Goal: Task Accomplishment & Management: Use online tool/utility

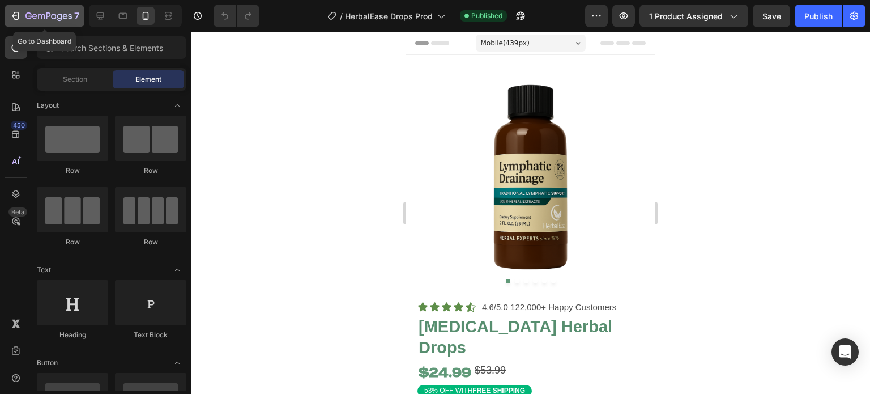
click at [51, 15] on icon "button" at bounding box center [49, 17] width 46 height 10
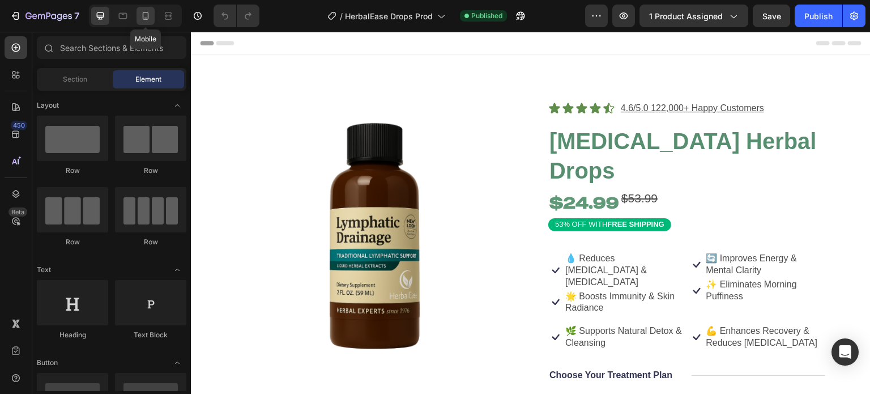
click at [142, 10] on icon at bounding box center [145, 15] width 11 height 11
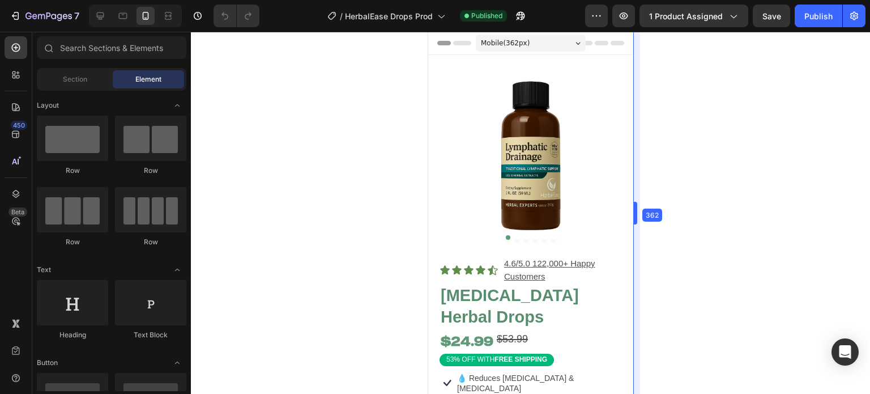
drag, startPoint x: 658, startPoint y: 281, endPoint x: 615, endPoint y: 279, distance: 43.7
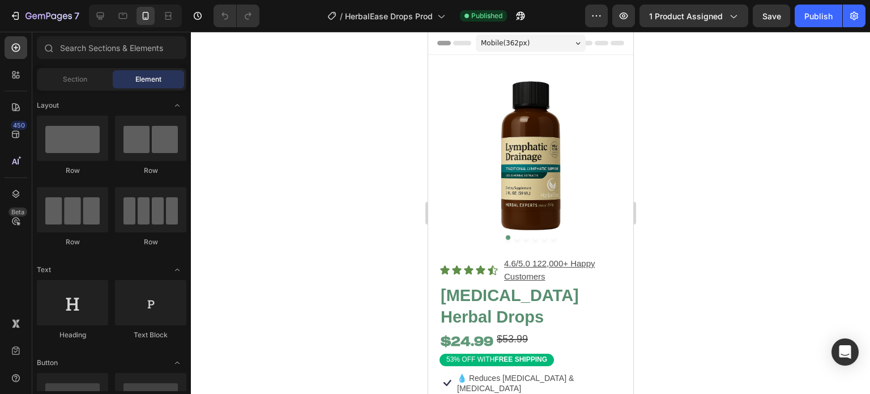
click at [539, 46] on div "Mobile ( 362 px)" at bounding box center [530, 43] width 110 height 17
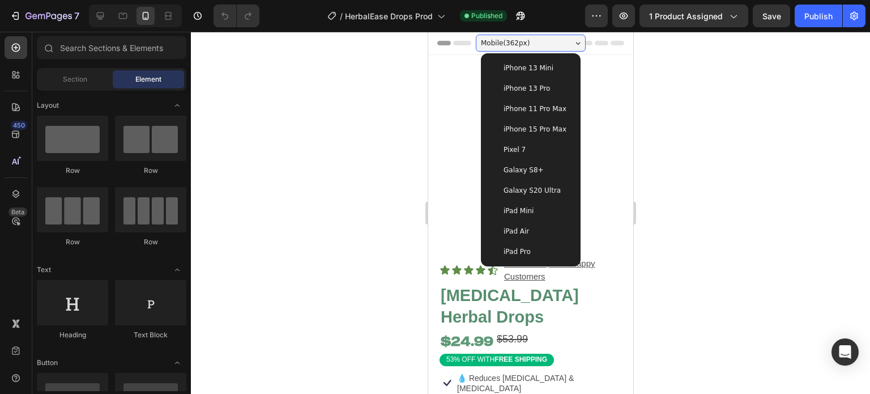
click at [555, 109] on span "iPhone 11 Pro Max" at bounding box center [534, 108] width 63 height 11
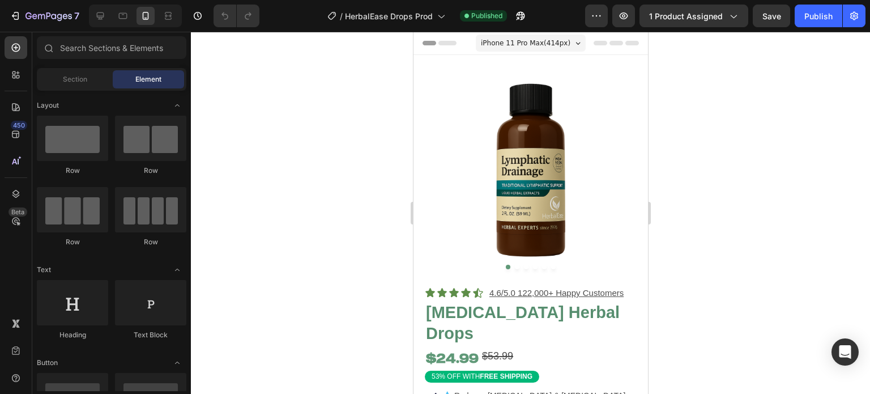
click at [542, 41] on span "iPhone 11 Pro Max ( 414 px)" at bounding box center [526, 42] width 90 height 11
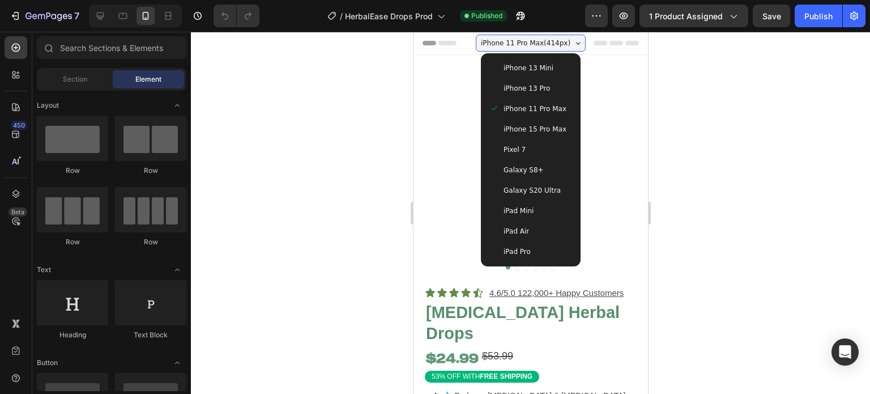
click at [554, 133] on span "iPhone 15 Pro Max" at bounding box center [534, 129] width 63 height 11
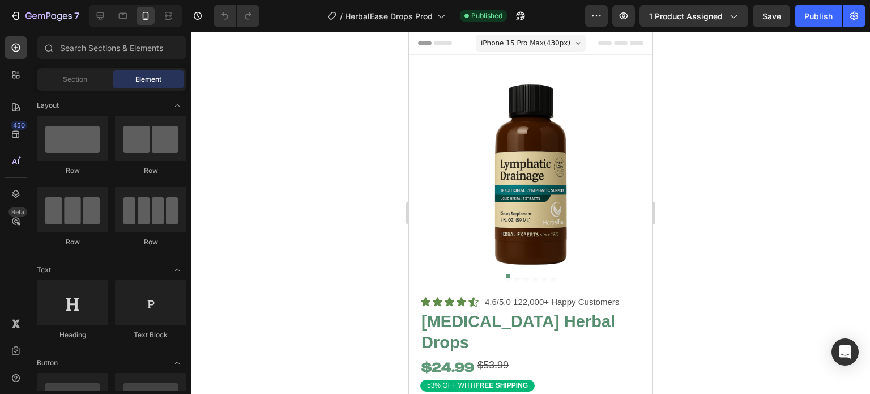
click at [547, 39] on span "iPhone 15 Pro Max ( 430 px)" at bounding box center [526, 42] width 90 height 11
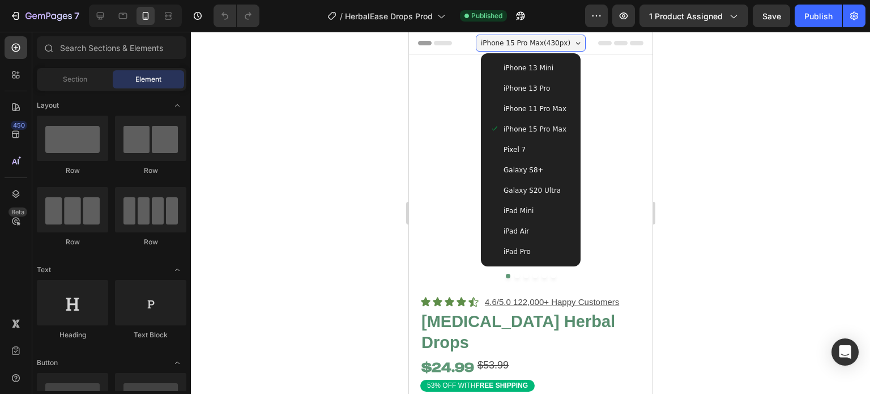
click at [545, 84] on div "iPhone 13 Pro" at bounding box center [531, 88] width 82 height 11
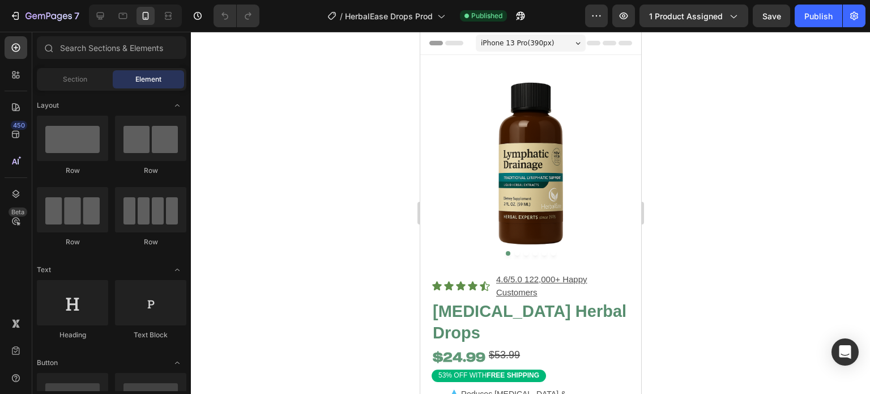
click at [538, 40] on span "iPhone 13 Pro ( 390 px)" at bounding box center [517, 42] width 73 height 11
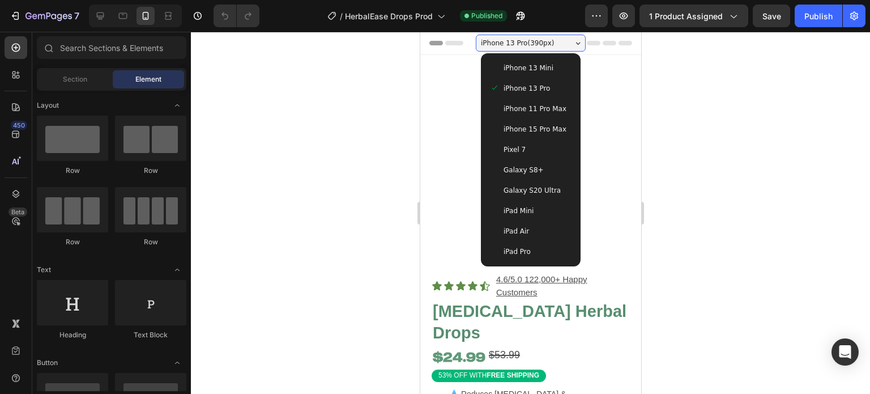
click at [533, 72] on span "iPhone 13 Mini" at bounding box center [528, 67] width 50 height 11
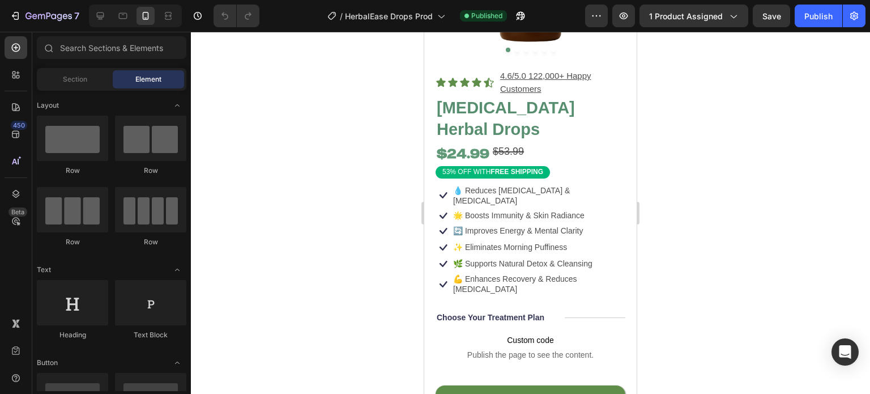
scroll to position [195, 0]
click at [566, 166] on div "53% OFF WITH FREE SHIPPING" at bounding box center [531, 172] width 190 height 12
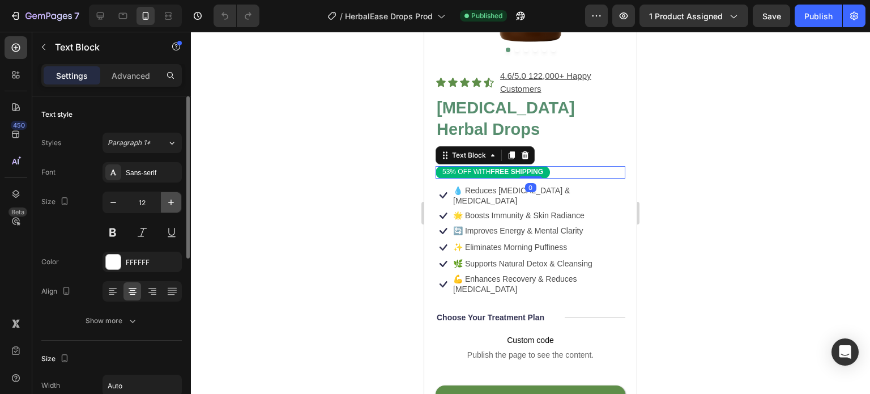
click at [167, 198] on icon "button" at bounding box center [170, 202] width 11 height 11
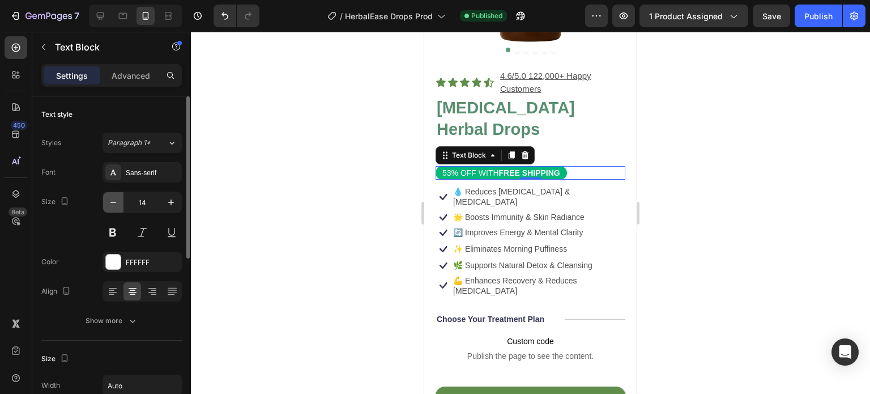
click at [116, 201] on icon "button" at bounding box center [113, 202] width 11 height 11
type input "13"
click at [345, 181] on div at bounding box center [530, 213] width 679 height 362
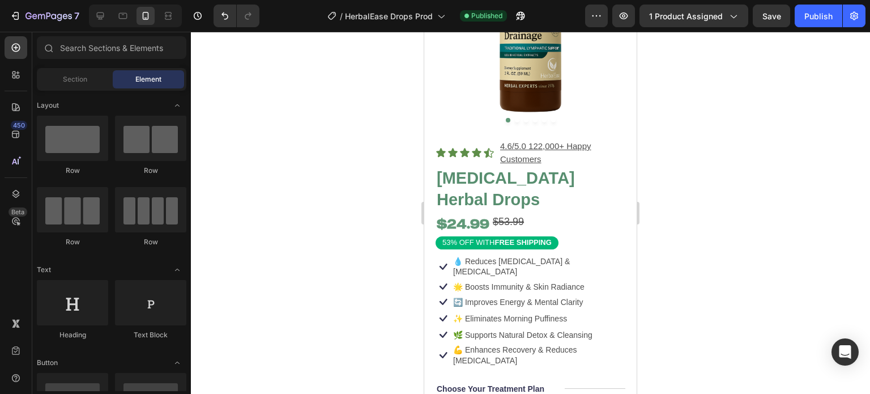
scroll to position [121, 0]
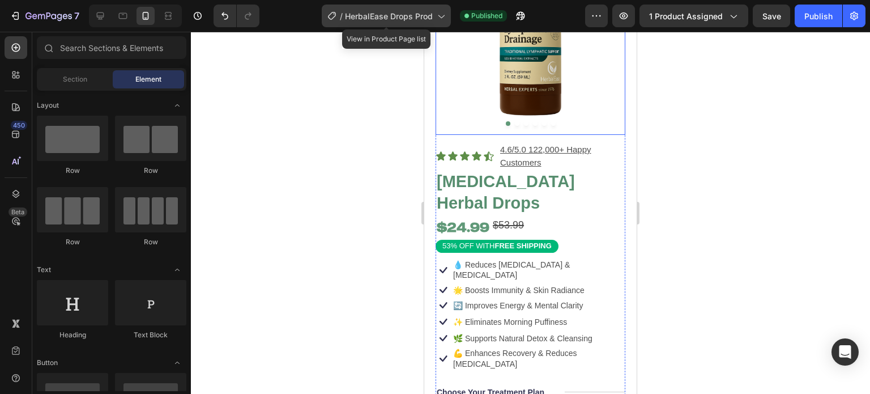
click at [417, 14] on span "HerbalEase Drops Prod" at bounding box center [389, 16] width 88 height 12
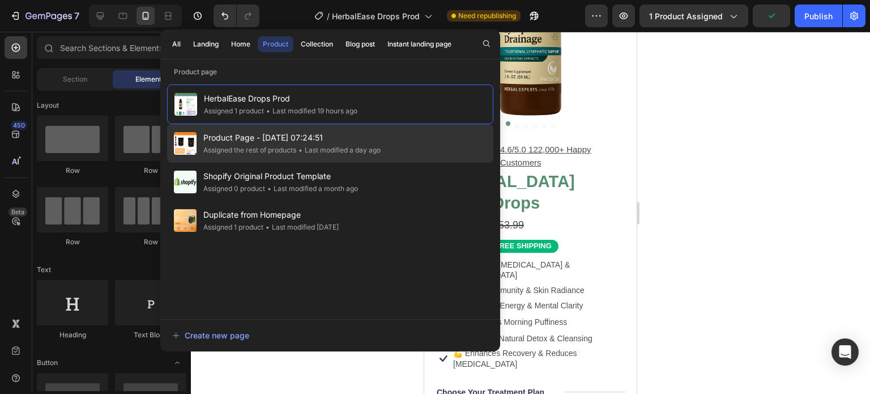
click at [381, 133] on span "Product Page - [DATE] 07:24:51" at bounding box center [291, 138] width 177 height 14
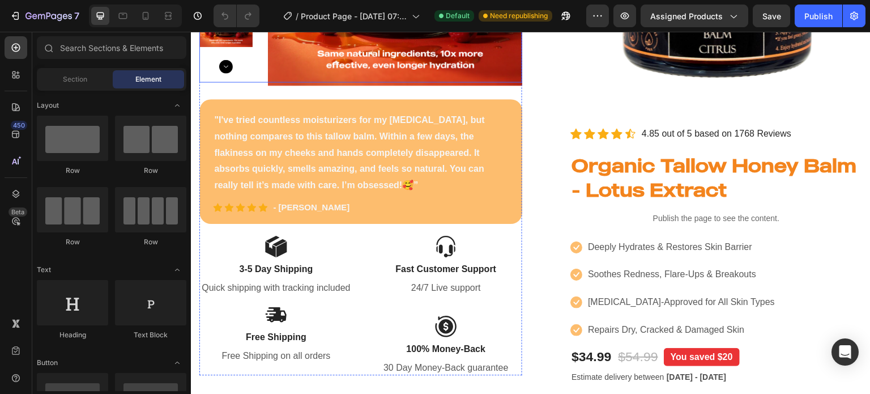
scroll to position [263, 0]
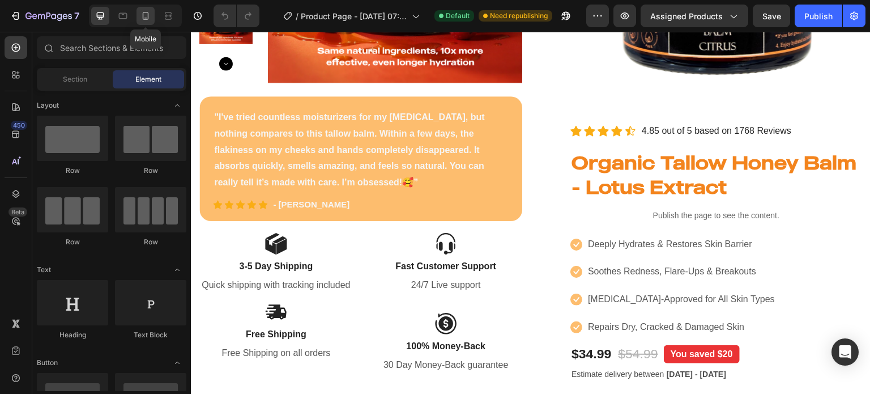
click at [146, 23] on div at bounding box center [146, 16] width 18 height 18
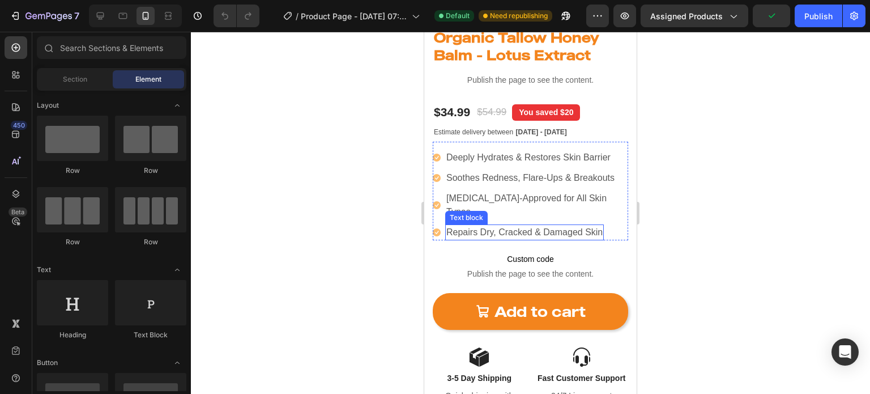
scroll to position [232, 0]
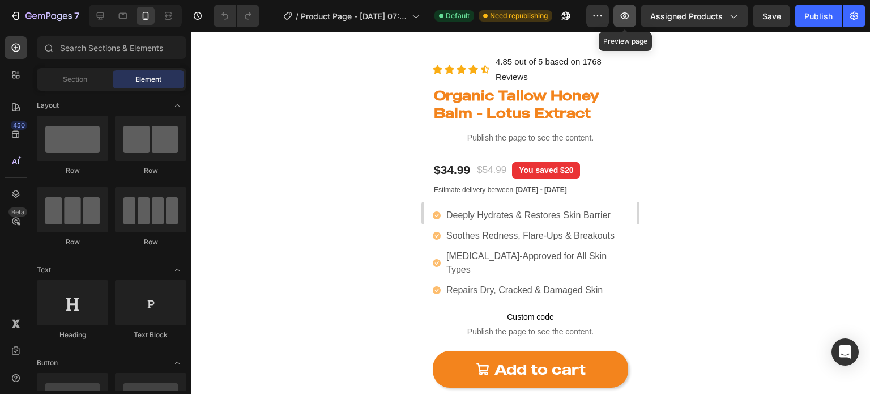
click at [634, 16] on button "button" at bounding box center [625, 16] width 23 height 23
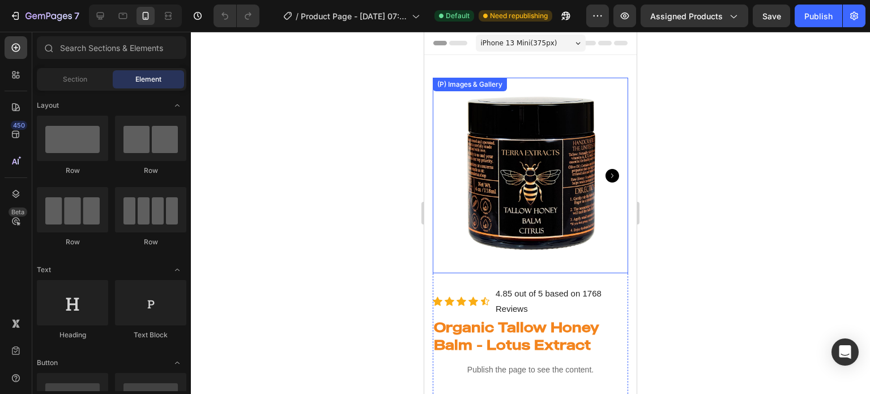
scroll to position [70, 0]
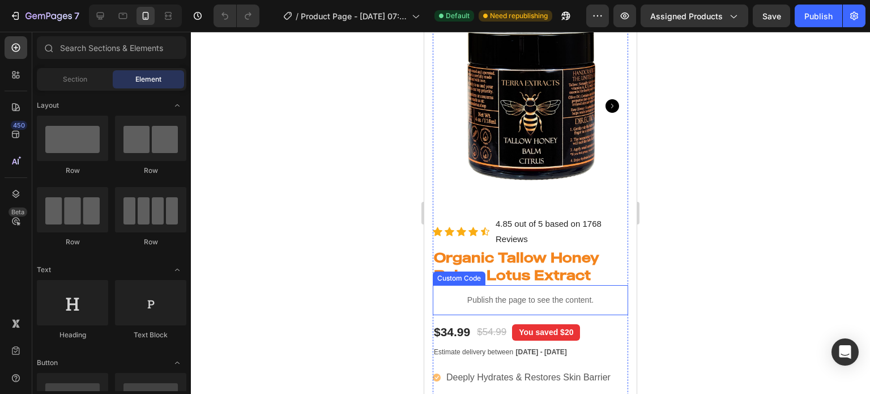
click at [550, 294] on p "Publish the page to see the content." at bounding box center [531, 300] width 196 height 12
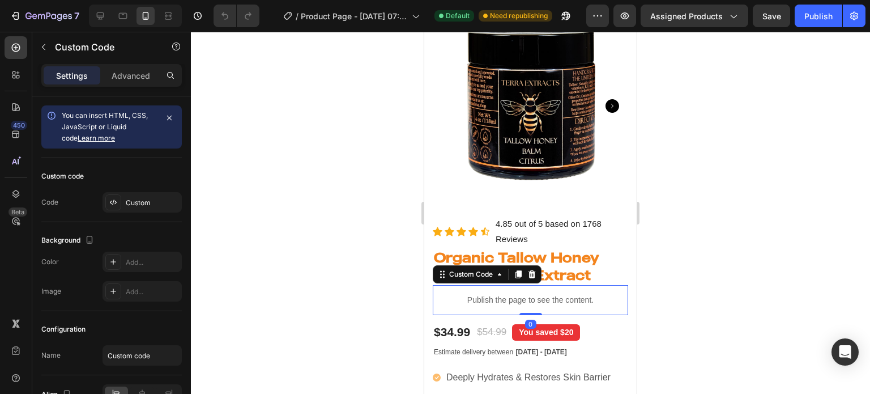
click at [550, 294] on p "Publish the page to see the content." at bounding box center [531, 300] width 196 height 12
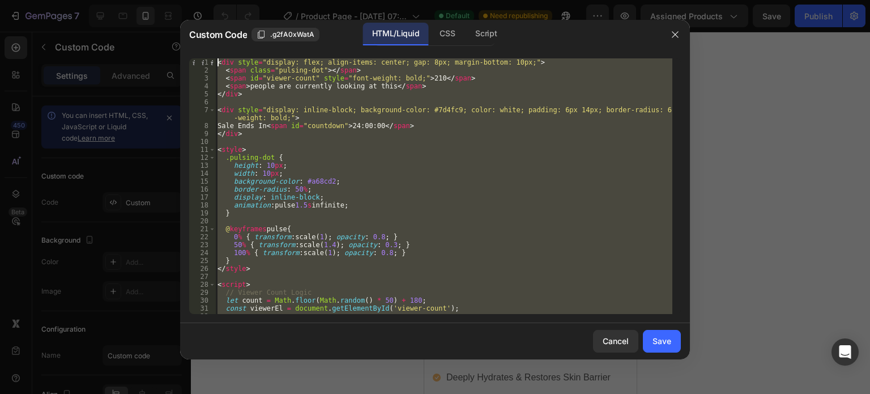
scroll to position [0, 0]
drag, startPoint x: 265, startPoint y: 312, endPoint x: 170, endPoint y: -45, distance: 370.0
click at [170, 0] on html "7 Version history / Product Page - Jul 31, 07:24:51 Default Need republishing P…" at bounding box center [435, 0] width 870 height 0
type textarea "<div style="display: flex; align-items: center; gap: 8px; margin-bottom: 10px;"…"
drag, startPoint x: 681, startPoint y: 33, endPoint x: 625, endPoint y: 18, distance: 57.5
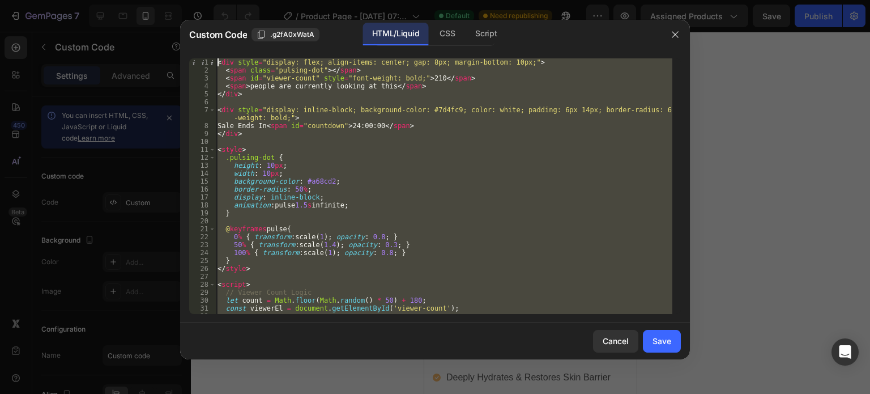
click at [680, 33] on button "button" at bounding box center [675, 35] width 18 height 18
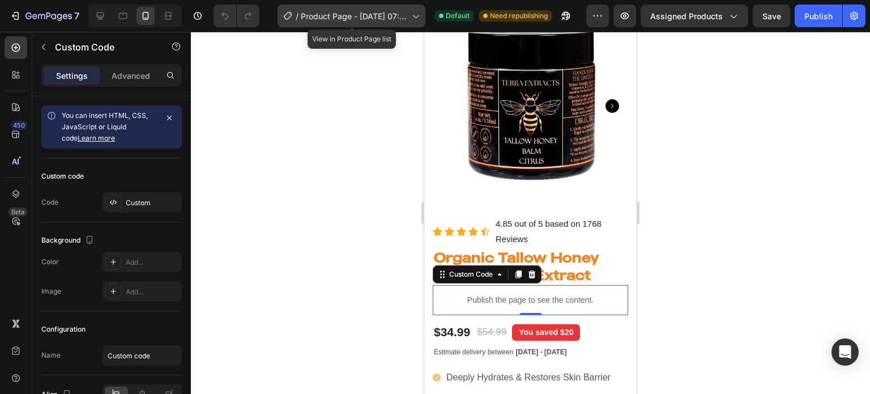
click at [403, 14] on span "Product Page - [DATE] 07:24:51" at bounding box center [354, 16] width 107 height 12
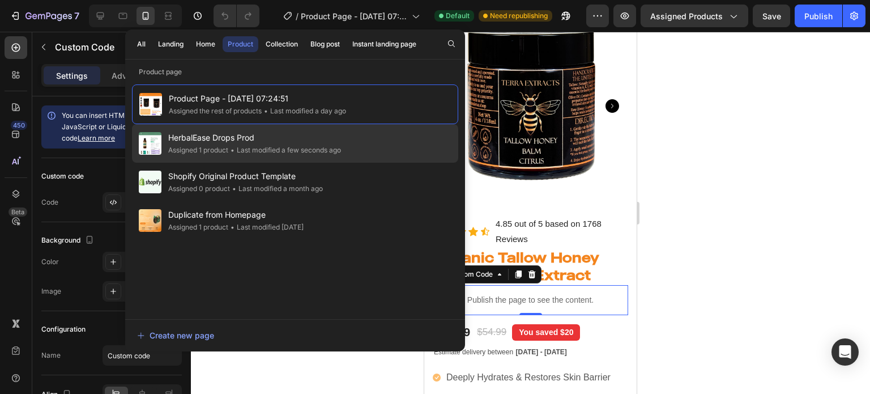
click at [324, 160] on div "HerbalEase Drops Prod Assigned 1 product • Last modified a few seconds ago" at bounding box center [295, 143] width 326 height 39
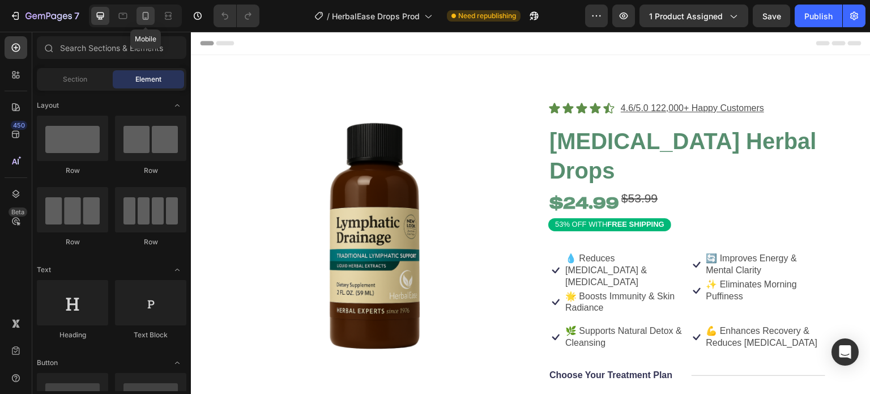
click at [150, 13] on icon at bounding box center [145, 15] width 11 height 11
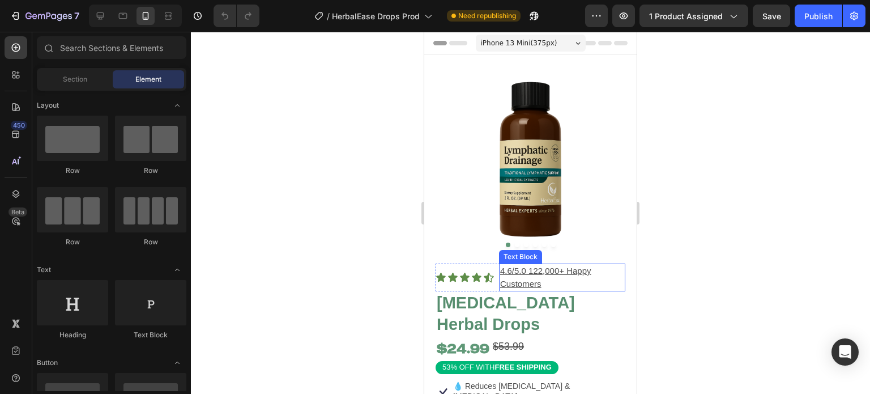
scroll to position [36, 0]
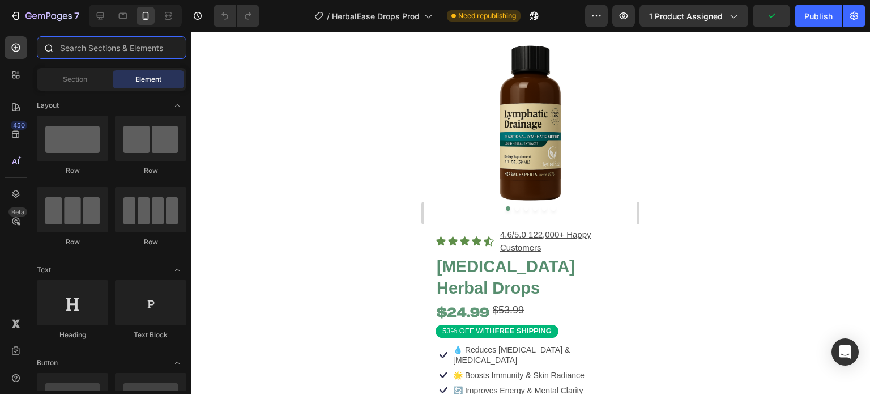
click at [83, 49] on input "text" at bounding box center [112, 47] width 150 height 23
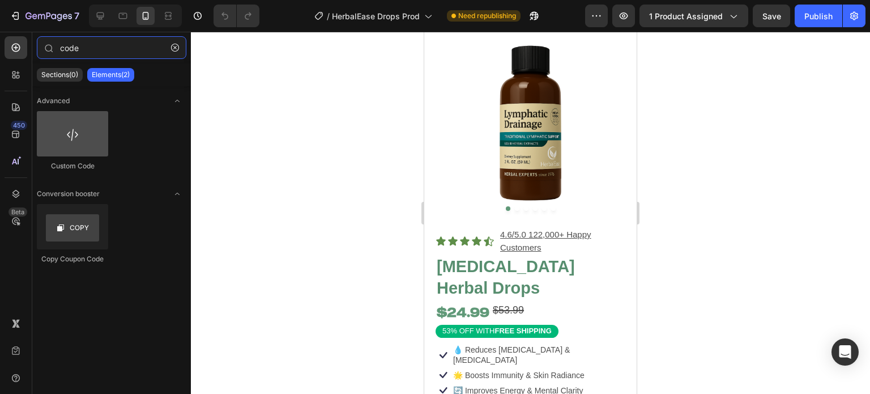
type input "code"
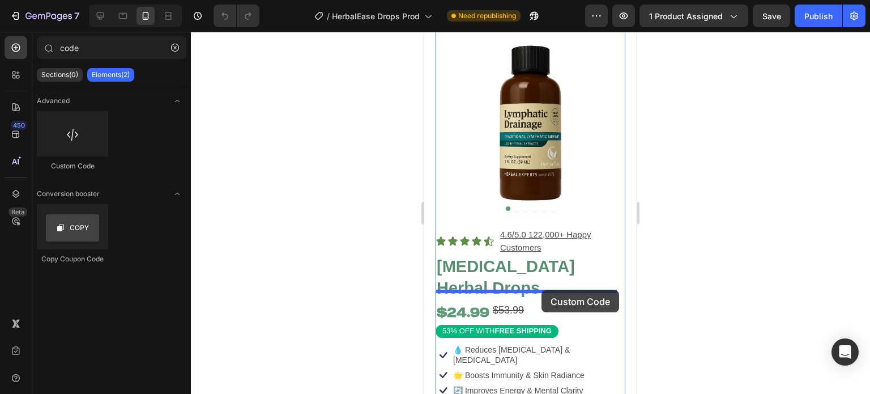
drag, startPoint x: 492, startPoint y: 164, endPoint x: 542, endPoint y: 290, distance: 135.6
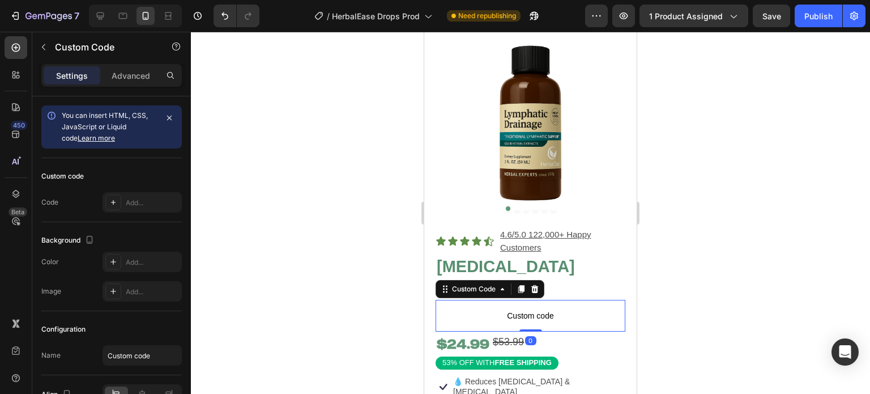
click at [538, 309] on span "Custom code" at bounding box center [531, 316] width 190 height 14
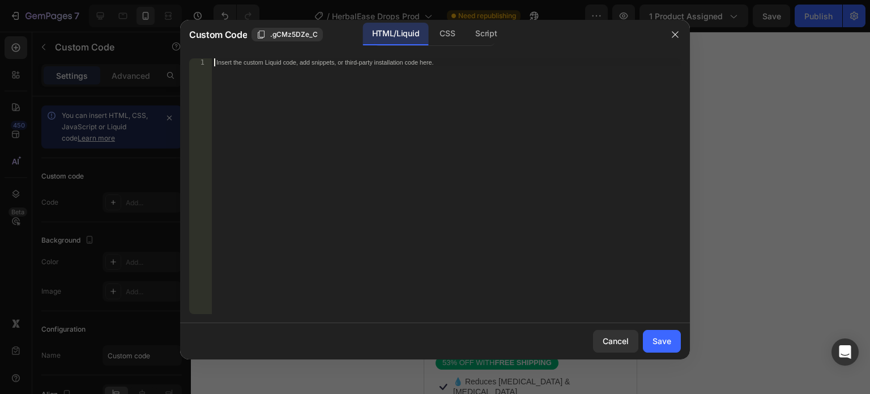
click at [449, 201] on div "Insert the custom Liquid code, add snippets, or third-party installation code h…" at bounding box center [446, 193] width 469 height 271
paste textarea "</script>"
type textarea "</script>"
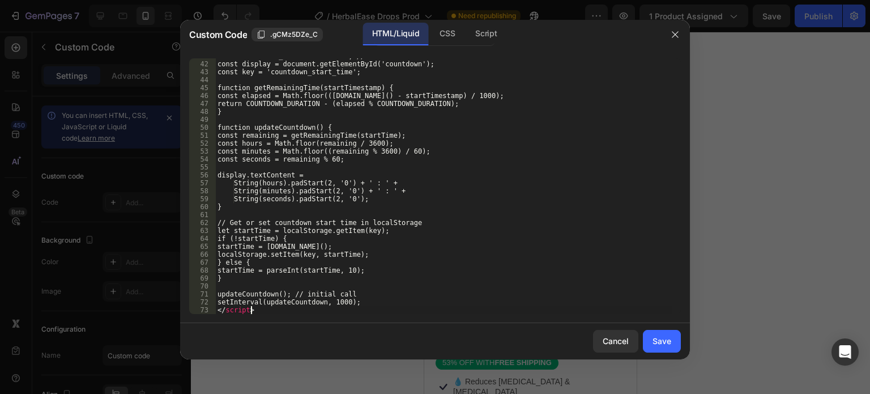
scroll to position [331, 0]
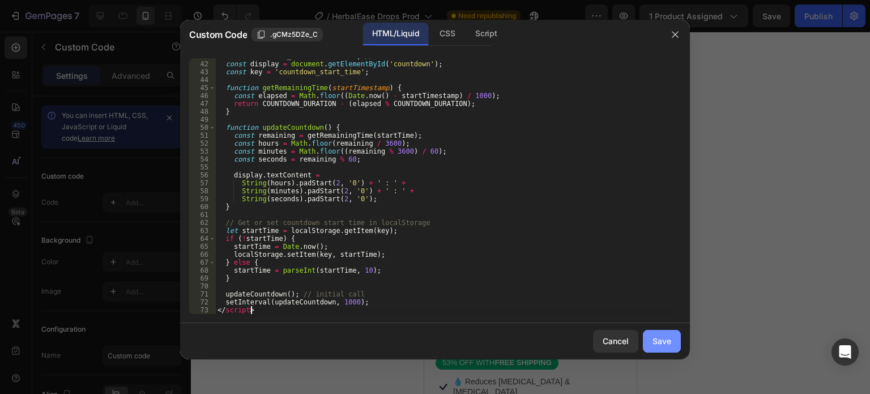
click at [669, 337] on div "Save" at bounding box center [662, 341] width 19 height 12
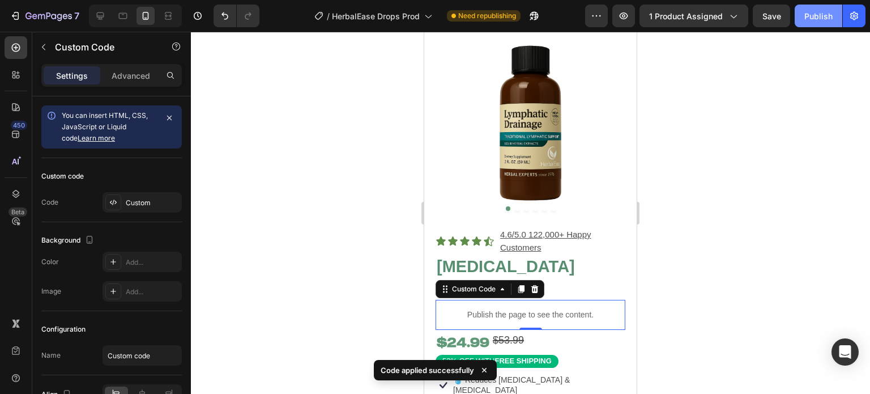
click at [819, 22] on button "Publish" at bounding box center [819, 16] width 48 height 23
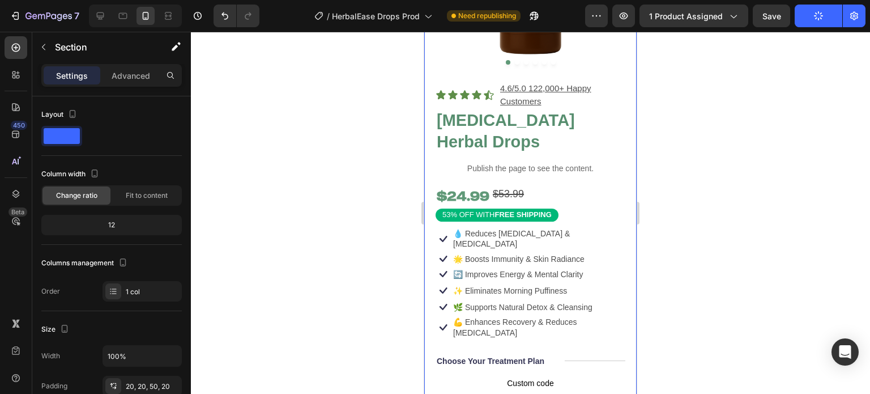
scroll to position [183, 0]
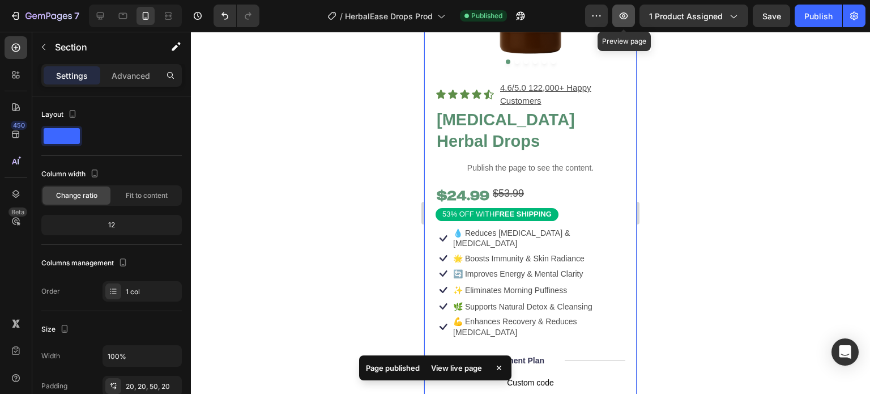
click at [618, 24] on button "button" at bounding box center [624, 16] width 23 height 23
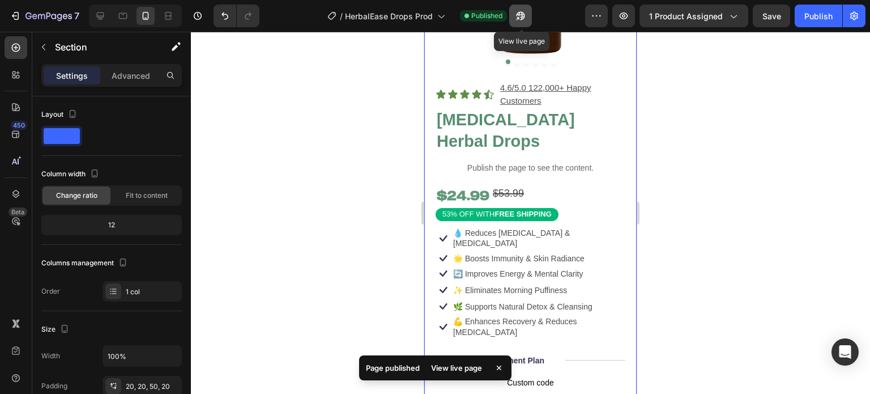
click at [524, 14] on icon "button" at bounding box center [521, 16] width 9 height 9
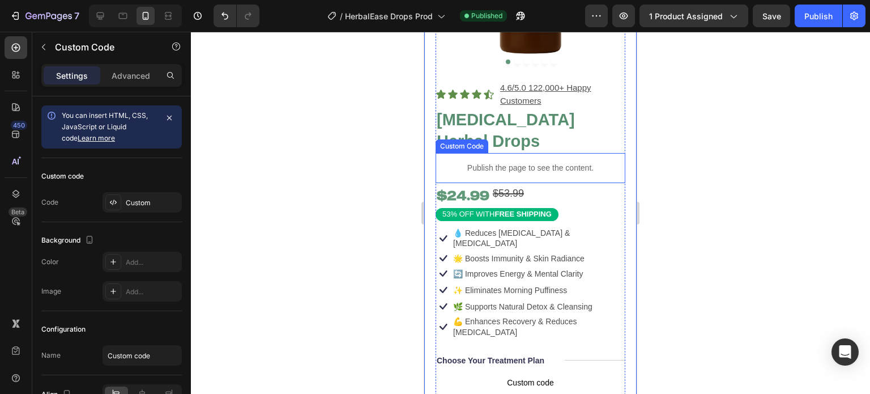
click at [594, 162] on p "Publish the page to see the content." at bounding box center [531, 168] width 190 height 12
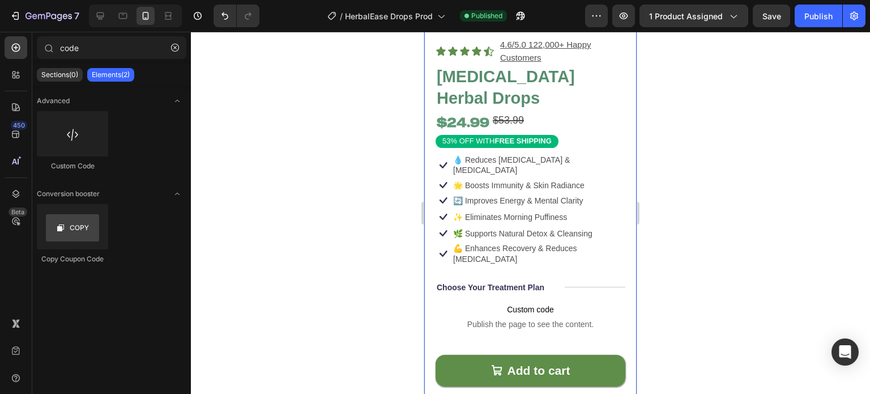
scroll to position [226, 0]
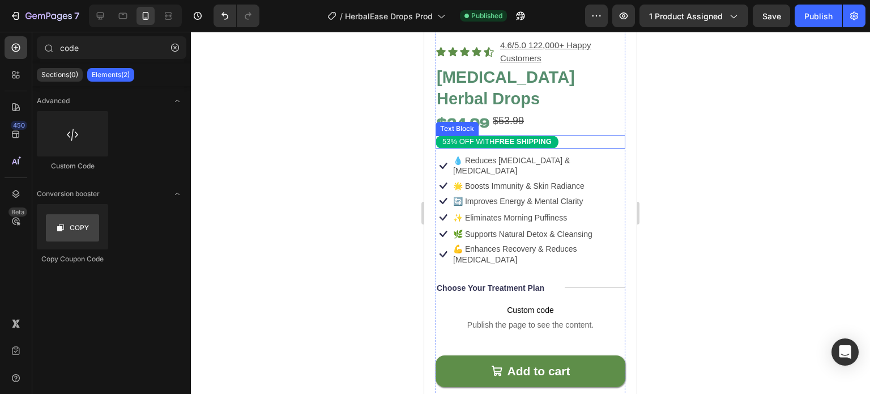
click at [555, 135] on div "53% OFF WITH FREE SHIPPING" at bounding box center [497, 141] width 123 height 13
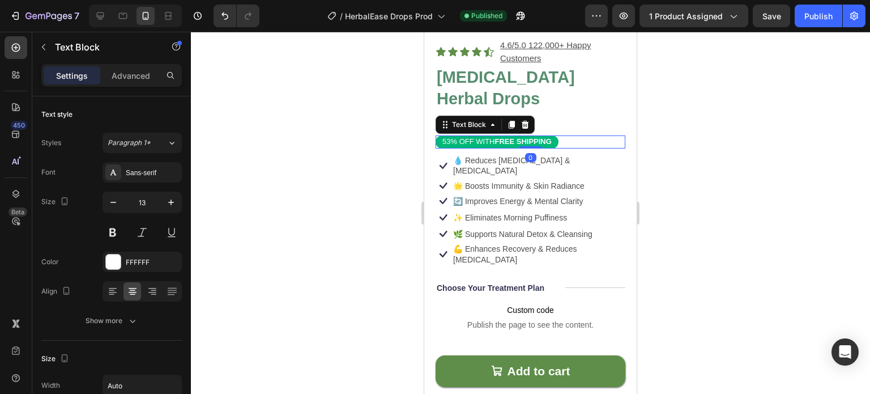
click at [555, 135] on div "53% OFF WITH FREE SHIPPING" at bounding box center [497, 141] width 123 height 13
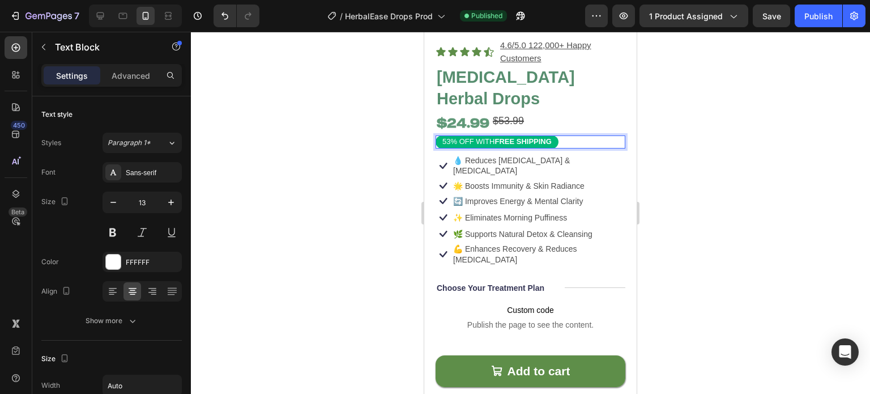
click at [367, 152] on div at bounding box center [530, 213] width 679 height 362
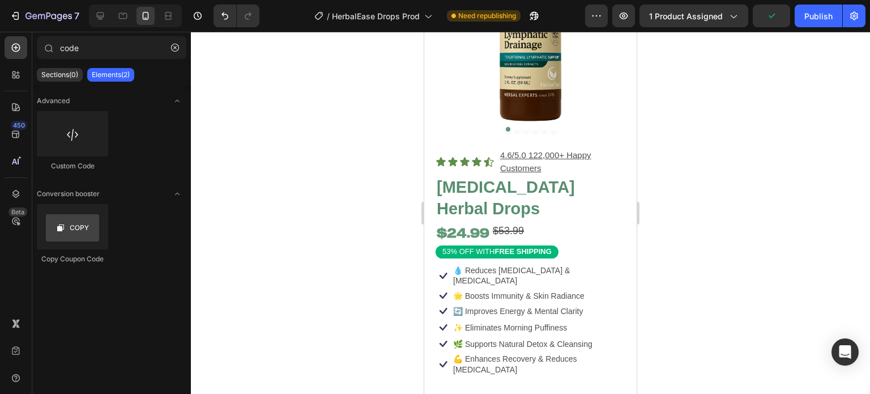
scroll to position [127, 0]
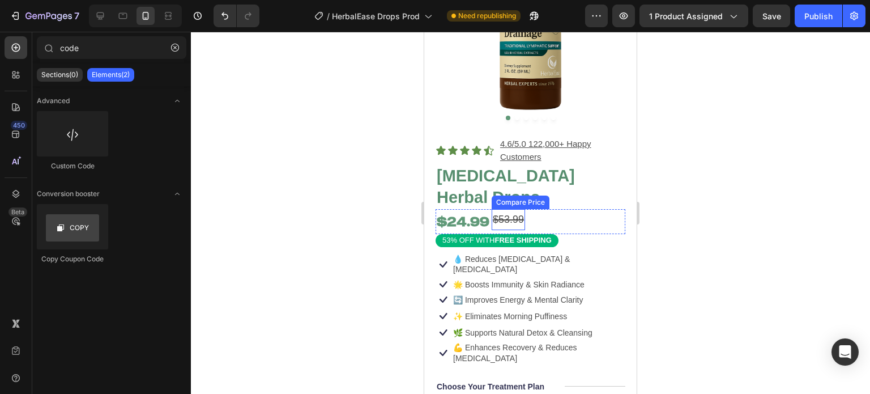
click at [520, 209] on div "$53.99" at bounding box center [508, 219] width 33 height 20
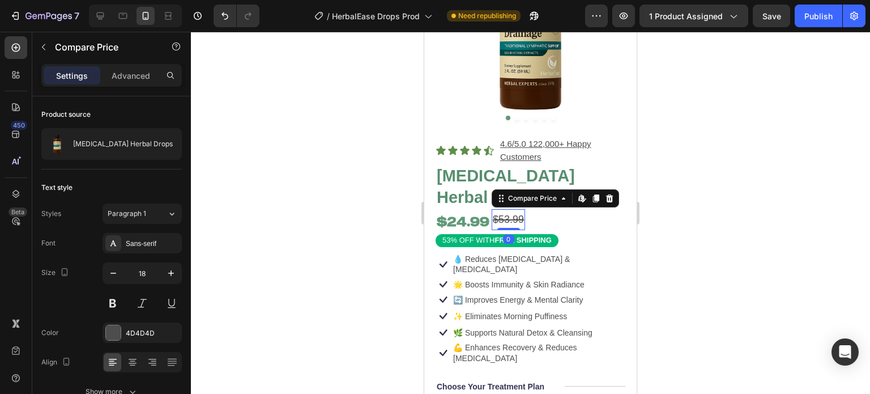
click at [369, 215] on div at bounding box center [530, 213] width 679 height 362
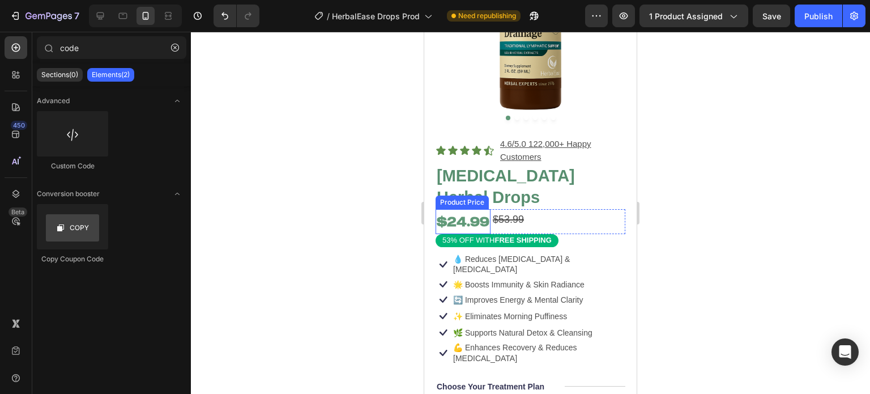
click at [460, 210] on div "$24.99" at bounding box center [463, 221] width 55 height 25
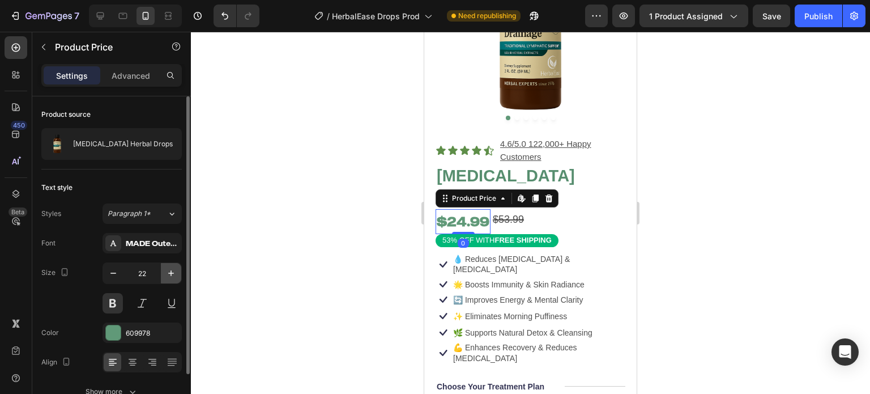
click at [172, 275] on icon "button" at bounding box center [170, 272] width 11 height 11
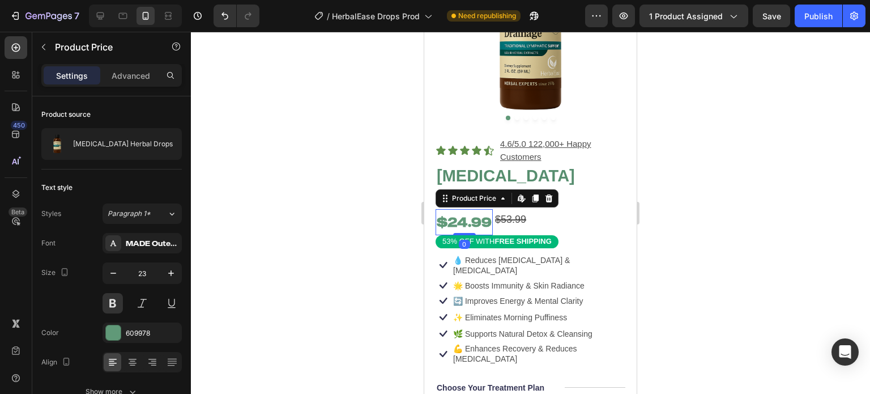
click at [283, 256] on div at bounding box center [530, 213] width 679 height 362
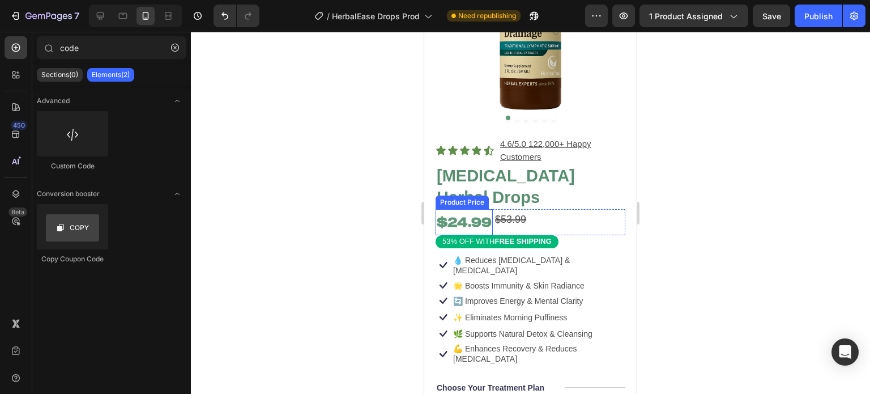
click at [477, 216] on div "$24.99" at bounding box center [464, 222] width 57 height 26
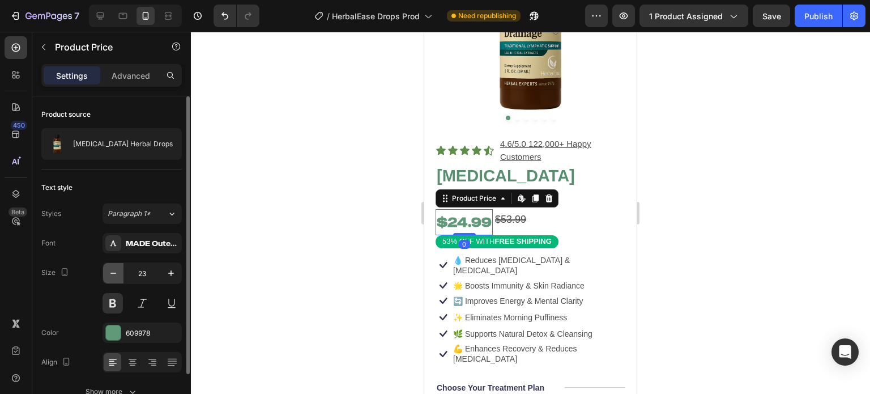
click at [118, 276] on icon "button" at bounding box center [113, 272] width 11 height 11
type input "22"
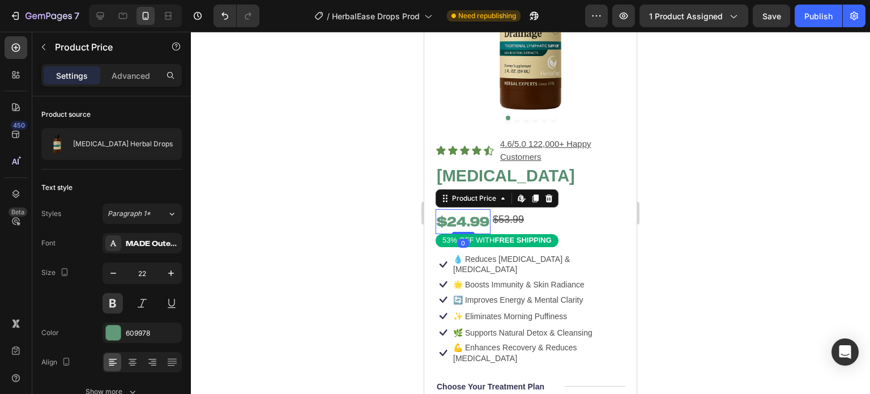
click at [337, 222] on div at bounding box center [530, 213] width 679 height 362
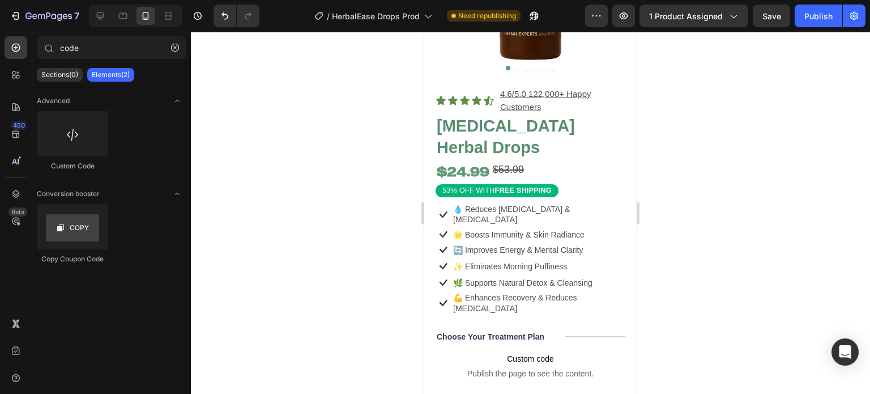
scroll to position [183, 0]
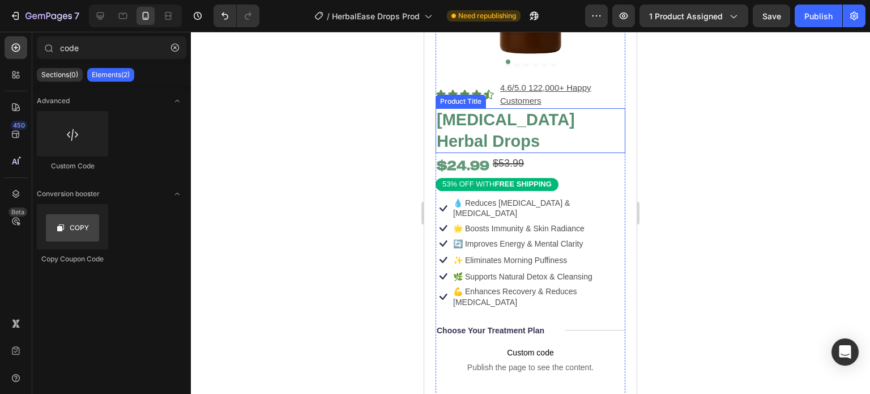
click at [541, 117] on h1 "Lymphatic Drainage Herbal Drops" at bounding box center [531, 130] width 190 height 45
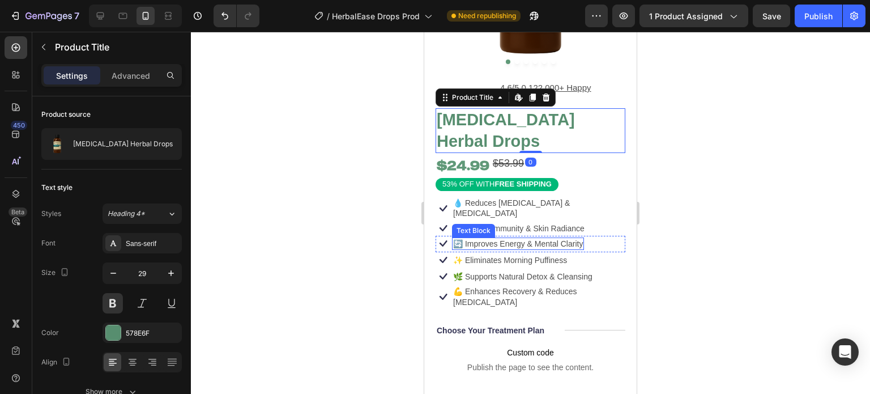
click at [473, 239] on p "🔄 Improves Energy & Mental Clarity" at bounding box center [518, 244] width 130 height 10
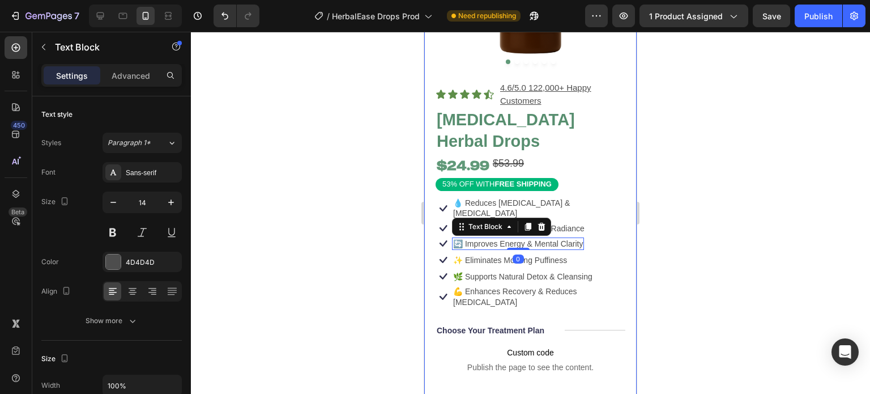
click at [622, 221] on div "Product Images Icon Icon Icon Icon Icon Icon List 4.6/5.0 122,000+ Happy Custom…" at bounding box center [530, 395] width 213 height 1046
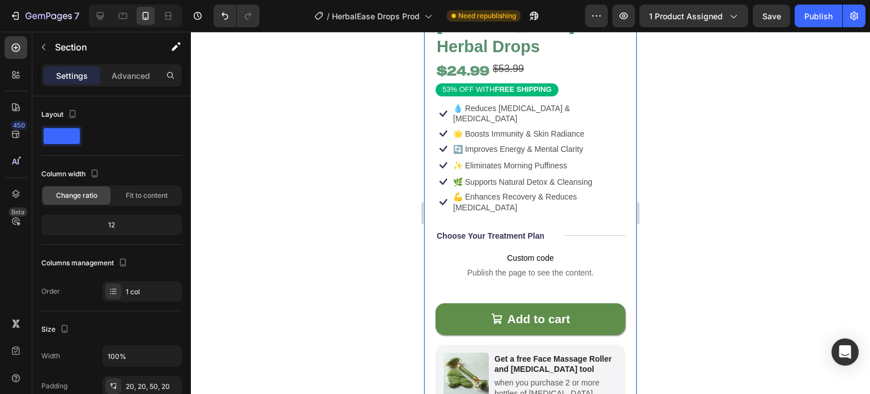
scroll to position [317, 0]
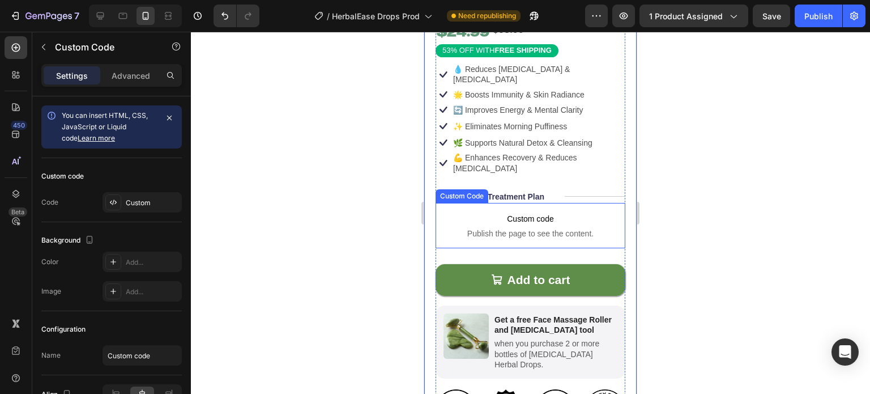
click at [570, 228] on span "Publish the page to see the content." at bounding box center [531, 233] width 190 height 11
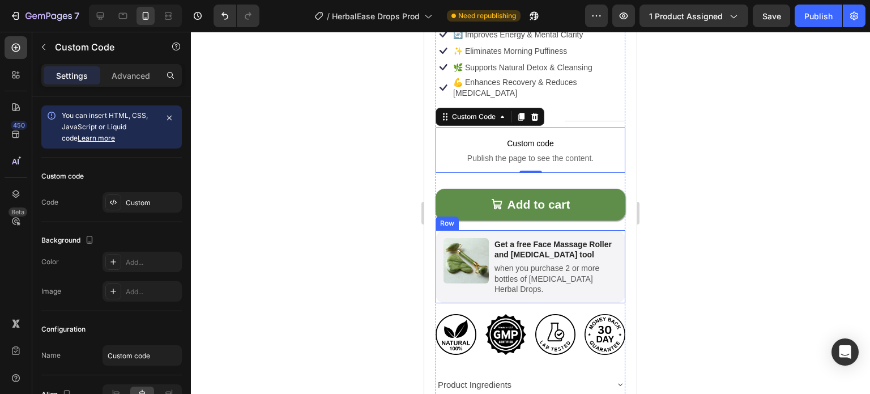
scroll to position [481, 0]
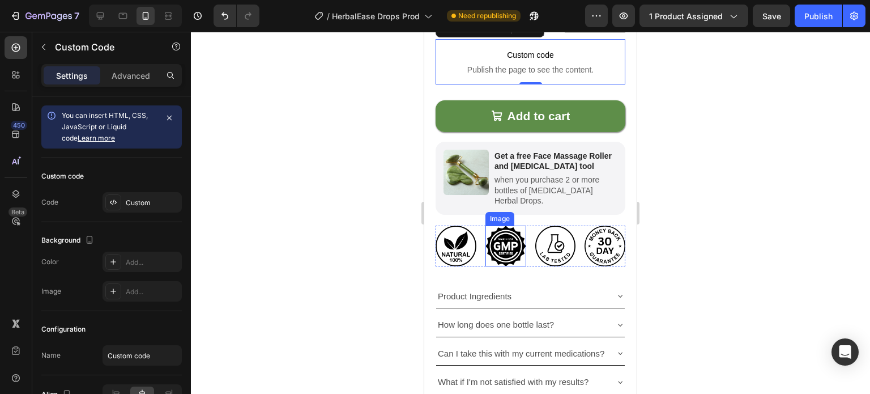
click at [502, 232] on img at bounding box center [506, 246] width 41 height 41
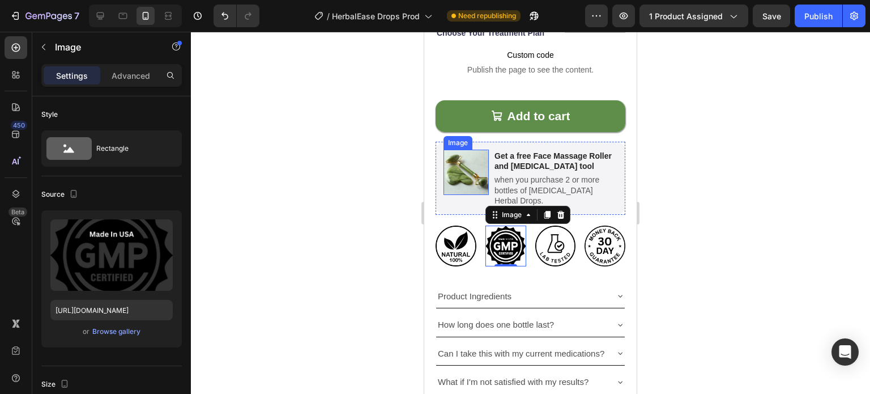
click at [473, 150] on img at bounding box center [466, 172] width 45 height 45
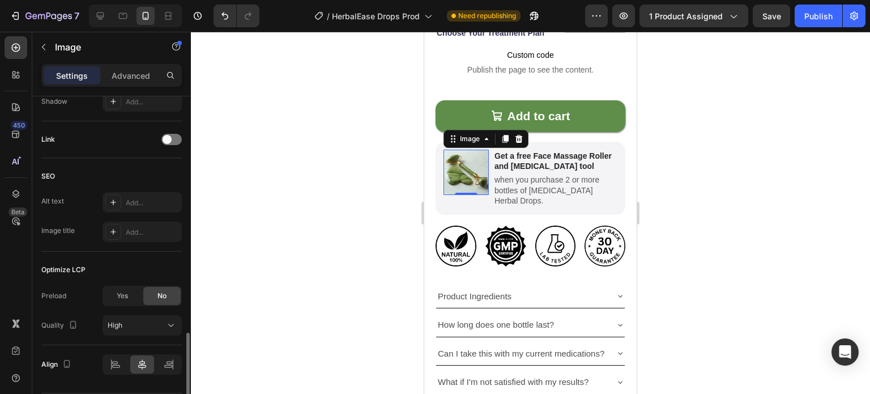
scroll to position [525, 0]
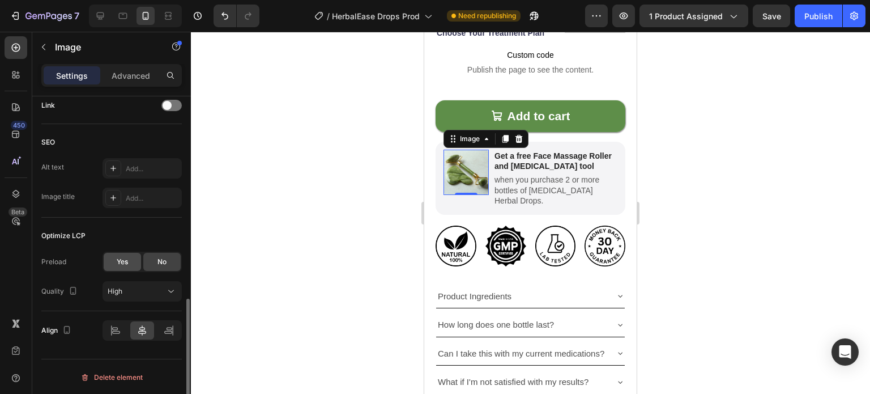
click at [122, 265] on span "Yes" at bounding box center [122, 262] width 11 height 10
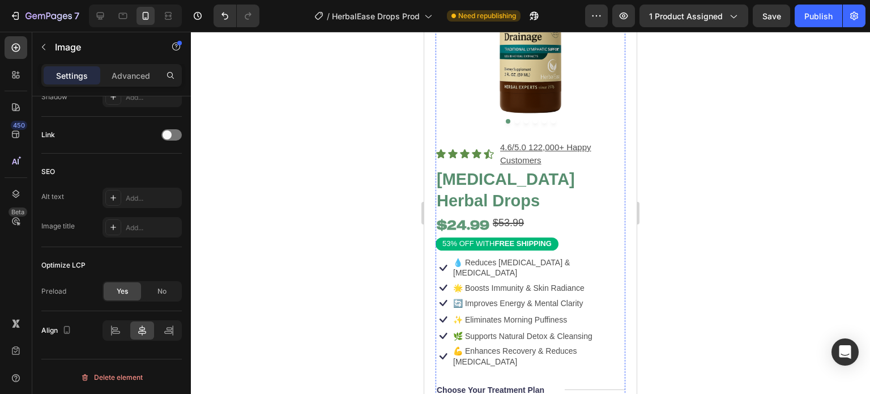
scroll to position [0, 0]
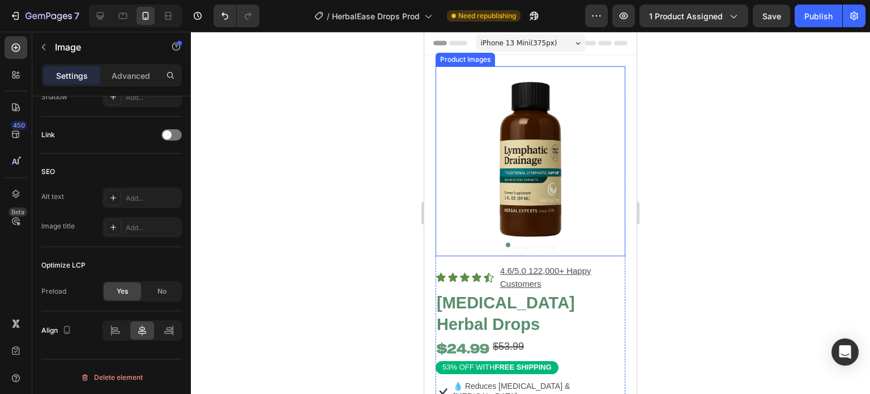
click at [510, 164] on img at bounding box center [531, 161] width 190 height 190
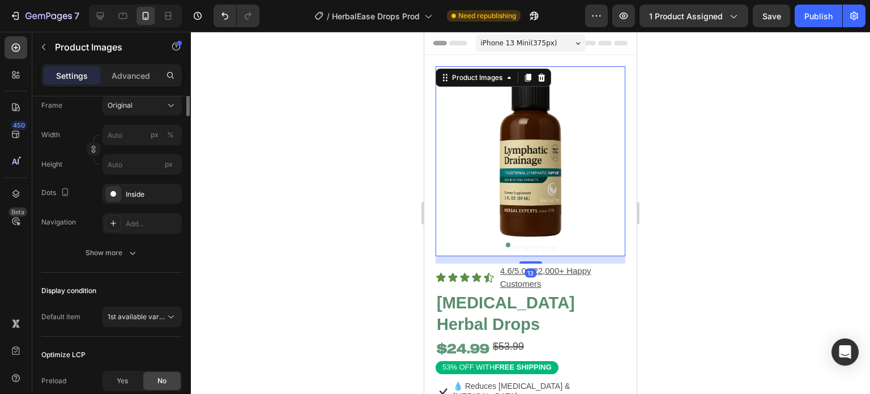
scroll to position [307, 0]
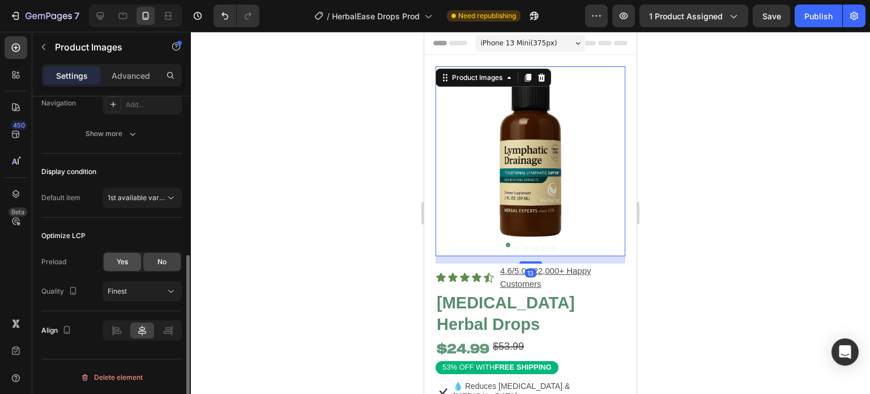
click at [121, 269] on div "Yes" at bounding box center [122, 262] width 37 height 18
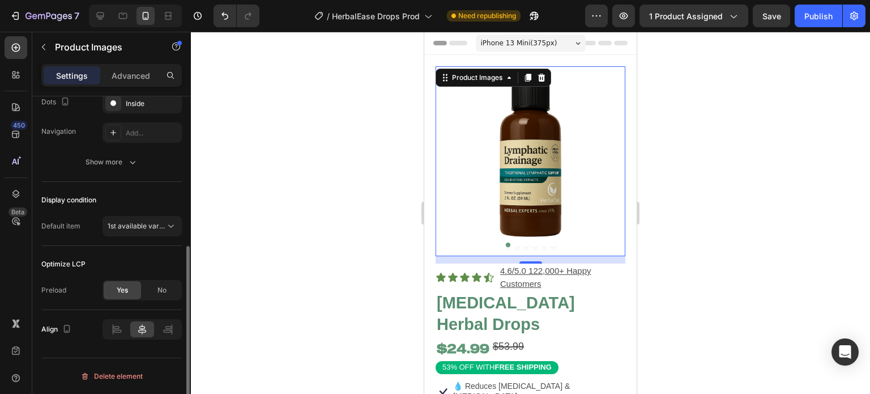
scroll to position [278, 0]
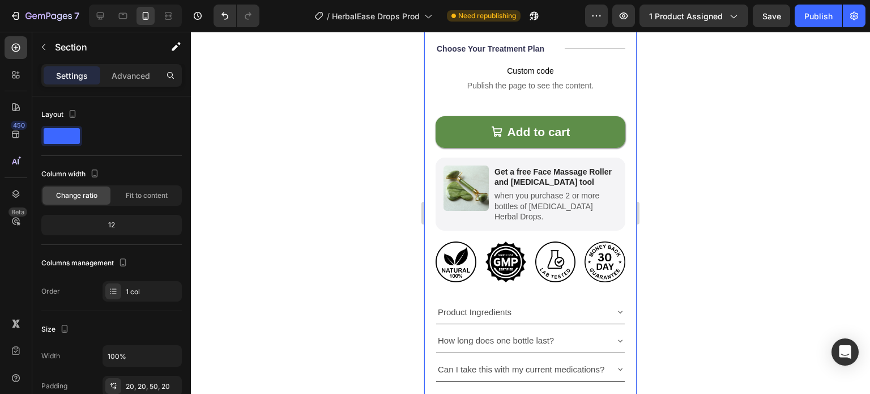
scroll to position [466, 0]
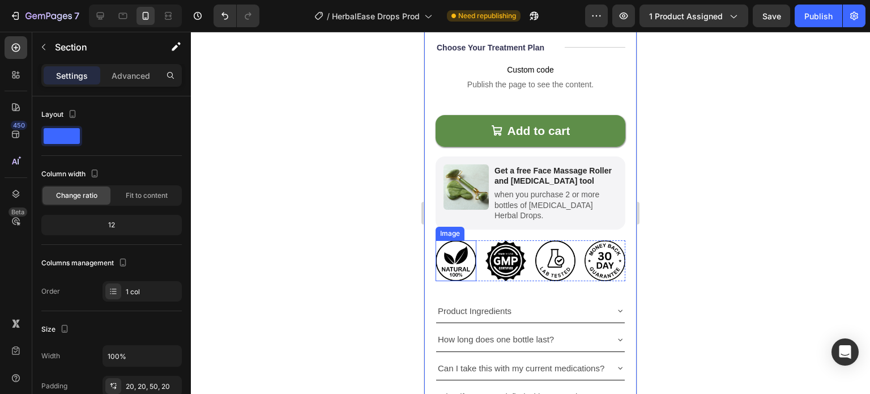
click at [448, 240] on img at bounding box center [456, 260] width 41 height 41
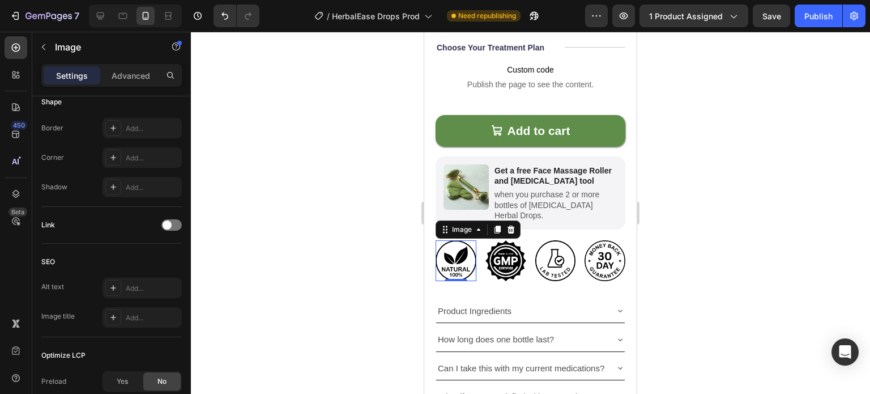
scroll to position [525, 0]
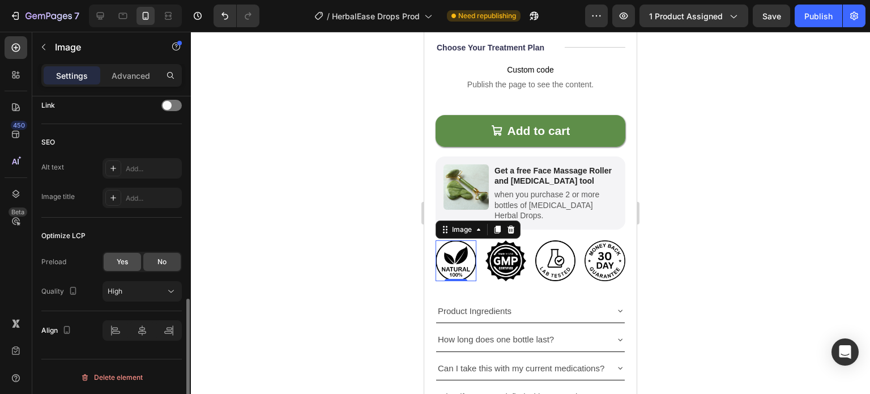
click at [115, 260] on div "Yes" at bounding box center [122, 262] width 37 height 18
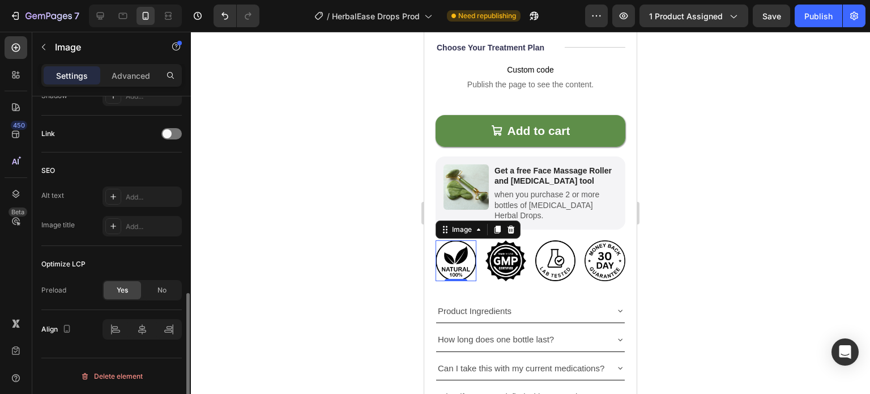
scroll to position [495, 0]
click at [498, 240] on img at bounding box center [506, 260] width 41 height 41
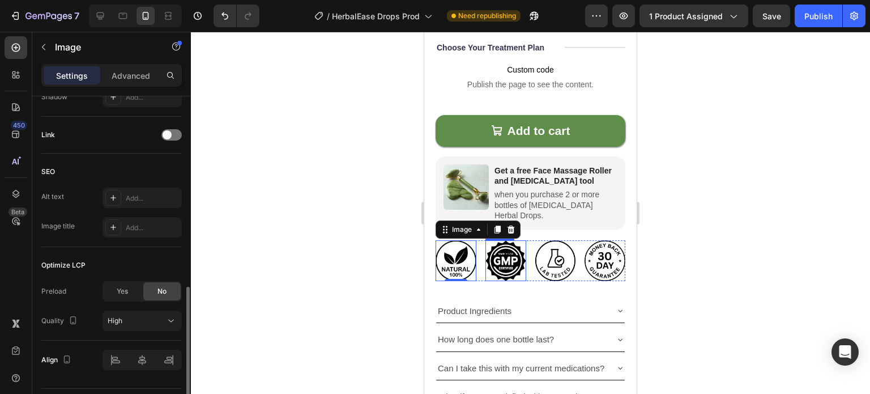
scroll to position [495, 0]
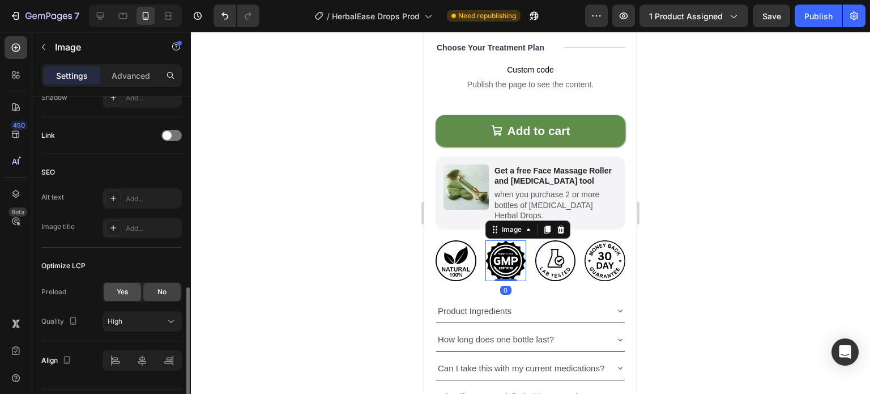
click at [117, 283] on div "Yes" at bounding box center [122, 292] width 37 height 18
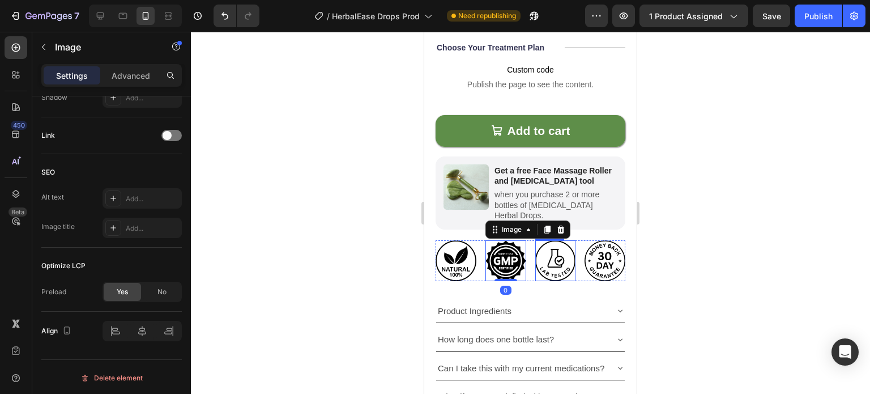
click at [555, 240] on img at bounding box center [556, 260] width 41 height 41
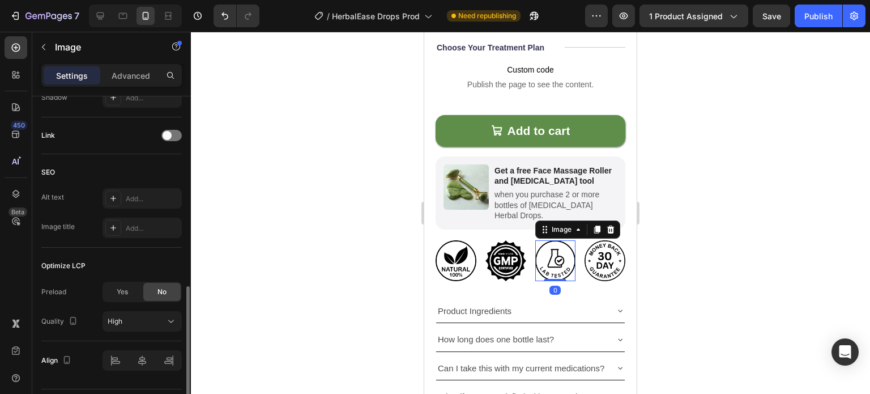
scroll to position [494, 0]
click at [115, 296] on div "Yes" at bounding box center [122, 292] width 37 height 18
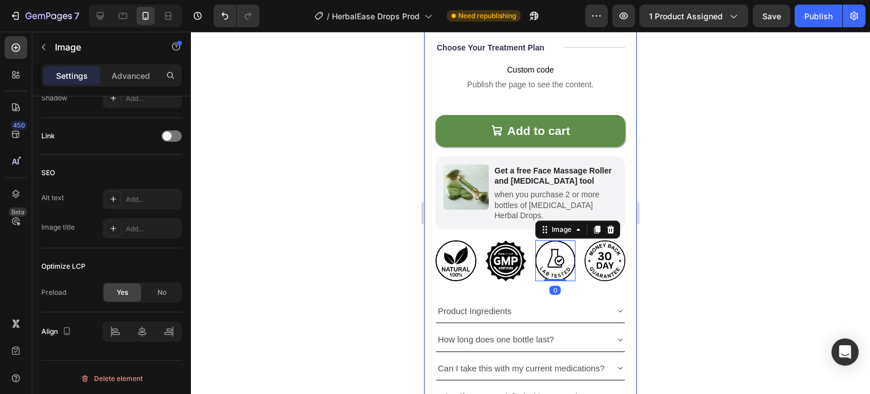
click at [585, 241] on img at bounding box center [605, 260] width 41 height 41
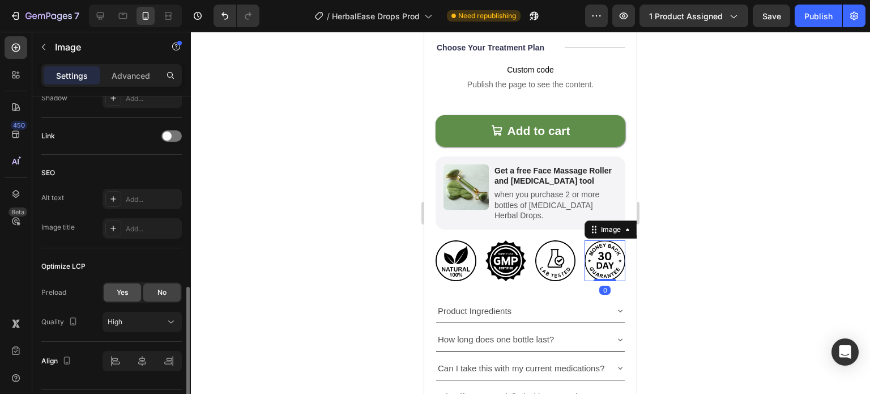
click at [127, 292] on span "Yes" at bounding box center [122, 292] width 11 height 10
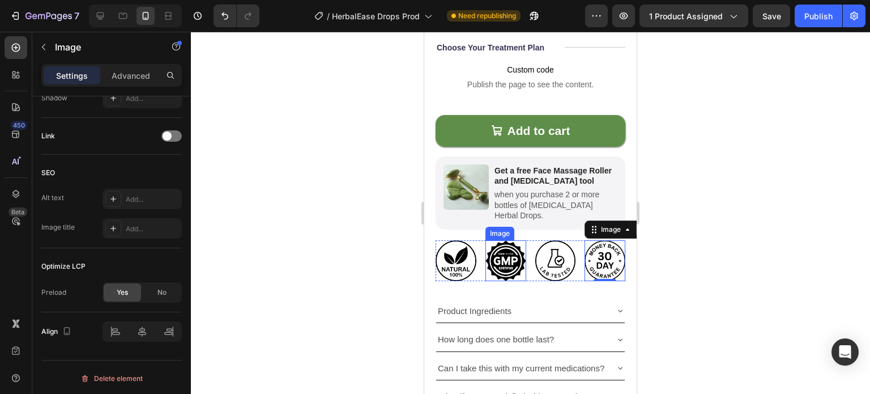
click at [510, 240] on img at bounding box center [506, 260] width 41 height 41
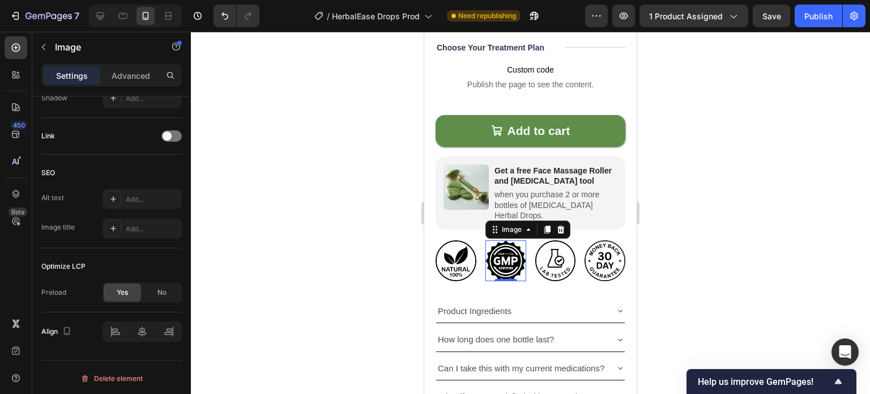
click at [508, 251] on img at bounding box center [506, 260] width 41 height 41
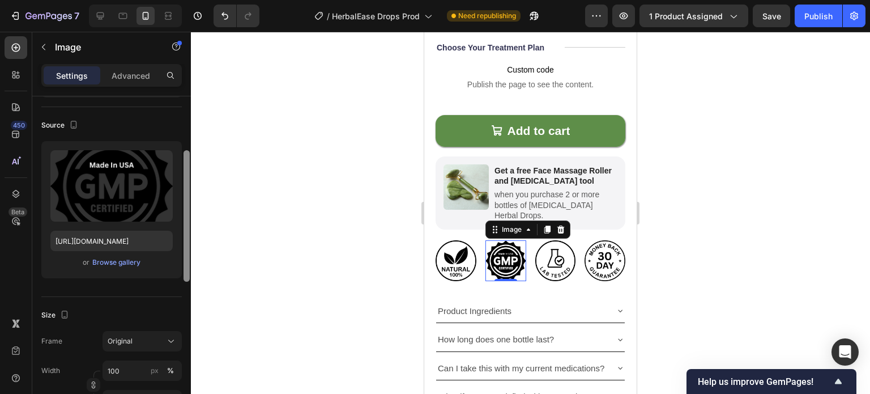
scroll to position [0, 0]
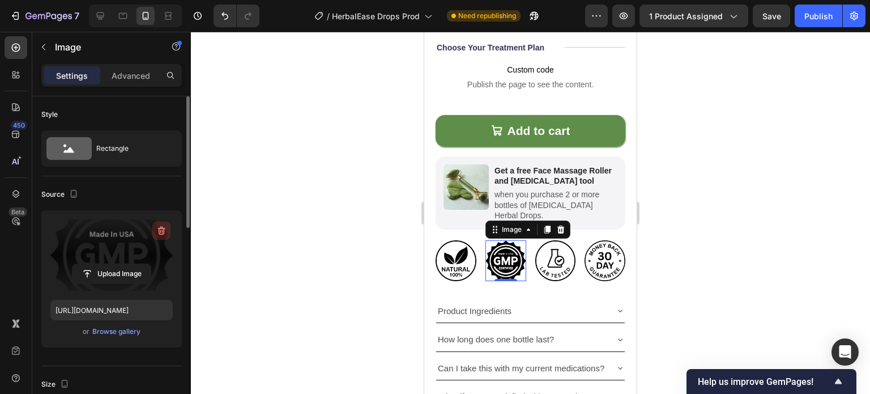
click at [163, 229] on icon "button" at bounding box center [161, 231] width 7 height 9
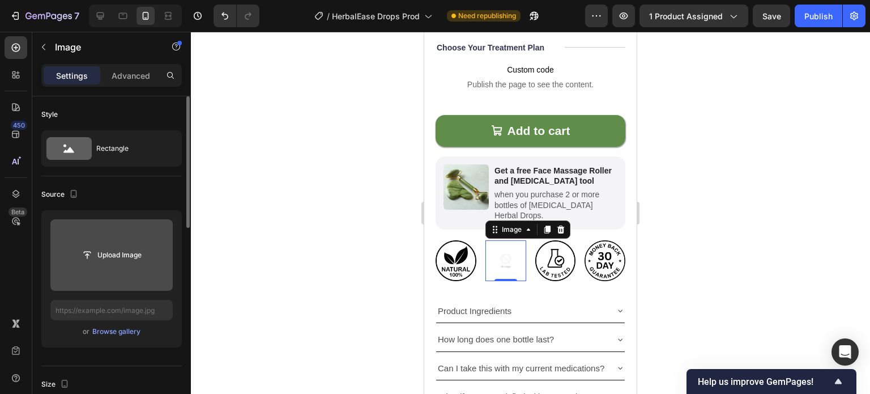
click at [104, 260] on input "file" at bounding box center [112, 254] width 78 height 19
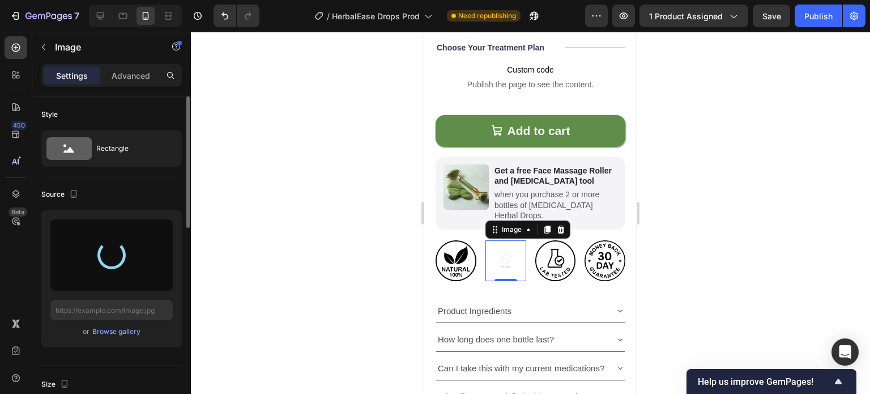
type input "https://cdn.shopify.com/s/files/1/0749/2934/0644/files/gempages_576523428912169…"
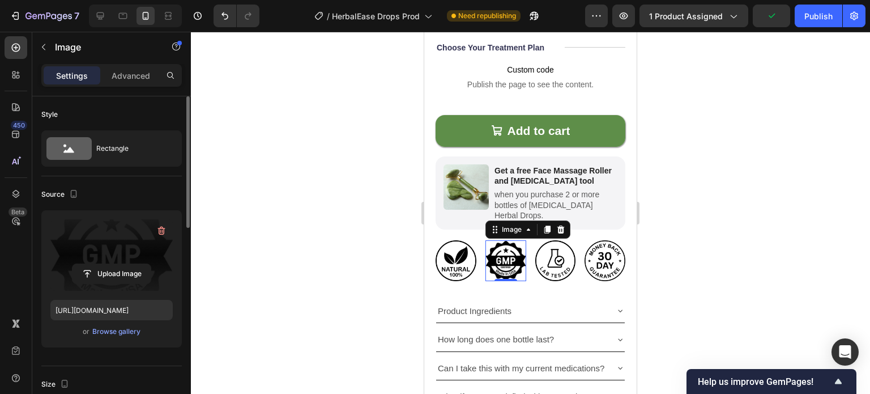
click at [223, 215] on div at bounding box center [530, 213] width 679 height 362
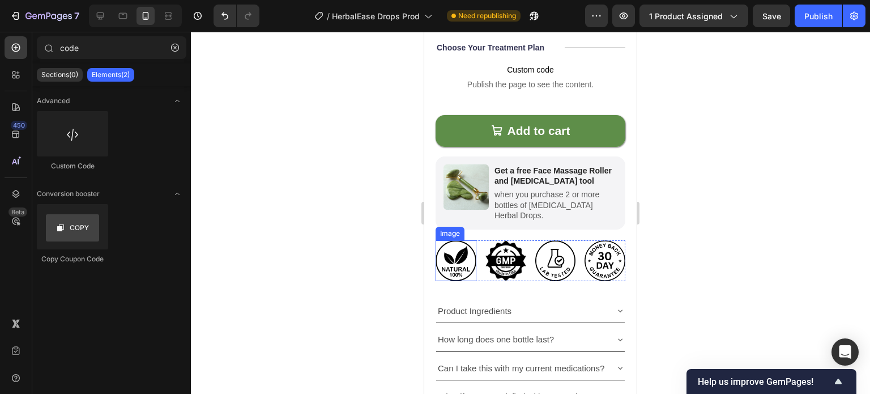
click at [439, 240] on img at bounding box center [456, 260] width 41 height 41
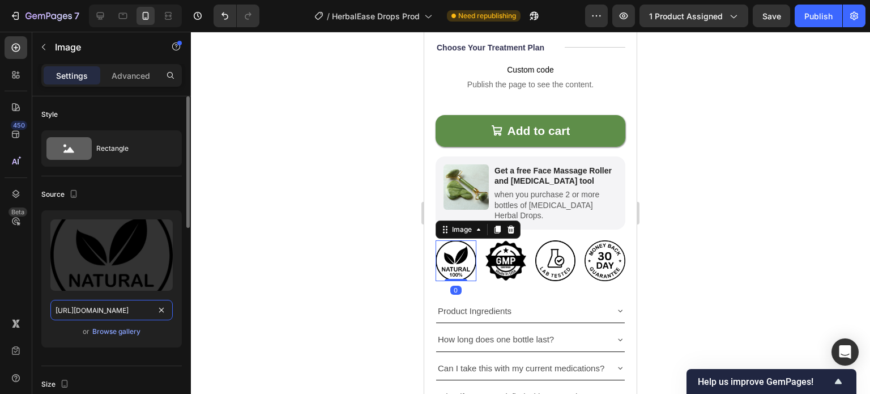
click at [117, 307] on input "https://cdn.shopify.com/s/files/1/0749/2934/0644/files/gempages_576523428912169…" at bounding box center [111, 310] width 122 height 20
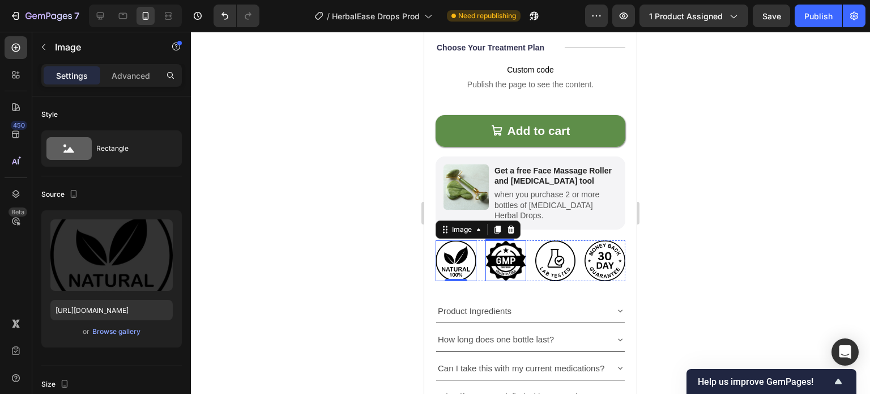
drag, startPoint x: 512, startPoint y: 234, endPoint x: 502, endPoint y: 234, distance: 10.2
click at [512, 240] on img at bounding box center [506, 260] width 41 height 41
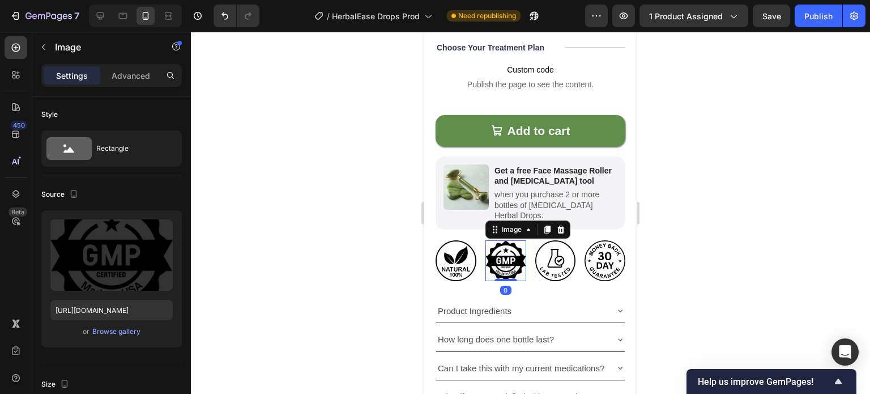
click at [265, 274] on div at bounding box center [530, 213] width 679 height 362
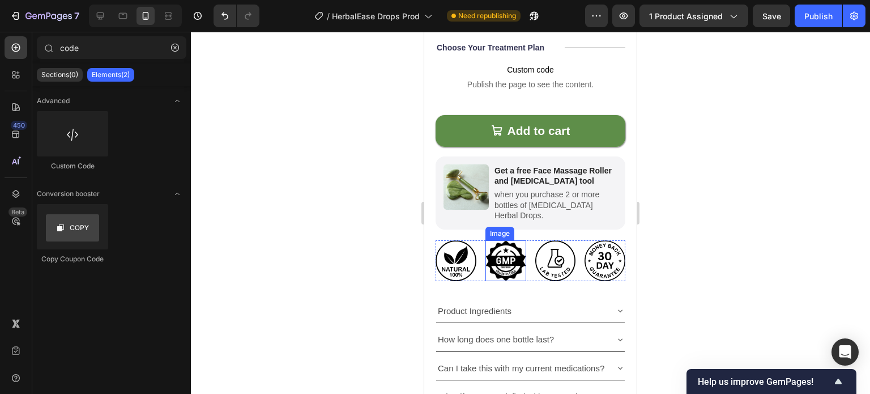
click at [511, 247] on img at bounding box center [506, 260] width 41 height 41
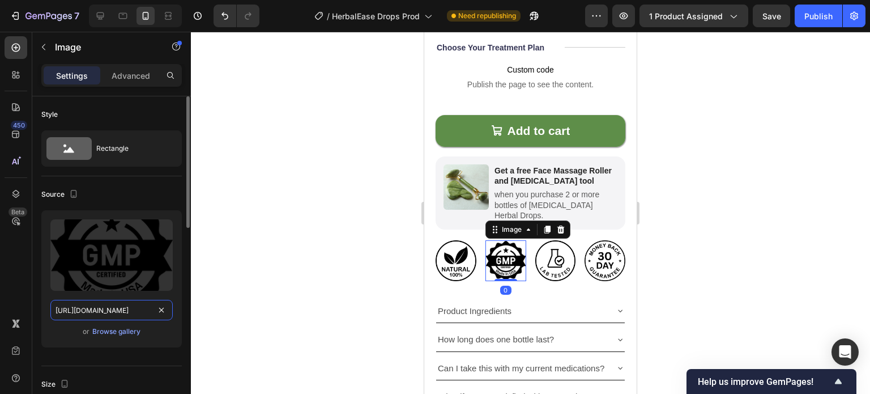
click at [126, 312] on input "https://cdn.shopify.com/s/files/1/0749/2934/0644/files/gempages_576523428912169…" at bounding box center [111, 310] width 122 height 20
paste input "8e730ef8-1be5-455d-895f-99bbfc1f2464"
type input "https://cdn.shopify.com/s/files/1/0749/2934/0644/files/gempages_576523428912169…"
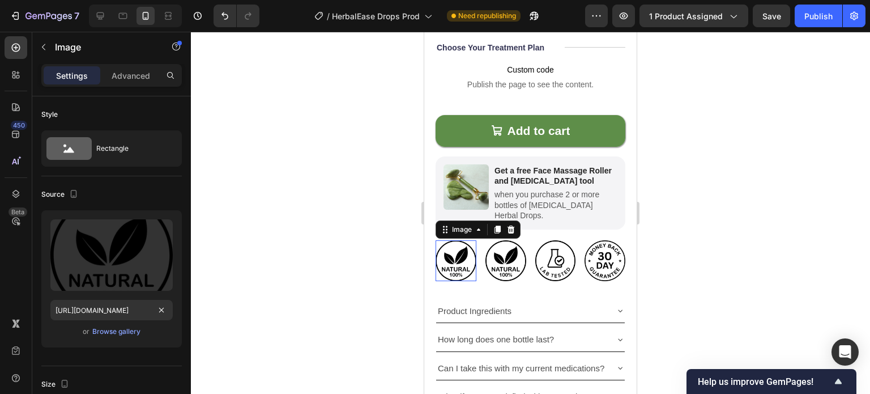
click at [448, 242] on img at bounding box center [456, 260] width 41 height 41
click at [227, 17] on icon "Undo/Redo" at bounding box center [224, 15] width 11 height 11
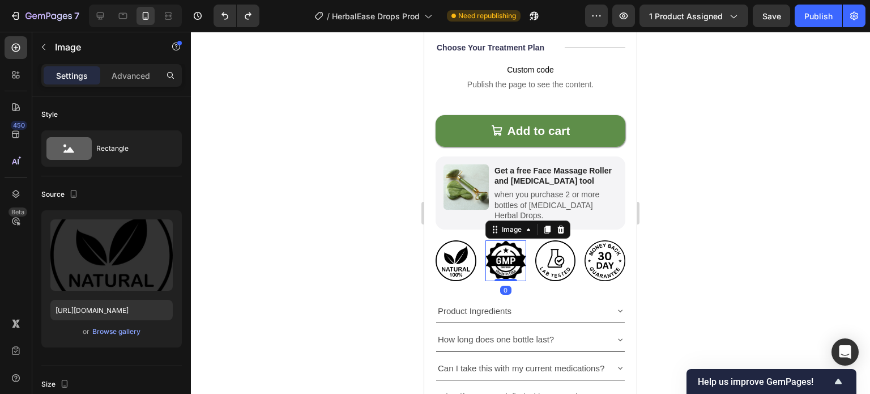
click at [496, 241] on img at bounding box center [506, 260] width 41 height 41
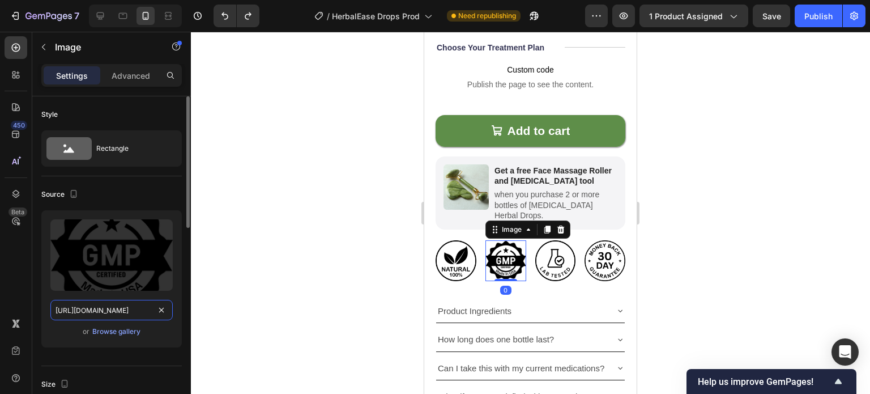
click at [121, 302] on input "https://cdn.shopify.com/s/files/1/0749/2934/0644/files/gempages_576523428912169…" at bounding box center [111, 310] width 122 height 20
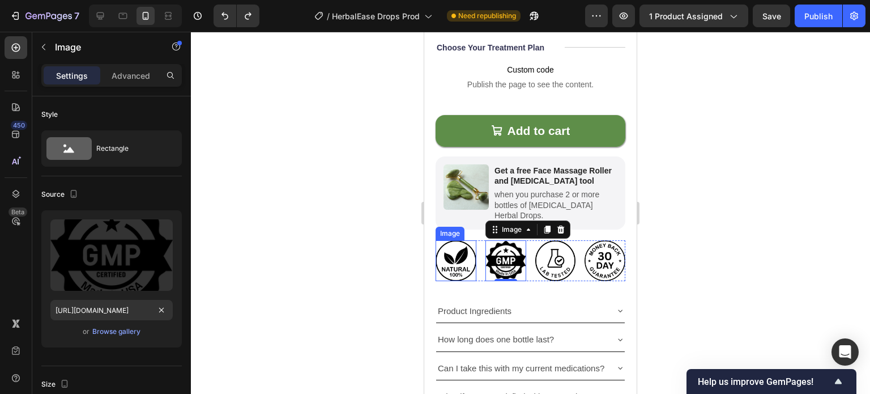
click at [462, 245] on img at bounding box center [456, 260] width 41 height 41
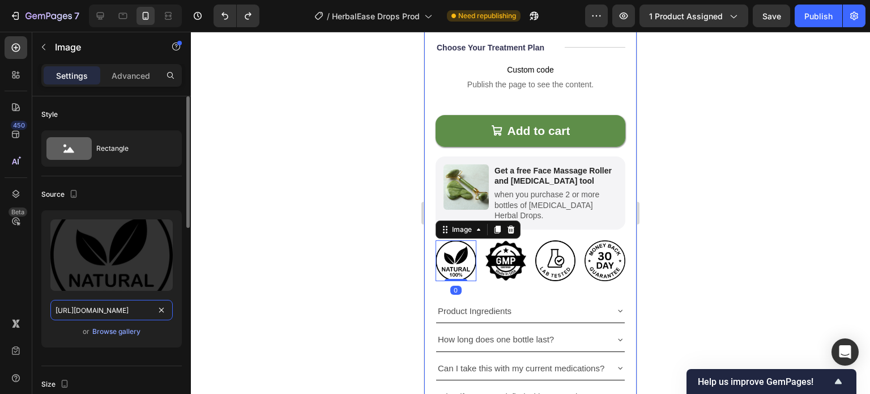
click at [109, 312] on input "https://cdn.shopify.com/s/files/1/0749/2934/0644/files/gempages_576523428912169…" at bounding box center [111, 310] width 122 height 20
paste input "f0583498-3ebe-4aae-8cfd-3a02cf450de7"
type input "https://cdn.shopify.com/s/files/1/0749/2934/0644/files/gempages_576523428912169…"
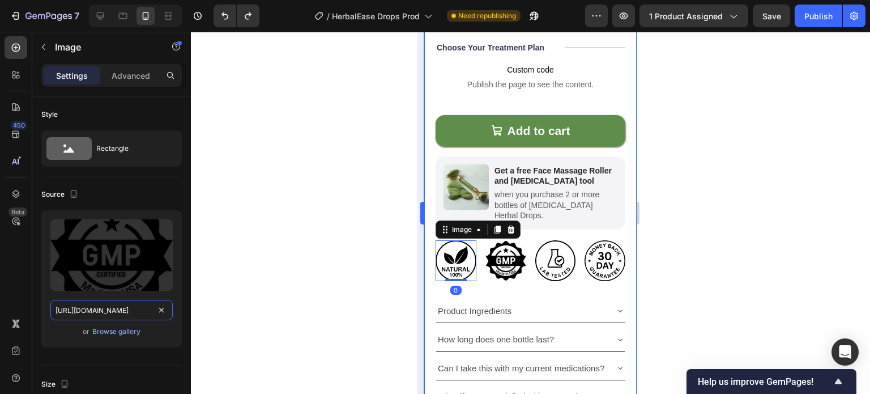
scroll to position [0, 349]
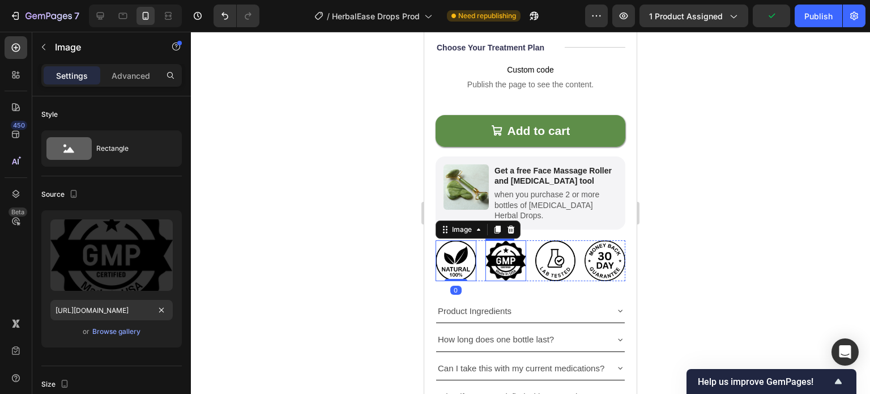
click at [501, 244] on img at bounding box center [506, 260] width 41 height 41
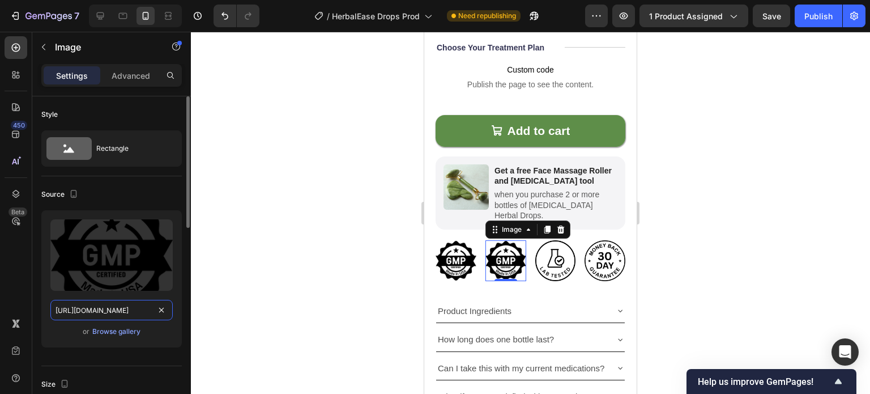
click at [122, 308] on input "https://cdn.shopify.com/s/files/1/0749/2934/0644/files/gempages_576523428912169…" at bounding box center [111, 310] width 122 height 20
paste input "8e730ef8-1be5-455d-895f-99bbfc1f2464"
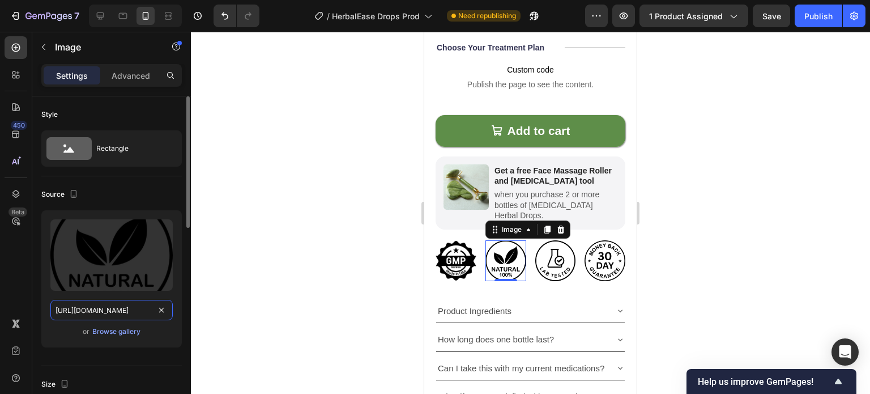
scroll to position [0, 346]
type input "https://cdn.shopify.com/s/files/1/0749/2934/0644/files/gempages_576523428912169…"
click at [320, 233] on div at bounding box center [530, 213] width 679 height 362
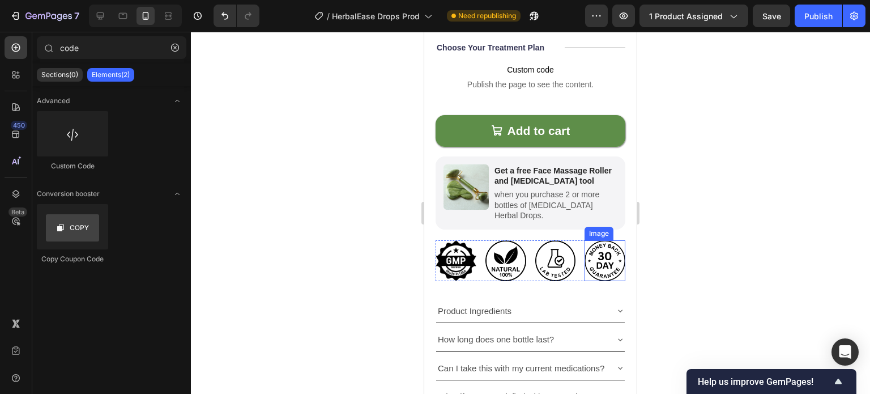
click at [599, 245] on img at bounding box center [605, 260] width 41 height 41
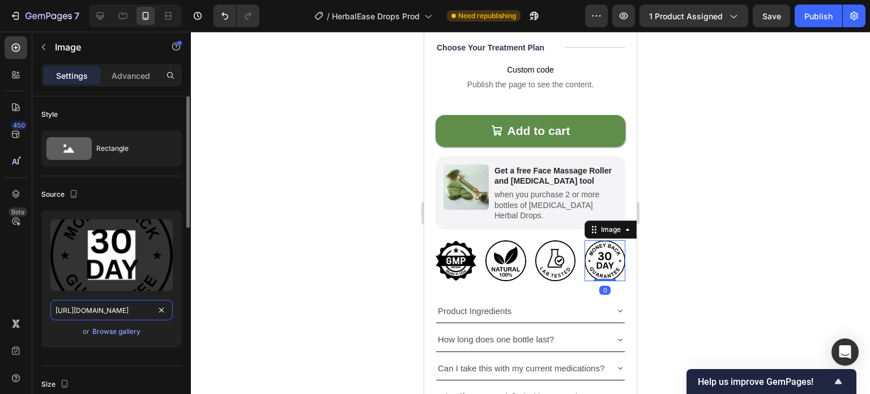
click at [100, 318] on input "https://cdn.shopify.com/s/files/1/0749/2934/0644/files/gempages_576523428912169…" at bounding box center [111, 310] width 122 height 20
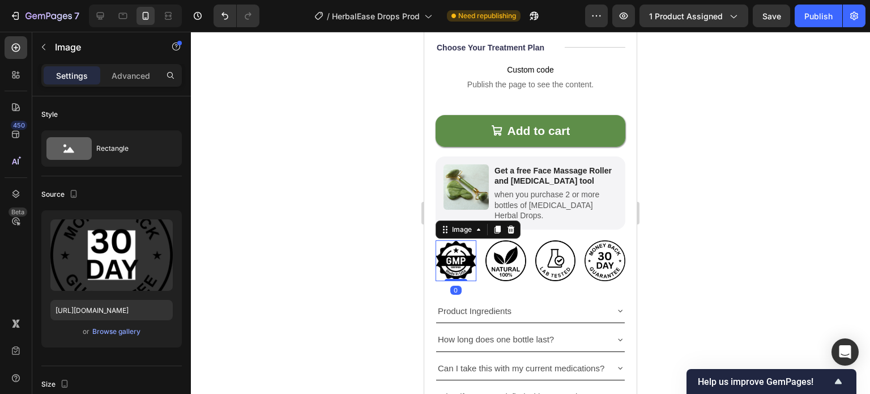
click at [447, 240] on img at bounding box center [456, 260] width 41 height 41
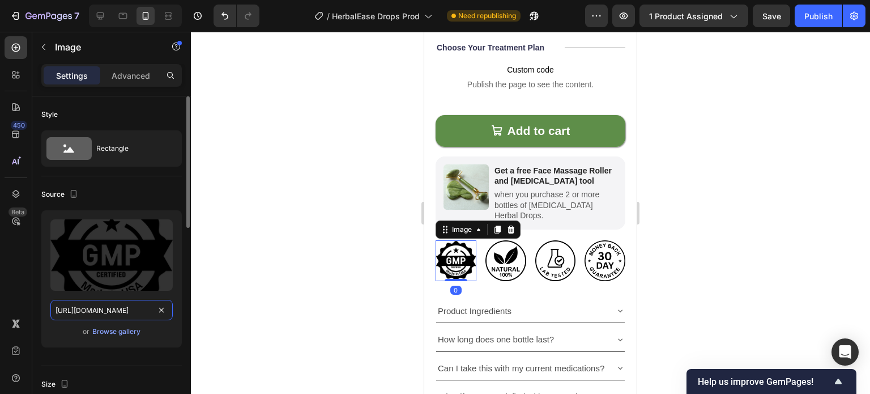
click at [130, 313] on input "https://cdn.shopify.com/s/files/1/0749/2934/0644/files/gempages_576523428912169…" at bounding box center [111, 310] width 122 height 20
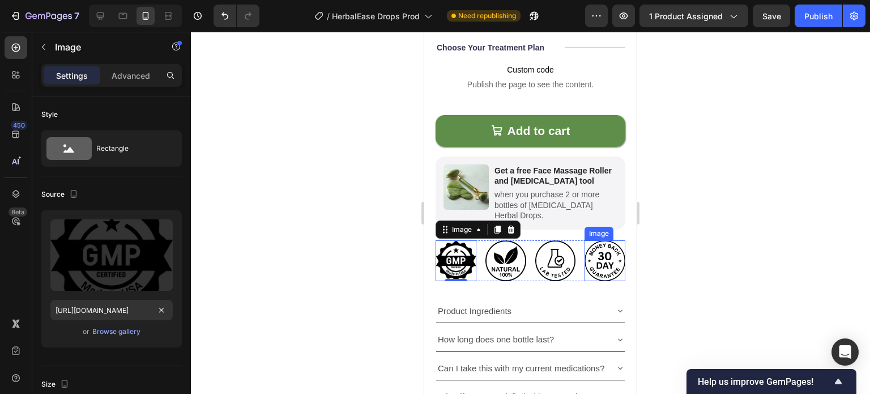
click at [606, 244] on img at bounding box center [605, 260] width 41 height 41
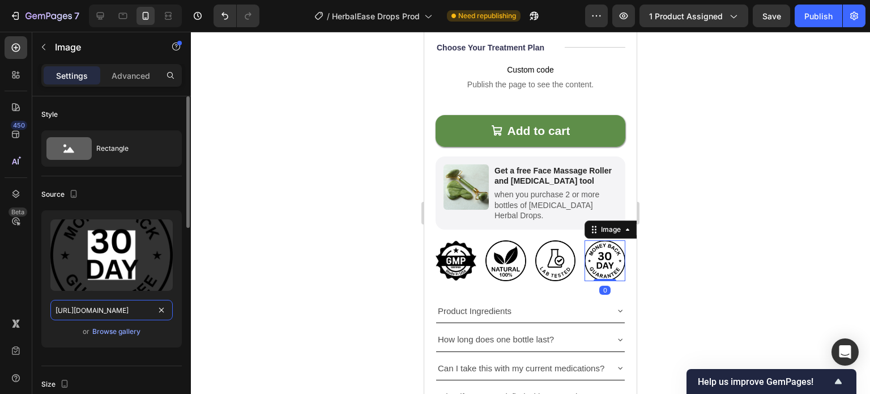
click at [104, 311] on input "https://cdn.shopify.com/s/files/1/0749/2934/0644/files/gempages_576523428912169…" at bounding box center [111, 310] width 122 height 20
paste input "f0583498-3ebe-4aae-8cfd-3a02cf450de7"
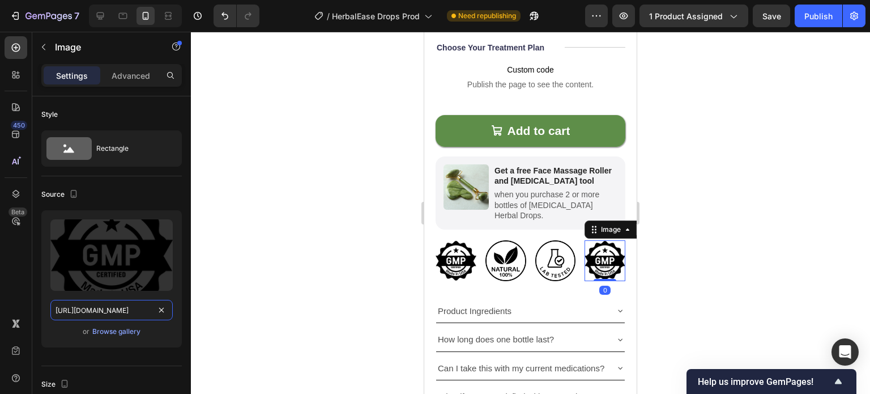
scroll to position [0, 349]
type input "https://cdn.shopify.com/s/files/1/0749/2934/0644/files/gempages_576523428912169…"
click at [460, 240] on img at bounding box center [456, 260] width 41 height 41
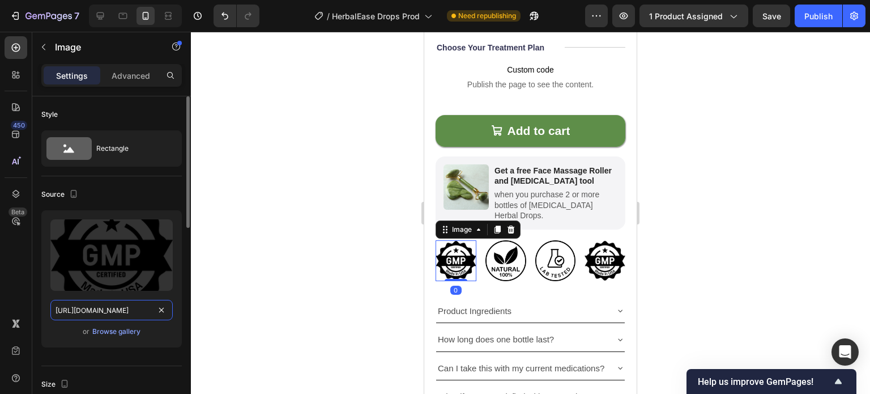
click at [91, 303] on input "https://cdn.shopify.com/s/files/1/0749/2934/0644/files/gempages_576523428912169…" at bounding box center [111, 310] width 122 height 20
paste input "840212a8-d3bf-42ce-8718-b07a4936f524"
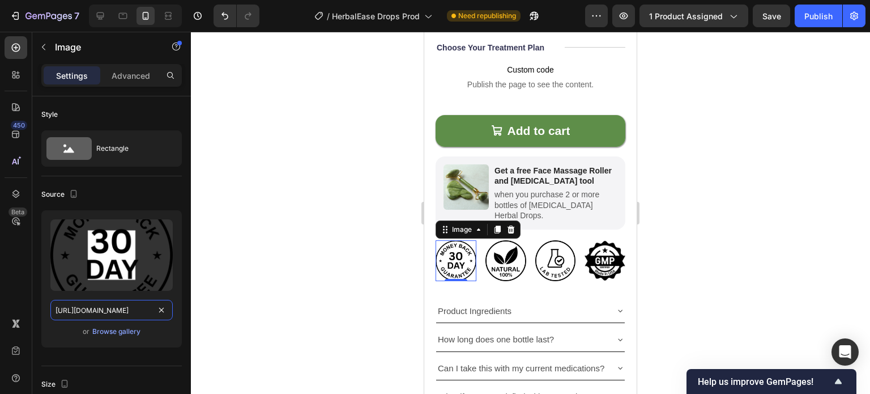
type input "https://cdn.shopify.com/s/files/1/0749/2934/0644/files/gempages_576523428912169…"
click at [345, 312] on div at bounding box center [530, 213] width 679 height 362
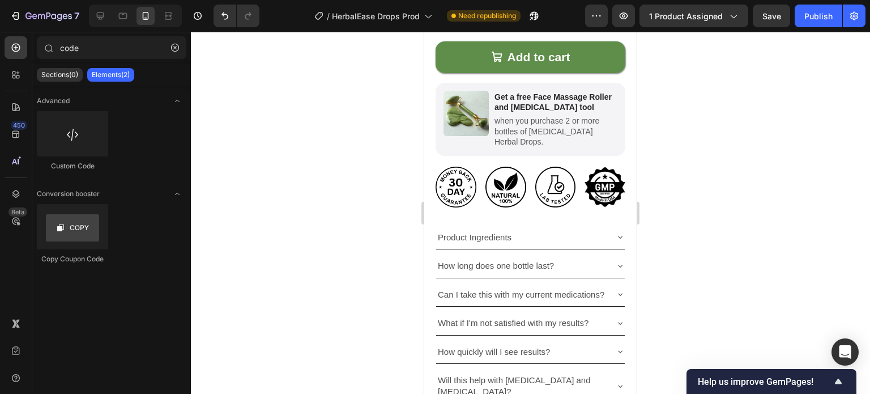
scroll to position [573, 0]
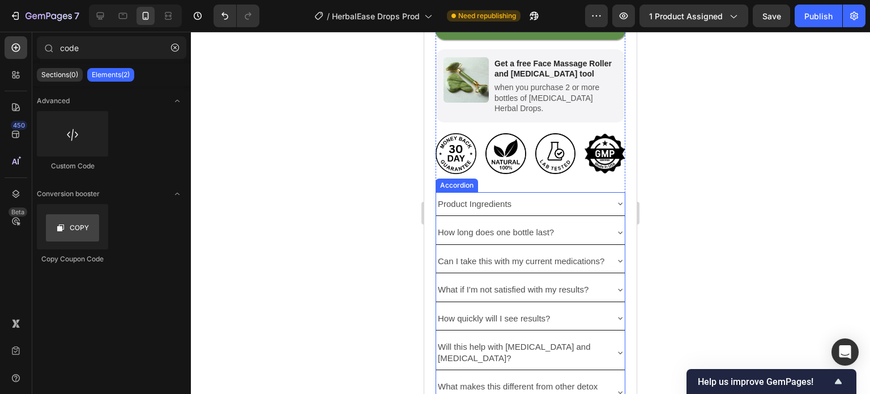
click at [594, 197] on div "Product Ingredients" at bounding box center [521, 204] width 171 height 15
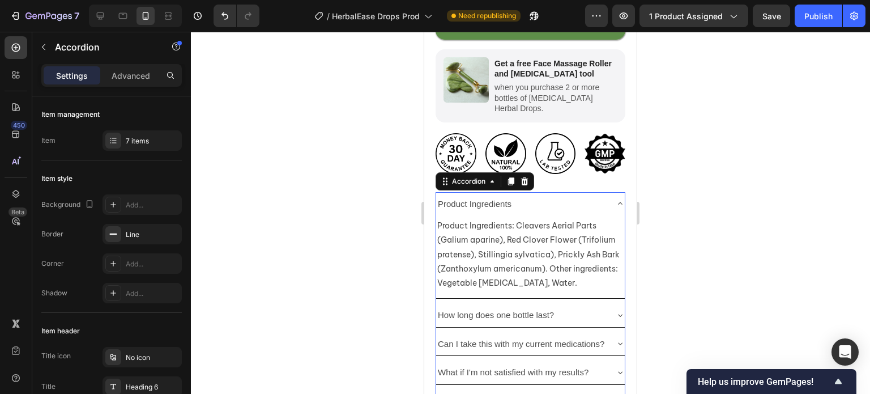
click at [594, 197] on div "Product Ingredients" at bounding box center [521, 204] width 171 height 15
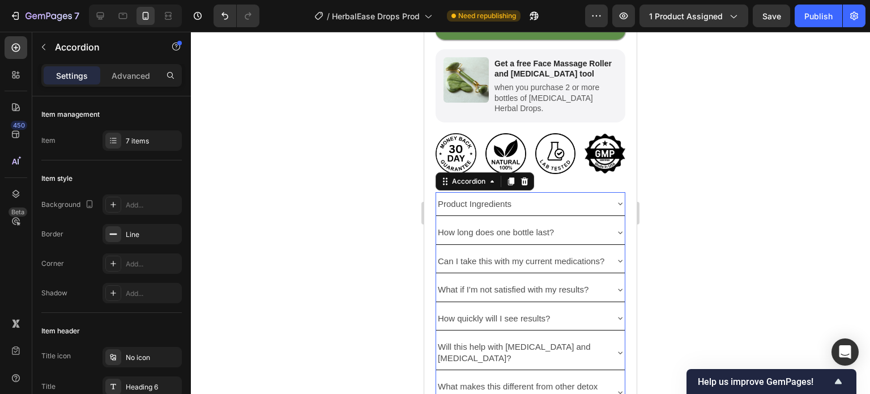
click at [594, 197] on div "Product Ingredients" at bounding box center [521, 204] width 171 height 15
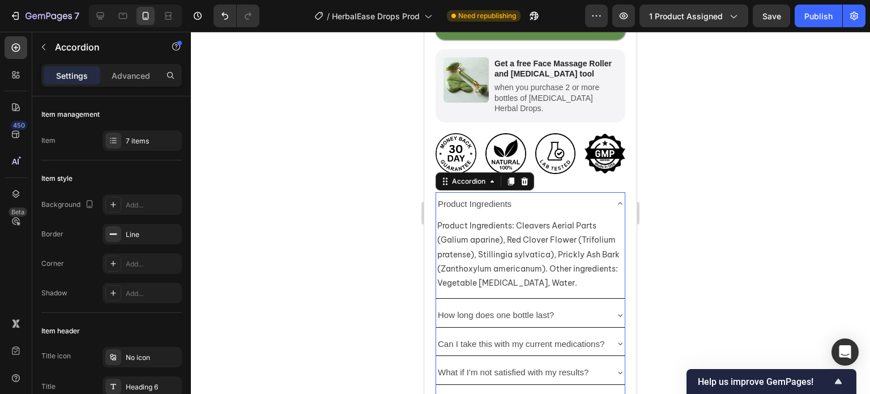
click at [593, 197] on div "Product Ingredients" at bounding box center [521, 204] width 171 height 15
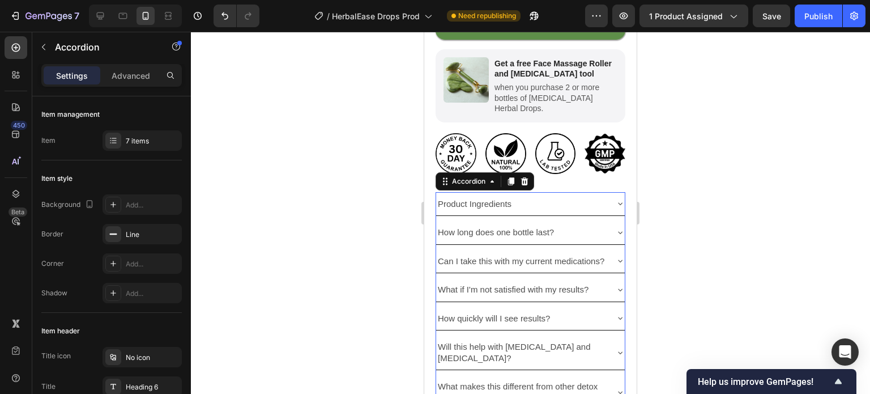
click at [559, 225] on div "How long does one bottle last?" at bounding box center [521, 232] width 171 height 15
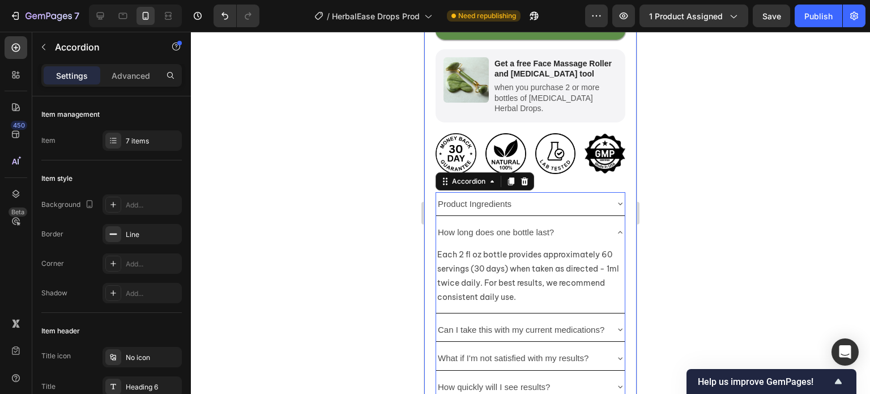
click at [619, 226] on div "Product Images Icon Icon Icon Icon Icon Icon List 4.6/5.0 122,000+ Happy Custom…" at bounding box center [530, 39] width 213 height 1114
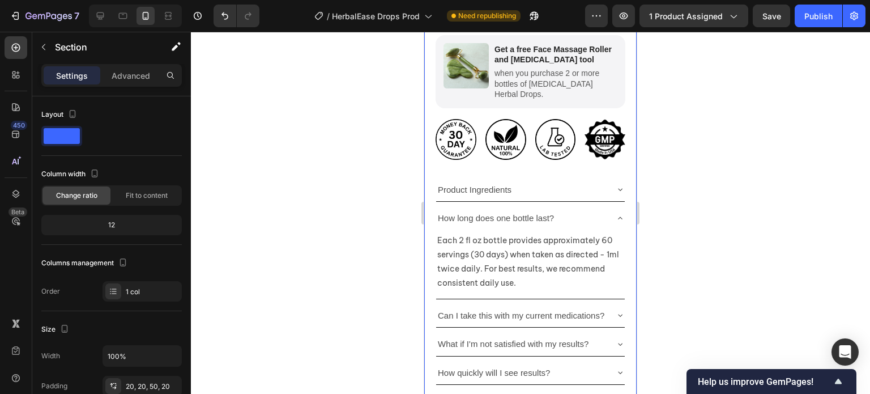
scroll to position [587, 0]
click at [585, 234] on p "Each 2 fl oz bottle provides approximately 60 servings (30 days) when taken as …" at bounding box center [530, 262] width 186 height 57
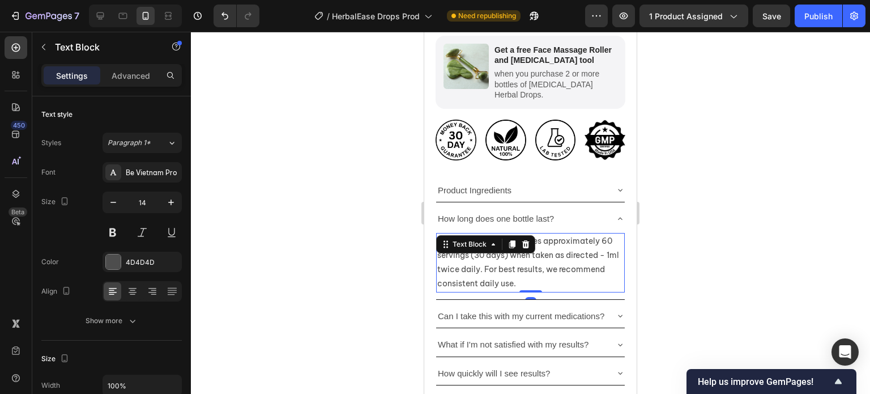
click at [396, 230] on div at bounding box center [530, 213] width 679 height 362
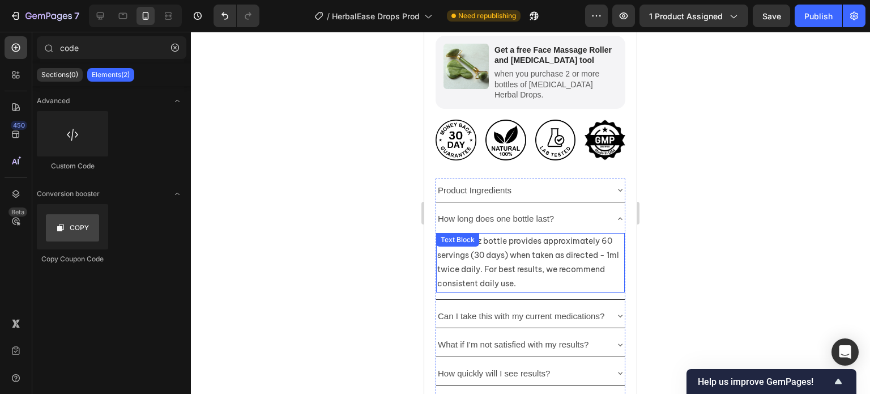
click at [441, 240] on p "Each 2 fl oz bottle provides approximately 60 servings (30 days) when taken as …" at bounding box center [530, 262] width 186 height 57
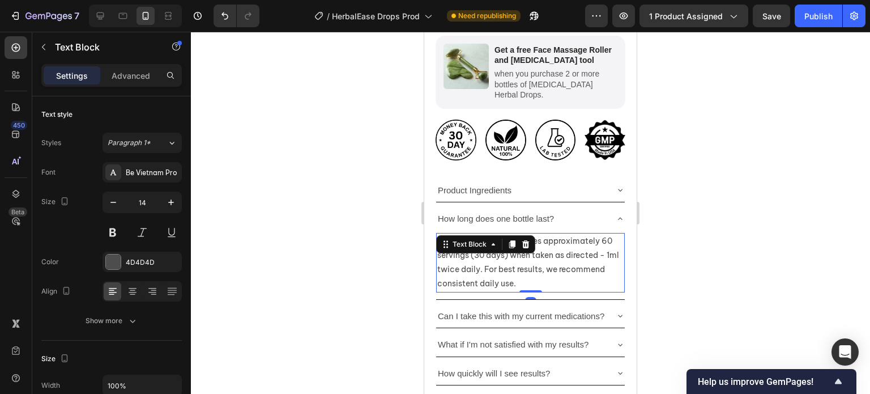
click at [437, 244] on p "Each 2 fl oz bottle provides approximately 60 servings (30 days) when taken as …" at bounding box center [530, 262] width 186 height 57
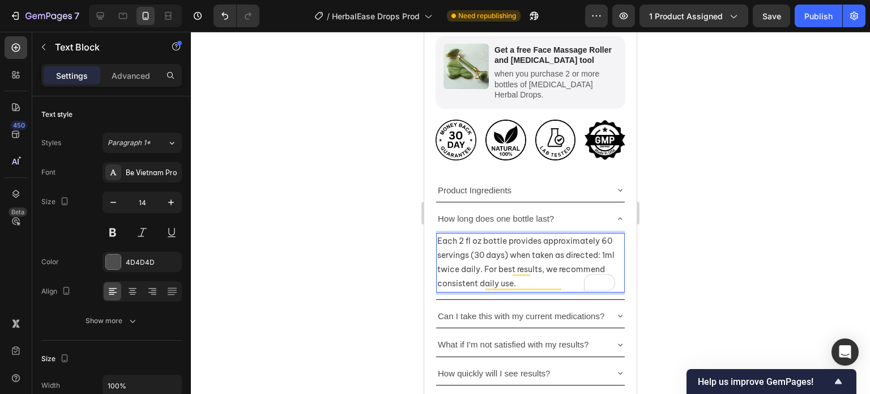
click at [363, 253] on div at bounding box center [530, 213] width 679 height 362
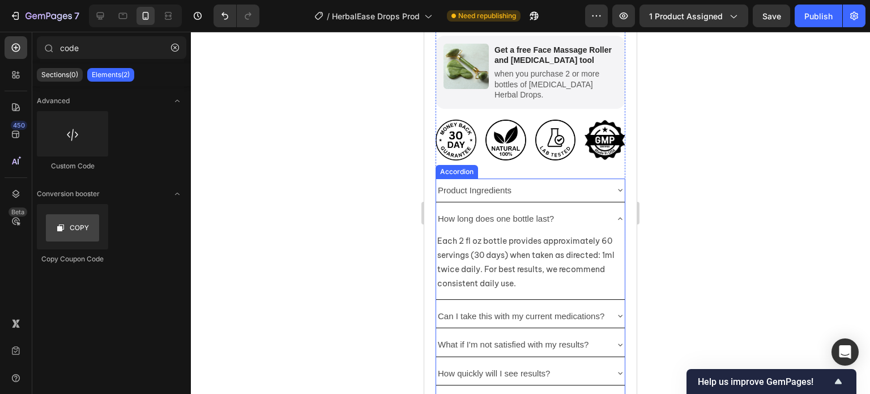
click at [616, 311] on icon at bounding box center [620, 315] width 9 height 9
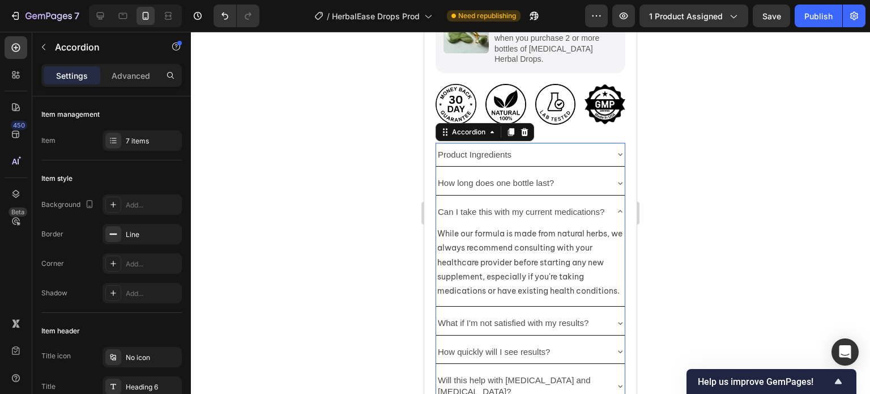
scroll to position [623, 0]
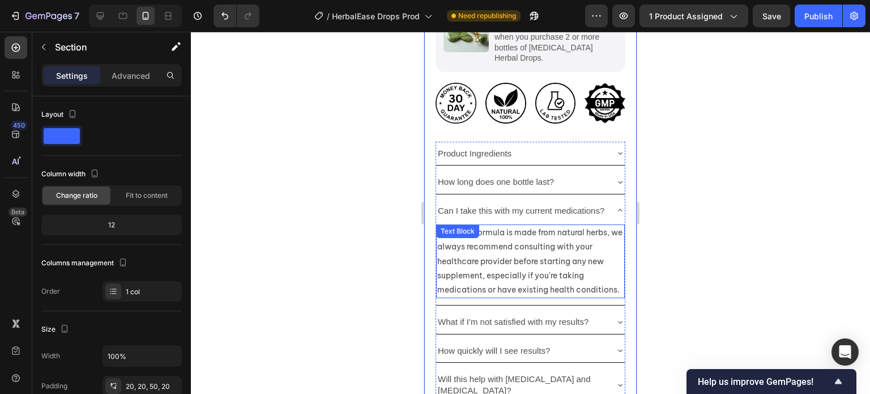
click at [485, 292] on p "While our formula is made from natural herbs, we always recommend consulting wi…" at bounding box center [530, 261] width 186 height 71
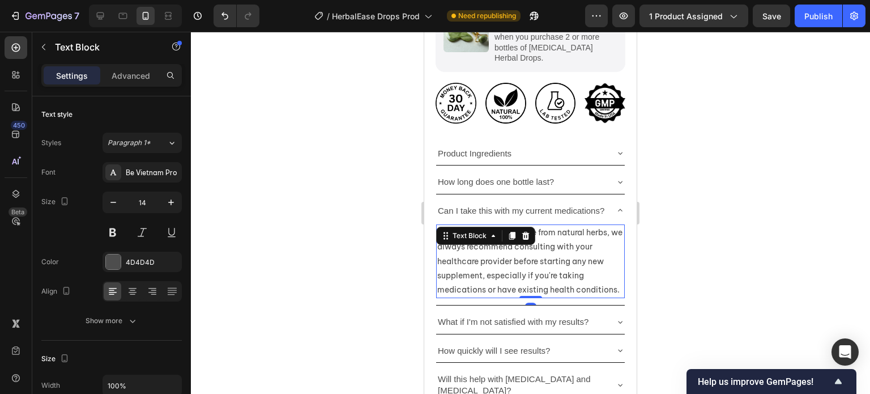
click at [485, 292] on p "While our formula is made from natural herbs, we always recommend consulting wi…" at bounding box center [530, 261] width 186 height 71
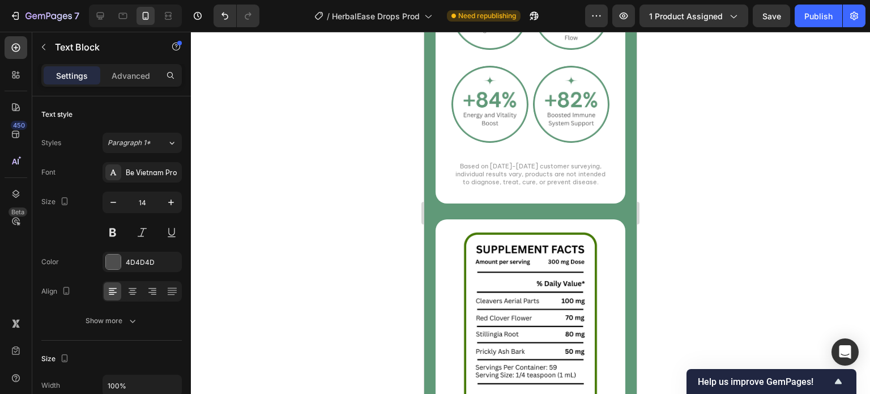
scroll to position [1941, 0]
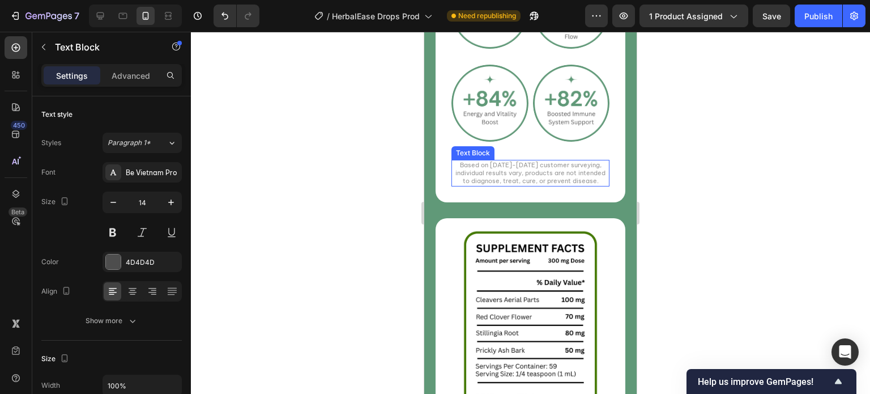
click at [551, 169] on p "Based on 2024-2025 customer surveying, individual results vary, products are no…" at bounding box center [531, 173] width 156 height 24
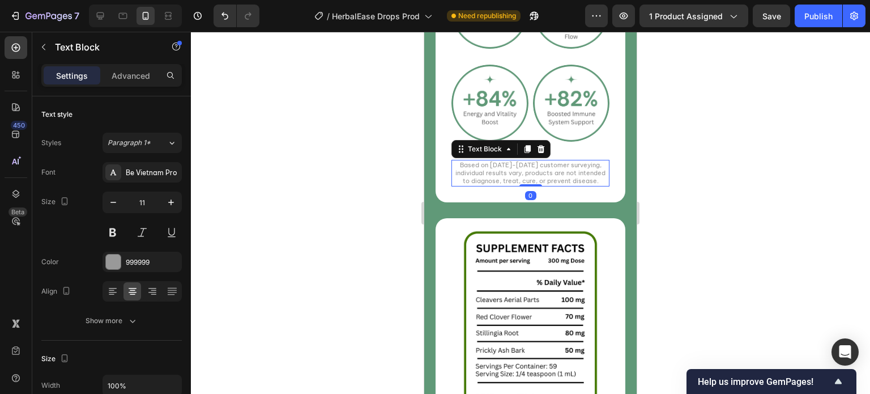
click at [545, 177] on p "Based on [DATE]-[DATE] customer surveying, individual results vary, products ar…" at bounding box center [531, 173] width 156 height 24
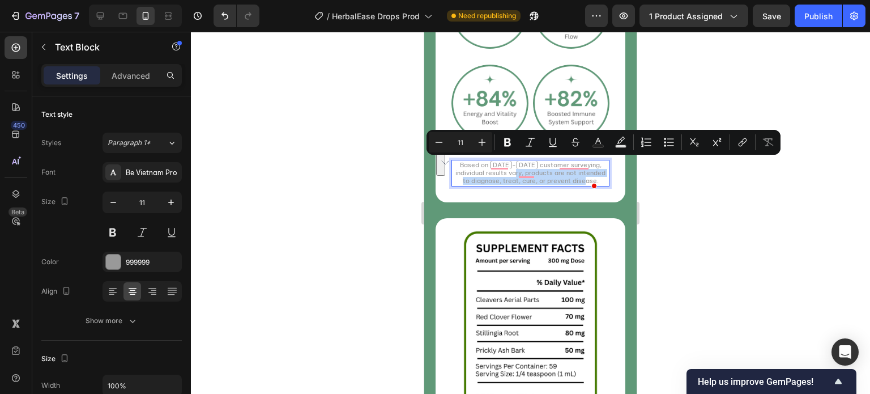
drag, startPoint x: 543, startPoint y: 179, endPoint x: 536, endPoint y: 164, distance: 16.5
click at [536, 164] on p "Based on [DATE]-[DATE] customer surveying, individual results vary, products ar…" at bounding box center [531, 173] width 156 height 24
copy p "products are not intended to diagnose, treat, cure, or prevent disease."
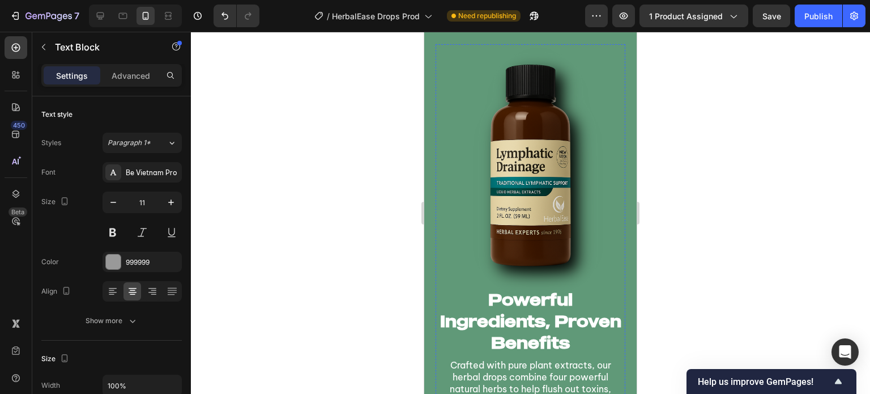
type input "16"
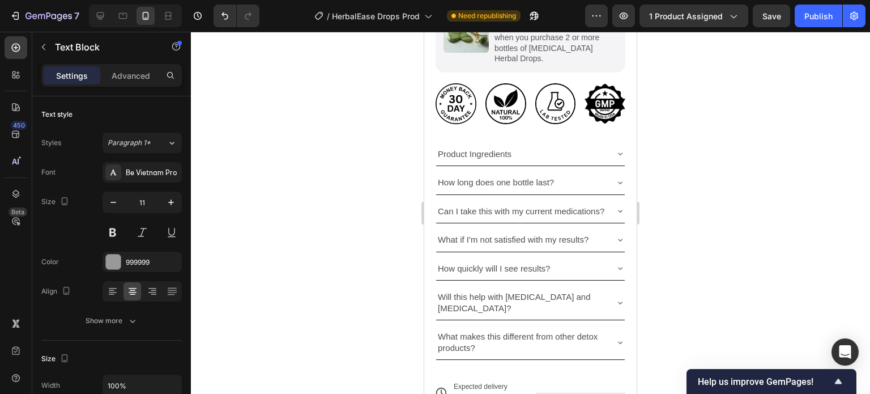
scroll to position [623, 0]
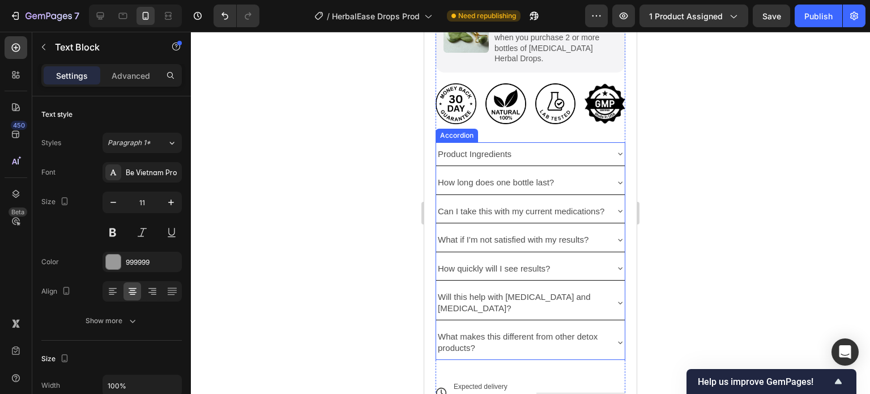
click at [605, 199] on div "Can I take this with my current medications?" at bounding box center [530, 211] width 189 height 24
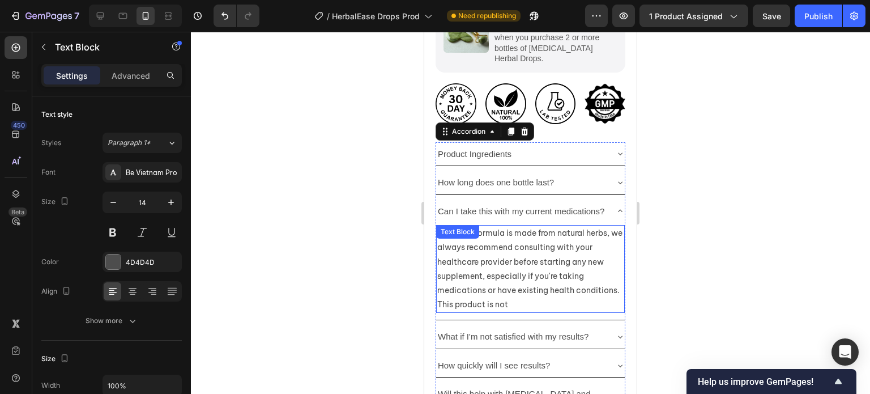
click at [556, 288] on p "While our formula is made from natural herbs, we always recommend consulting wi…" at bounding box center [530, 269] width 186 height 86
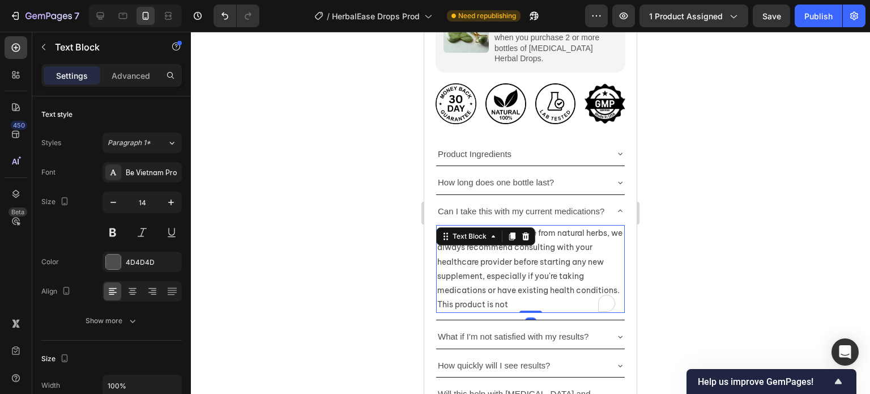
click at [556, 288] on p "While our formula is made from natural herbs, we always recommend consulting wi…" at bounding box center [530, 269] width 186 height 86
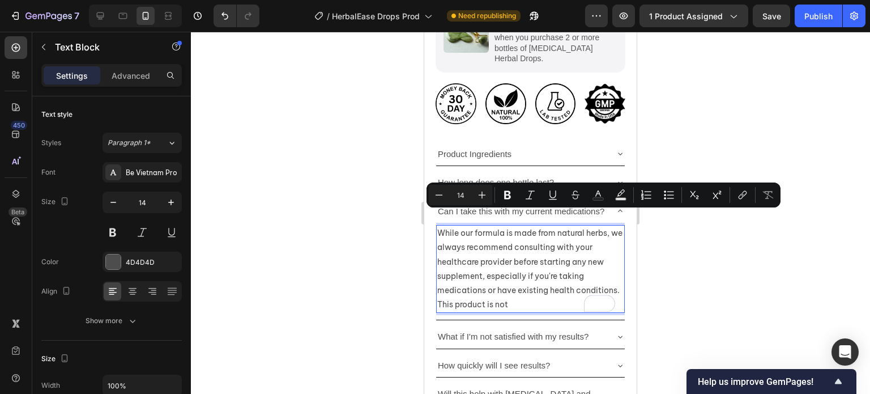
drag, startPoint x: 556, startPoint y: 288, endPoint x: 519, endPoint y: 288, distance: 38.0
click at [519, 288] on p "While our formula is made from natural herbs, we always recommend consulting wi…" at bounding box center [530, 269] width 186 height 86
click at [460, 279] on p "While our formula is made from natural herbs, we always recommend consulting wi…" at bounding box center [530, 269] width 186 height 86
click at [490, 290] on p "While our formula is made from natural herbs, we always recommend consulting wi…" at bounding box center [530, 269] width 186 height 86
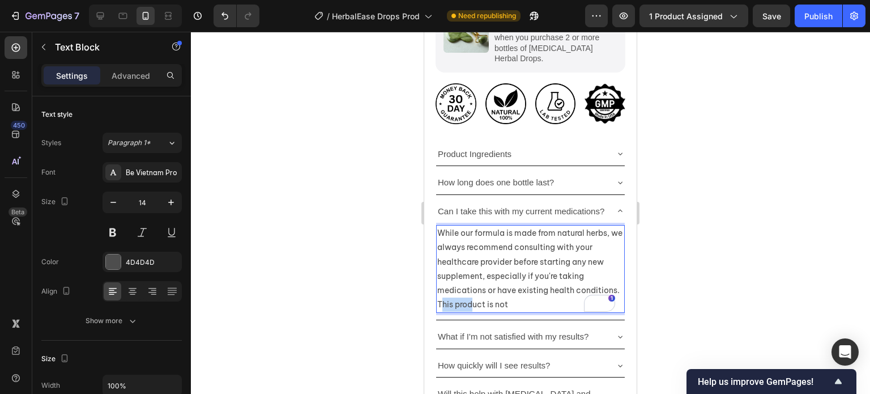
drag, startPoint x: 485, startPoint y: 288, endPoint x: 517, endPoint y: 284, distance: 32.5
click at [517, 284] on p "While our formula is made from natural herbs, we always recommend consulting wi…" at bounding box center [530, 269] width 186 height 86
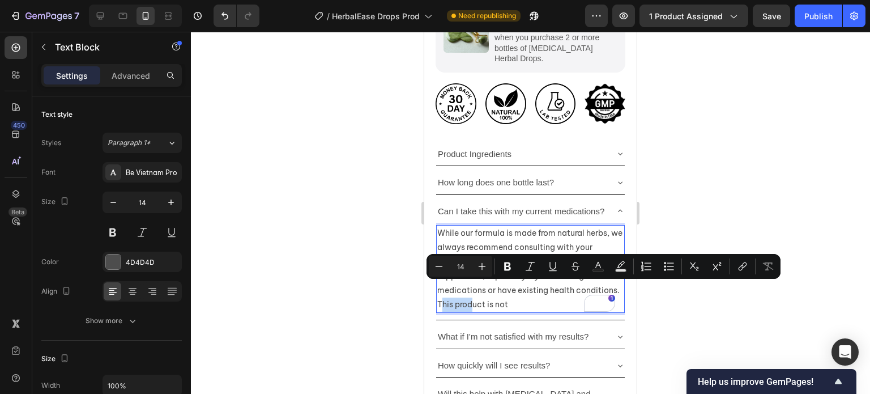
drag, startPoint x: 484, startPoint y: 287, endPoint x: 555, endPoint y: 292, distance: 71.6
click at [556, 293] on p "While our formula is made from natural herbs, we always recommend consulting wi…" at bounding box center [530, 269] width 186 height 86
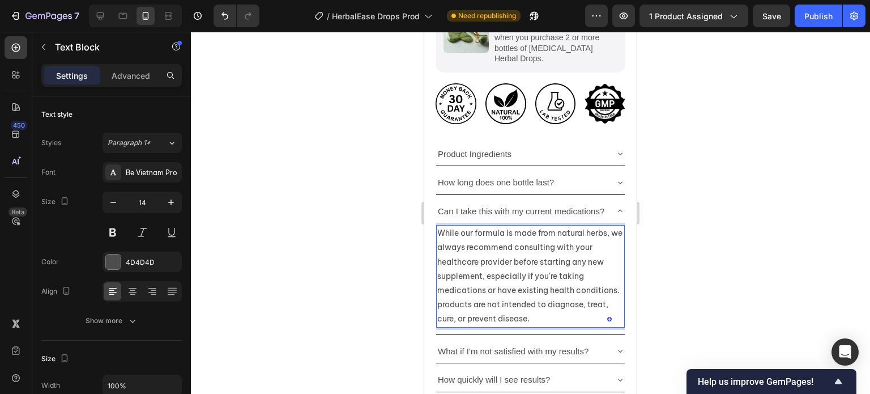
click at [489, 286] on p "While our formula is made from natural herbs, we always recommend consulting wi…" at bounding box center [530, 276] width 186 height 100
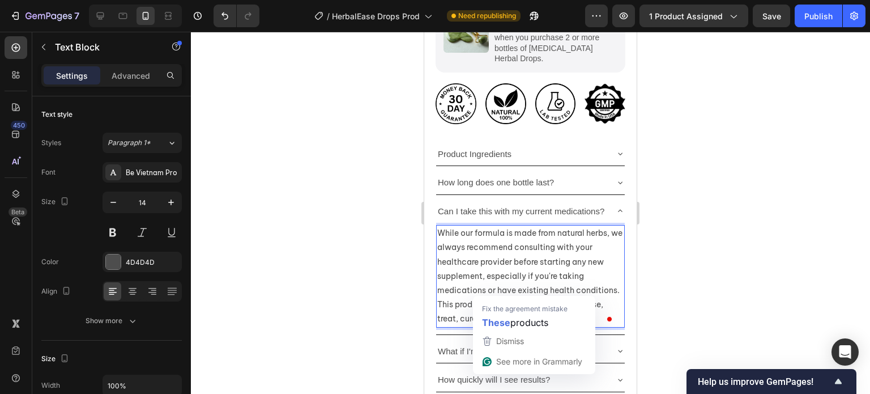
click at [535, 290] on p "While our formula is made from natural herbs, we always recommend consulting wi…" at bounding box center [530, 276] width 186 height 100
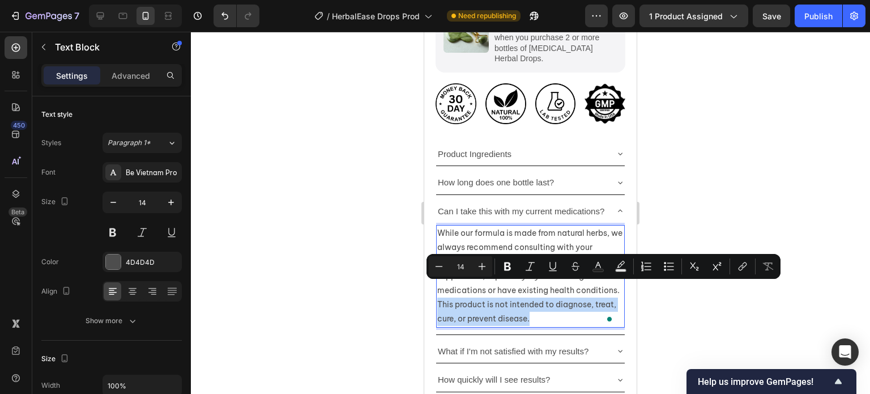
drag, startPoint x: 483, startPoint y: 286, endPoint x: 598, endPoint y: 310, distance: 117.5
click at [598, 310] on p "While our formula is made from natural herbs, we always recommend consulting wi…" at bounding box center [530, 276] width 186 height 100
drag, startPoint x: 505, startPoint y: 270, endPoint x: 520, endPoint y: 257, distance: 19.2
click at [506, 270] on icon "Editor contextual toolbar" at bounding box center [507, 266] width 7 height 9
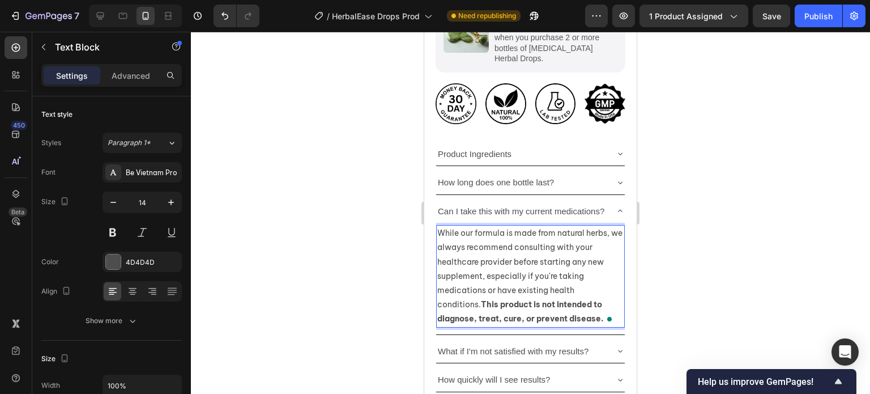
click at [572, 226] on p "While our formula is made from natural herbs, we always recommend consulting wi…" at bounding box center [530, 276] width 186 height 100
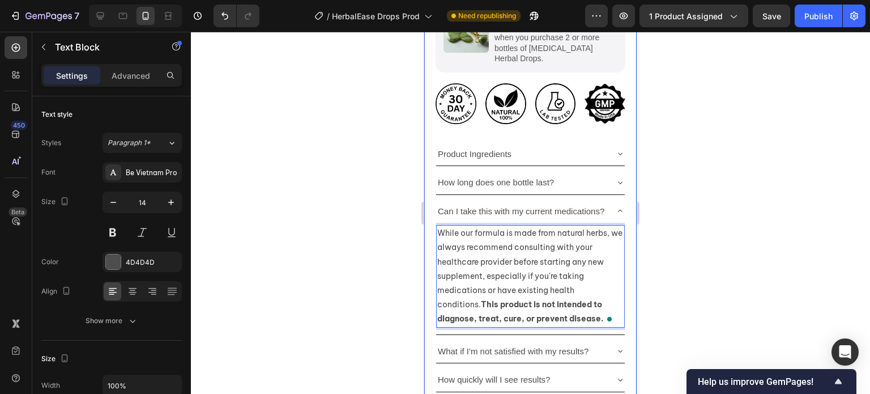
click at [622, 256] on div "Product Images Icon Icon Icon Icon Icon Icon List 4.6/5.0 122,000+ Happy Custom…" at bounding box center [530, 10] width 213 height 1157
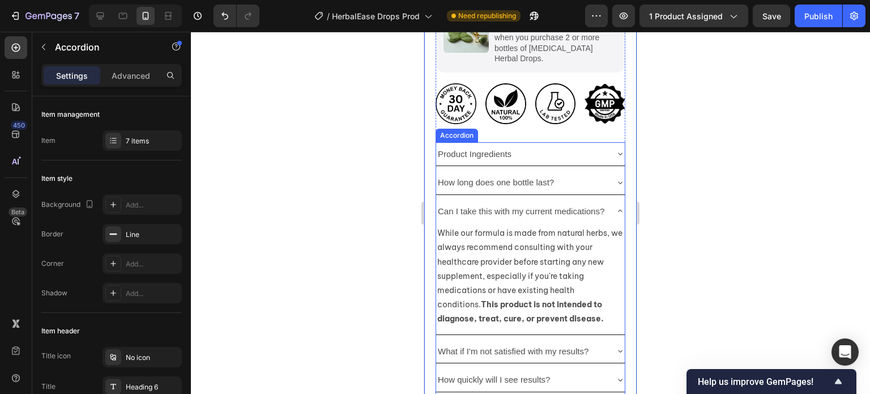
click at [611, 199] on div "Can I take this with my current medications?" at bounding box center [530, 211] width 189 height 24
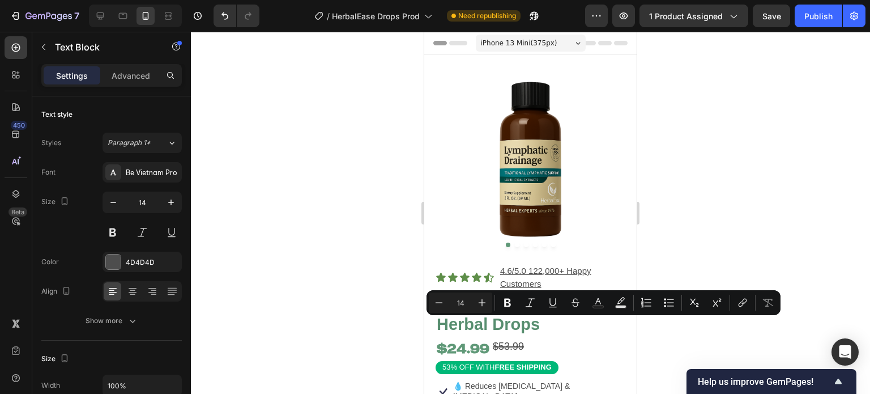
scroll to position [729, 0]
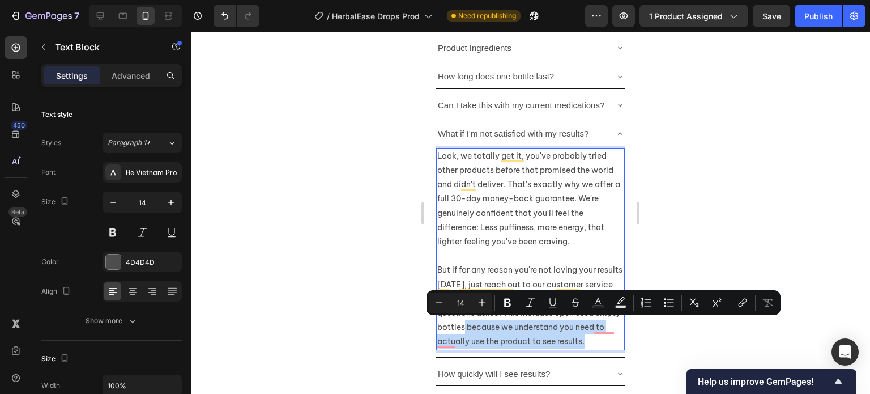
click at [511, 330] on p "But if for any reason you're not loving your results within 30 days, just reach…" at bounding box center [530, 306] width 186 height 86
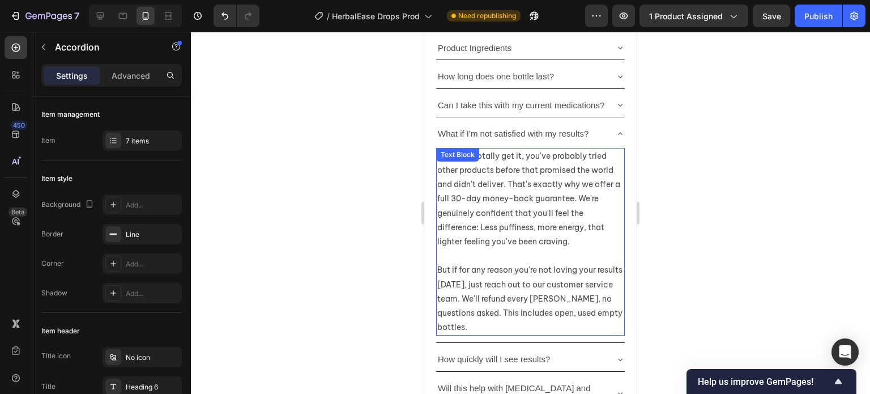
click at [501, 329] on p "But if for any reason you're not loving your results within 30 days, just reach…" at bounding box center [530, 298] width 186 height 71
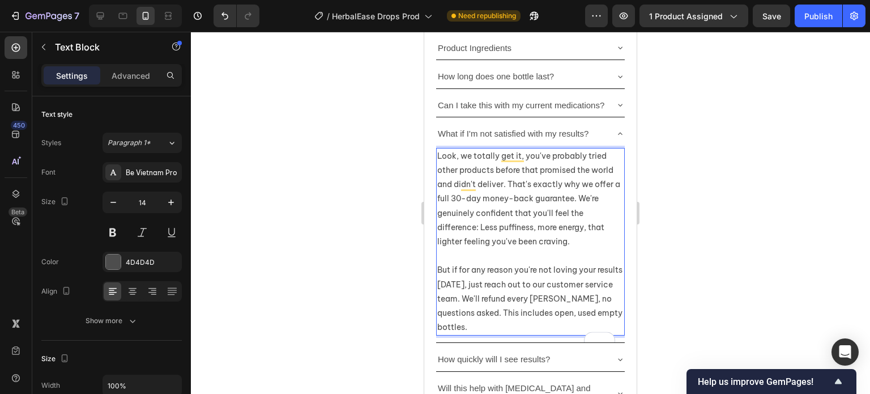
click at [501, 329] on p "But if for any reason you're not loving your results within 30 days, just reach…" at bounding box center [530, 298] width 186 height 71
click at [539, 326] on p "But if for any reason you're not loving your results within 30 days, just reach…" at bounding box center [530, 298] width 186 height 71
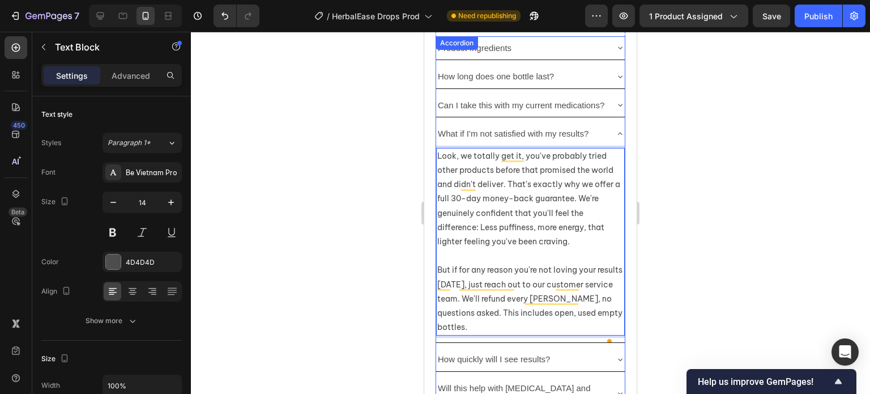
click at [585, 360] on div "How quickly will I see results?" at bounding box center [521, 359] width 171 height 15
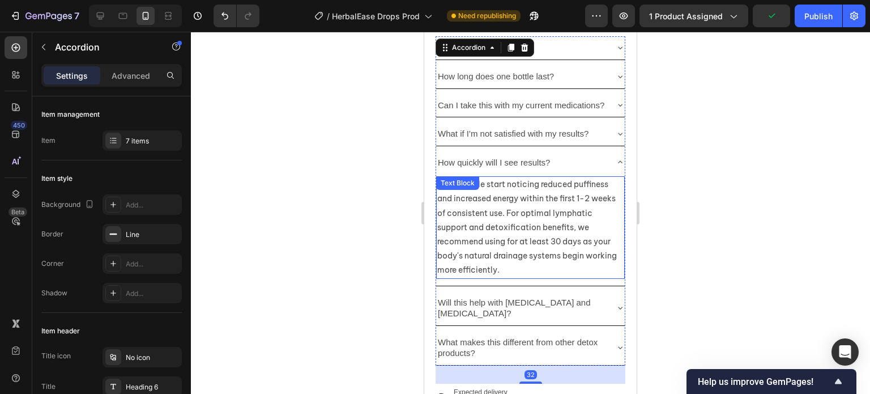
click at [577, 219] on p "Most people start noticing reduced puffiness and increased energy within the fi…" at bounding box center [530, 227] width 186 height 100
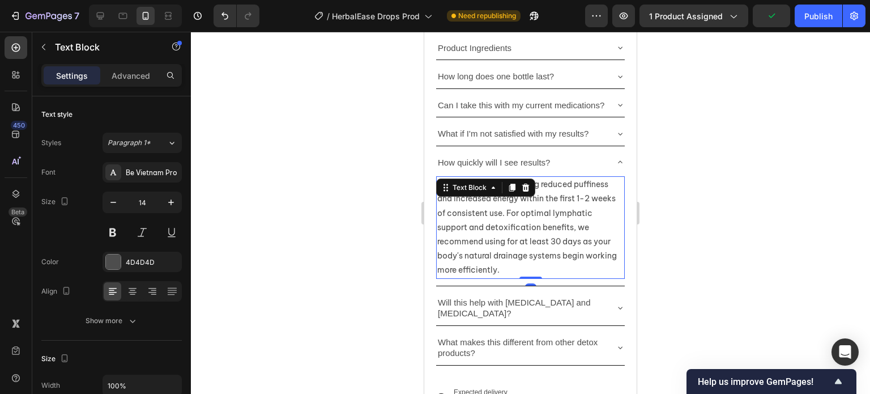
scroll to position [711, 0]
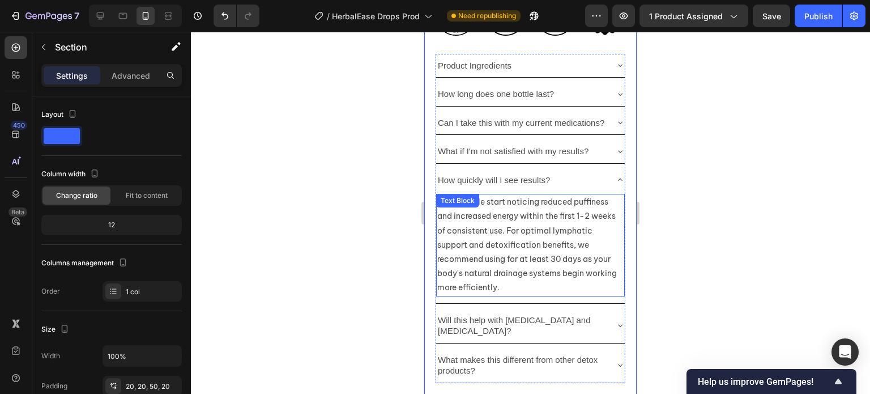
click at [609, 244] on p "Most people start noticing reduced puffiness and increased energy within the fi…" at bounding box center [530, 245] width 186 height 100
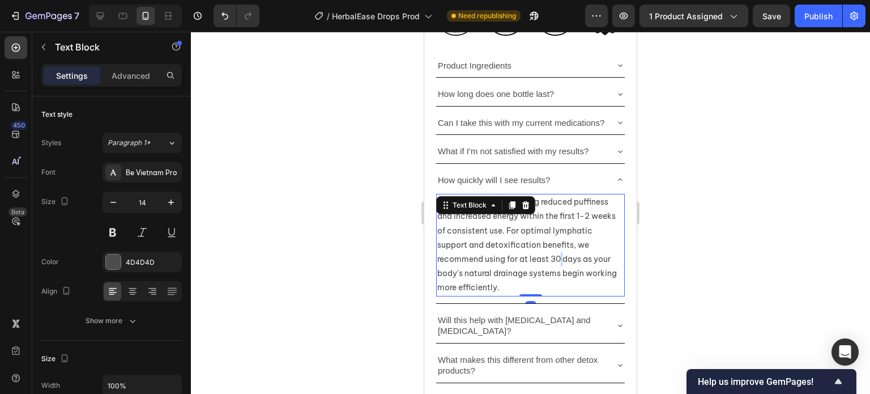
click at [609, 244] on p "Most people start noticing reduced puffiness and increased energy within the fi…" at bounding box center [530, 245] width 186 height 100
click at [604, 245] on p "Most people start noticing reduced puffiness and increased energy within the fi…" at bounding box center [530, 245] width 186 height 100
click at [602, 244] on p "Most people start noticing reduced puffiness and increased energy within the fi…" at bounding box center [530, 245] width 186 height 100
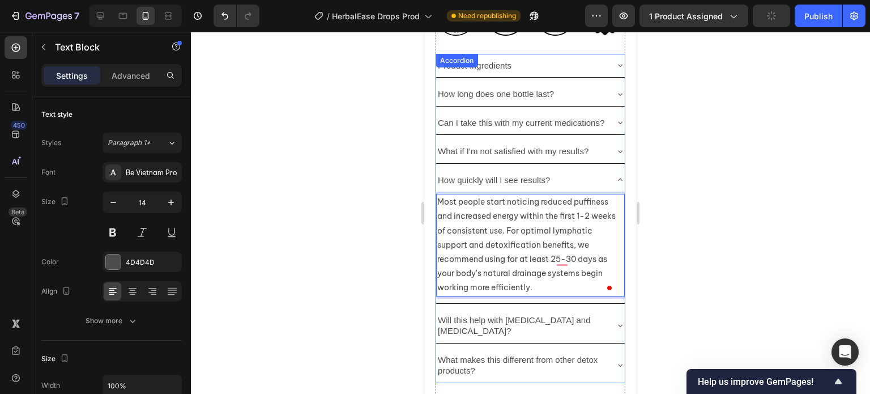
click at [614, 168] on div "How quickly will I see results?" at bounding box center [530, 180] width 189 height 24
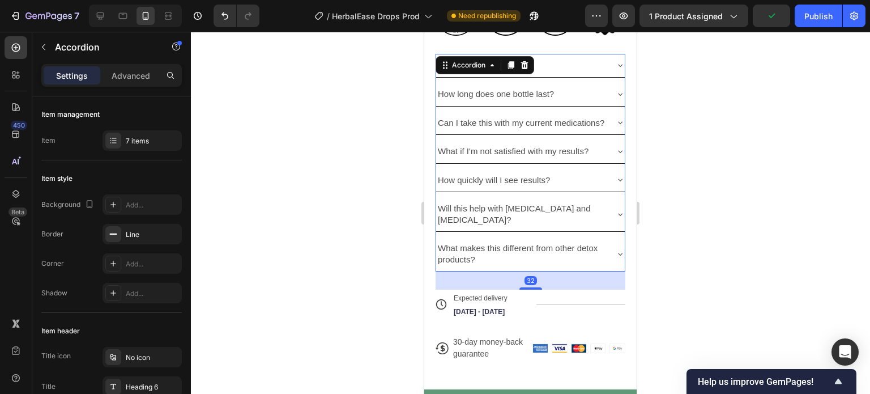
click at [616, 175] on icon at bounding box center [620, 179] width 9 height 9
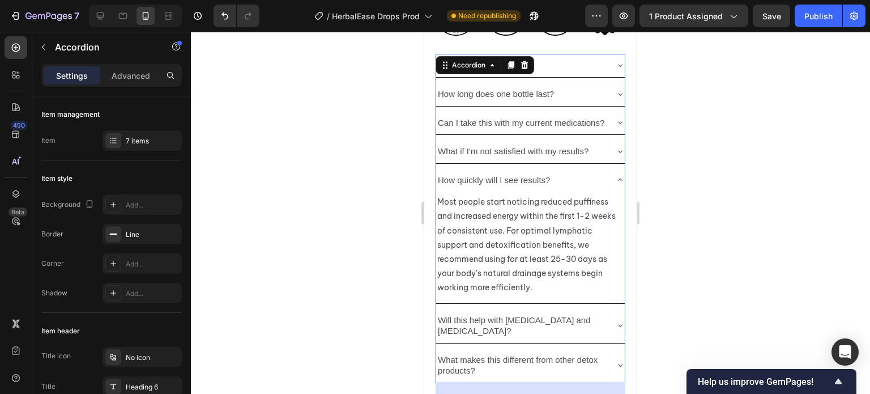
click at [605, 168] on div "How quickly will I see results?" at bounding box center [530, 180] width 189 height 24
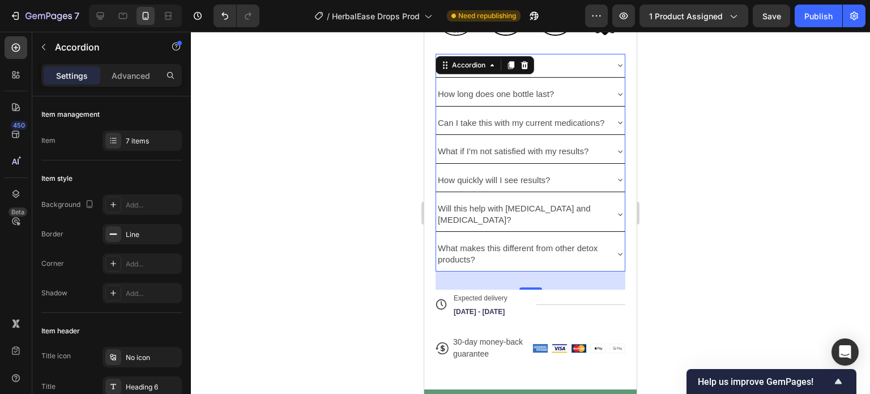
click at [604, 168] on div "How quickly will I see results?" at bounding box center [530, 180] width 189 height 24
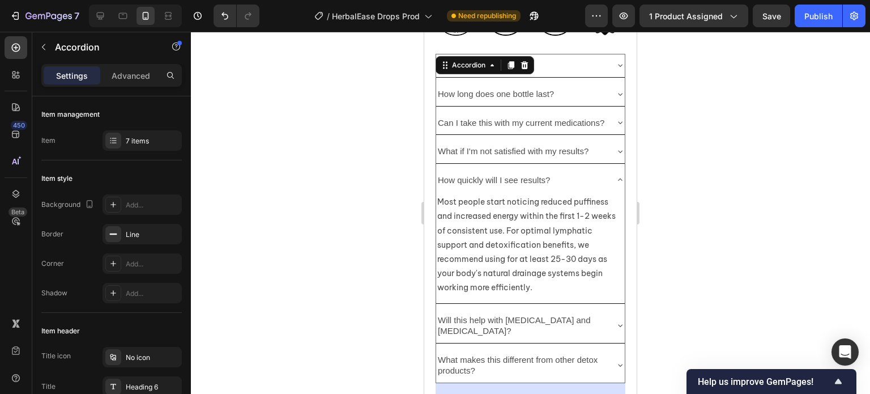
click at [603, 168] on div "How quickly will I see results?" at bounding box center [530, 180] width 189 height 24
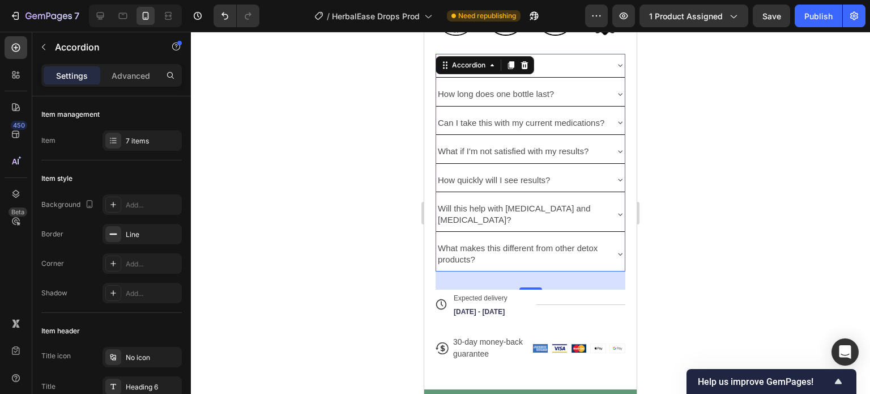
click at [607, 197] on div "Will this help with bloating and water retention?" at bounding box center [530, 214] width 189 height 35
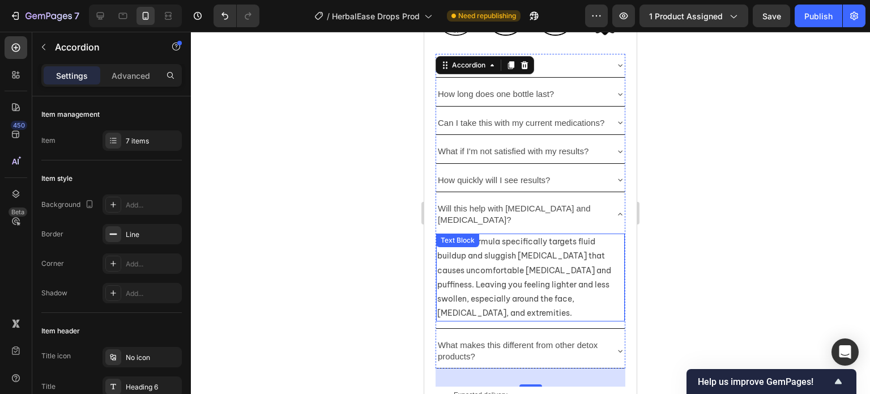
click at [481, 240] on p "Yes! Our formula specifically targets fluid buildup and sluggish lymphatic drai…" at bounding box center [530, 278] width 186 height 86
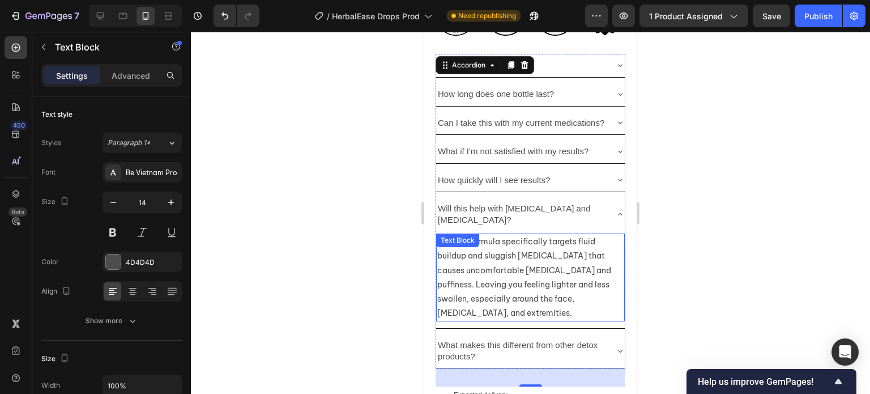
click at [481, 240] on p "Yes! Our formula specifically targets fluid buildup and sluggish lymphatic drai…" at bounding box center [530, 278] width 186 height 86
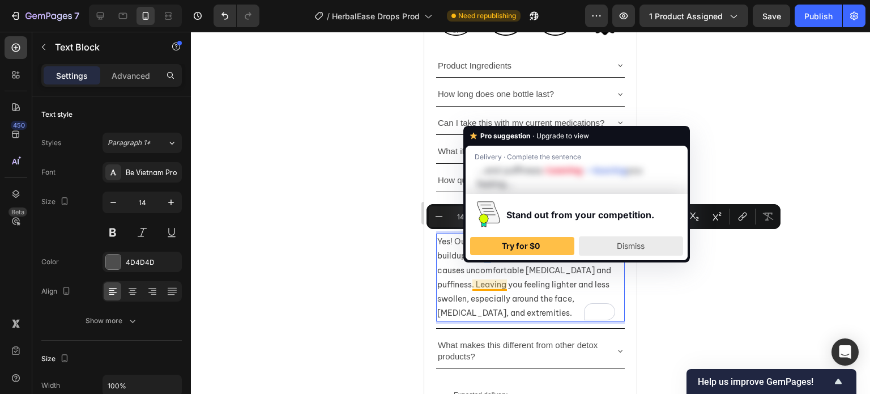
click at [601, 244] on div "Dismiss" at bounding box center [631, 246] width 94 height 18
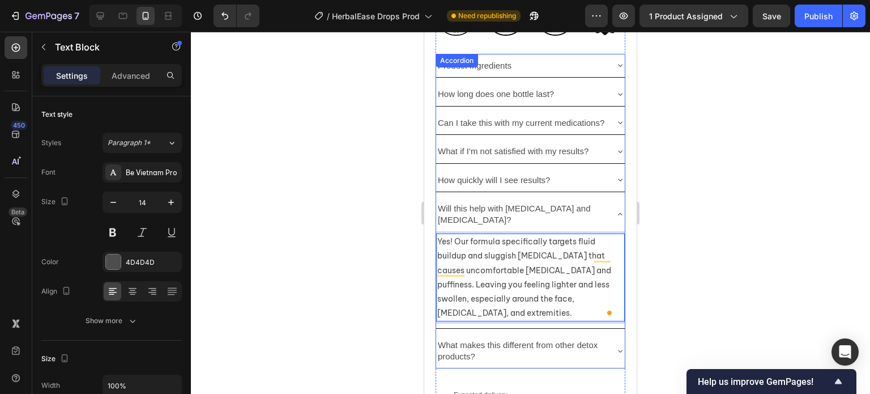
click at [616, 210] on icon at bounding box center [620, 214] width 9 height 9
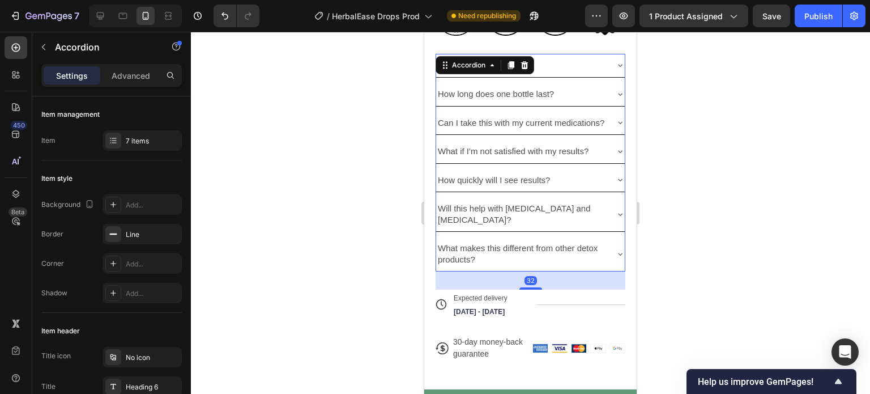
click at [607, 236] on div "What makes this different from other detox products?" at bounding box center [530, 253] width 189 height 35
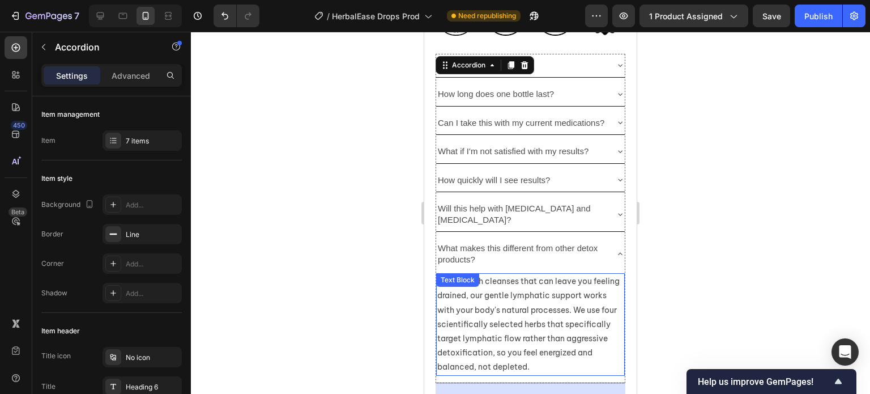
click at [503, 324] on p "Unlike harsh cleanses that can leave you feeling drained, our gentle lymphatic …" at bounding box center [530, 324] width 186 height 100
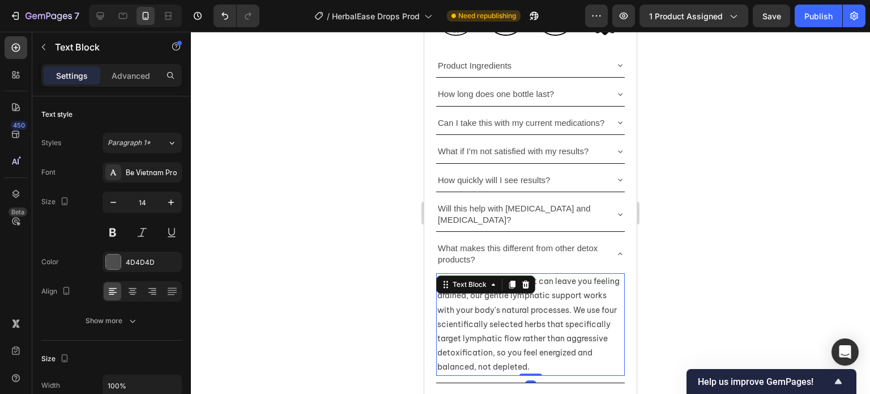
click at [503, 324] on p "Unlike harsh cleanses that can leave you feeling drained, our gentle lymphatic …" at bounding box center [530, 324] width 186 height 100
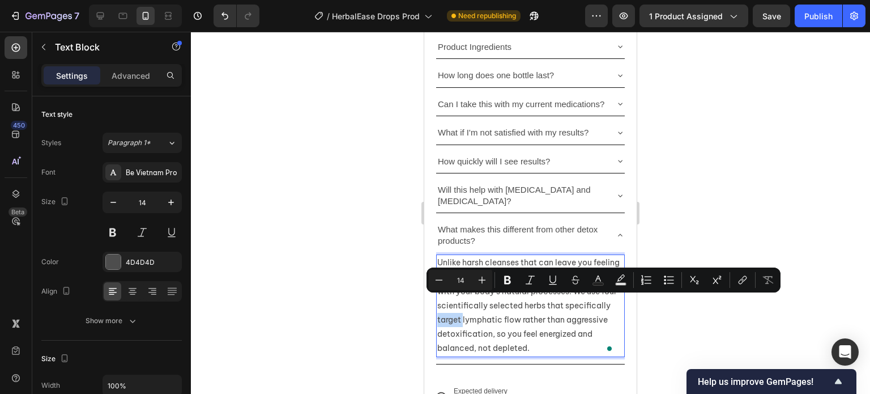
scroll to position [729, 0]
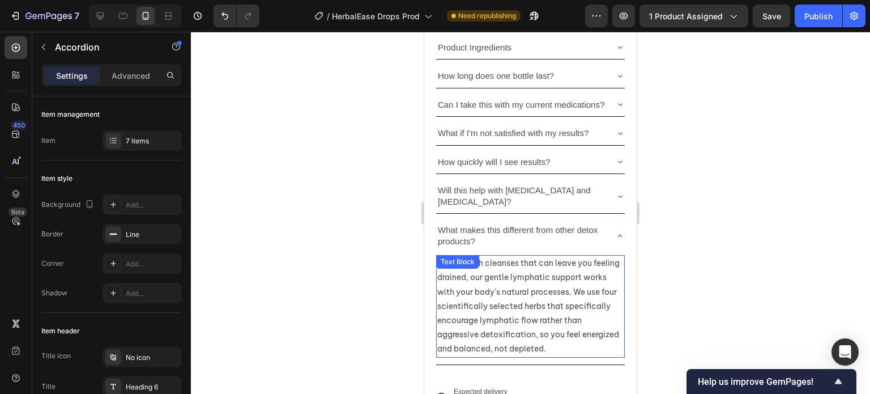
click at [604, 279] on p "Unlike harsh cleanses that can leave you feeling drained, our gentle lymphatic …" at bounding box center [530, 306] width 186 height 100
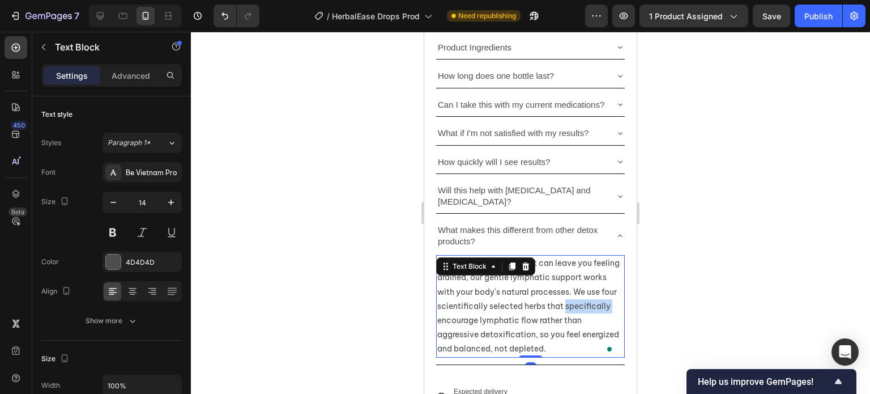
click at [456, 301] on p "Unlike harsh cleanses that can leave you feeling drained, our gentle lymphatic …" at bounding box center [530, 306] width 186 height 100
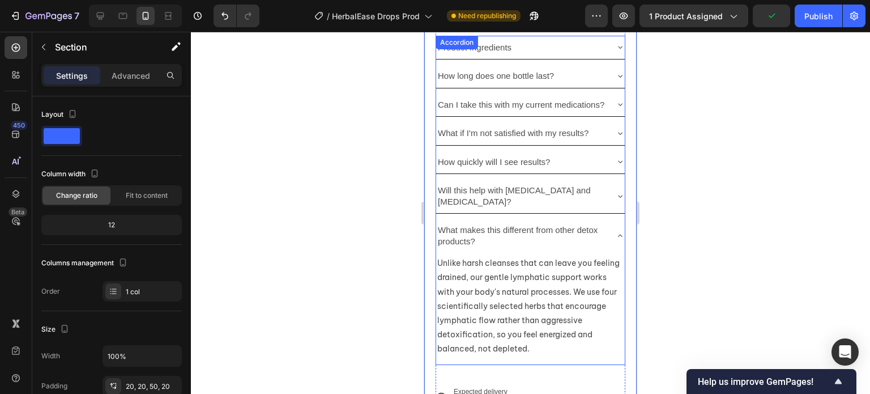
scroll to position [752, 0]
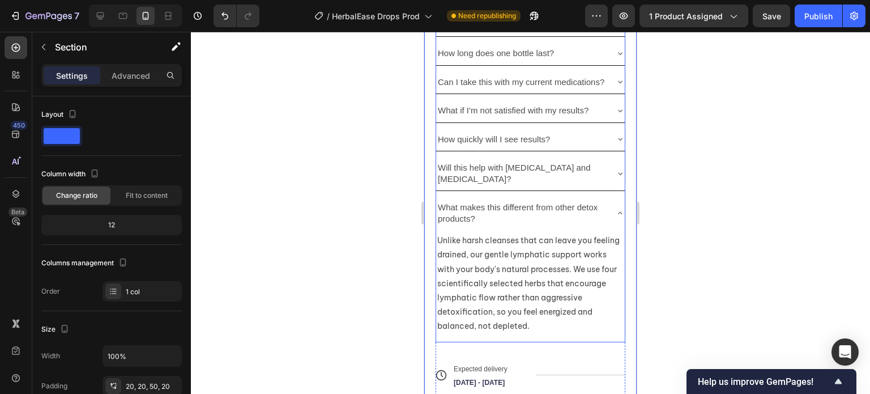
click at [618, 211] on icon at bounding box center [620, 212] width 5 height 2
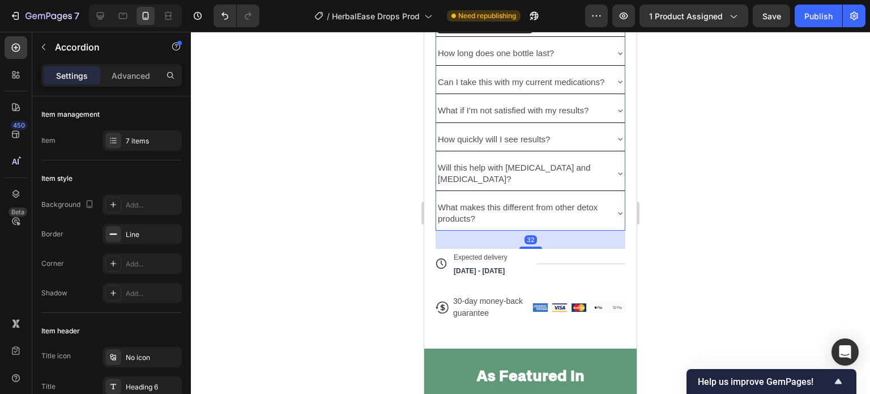
scroll to position [743, 0]
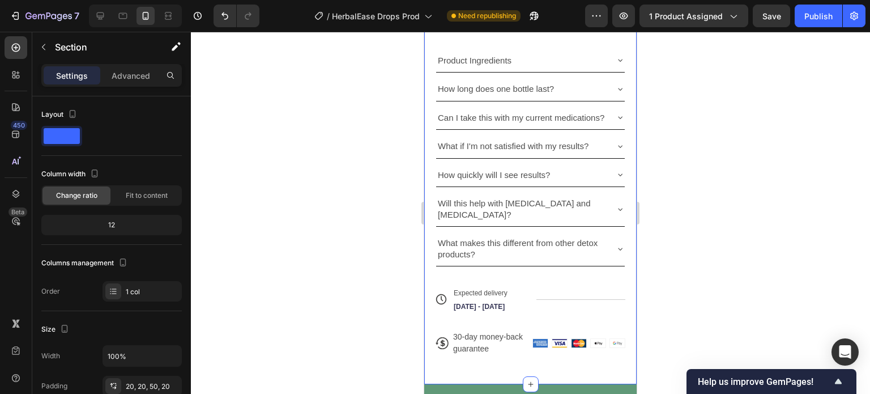
scroll to position [736, 0]
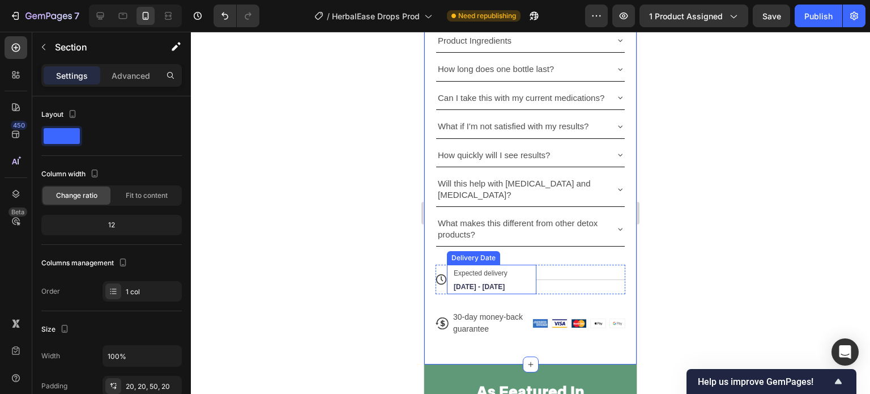
click at [516, 265] on div "Expected delivery Sep 30 - Oct 04 Delivery Date" at bounding box center [492, 279] width 90 height 29
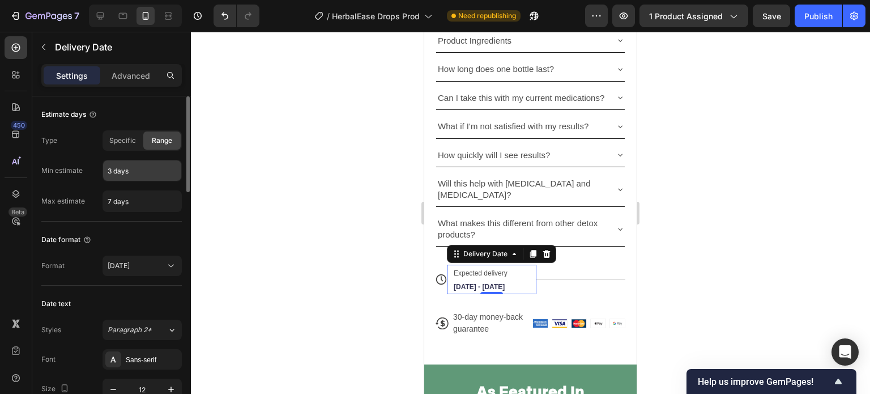
click at [112, 171] on input "3 days" at bounding box center [142, 170] width 78 height 20
type input "4 days"
click at [108, 198] on input "7 days" at bounding box center [142, 201] width 78 height 20
type input "10 days"
click at [110, 172] on input "4 days" at bounding box center [142, 170] width 78 height 20
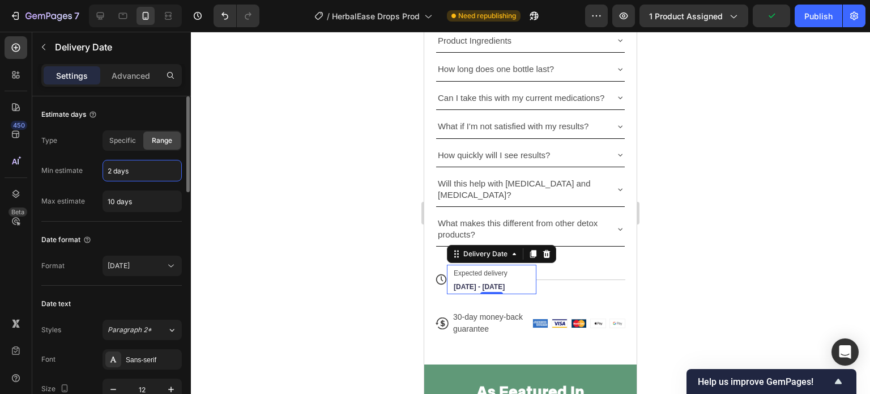
type input "2 days"
click at [116, 185] on div "Type Specific Range Min estimate 2 days Max estimate 10 days" at bounding box center [111, 171] width 141 height 82
click at [150, 271] on button "Sep 24" at bounding box center [142, 266] width 79 height 20
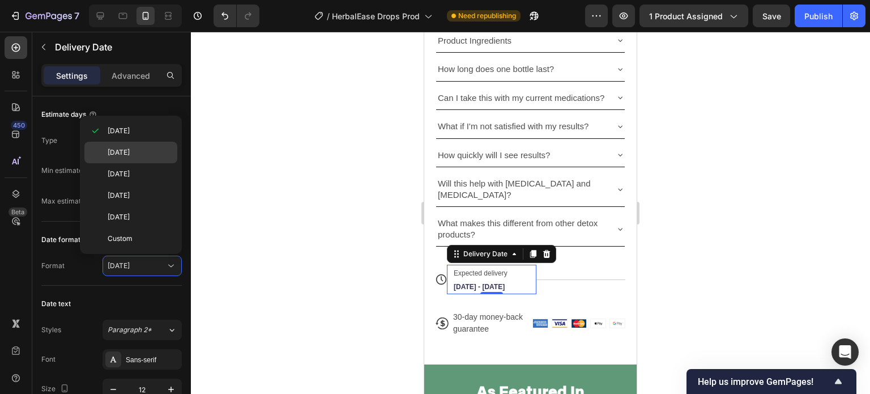
click at [130, 155] on span "Sep 24, 2025" at bounding box center [119, 152] width 22 height 10
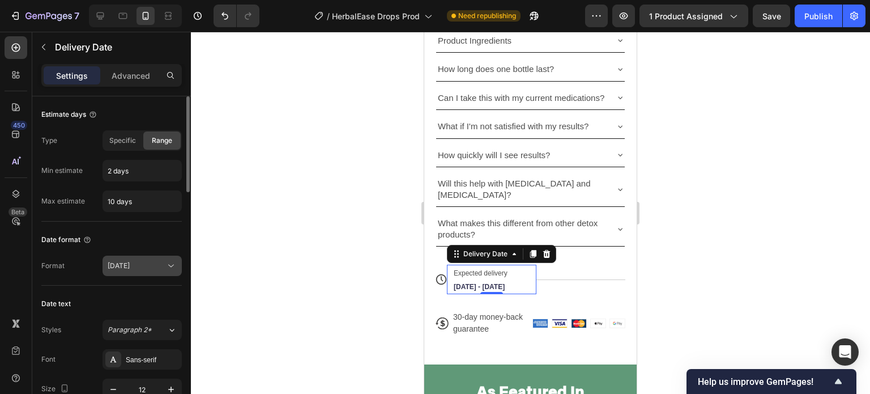
click at [130, 265] on span "Sep 24, 2025" at bounding box center [119, 265] width 22 height 9
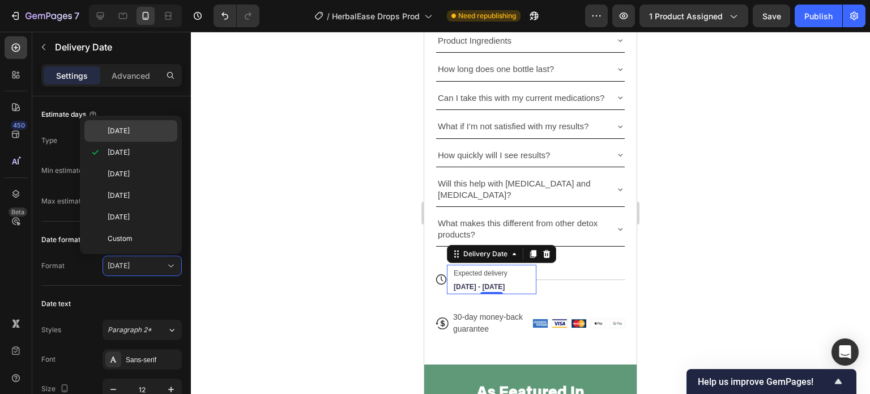
click at [138, 128] on p "Sep 24" at bounding box center [140, 131] width 65 height 10
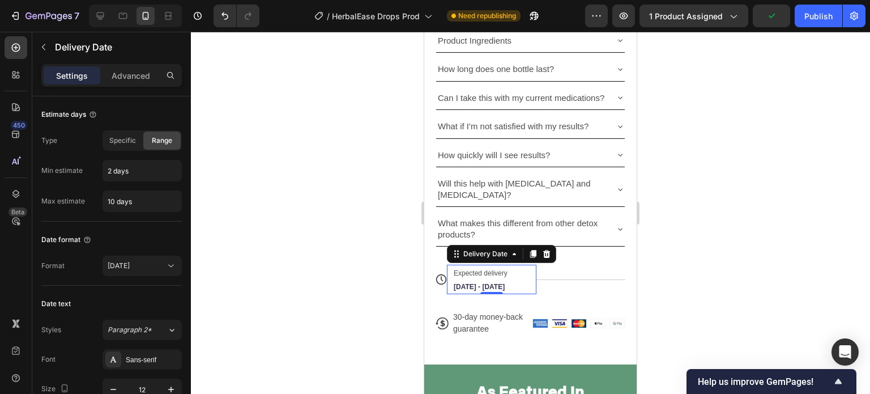
click at [389, 244] on div at bounding box center [530, 213] width 679 height 362
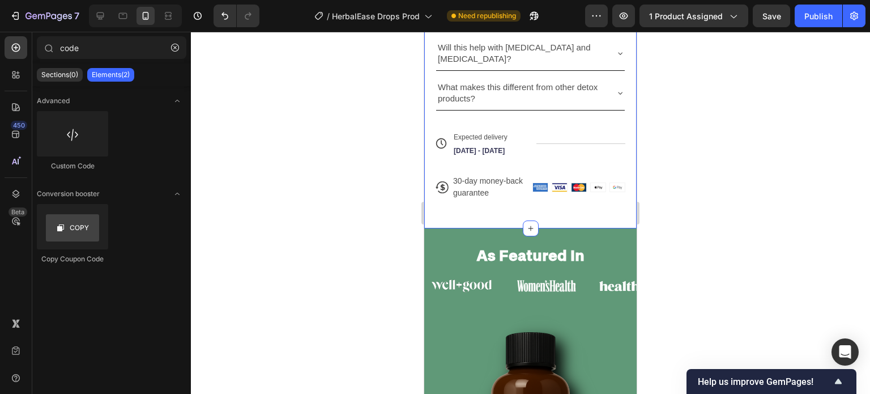
scroll to position [870, 0]
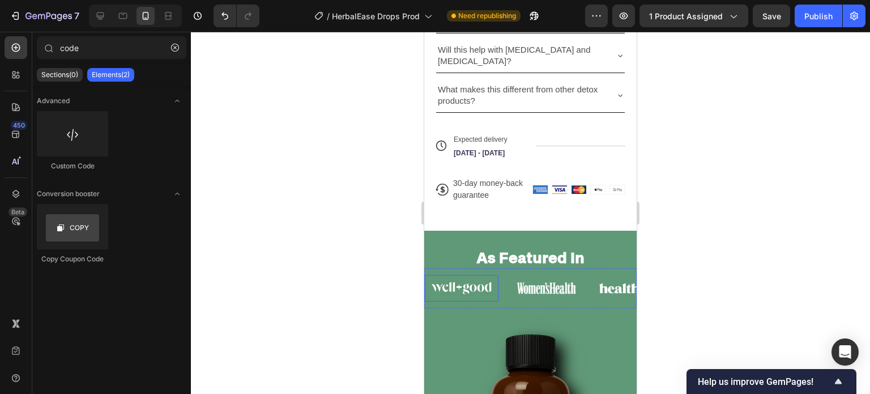
click at [451, 275] on img at bounding box center [462, 288] width 74 height 27
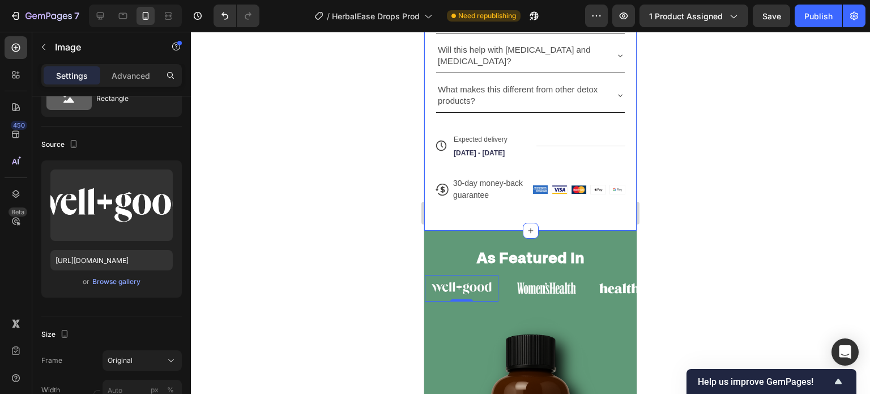
scroll to position [951, 0]
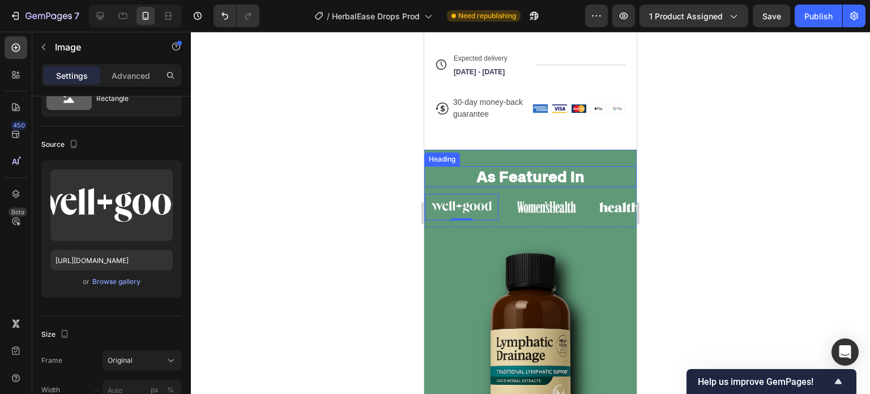
click at [557, 166] on h2 "As Featured In" at bounding box center [531, 176] width 196 height 21
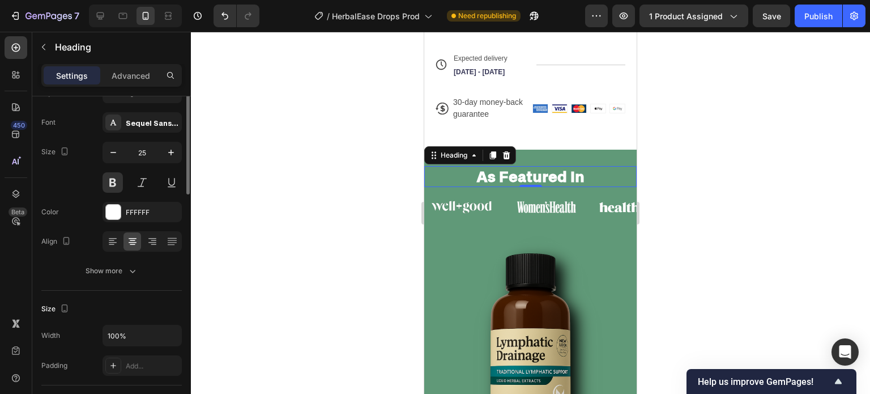
scroll to position [0, 0]
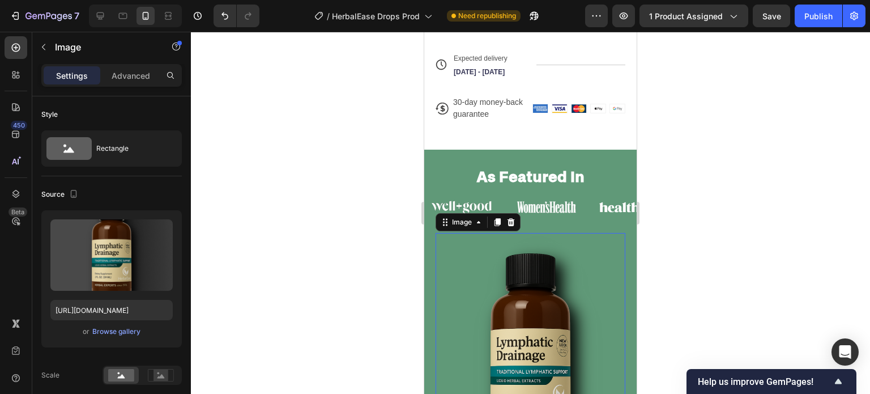
click at [558, 235] on img at bounding box center [531, 360] width 190 height 255
click at [604, 166] on h2 "As Featured In" at bounding box center [531, 176] width 196 height 21
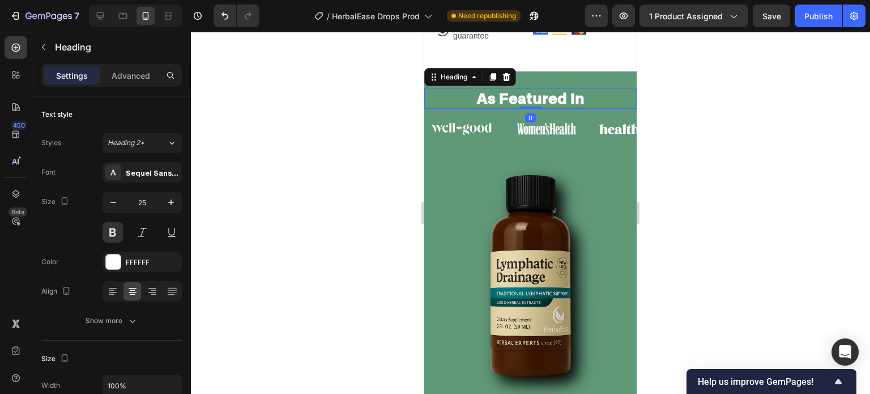
scroll to position [1033, 0]
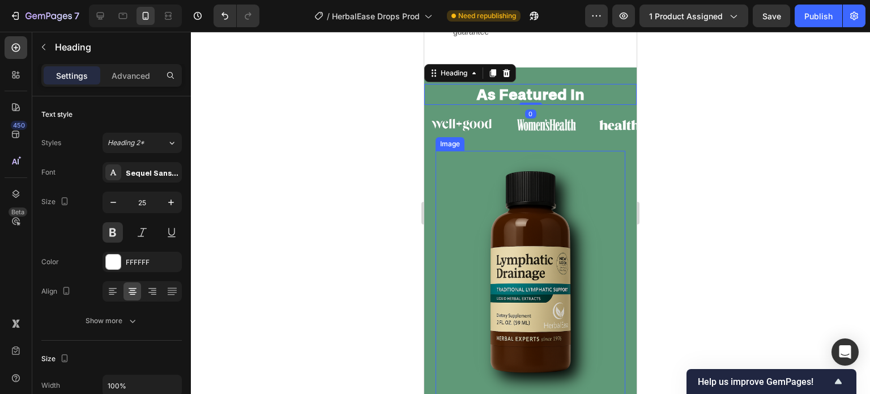
click at [601, 241] on img at bounding box center [531, 278] width 190 height 255
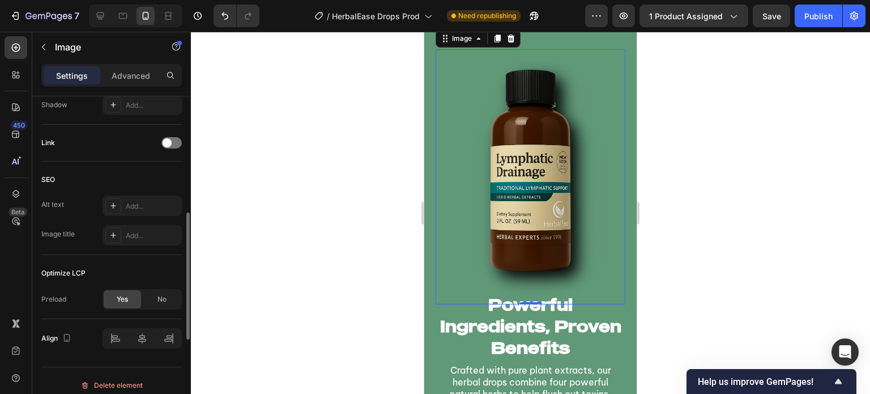
scroll to position [524, 0]
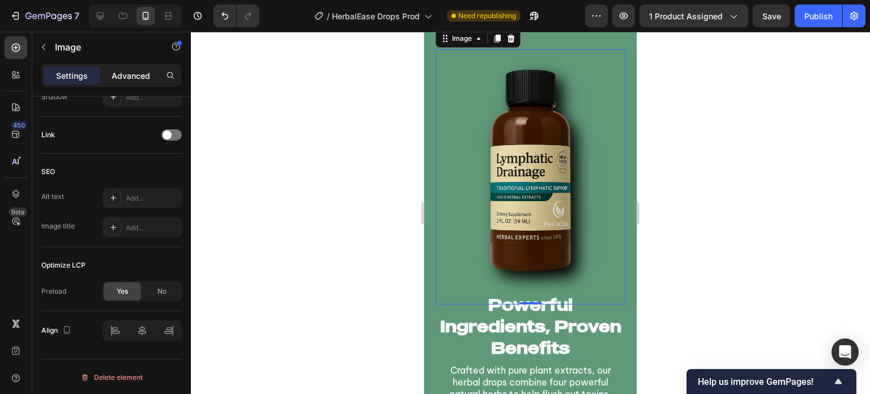
click at [130, 79] on p "Advanced" at bounding box center [131, 76] width 39 height 12
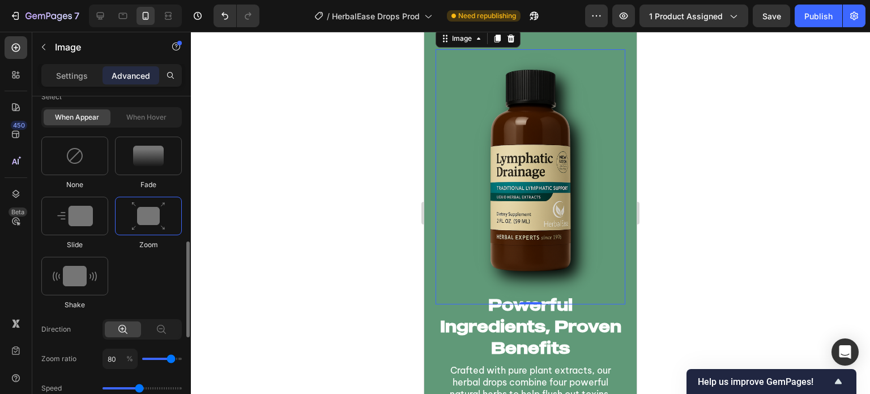
scroll to position [526, 0]
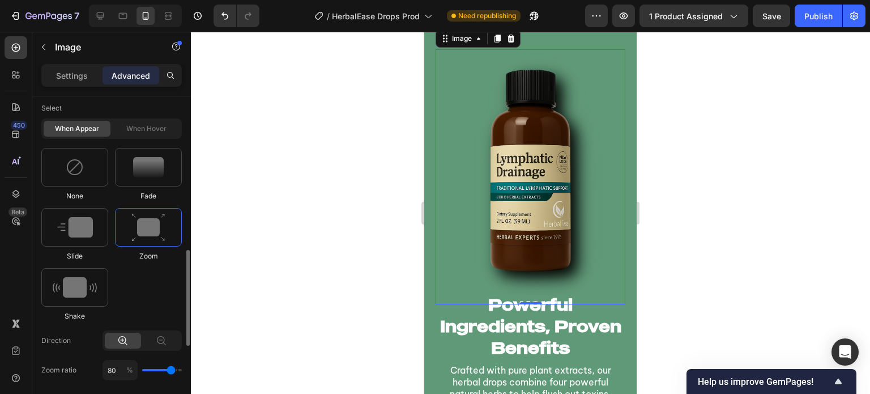
click at [150, 226] on img at bounding box center [148, 227] width 34 height 29
click at [85, 83] on div "Settings" at bounding box center [72, 75] width 57 height 18
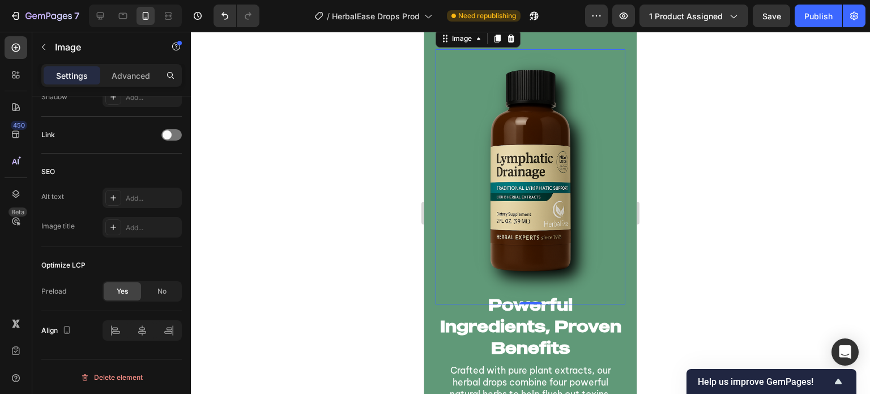
click at [311, 247] on div at bounding box center [530, 213] width 679 height 362
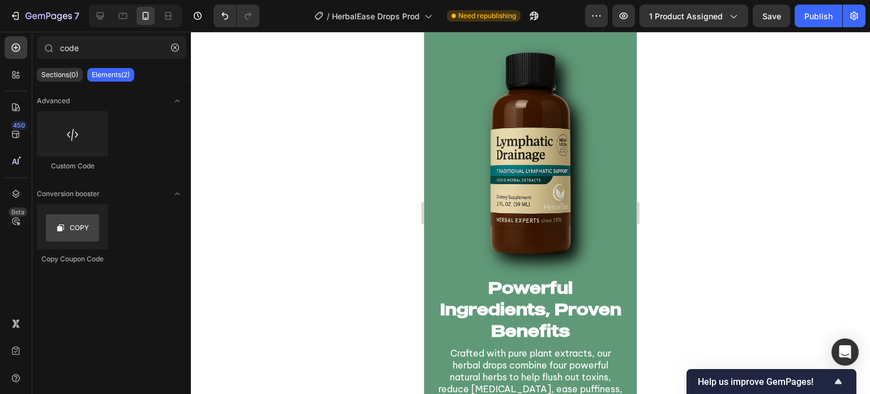
scroll to position [1201, 0]
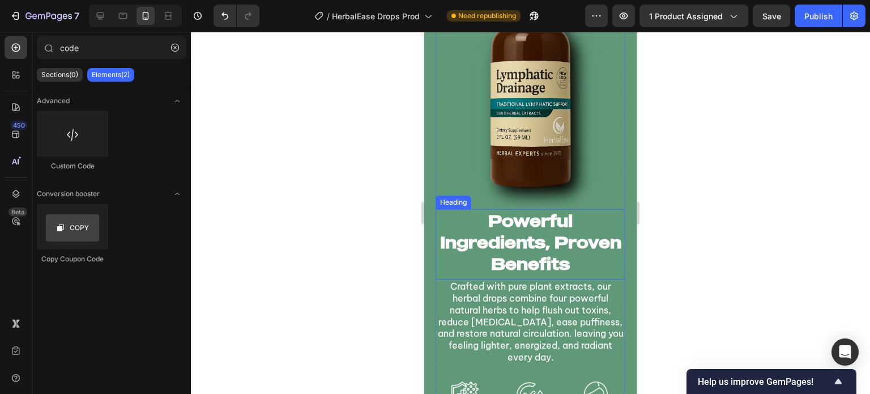
click at [579, 239] on h2 "Powerful Ingredients, Proven Benefits" at bounding box center [531, 242] width 190 height 66
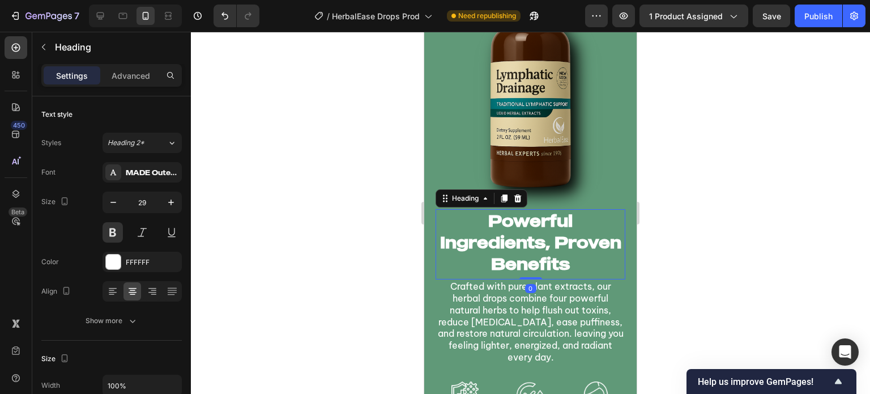
click at [579, 239] on p "Powerful Ingredients, Proven Benefits" at bounding box center [531, 242] width 188 height 64
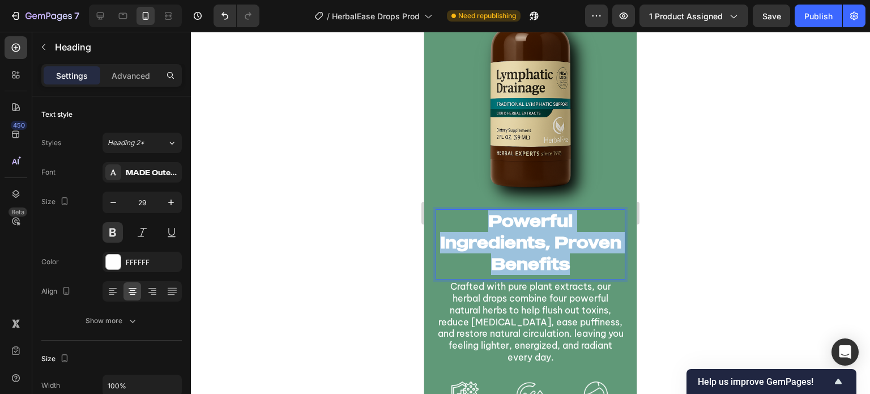
click at [579, 239] on p "Powerful Ingredients, Proven Benefits" at bounding box center [531, 242] width 188 height 64
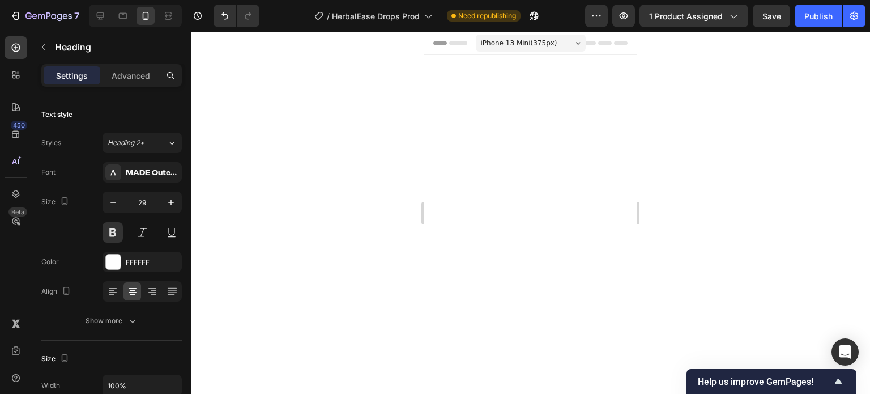
scroll to position [1201, 0]
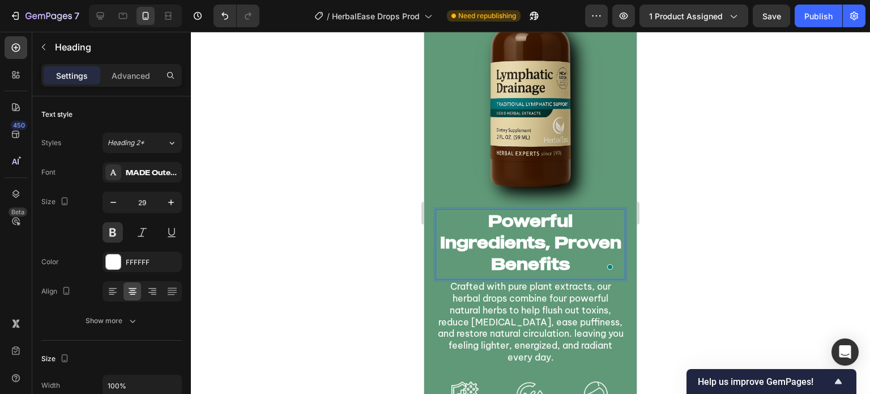
click at [535, 252] on p "Powerful Ingredients, Proven Benefits" at bounding box center [531, 242] width 188 height 64
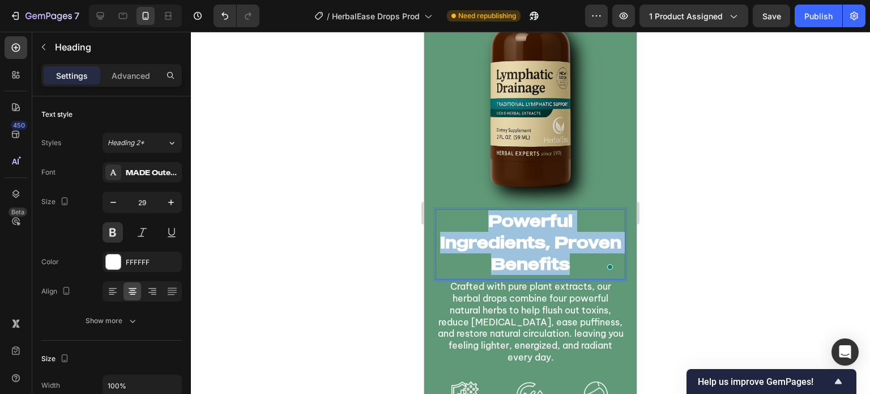
click at [535, 252] on p "Powerful Ingredients, Proven Benefits" at bounding box center [531, 242] width 188 height 64
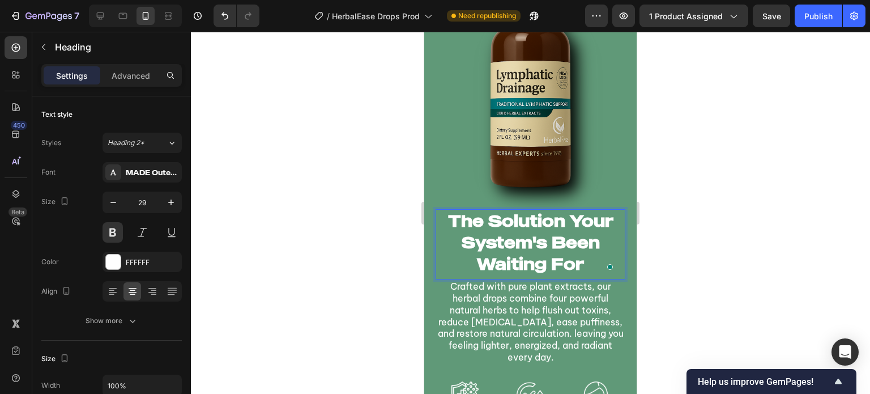
click at [333, 249] on div at bounding box center [530, 213] width 679 height 362
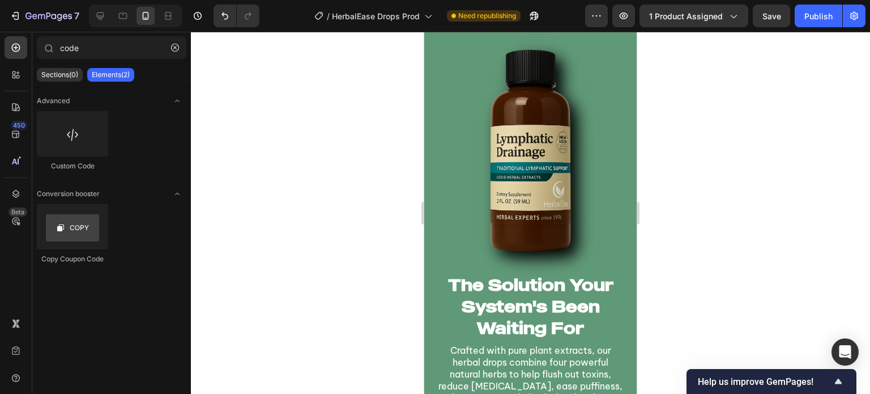
scroll to position [1164, 0]
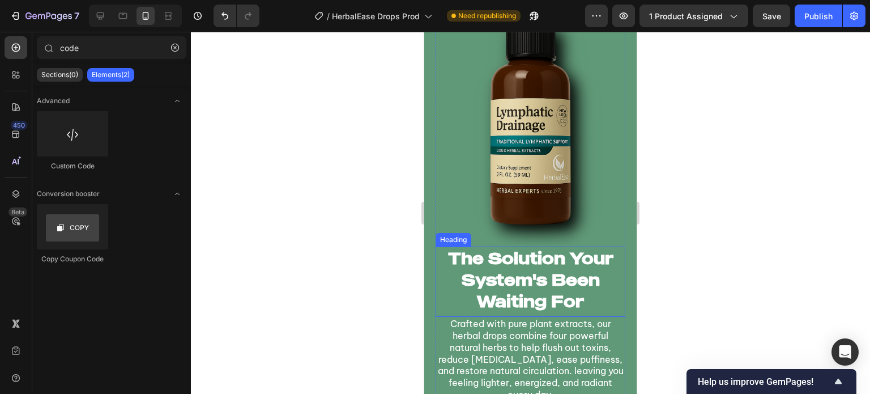
click at [558, 286] on p "The Solution Your System's Been Waiting For" at bounding box center [531, 280] width 188 height 64
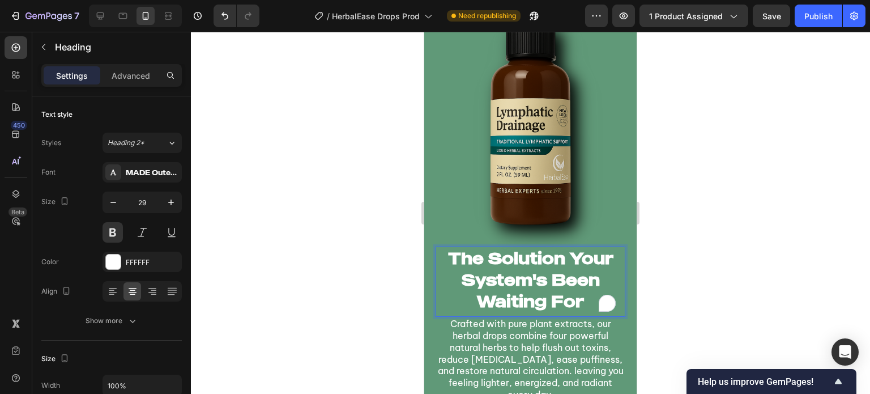
click at [494, 276] on p "The Solution Your System's Been Waiting For" at bounding box center [531, 280] width 188 height 64
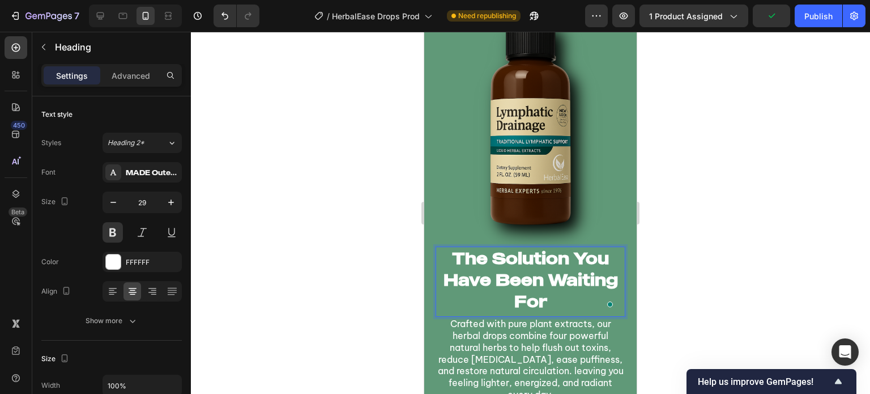
click at [317, 275] on div at bounding box center [530, 213] width 679 height 362
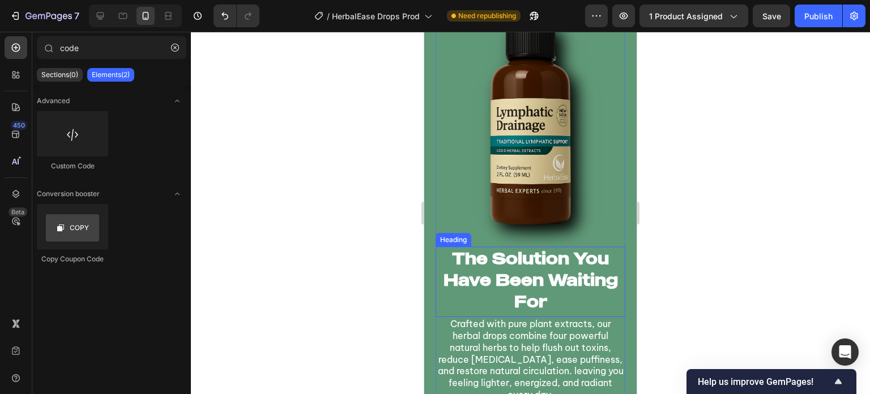
click at [492, 279] on p "The Solution You Have Been Waiting For" at bounding box center [531, 280] width 188 height 64
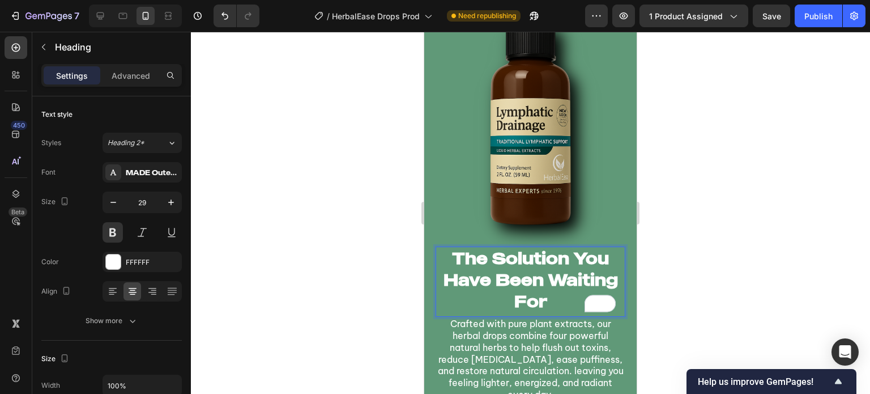
click at [501, 284] on p "The Solution You Have Been Waiting For" at bounding box center [531, 280] width 188 height 64
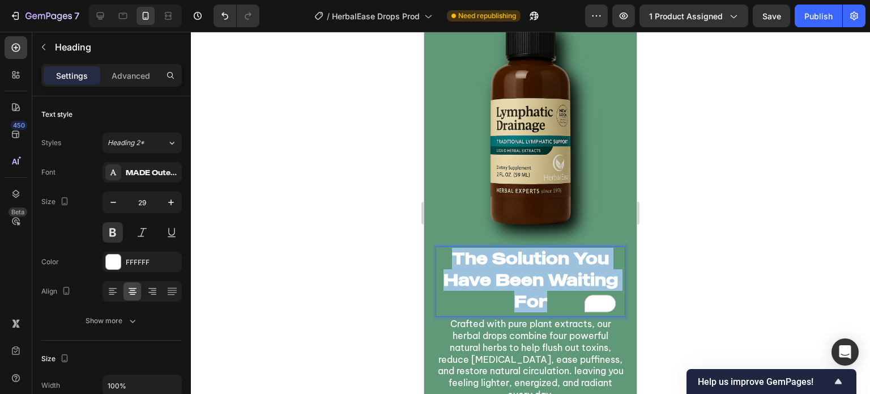
click at [501, 284] on p "The Solution You Have Been Waiting For" at bounding box center [531, 280] width 188 height 64
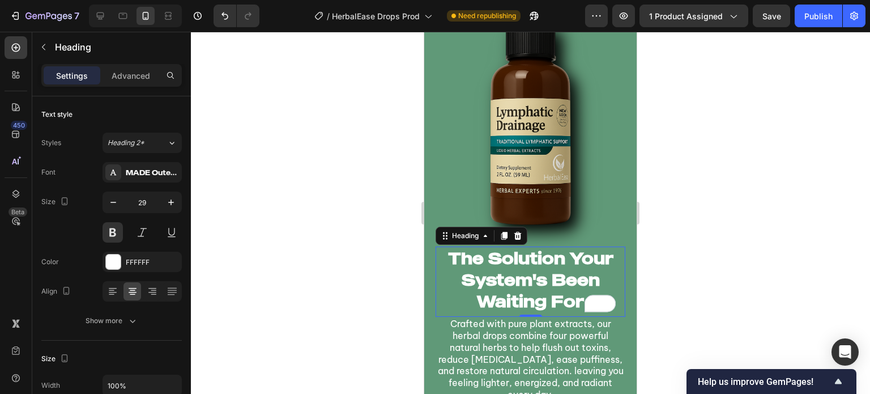
click at [368, 218] on div at bounding box center [530, 213] width 679 height 362
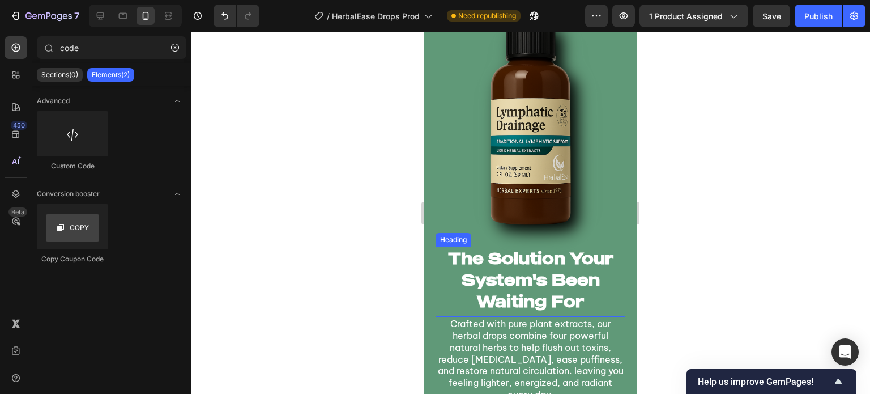
click at [599, 247] on h2 "The Solution Your System's Been Waiting For" at bounding box center [531, 280] width 190 height 66
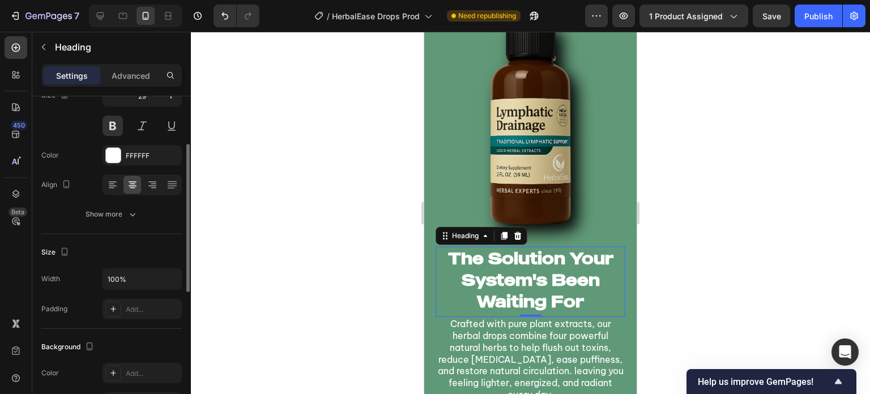
scroll to position [107, 0]
click at [387, 181] on div at bounding box center [530, 213] width 679 height 362
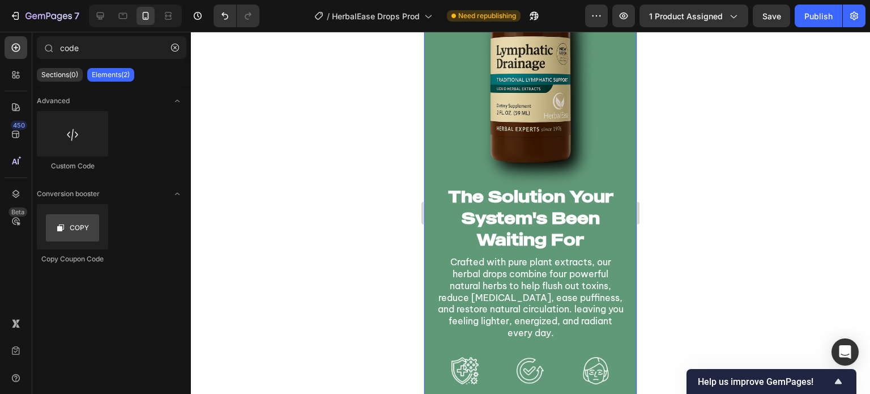
scroll to position [1225, 0]
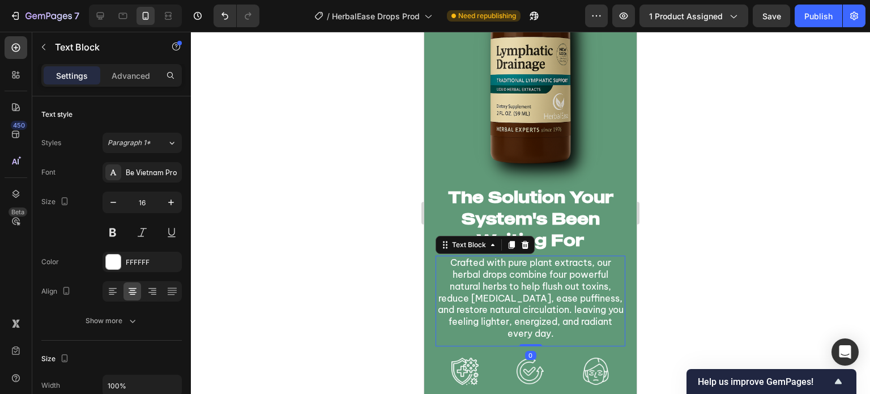
click at [541, 269] on p "Crafted with pure plant extracts, our herbal drops combine four powerful natura…" at bounding box center [531, 298] width 188 height 83
click at [558, 273] on p "Crafted with pure plant extracts, our herbal drops combine four powerful natura…" at bounding box center [531, 298] width 188 height 83
click at [463, 262] on p "Crafted with pure plant extracts, our herbal drops combine four powerful natura…" at bounding box center [531, 298] width 188 height 83
click at [444, 261] on p "Crafted with pure plant extracts, our herbal drops combine four powerful natura…" at bounding box center [531, 298] width 188 height 83
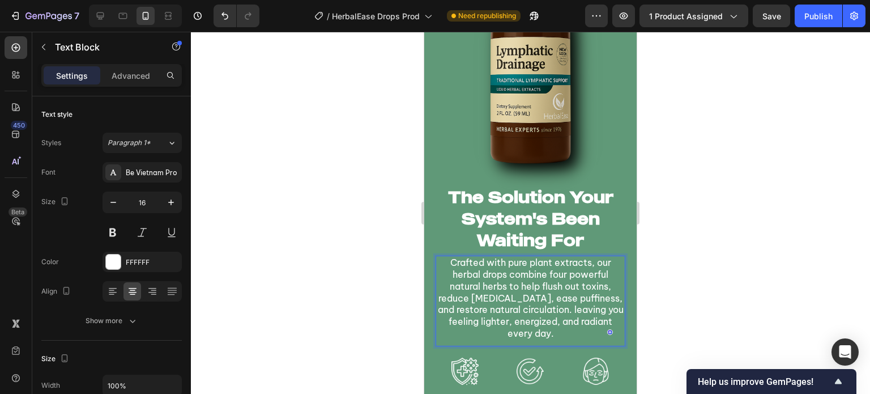
click at [447, 263] on p "Crafted with pure plant extracts, our herbal drops combine four powerful natura…" at bounding box center [531, 298] width 188 height 83
click at [284, 246] on div at bounding box center [530, 213] width 679 height 362
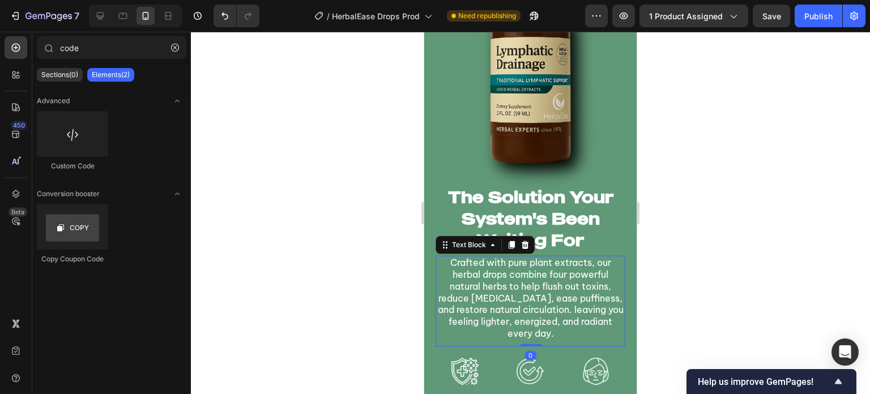
click at [558, 281] on p "Crafted with pure plant extracts, our herbal drops combine four powerful natura…" at bounding box center [531, 298] width 188 height 83
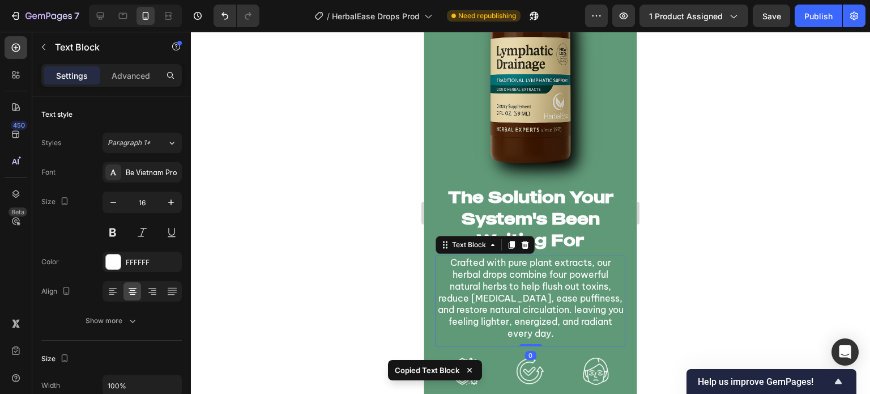
click at [351, 278] on div at bounding box center [530, 213] width 679 height 362
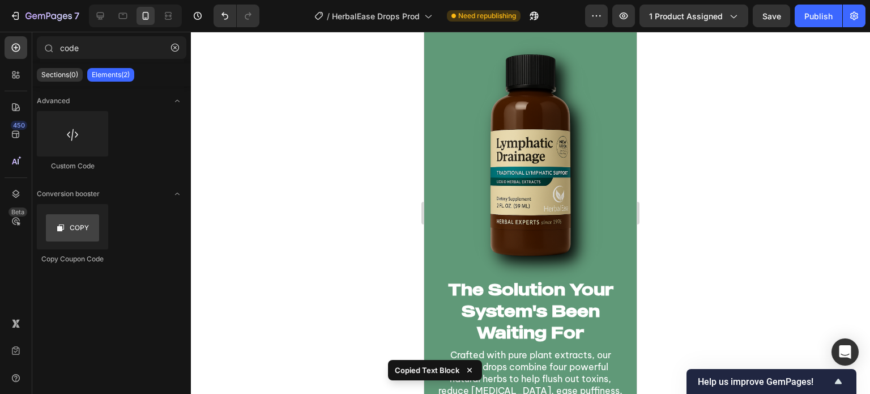
scroll to position [1145, 0]
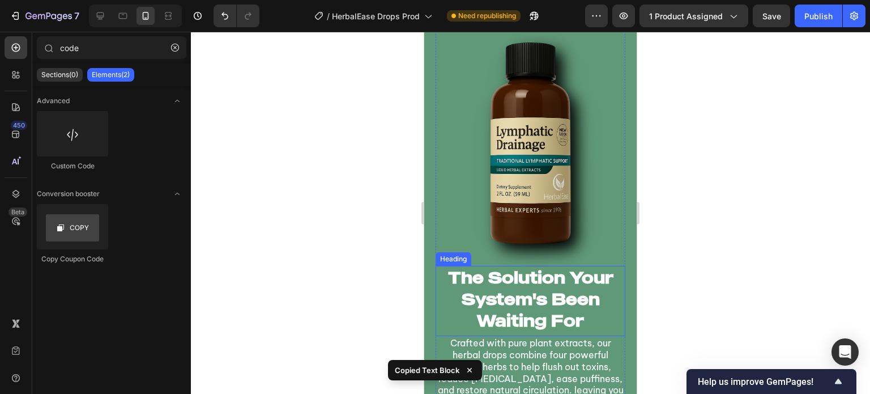
click at [559, 296] on p "The Solution Your System's Been Waiting For" at bounding box center [531, 299] width 188 height 64
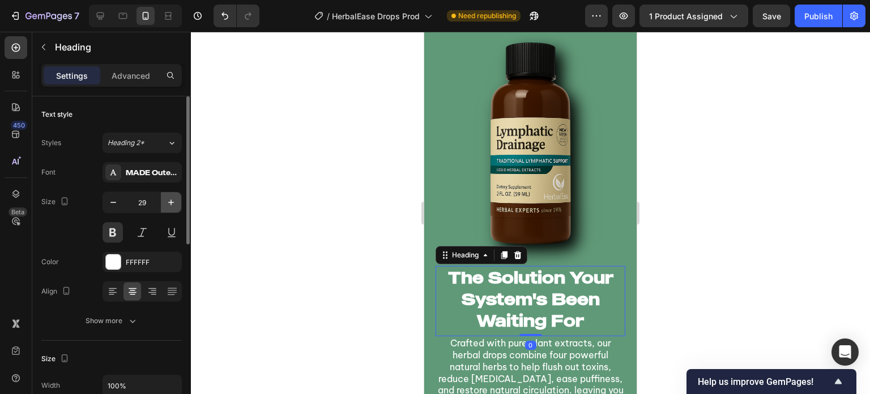
click at [165, 199] on icon "button" at bounding box center [170, 202] width 11 height 11
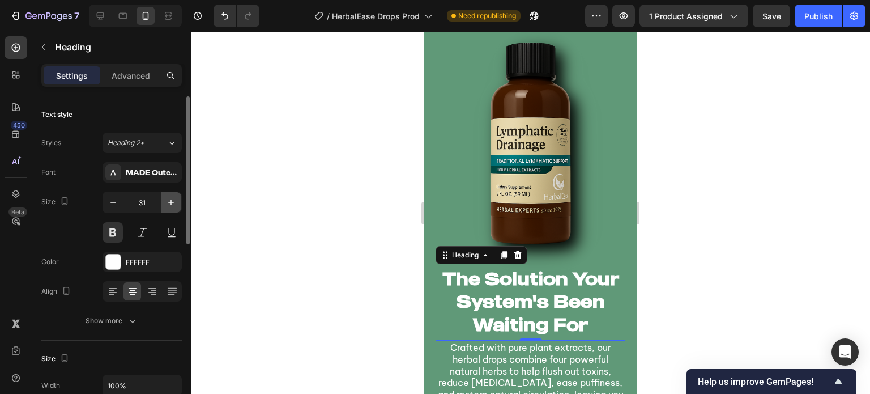
click at [165, 199] on icon "button" at bounding box center [170, 202] width 11 height 11
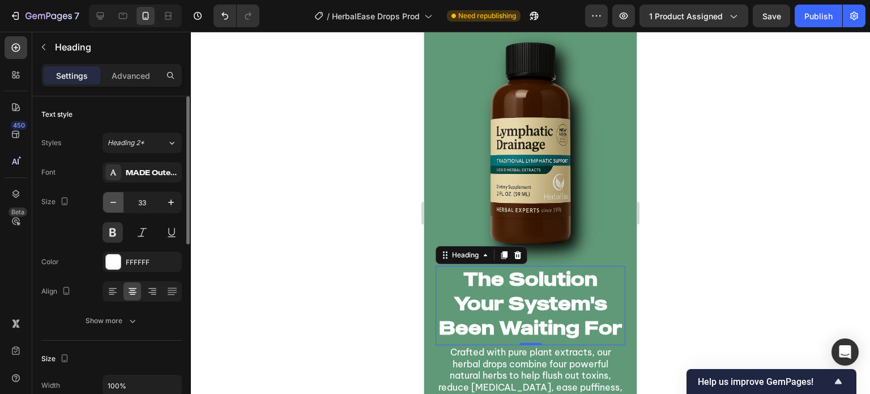
click at [105, 201] on button "button" at bounding box center [113, 202] width 20 height 20
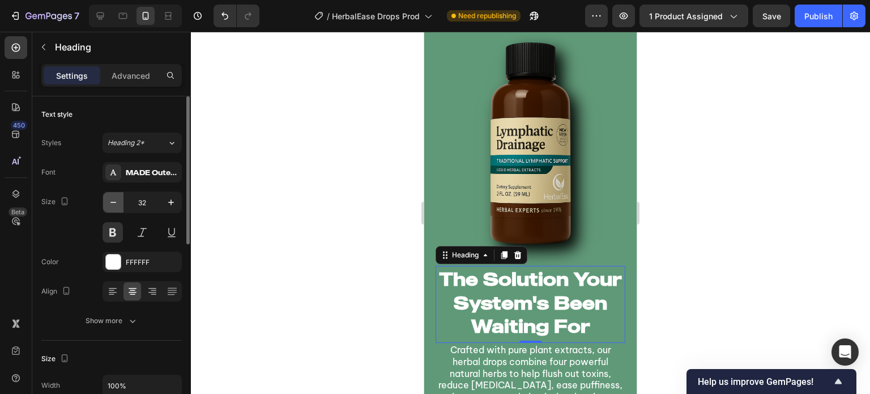
click at [105, 201] on button "button" at bounding box center [113, 202] width 20 height 20
type input "31"
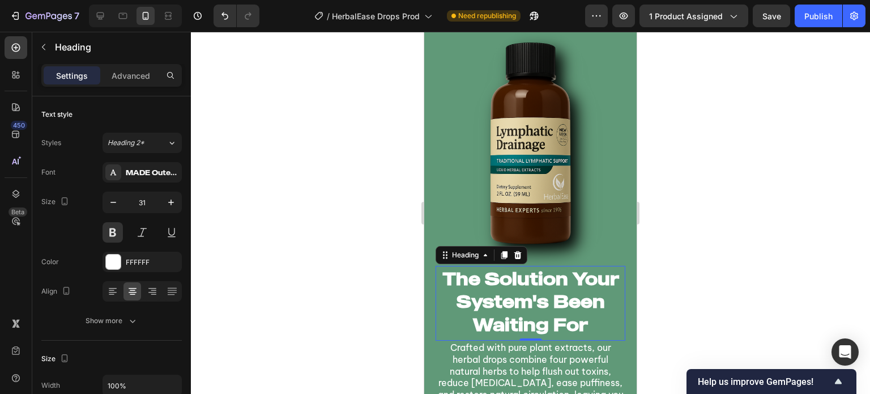
click at [356, 256] on div at bounding box center [530, 213] width 679 height 362
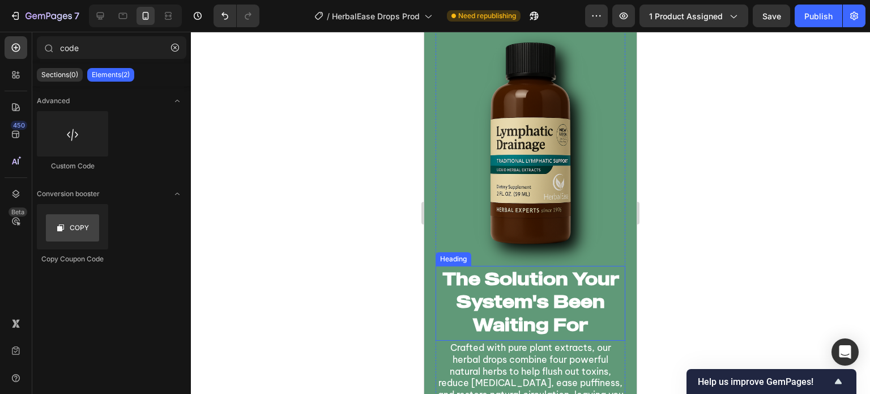
click at [573, 282] on p "The Solution Your System's Been Waiting For" at bounding box center [531, 301] width 188 height 69
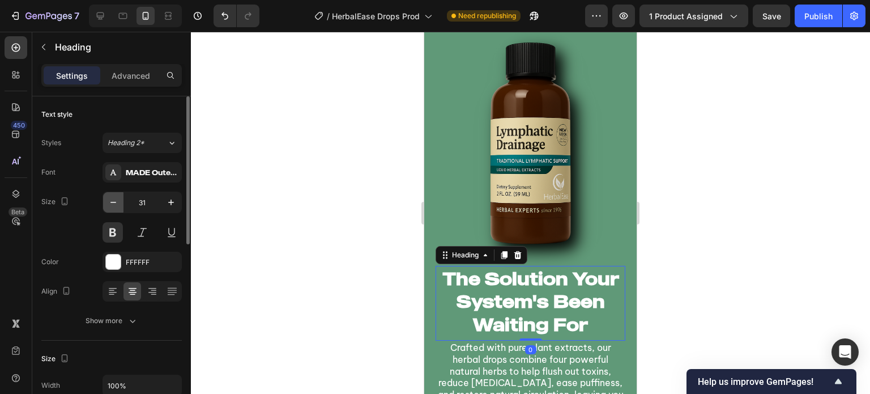
click at [106, 195] on button "button" at bounding box center [113, 202] width 20 height 20
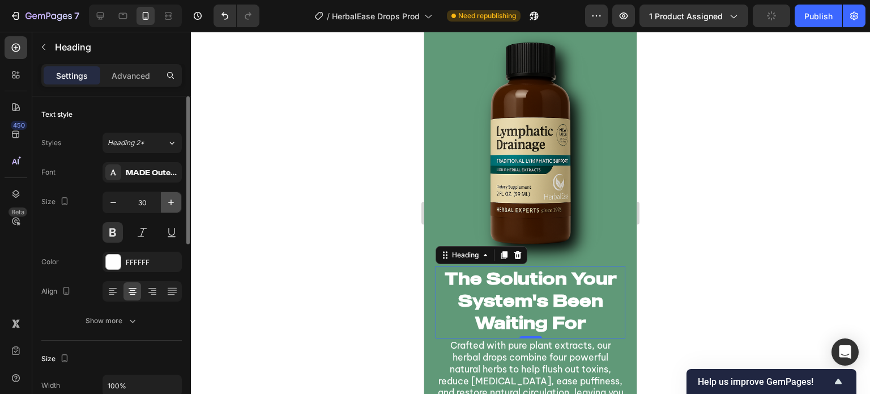
click at [172, 198] on icon "button" at bounding box center [170, 202] width 11 height 11
type input "31"
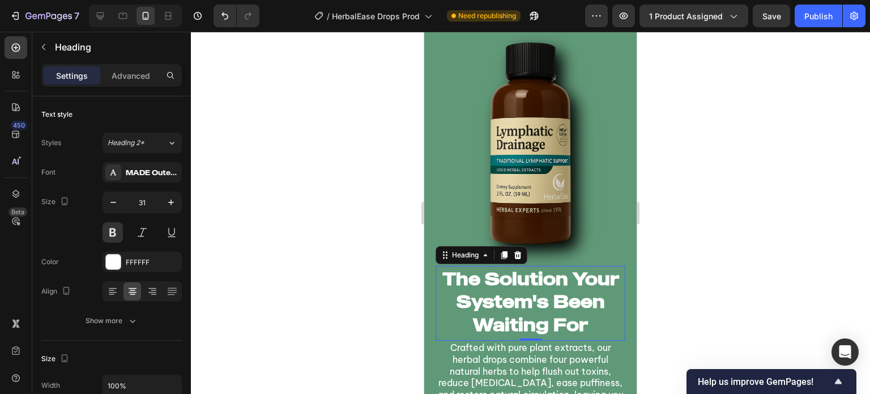
click at [296, 219] on div at bounding box center [530, 213] width 679 height 362
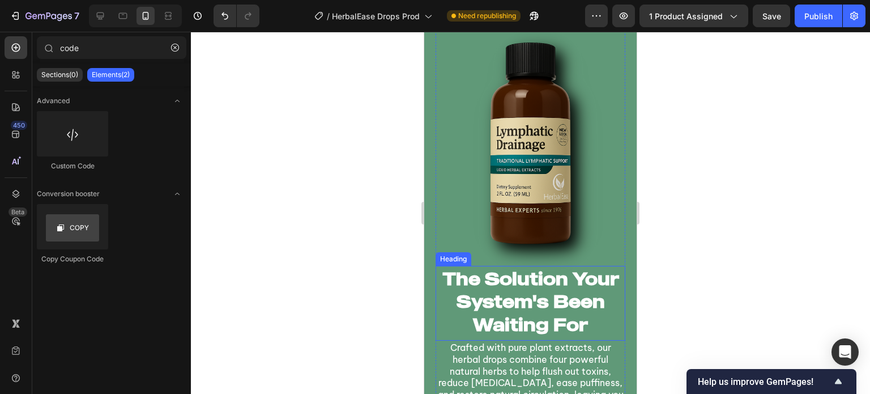
scroll to position [1213, 0]
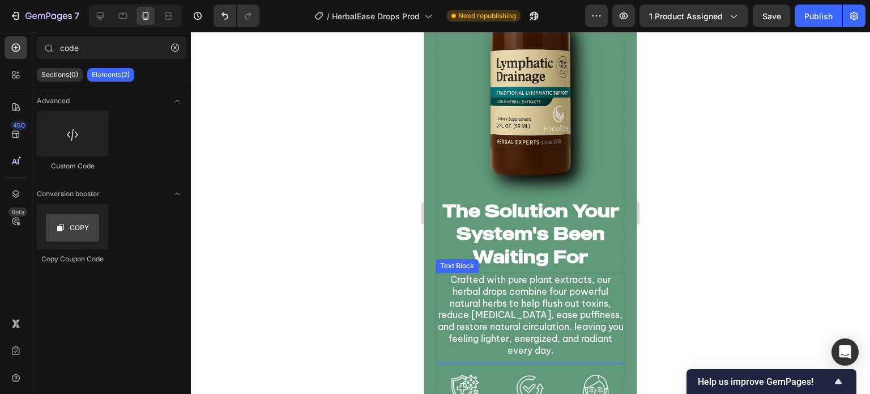
click at [449, 280] on p "Crafted with pure plant extracts, our herbal drops combine four powerful natura…" at bounding box center [531, 315] width 188 height 83
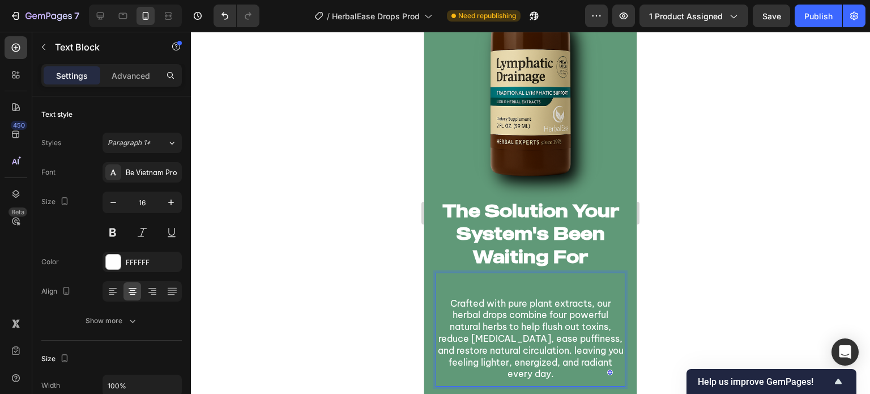
click at [515, 278] on p "To enrich screen reader interactions, please activate Accessibility in Grammarl…" at bounding box center [531, 280] width 188 height 12
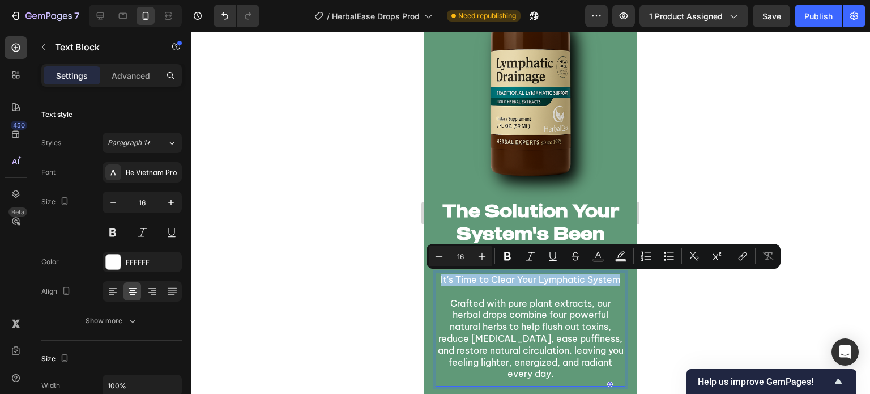
drag, startPoint x: 546, startPoint y: 292, endPoint x: 452, endPoint y: 279, distance: 95.5
click at [452, 279] on p "It's Time to Clear Your Lymphatic System" at bounding box center [531, 280] width 188 height 12
click at [506, 257] on icon "Editor contextual toolbar" at bounding box center [507, 256] width 7 height 9
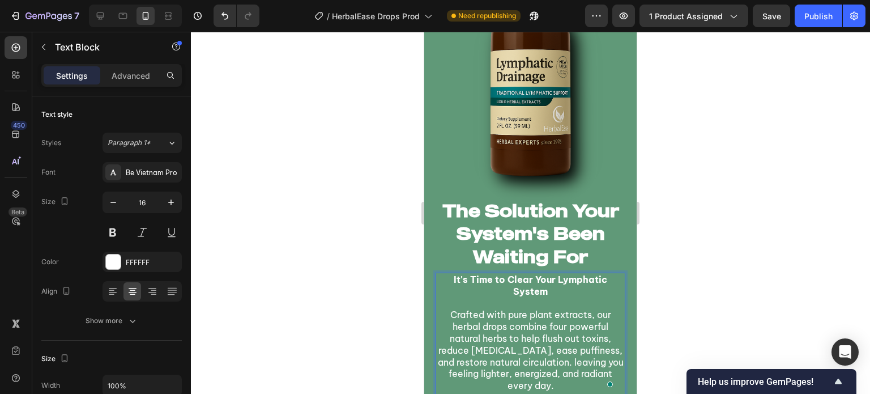
click at [364, 285] on div at bounding box center [530, 213] width 679 height 362
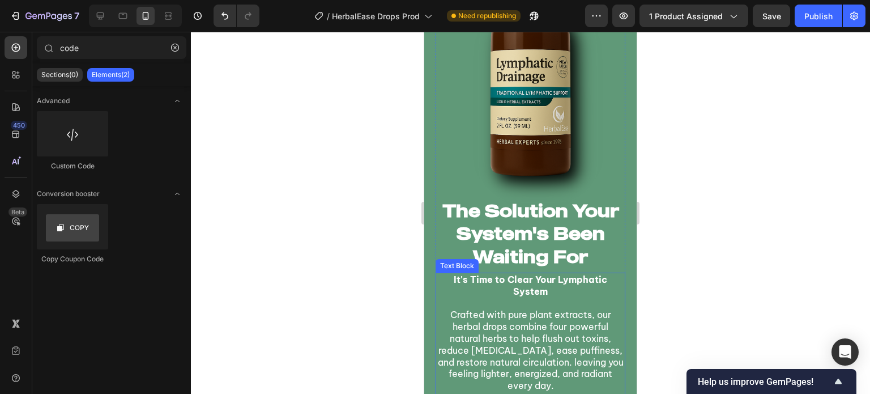
click at [530, 308] on p "Rich Text Editor. Editing area: main" at bounding box center [531, 304] width 188 height 12
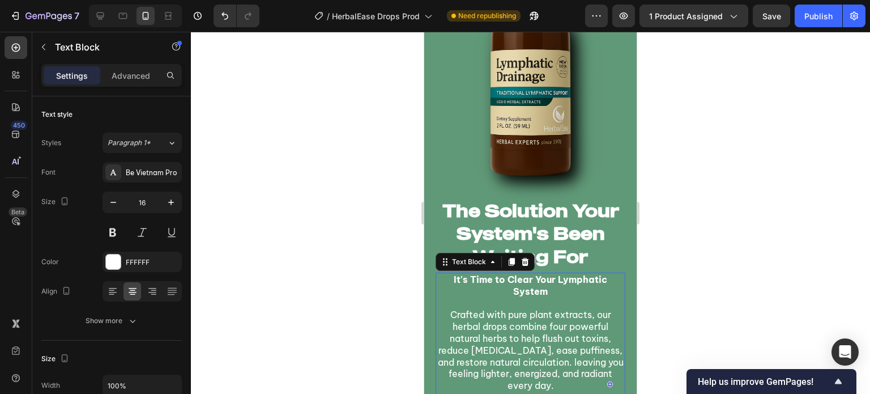
click at [346, 274] on div at bounding box center [530, 213] width 679 height 362
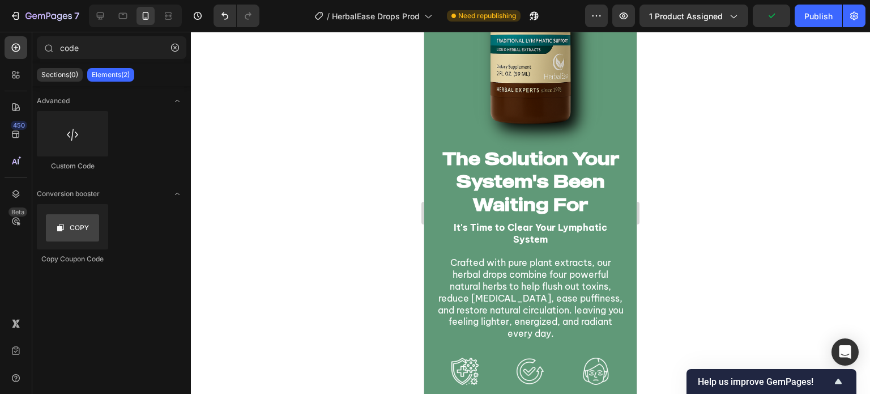
scroll to position [1251, 0]
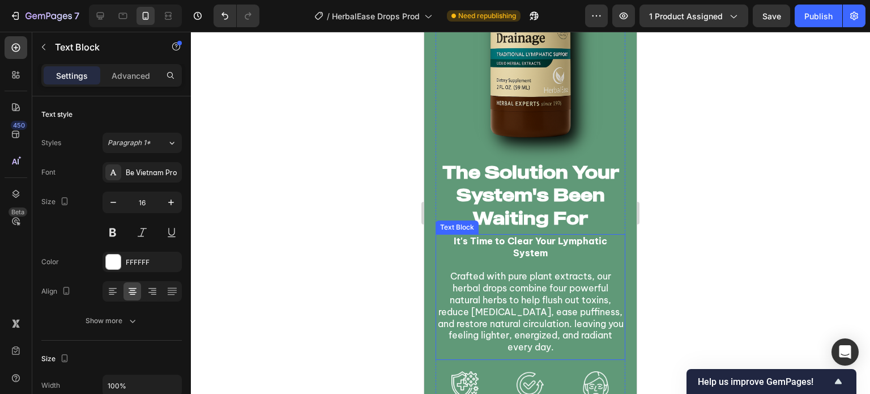
click at [541, 249] on strong "It's Time to Clear Your Lymphatic System" at bounding box center [531, 246] width 154 height 23
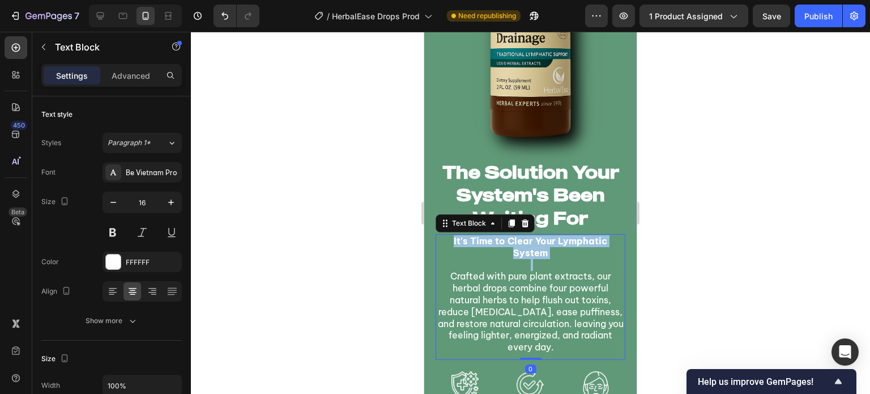
click at [541, 249] on strong "It's Time to Clear Your Lymphatic System" at bounding box center [531, 246] width 154 height 23
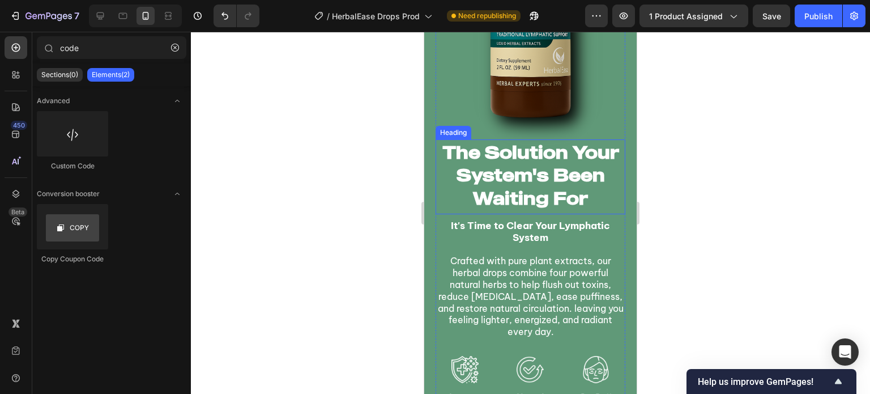
click at [555, 179] on p "The Solution Your System's Been Waiting For" at bounding box center [531, 175] width 188 height 69
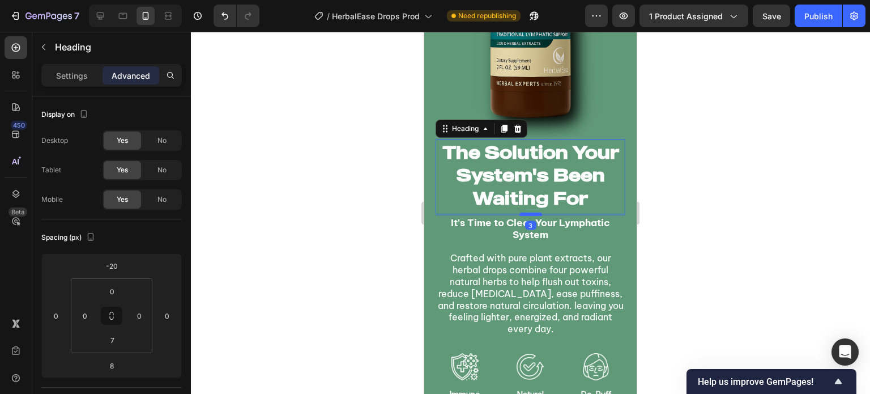
click at [533, 214] on div at bounding box center [531, 214] width 23 height 3
click at [331, 232] on div at bounding box center [530, 213] width 679 height 362
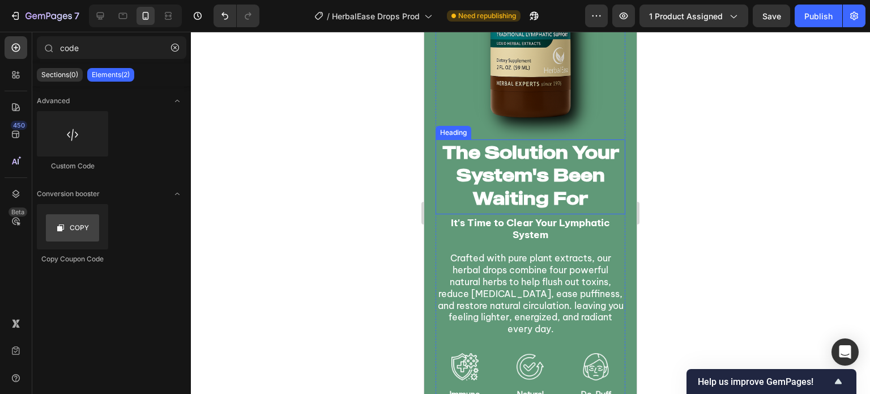
click at [530, 185] on p "The Solution Your System's Been Waiting For" at bounding box center [531, 175] width 188 height 69
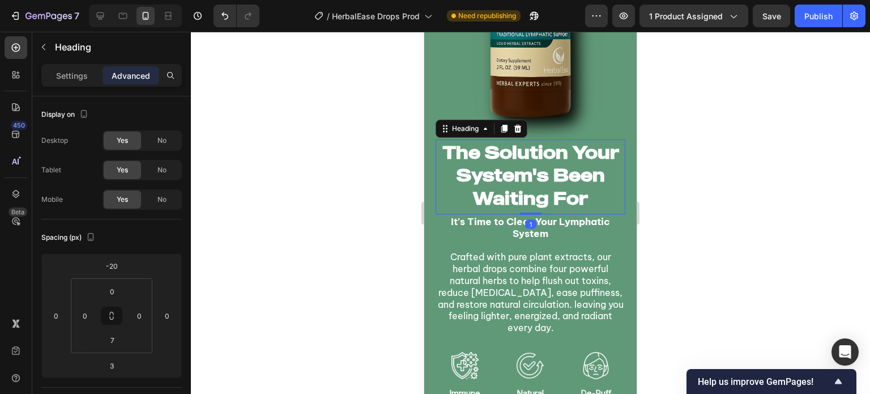
drag, startPoint x: 530, startPoint y: 215, endPoint x: 540, endPoint y: 165, distance: 50.9
click at [549, 164] on div "The Solution Your System's Been Waiting For Heading 1" at bounding box center [531, 176] width 190 height 75
type input "0"
click at [366, 187] on div at bounding box center [530, 213] width 679 height 362
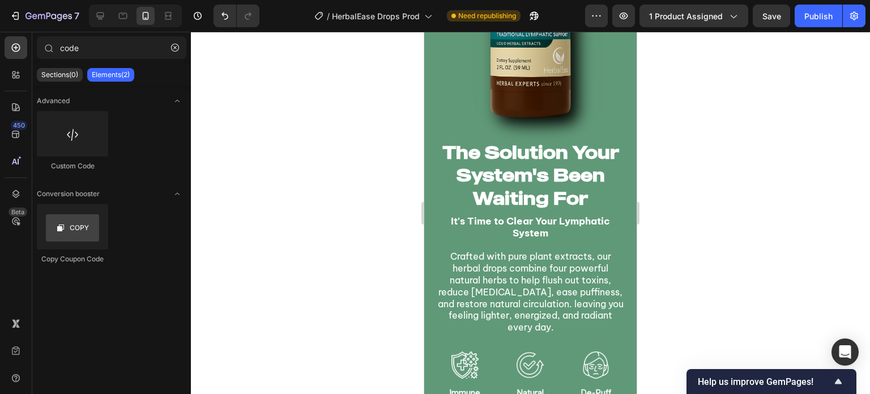
scroll to position [1299, 0]
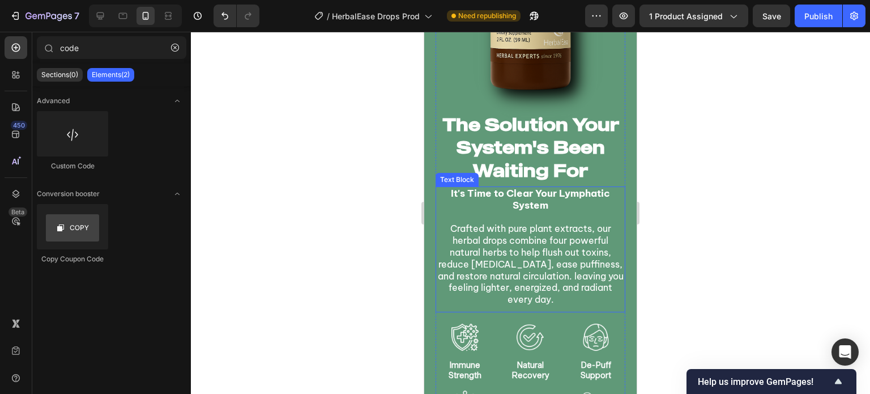
click at [529, 237] on p "Crafted with pure plant extracts, our herbal drops combine four powerful natura…" at bounding box center [531, 264] width 188 height 83
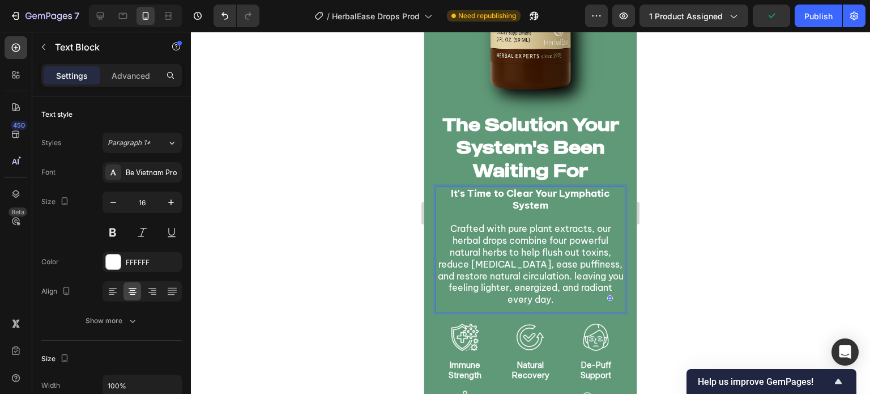
click at [529, 237] on p "Crafted with pure plant extracts, our herbal drops combine four powerful natura…" at bounding box center [531, 264] width 188 height 83
click at [447, 228] on p "Crafted with pure plant extracts, our herbal drops combine four powerful natura…" at bounding box center [531, 264] width 188 height 83
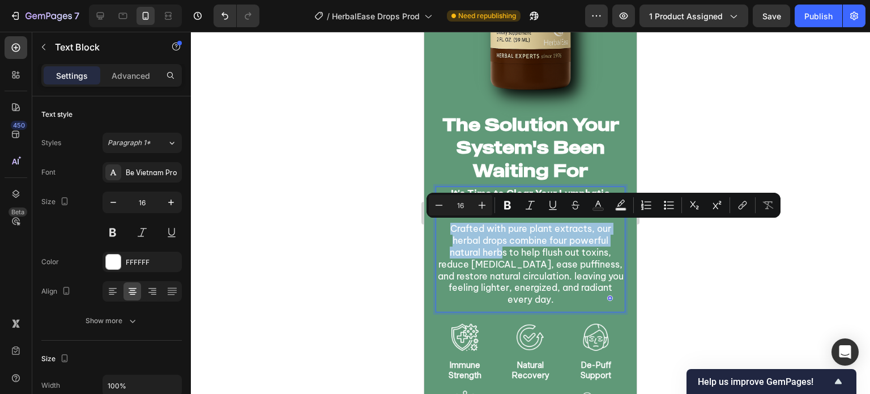
drag, startPoint x: 447, startPoint y: 228, endPoint x: 496, endPoint y: 249, distance: 53.6
click at [496, 249] on p "Crafted with pure plant extracts, our herbal drops combine four powerful natura…" at bounding box center [531, 264] width 188 height 83
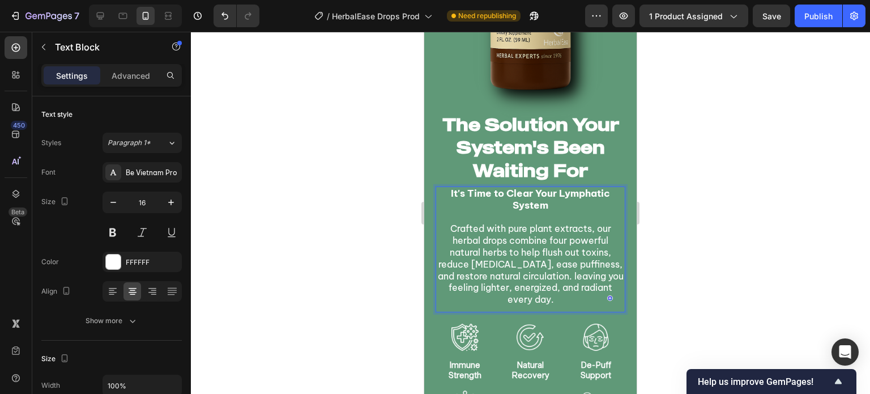
click at [514, 249] on p "Crafted with pure plant extracts, our herbal drops combine four powerful natura…" at bounding box center [531, 264] width 188 height 83
click at [485, 235] on p "Crafted with pure plant extracts, our herbal drops combine four powerful natura…" at bounding box center [531, 264] width 188 height 83
click at [466, 230] on p "Crafted with pure plant extracts, our herbal drops combine four powerful natura…" at bounding box center [531, 264] width 188 height 83
click at [511, 226] on p "Crafted with pure plant extracts, our herbal drops combine four powerful natura…" at bounding box center [531, 264] width 188 height 83
click at [562, 247] on p "Crafted with pure plant extracts, our herbal drops combine four powerful natura…" at bounding box center [531, 264] width 188 height 83
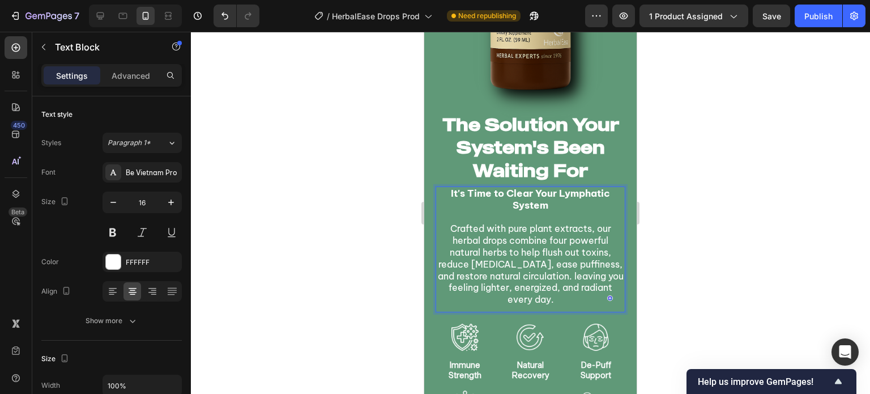
click at [586, 266] on p "Crafted with pure plant extracts, our herbal drops combine four powerful natura…" at bounding box center [531, 264] width 188 height 83
click at [592, 284] on p "Crafted with pure plant extracts, our herbal drops combine four powerful natura…" at bounding box center [531, 264] width 188 height 83
click at [568, 289] on p "Crafted with pure plant extracts, our herbal drops combine four powerful natura…" at bounding box center [531, 264] width 188 height 83
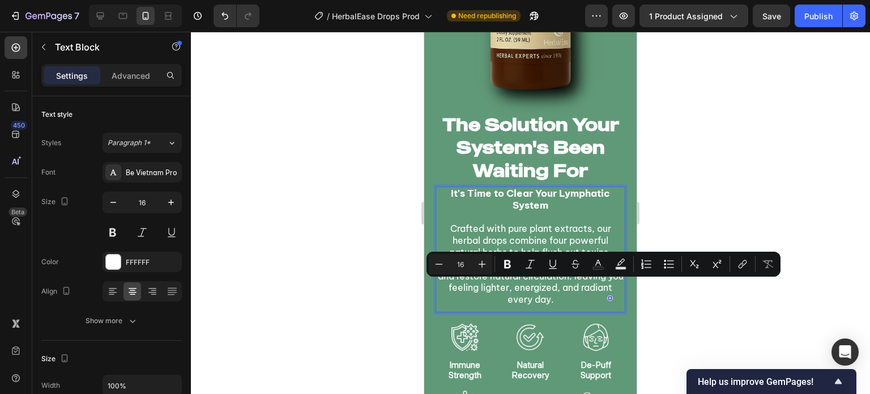
click at [559, 296] on p "Crafted with pure plant extracts, our herbal drops combine four powerful natura…" at bounding box center [531, 264] width 188 height 83
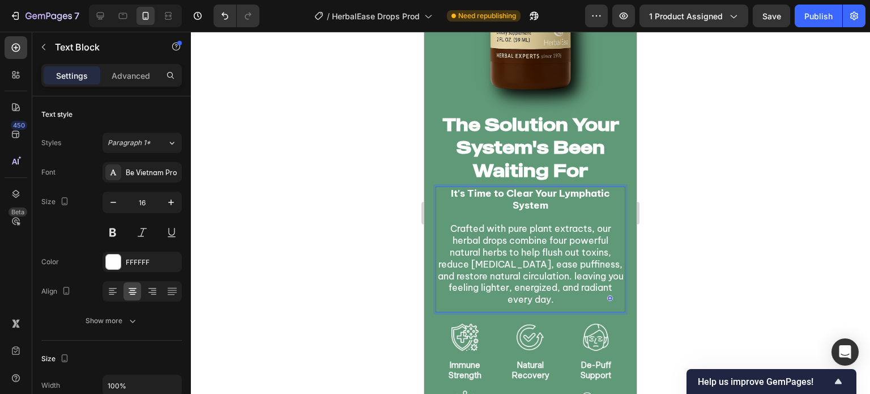
click at [556, 287] on p "Crafted with pure plant extracts, our herbal drops combine four powerful natura…" at bounding box center [531, 264] width 188 height 83
click at [530, 301] on p "Crafted with pure plant extracts, our herbal drops combine four powerful natura…" at bounding box center [531, 264] width 188 height 83
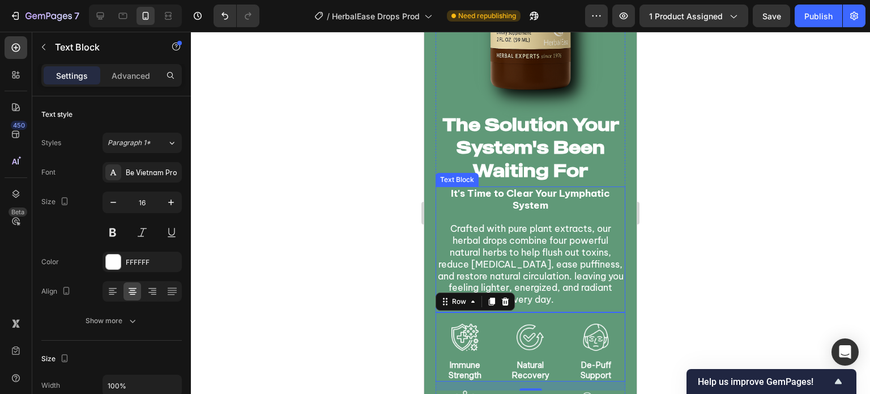
click at [556, 297] on p "Crafted with pure plant extracts, our herbal drops combine four powerful natura…" at bounding box center [531, 264] width 188 height 83
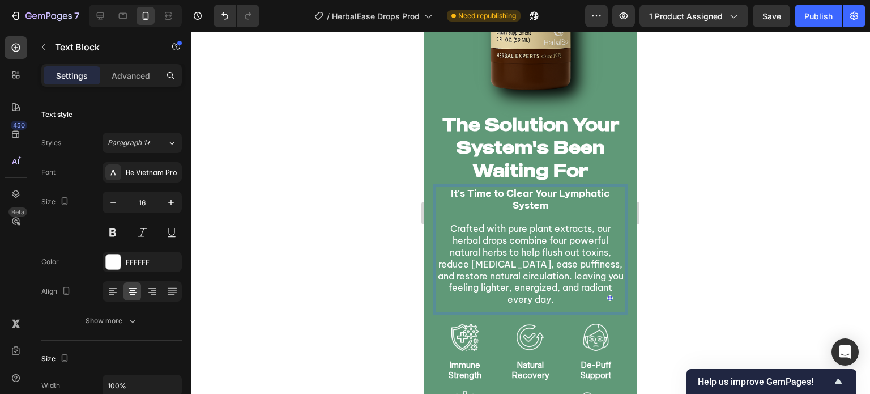
click at [524, 253] on p "Crafted with pure plant extracts, our herbal drops combine four powerful natura…" at bounding box center [531, 264] width 188 height 83
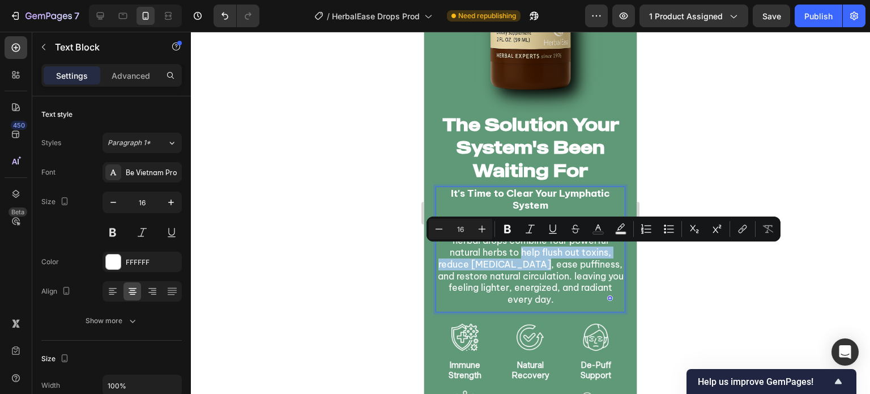
drag, startPoint x: 519, startPoint y: 251, endPoint x: 540, endPoint y: 262, distance: 23.8
click at [540, 262] on p "Crafted with pure plant extracts, our herbal drops combine four powerful natura…" at bounding box center [531, 264] width 188 height 83
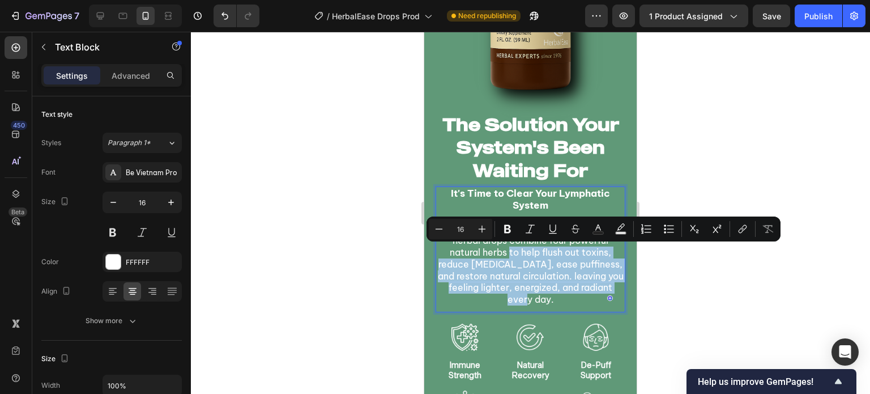
drag, startPoint x: 505, startPoint y: 252, endPoint x: 556, endPoint y: 300, distance: 69.7
click at [556, 300] on p "Crafted with pure plant extracts, our herbal drops combine four powerful natura…" at bounding box center [531, 264] width 188 height 83
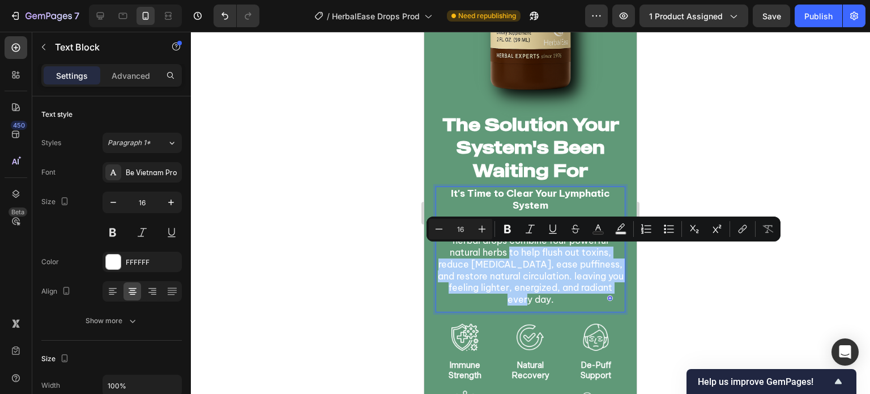
drag, startPoint x: 511, startPoint y: 233, endPoint x: 508, endPoint y: 239, distance: 6.8
click at [510, 233] on icon "Editor contextual toolbar" at bounding box center [507, 228] width 11 height 11
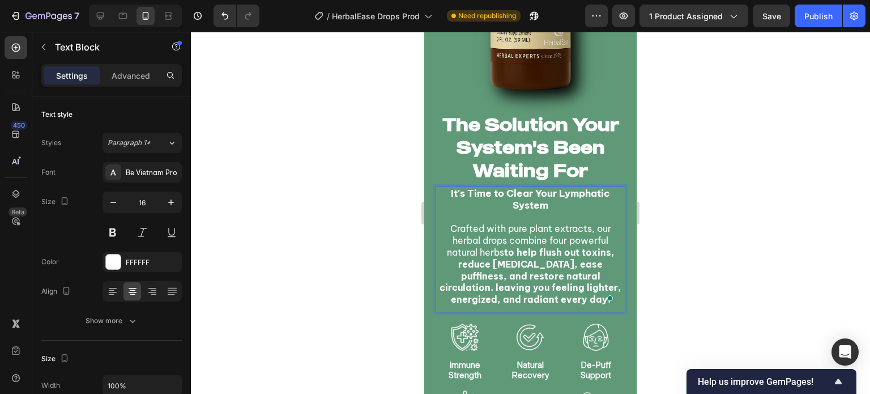
click at [502, 256] on p "Crafted with pure plant extracts, our herbal drops combine four powerful natura…" at bounding box center [531, 264] width 188 height 83
click at [393, 259] on div at bounding box center [530, 213] width 679 height 362
click at [577, 295] on p "Crafted with pure plant extracts, our herbal drops combine four powerful natura…" at bounding box center [531, 264] width 188 height 83
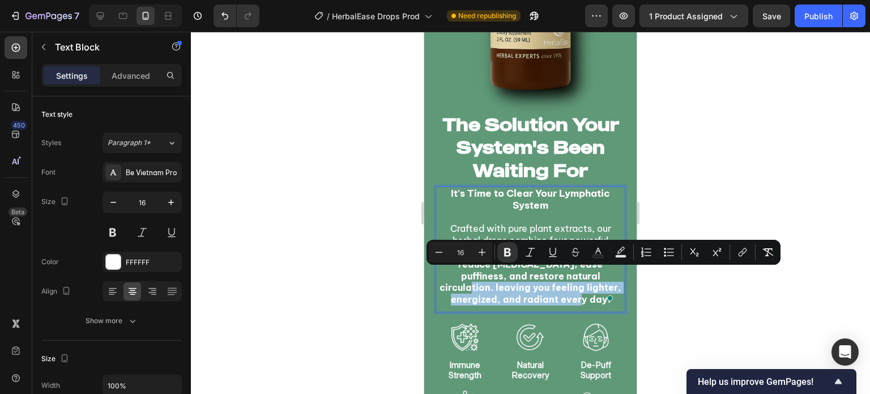
drag, startPoint x: 573, startPoint y: 300, endPoint x: 563, endPoint y: 274, distance: 28.5
click at [508, 251] on icon "Editor contextual toolbar" at bounding box center [507, 252] width 11 height 11
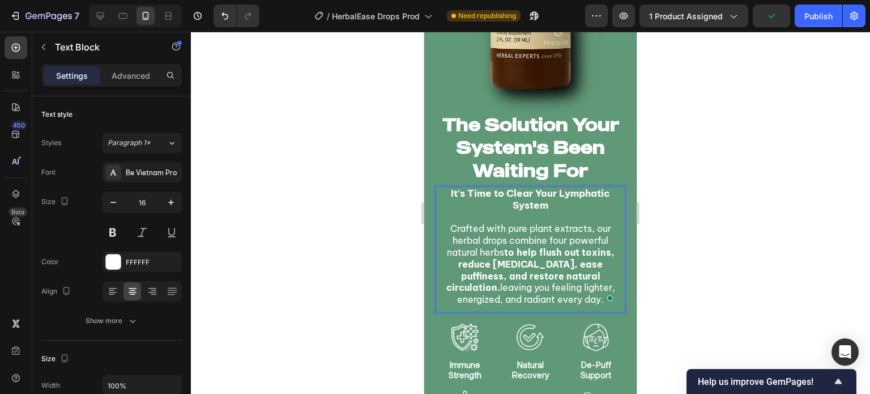
click at [528, 272] on strong "to help flush out toxins, reduce bloating, ease puffiness, and restore natural …" at bounding box center [531, 270] width 168 height 46
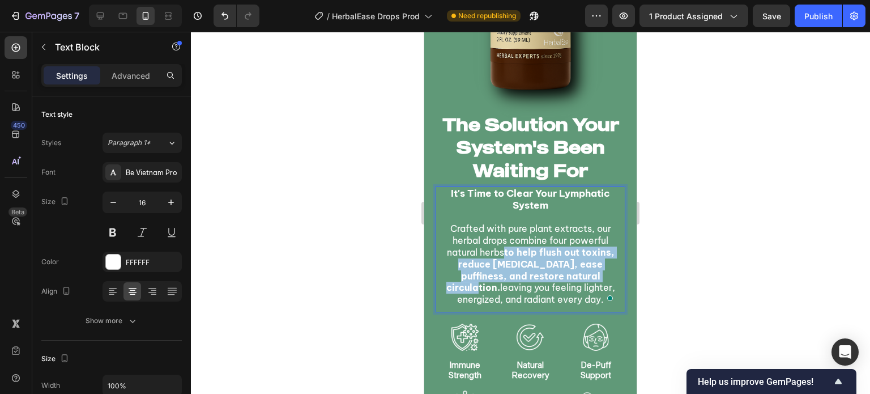
drag, startPoint x: 563, startPoint y: 277, endPoint x: 501, endPoint y: 251, distance: 66.8
click at [501, 251] on p "Crafted with pure plant extracts, our herbal drops combine four powerful natura…" at bounding box center [531, 264] width 188 height 83
click at [519, 258] on strong "to help flush out toxins, reduce bloating, ease puffiness, and restore natural …" at bounding box center [531, 270] width 168 height 46
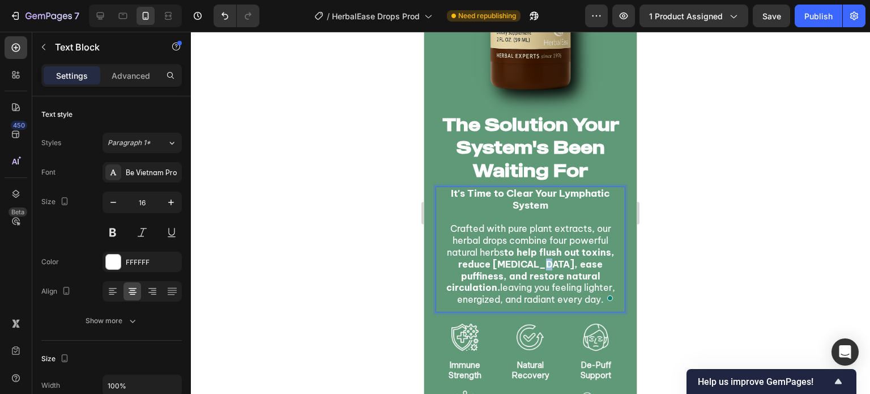
click at [519, 258] on strong "to help flush out toxins, reduce bloating, ease puffiness, and restore natural …" at bounding box center [531, 270] width 168 height 46
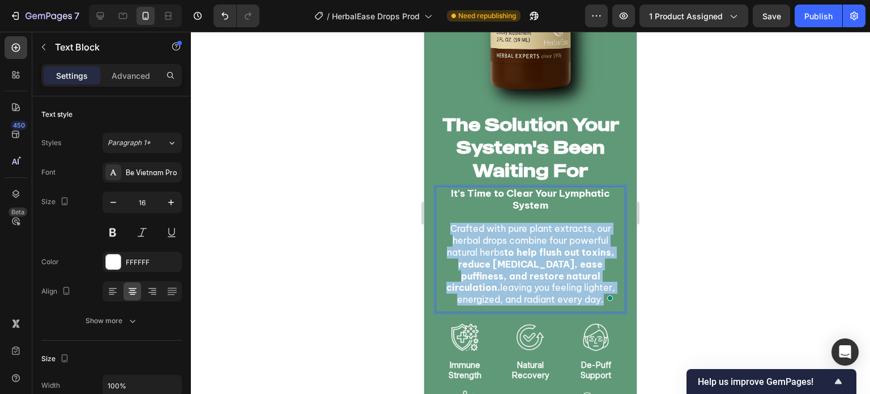
click at [519, 258] on strong "to help flush out toxins, reduce bloating, ease puffiness, and restore natural …" at bounding box center [531, 270] width 168 height 46
click at [503, 233] on p "Crafted with pure plant extracts, our herbal drops combine four powerful natura…" at bounding box center [531, 264] width 188 height 83
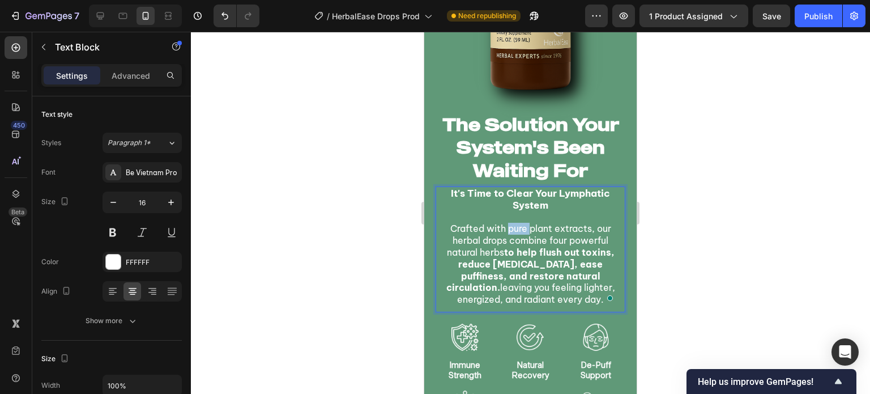
click at [503, 233] on p "Crafted with pure plant extracts, our herbal drops combine four powerful natura…" at bounding box center [531, 264] width 188 height 83
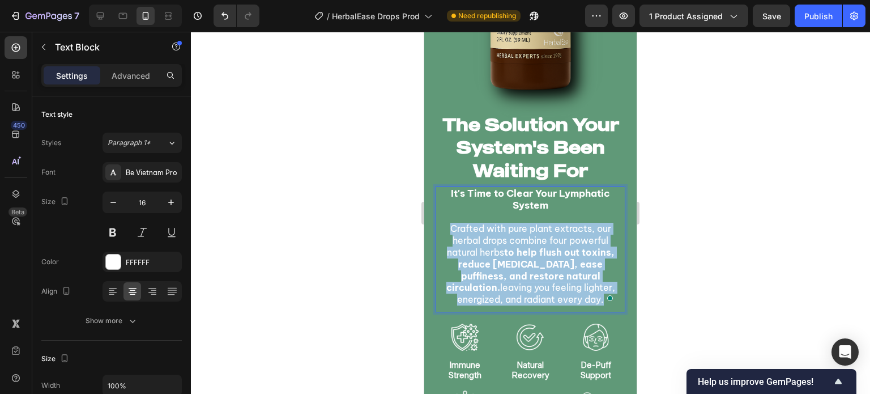
click at [503, 233] on p "Crafted with pure plant extracts, our herbal drops combine four powerful natura…" at bounding box center [531, 264] width 188 height 83
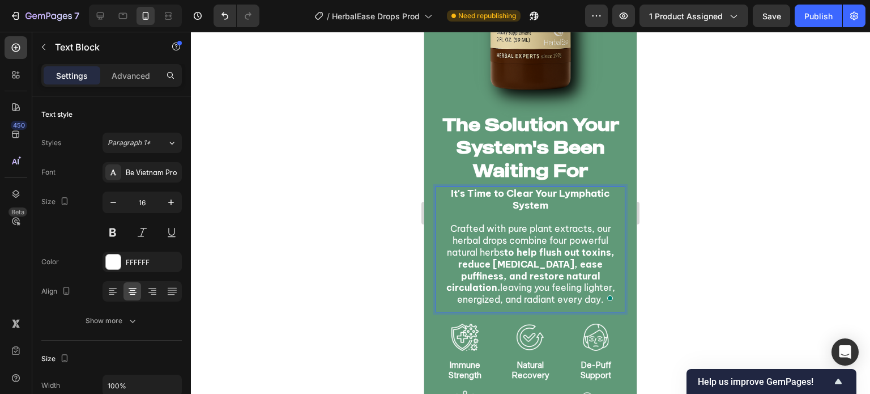
click at [501, 207] on p "It's Time to Clear Your Lymphatic System" at bounding box center [531, 200] width 188 height 24
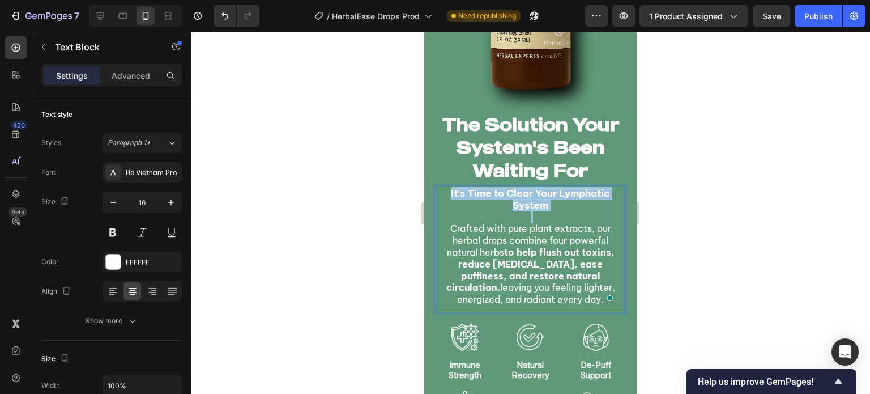
click at [454, 198] on strong "It's Time to Clear Your Lymphatic System" at bounding box center [530, 199] width 159 height 24
click at [441, 196] on p "It's Time to Clear Your Lymphatic System" at bounding box center [531, 200] width 188 height 24
click at [461, 223] on p "Crafted with pure plant extracts, our herbal drops combine four powerful natura…" at bounding box center [531, 264] width 188 height 83
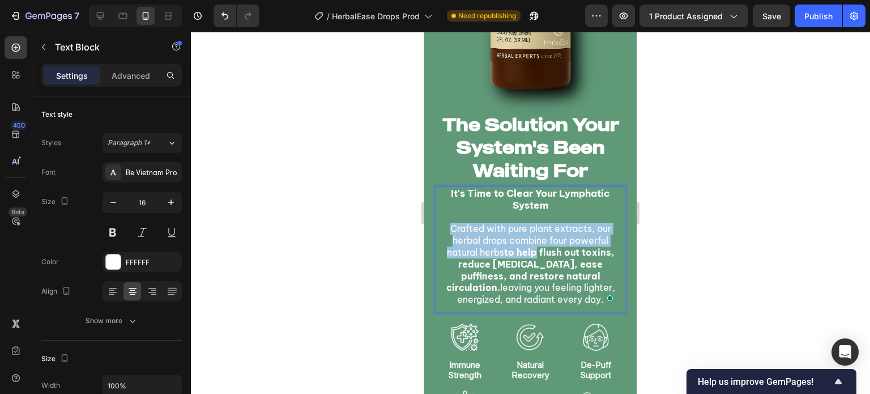
drag, startPoint x: 461, startPoint y: 223, endPoint x: 531, endPoint y: 253, distance: 76.1
click at [531, 253] on p "Crafted with pure plant extracts, our herbal drops combine four powerful natura…" at bounding box center [531, 264] width 188 height 83
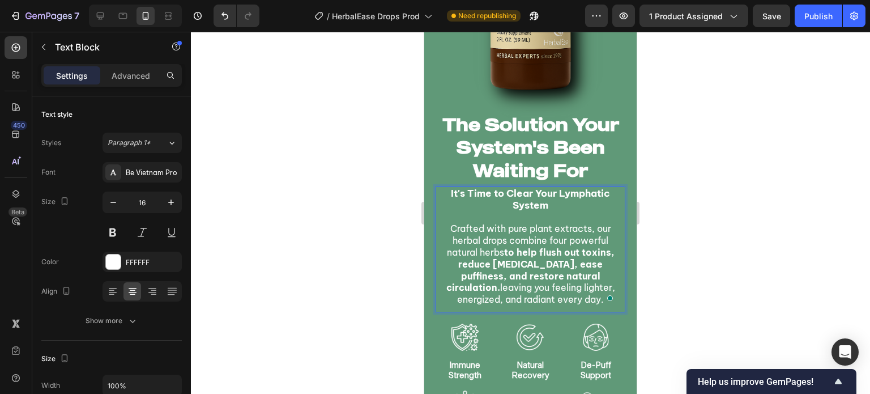
click at [543, 255] on strong "to help flush out toxins, reduce bloating, ease puffiness, and restore natural …" at bounding box center [531, 270] width 168 height 46
click at [106, 236] on button at bounding box center [113, 232] width 20 height 20
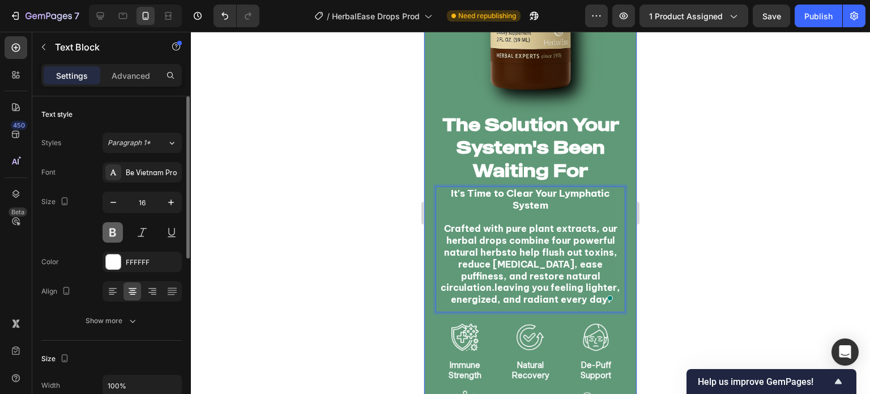
click at [106, 236] on button at bounding box center [113, 232] width 20 height 20
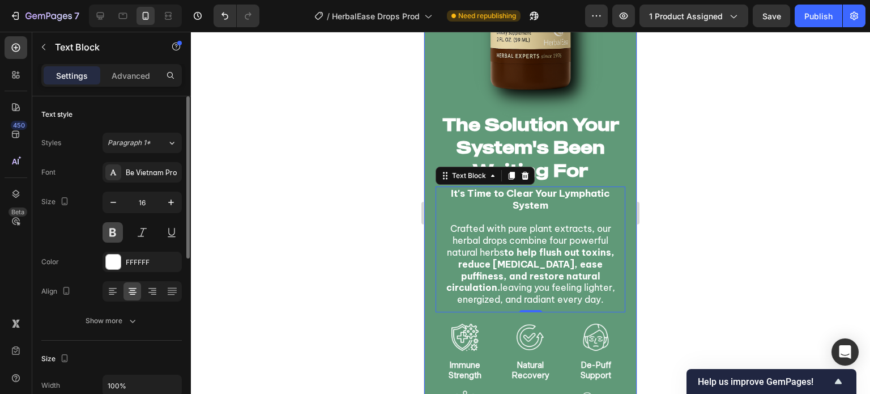
click at [106, 236] on button at bounding box center [113, 232] width 20 height 20
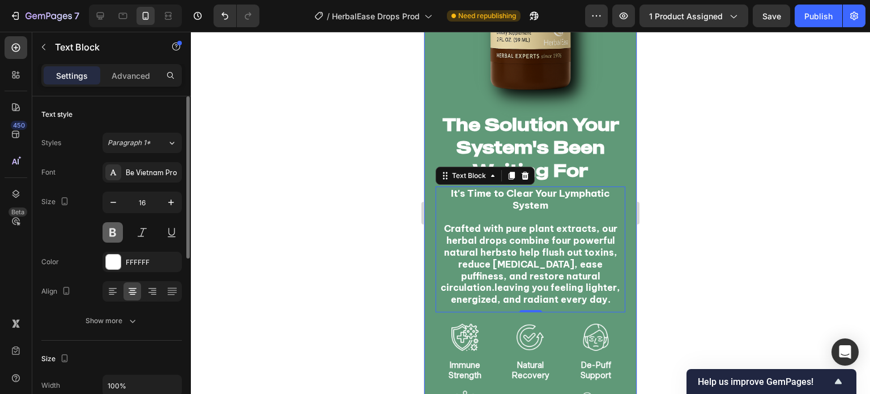
click at [106, 236] on button at bounding box center [113, 232] width 20 height 20
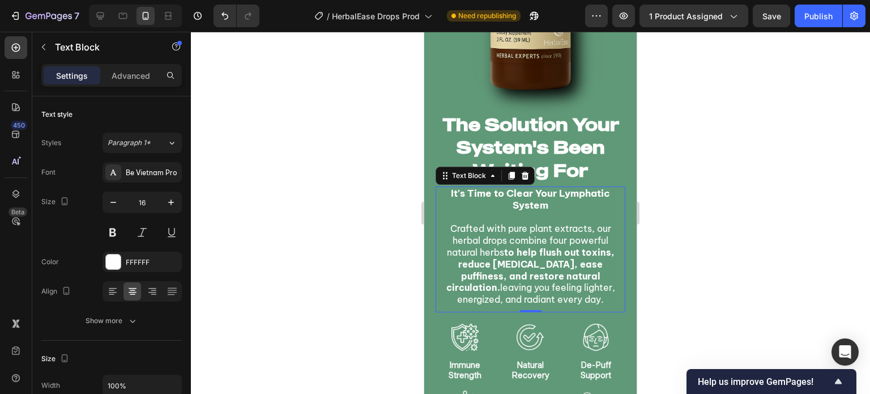
click at [514, 269] on strong "to help flush out toxins, reduce bloating, ease puffiness, and restore natural …" at bounding box center [531, 270] width 168 height 46
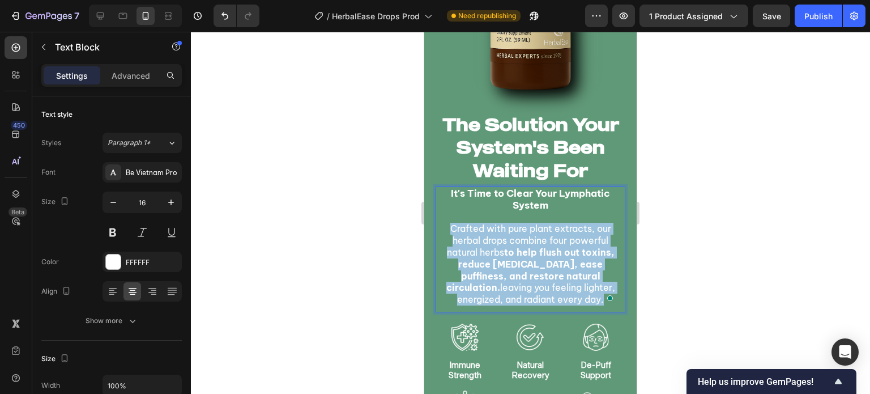
click at [514, 269] on strong "to help flush out toxins, reduce bloating, ease puffiness, and restore natural …" at bounding box center [531, 270] width 168 height 46
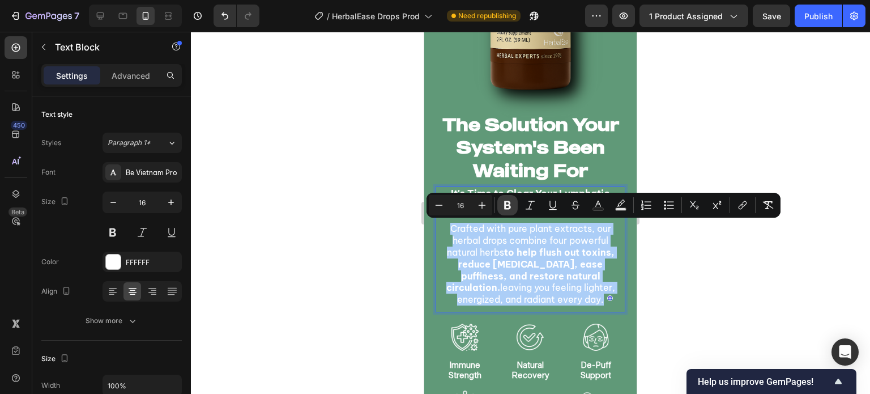
click at [507, 205] on icon "Editor contextual toolbar" at bounding box center [507, 205] width 7 height 9
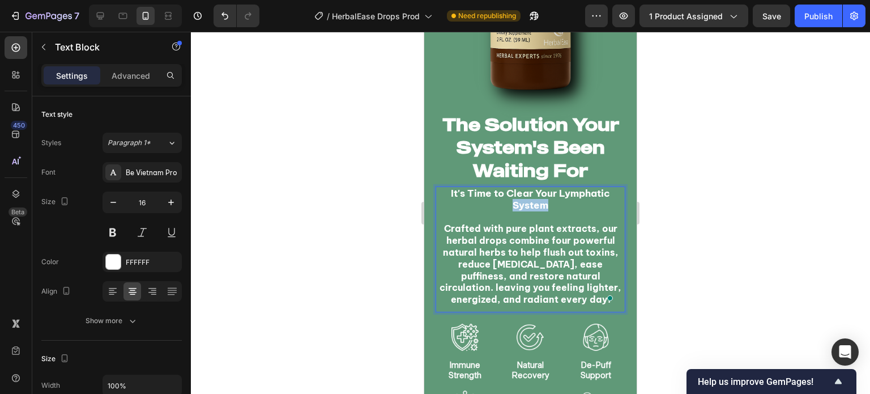
click at [507, 205] on p "It's Time to Clear Your Lymphatic System" at bounding box center [531, 200] width 188 height 24
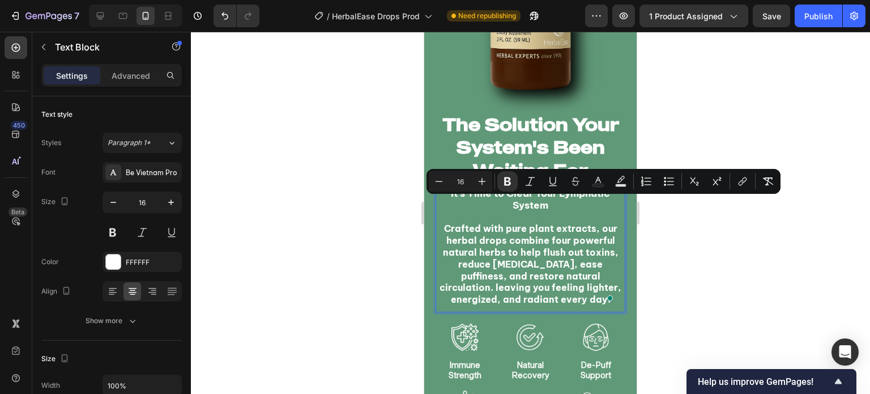
click at [506, 239] on strong "Crafted with pure plant extracts, our herbal drops combine four powerful natura…" at bounding box center [531, 264] width 182 height 82
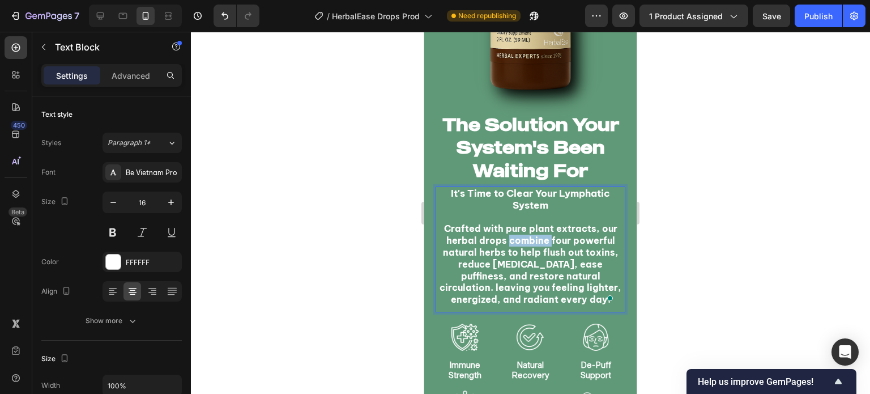
click at [506, 239] on strong "Crafted with pure plant extracts, our herbal drops combine four powerful natura…" at bounding box center [531, 264] width 182 height 82
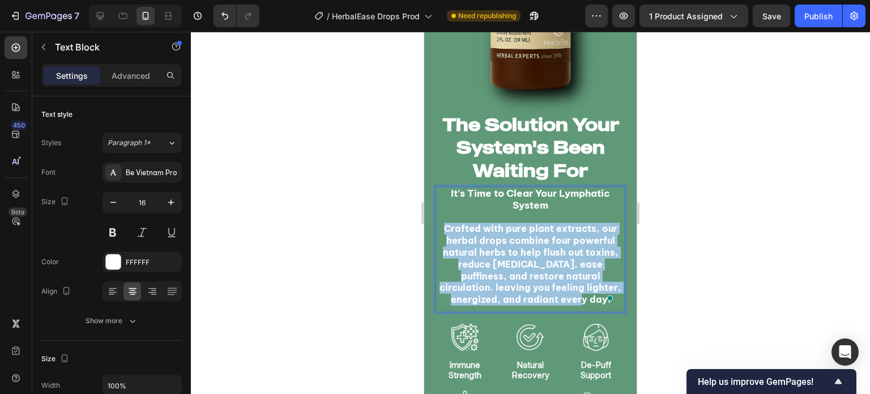
click at [506, 239] on strong "Crafted with pure plant extracts, our herbal drops combine four powerful natura…" at bounding box center [531, 264] width 182 height 82
click at [500, 230] on strong "Crafted with pure plant extracts, our herbal drops combine four powerful natura…" at bounding box center [531, 264] width 182 height 82
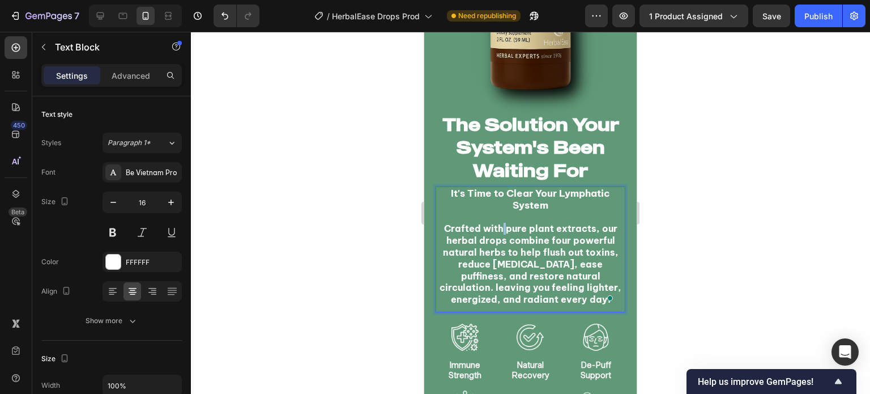
click at [500, 230] on strong "Crafted with pure plant extracts, our herbal drops combine four powerful natura…" at bounding box center [531, 264] width 182 height 82
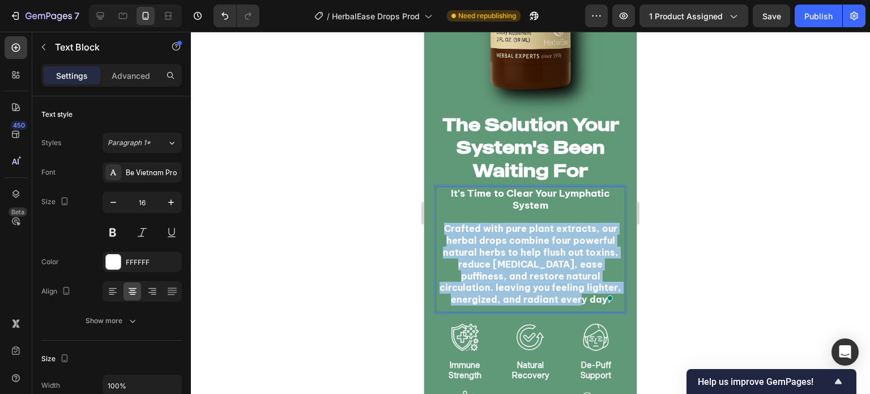
click at [500, 230] on strong "Crafted with pure plant extracts, our herbal drops combine four powerful natura…" at bounding box center [531, 264] width 182 height 82
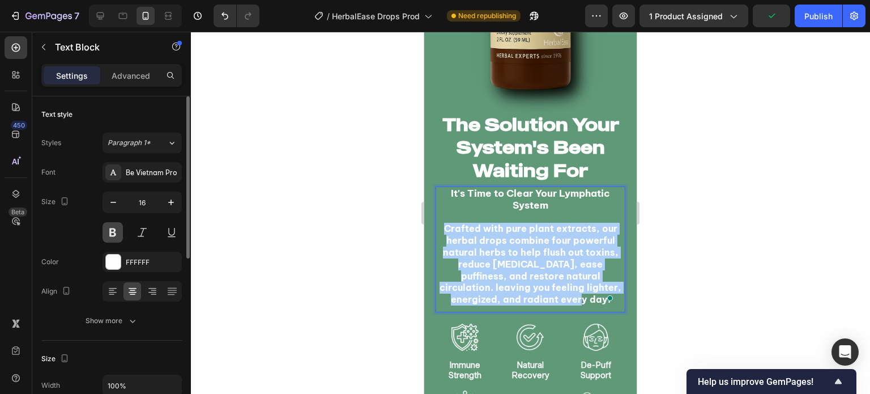
click at [106, 237] on button at bounding box center [113, 232] width 20 height 20
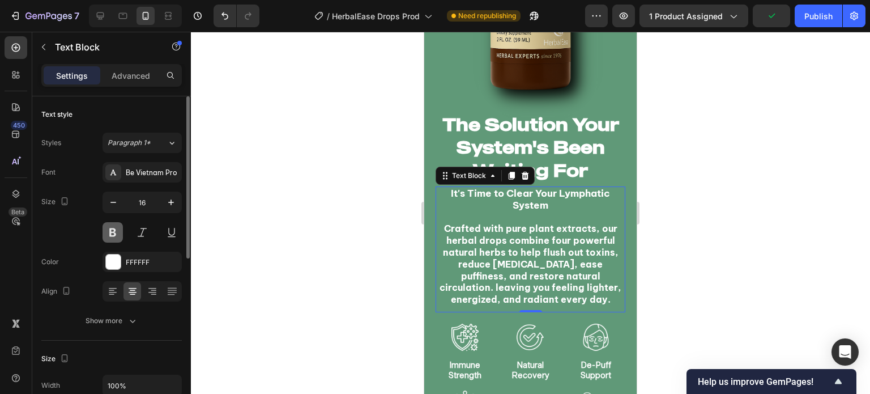
click at [106, 237] on button at bounding box center [113, 232] width 20 height 20
click at [104, 231] on button at bounding box center [113, 232] width 20 height 20
click at [312, 236] on div at bounding box center [530, 213] width 679 height 362
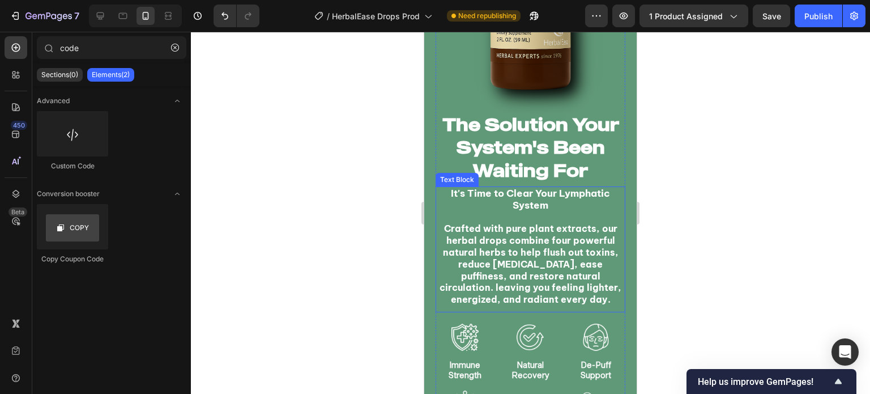
click at [526, 251] on strong "Crafted with pure plant extracts, our herbal drops combine four powerful natura…" at bounding box center [531, 264] width 182 height 82
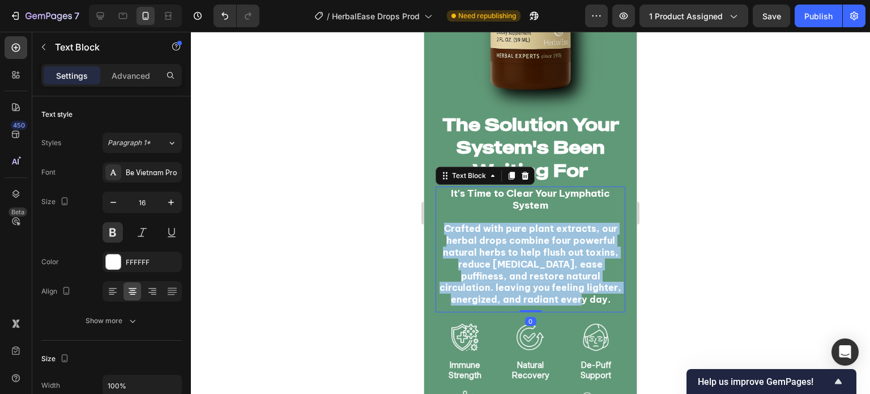
click at [526, 251] on strong "Crafted with pure plant extracts, our herbal drops combine four powerful natura…" at bounding box center [531, 264] width 182 height 82
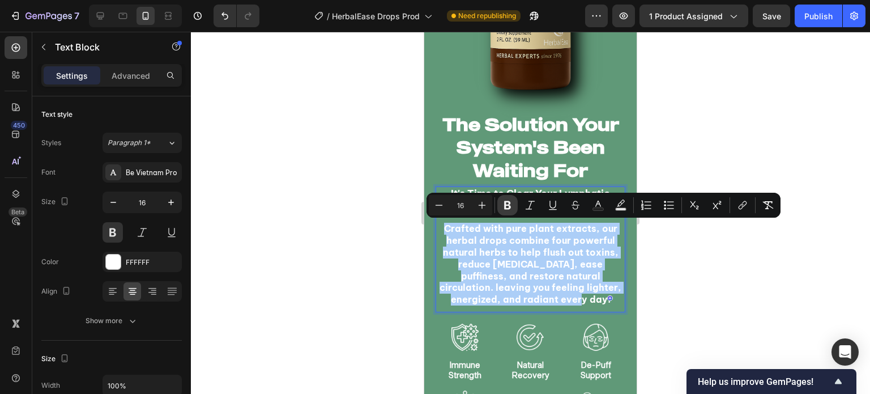
click at [509, 203] on icon "Editor contextual toolbar" at bounding box center [507, 205] width 7 height 9
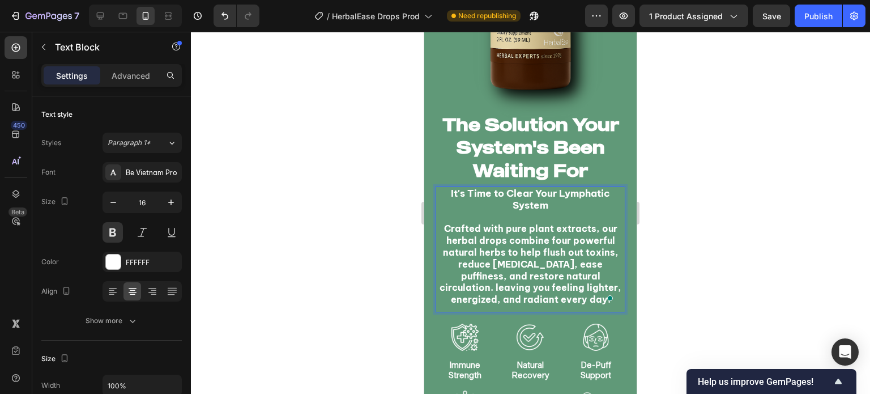
click at [554, 291] on p "Crafted with pure plant extracts, our herbal drops combine four powerful natura…" at bounding box center [531, 264] width 188 height 83
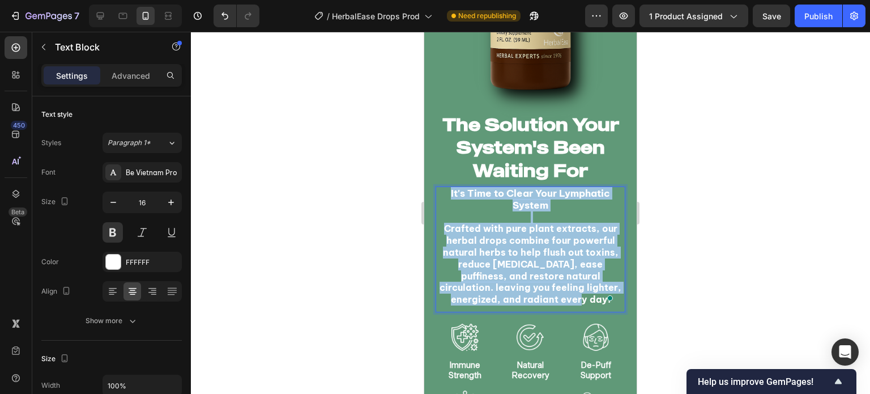
drag, startPoint x: 556, startPoint y: 303, endPoint x: 835, endPoint y: 216, distance: 292.5
copy div "It's Time to Clear Your Lymphatic System Crafted with pure plant extracts, our …"
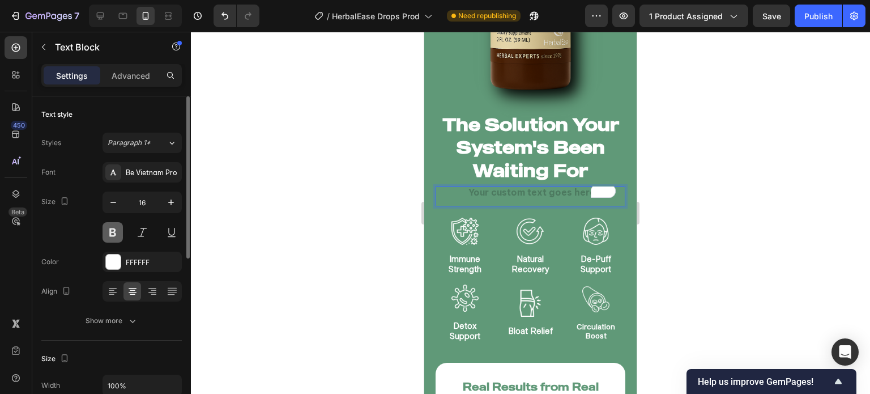
drag, startPoint x: 106, startPoint y: 162, endPoint x: 117, endPoint y: 226, distance: 64.9
click at [117, 225] on button at bounding box center [113, 232] width 20 height 20
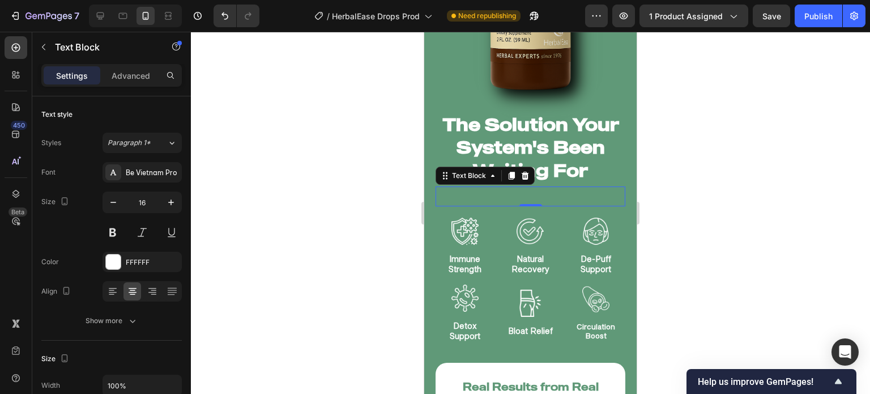
click at [492, 193] on div "To enrich screen reader interactions, please activate Accessibility in Grammarl…" at bounding box center [531, 193] width 190 height 14
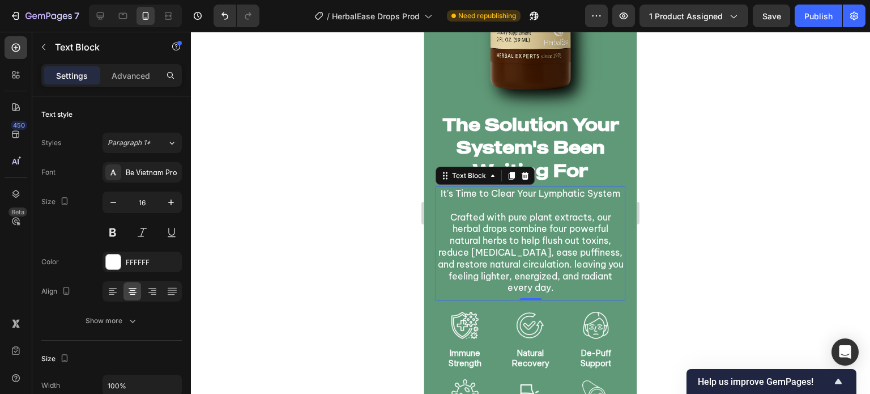
click at [338, 244] on div at bounding box center [530, 213] width 679 height 362
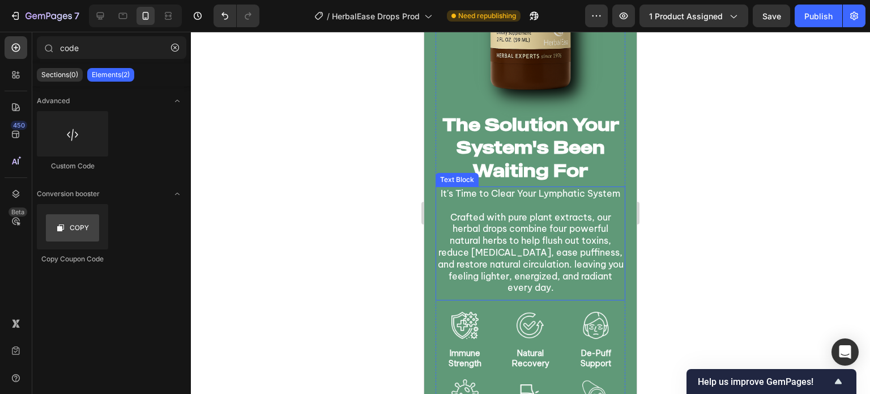
click at [535, 247] on p "Crafted with pure plant extracts, our herbal drops combine four powerful natura…" at bounding box center [531, 252] width 188 height 83
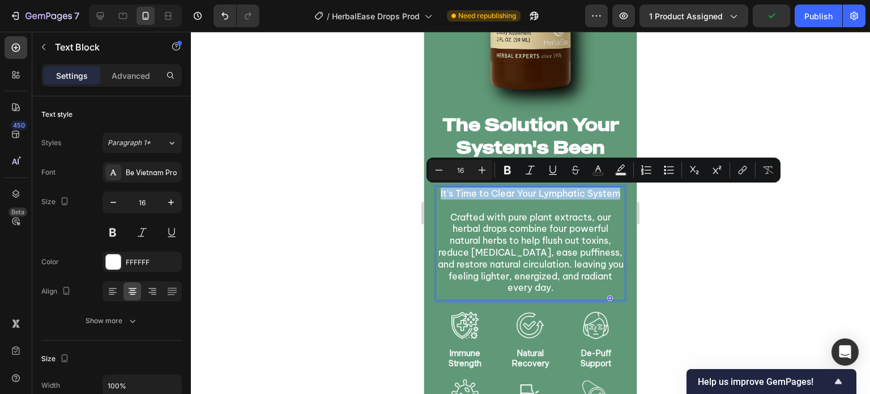
drag, startPoint x: 551, startPoint y: 206, endPoint x: 812, endPoint y: 216, distance: 260.8
copy p "It's Time to Clear Your Lymphatic System"
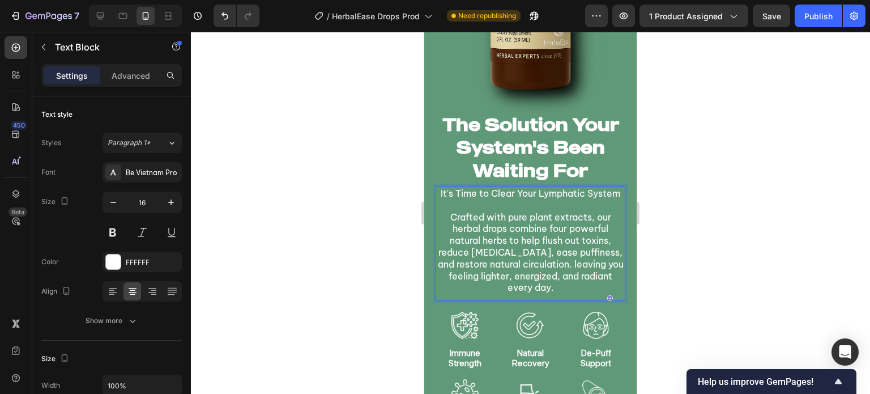
click at [535, 211] on p "To enrich screen reader interactions, please activate Accessibility in Grammarl…" at bounding box center [531, 205] width 188 height 12
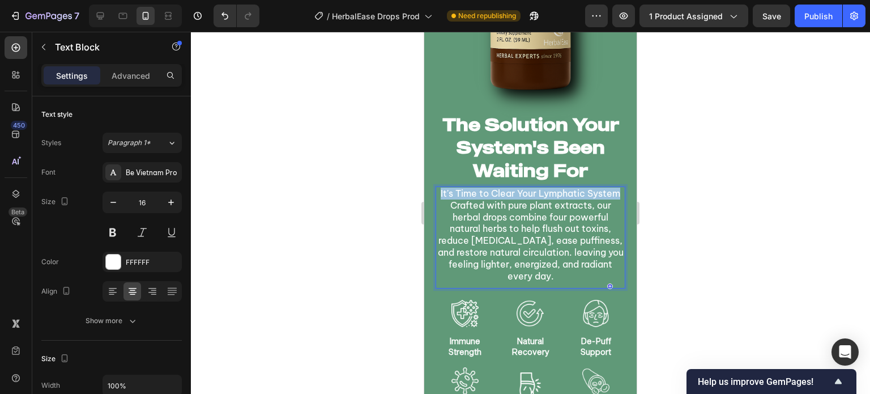
drag, startPoint x: 553, startPoint y: 210, endPoint x: 403, endPoint y: 191, distance: 150.2
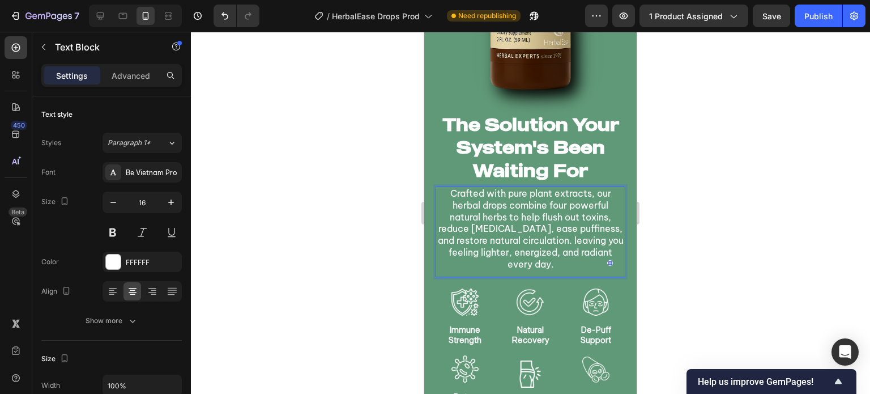
click at [403, 191] on div at bounding box center [530, 213] width 679 height 362
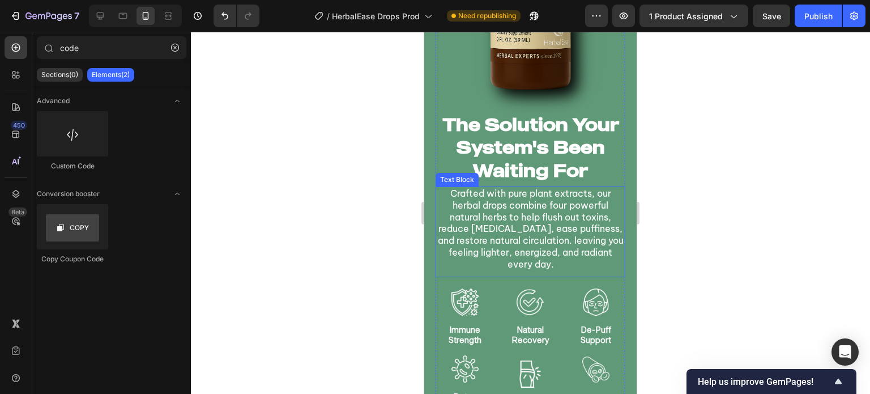
click at [508, 242] on p "Crafted with pure plant extracts, our herbal drops combine four powerful natura…" at bounding box center [531, 229] width 188 height 83
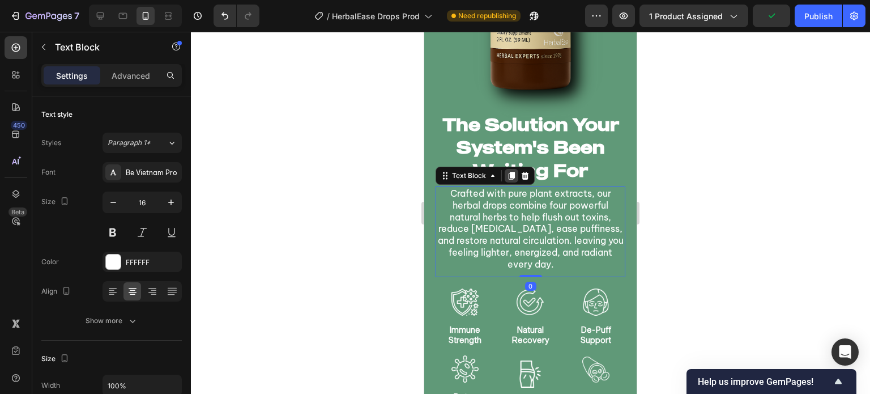
click at [513, 172] on icon at bounding box center [512, 176] width 6 height 8
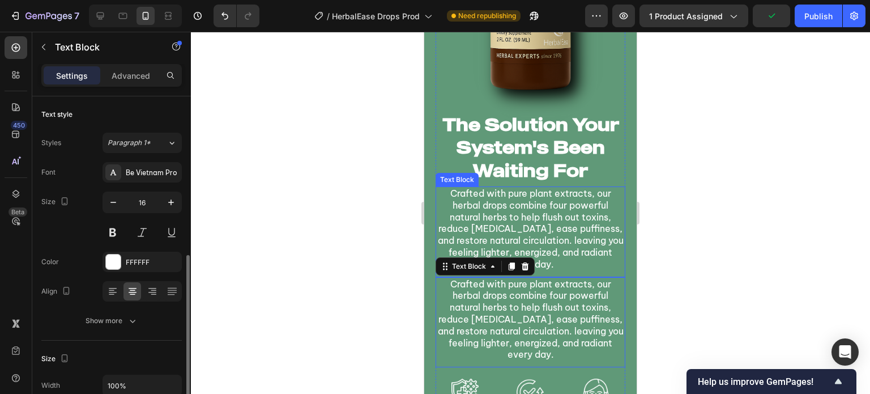
scroll to position [107, 0]
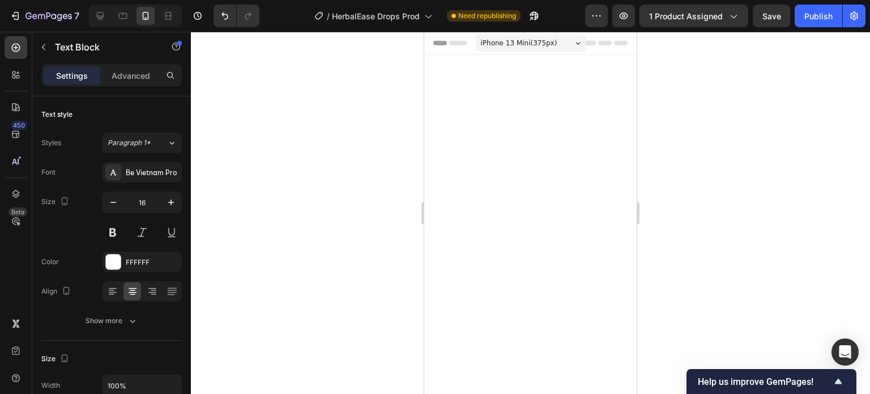
scroll to position [1247, 0]
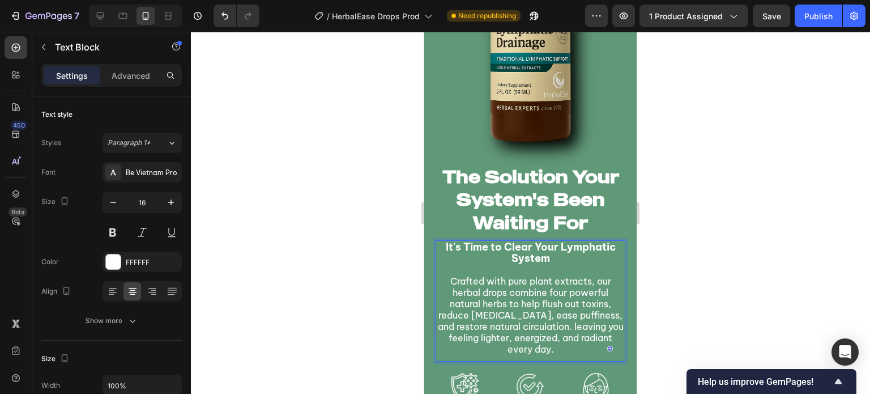
click at [346, 214] on div at bounding box center [530, 213] width 679 height 362
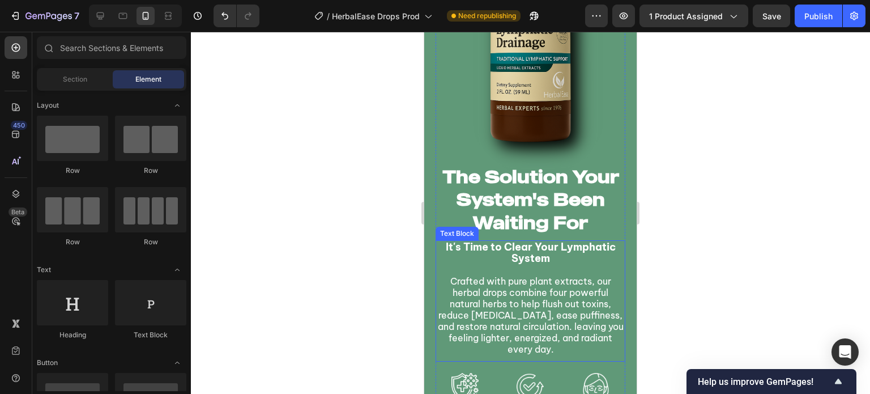
click at [534, 305] on p "Crafted with pure plant extracts, our herbal drops combine four powerful natura…" at bounding box center [531, 314] width 188 height 79
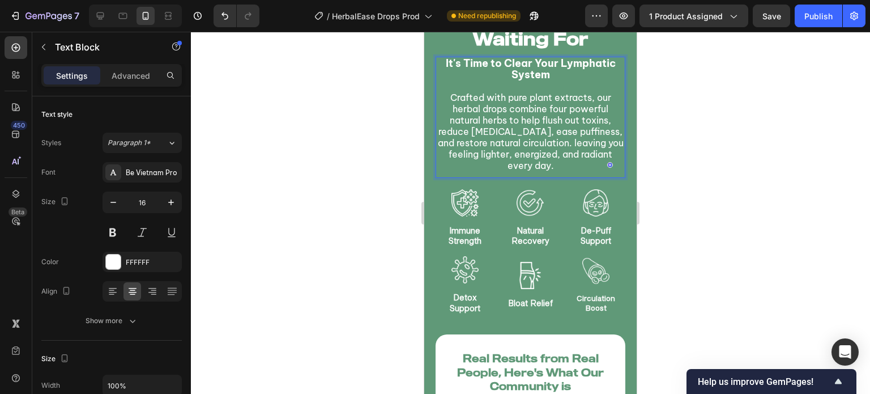
scroll to position [1430, 0]
click at [379, 283] on div at bounding box center [530, 213] width 679 height 362
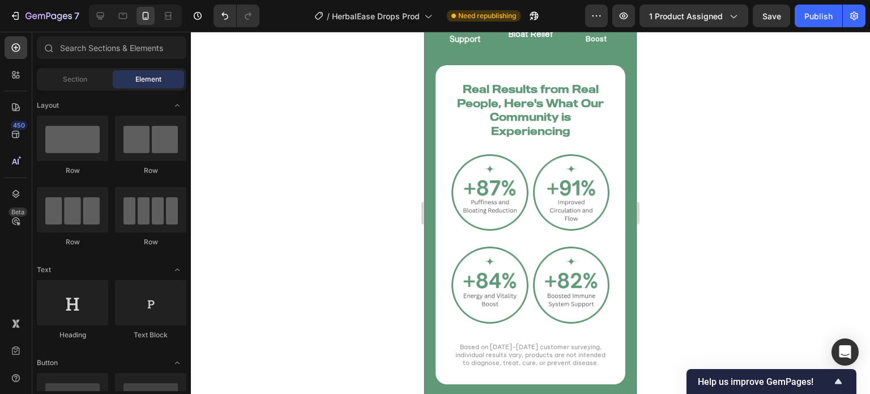
scroll to position [1701, 0]
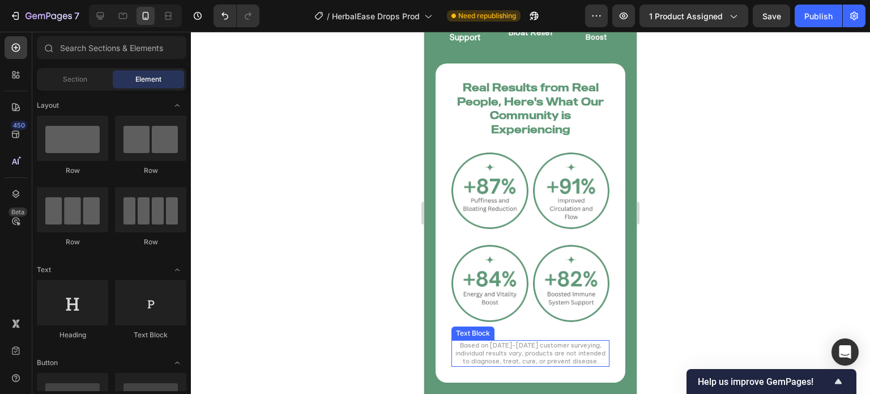
click at [545, 353] on p "Based on [DATE]-[DATE] customer surveying, individual results vary, products ar…" at bounding box center [531, 353] width 156 height 24
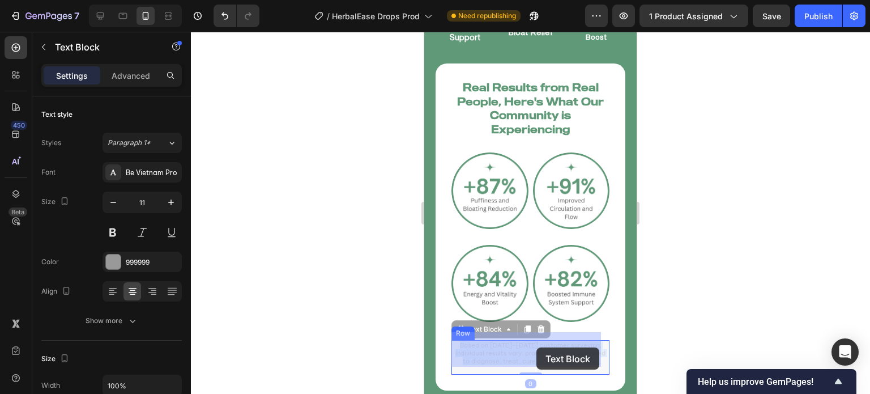
drag, startPoint x: 542, startPoint y: 360, endPoint x: 537, endPoint y: 347, distance: 13.7
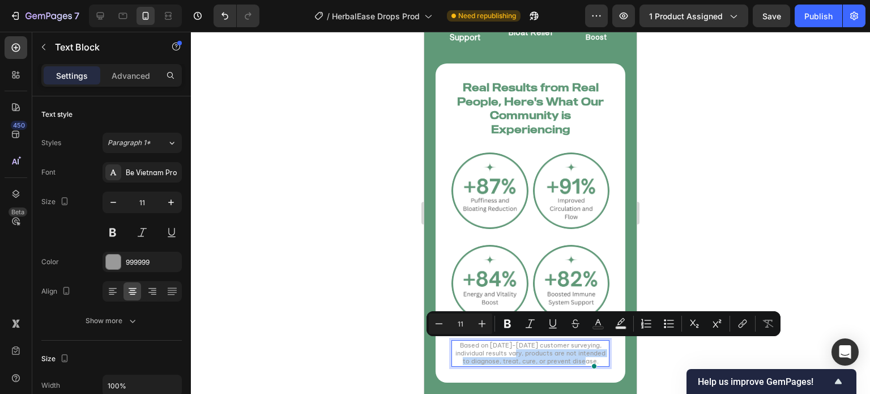
drag, startPoint x: 541, startPoint y: 360, endPoint x: 536, endPoint y: 345, distance: 15.4
click at [505, 328] on icon "Editor contextual toolbar" at bounding box center [507, 323] width 11 height 11
click at [379, 329] on div at bounding box center [530, 213] width 679 height 362
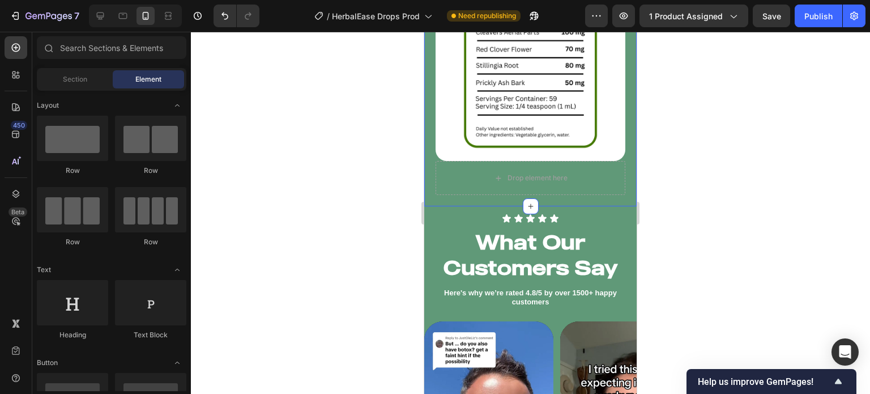
scroll to position [2148, 0]
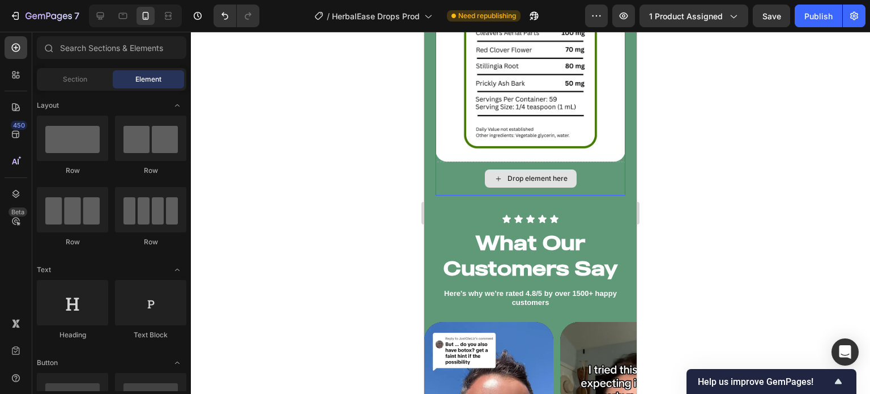
click at [580, 175] on div "Drop element here" at bounding box center [531, 179] width 190 height 34
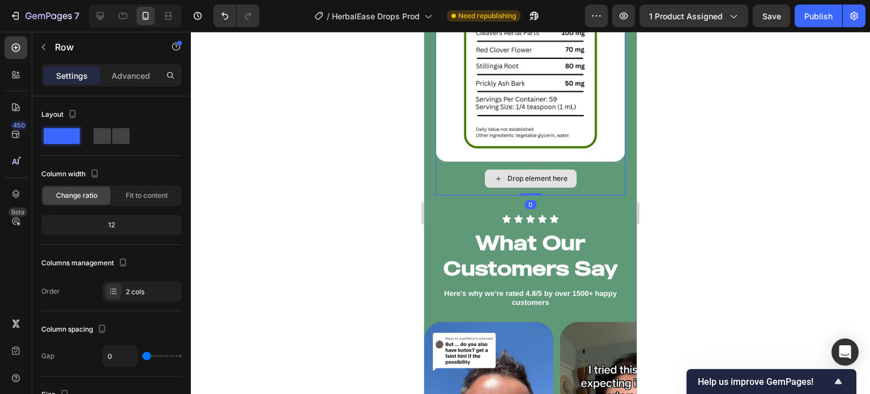
scroll to position [1990, 0]
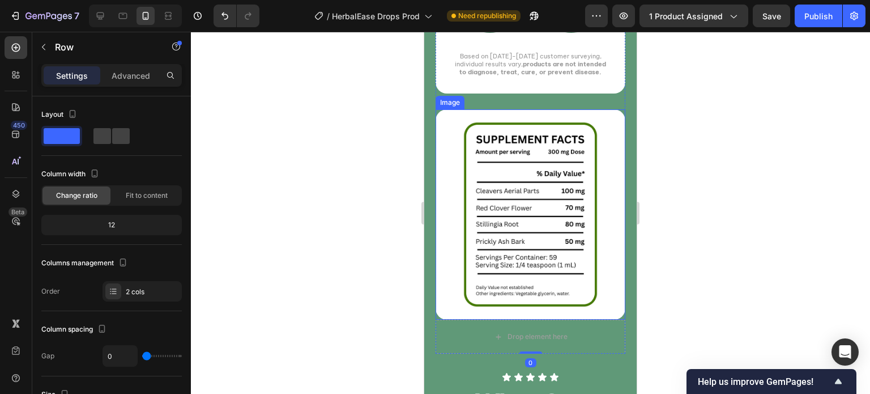
click at [518, 133] on img at bounding box center [531, 214] width 190 height 211
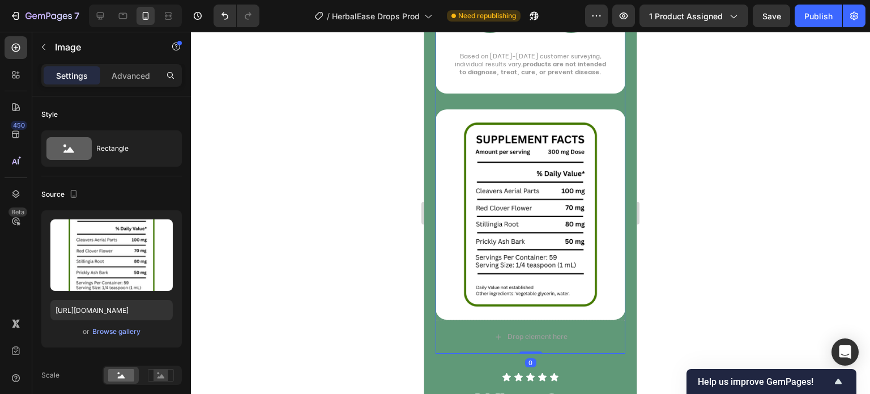
click at [551, 106] on div "Real Results from Real People, Here's What Our Community is Experiencing Text B…" at bounding box center [531, 46] width 190 height 545
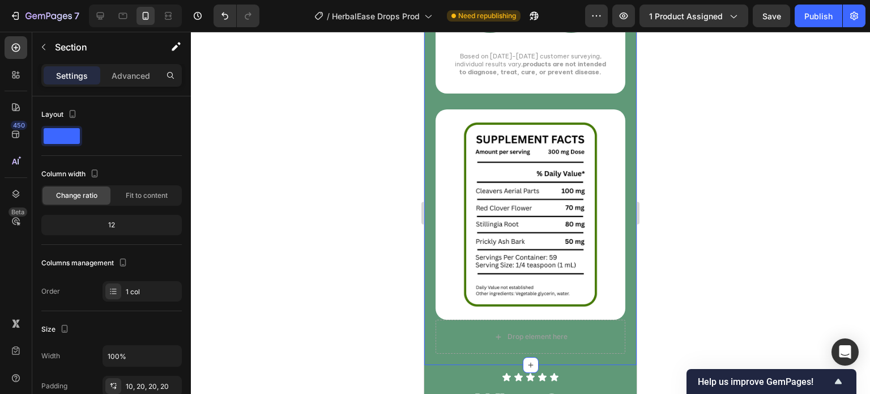
scroll to position [2132, 0]
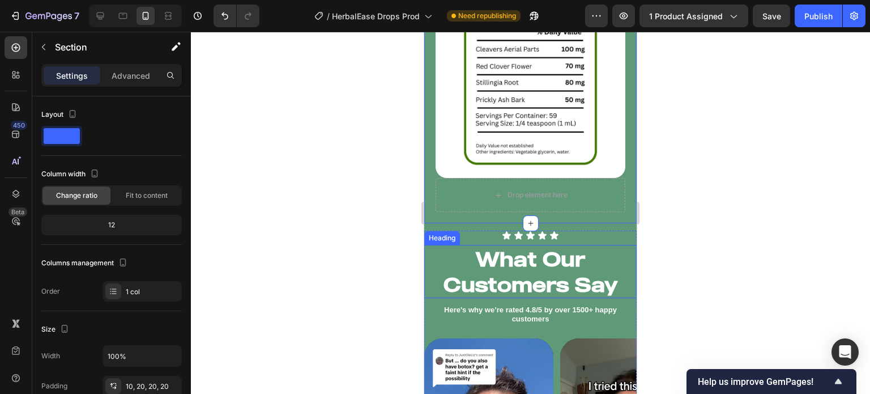
click at [598, 269] on h2 "What Our Customers Say" at bounding box center [530, 271] width 213 height 53
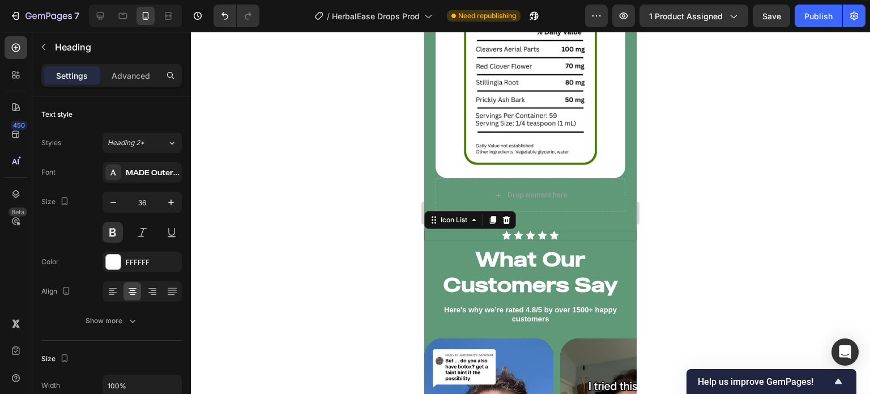
click at [585, 231] on div "Icon Icon Icon Icon Icon Icon List 0" at bounding box center [530, 236] width 213 height 10
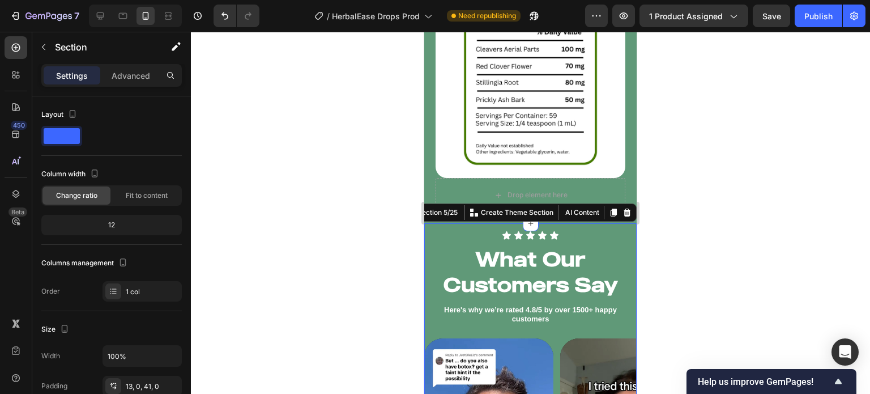
click at [376, 224] on div at bounding box center [530, 213] width 679 height 362
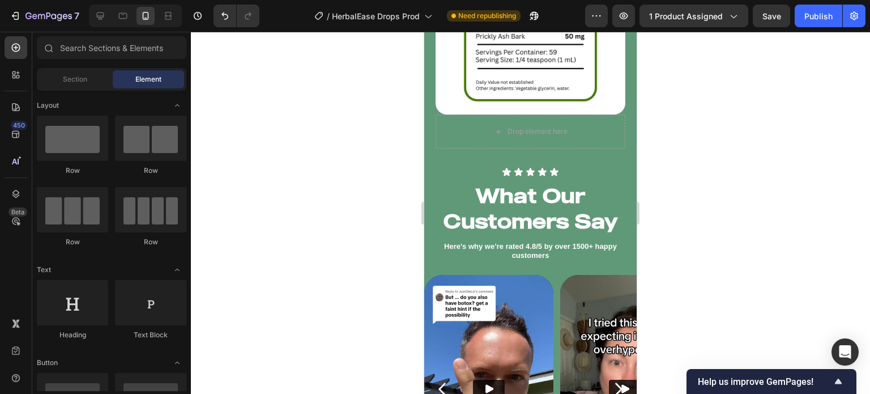
scroll to position [2212, 0]
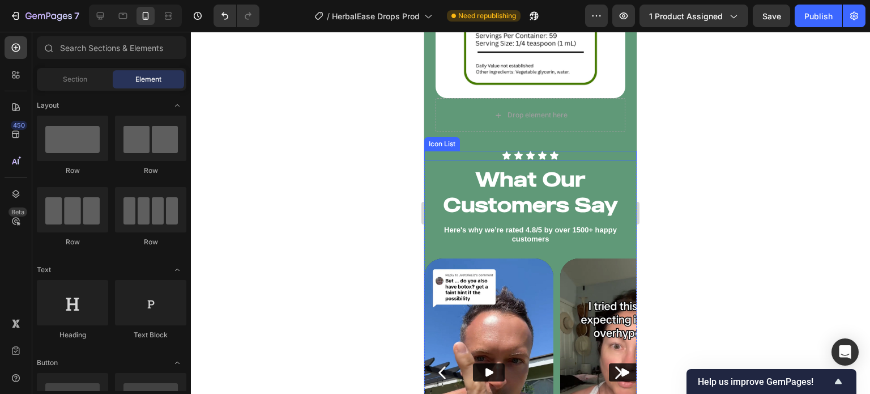
click at [556, 151] on div "Icon Icon Icon Icon Icon" at bounding box center [530, 156] width 213 height 10
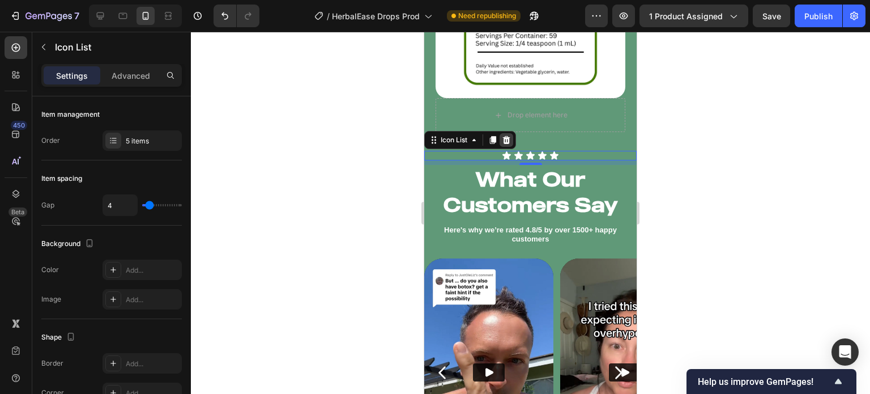
click at [504, 136] on icon at bounding box center [506, 140] width 7 height 8
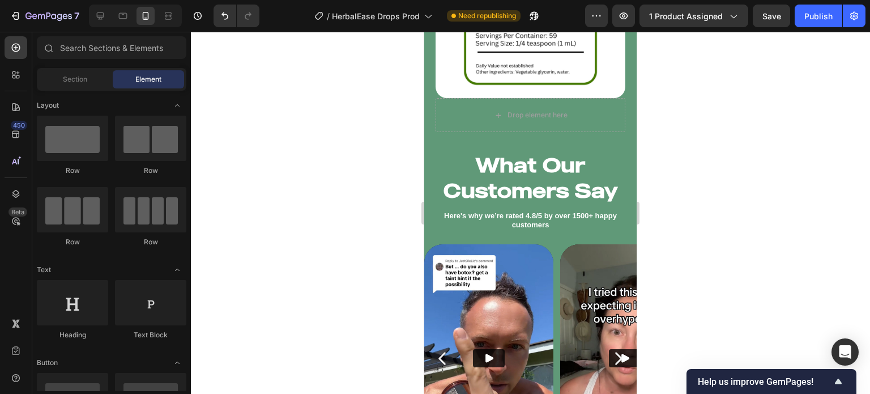
click at [408, 165] on div at bounding box center [530, 213] width 679 height 362
click at [223, 22] on button "Undo/Redo" at bounding box center [225, 16] width 23 height 23
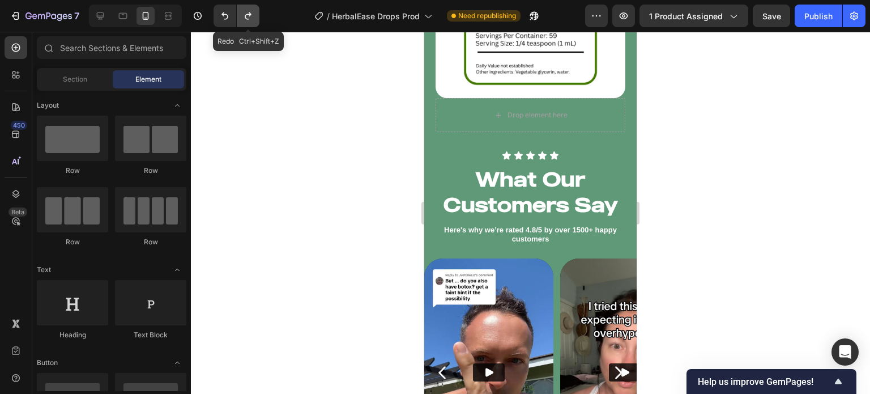
click at [245, 20] on icon "Undo/Redo" at bounding box center [248, 15] width 11 height 11
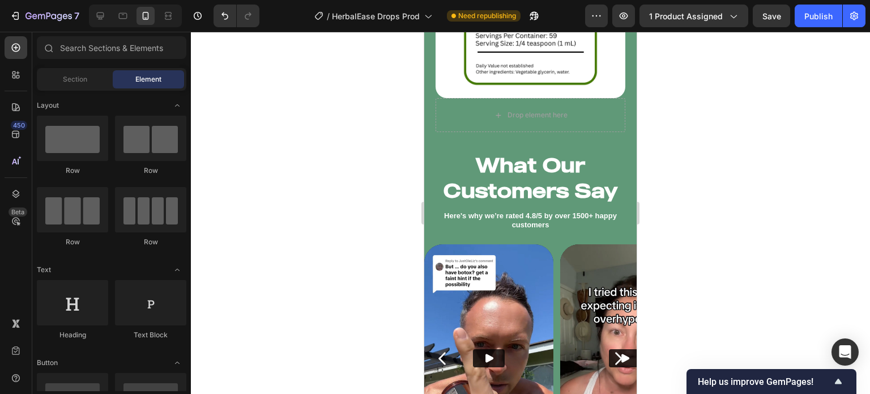
click at [365, 161] on div at bounding box center [530, 213] width 679 height 362
click at [341, 183] on div at bounding box center [530, 213] width 679 height 362
click at [530, 211] on p "Here's why we’re rated 4.8/5 by over 1500+ happy customers" at bounding box center [531, 220] width 210 height 19
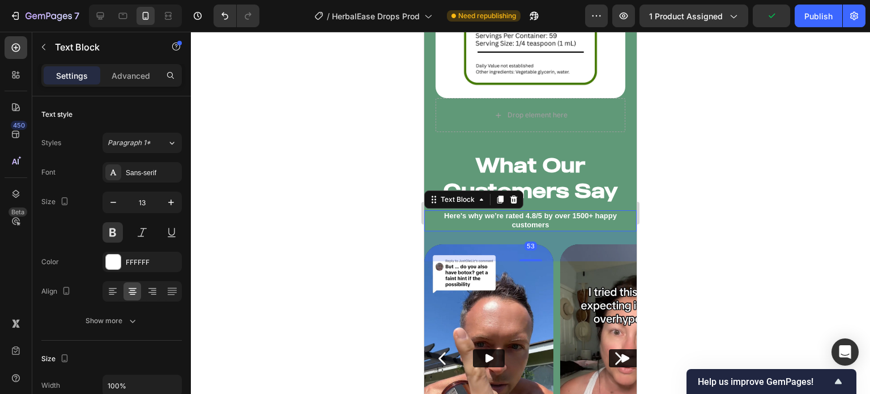
click at [530, 211] on p "Here's why we’re rated 4.8/5 by over 1500+ happy customers" at bounding box center [531, 220] width 210 height 19
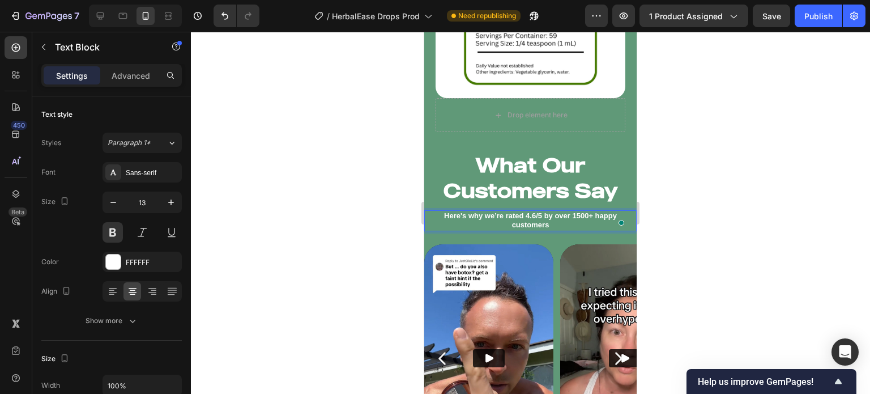
click at [585, 211] on p "Here's why we’re rated 4.6/5 by over 1500+ happy customers" at bounding box center [531, 220] width 210 height 19
click at [381, 235] on div at bounding box center [530, 213] width 679 height 362
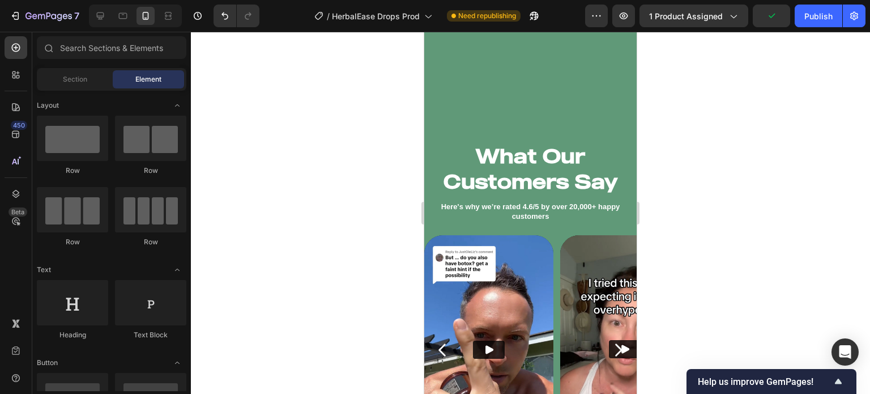
scroll to position [2391, 0]
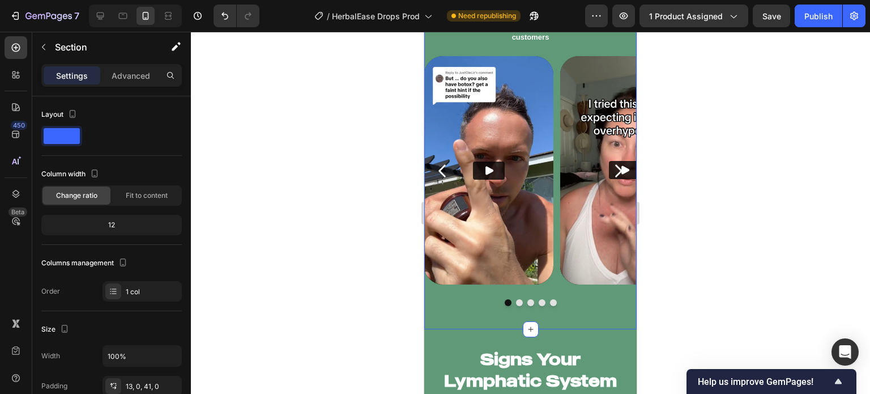
click at [553, 322] on div "What Our Customers Say Heading Here's why we’re rated 4.6/5 by over 20,000+ hap…" at bounding box center [530, 142] width 213 height 374
click at [141, 81] on div "Advanced" at bounding box center [131, 75] width 57 height 18
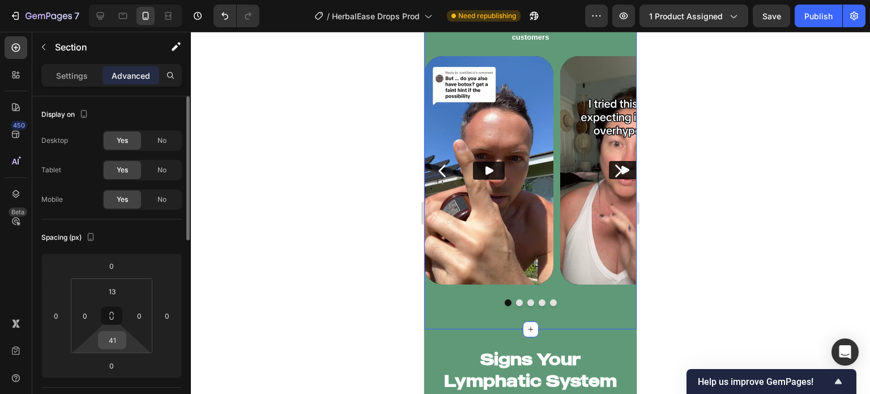
click at [111, 342] on input "41" at bounding box center [112, 340] width 23 height 17
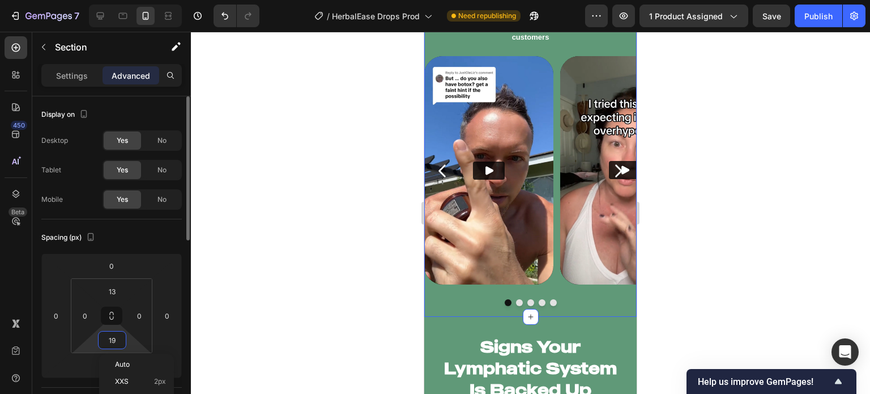
type input "20"
click at [347, 303] on div at bounding box center [530, 213] width 679 height 362
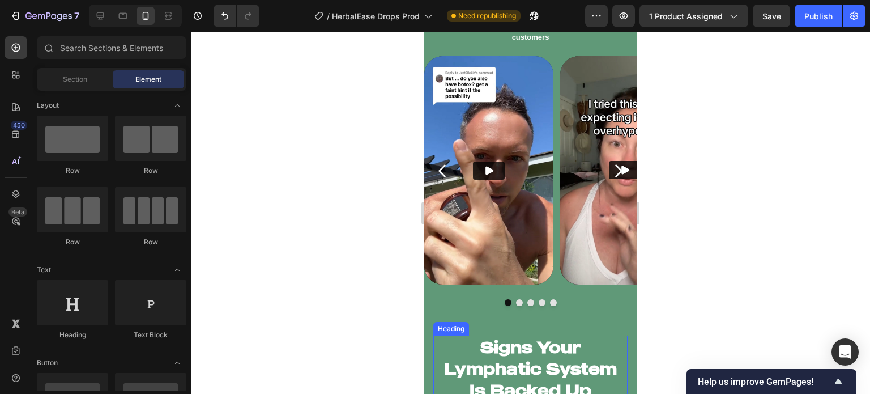
scroll to position [2511, 0]
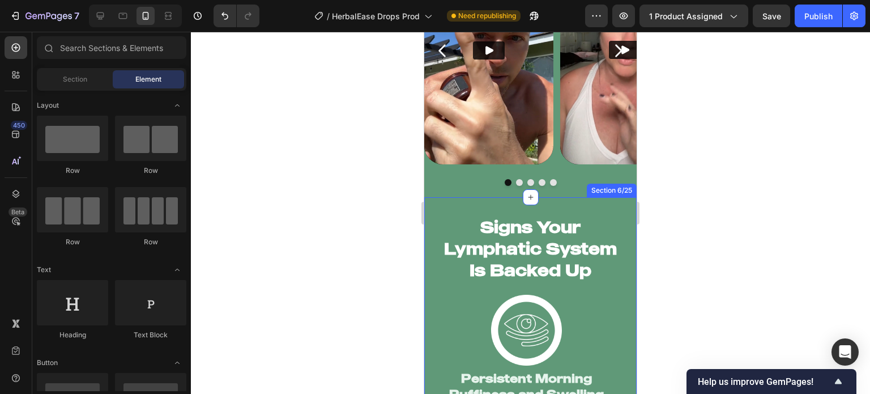
click at [613, 210] on div "Signs Your Lymphatic System Is Backed Up Heading Image Persistent Morning Puffi…" at bounding box center [530, 360] width 213 height 327
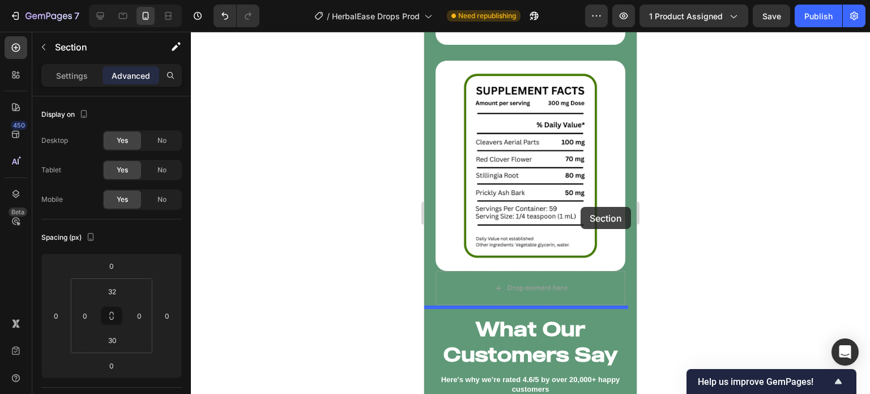
scroll to position [2032, 0]
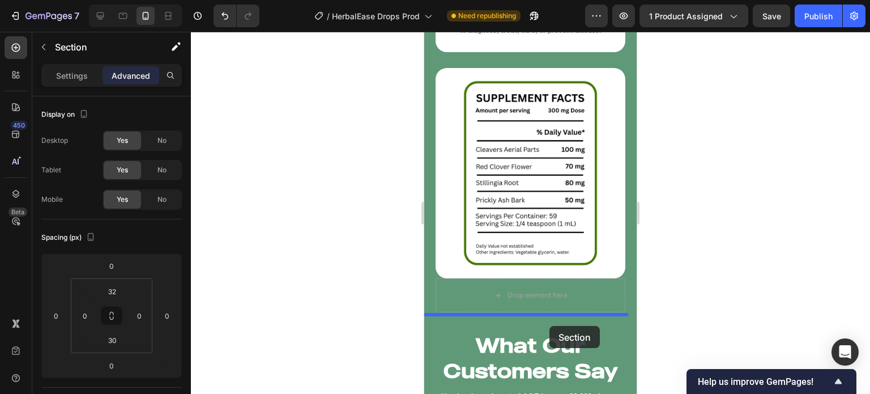
drag, startPoint x: 572, startPoint y: 206, endPoint x: 550, endPoint y: 326, distance: 121.6
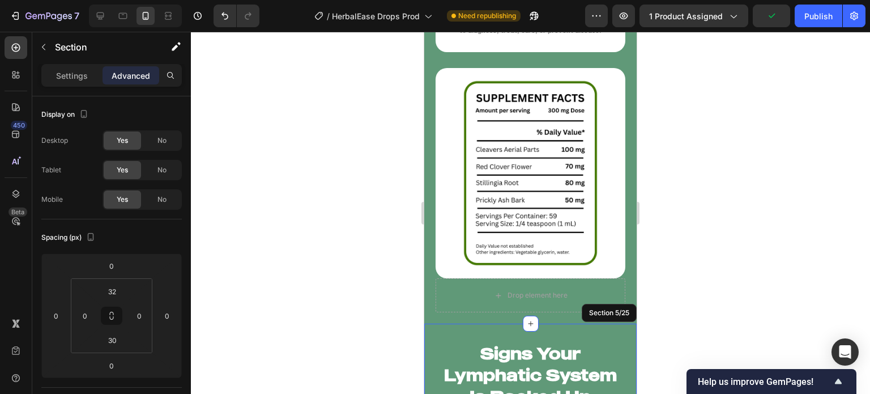
click at [392, 321] on div at bounding box center [530, 213] width 679 height 362
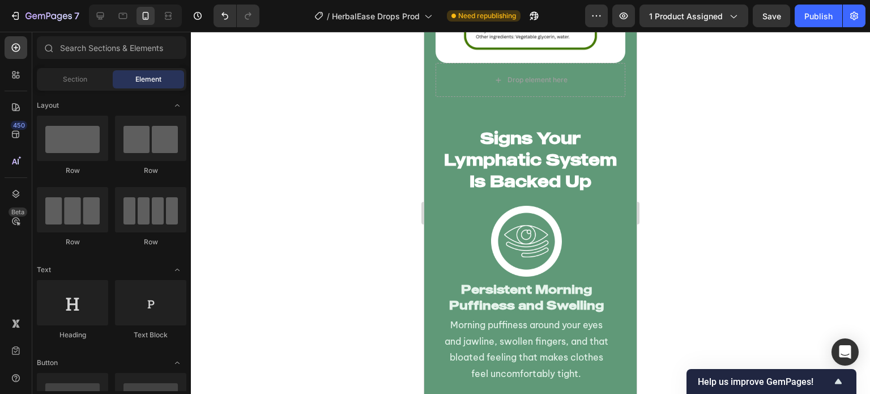
scroll to position [2283, 0]
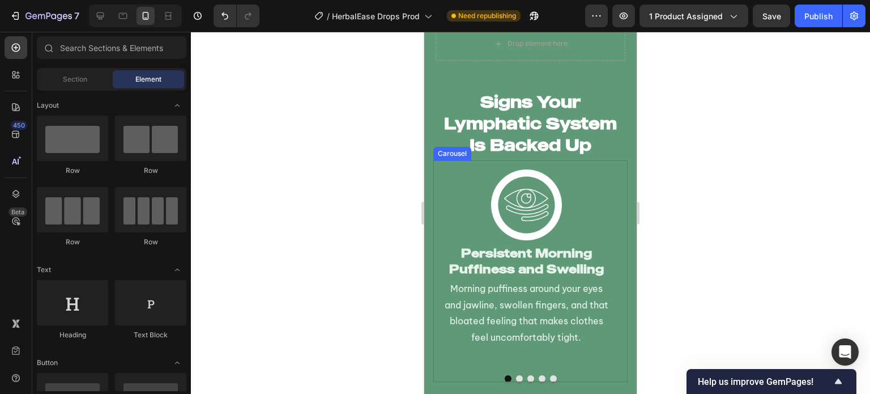
click at [516, 375] on button "Dot" at bounding box center [519, 378] width 7 height 7
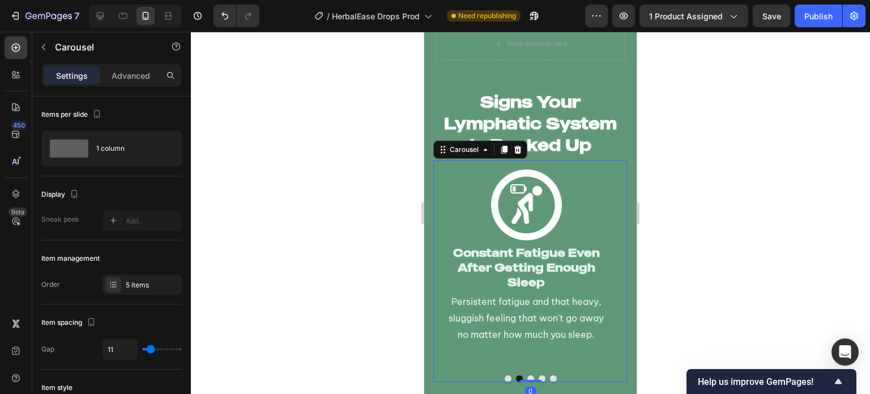
click at [528, 375] on button "Dot" at bounding box center [531, 378] width 7 height 7
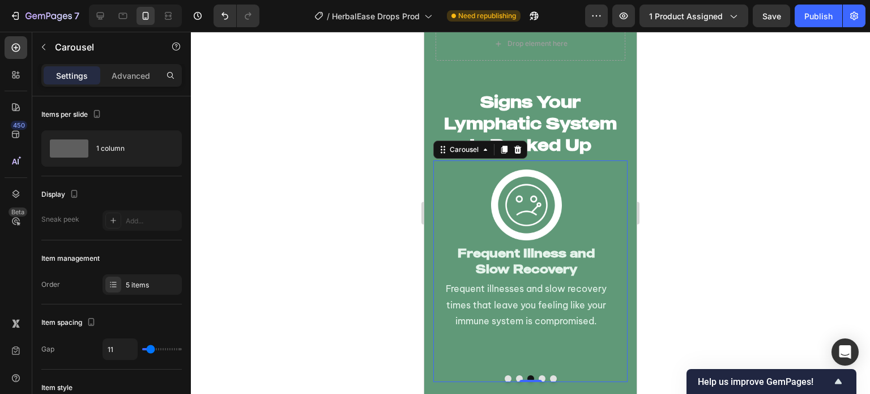
click at [539, 375] on button "Dot" at bounding box center [542, 378] width 7 height 7
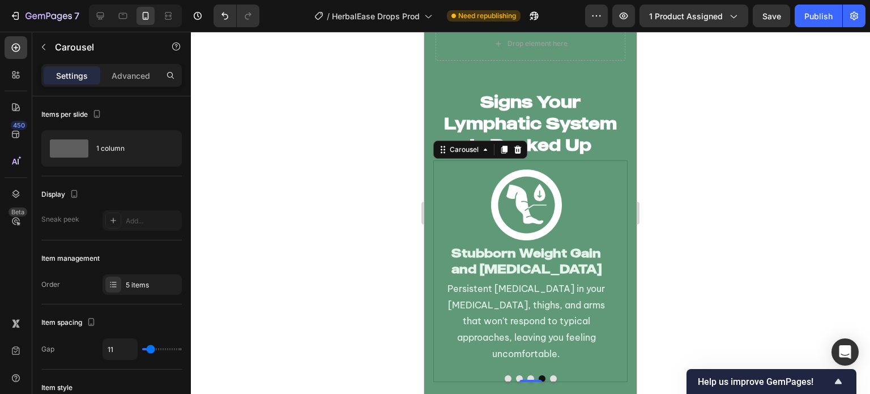
click at [550, 375] on button "Dot" at bounding box center [553, 378] width 7 height 7
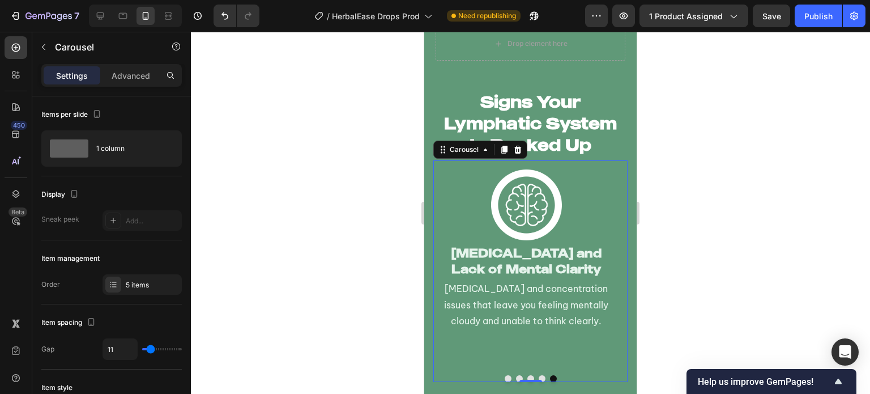
click at [505, 375] on button "Dot" at bounding box center [508, 378] width 7 height 7
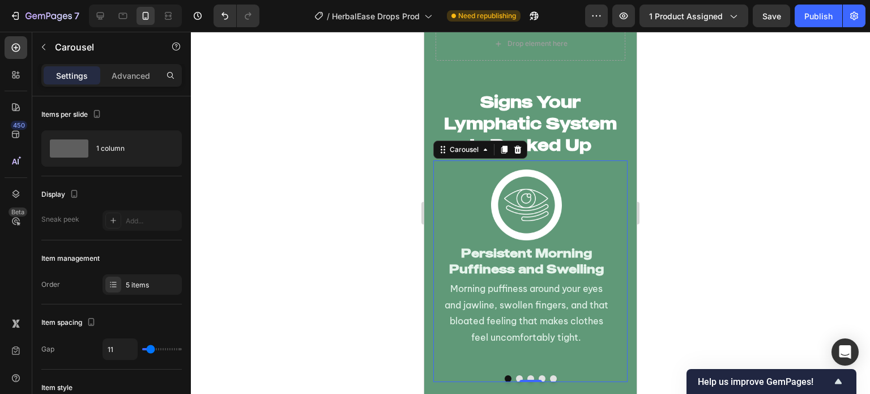
click at [396, 311] on div at bounding box center [530, 213] width 679 height 362
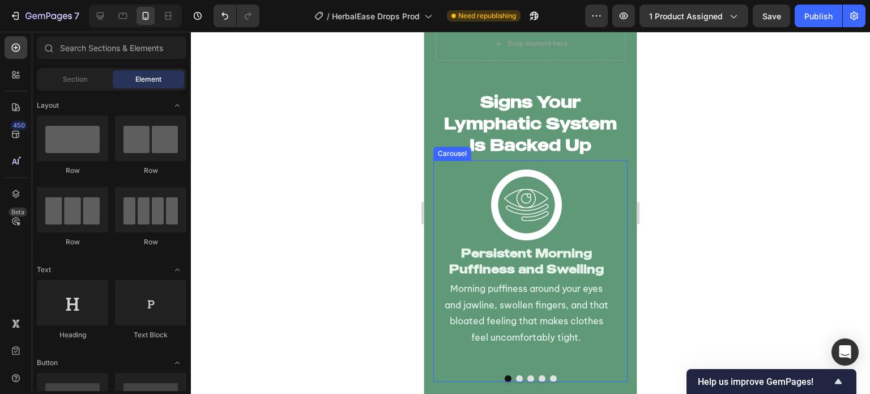
click at [516, 375] on button "Dot" at bounding box center [519, 378] width 7 height 7
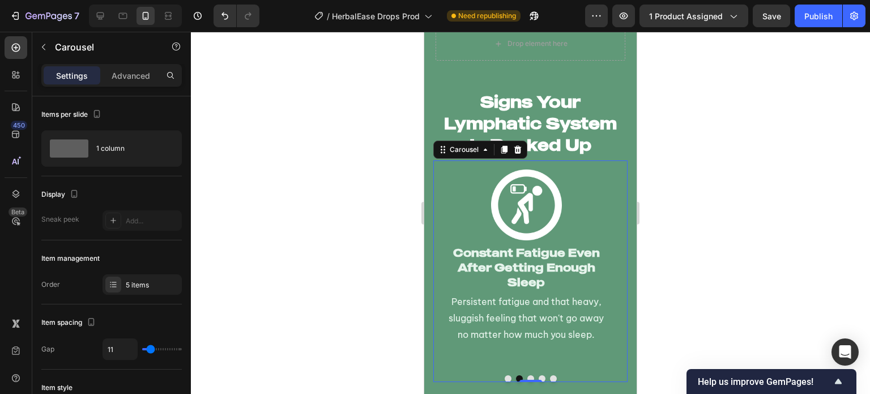
click at [528, 375] on button "Dot" at bounding box center [531, 378] width 7 height 7
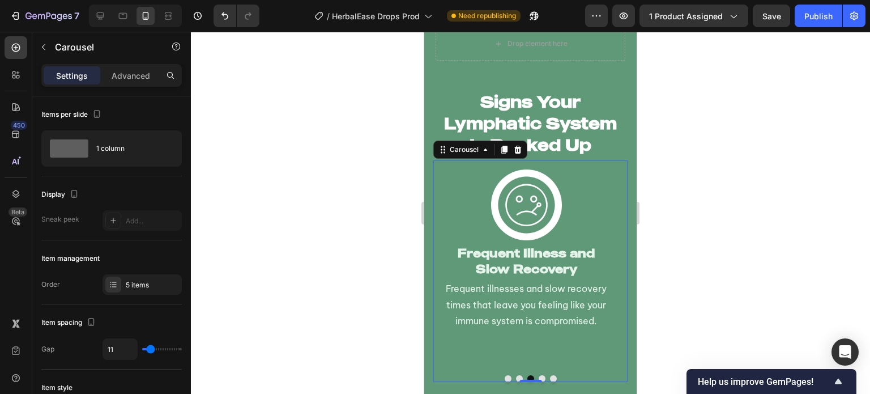
click at [539, 375] on button "Dot" at bounding box center [542, 378] width 7 height 7
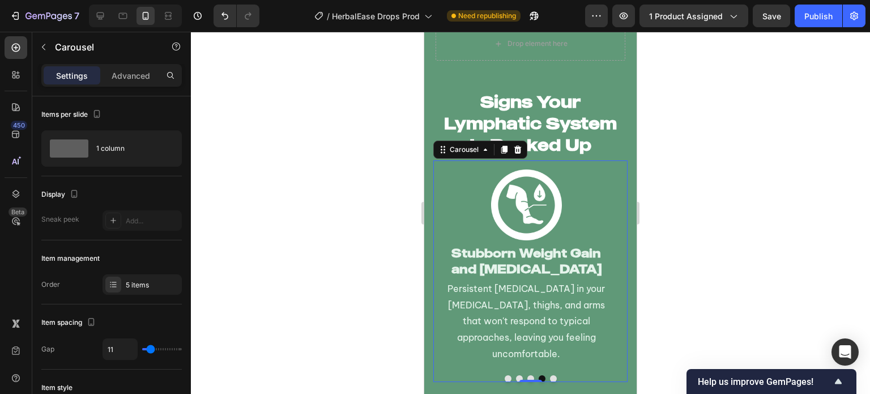
click at [551, 375] on button "Dot" at bounding box center [553, 378] width 7 height 7
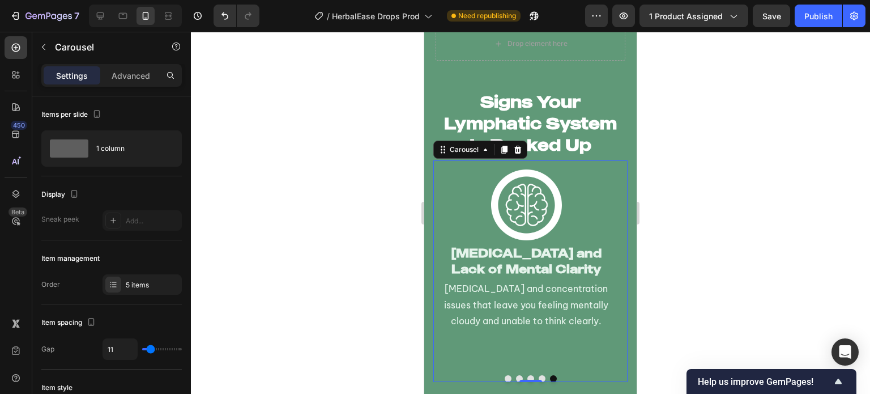
click at [505, 375] on button "Dot" at bounding box center [508, 378] width 7 height 7
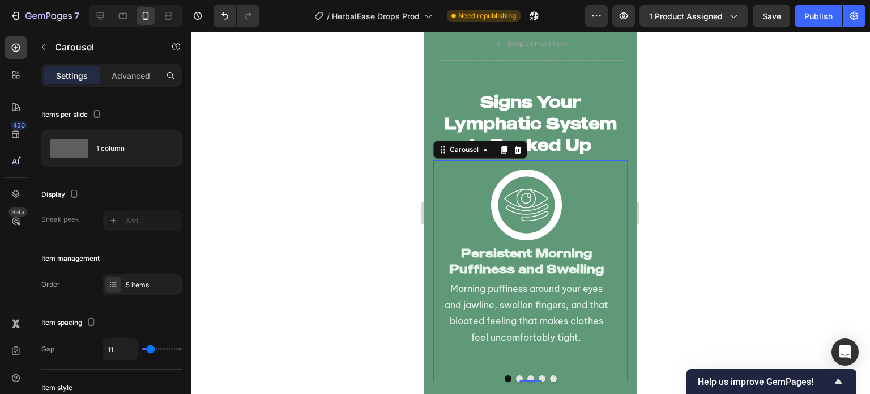
click at [345, 278] on div at bounding box center [530, 213] width 679 height 362
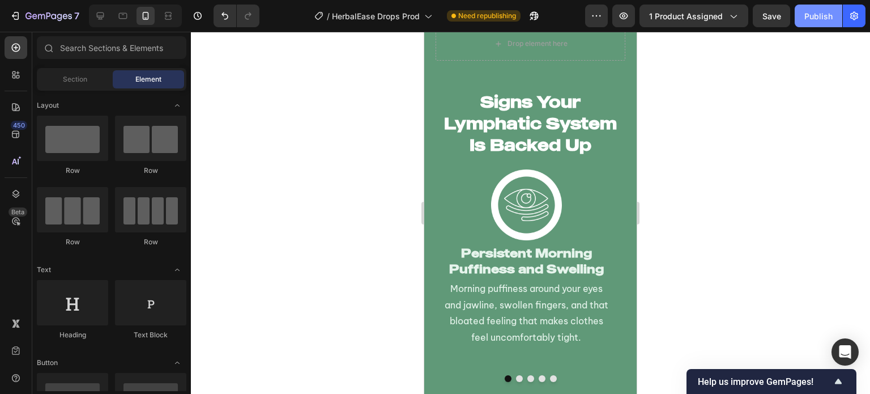
click at [838, 15] on button "Publish" at bounding box center [819, 16] width 48 height 23
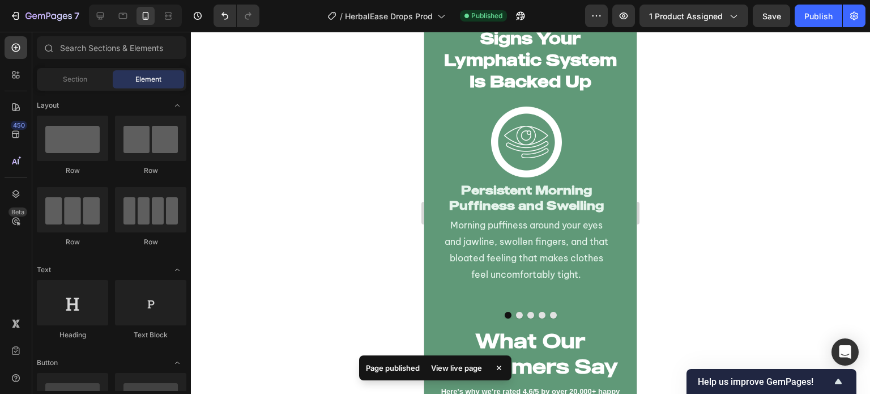
scroll to position [2296, 0]
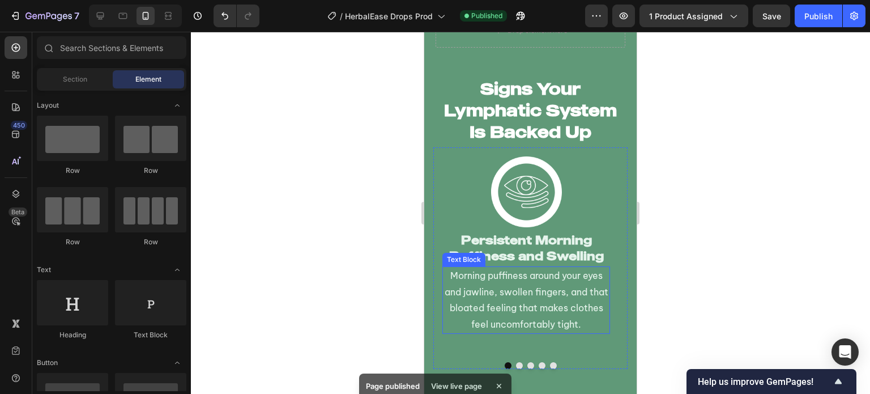
click at [566, 291] on p "Morning puffiness around your eyes and jawline, swollen fingers, and that bloat…" at bounding box center [526, 299] width 165 height 65
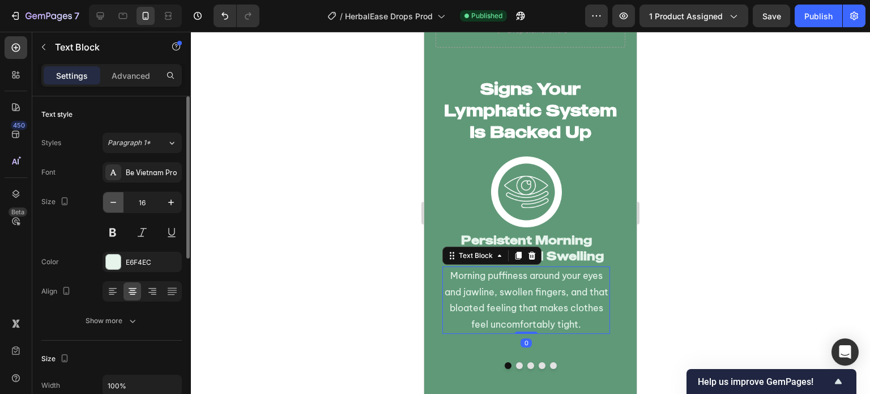
click at [116, 199] on icon "button" at bounding box center [113, 202] width 11 height 11
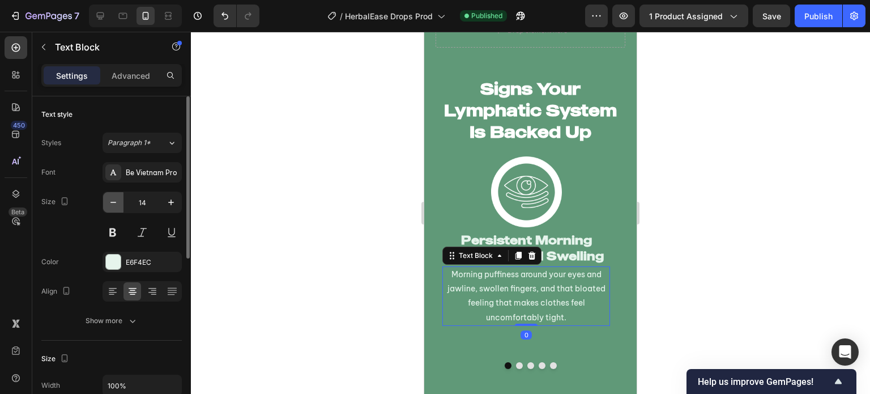
click at [116, 199] on icon "button" at bounding box center [113, 202] width 11 height 11
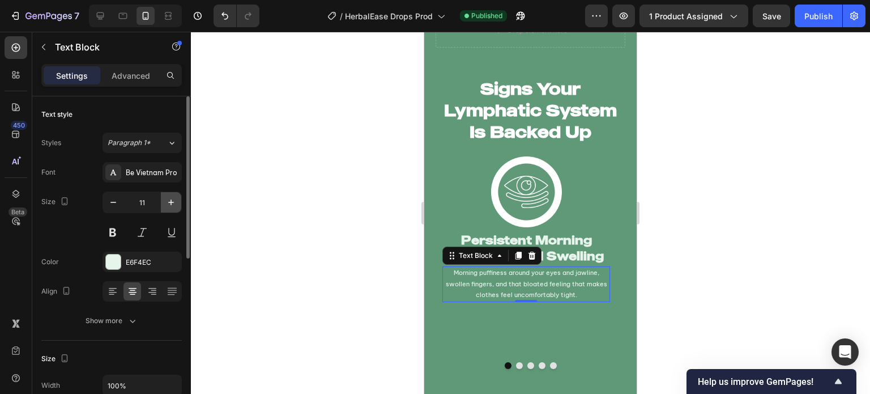
click at [165, 203] on icon "button" at bounding box center [170, 202] width 11 height 11
type input "13"
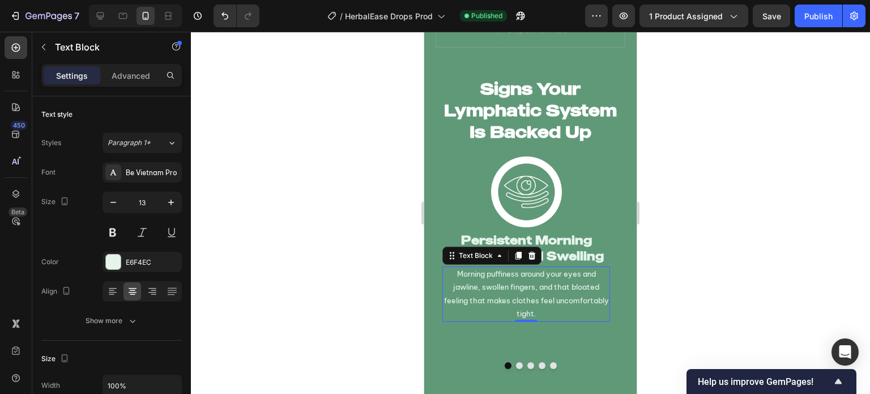
click at [329, 248] on div at bounding box center [530, 213] width 679 height 362
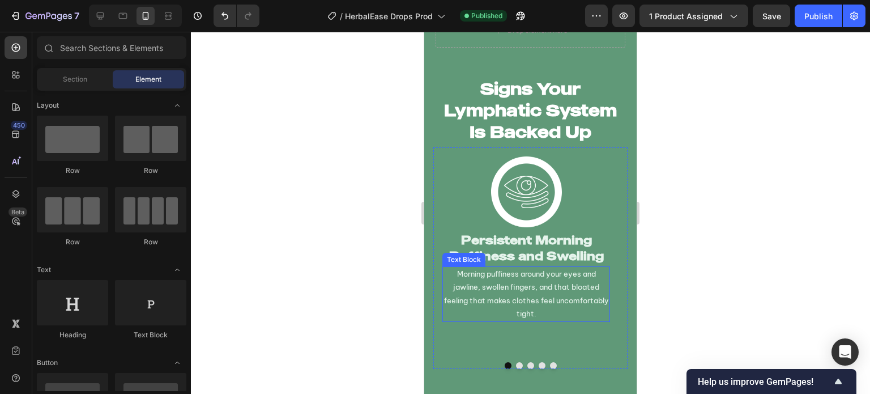
click at [529, 298] on p "Morning puffiness around your eyes and jawline, swollen fingers, and that bloat…" at bounding box center [526, 293] width 165 height 53
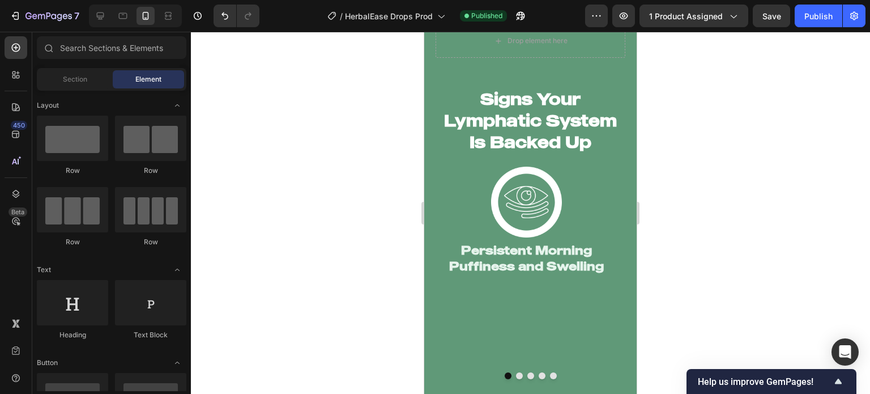
scroll to position [2283, 0]
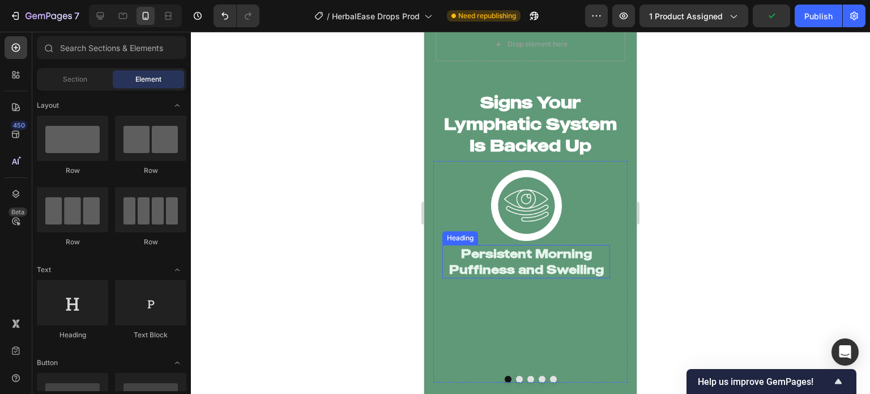
click at [528, 253] on h2 "Persistent Morning Puffiness and Swelling" at bounding box center [527, 261] width 168 height 33
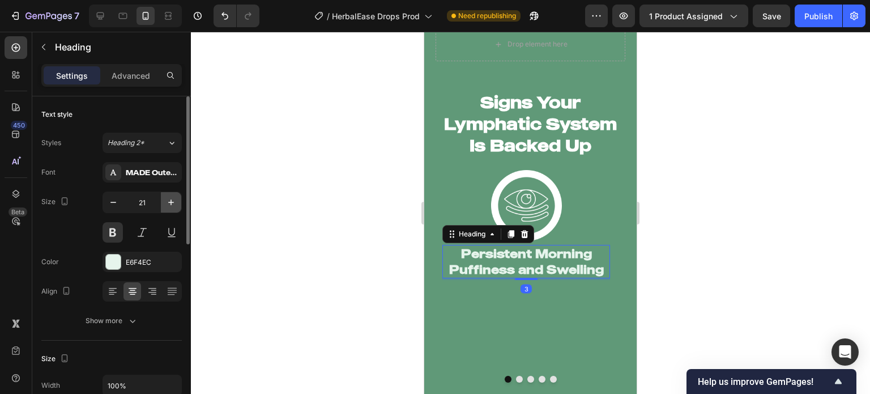
click at [172, 199] on icon "button" at bounding box center [170, 202] width 11 height 11
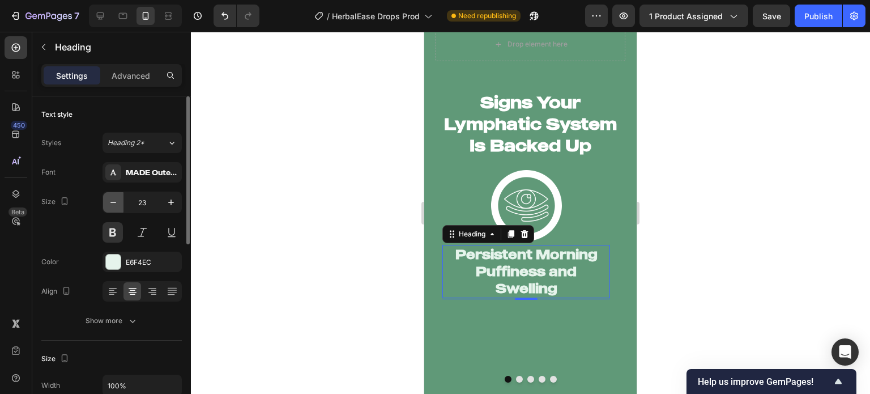
click at [116, 201] on icon "button" at bounding box center [113, 202] width 11 height 11
type input "22"
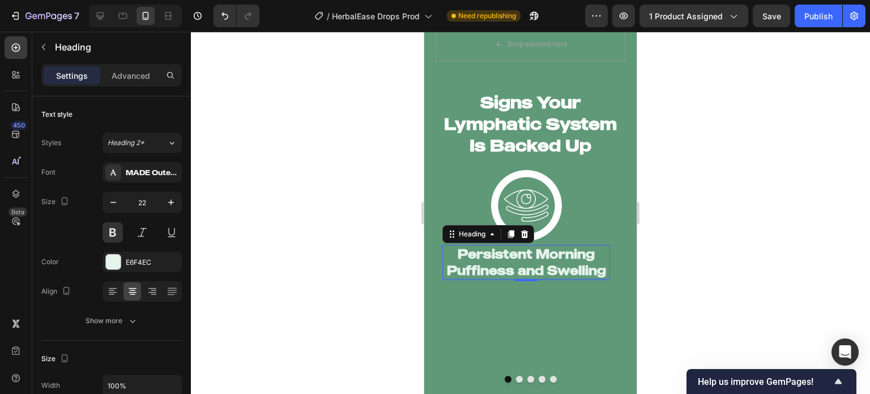
click at [299, 231] on div at bounding box center [530, 213] width 679 height 362
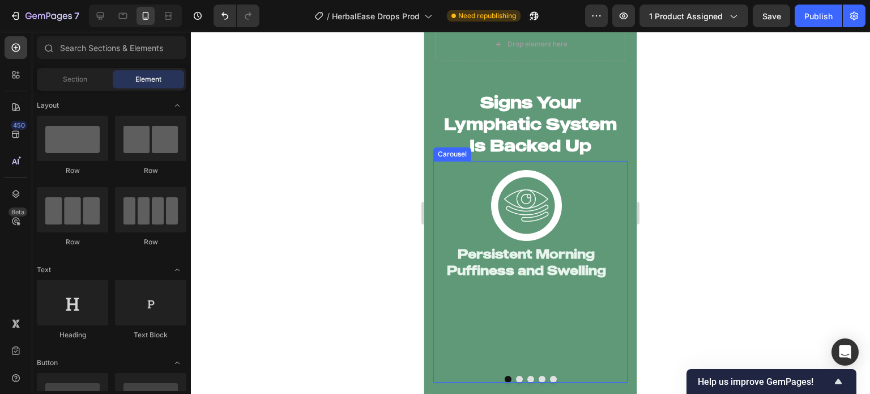
click at [538, 319] on div "Image Persistent Morning Puffiness and Swelling Heading" at bounding box center [527, 267] width 168 height 194
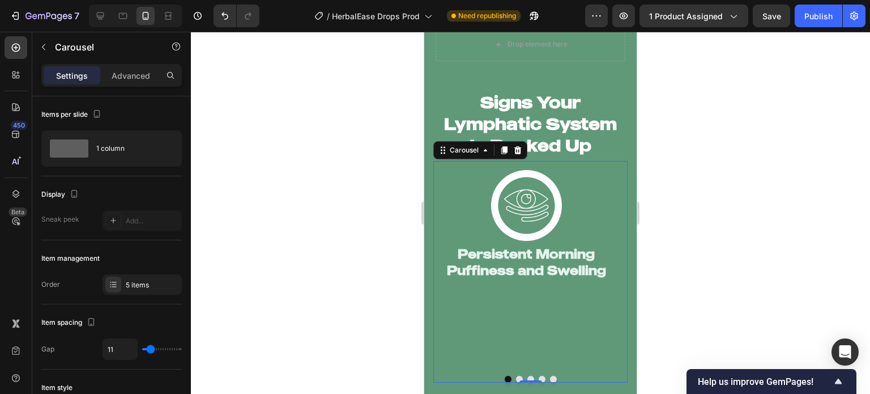
click at [379, 301] on div at bounding box center [530, 213] width 679 height 362
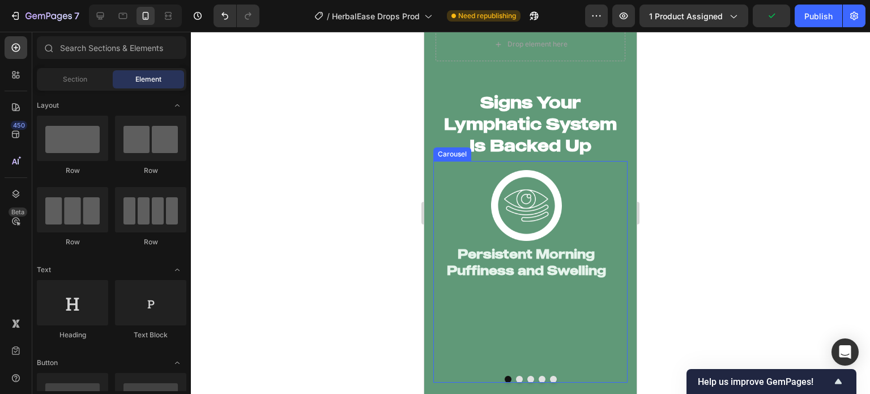
click at [516, 376] on button "Dot" at bounding box center [519, 379] width 7 height 7
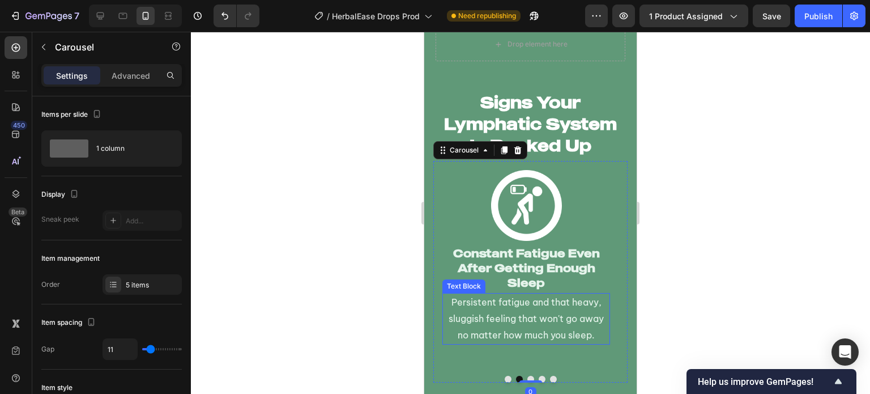
click at [521, 321] on p "Persistent fatigue and that heavy, sluggish feeling that won't go away no matte…" at bounding box center [526, 318] width 165 height 49
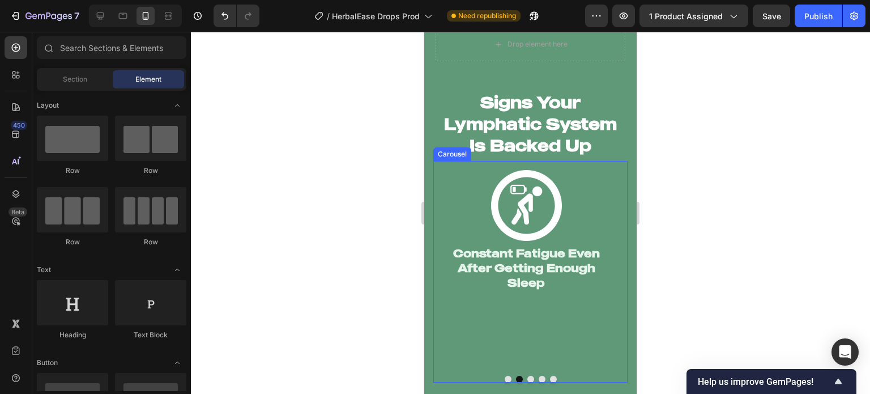
click at [528, 376] on button "Dot" at bounding box center [531, 379] width 7 height 7
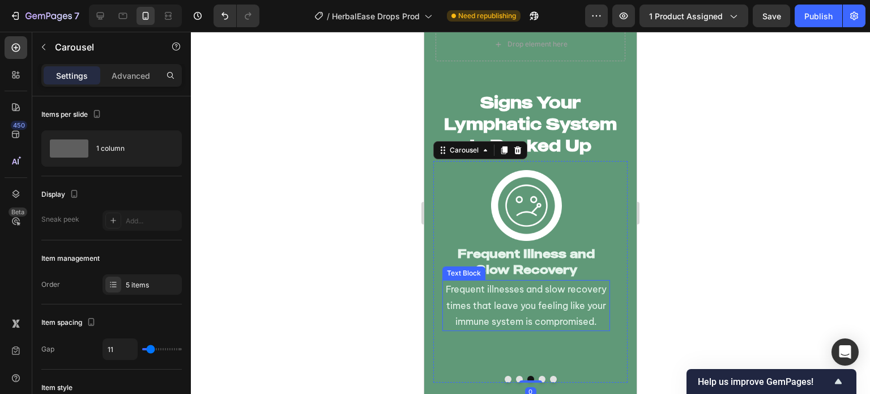
click at [539, 287] on p "Frequent illnesses and slow recovery times that leave you feeling like your imm…" at bounding box center [526, 305] width 165 height 49
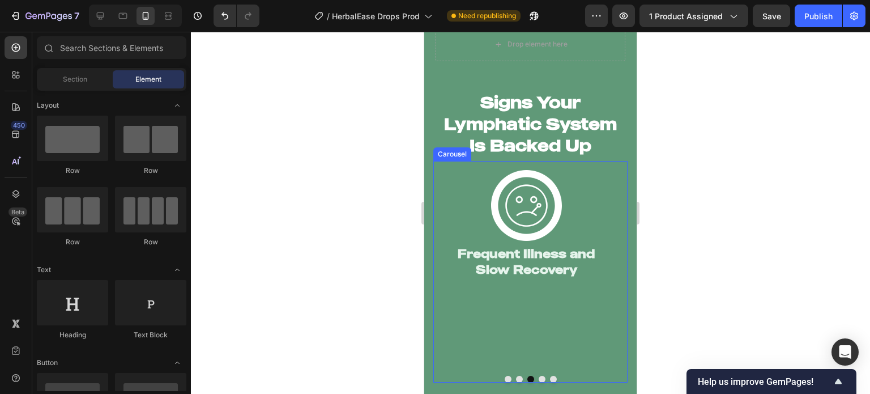
click at [540, 376] on button "Dot" at bounding box center [542, 379] width 7 height 7
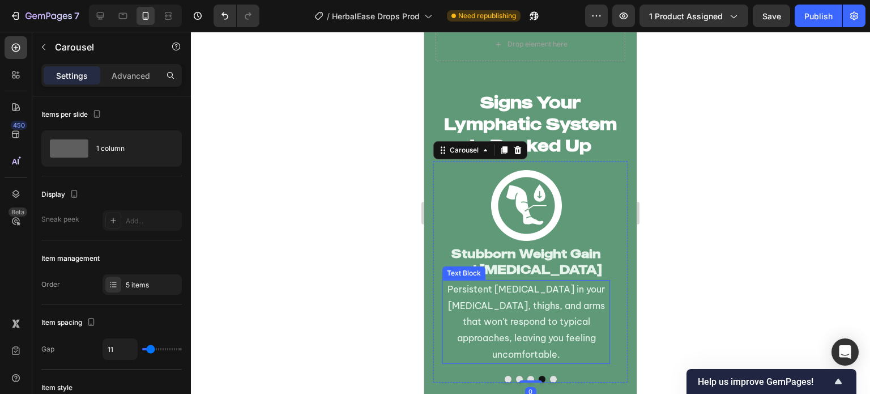
click at [547, 296] on p "Persistent [MEDICAL_DATA] in your [MEDICAL_DATA], thighs, and arms that won't r…" at bounding box center [526, 322] width 165 height 82
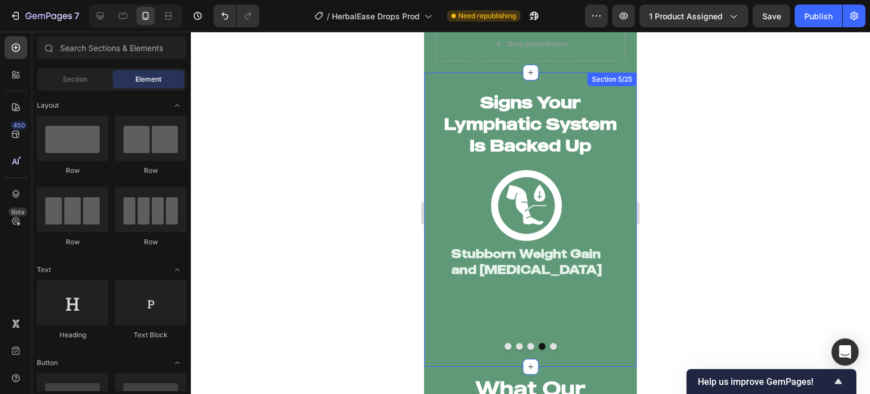
click at [550, 343] on button "Dot" at bounding box center [553, 346] width 7 height 7
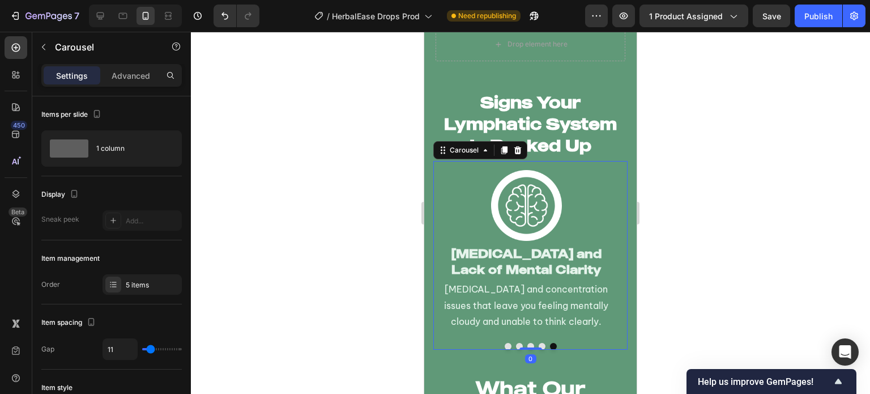
click at [543, 304] on p "[MEDICAL_DATA] and concentration issues that leave you feeling mentally cloudy …" at bounding box center [526, 305] width 165 height 49
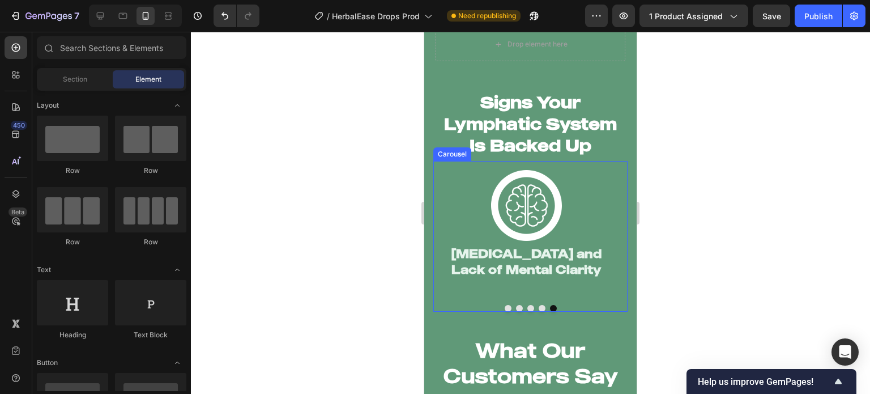
click at [505, 305] on button "Dot" at bounding box center [508, 308] width 7 height 7
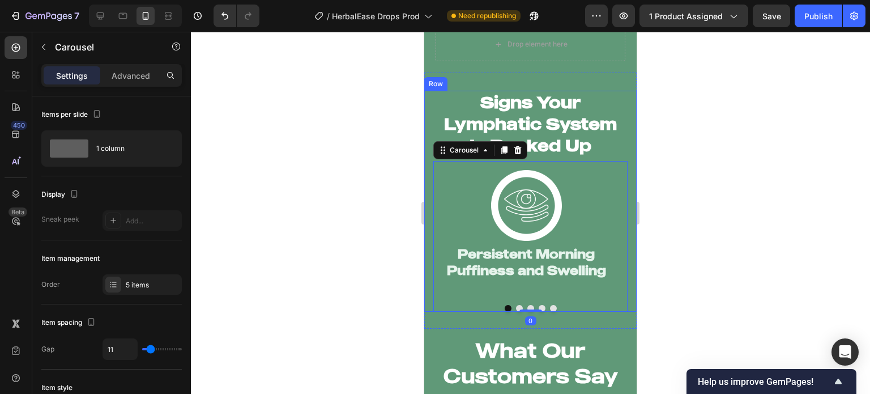
click at [401, 280] on div at bounding box center [530, 213] width 679 height 362
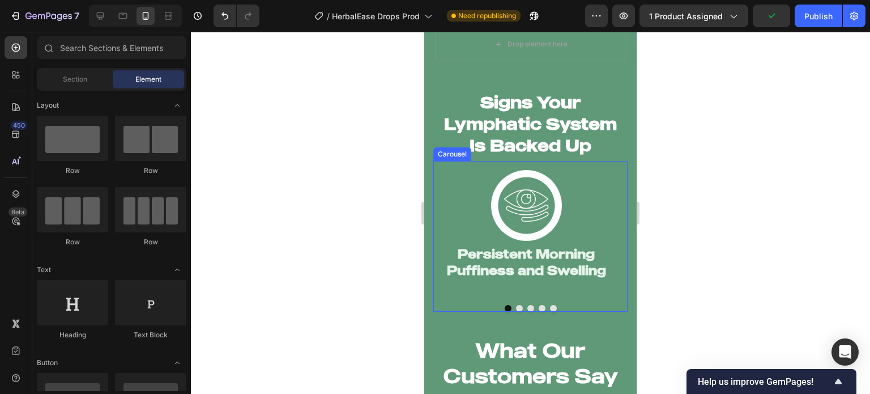
click at [550, 305] on button "Dot" at bounding box center [553, 308] width 7 height 7
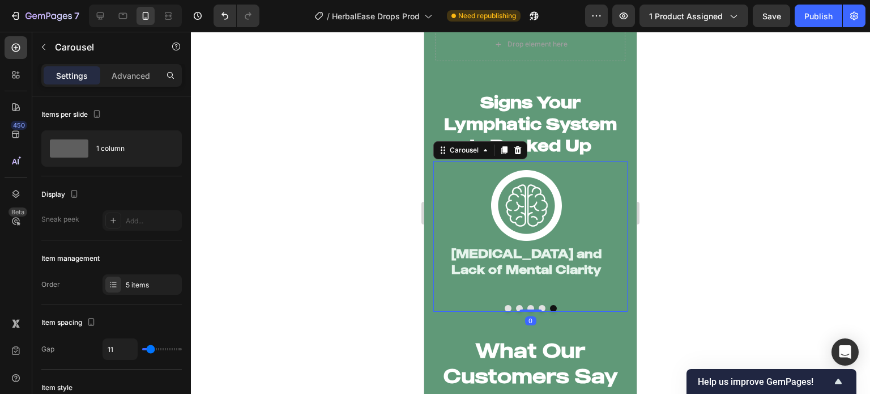
click at [505, 305] on button "Dot" at bounding box center [508, 308] width 7 height 7
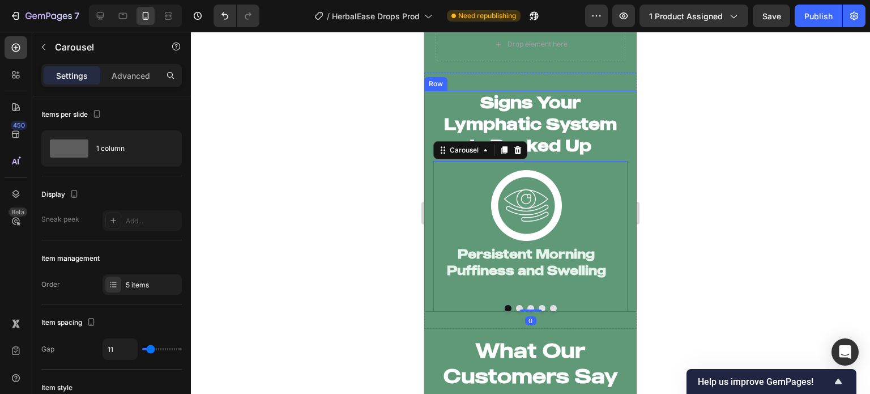
click at [375, 268] on div at bounding box center [530, 213] width 679 height 362
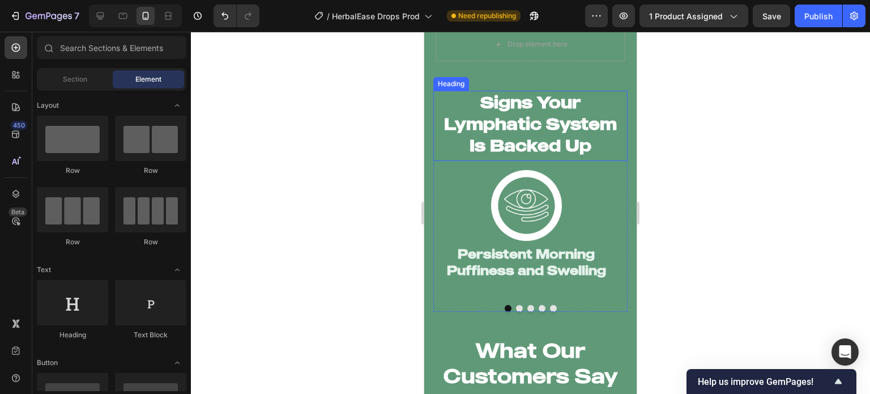
click at [566, 113] on h2 "Signs Your Lymphatic System Is Backed Up" at bounding box center [531, 124] width 194 height 66
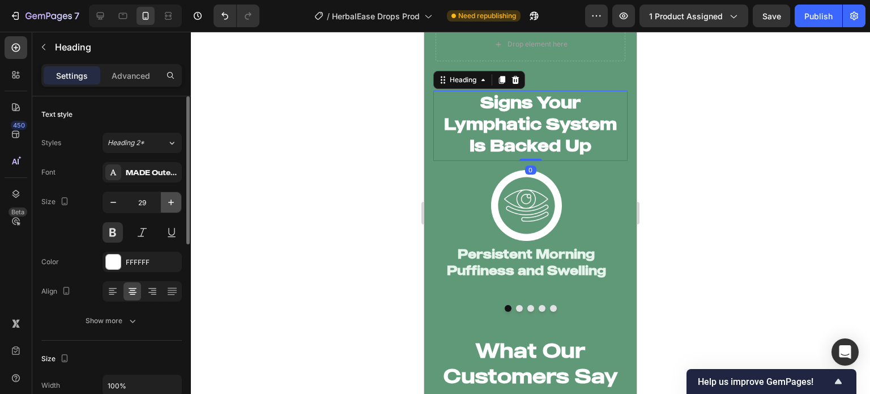
click at [171, 203] on icon "button" at bounding box center [170, 202] width 11 height 11
type input "30"
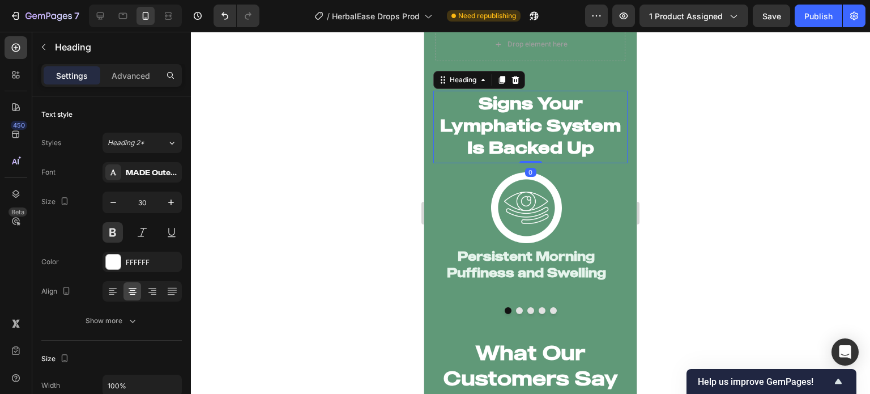
click at [354, 187] on div at bounding box center [530, 213] width 679 height 362
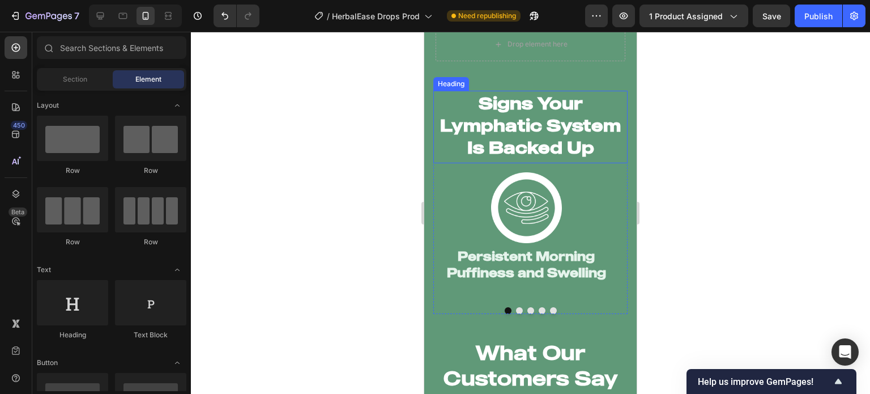
click at [478, 135] on h2 "Signs Your Lymphatic System Is Backed Up" at bounding box center [531, 125] width 194 height 69
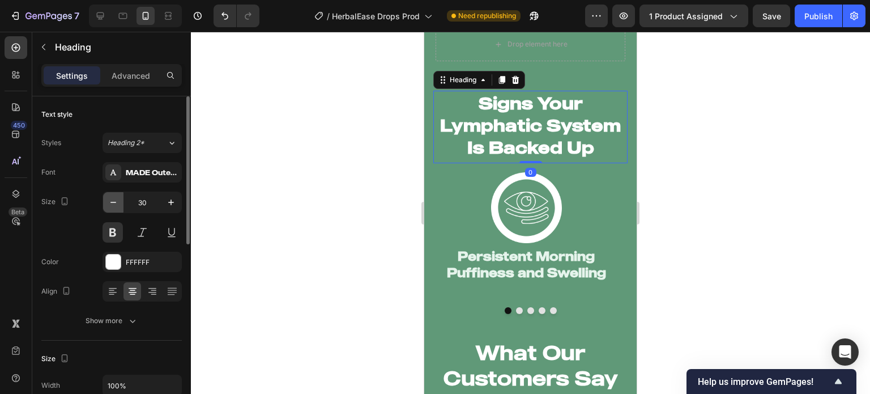
click at [118, 201] on icon "button" at bounding box center [113, 202] width 11 height 11
type input "29"
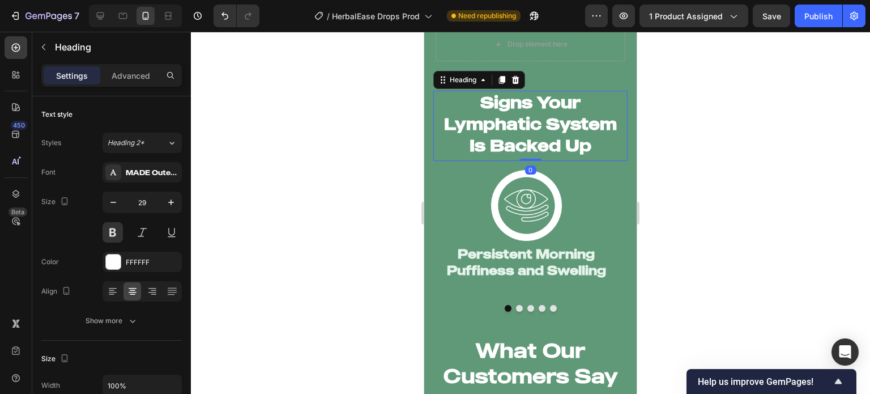
click at [333, 169] on div at bounding box center [530, 213] width 679 height 362
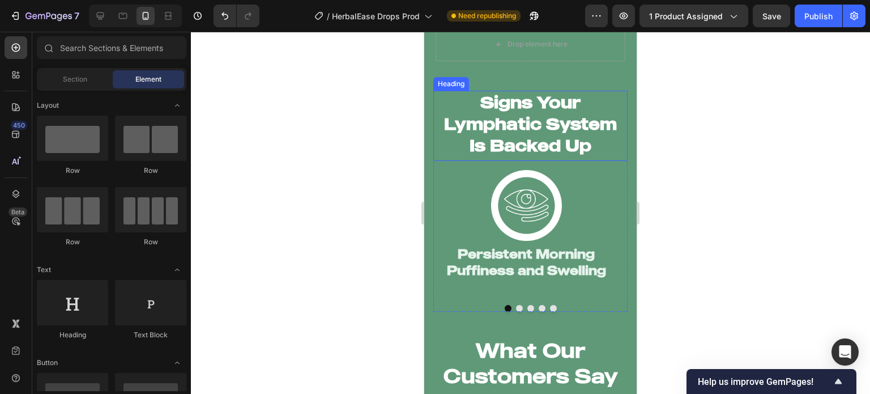
click at [487, 101] on h2 "Signs Your Lymphatic System Is Backed Up" at bounding box center [531, 124] width 194 height 66
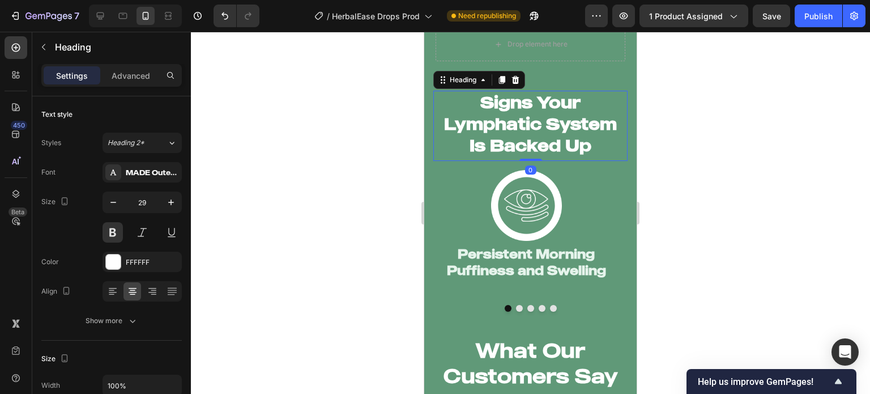
click at [417, 125] on div at bounding box center [530, 213] width 679 height 362
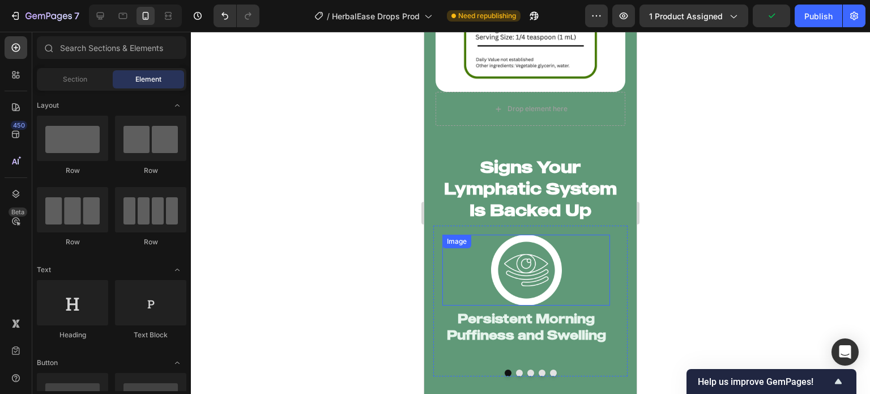
scroll to position [2261, 0]
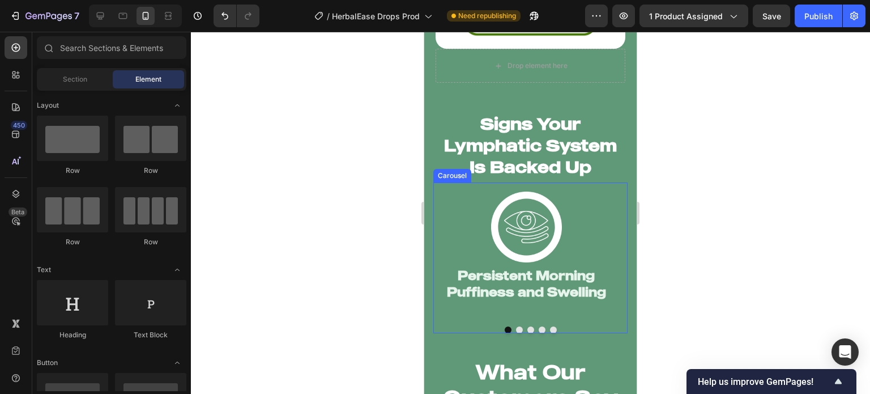
click at [542, 299] on div "Image Persistent Morning Puffiness and Swelling Heading" at bounding box center [527, 253] width 168 height 123
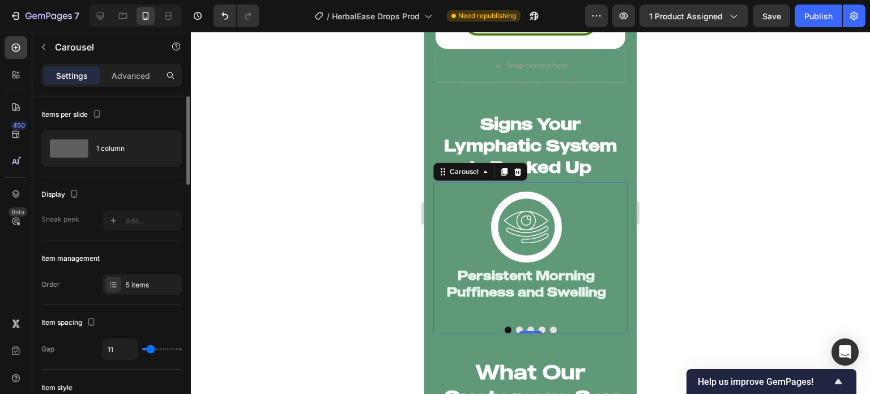
scroll to position [0, 0]
click at [112, 151] on div "1 column" at bounding box center [130, 148] width 69 height 26
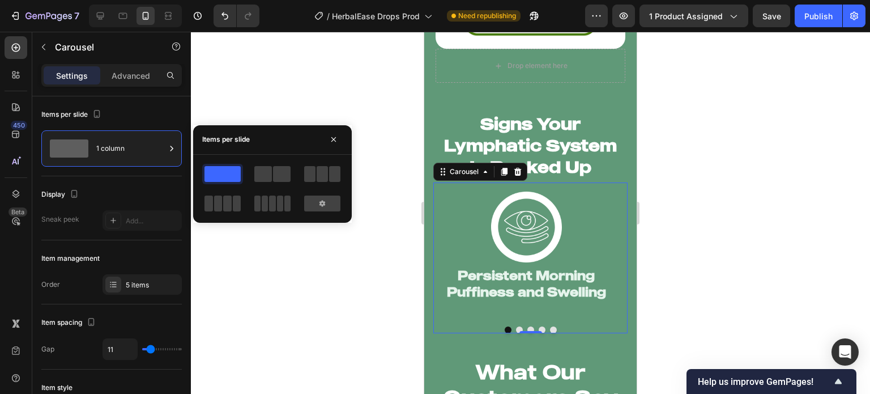
click at [271, 165] on div at bounding box center [272, 189] width 159 height 68
click at [271, 166] on span at bounding box center [263, 174] width 18 height 16
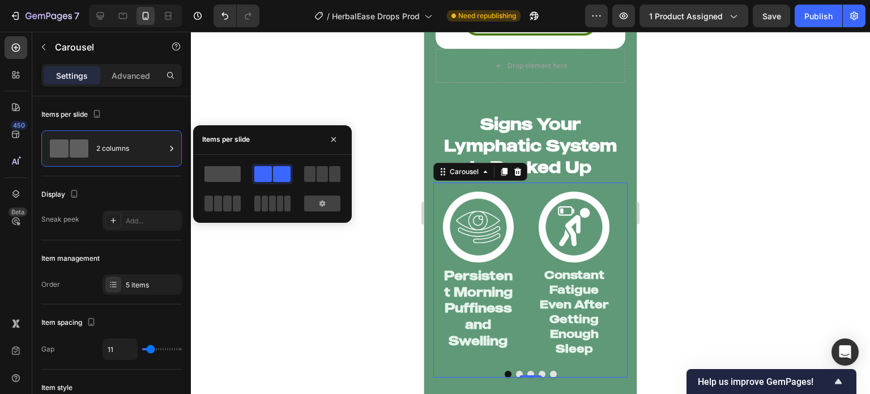
click at [230, 175] on span at bounding box center [223, 174] width 36 height 16
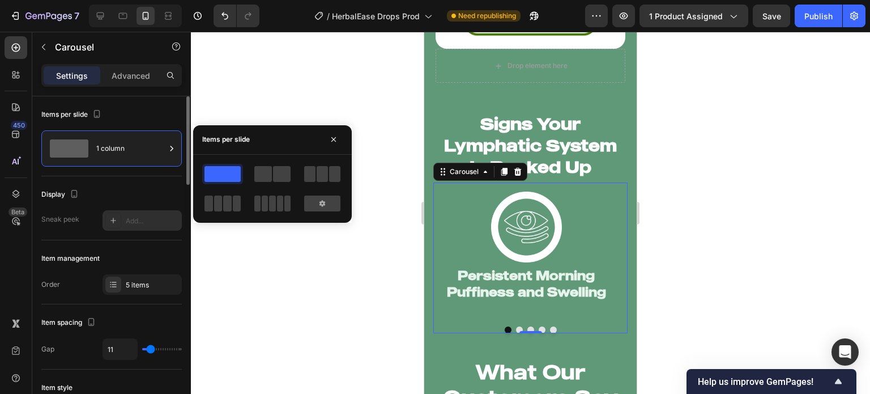
drag, startPoint x: 264, startPoint y: 176, endPoint x: 161, endPoint y: 219, distance: 111.0
click at [262, 176] on span at bounding box center [263, 174] width 18 height 16
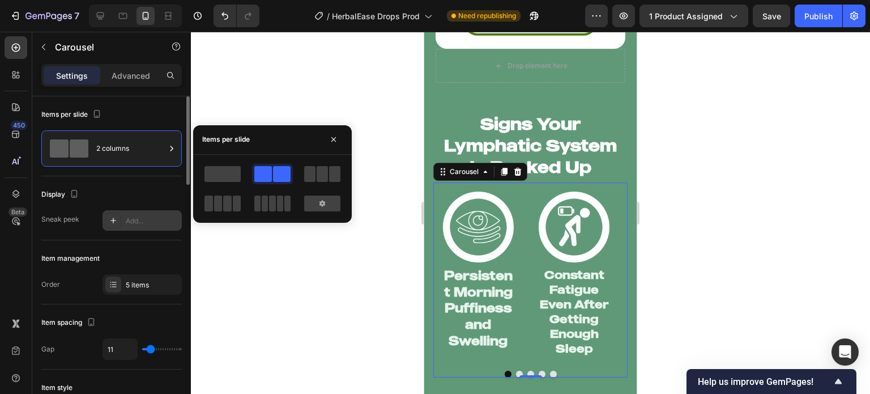
click at [138, 222] on div "Add..." at bounding box center [152, 221] width 53 height 10
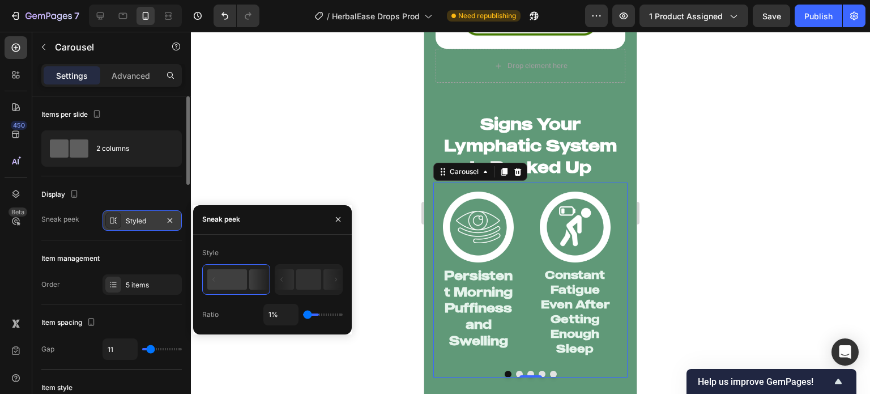
type input "34%"
type input "34"
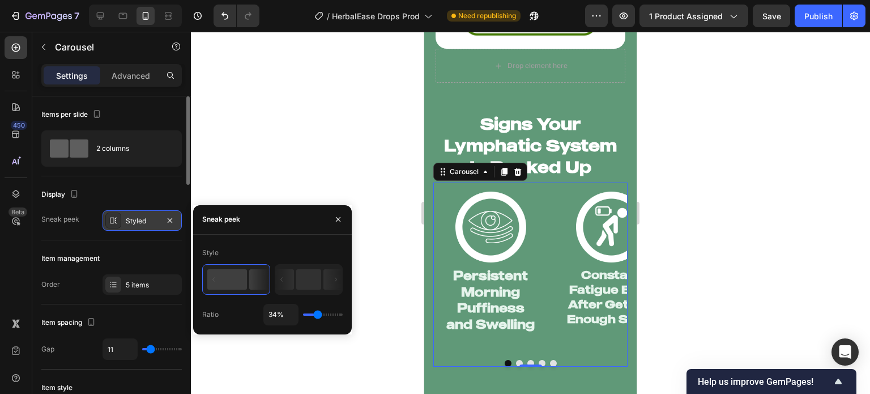
type input "41%"
type input "41"
type input "44%"
drag, startPoint x: 310, startPoint y: 313, endPoint x: 75, endPoint y: 296, distance: 235.8
type input "44"
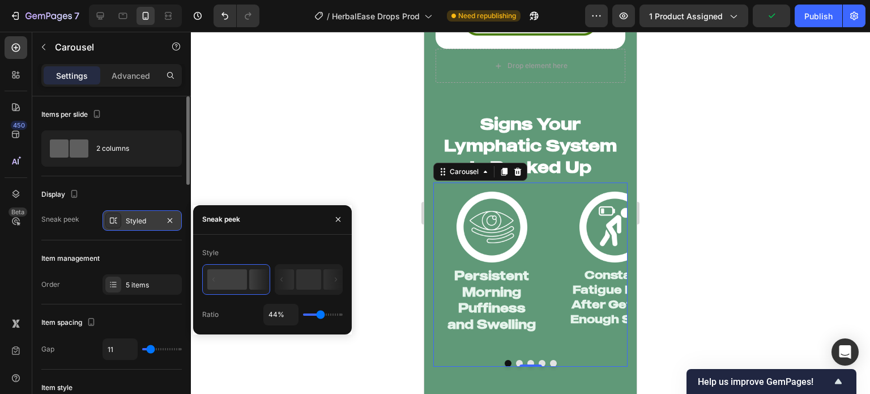
click at [321, 316] on input "range" at bounding box center [323, 314] width 40 height 2
click at [516, 360] on button "Dot" at bounding box center [519, 363] width 7 height 7
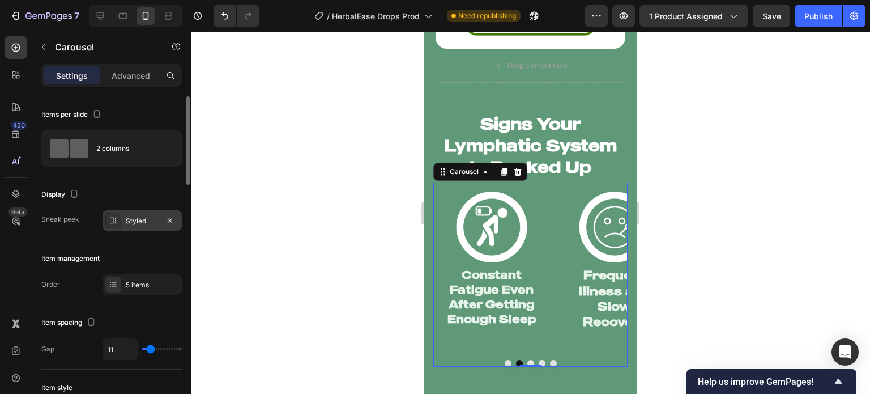
click at [528, 360] on button "Dot" at bounding box center [531, 363] width 7 height 7
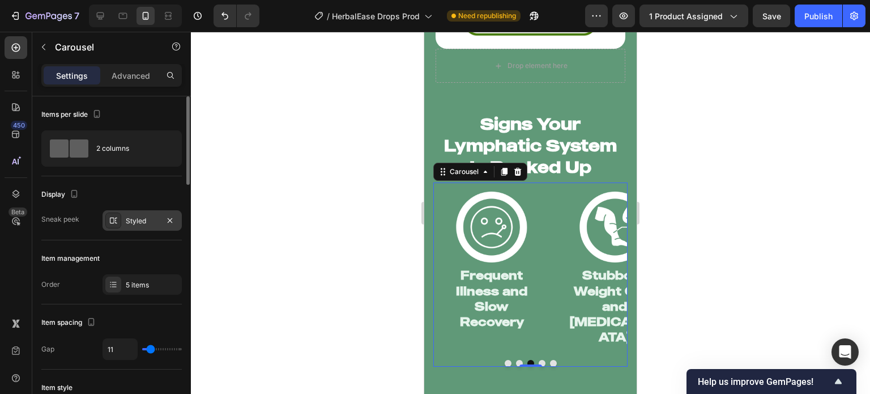
click at [316, 300] on div at bounding box center [530, 213] width 679 height 362
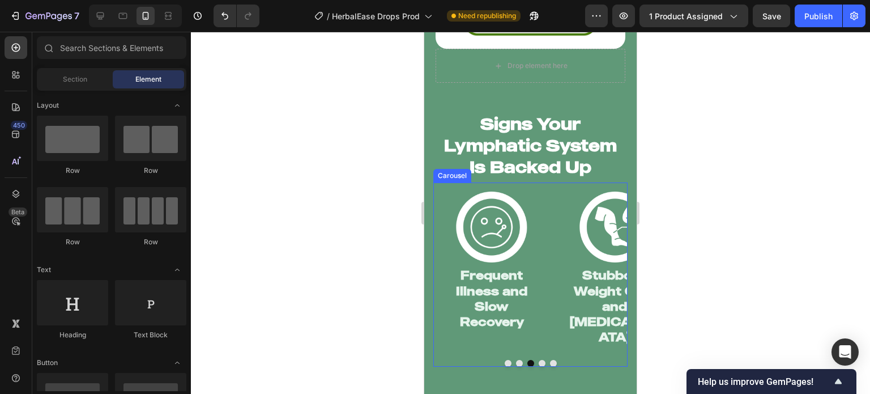
click at [551, 328] on div "Image Persistent Morning Puffiness and Swelling Heading Image Constant Fatigue …" at bounding box center [531, 269] width 194 height 174
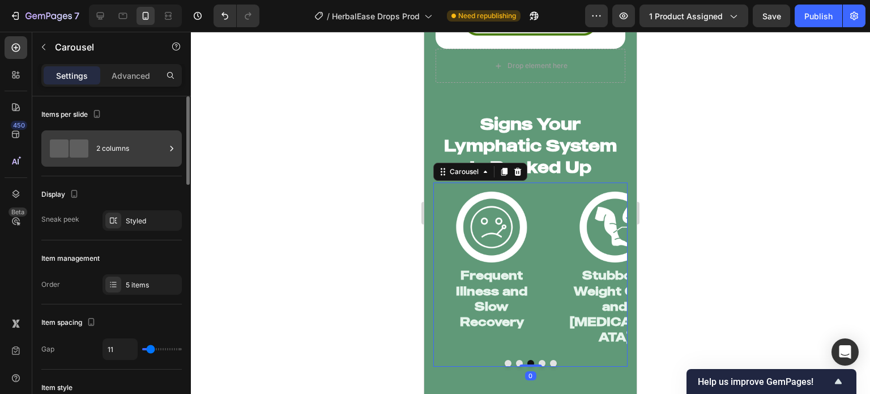
click at [127, 156] on div "2 columns" at bounding box center [130, 148] width 69 height 26
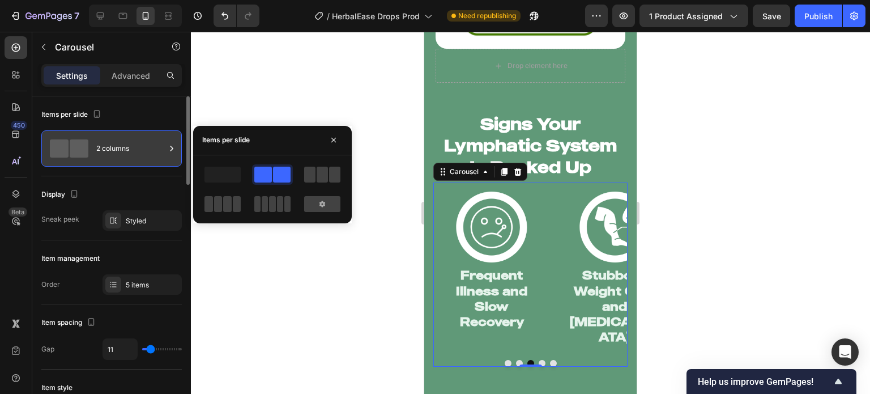
click at [147, 150] on div "2 columns" at bounding box center [130, 148] width 69 height 26
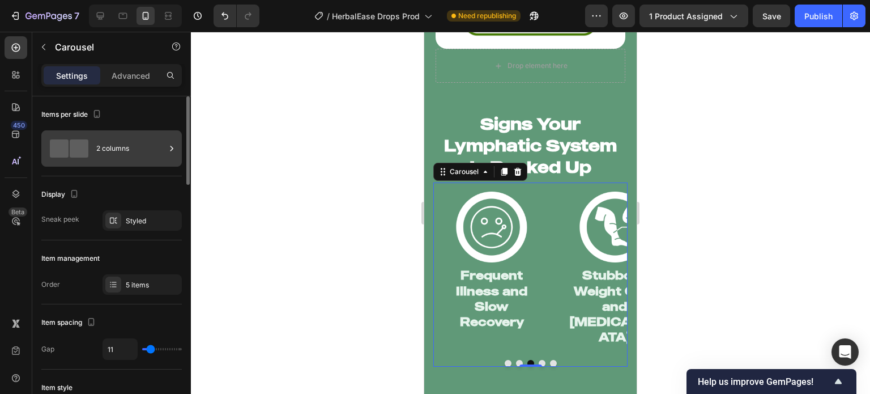
click at [147, 151] on div "2 columns" at bounding box center [130, 148] width 69 height 26
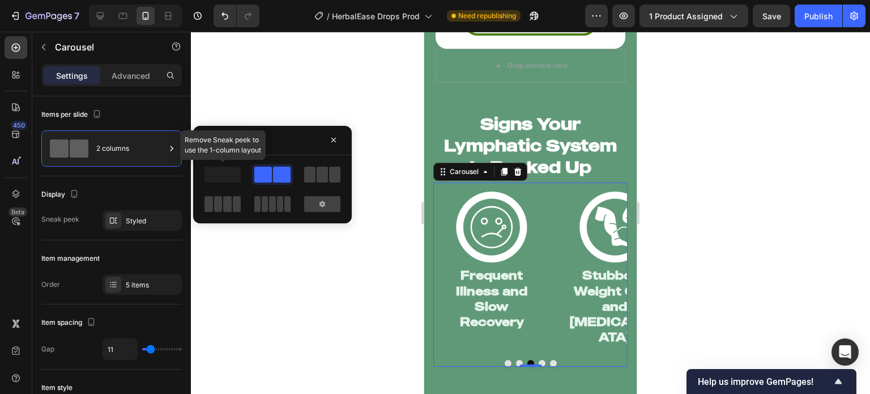
click at [234, 177] on span at bounding box center [223, 175] width 36 height 16
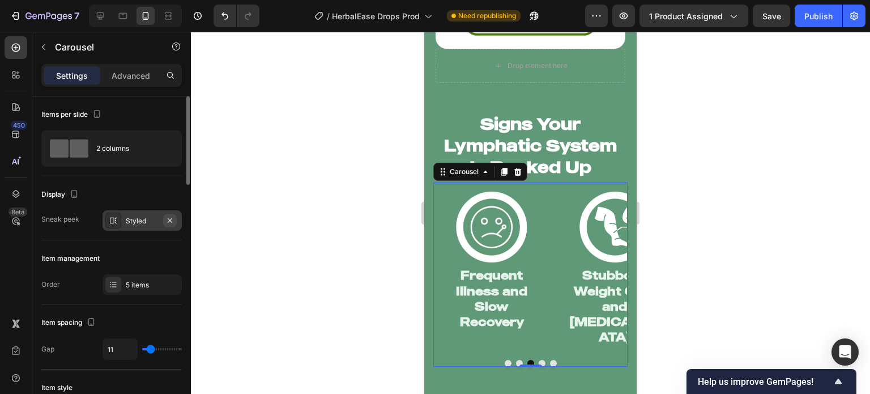
click at [169, 224] on button "button" at bounding box center [170, 221] width 14 height 14
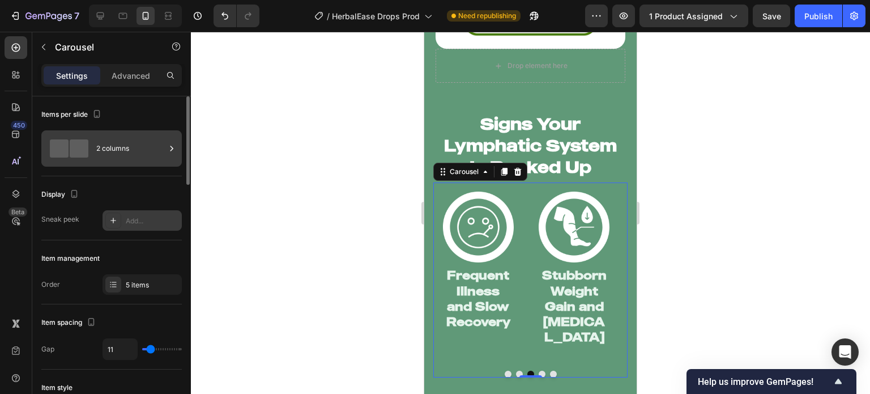
click at [159, 156] on div "2 columns" at bounding box center [130, 148] width 69 height 26
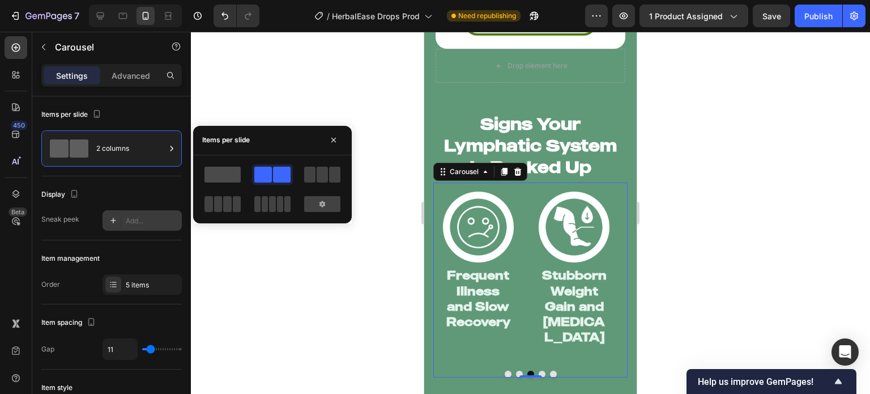
click at [222, 179] on span at bounding box center [223, 175] width 36 height 16
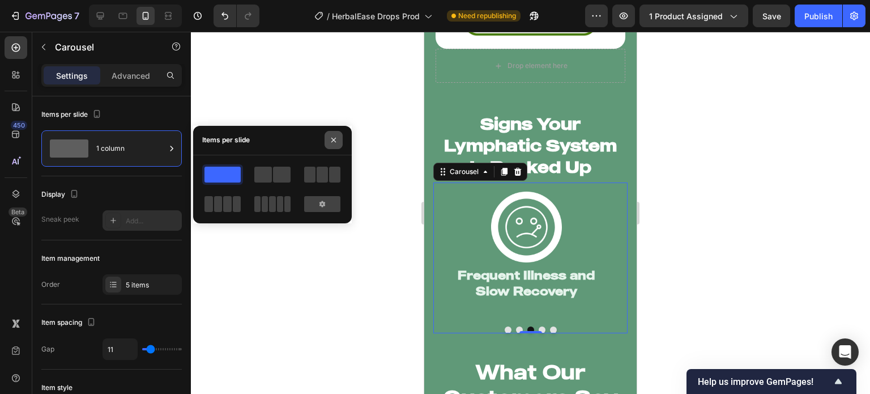
click at [332, 147] on button "button" at bounding box center [334, 140] width 18 height 18
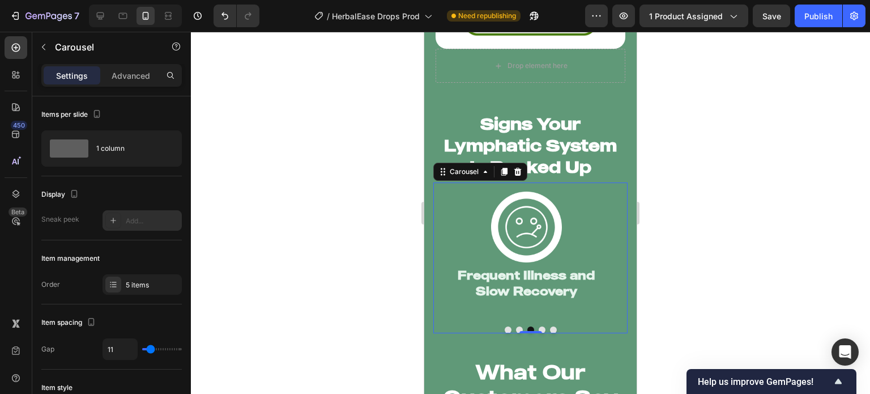
click at [362, 191] on div at bounding box center [530, 213] width 679 height 362
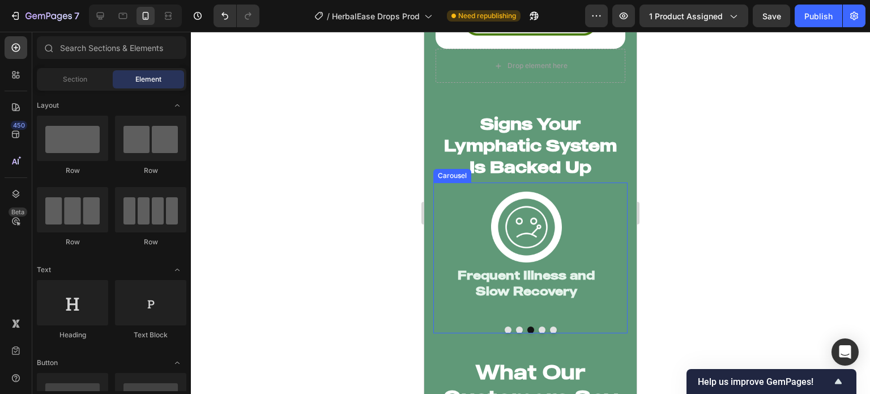
click at [469, 316] on div "Image Persistent Morning Puffiness and Swelling Heading Image Constant Fatigue …" at bounding box center [531, 257] width 194 height 151
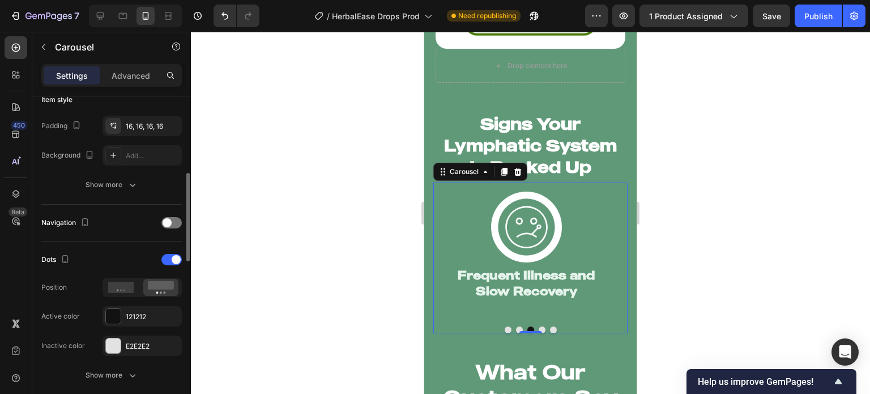
scroll to position [288, 0]
click at [129, 291] on icon at bounding box center [121, 287] width 26 height 11
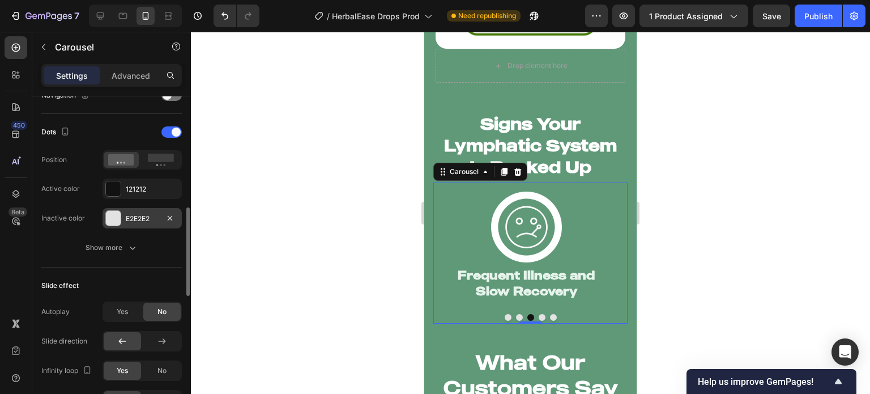
scroll to position [415, 0]
click at [539, 314] on button "Dot" at bounding box center [542, 317] width 7 height 7
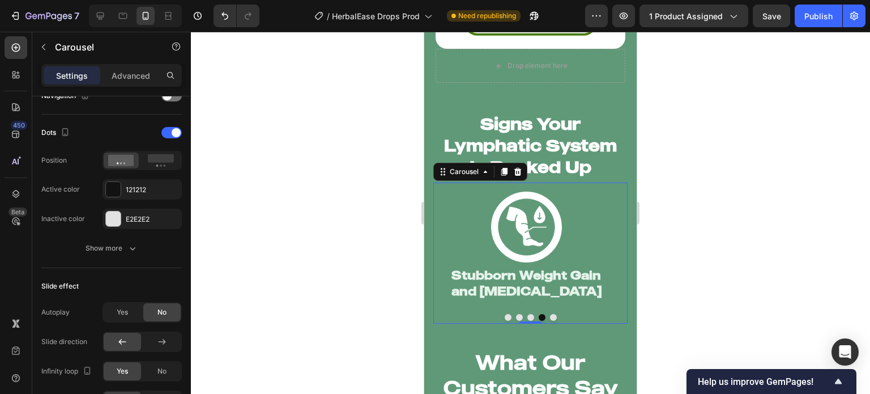
click at [550, 314] on button "Dot" at bounding box center [553, 317] width 7 height 7
click at [505, 314] on button "Dot" at bounding box center [508, 317] width 7 height 7
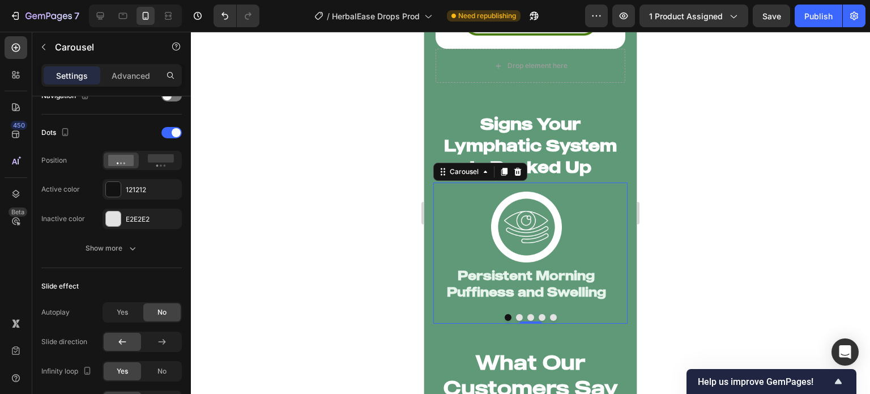
click at [516, 314] on button "Dot" at bounding box center [519, 317] width 7 height 7
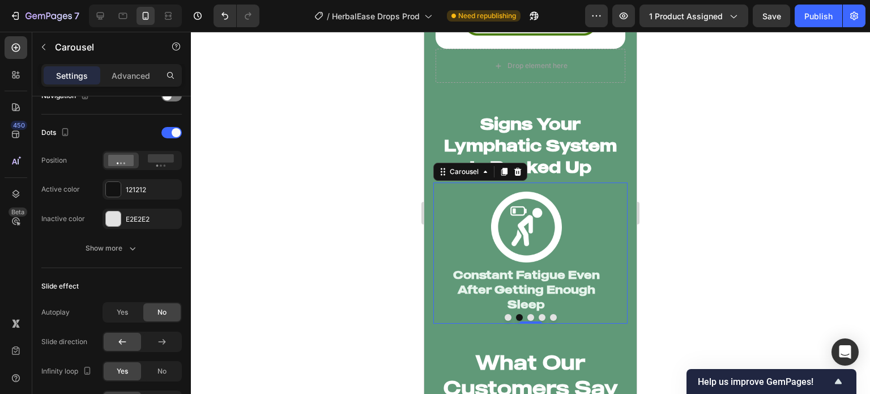
click at [528, 314] on button "Dot" at bounding box center [531, 317] width 7 height 7
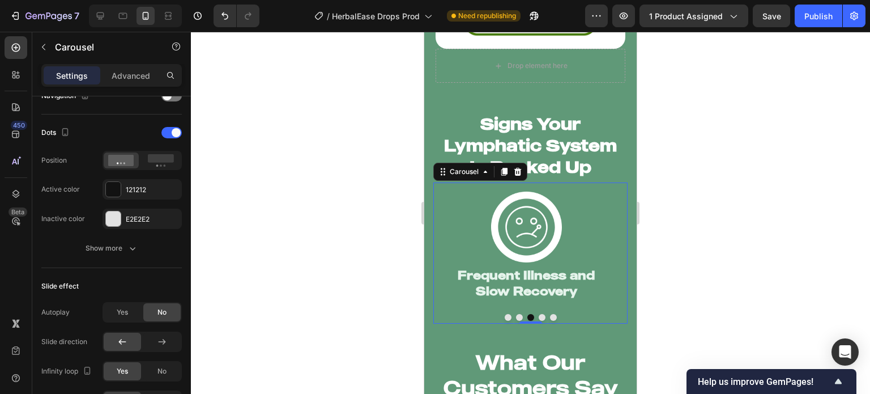
click at [505, 314] on button "Dot" at bounding box center [508, 317] width 7 height 7
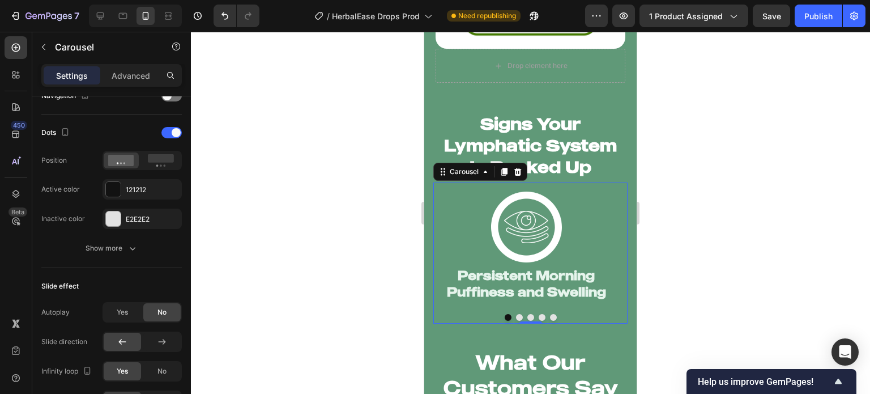
click at [516, 314] on button "Dot" at bounding box center [519, 317] width 7 height 7
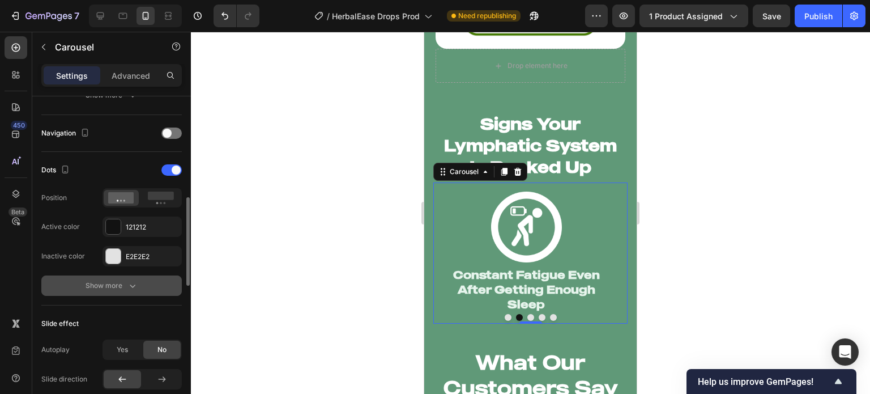
scroll to position [377, 0]
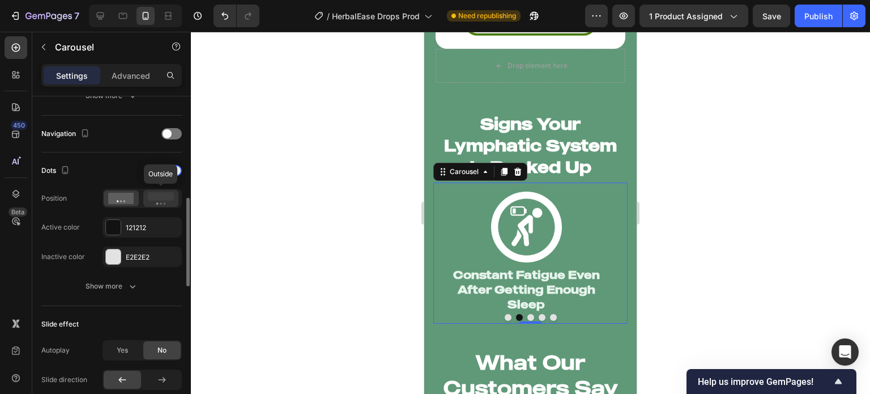
click at [163, 193] on rect at bounding box center [161, 196] width 26 height 9
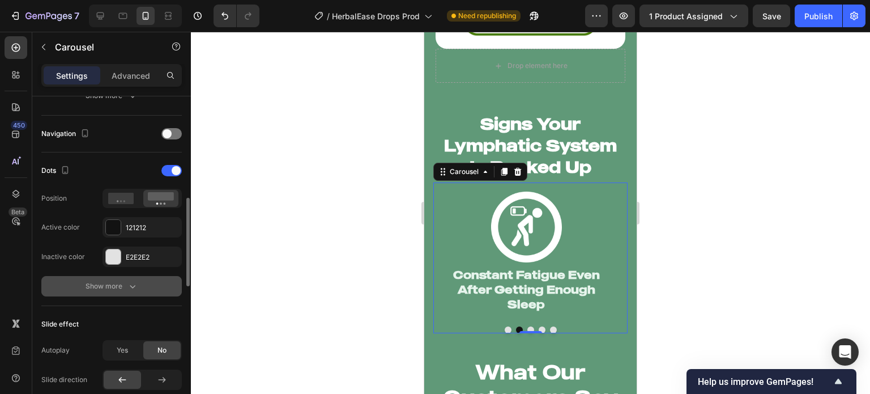
click at [140, 280] on button "Show more" at bounding box center [111, 286] width 141 height 20
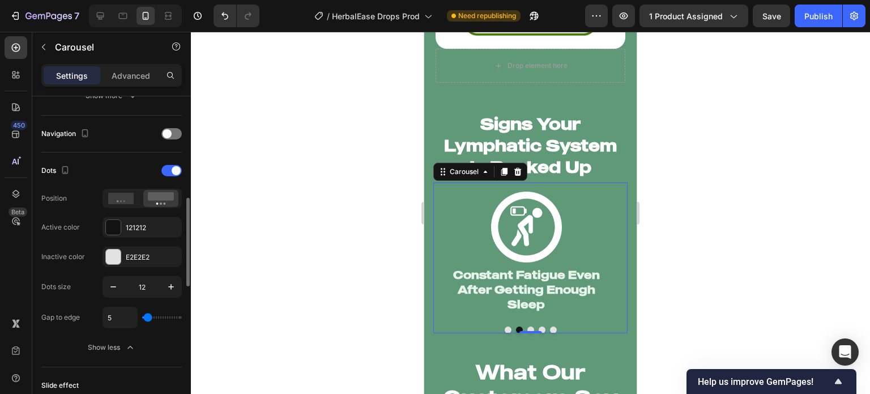
click at [148, 316] on input "range" at bounding box center [162, 317] width 40 height 2
type input "4"
type input "3"
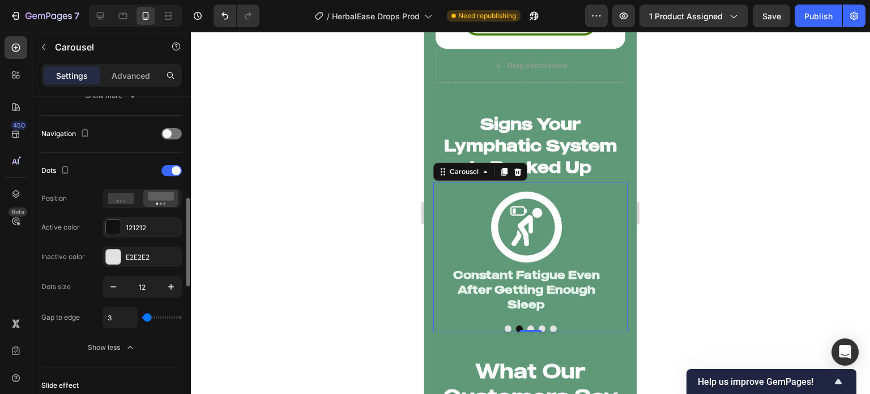
type input "2"
type input "1"
type input "0"
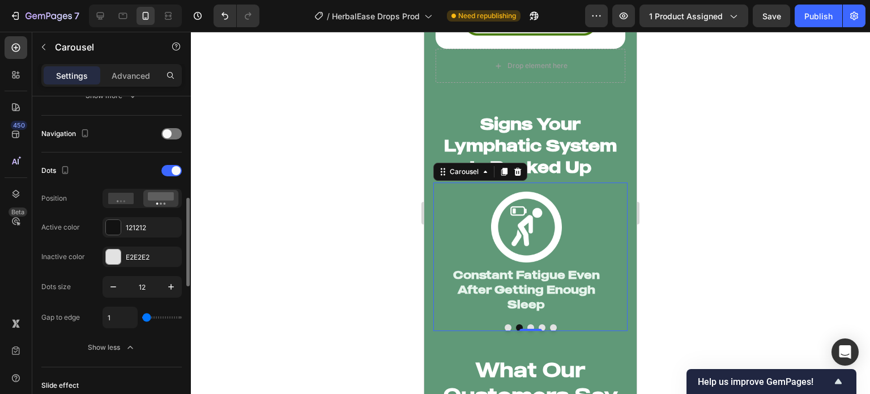
type input "0"
click at [505, 324] on button "Dot" at bounding box center [508, 327] width 7 height 7
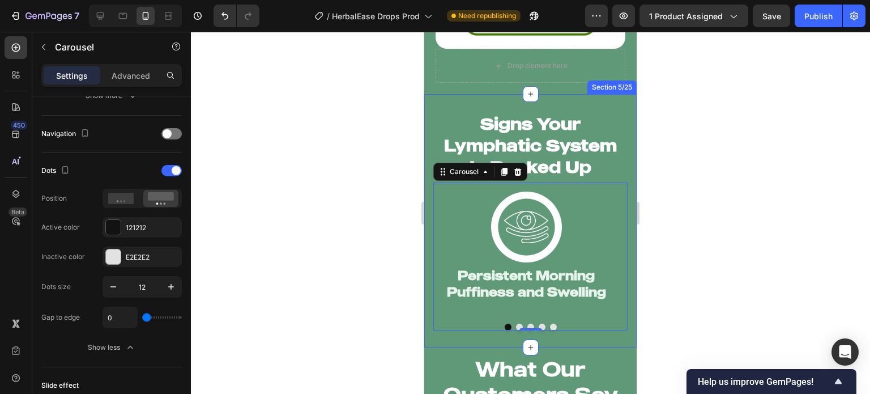
click at [492, 326] on div "Signs Your Lymphatic System Is Backed Up Heading Image Persistent Morning Puffi…" at bounding box center [530, 220] width 213 height 253
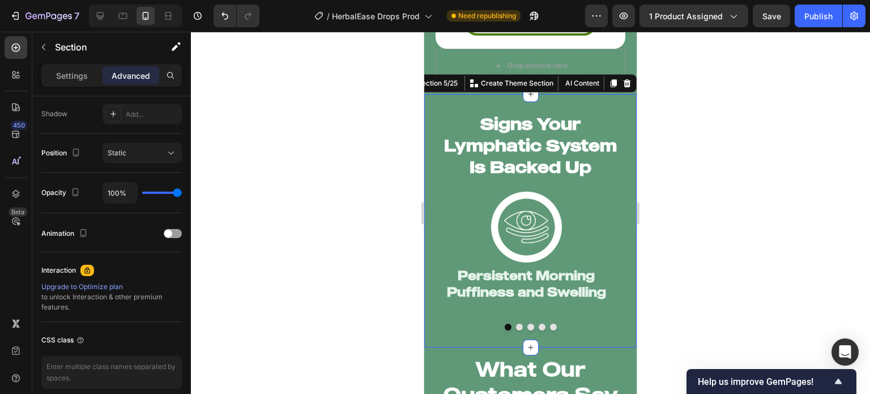
scroll to position [0, 0]
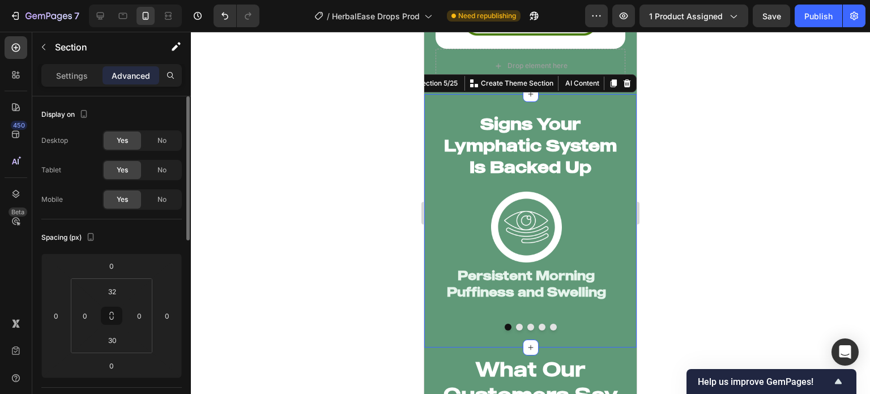
click at [598, 358] on h2 "What Our Customers Say" at bounding box center [530, 381] width 213 height 53
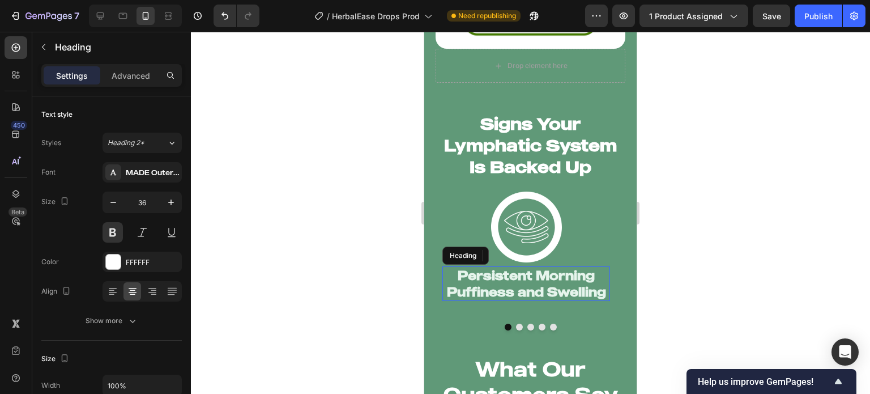
click at [526, 277] on h2 "Persistent Morning Puffiness and Swelling" at bounding box center [527, 283] width 168 height 35
click at [177, 202] on button "button" at bounding box center [171, 202] width 20 height 20
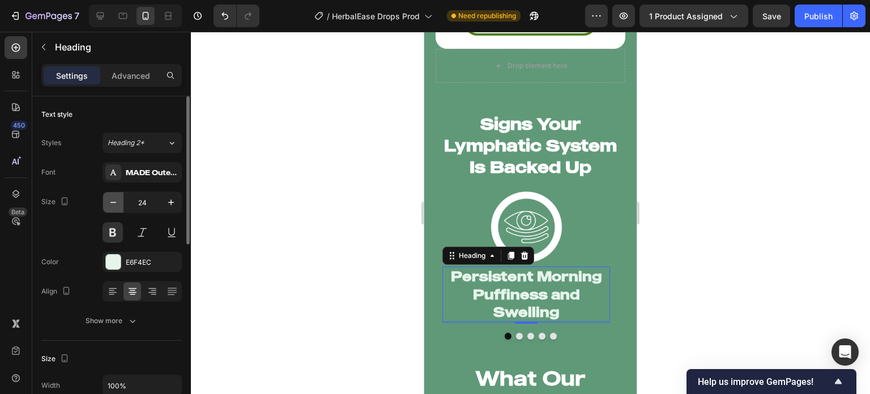
click at [117, 203] on icon "button" at bounding box center [113, 202] width 11 height 11
type input "23"
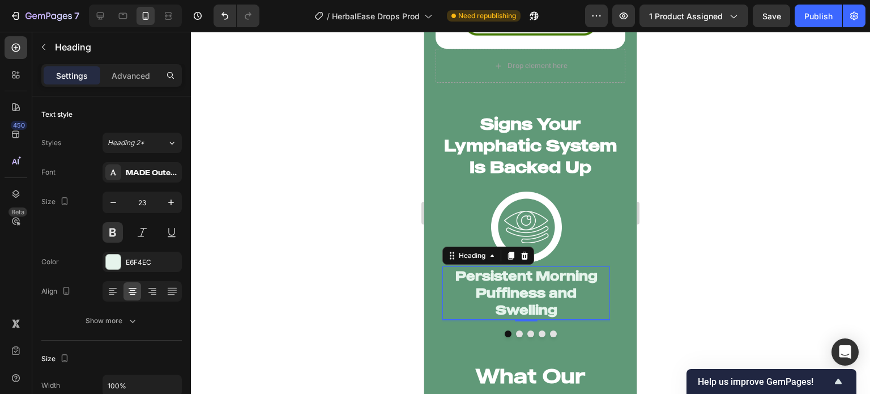
click at [332, 222] on div at bounding box center [530, 213] width 679 height 362
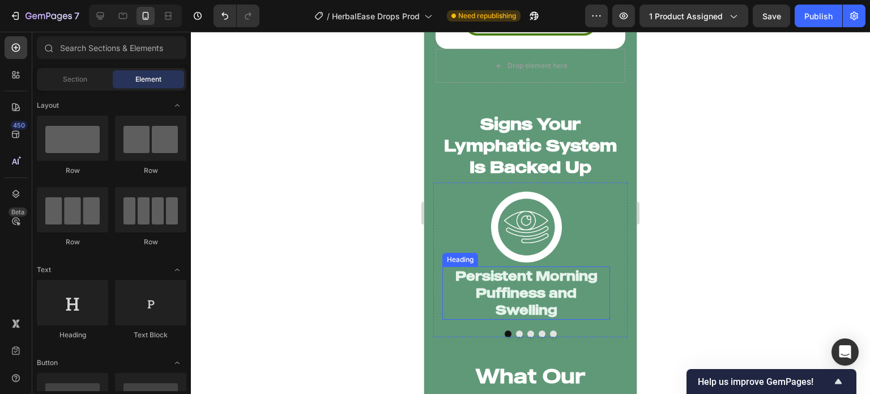
click at [503, 275] on h2 "Persistent Morning Puffiness and Swelling" at bounding box center [527, 292] width 168 height 53
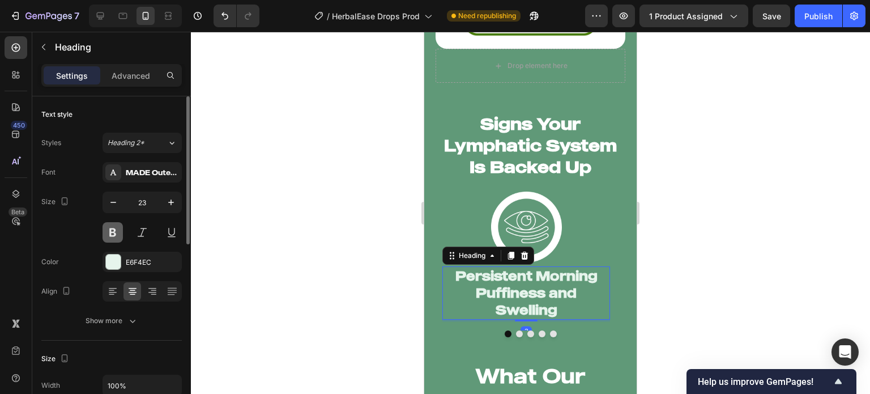
click at [122, 233] on button at bounding box center [113, 232] width 20 height 20
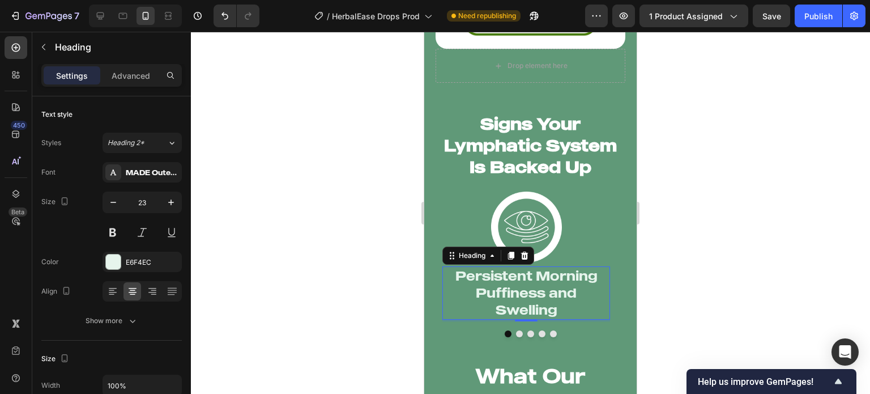
click at [266, 248] on div at bounding box center [530, 213] width 679 height 362
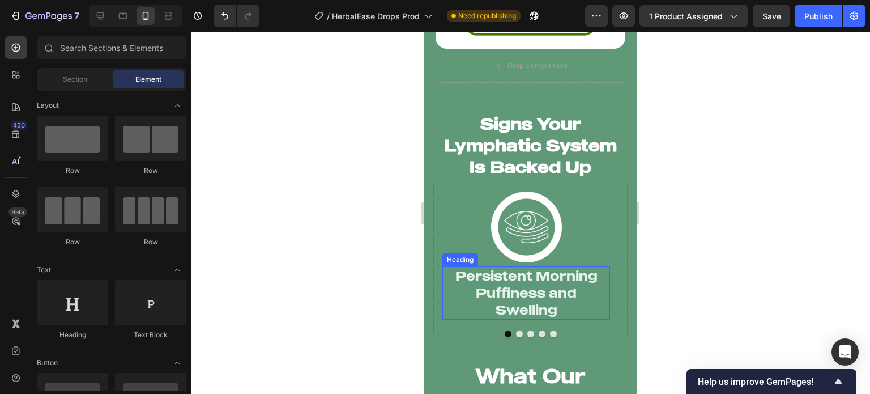
click at [505, 299] on h2 "Persistent Morning Puffiness and Swelling" at bounding box center [527, 292] width 168 height 53
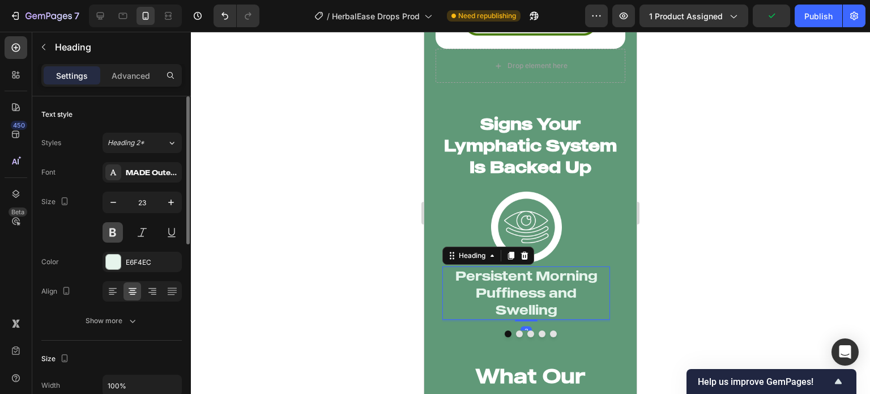
click at [109, 227] on button at bounding box center [113, 232] width 20 height 20
click at [113, 205] on icon "button" at bounding box center [113, 202] width 11 height 11
type input "22"
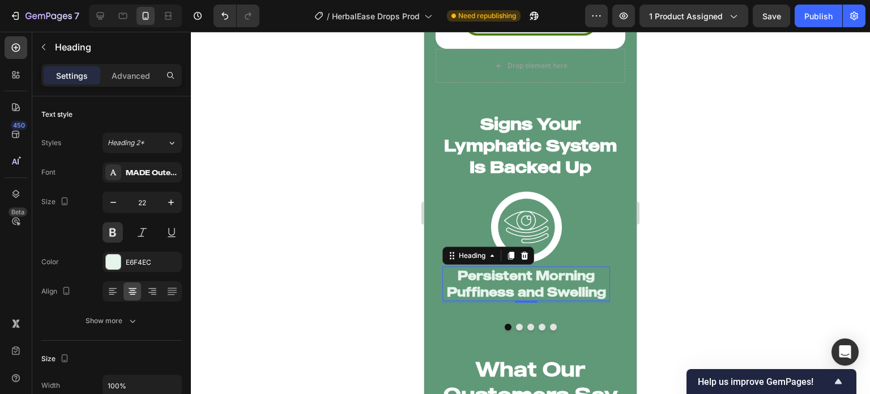
click at [372, 277] on div at bounding box center [530, 213] width 679 height 362
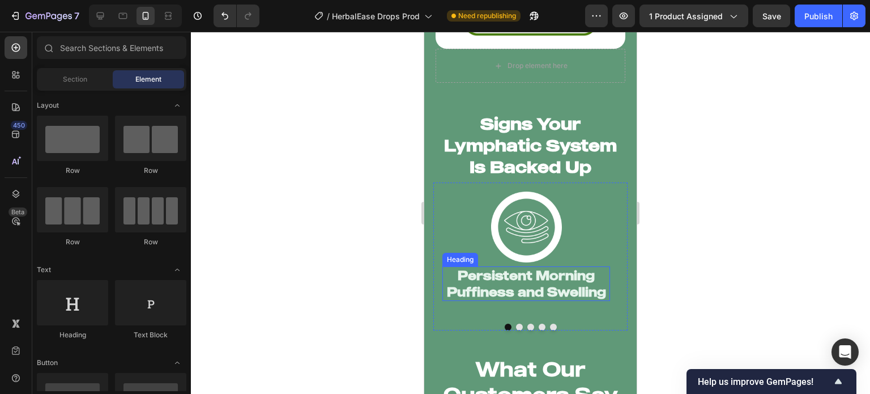
click at [474, 273] on h2 "Persistent Morning Puffiness and Swelling" at bounding box center [527, 283] width 168 height 35
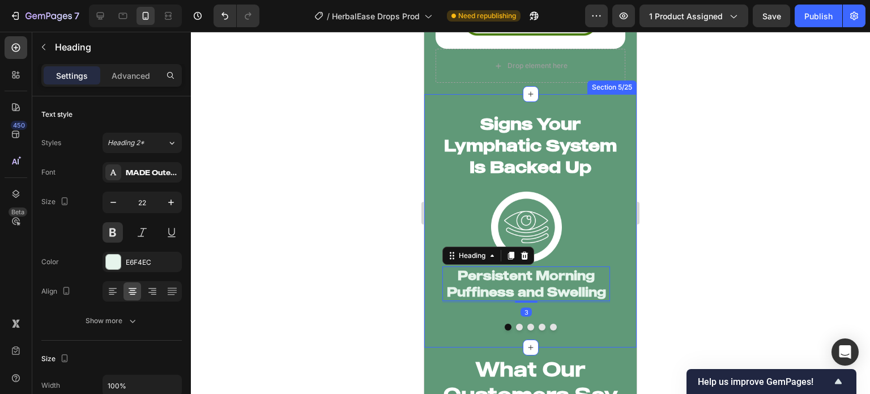
click at [515, 321] on div "Signs Your Lymphatic System Is Backed Up Heading Image Persistent Morning Puffi…" at bounding box center [530, 220] width 213 height 253
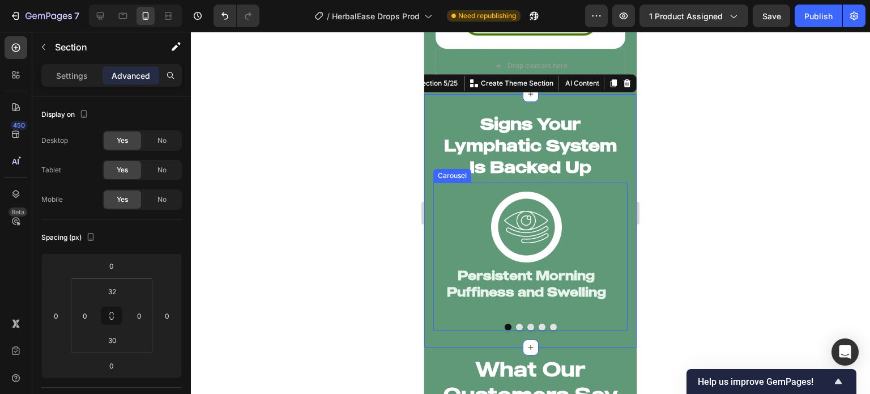
click at [516, 324] on button "Dot" at bounding box center [519, 327] width 7 height 7
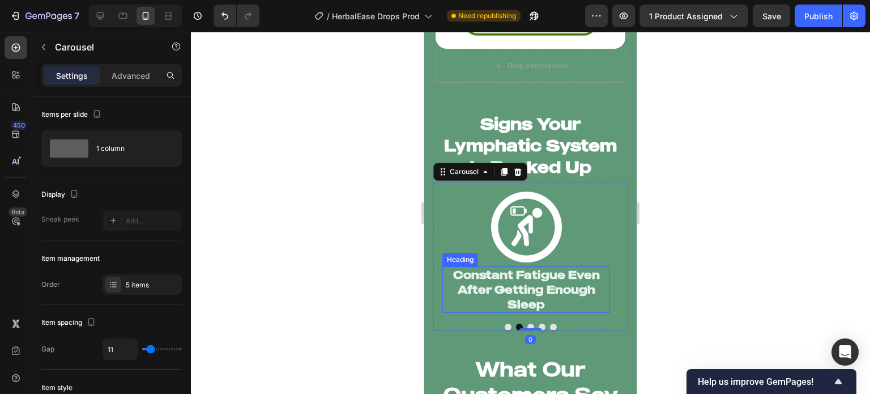
click at [513, 279] on h2 "Constant Fatigue Even After Getting Enough Sleep" at bounding box center [527, 289] width 168 height 46
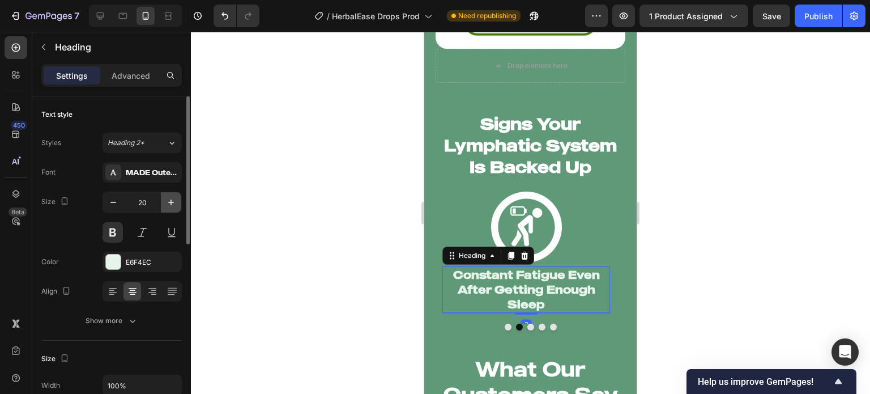
click at [168, 196] on button "button" at bounding box center [171, 202] width 20 height 20
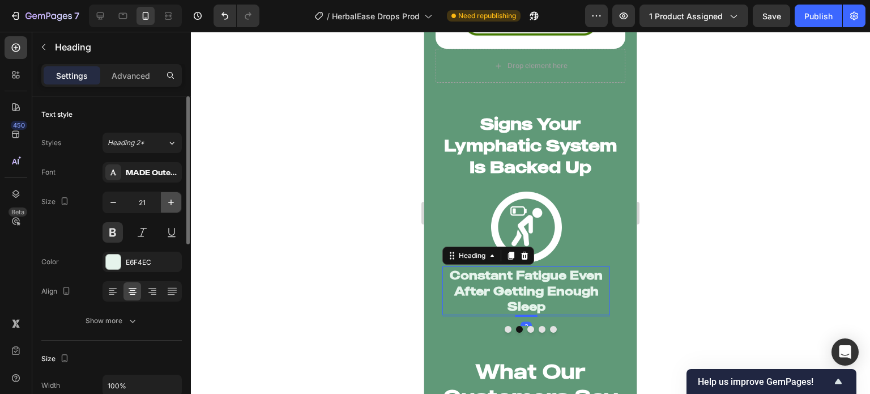
click at [168, 196] on button "button" at bounding box center [171, 202] width 20 height 20
type input "22"
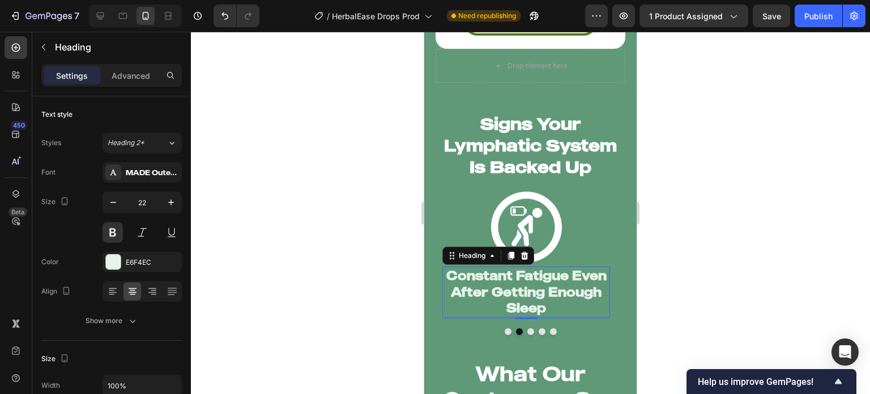
click at [299, 243] on div at bounding box center [530, 213] width 679 height 362
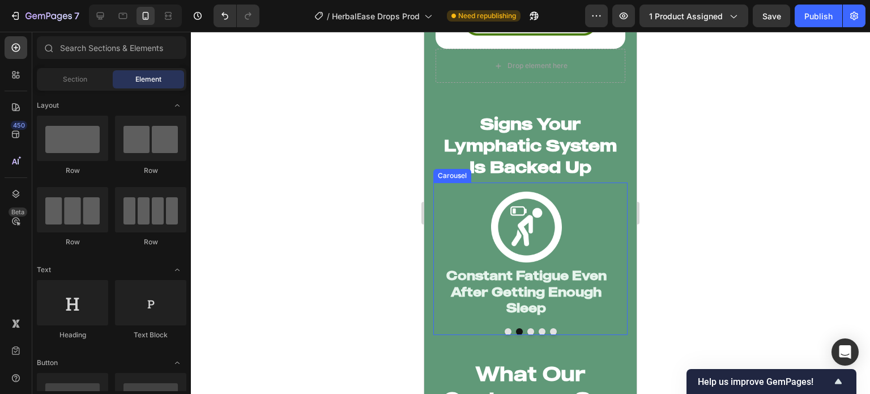
click at [505, 328] on button "Dot" at bounding box center [508, 331] width 7 height 7
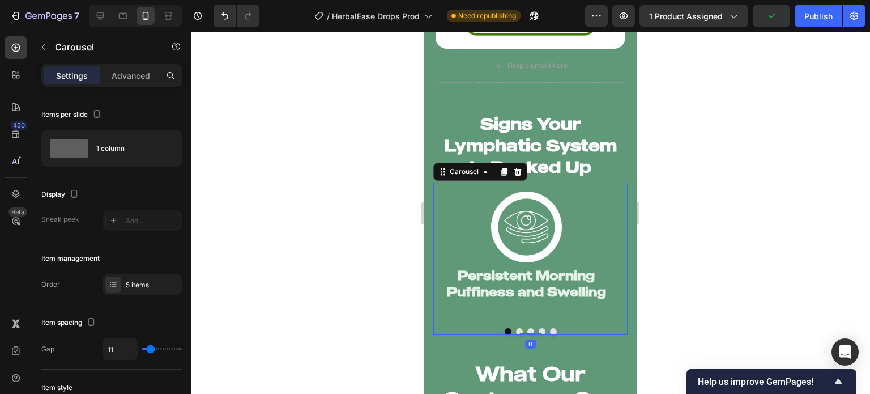
click at [528, 328] on button "Dot" at bounding box center [531, 331] width 7 height 7
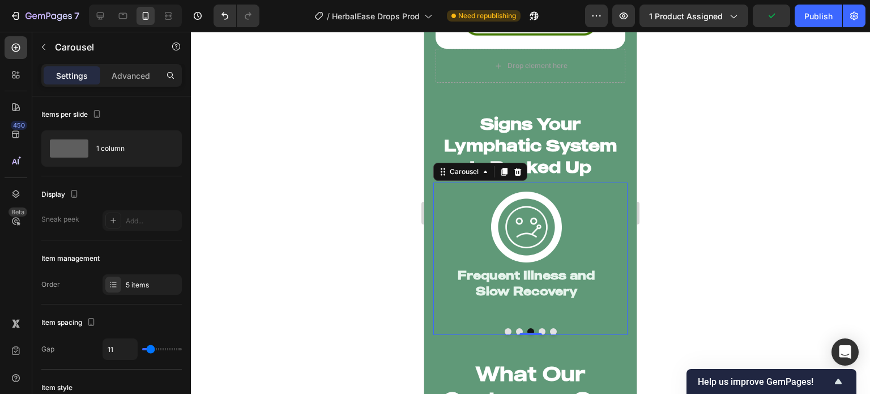
click at [516, 328] on button "Dot" at bounding box center [519, 331] width 7 height 7
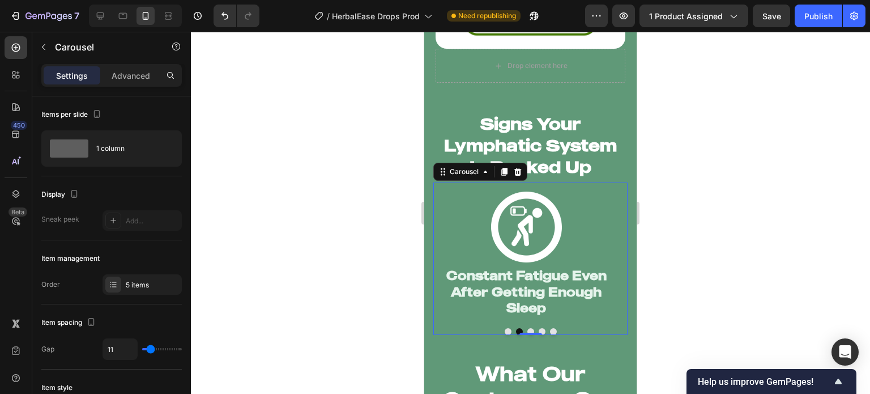
click at [529, 328] on button "Dot" at bounding box center [531, 331] width 7 height 7
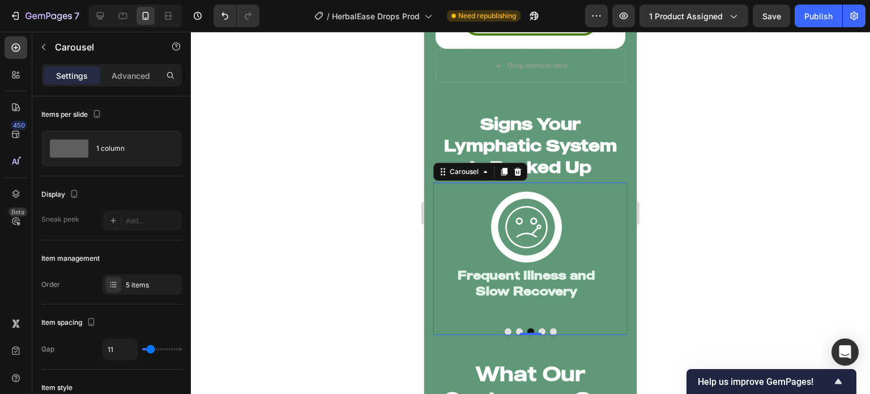
click at [532, 328] on div at bounding box center [531, 331] width 194 height 7
click at [541, 328] on button "Dot" at bounding box center [542, 331] width 7 height 7
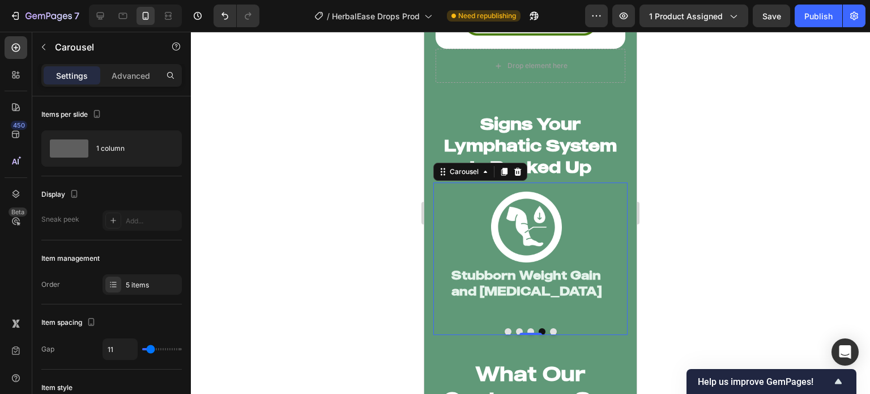
click at [550, 328] on button "Dot" at bounding box center [553, 331] width 7 height 7
click at [380, 310] on div at bounding box center [530, 213] width 679 height 362
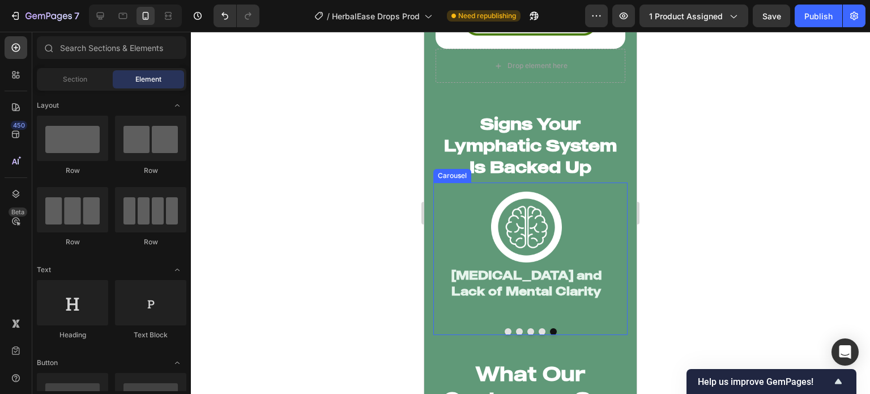
click at [505, 328] on button "Dot" at bounding box center [508, 331] width 7 height 7
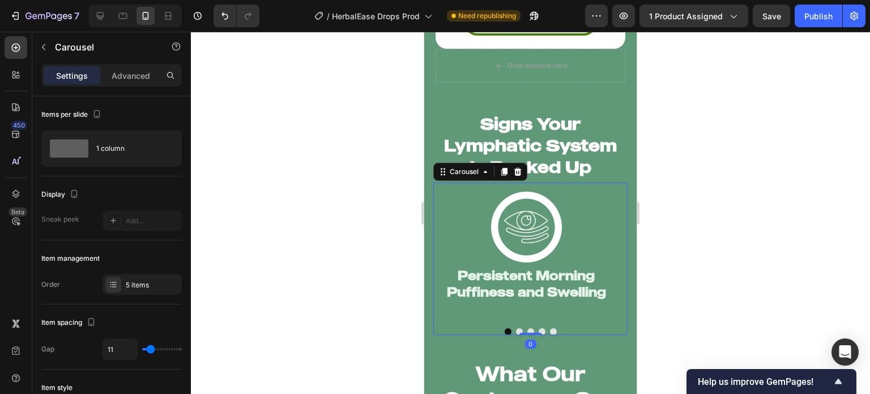
click at [330, 295] on div at bounding box center [530, 213] width 679 height 362
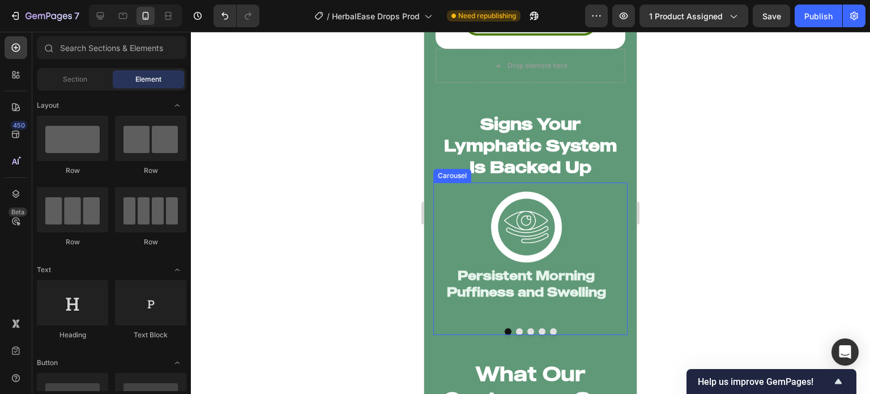
click at [516, 328] on button "Dot" at bounding box center [519, 331] width 7 height 7
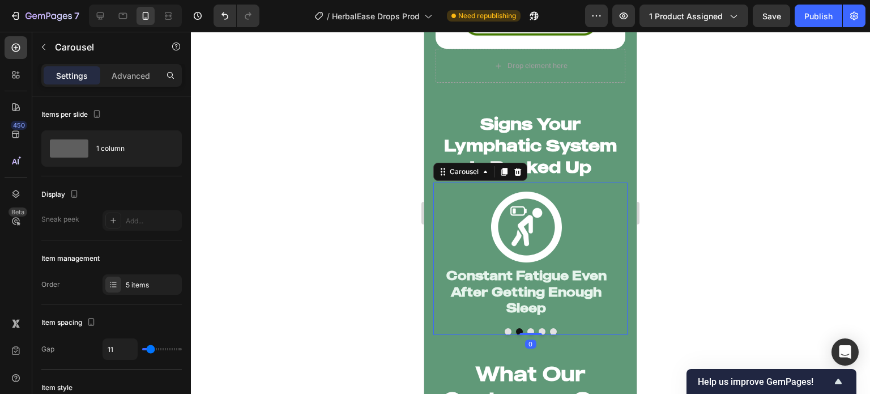
click at [528, 328] on button "Dot" at bounding box center [531, 331] width 7 height 7
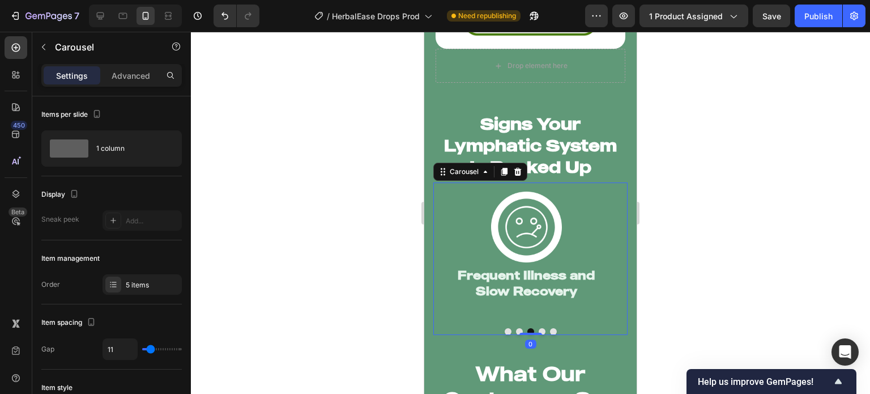
click at [539, 328] on button "Dot" at bounding box center [542, 331] width 7 height 7
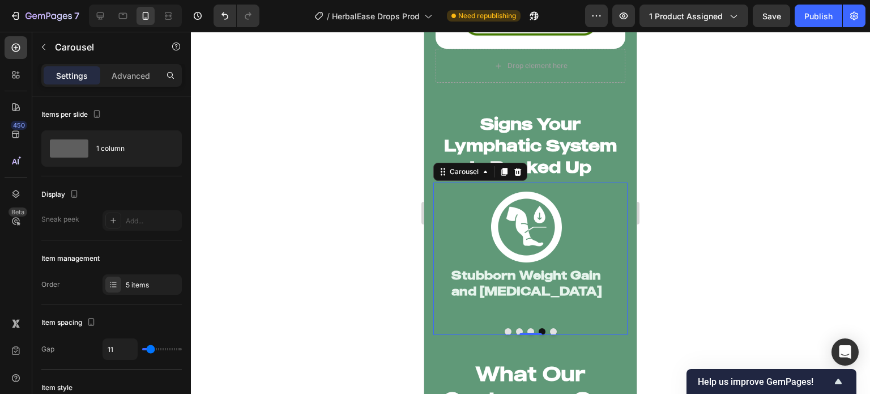
click at [550, 328] on button "Dot" at bounding box center [553, 331] width 7 height 7
click at [505, 328] on button "Dot" at bounding box center [508, 331] width 7 height 7
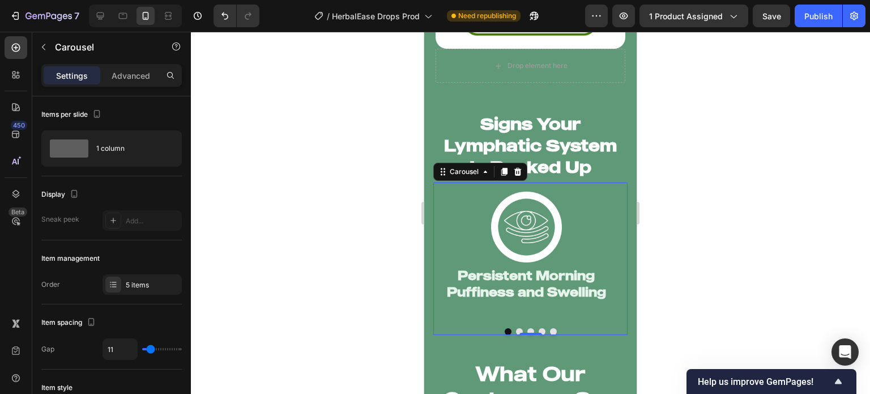
click at [516, 328] on button "Dot" at bounding box center [519, 331] width 7 height 7
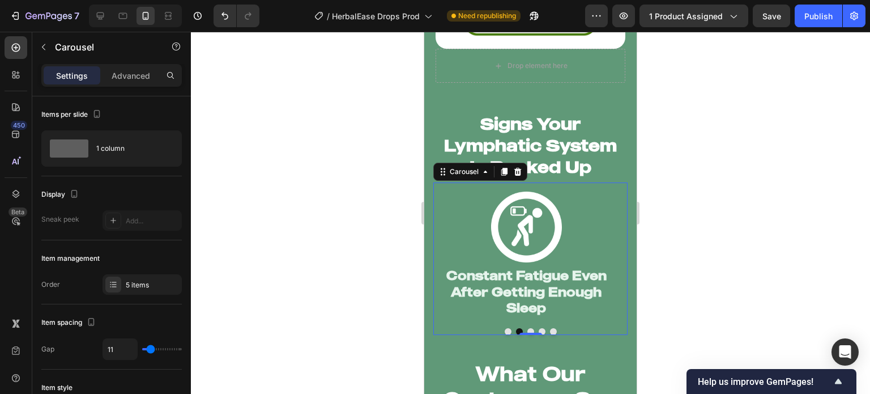
click at [521, 328] on div at bounding box center [531, 331] width 194 height 7
click at [528, 328] on button "Dot" at bounding box center [531, 331] width 7 height 7
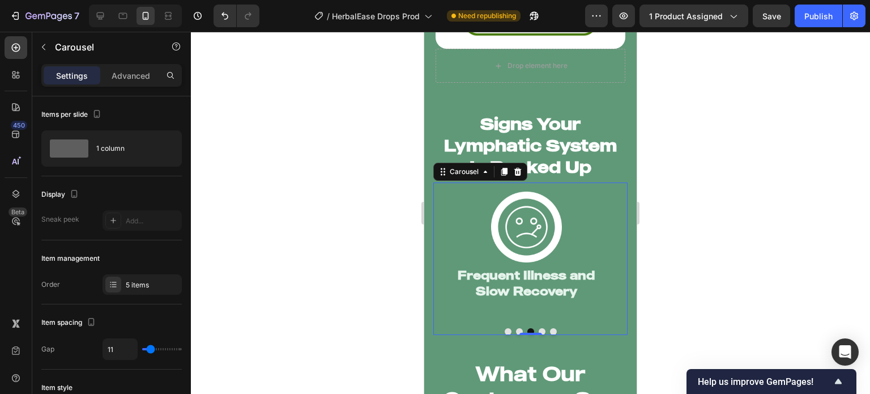
click at [537, 319] on div "Image Persistent Morning Puffiness and Swelling Heading Image Constant Fatigue …" at bounding box center [531, 258] width 194 height 152
click at [539, 328] on button "Dot" at bounding box center [542, 331] width 7 height 7
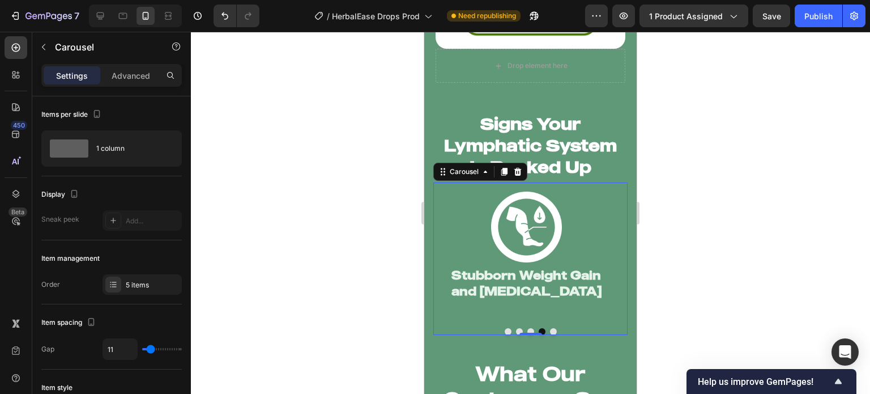
click at [550, 328] on button "Dot" at bounding box center [553, 331] width 7 height 7
click at [505, 328] on button "Dot" at bounding box center [508, 331] width 7 height 7
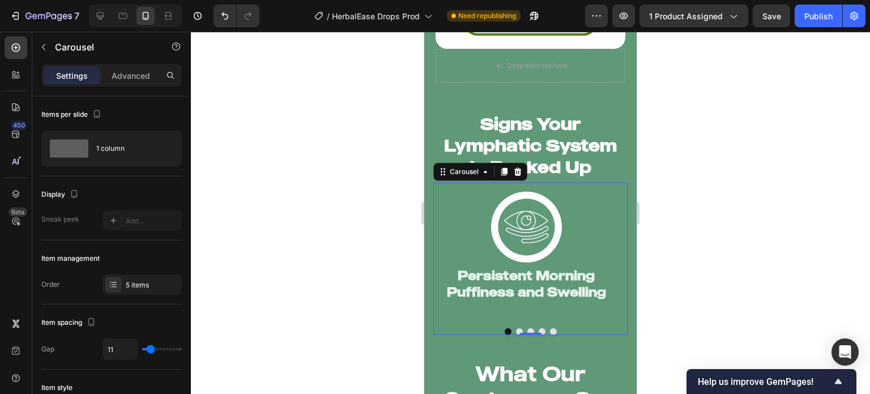
click at [516, 328] on button "Dot" at bounding box center [519, 331] width 7 height 7
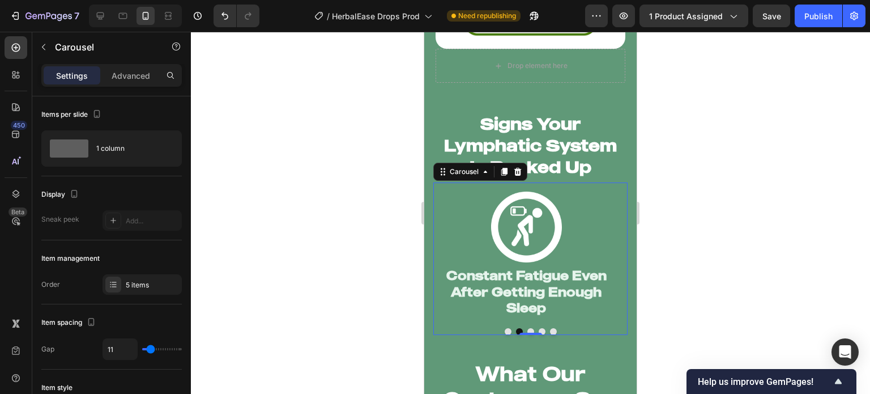
click at [528, 328] on button "Dot" at bounding box center [531, 331] width 7 height 7
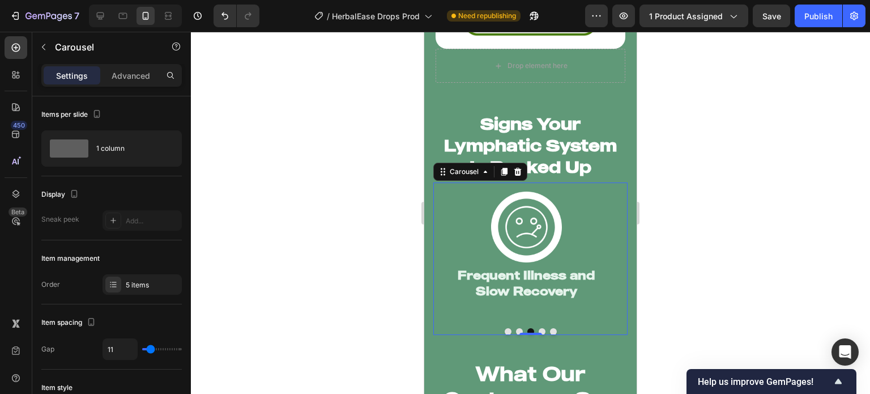
click at [536, 318] on div "Image Frequent Illness and Slow Recovery Heading" at bounding box center [527, 255] width 186 height 146
click at [539, 328] on button "Dot" at bounding box center [542, 331] width 7 height 7
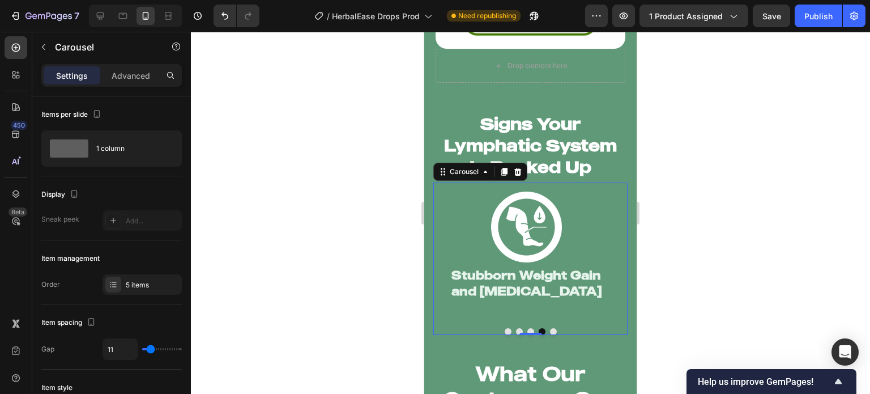
click at [550, 328] on button "Dot" at bounding box center [553, 331] width 7 height 7
click at [503, 317] on div "Image [MEDICAL_DATA] and Lack of Mental Clarity Heading" at bounding box center [527, 255] width 186 height 146
click at [505, 328] on button "Dot" at bounding box center [508, 331] width 7 height 7
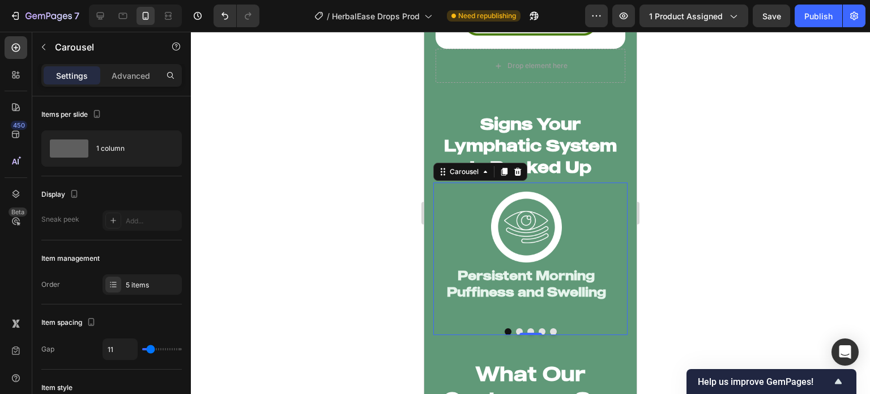
click at [517, 328] on button "Dot" at bounding box center [519, 331] width 7 height 7
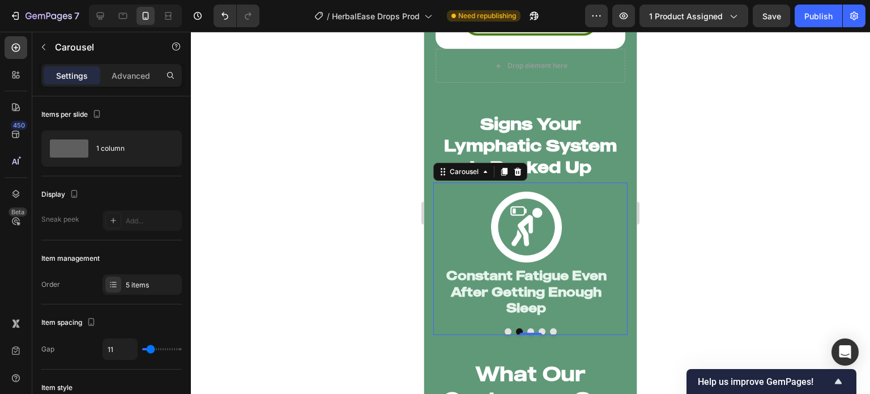
click at [528, 328] on button "Dot" at bounding box center [531, 331] width 7 height 7
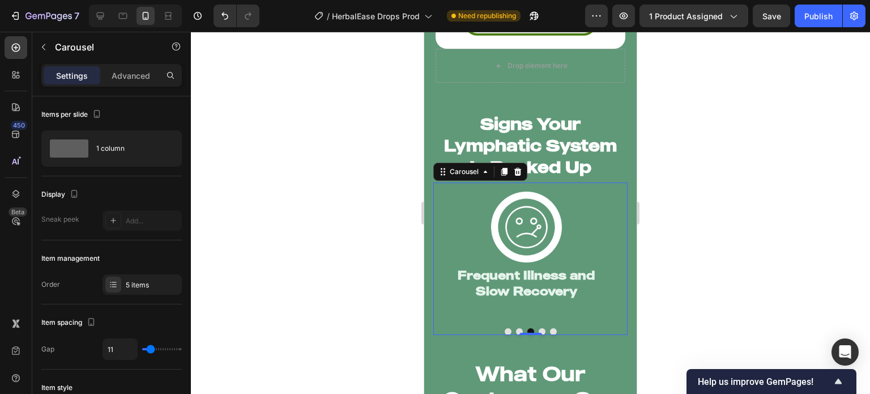
click at [539, 328] on button "Dot" at bounding box center [542, 331] width 7 height 7
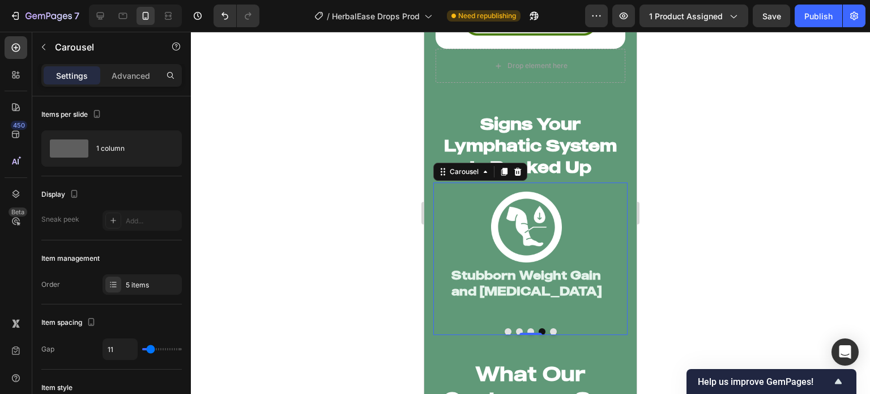
click at [551, 328] on button "Dot" at bounding box center [553, 331] width 7 height 7
click at [505, 328] on button "Dot" at bounding box center [508, 331] width 7 height 7
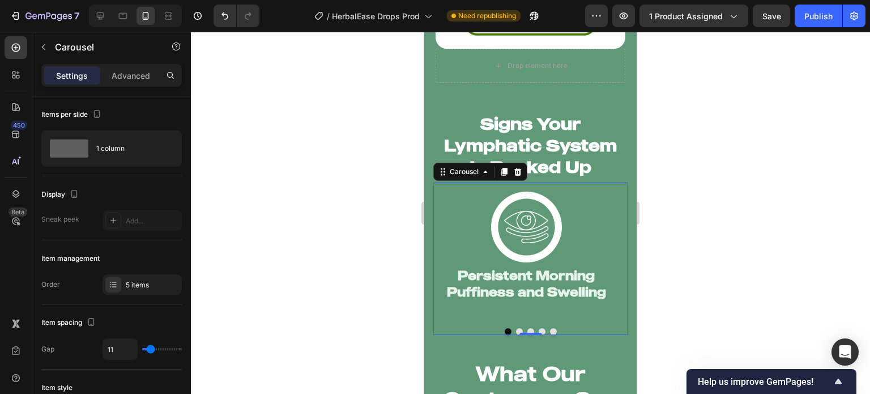
click at [516, 328] on button "Dot" at bounding box center [519, 331] width 7 height 7
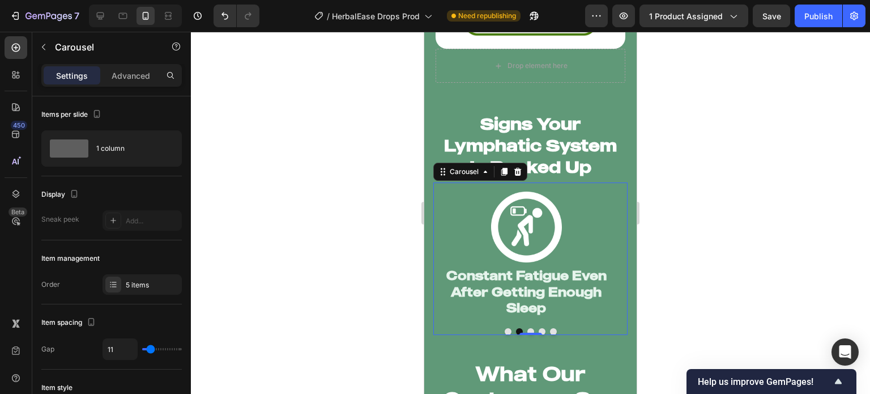
click at [528, 328] on button "Dot" at bounding box center [531, 331] width 7 height 7
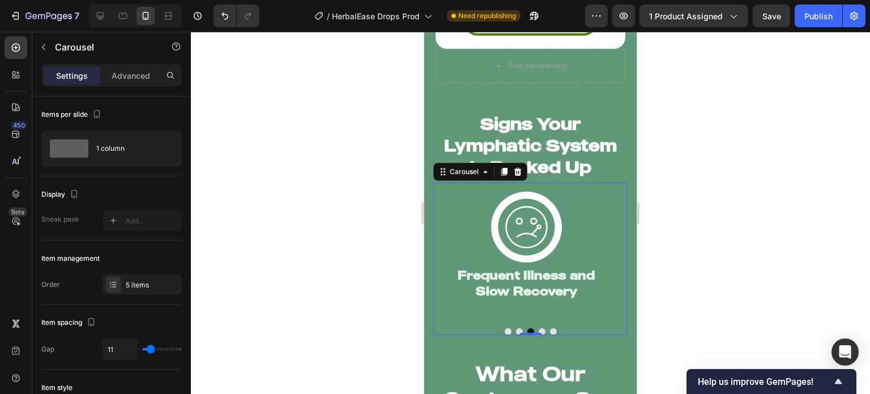
click at [539, 328] on button "Dot" at bounding box center [542, 331] width 7 height 7
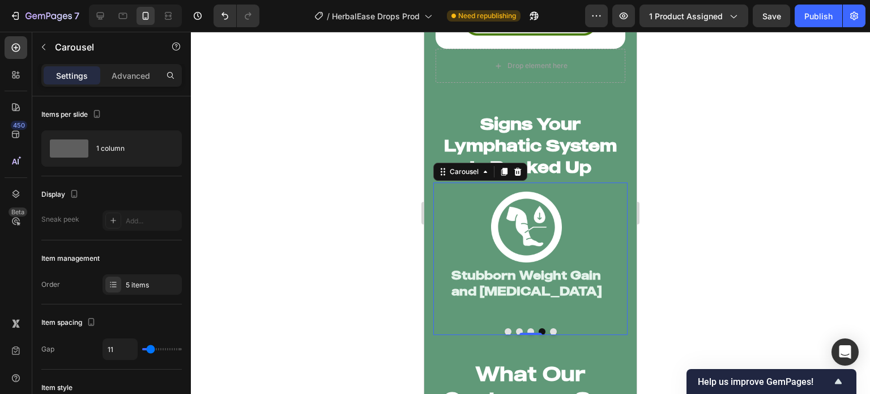
click at [550, 328] on button "Dot" at bounding box center [553, 331] width 7 height 7
click at [508, 328] on div at bounding box center [531, 331] width 194 height 7
click at [505, 328] on button "Dot" at bounding box center [508, 331] width 7 height 7
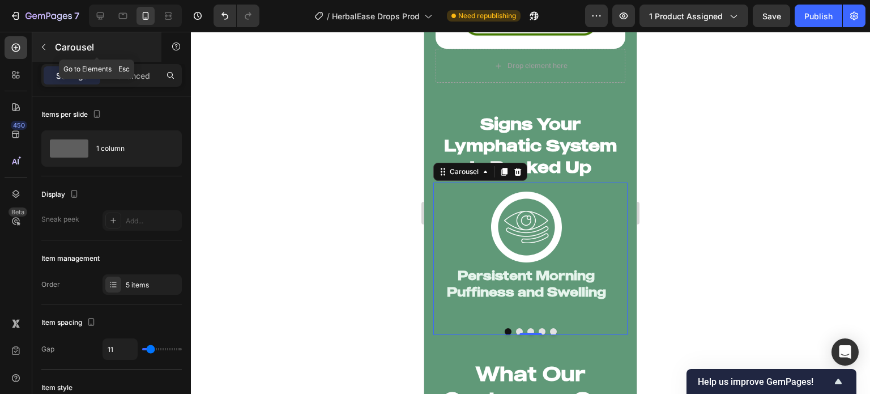
click at [45, 52] on button "button" at bounding box center [44, 47] width 18 height 18
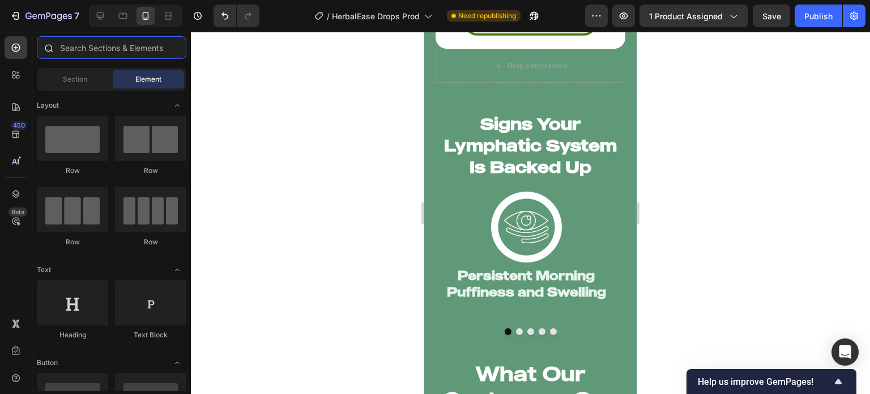
click at [80, 53] on input "text" at bounding box center [112, 47] width 150 height 23
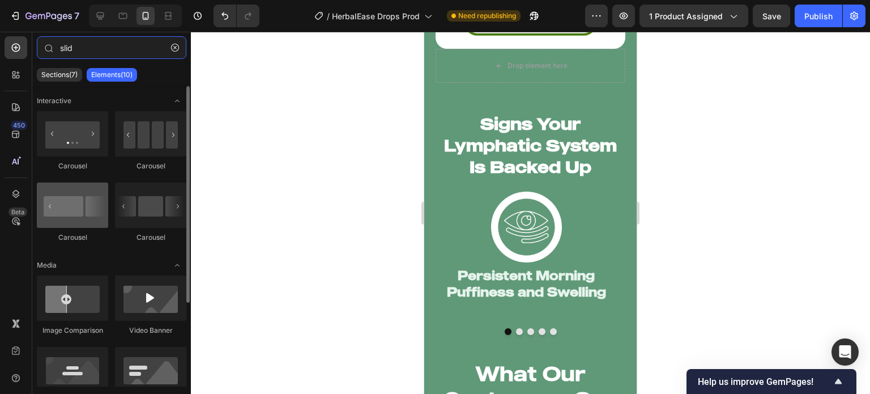
type input "slid"
click at [82, 213] on div at bounding box center [72, 204] width 71 height 45
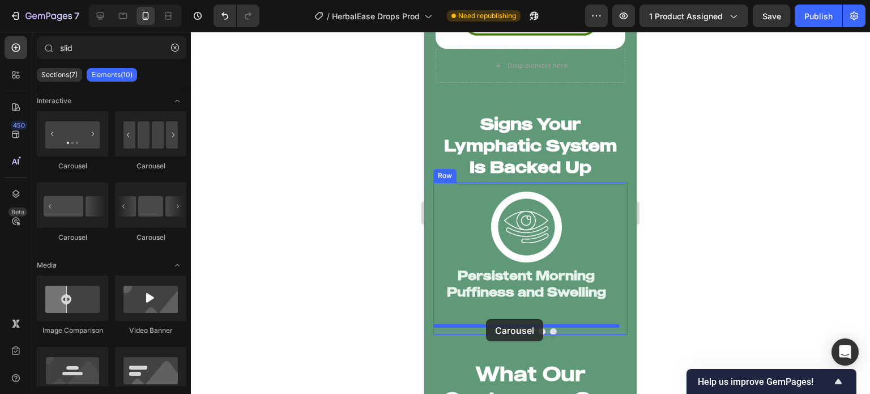
drag, startPoint x: 506, startPoint y: 245, endPoint x: 486, endPoint y: 319, distance: 76.8
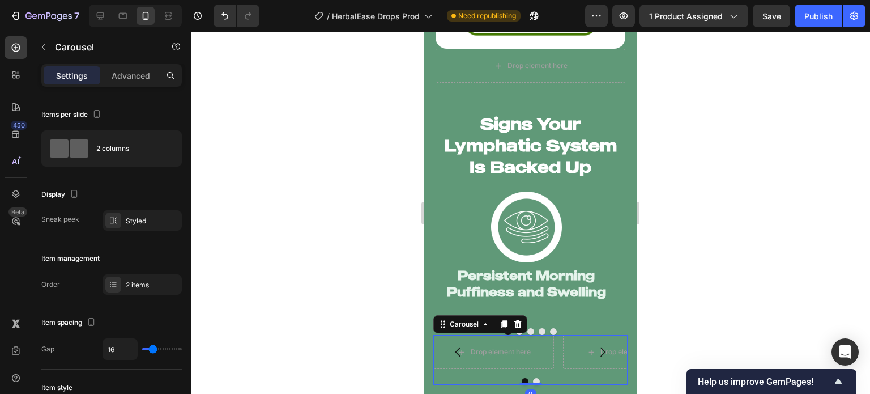
click at [601, 347] on icon "Carousel Next Arrow" at bounding box center [603, 352] width 5 height 10
click at [517, 320] on icon at bounding box center [518, 324] width 7 height 8
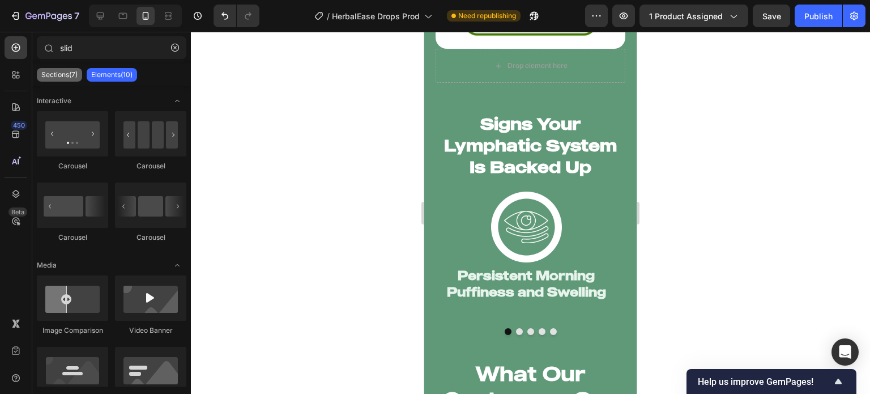
click at [69, 75] on p "Sections(7)" at bounding box center [59, 74] width 36 height 9
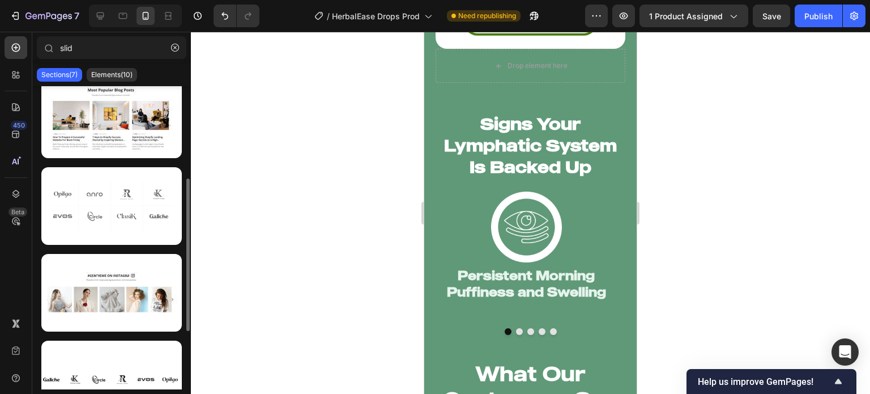
scroll to position [198, 0]
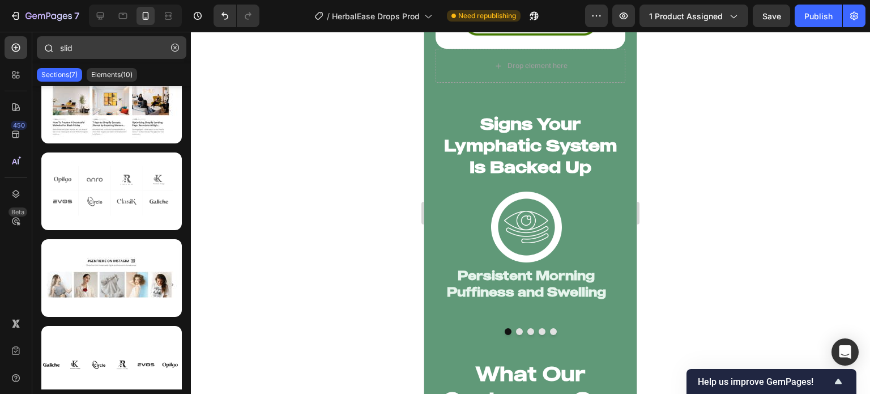
click at [175, 45] on icon "button" at bounding box center [175, 48] width 8 height 8
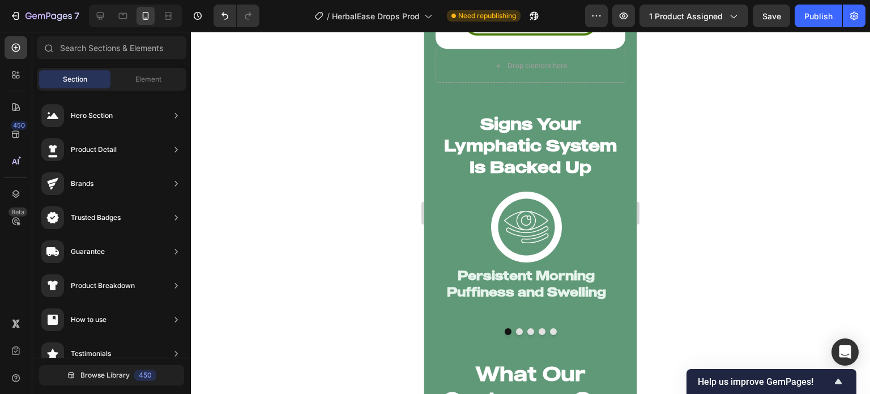
click at [265, 133] on div at bounding box center [530, 213] width 679 height 362
click at [504, 305] on div "Image Persistent Morning Puffiness and Swelling Heading" at bounding box center [527, 256] width 168 height 128
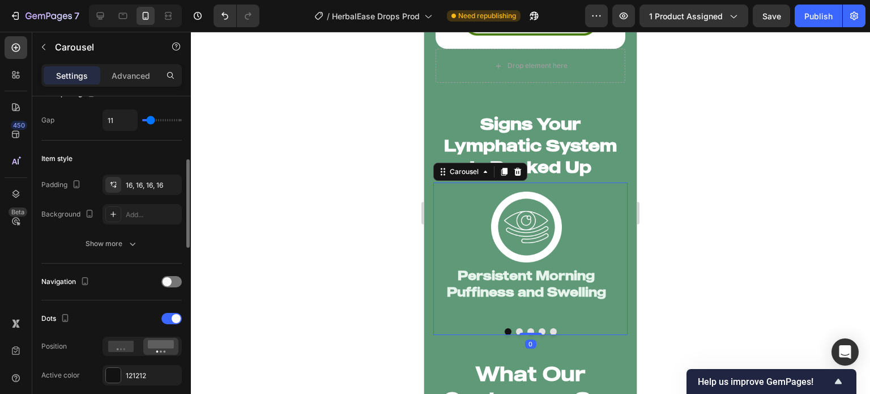
scroll to position [230, 0]
click at [170, 313] on div at bounding box center [172, 317] width 20 height 11
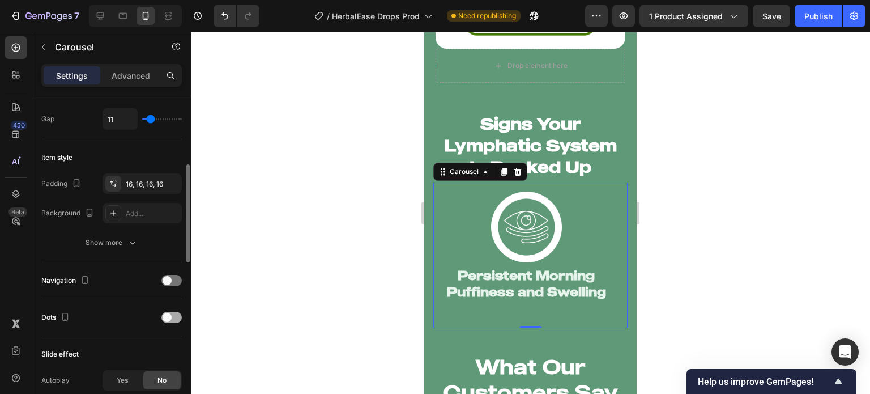
click at [170, 313] on span at bounding box center [167, 317] width 9 height 9
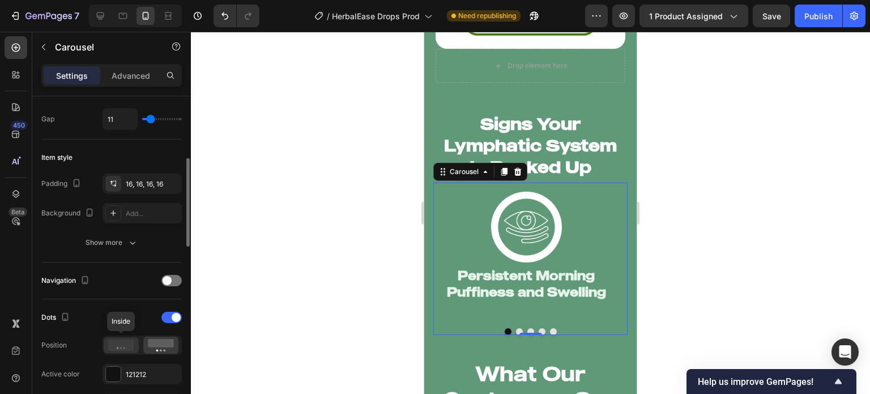
click at [125, 344] on icon at bounding box center [121, 344] width 26 height 11
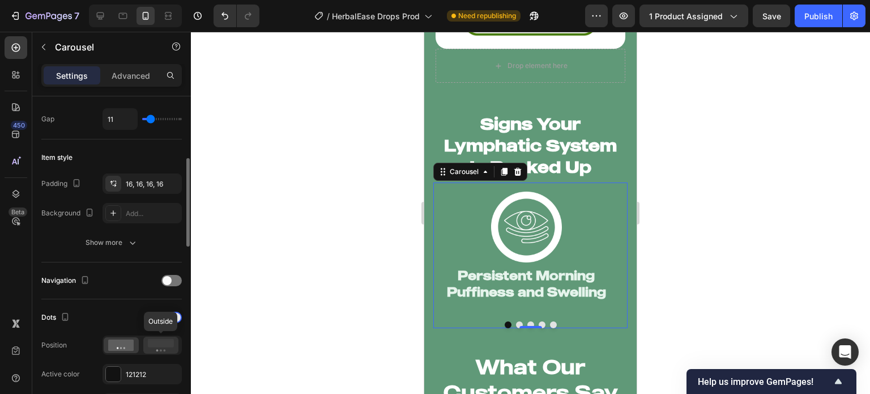
click at [148, 342] on rect at bounding box center [161, 343] width 26 height 9
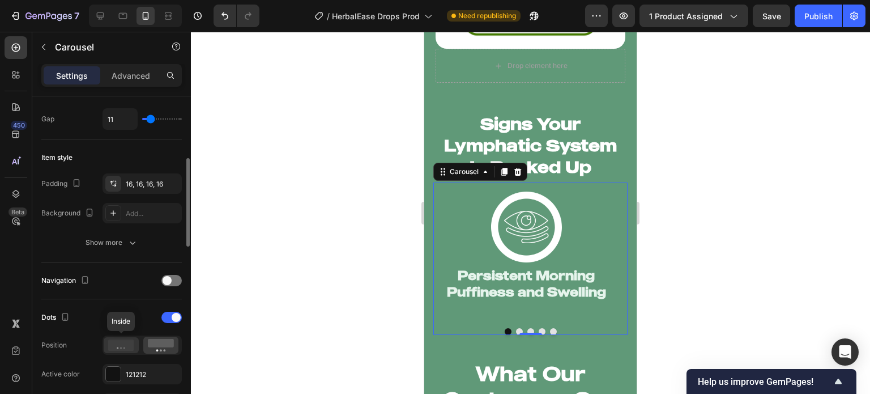
click at [137, 342] on div at bounding box center [121, 345] width 35 height 16
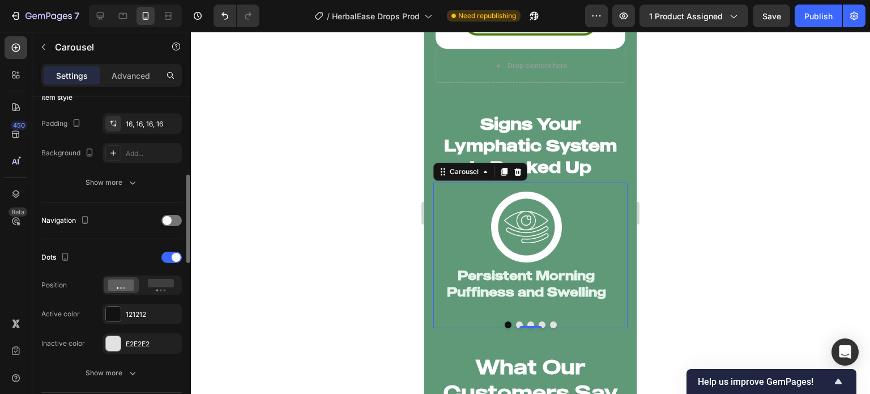
scroll to position [290, 0]
click at [311, 305] on div at bounding box center [530, 213] width 679 height 362
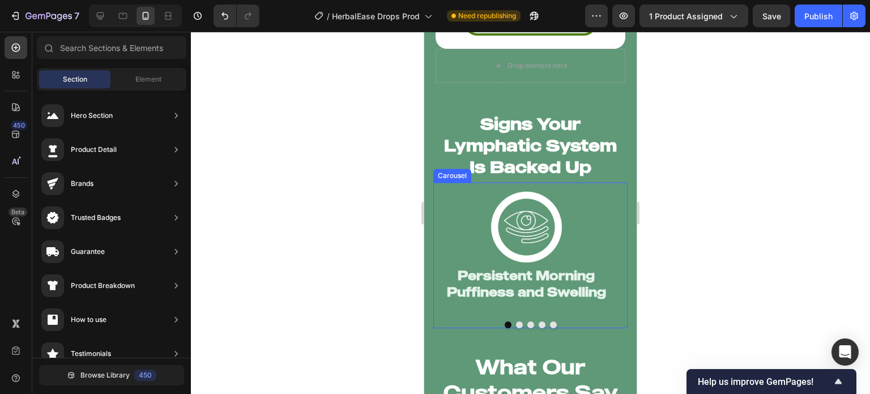
click at [518, 321] on button "Dot" at bounding box center [519, 324] width 7 height 7
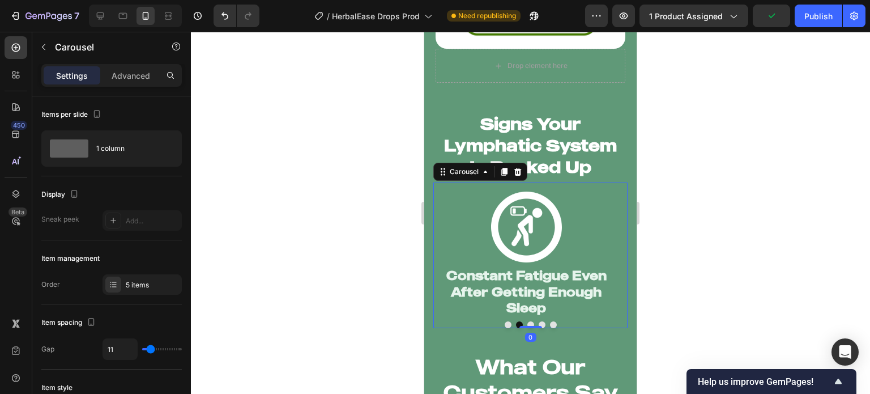
click at [394, 301] on div at bounding box center [530, 213] width 679 height 362
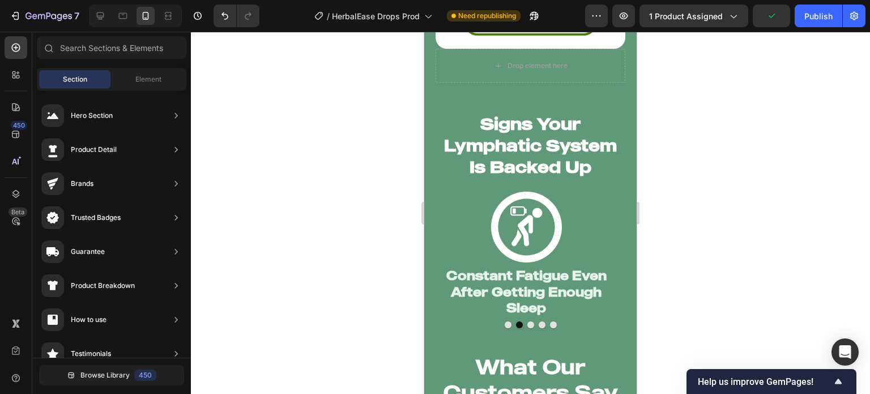
click at [469, 284] on h2 "Constant Fatigue Even After Getting Enough Sleep" at bounding box center [527, 291] width 168 height 51
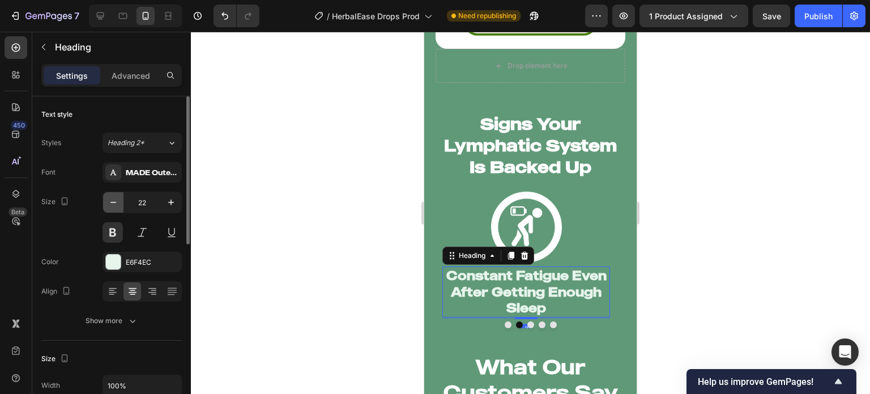
click at [118, 195] on button "button" at bounding box center [113, 202] width 20 height 20
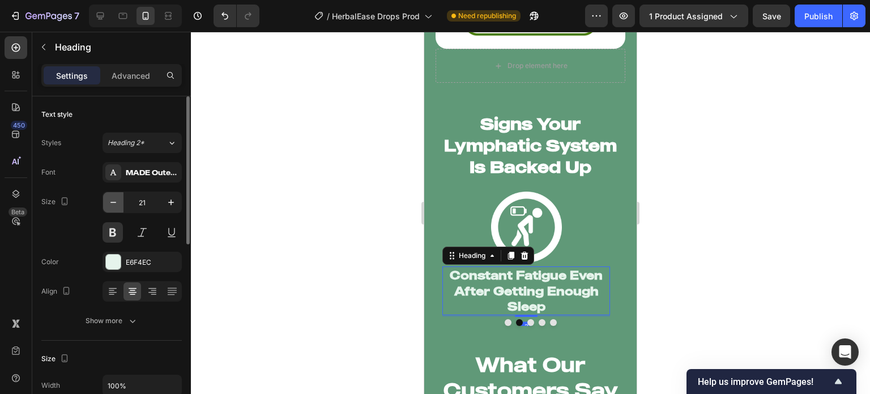
type input "20"
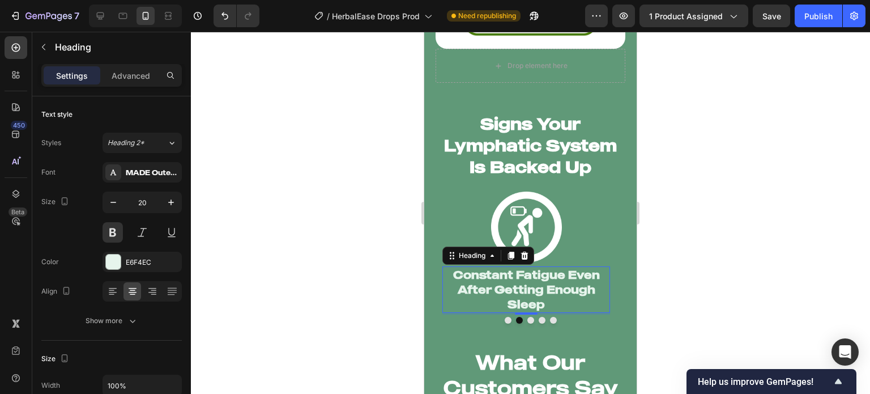
click at [298, 230] on div at bounding box center [530, 213] width 679 height 362
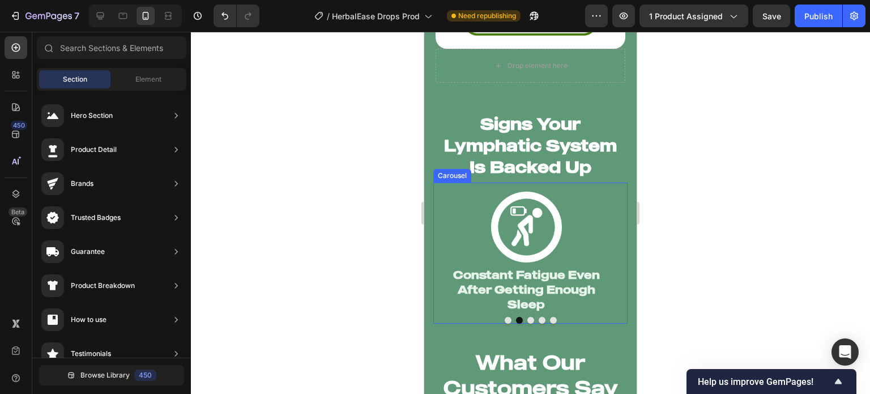
click at [505, 317] on button "Dot" at bounding box center [508, 320] width 7 height 7
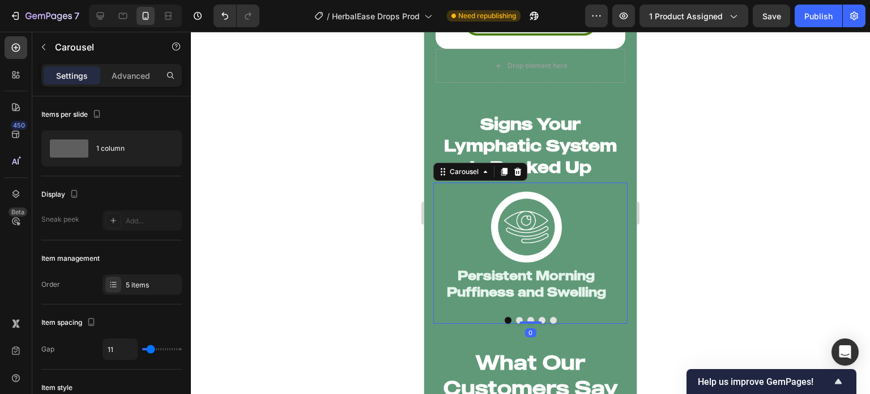
click at [528, 317] on button "Dot" at bounding box center [531, 320] width 7 height 7
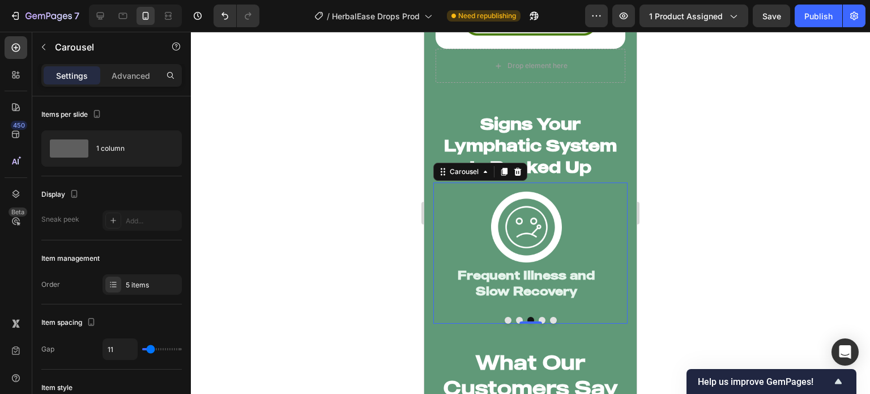
click at [541, 317] on button "Dot" at bounding box center [542, 320] width 7 height 7
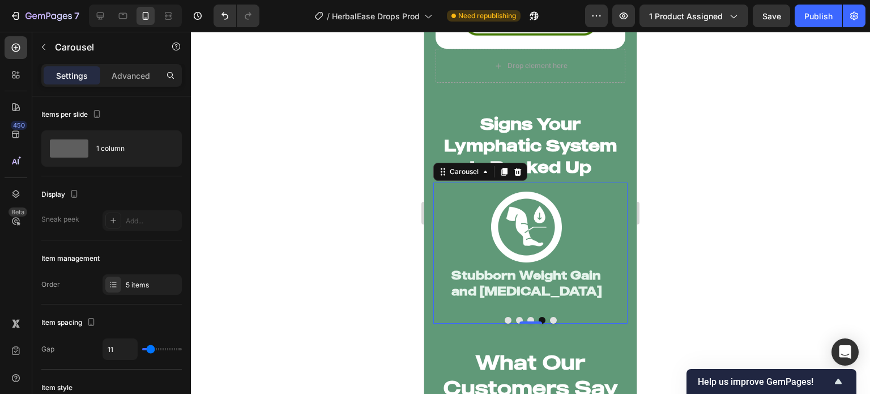
click at [550, 317] on button "Dot" at bounding box center [553, 320] width 7 height 7
click at [505, 317] on button "Dot" at bounding box center [508, 320] width 7 height 7
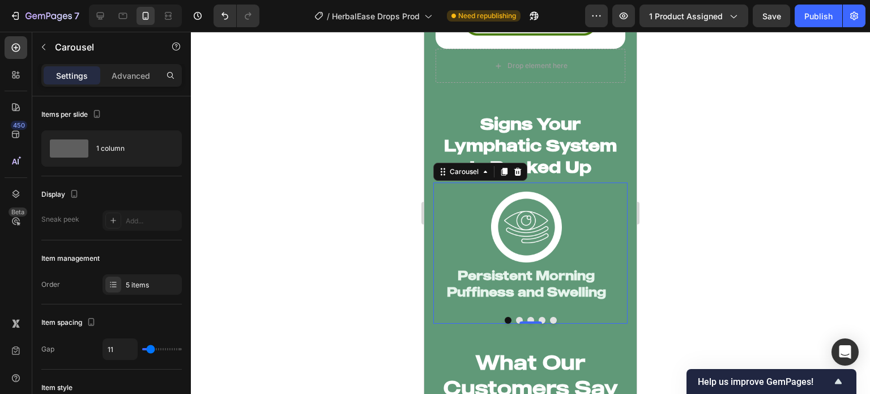
click at [516, 317] on button "Dot" at bounding box center [519, 320] width 7 height 7
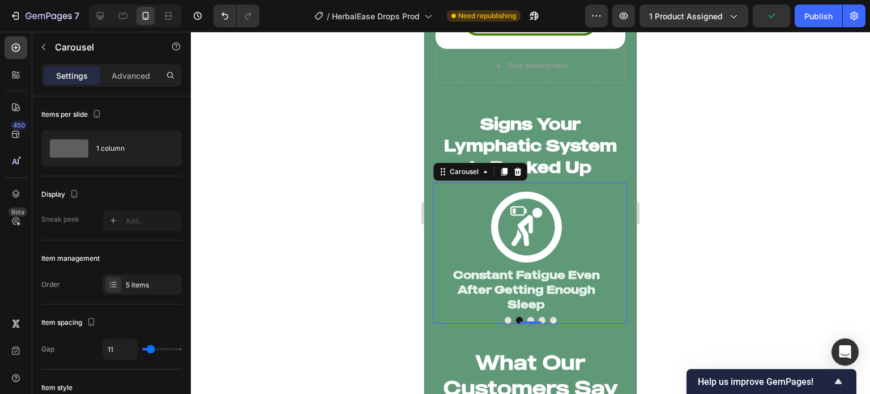
click at [528, 317] on button "Dot" at bounding box center [531, 320] width 7 height 7
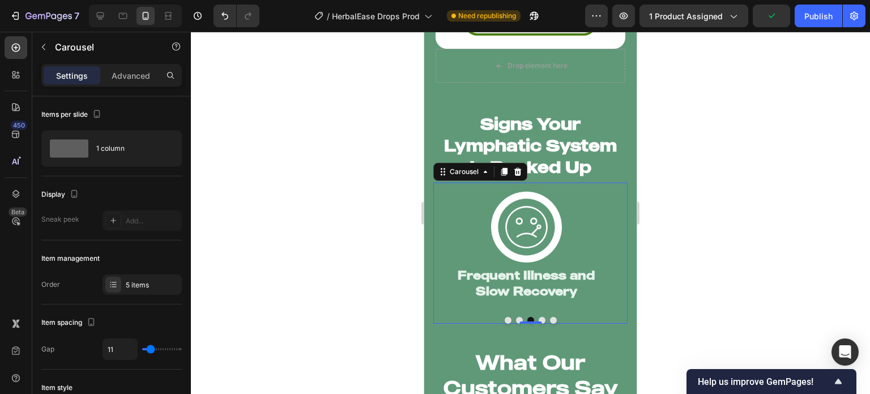
click at [541, 317] on button "Dot" at bounding box center [542, 320] width 7 height 7
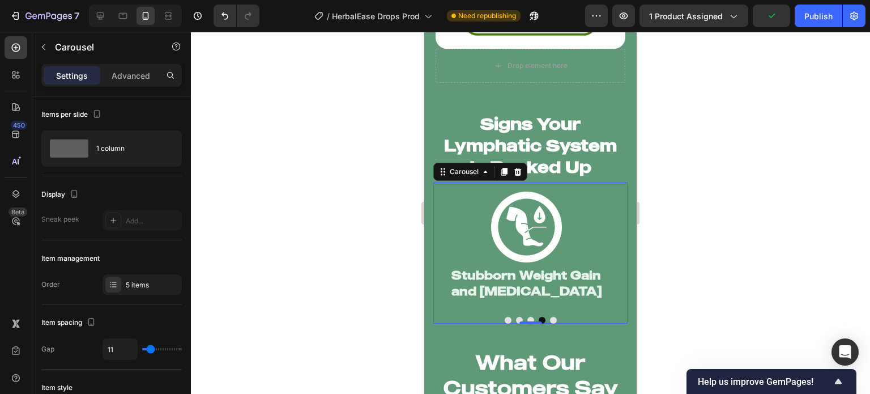
click at [550, 317] on button "Dot" at bounding box center [553, 320] width 7 height 7
click at [505, 317] on button "Dot" at bounding box center [508, 320] width 7 height 7
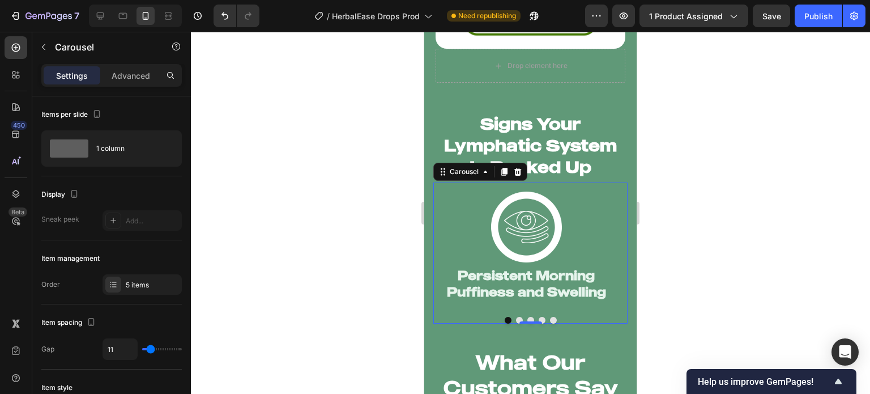
click at [516, 317] on button "Dot" at bounding box center [519, 320] width 7 height 7
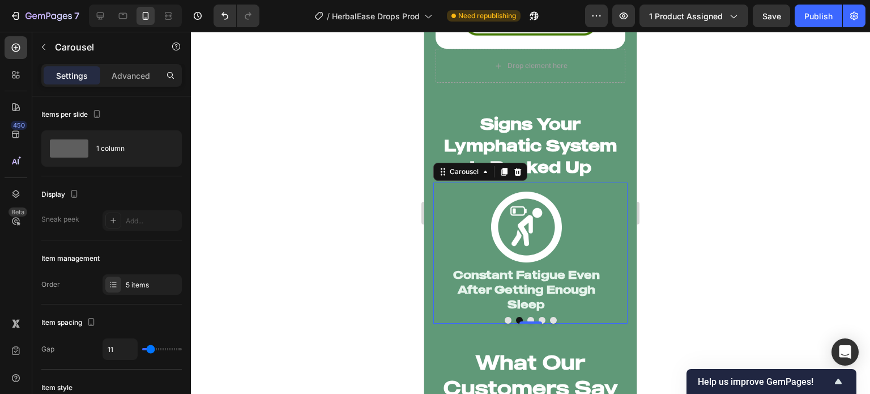
click at [339, 290] on div at bounding box center [530, 213] width 679 height 362
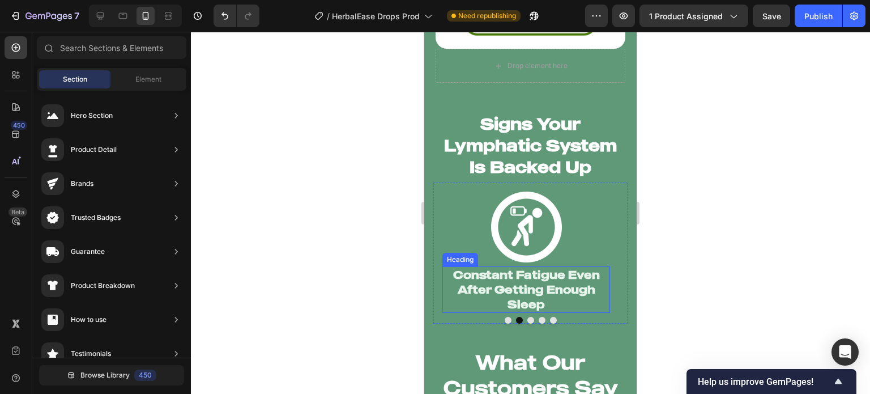
click at [473, 303] on h2 "Constant Fatigue Even After Getting Enough Sleep" at bounding box center [527, 289] width 168 height 46
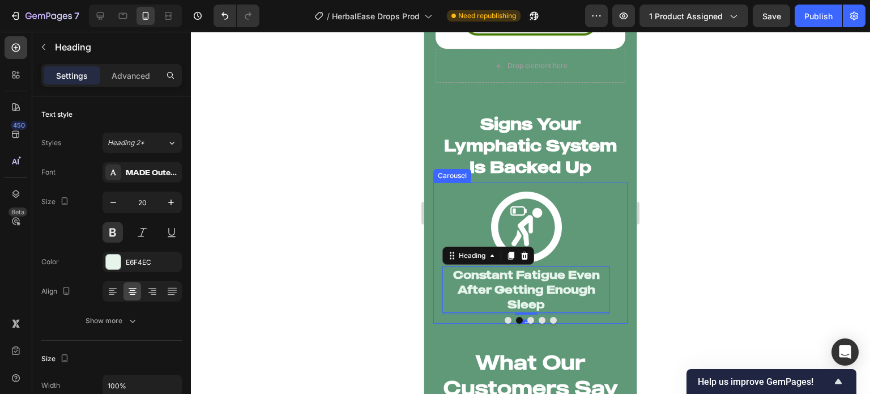
click at [455, 317] on div at bounding box center [531, 320] width 194 height 7
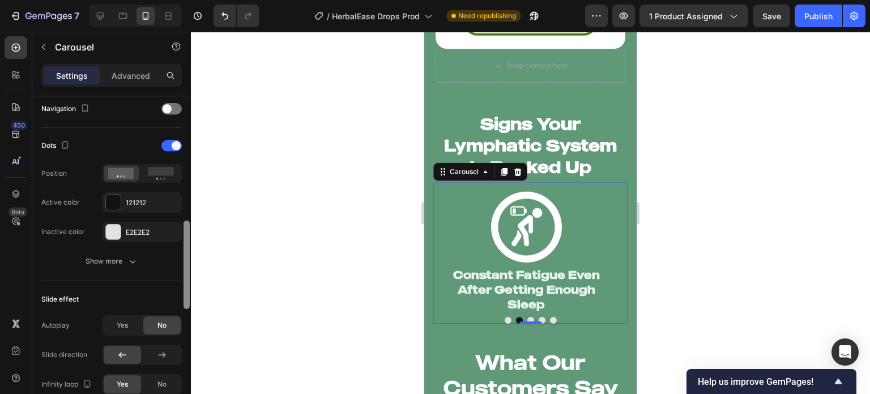
scroll to position [414, 0]
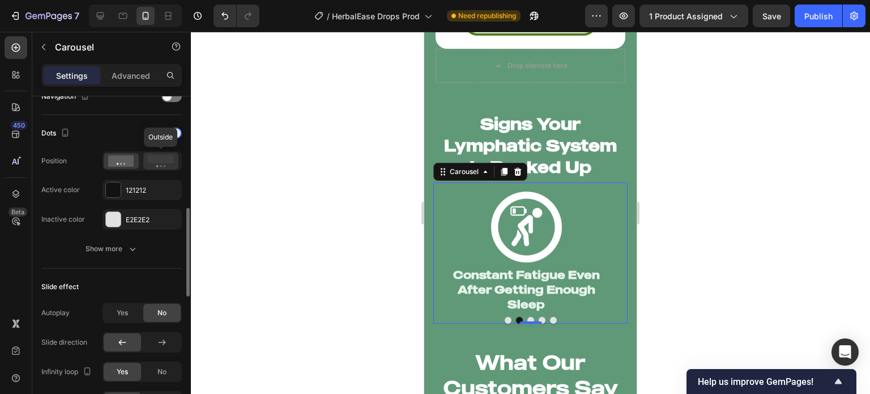
click at [157, 165] on circle at bounding box center [157, 166] width 2 height 2
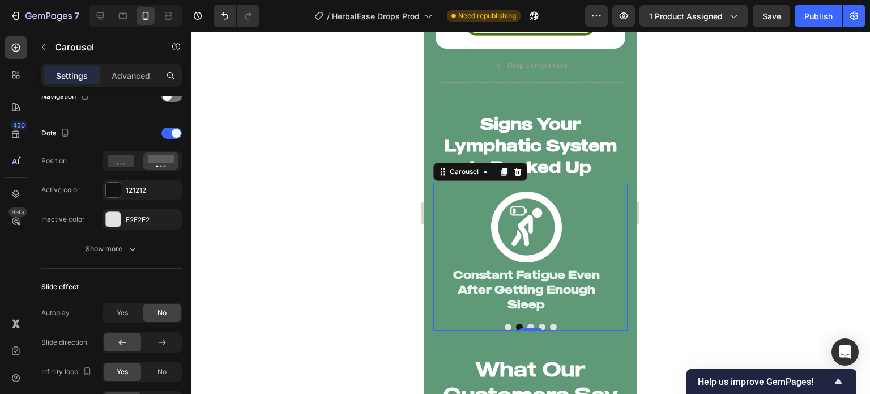
click at [331, 279] on div at bounding box center [530, 213] width 679 height 362
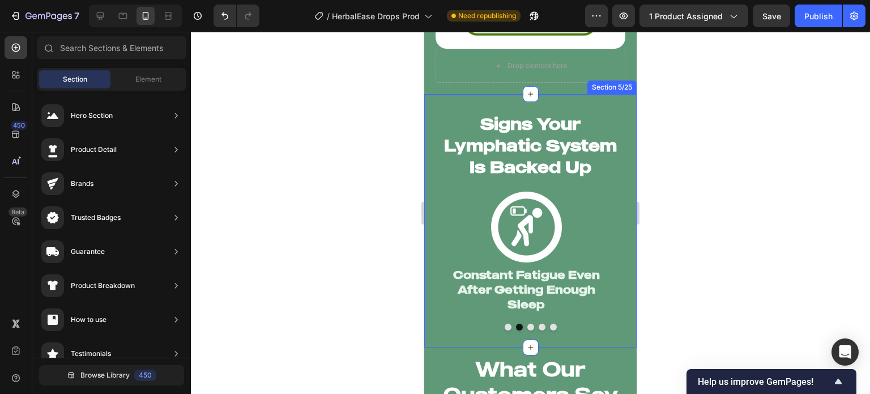
click at [505, 324] on button "Dot" at bounding box center [508, 327] width 7 height 7
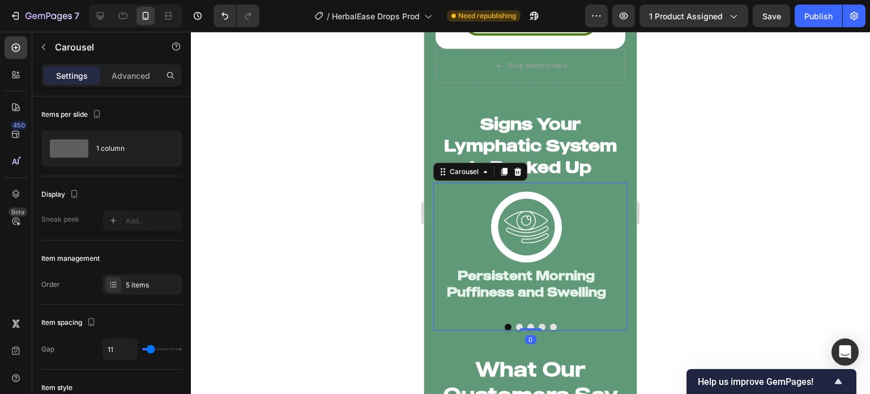
click at [335, 291] on div at bounding box center [530, 213] width 679 height 362
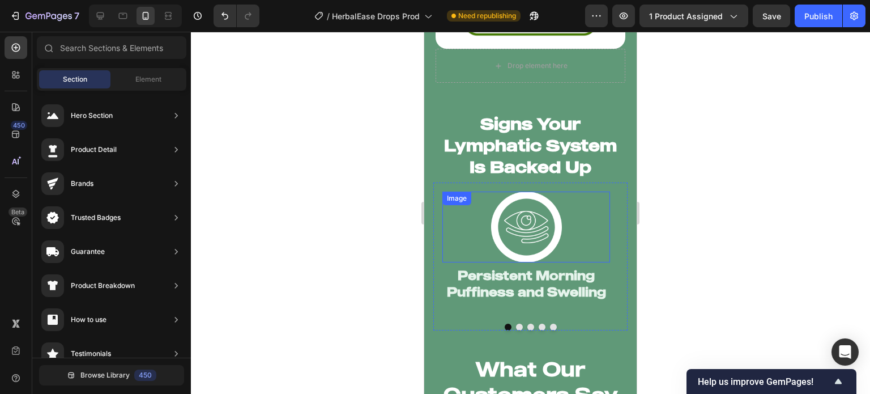
click at [515, 242] on img at bounding box center [526, 227] width 71 height 71
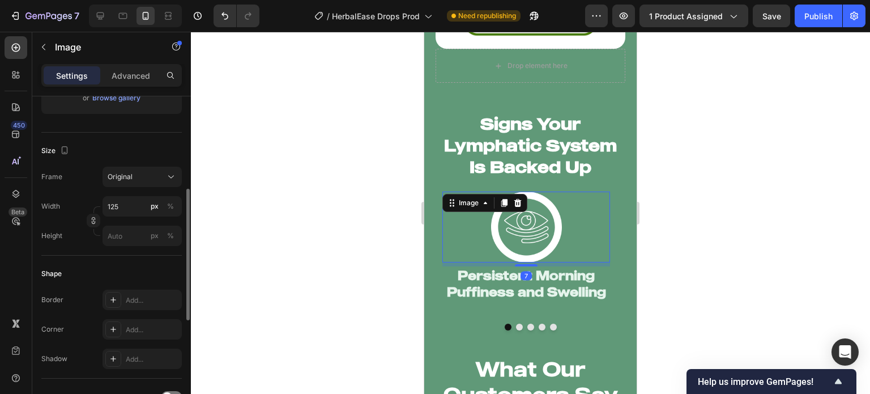
scroll to position [236, 0]
click at [137, 203] on input "125" at bounding box center [142, 204] width 79 height 20
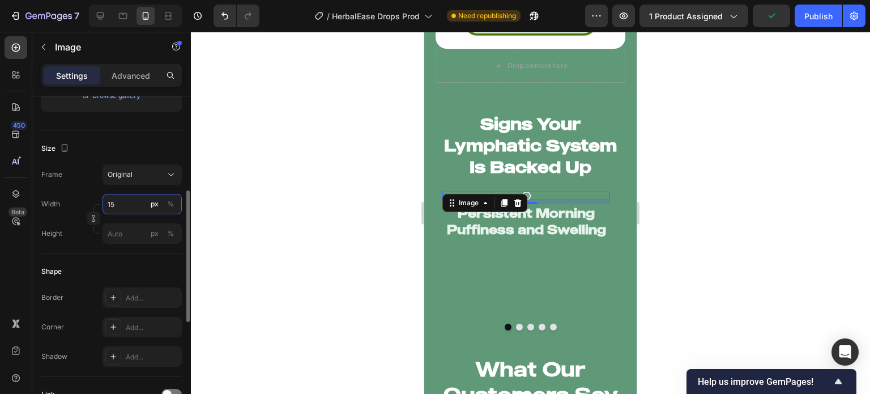
type input "150"
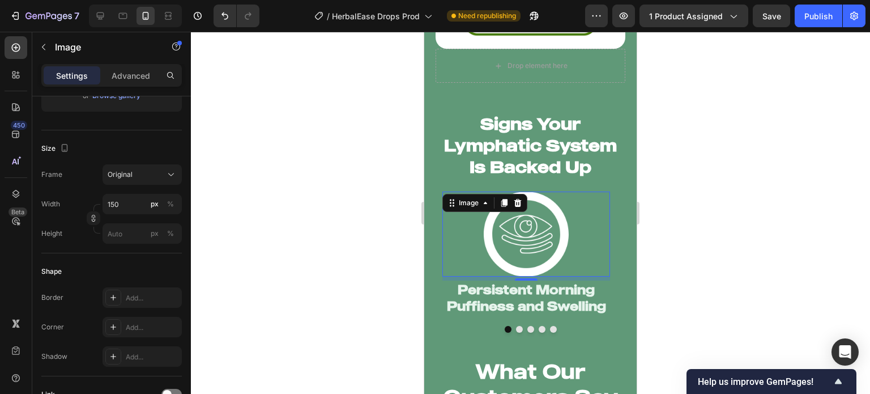
click at [301, 223] on div at bounding box center [530, 213] width 679 height 362
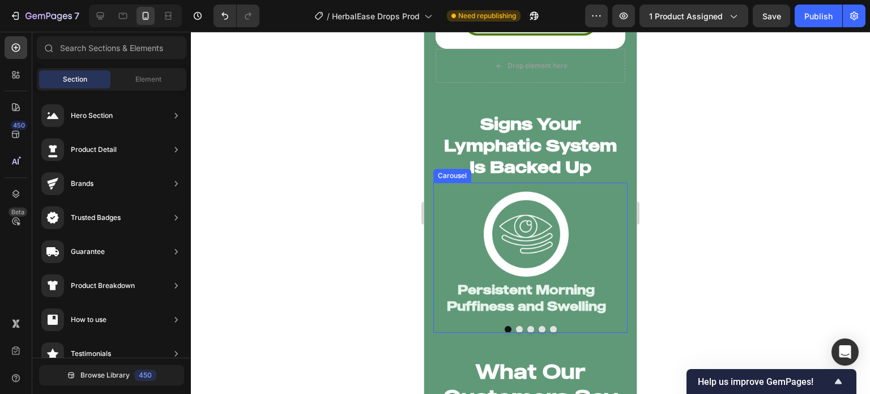
click at [517, 326] on div at bounding box center [531, 329] width 194 height 7
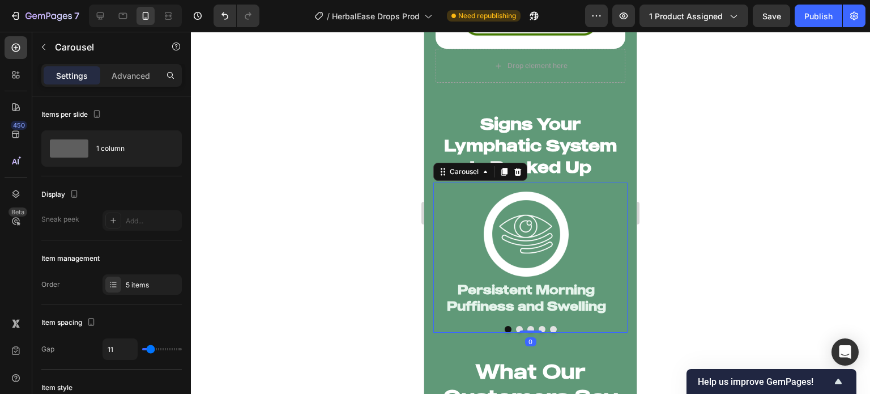
click at [516, 326] on button "Dot" at bounding box center [519, 329] width 7 height 7
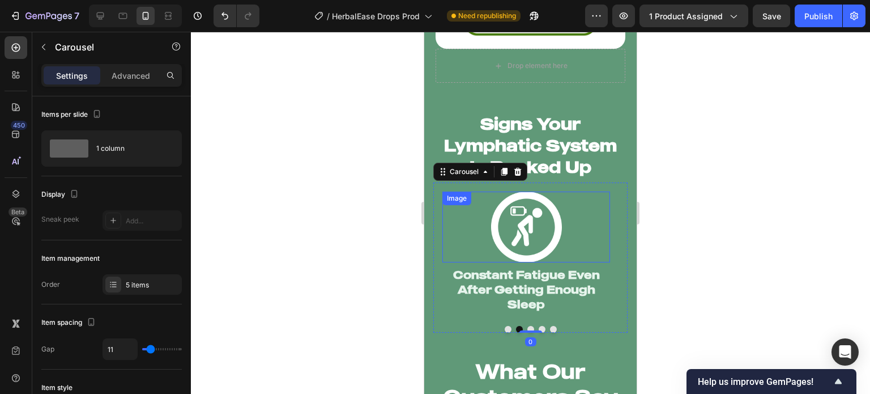
click at [526, 229] on img at bounding box center [526, 227] width 71 height 71
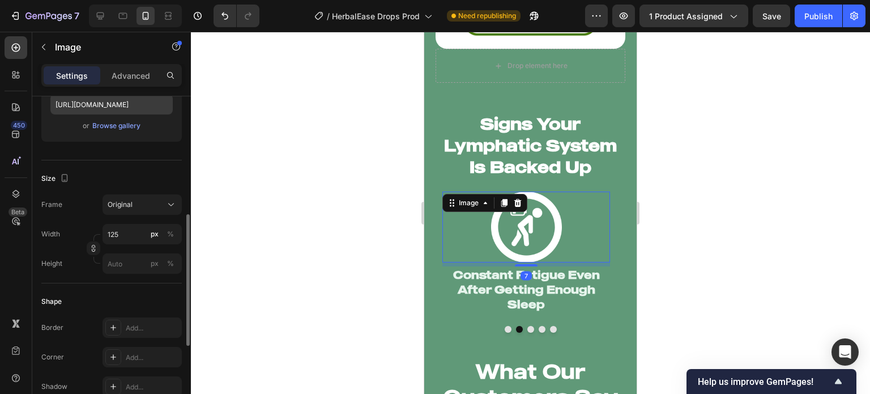
scroll to position [231, 0]
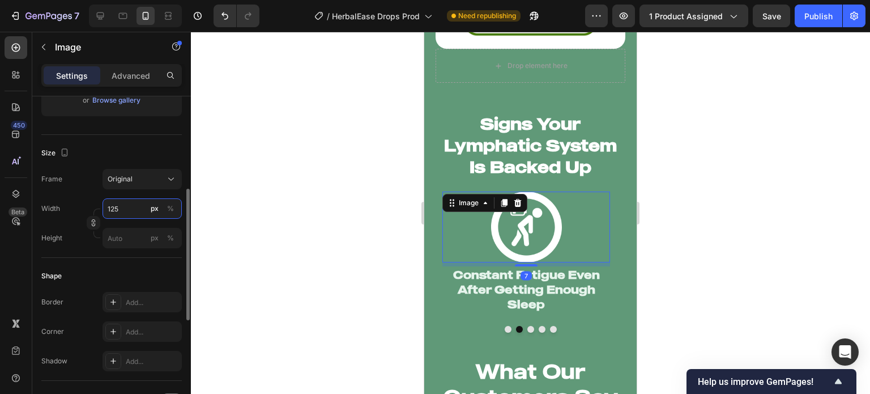
click at [120, 208] on input "125" at bounding box center [142, 208] width 79 height 20
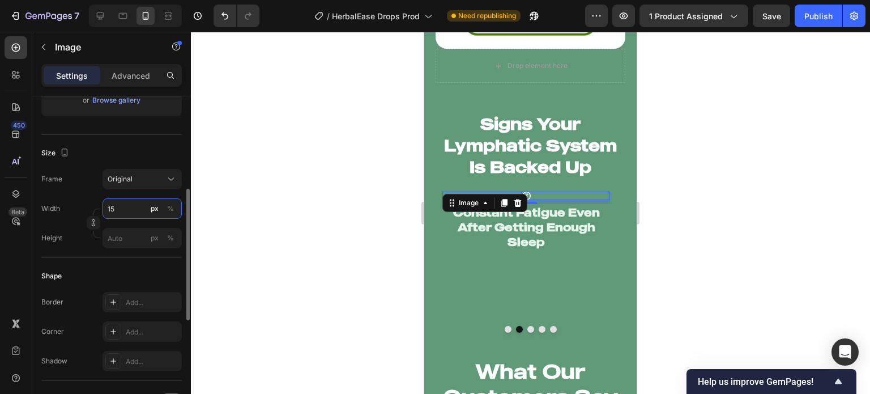
type input "150"
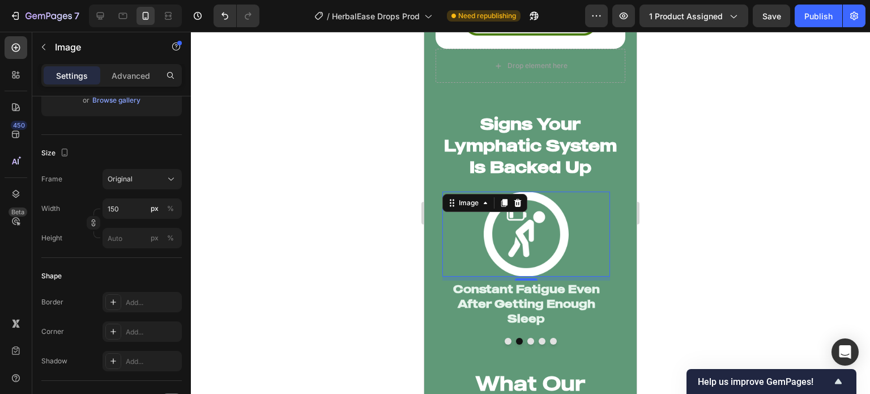
click at [461, 320] on div "Image 7 Constant Fatigue Even After Getting Enough Sleep Heading" at bounding box center [527, 259] width 186 height 155
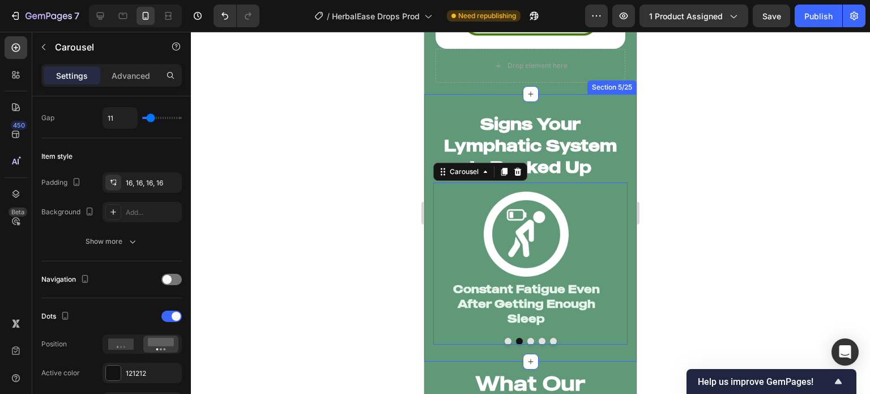
scroll to position [0, 0]
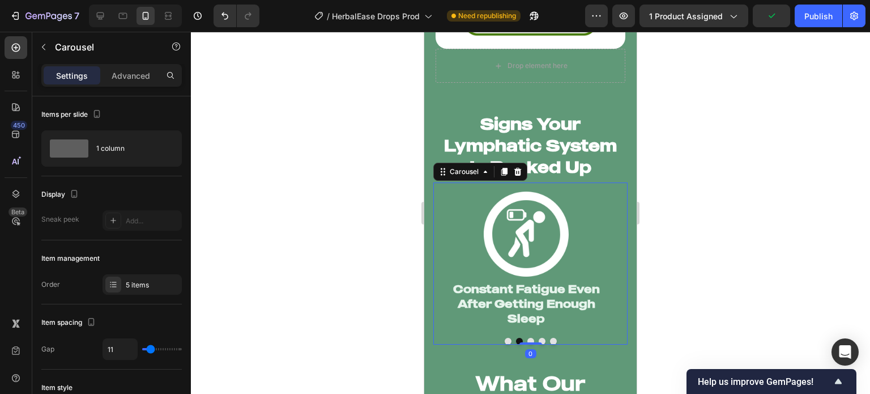
click at [528, 338] on button "Dot" at bounding box center [531, 341] width 7 height 7
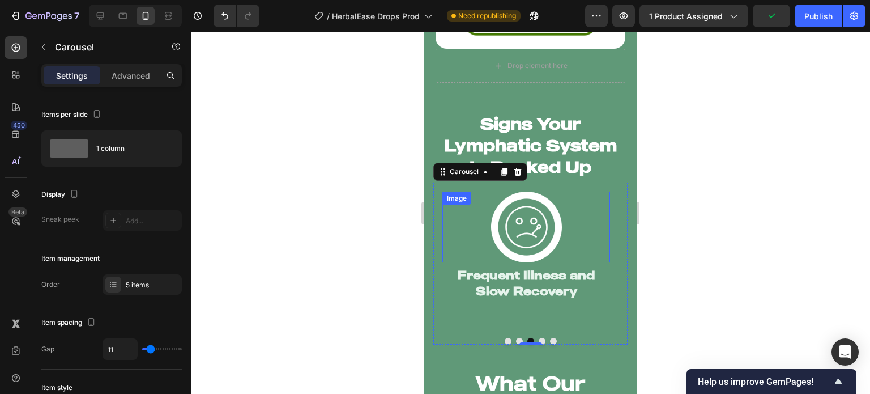
click at [534, 223] on img at bounding box center [526, 227] width 71 height 71
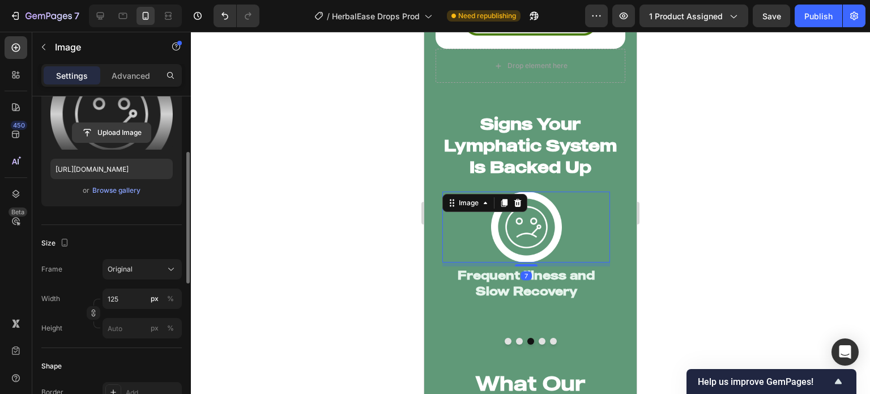
scroll to position [141, 0]
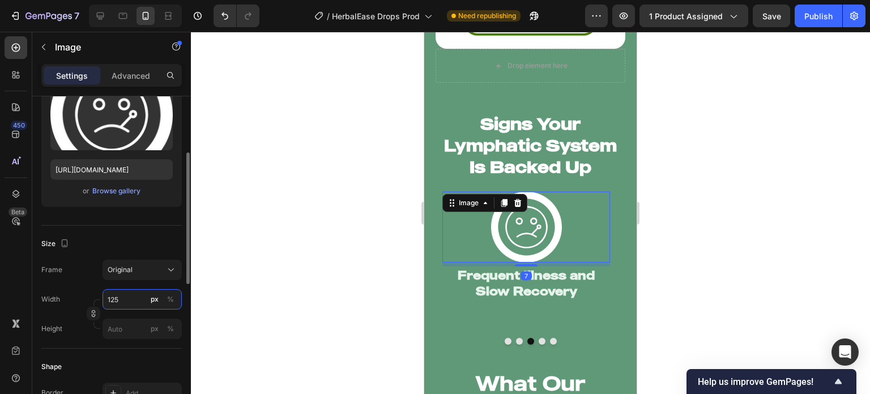
click at [131, 296] on input "125" at bounding box center [142, 299] width 79 height 20
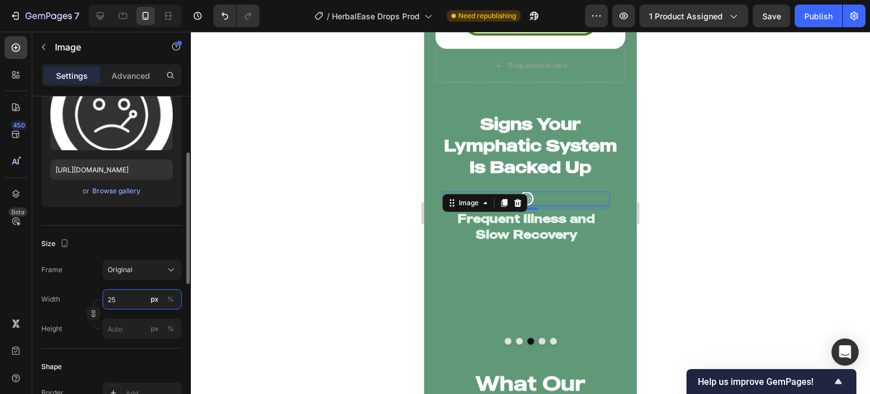
type input "2"
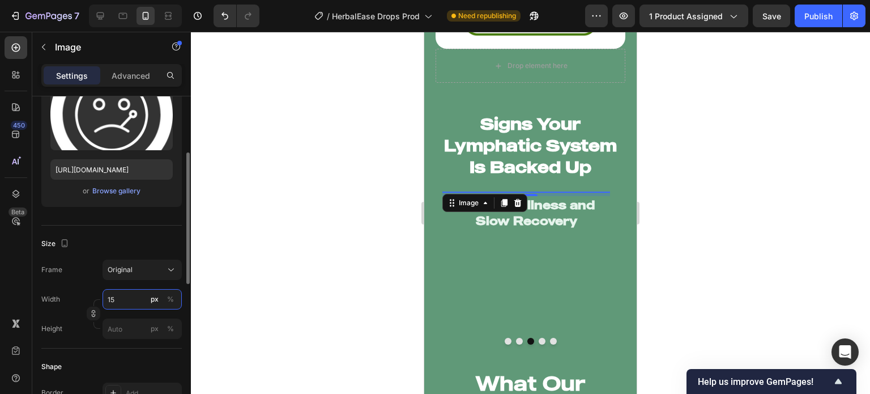
type input "150"
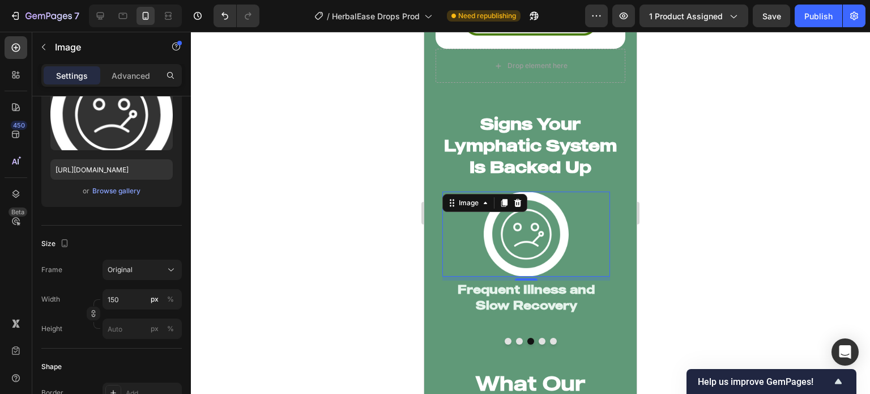
click at [258, 301] on div at bounding box center [530, 213] width 679 height 362
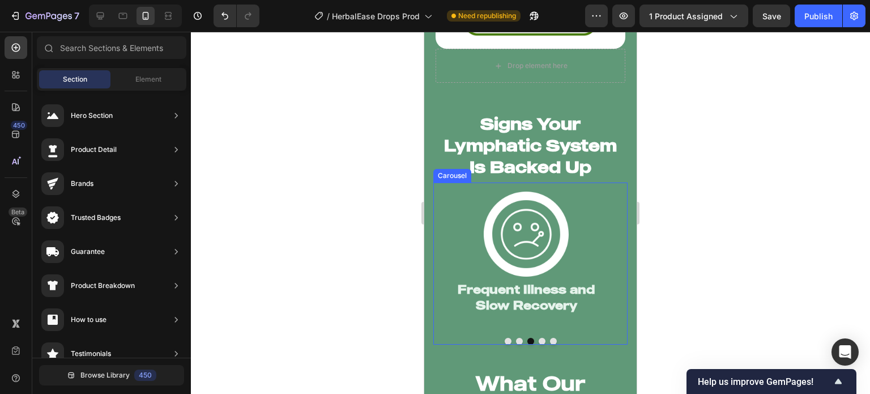
click at [539, 338] on button "Dot" at bounding box center [542, 341] width 7 height 7
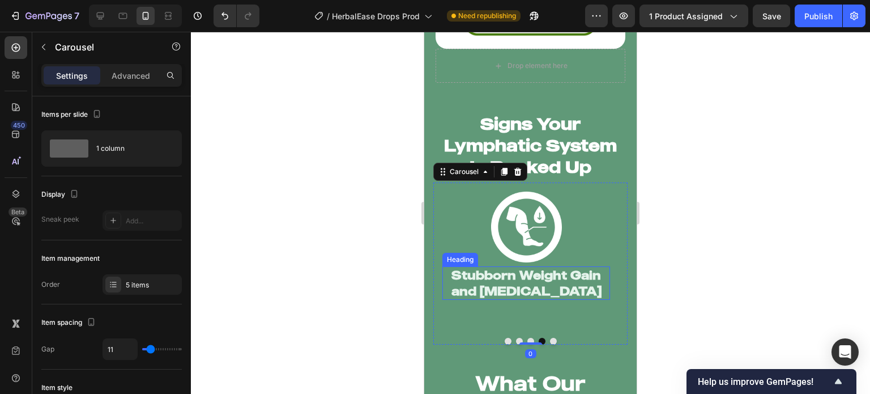
click at [527, 241] on img at bounding box center [526, 227] width 71 height 71
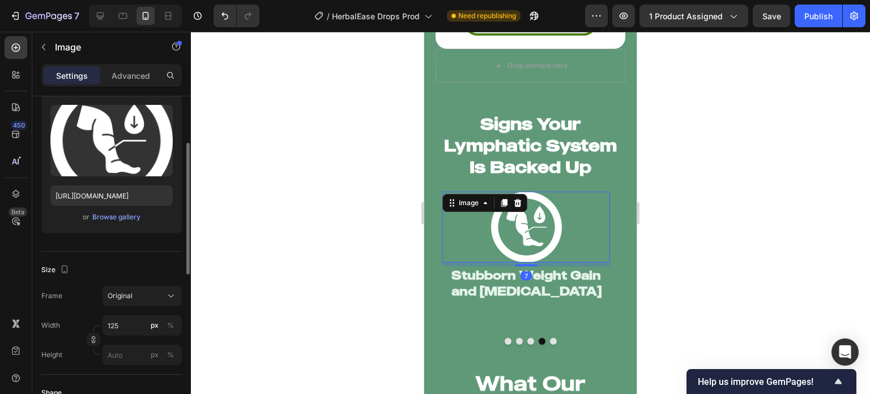
scroll to position [115, 0]
click at [131, 326] on input "125" at bounding box center [142, 325] width 79 height 20
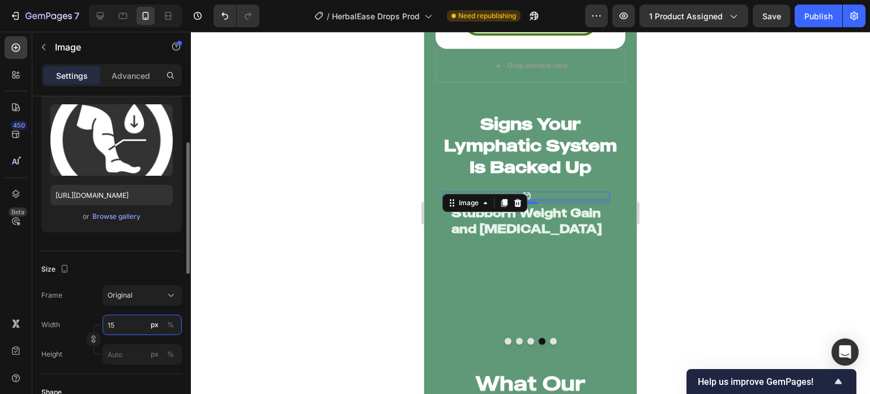
type input "150"
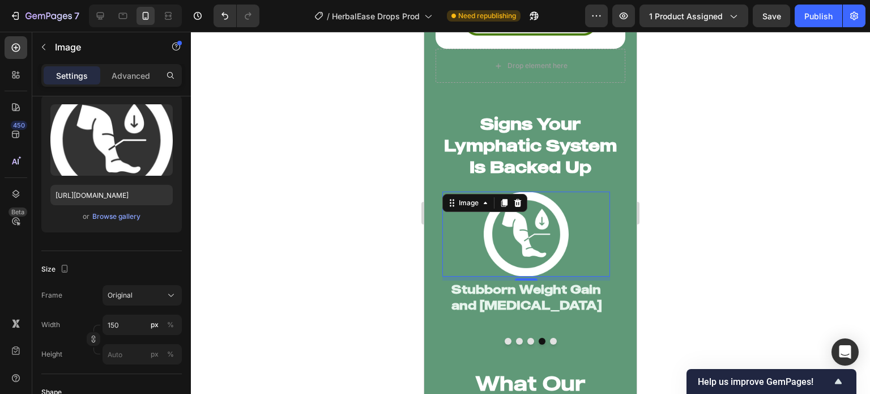
click at [316, 317] on div at bounding box center [530, 213] width 679 height 362
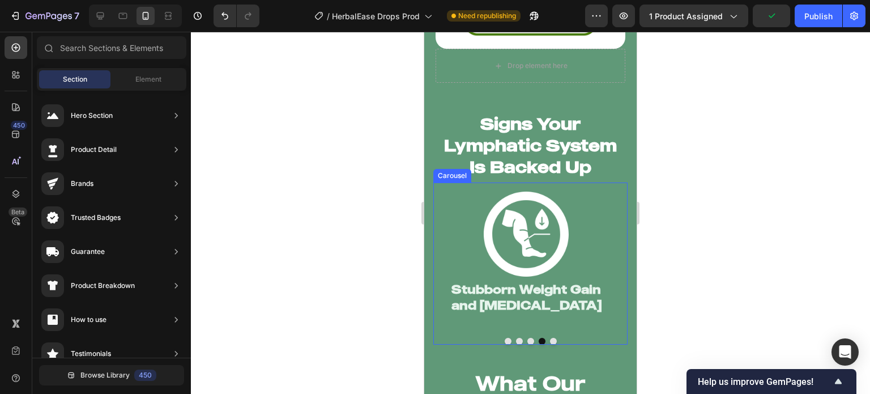
click at [550, 338] on button "Dot" at bounding box center [553, 341] width 7 height 7
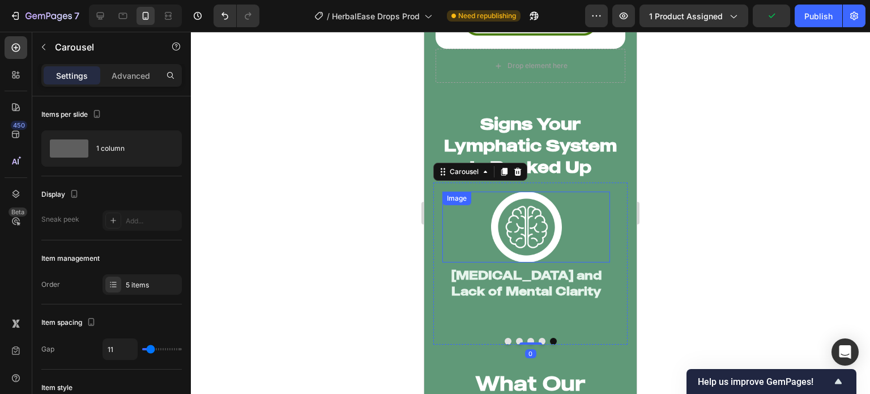
click at [516, 227] on img at bounding box center [526, 227] width 71 height 71
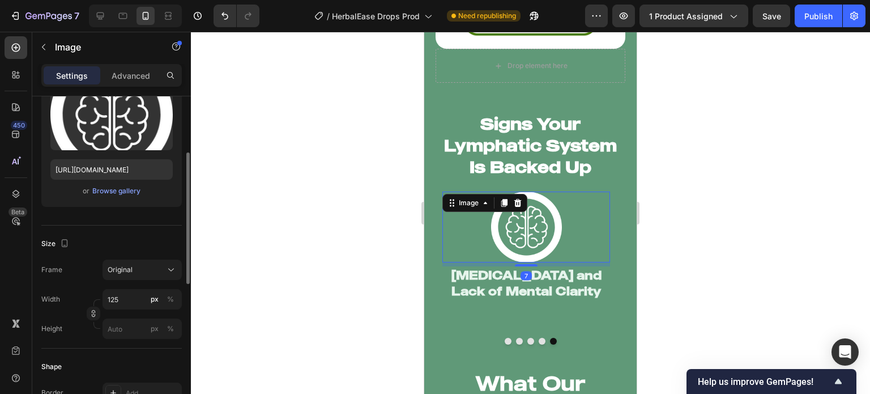
scroll to position [141, 0]
click at [118, 295] on input "125" at bounding box center [142, 298] width 79 height 20
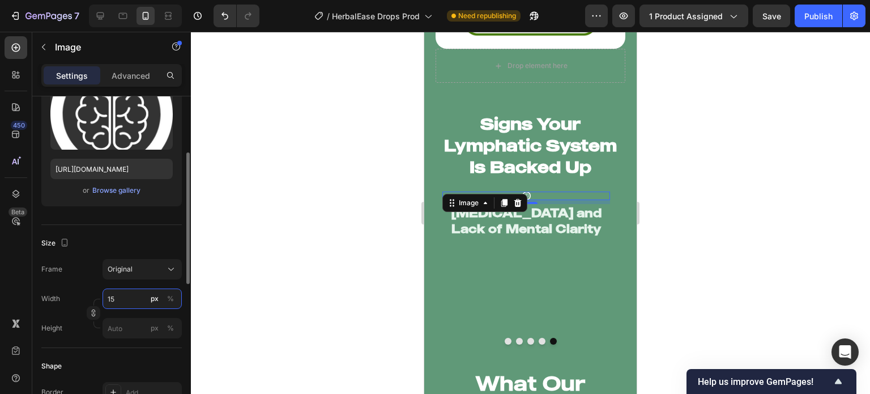
type input "150"
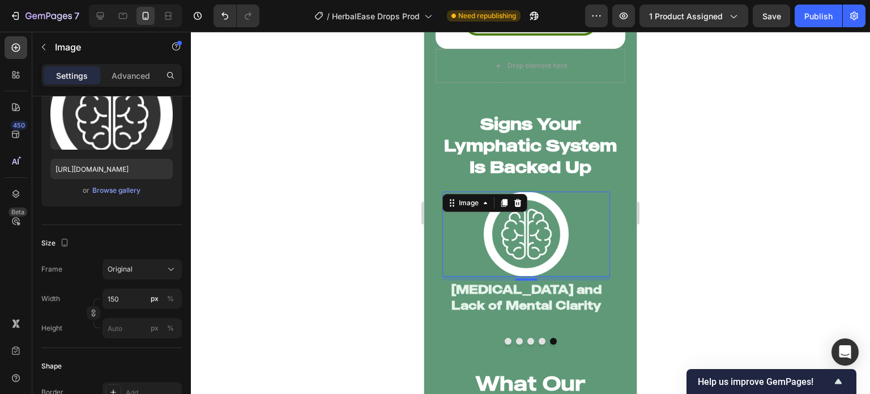
click at [322, 304] on div at bounding box center [530, 213] width 679 height 362
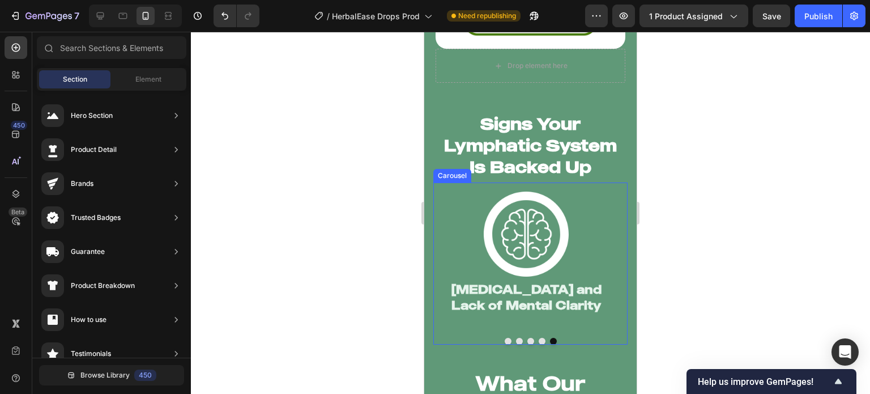
click at [508, 320] on div "Image Brain Fog and Lack of Mental Clarity Heading" at bounding box center [527, 259] width 186 height 155
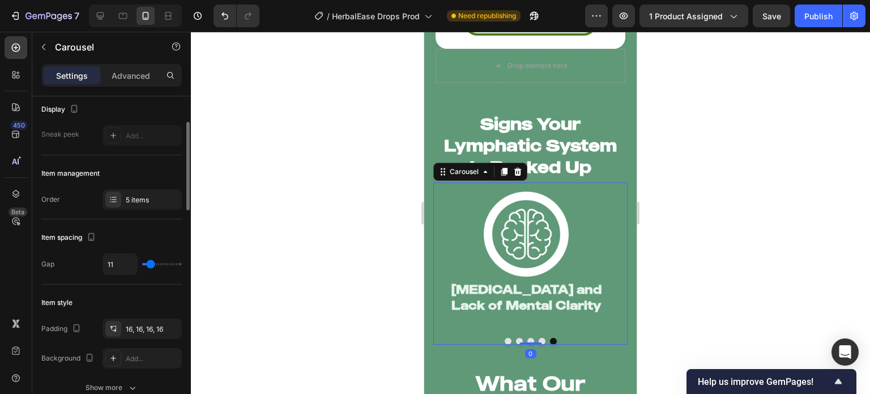
scroll to position [87, 0]
type input "0"
type input "5"
drag, startPoint x: 142, startPoint y: 259, endPoint x: 117, endPoint y: 259, distance: 24.9
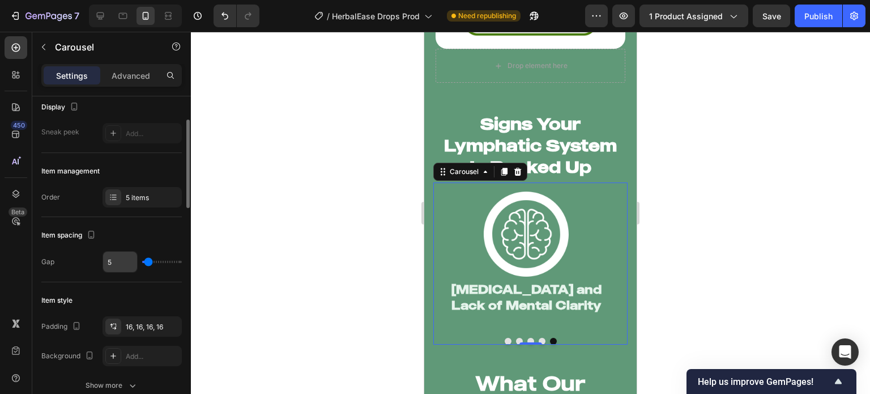
type input "4"
click at [148, 261] on input "range" at bounding box center [162, 262] width 40 height 2
click at [117, 259] on input "4" at bounding box center [120, 262] width 34 height 20
type input "1"
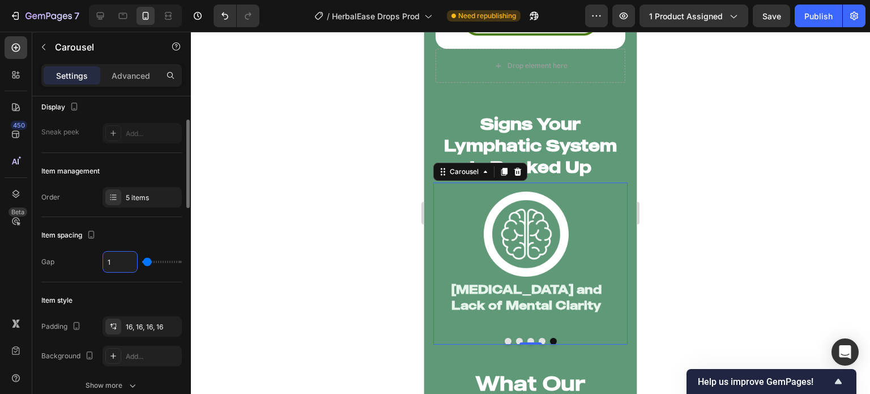
type input "11"
click at [119, 283] on div "Item style Padding 16, 16, 16, 16 Background Add... Show more" at bounding box center [111, 343] width 141 height 123
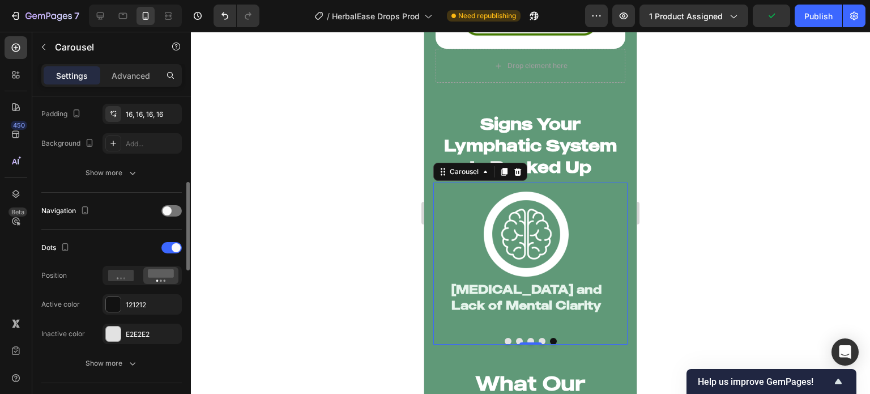
scroll to position [304, 0]
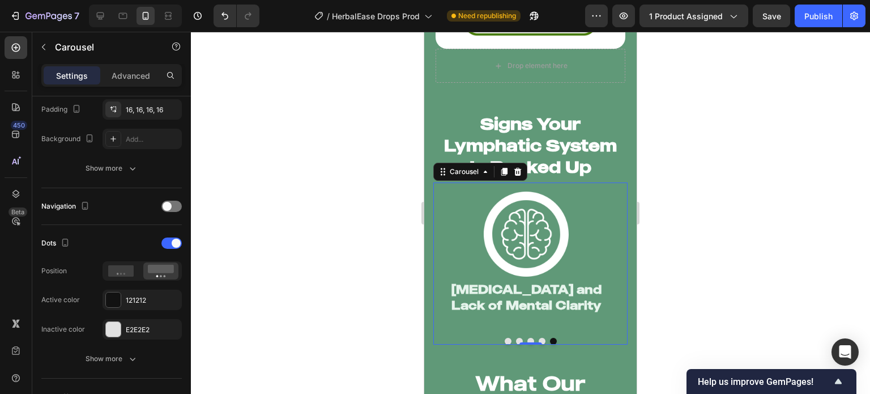
click at [516, 338] on button "Dot" at bounding box center [519, 341] width 7 height 7
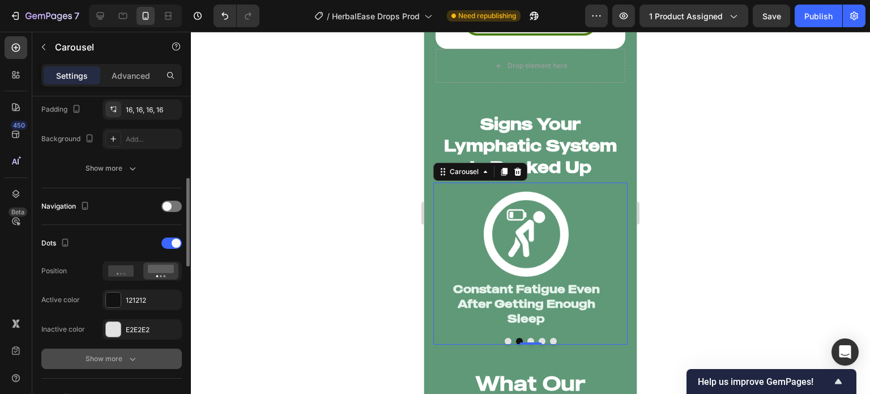
click at [148, 349] on button "Show more" at bounding box center [111, 359] width 141 height 20
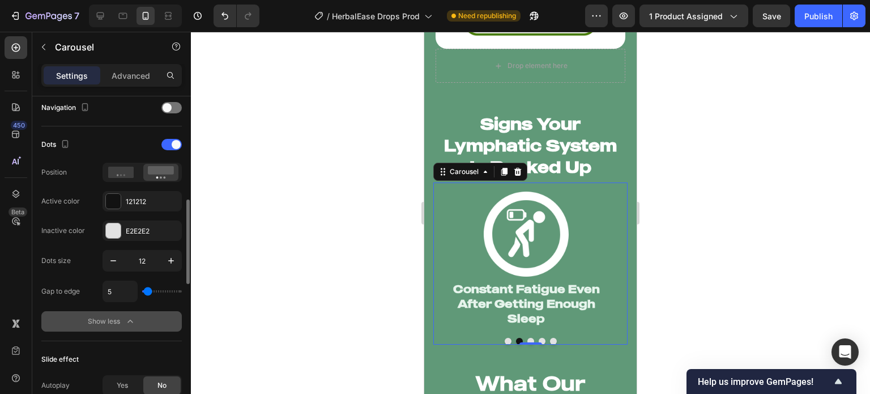
scroll to position [406, 0]
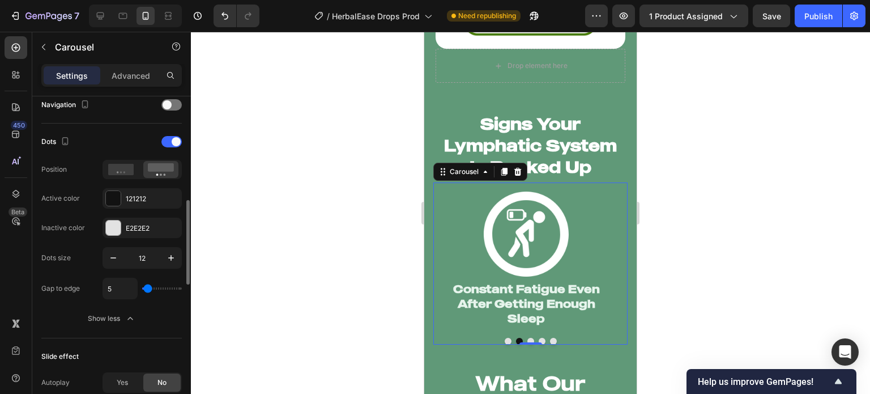
click at [149, 280] on div "5" at bounding box center [142, 289] width 79 height 22
click at [150, 287] on input "range" at bounding box center [162, 288] width 40 height 2
type input "4"
type input "3"
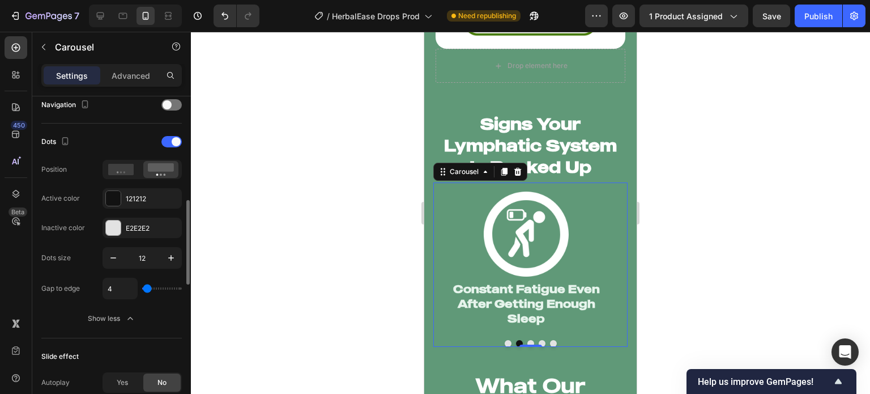
type input "3"
type input "4"
type input "5"
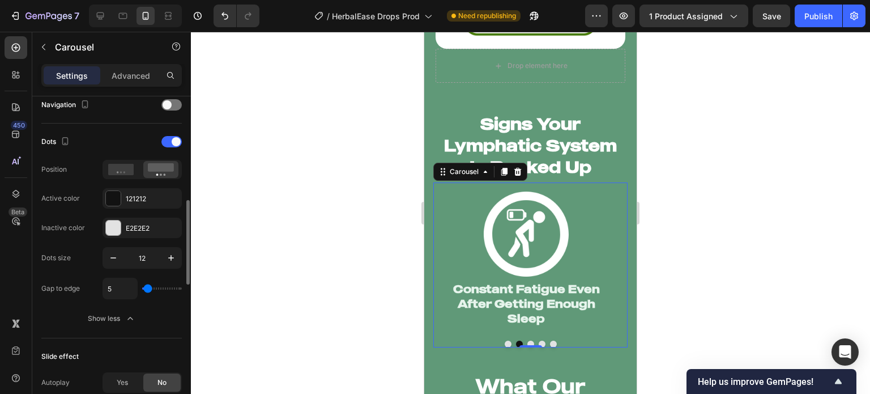
type input "6"
type input "7"
type input "6"
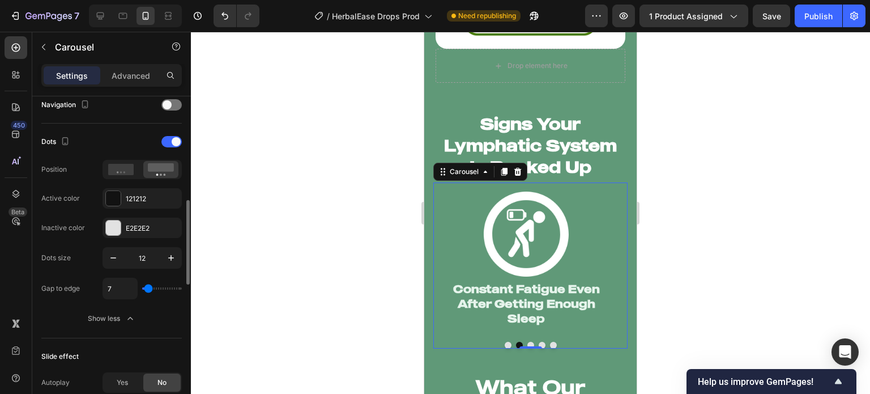
type input "6"
type input "0"
click at [410, 328] on div at bounding box center [530, 213] width 679 height 362
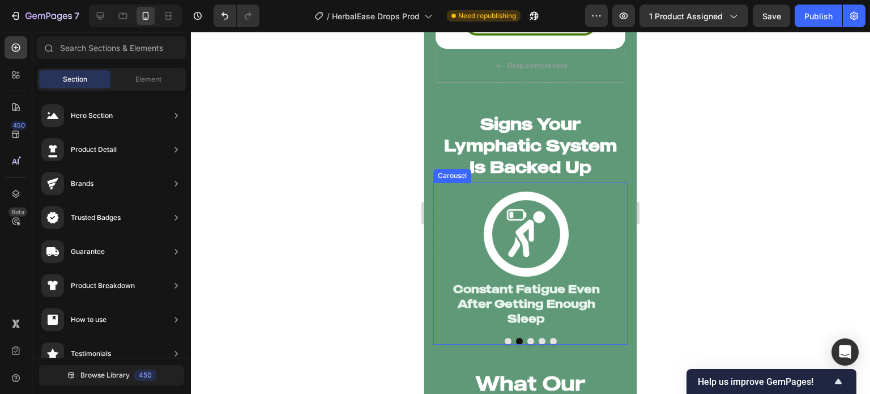
click at [505, 338] on button "Dot" at bounding box center [508, 341] width 7 height 7
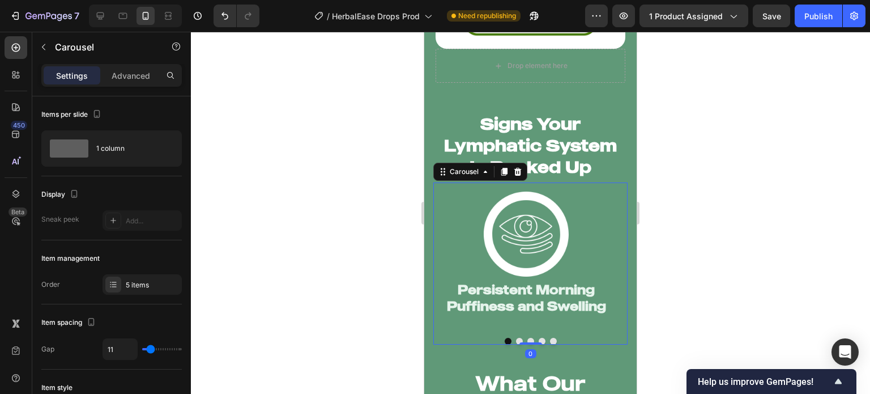
click at [516, 338] on button "Dot" at bounding box center [519, 341] width 7 height 7
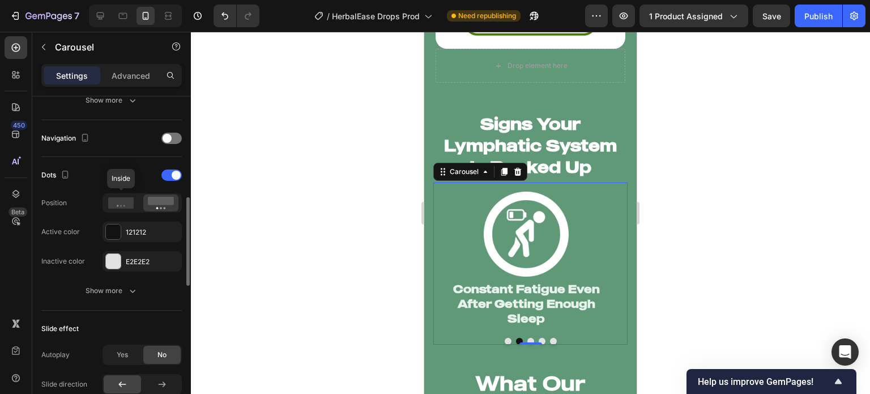
scroll to position [373, 0]
click at [177, 131] on div "Navigation" at bounding box center [111, 138] width 141 height 18
click at [175, 136] on div at bounding box center [172, 137] width 20 height 11
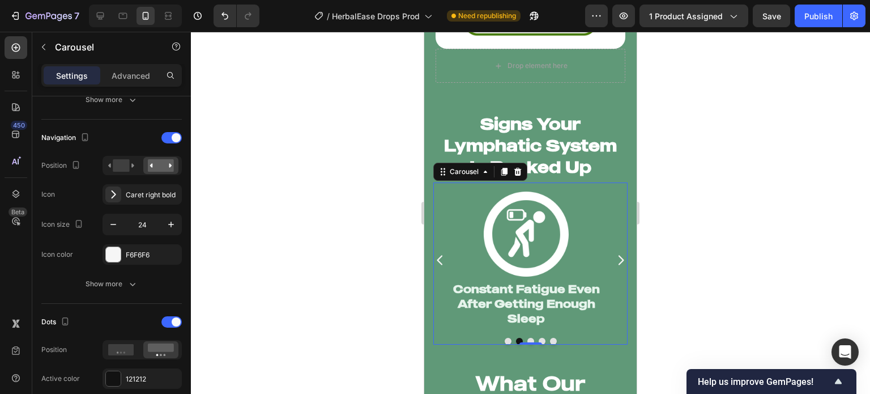
click at [349, 258] on div at bounding box center [530, 213] width 679 height 362
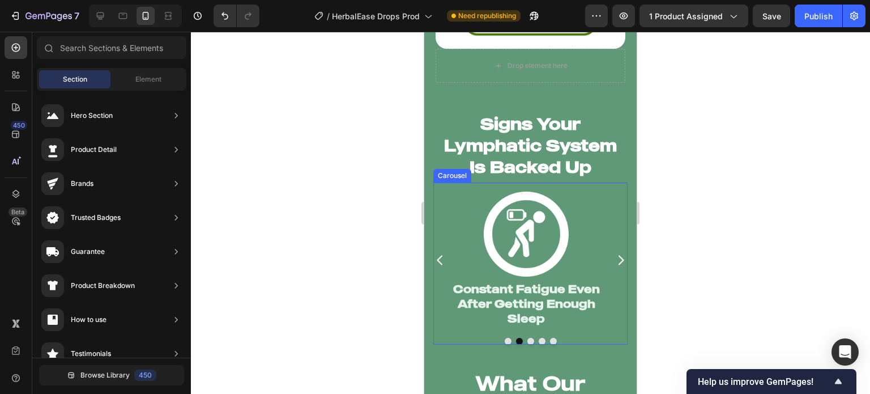
click at [436, 253] on icon "Carousel Back Arrow" at bounding box center [441, 260] width 14 height 14
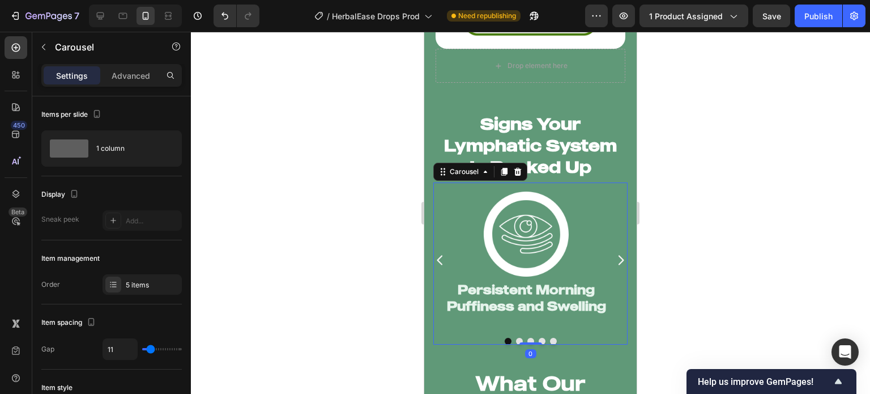
click at [436, 253] on icon "Carousel Back Arrow" at bounding box center [441, 260] width 14 height 14
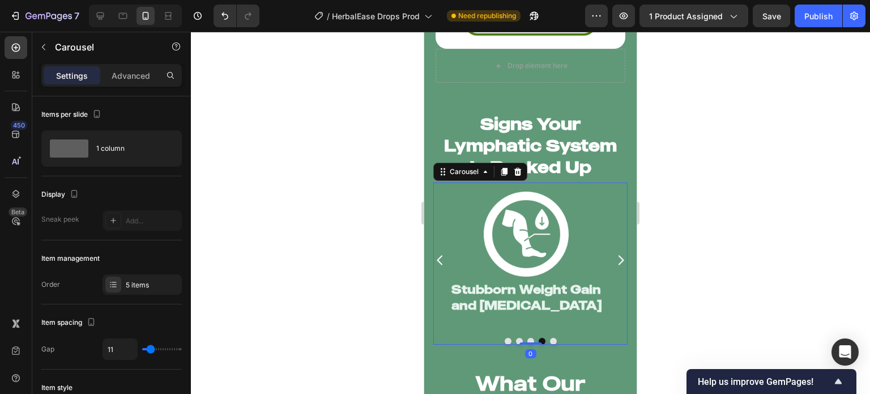
click at [436, 253] on icon "Carousel Back Arrow" at bounding box center [441, 260] width 14 height 14
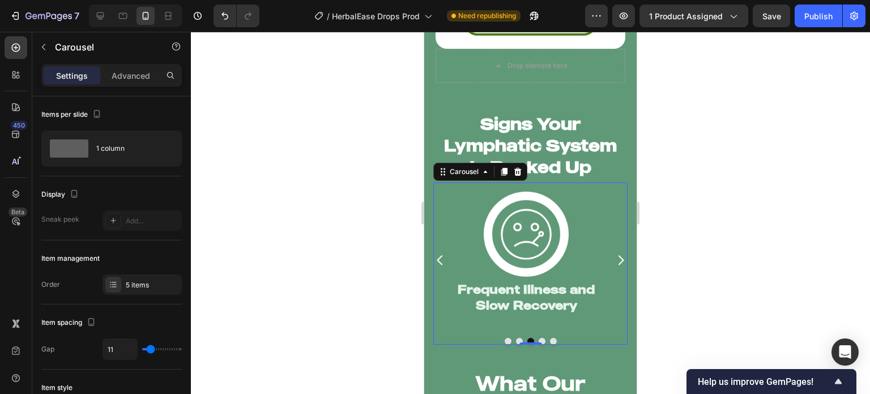
click at [436, 253] on icon "Carousel Back Arrow" at bounding box center [441, 260] width 14 height 14
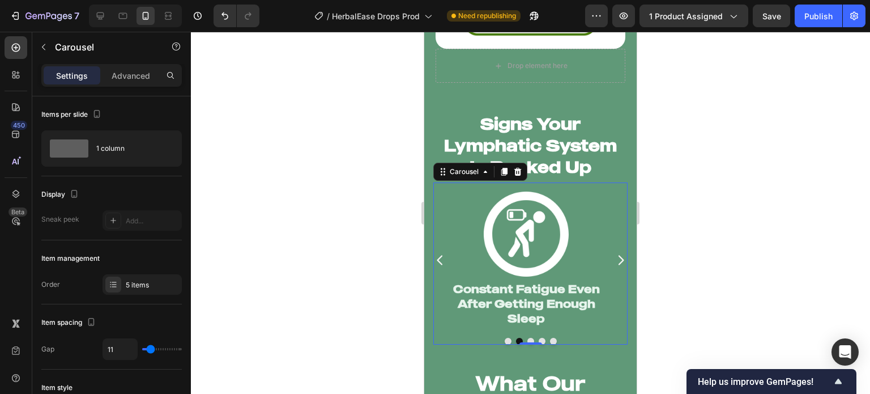
click at [436, 253] on icon "Carousel Back Arrow" at bounding box center [441, 260] width 14 height 14
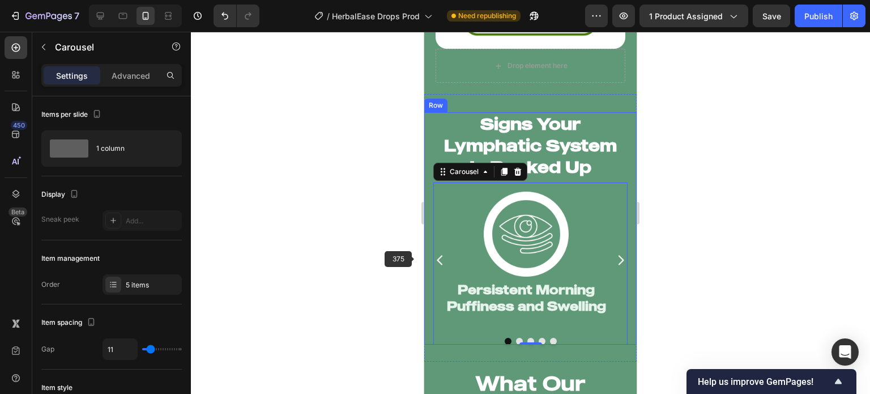
click at [333, 261] on div at bounding box center [530, 213] width 679 height 362
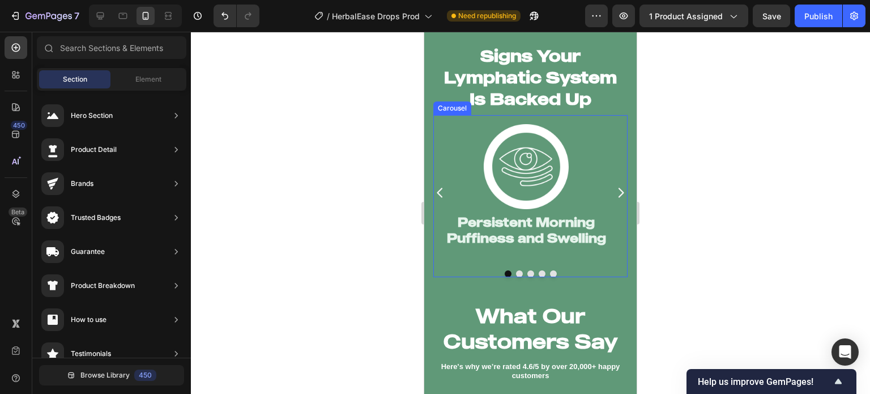
scroll to position [2282, 0]
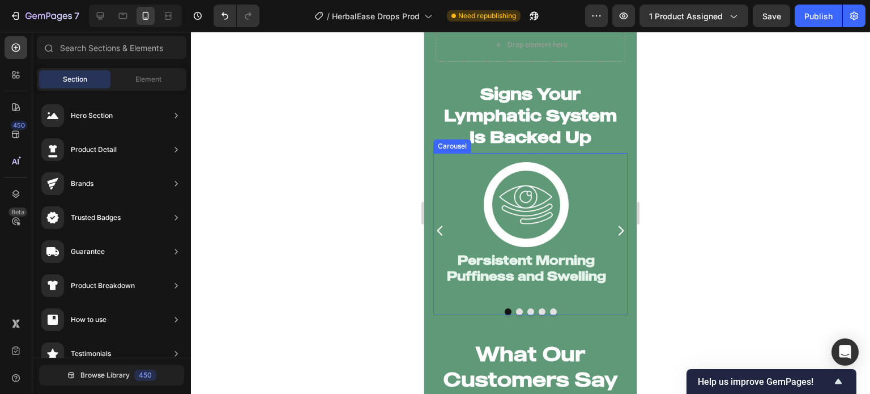
click at [602, 305] on div "Image Persistent Morning Puffiness and Swelling Heading" at bounding box center [527, 230] width 186 height 155
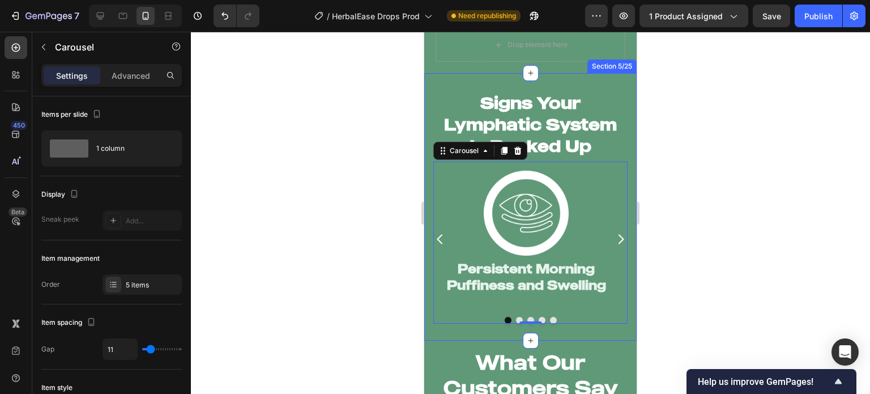
click at [456, 73] on div "Signs Your Lymphatic System Is Backed Up Heading Image Persistent Morning Puffi…" at bounding box center [530, 206] width 213 height 267
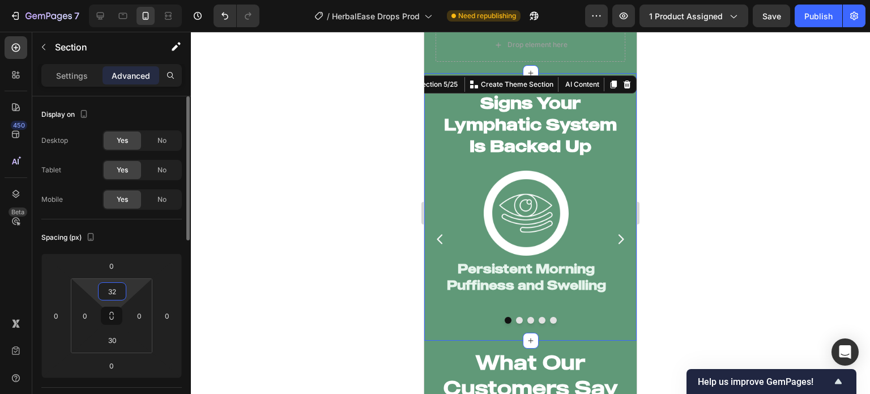
click at [117, 292] on input "32" at bounding box center [112, 291] width 23 height 17
type input "30"
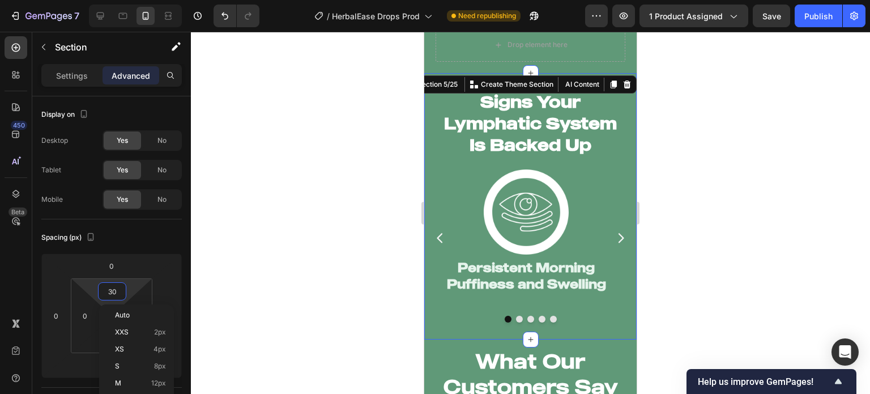
click at [352, 239] on div at bounding box center [530, 213] width 679 height 362
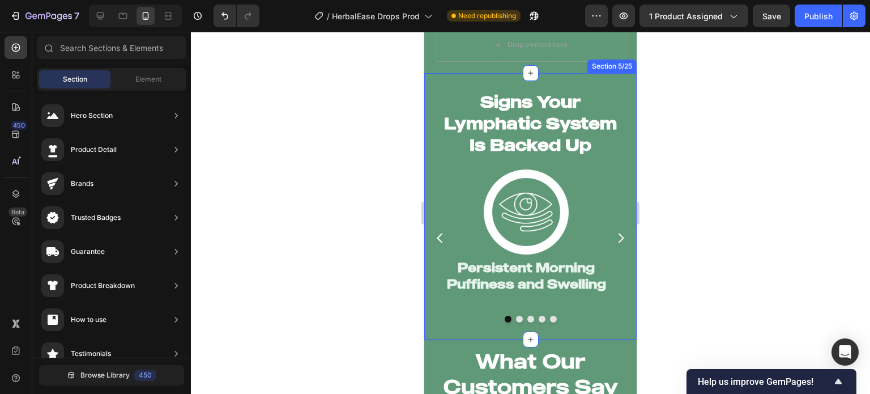
click at [508, 324] on div "Signs Your Lymphatic System Is Backed Up Heading Image Persistent Morning Puffi…" at bounding box center [530, 206] width 213 height 266
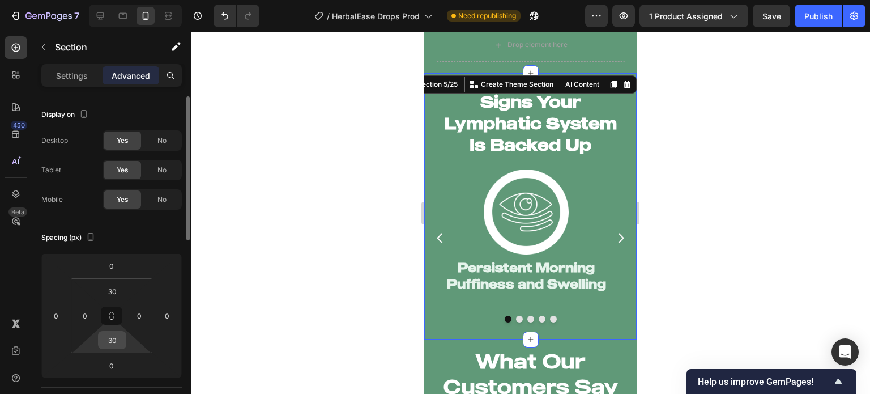
click at [117, 339] on input "30" at bounding box center [112, 340] width 23 height 17
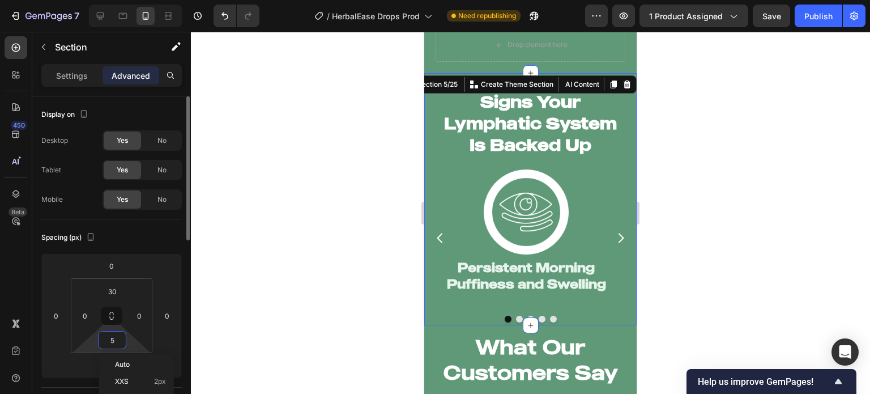
type input "50"
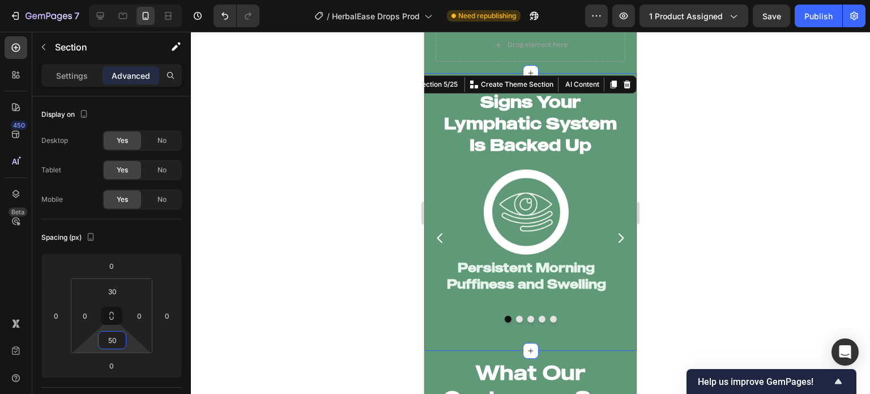
click at [308, 332] on div at bounding box center [530, 213] width 679 height 362
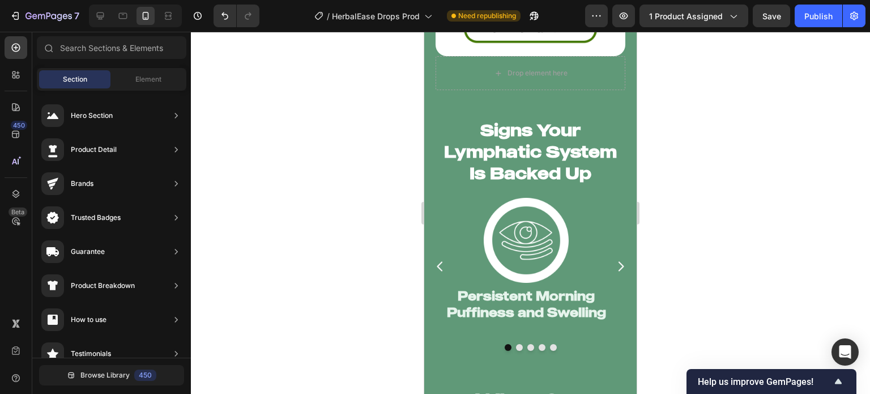
scroll to position [2254, 0]
click at [614, 259] on icon "Carousel Next Arrow" at bounding box center [621, 266] width 14 height 14
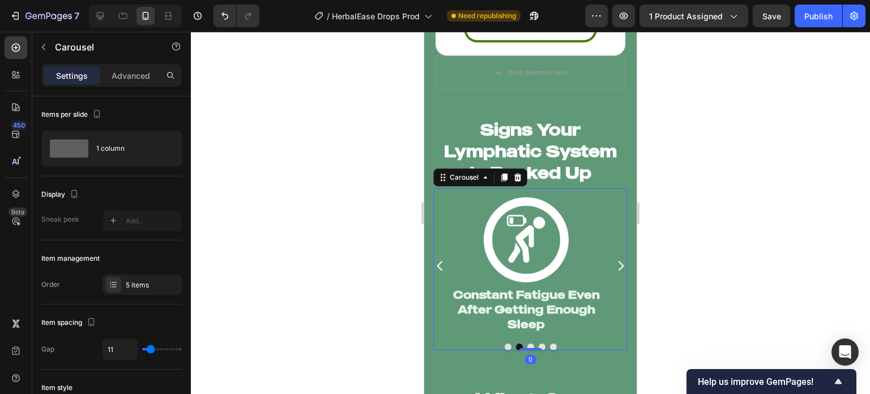
click at [614, 259] on icon "Carousel Next Arrow" at bounding box center [621, 266] width 14 height 14
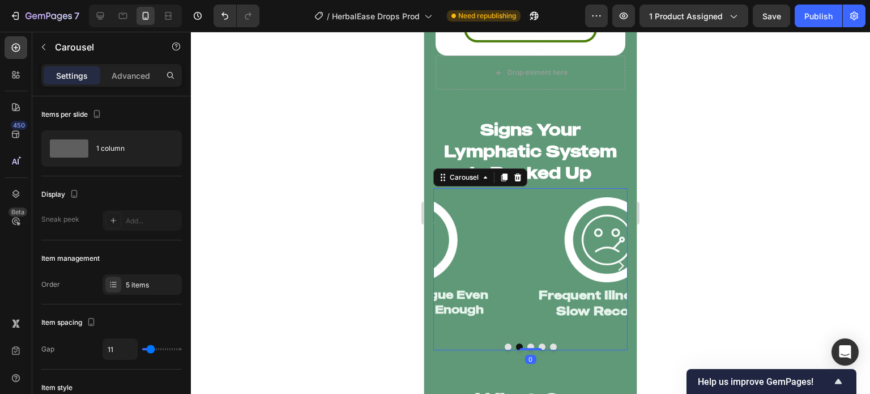
click at [614, 259] on icon "Carousel Next Arrow" at bounding box center [621, 266] width 14 height 14
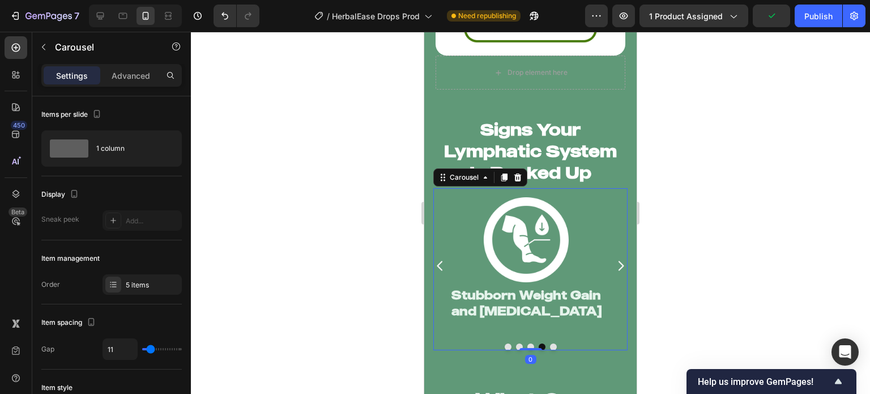
click at [614, 259] on icon "Carousel Next Arrow" at bounding box center [621, 266] width 14 height 14
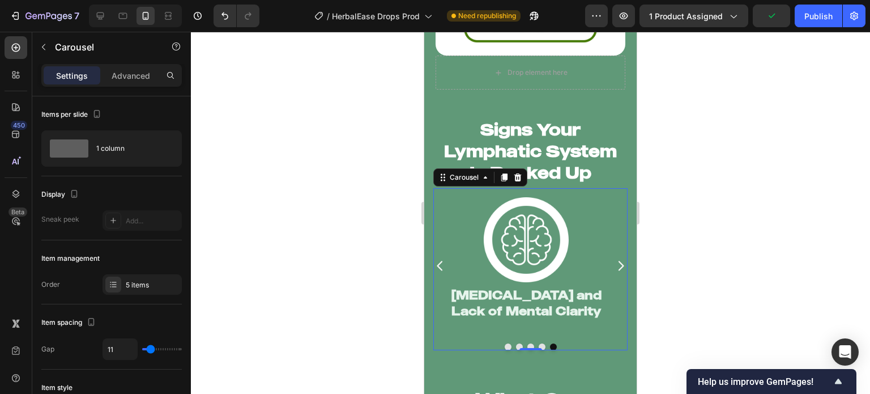
click at [614, 259] on icon "Carousel Next Arrow" at bounding box center [621, 266] width 14 height 14
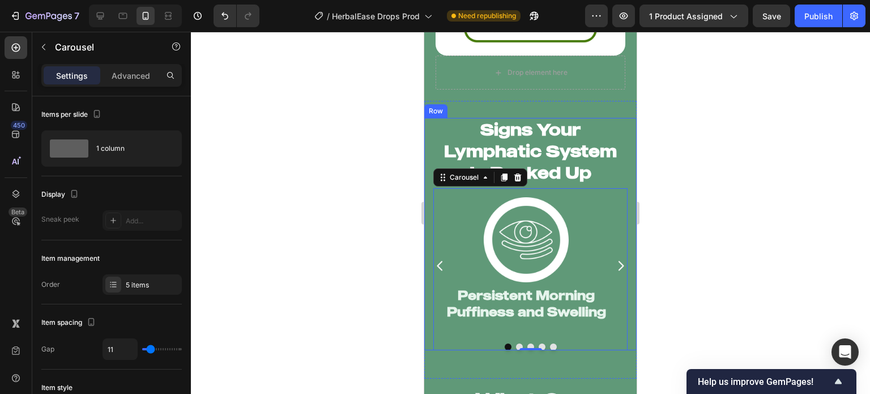
click at [621, 148] on div "Signs Your Lymphatic System Is Backed Up Heading Image Persistent Morning Puffi…" at bounding box center [530, 234] width 213 height 232
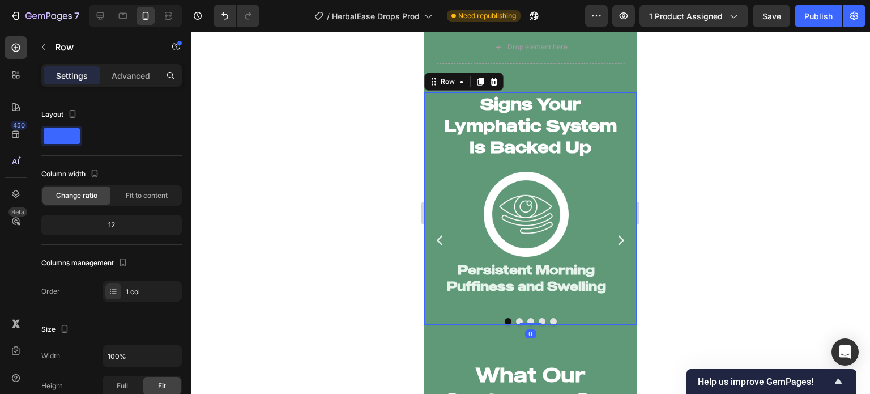
scroll to position [2280, 0]
click at [363, 231] on div at bounding box center [530, 213] width 679 height 362
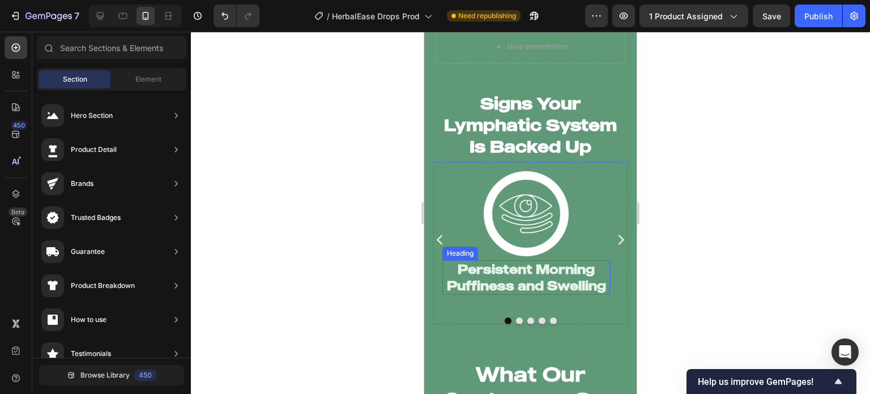
click at [487, 266] on h2 "Persistent Morning Puffiness and Swelling" at bounding box center [527, 277] width 168 height 35
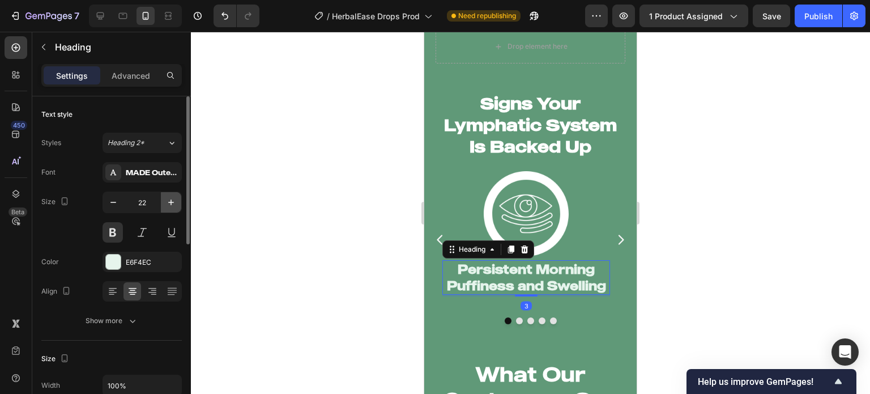
click at [169, 201] on icon "button" at bounding box center [170, 202] width 11 height 11
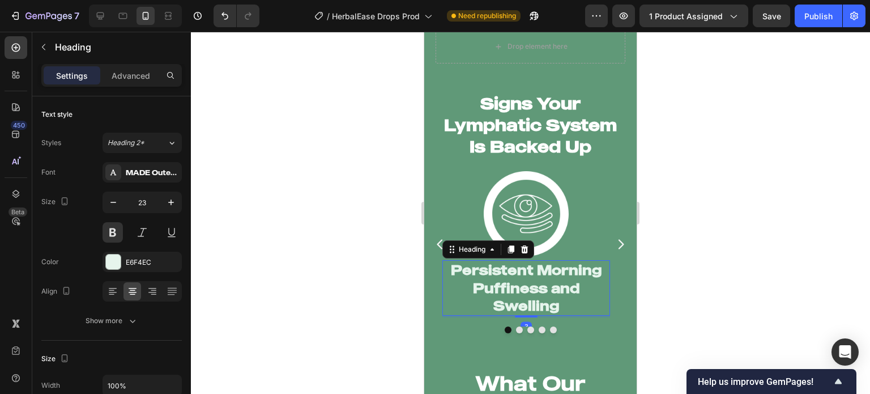
type input "24"
click at [269, 205] on div at bounding box center [530, 213] width 679 height 362
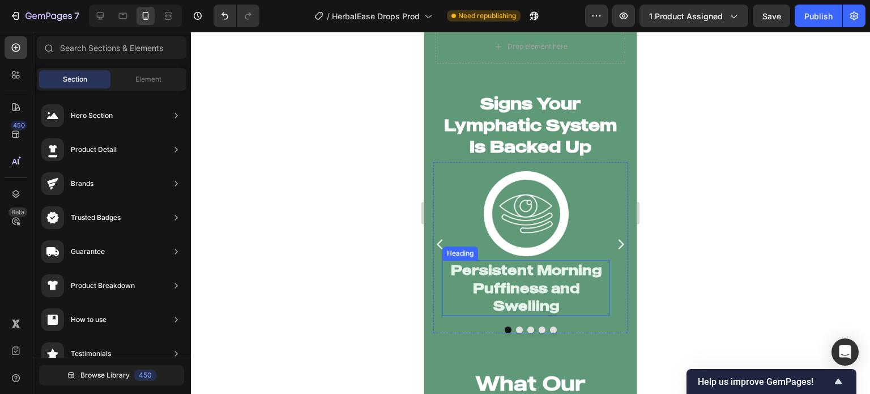
click at [476, 277] on h2 "Persistent Morning Puffiness and Swelling" at bounding box center [527, 288] width 168 height 56
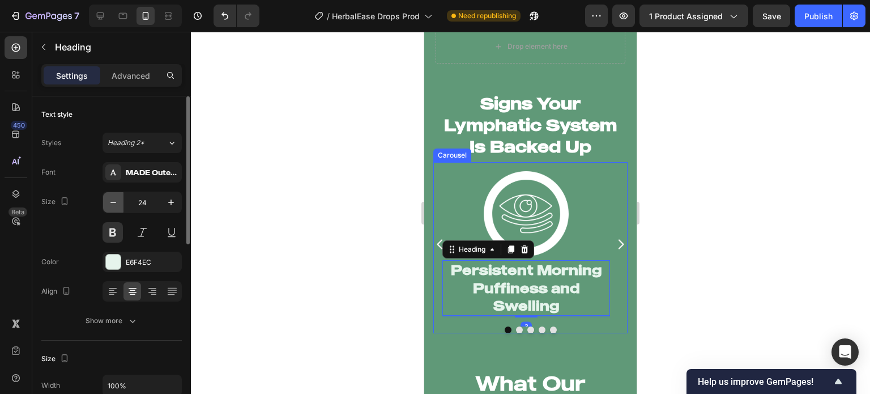
click at [117, 200] on icon "button" at bounding box center [113, 202] width 11 height 11
click at [118, 198] on icon "button" at bounding box center [113, 202] width 11 height 11
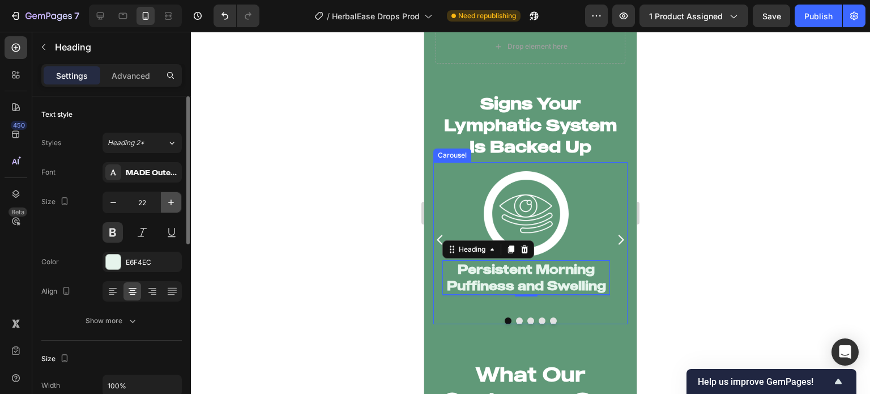
click at [167, 202] on icon "button" at bounding box center [170, 202] width 11 height 11
type input "23"
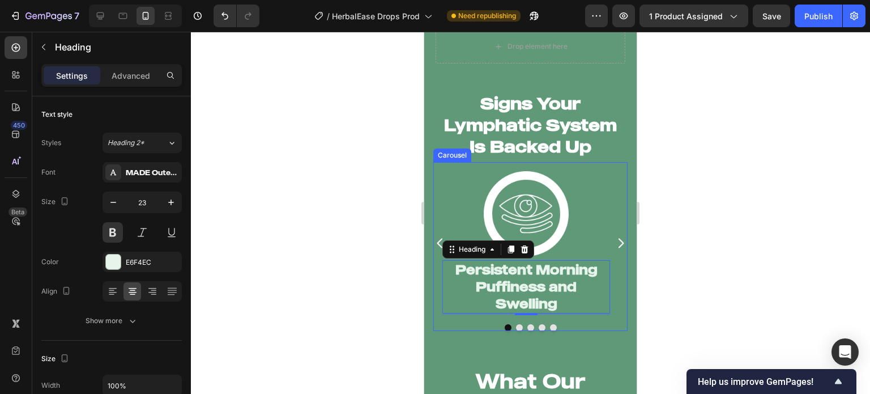
click at [516, 324] on button "Dot" at bounding box center [519, 327] width 7 height 7
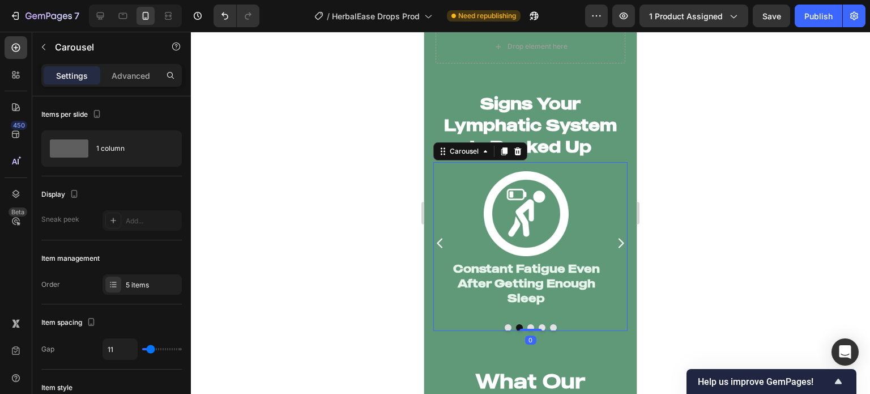
click at [512, 260] on h2 "Constant Fatigue Even After Getting Enough Sleep" at bounding box center [527, 283] width 168 height 46
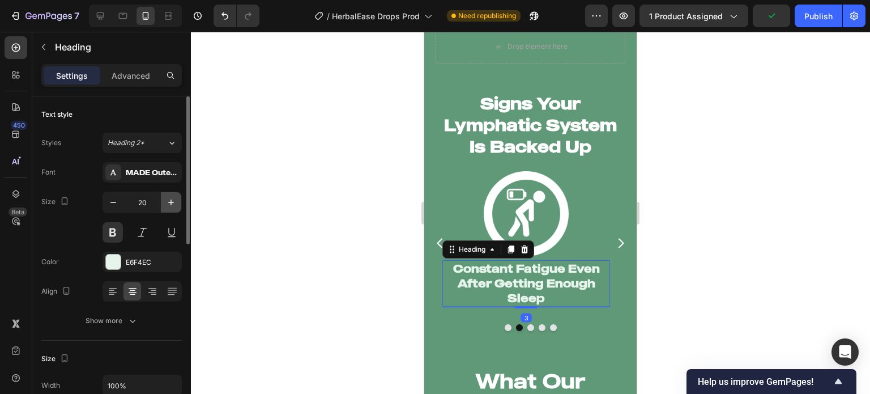
click at [172, 203] on icon "button" at bounding box center [170, 202] width 11 height 11
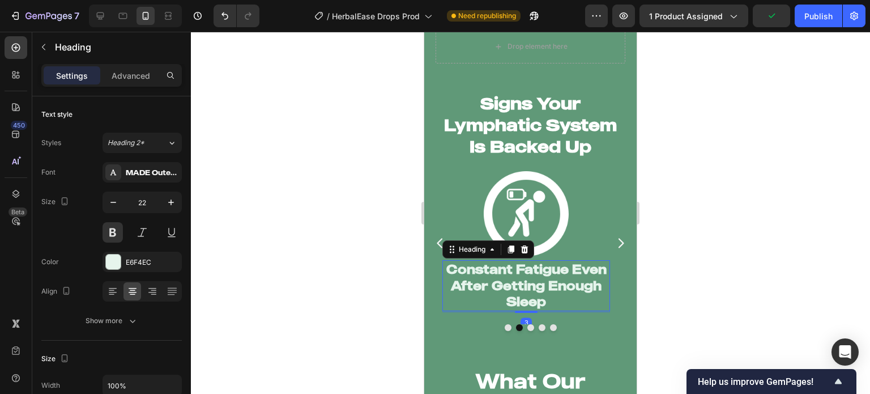
type input "23"
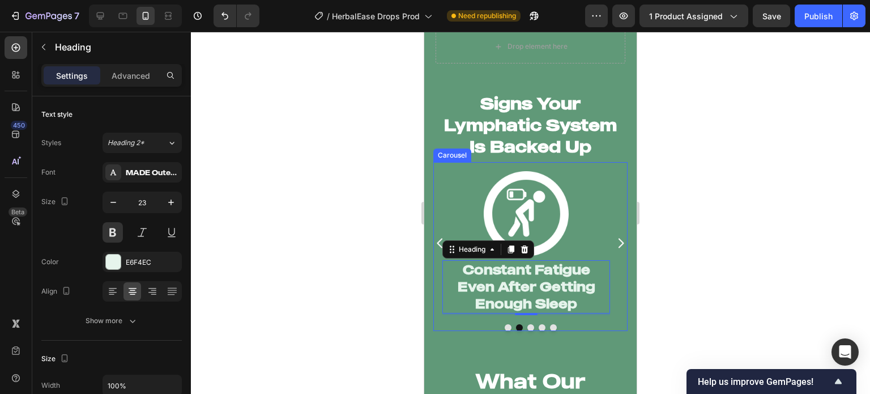
click at [522, 324] on div at bounding box center [531, 327] width 194 height 7
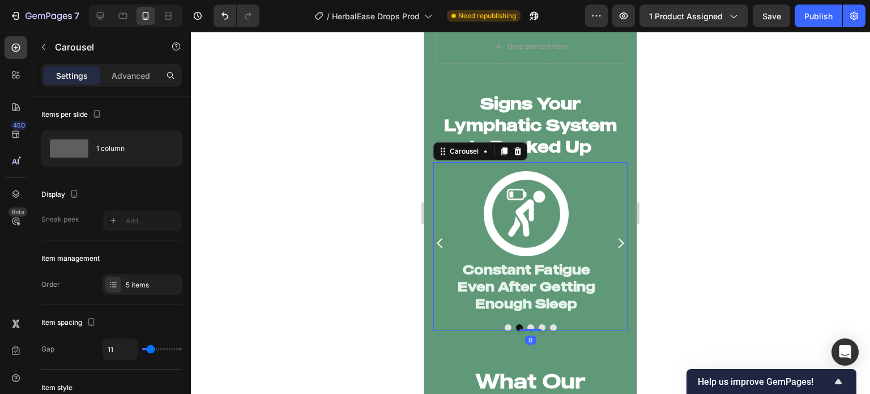
click at [528, 324] on button "Dot" at bounding box center [531, 327] width 7 height 7
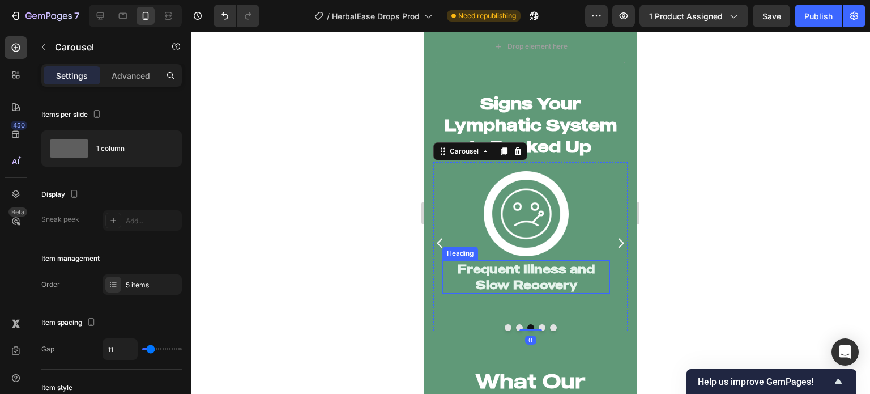
click at [521, 282] on h2 "Frequent Illness and Slow Recovery" at bounding box center [527, 276] width 168 height 33
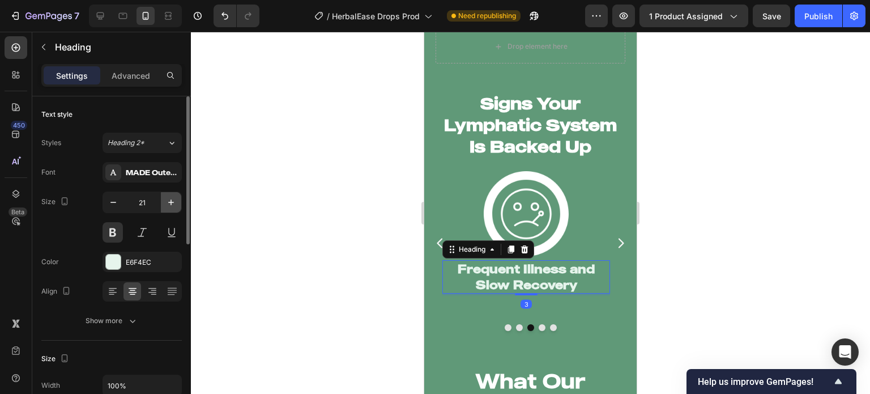
click at [175, 202] on icon "button" at bounding box center [170, 202] width 11 height 11
click at [174, 202] on icon "button" at bounding box center [170, 202] width 11 height 11
type input "23"
click at [329, 247] on div at bounding box center [530, 213] width 679 height 362
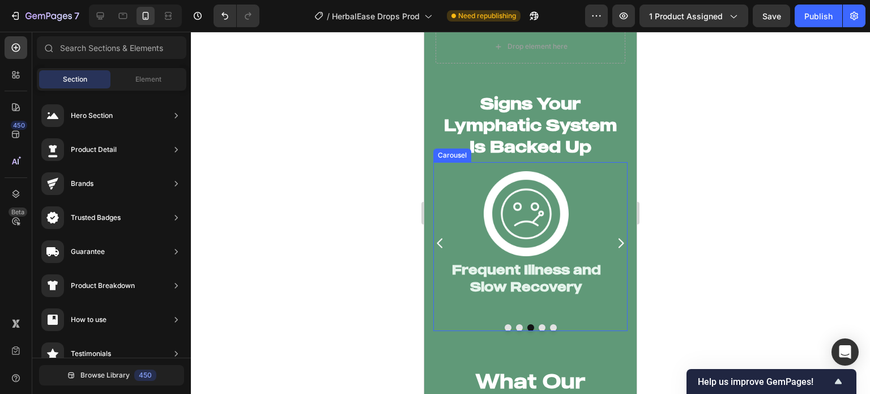
click at [539, 324] on button "Dot" at bounding box center [542, 327] width 7 height 7
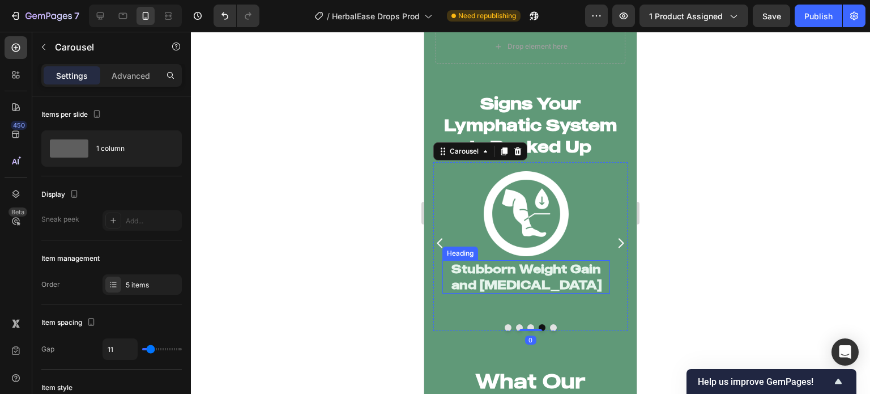
click at [521, 282] on h2 "Stubborn Weight Gain and [MEDICAL_DATA]" at bounding box center [527, 276] width 168 height 33
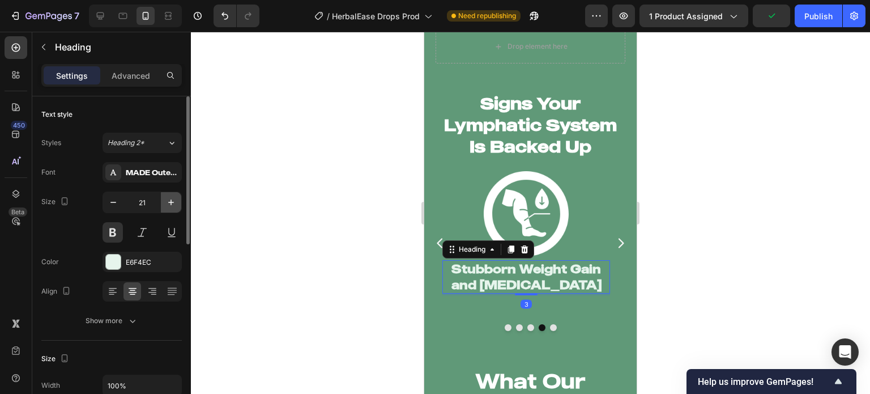
click at [172, 206] on icon "button" at bounding box center [170, 202] width 11 height 11
type input "23"
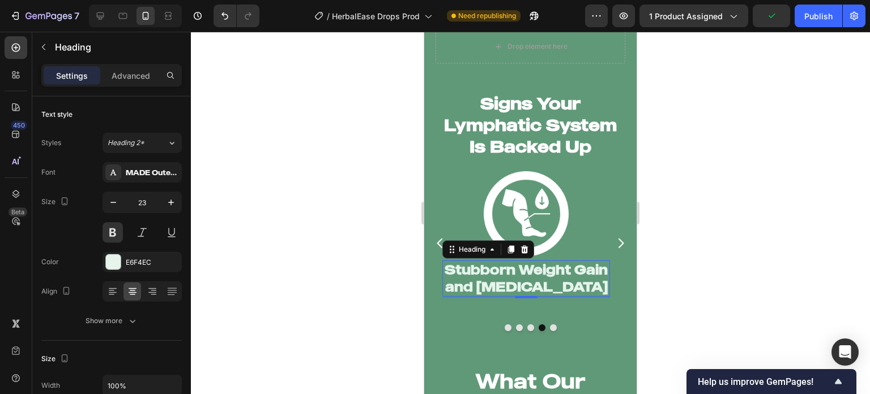
click at [253, 206] on div at bounding box center [530, 213] width 679 height 362
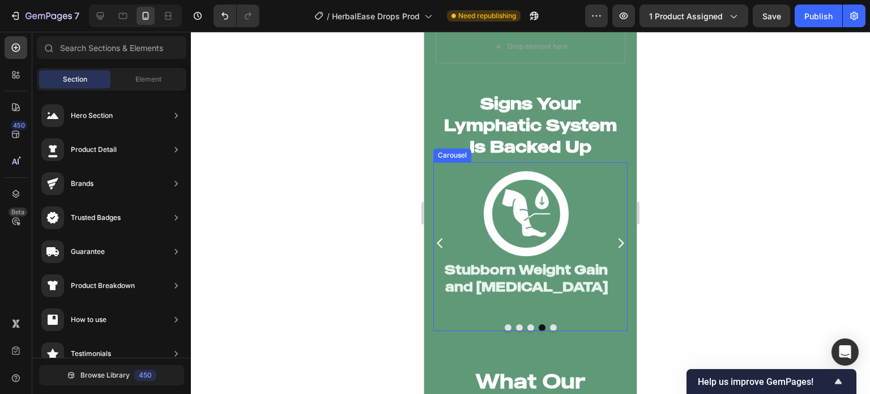
click at [550, 324] on button "Dot" at bounding box center [553, 327] width 7 height 7
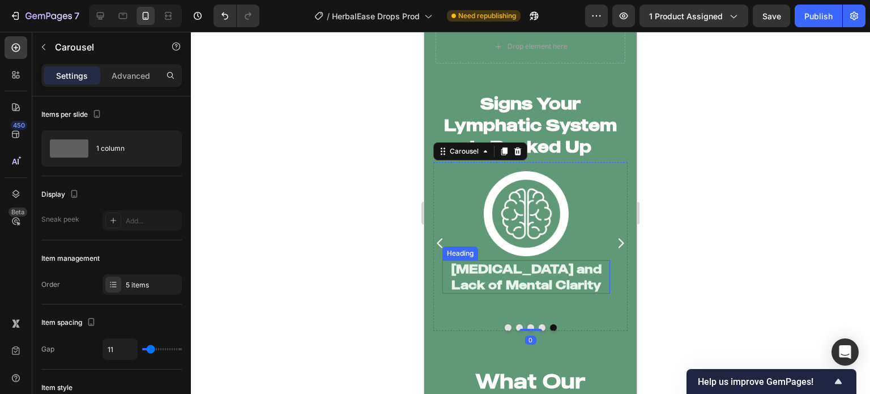
click at [500, 274] on h2 "[MEDICAL_DATA] and Lack of Mental Clarity" at bounding box center [527, 276] width 168 height 33
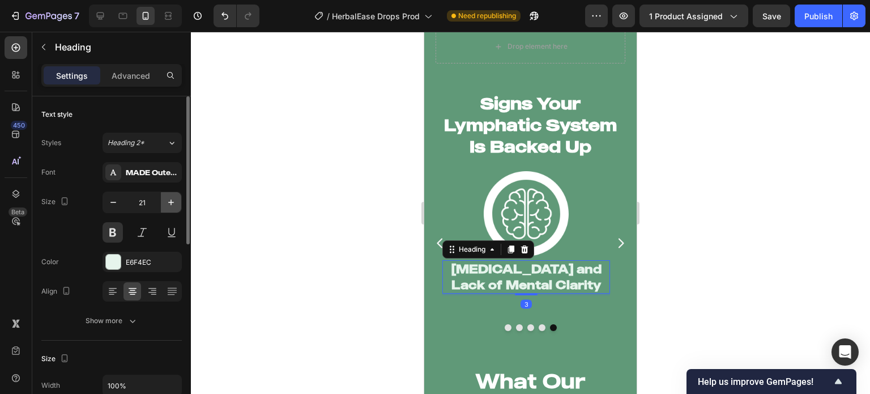
click at [173, 207] on icon "button" at bounding box center [170, 202] width 11 height 11
type input "23"
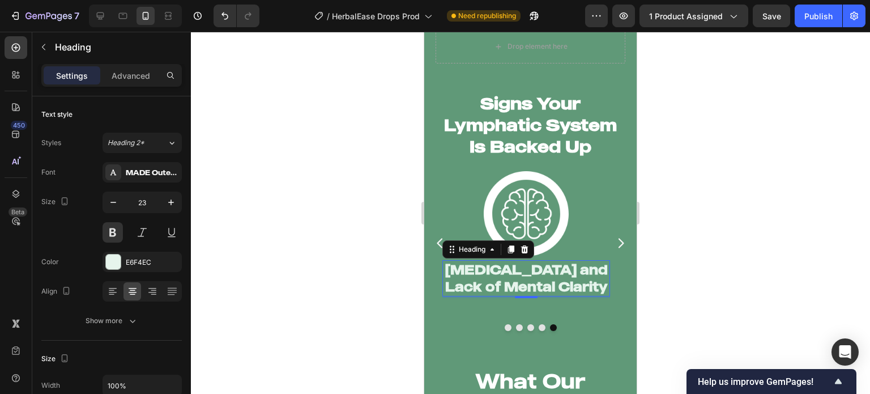
click at [276, 217] on div at bounding box center [530, 213] width 679 height 362
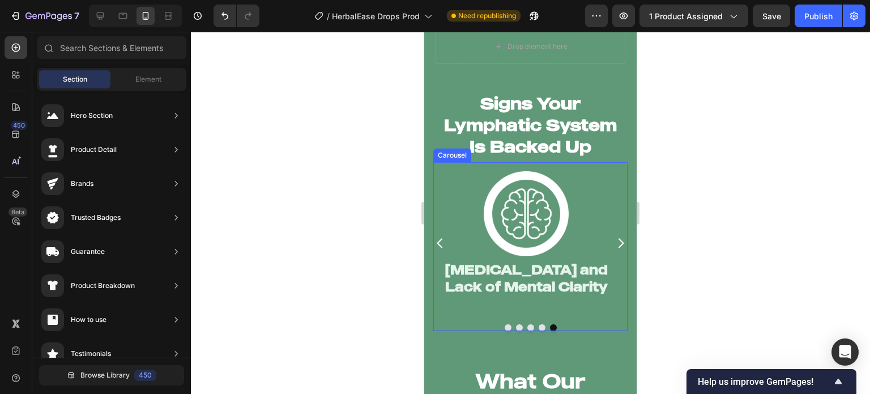
click at [505, 324] on button "Dot" at bounding box center [508, 327] width 7 height 7
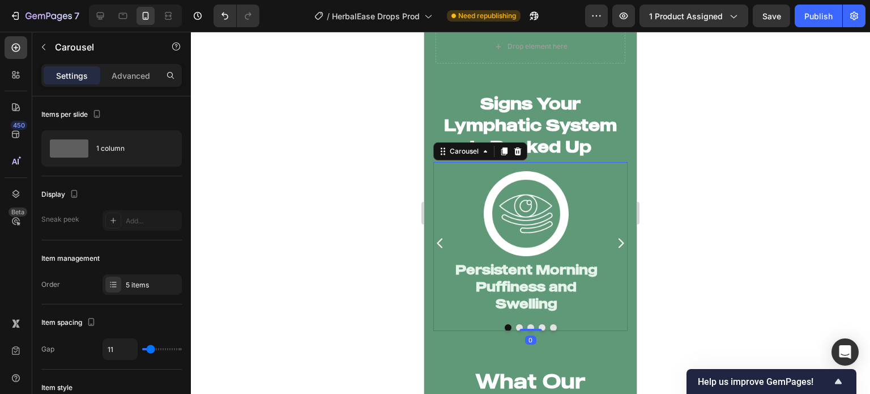
click at [343, 305] on div at bounding box center [530, 213] width 679 height 362
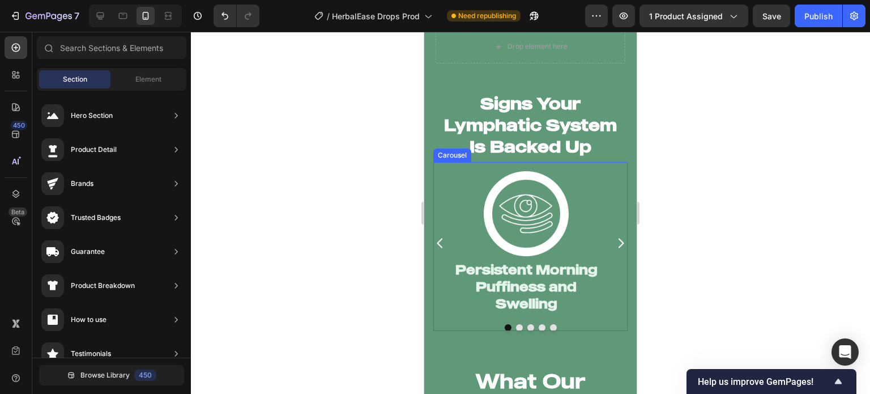
click at [516, 324] on button "Dot" at bounding box center [519, 327] width 7 height 7
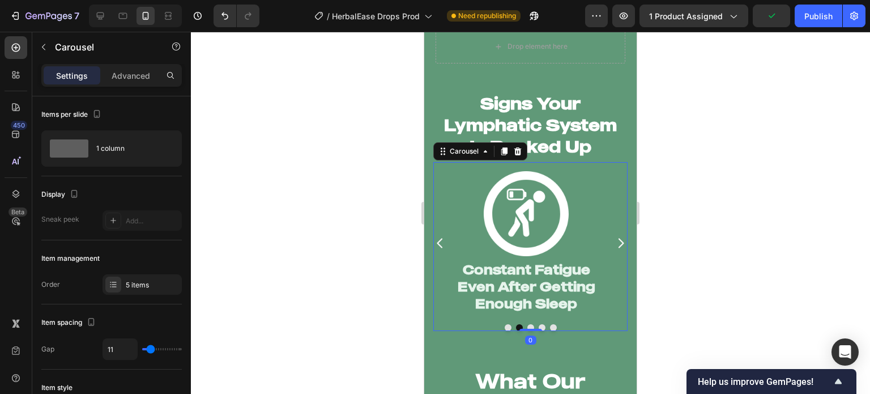
click at [528, 324] on button "Dot" at bounding box center [531, 327] width 7 height 7
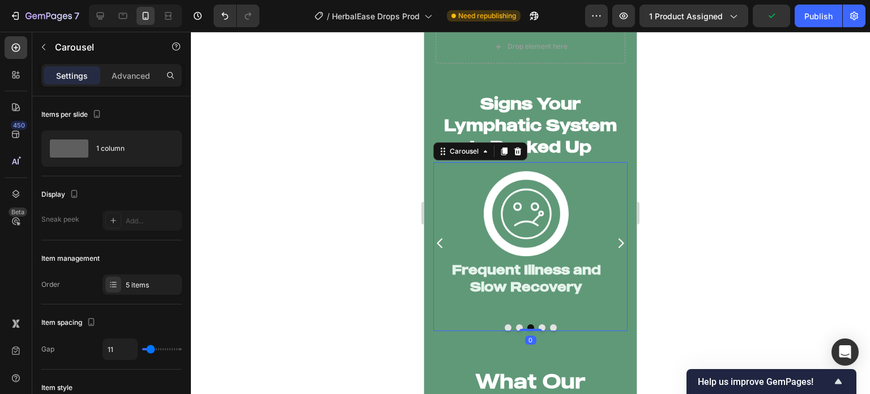
click at [539, 324] on button "Dot" at bounding box center [542, 327] width 7 height 7
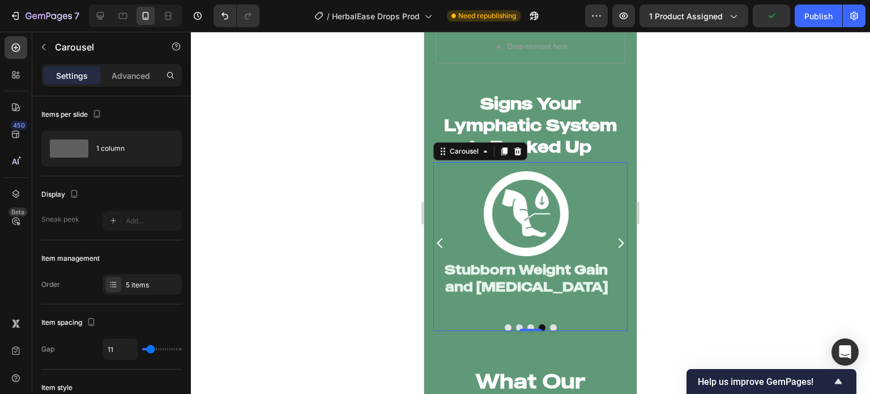
click at [550, 324] on button "Dot" at bounding box center [553, 327] width 7 height 7
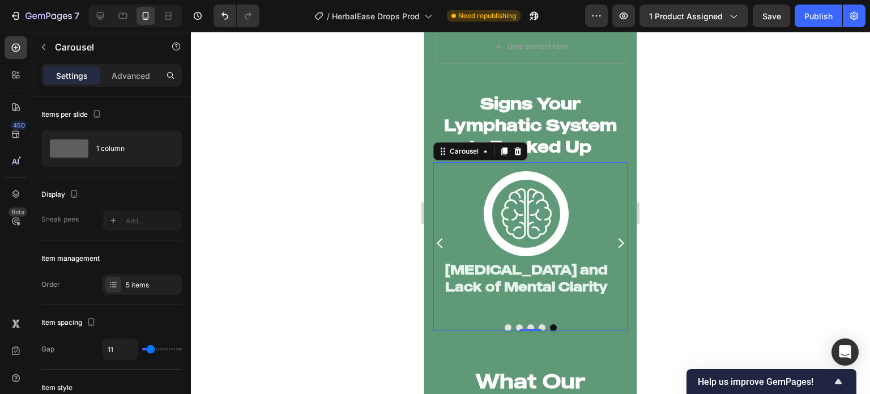
click at [505, 324] on button "Dot" at bounding box center [508, 327] width 7 height 7
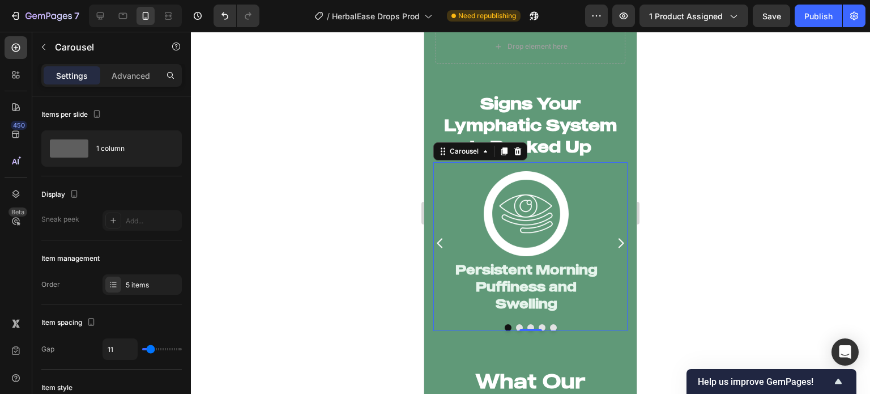
click at [381, 294] on div at bounding box center [530, 213] width 679 height 362
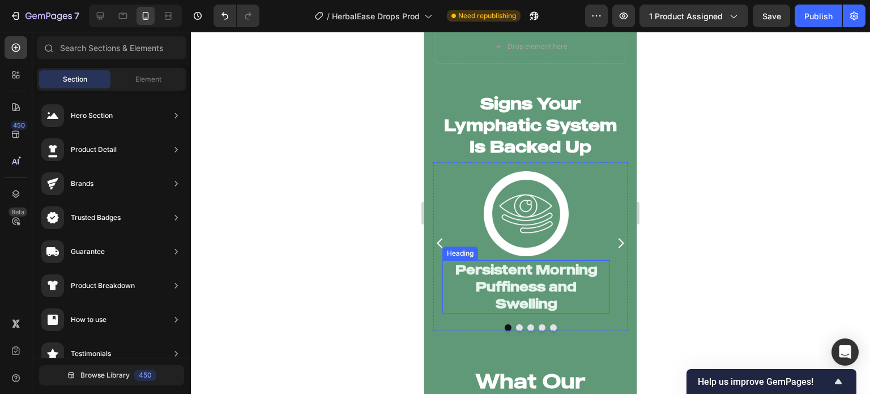
click at [530, 282] on h2 "Persistent Morning Puffiness and Swelling" at bounding box center [527, 286] width 168 height 53
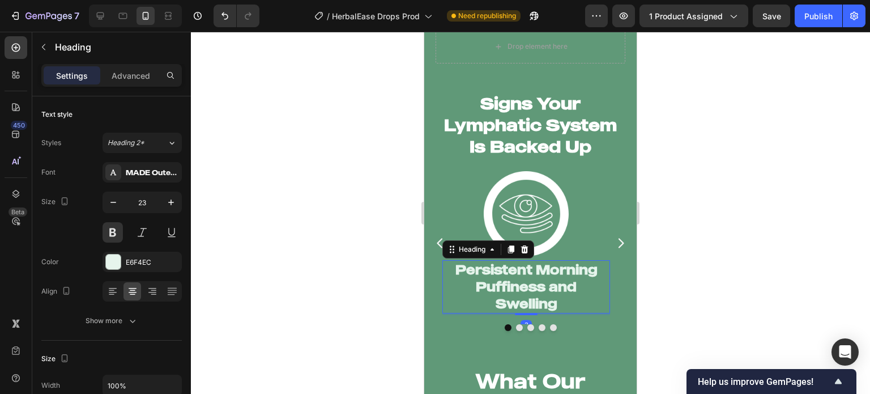
click at [547, 279] on h2 "Persistent Morning Puffiness and Swelling" at bounding box center [527, 286] width 168 height 53
click at [549, 261] on p "Persistent Morning Puffiness and Swelling" at bounding box center [526, 286] width 165 height 51
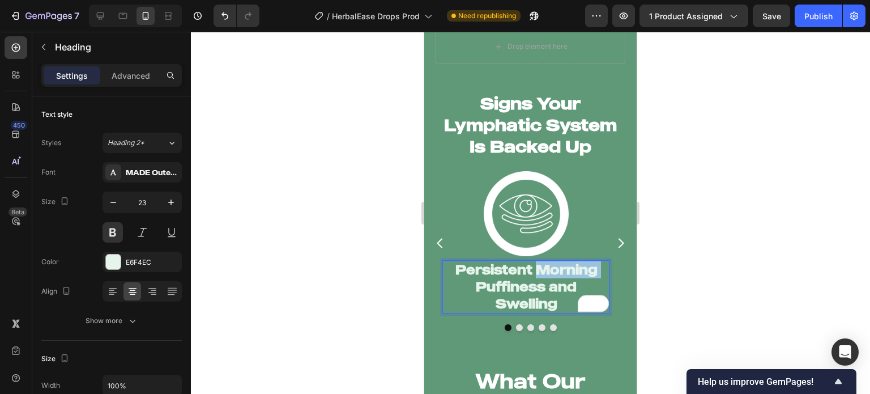
click at [549, 261] on p "Persistent Morning Puffiness and Swelling" at bounding box center [526, 286] width 165 height 51
click at [565, 299] on p "Persistent Morning Puffiness and Swelling" at bounding box center [526, 286] width 165 height 51
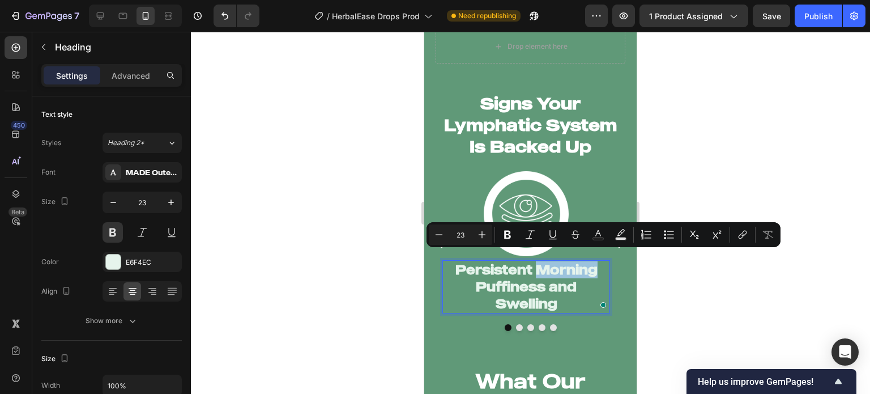
drag, startPoint x: 535, startPoint y: 260, endPoint x: 597, endPoint y: 264, distance: 62.4
click at [597, 264] on p "Persistent Morning Puffiness and Swelling" at bounding box center [526, 286] width 165 height 51
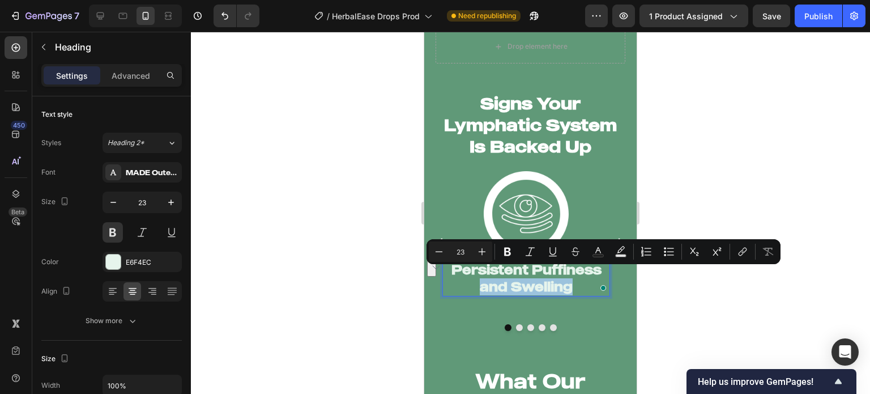
drag, startPoint x: 585, startPoint y: 277, endPoint x: 468, endPoint y: 281, distance: 117.4
click at [468, 281] on p "Persistent Puffiness and Swelling" at bounding box center [526, 278] width 165 height 34
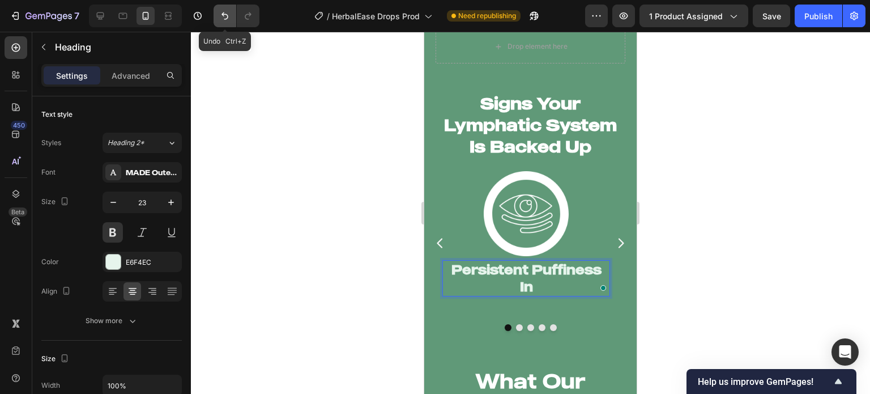
click at [227, 13] on icon "Undo/Redo" at bounding box center [224, 15] width 11 height 11
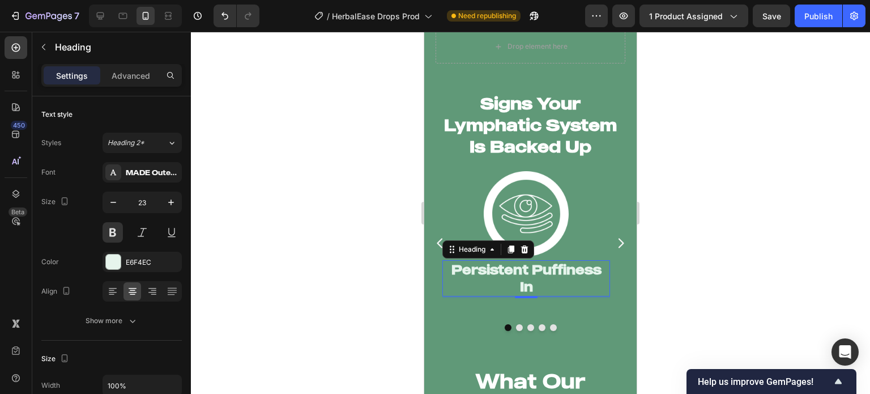
click at [270, 112] on div at bounding box center [530, 213] width 679 height 362
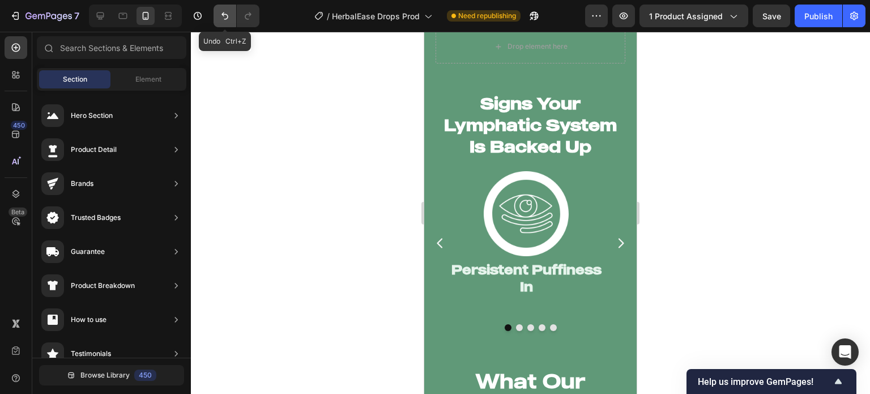
click at [224, 11] on icon "Undo/Redo" at bounding box center [224, 15] width 11 height 11
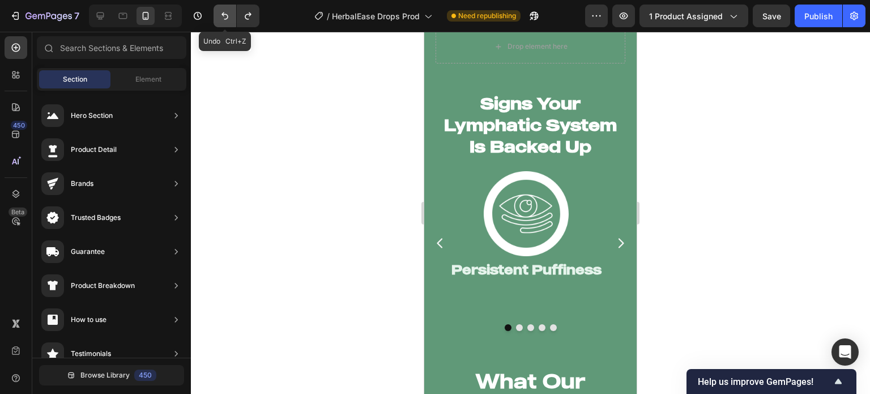
click at [224, 11] on icon "Undo/Redo" at bounding box center [224, 15] width 11 height 11
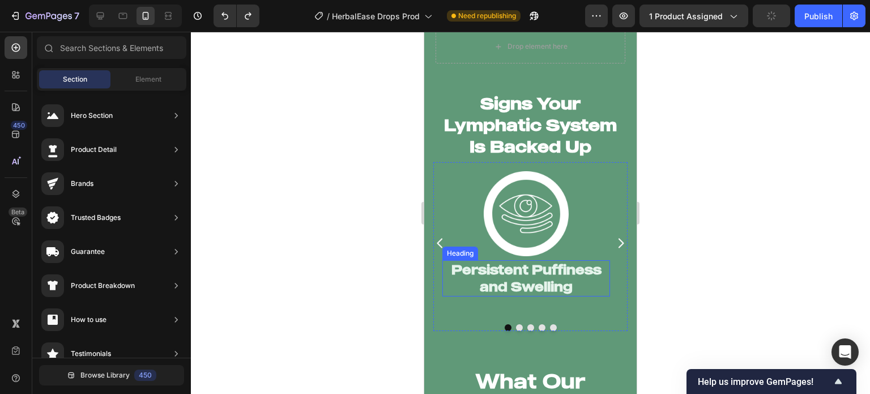
click at [549, 264] on h2 "Persistent Puffiness and Swelling" at bounding box center [527, 278] width 168 height 36
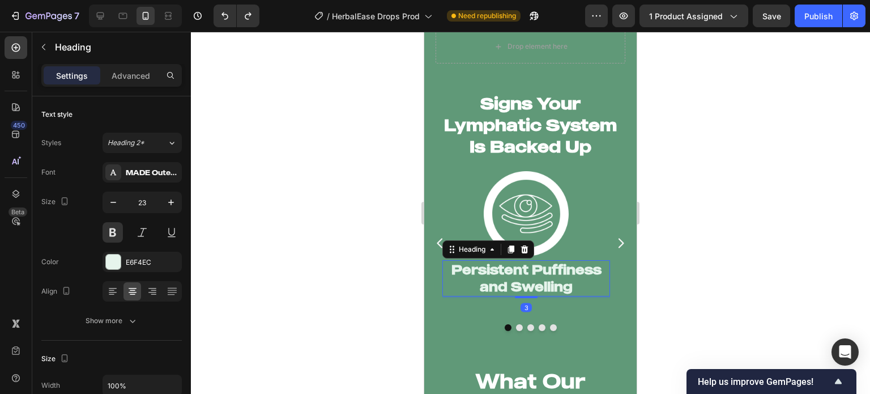
click at [603, 263] on h2 "Persistent Puffiness and Swelling" at bounding box center [527, 278] width 168 height 36
click at [516, 324] on button "Dot" at bounding box center [519, 327] width 7 height 7
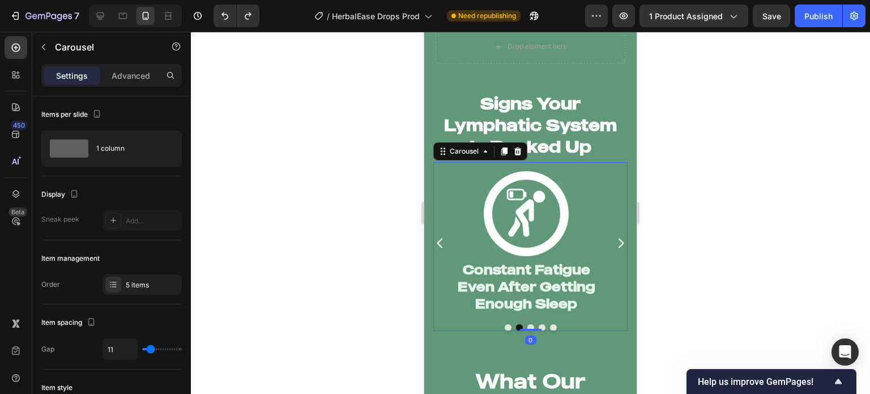
click at [505, 324] on button "Dot" at bounding box center [508, 327] width 7 height 7
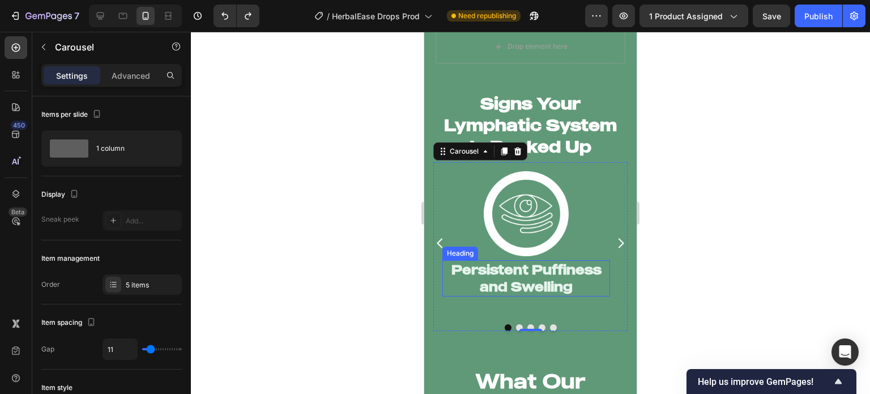
click at [598, 264] on p "Persistent Puffiness and Swelling" at bounding box center [526, 278] width 165 height 34
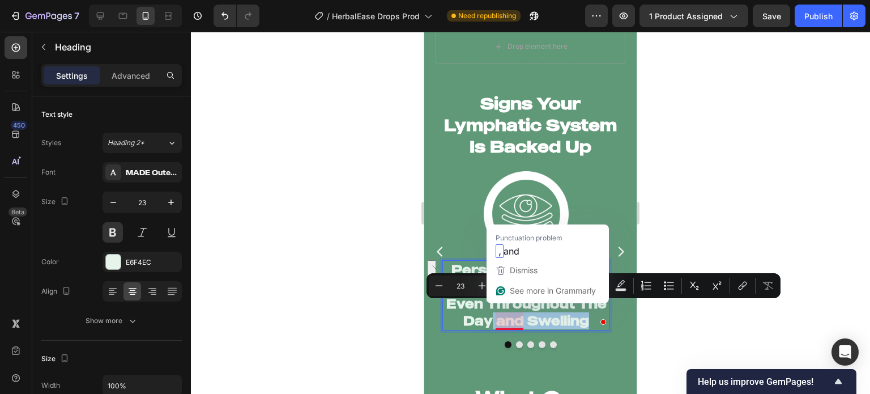
drag, startPoint x: 590, startPoint y: 311, endPoint x: 493, endPoint y: 309, distance: 97.5
click at [493, 309] on p "Persistent Puffiness In The Morning And Even Throughout The Day and Swelling" at bounding box center [526, 295] width 165 height 68
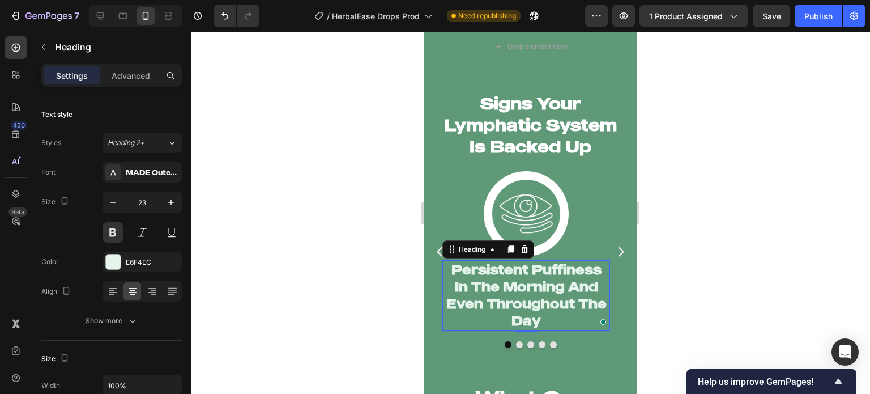
click at [356, 311] on div at bounding box center [530, 213] width 679 height 362
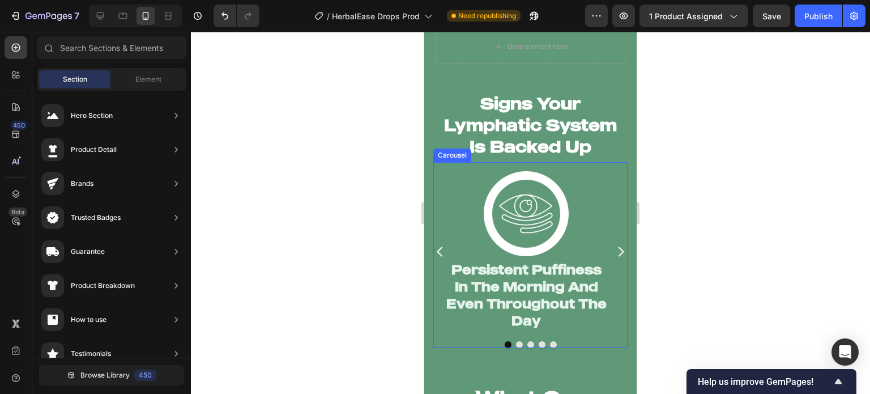
click at [516, 341] on button "Dot" at bounding box center [519, 344] width 7 height 7
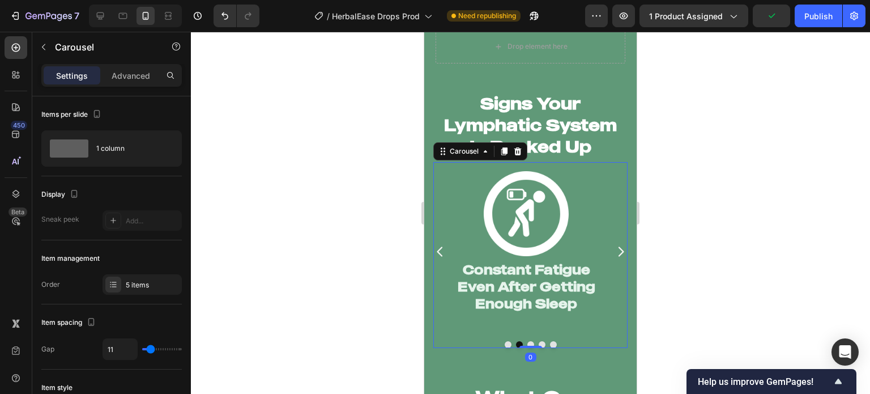
click at [528, 341] on button "Dot" at bounding box center [531, 344] width 7 height 7
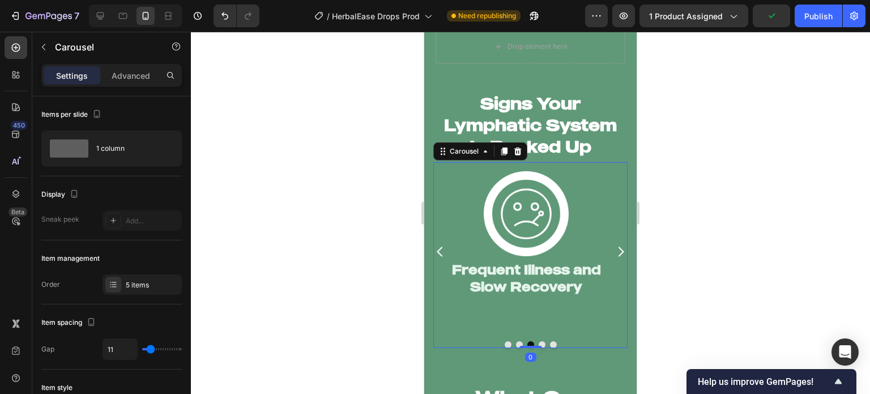
click at [542, 341] on div at bounding box center [531, 344] width 194 height 7
click at [539, 341] on button "Dot" at bounding box center [542, 344] width 7 height 7
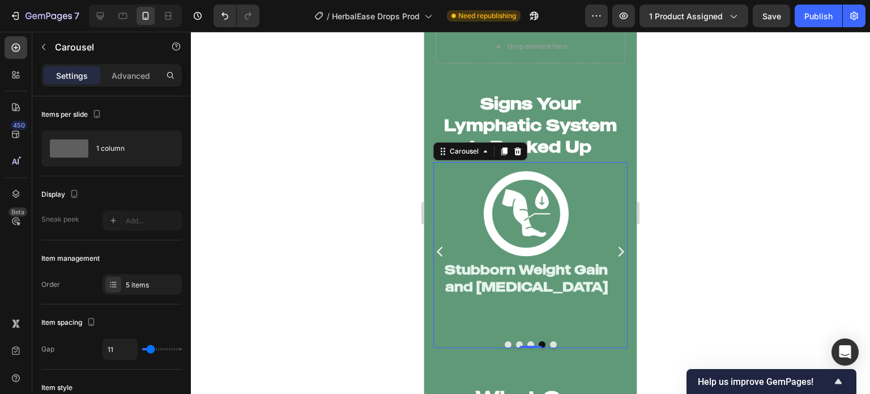
click at [550, 341] on button "Dot" at bounding box center [553, 344] width 7 height 7
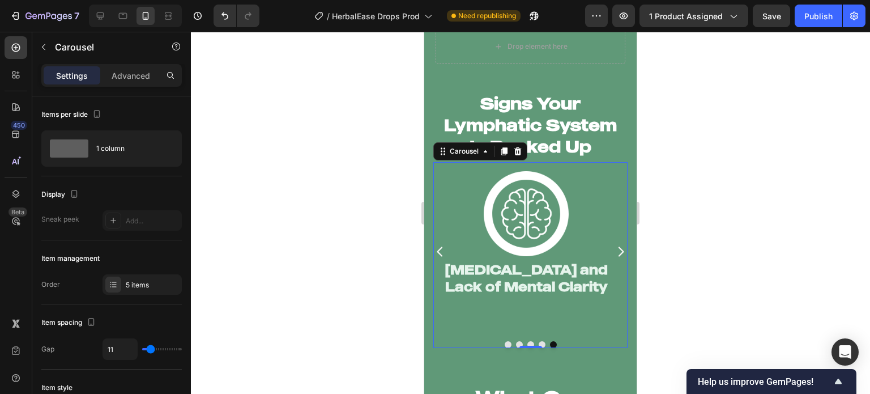
click at [505, 341] on button "Dot" at bounding box center [508, 344] width 7 height 7
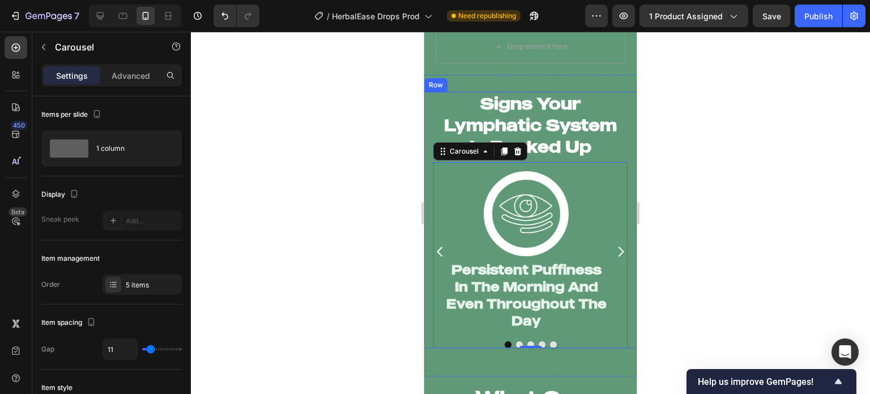
click at [376, 316] on div at bounding box center [530, 213] width 679 height 362
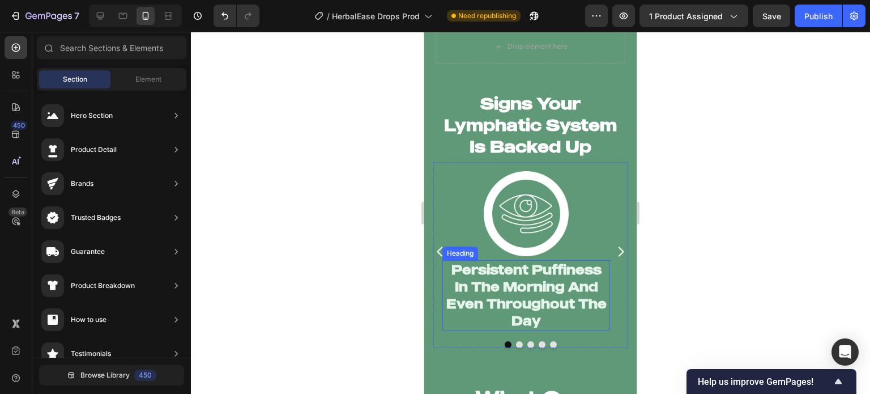
click at [506, 286] on p "Persistent Puffiness In The Morning And Even Throughout The Day" at bounding box center [526, 295] width 165 height 68
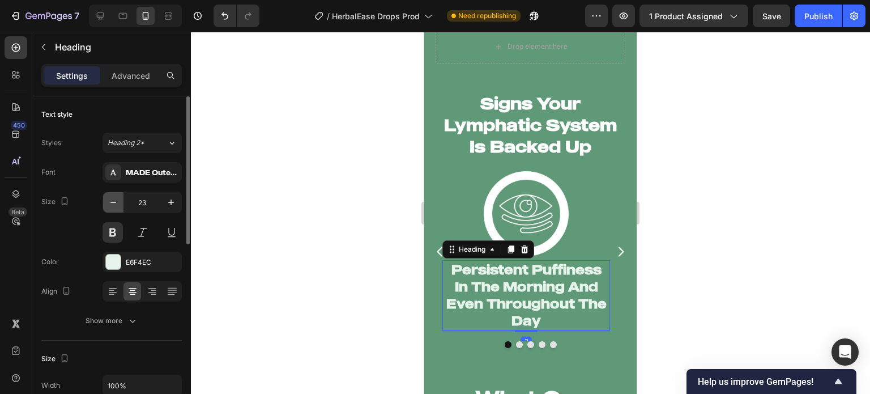
click at [117, 207] on icon "button" at bounding box center [113, 202] width 11 height 11
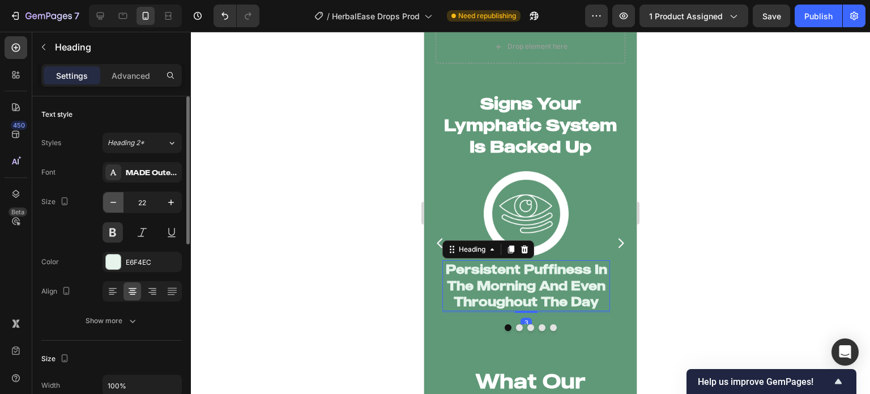
click at [117, 206] on icon "button" at bounding box center [113, 202] width 11 height 11
type input "21"
click at [283, 220] on div at bounding box center [530, 213] width 679 height 362
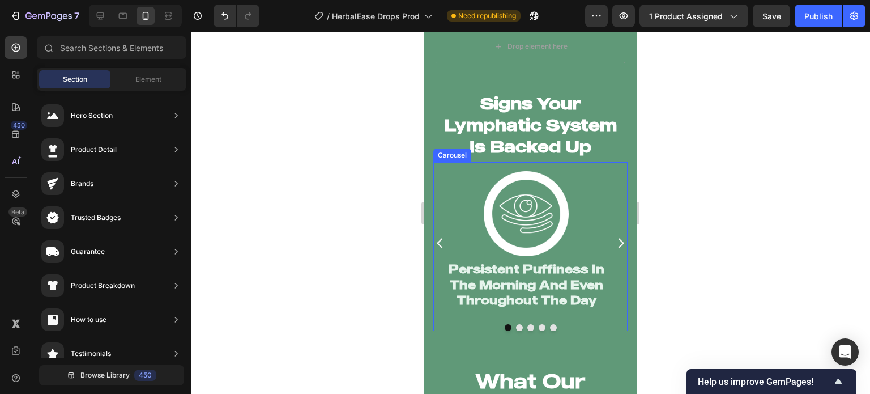
click at [516, 324] on button "Dot" at bounding box center [519, 327] width 7 height 7
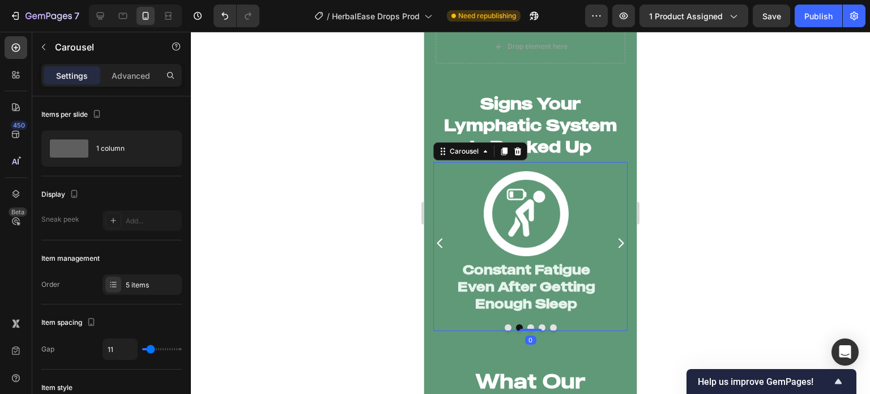
click at [528, 324] on button "Dot" at bounding box center [531, 327] width 7 height 7
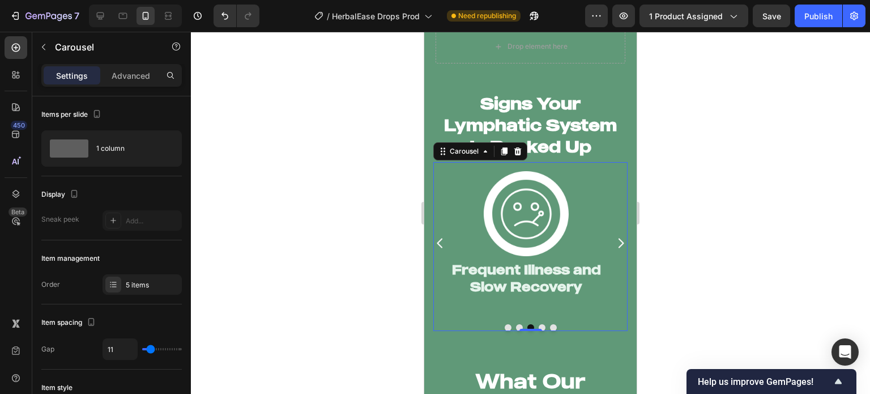
click at [539, 324] on button "Dot" at bounding box center [542, 327] width 7 height 7
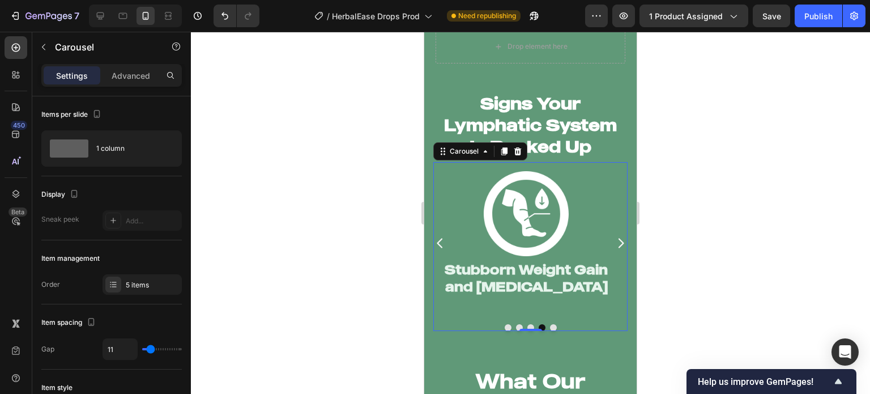
click at [550, 324] on button "Dot" at bounding box center [553, 327] width 7 height 7
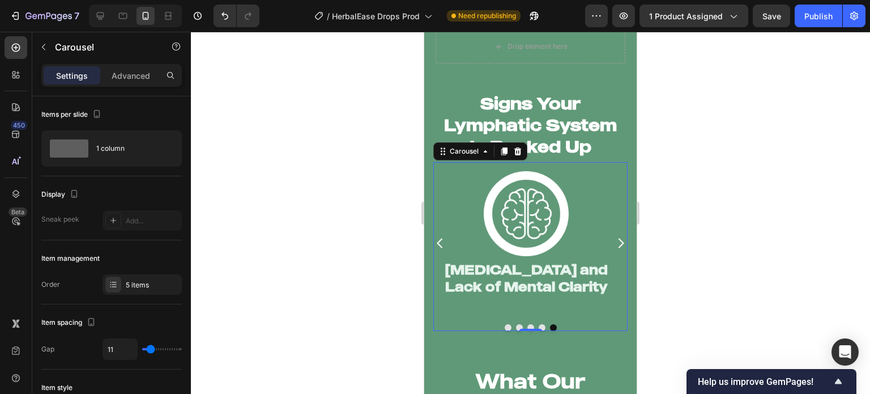
click at [505, 324] on button "Dot" at bounding box center [508, 327] width 7 height 7
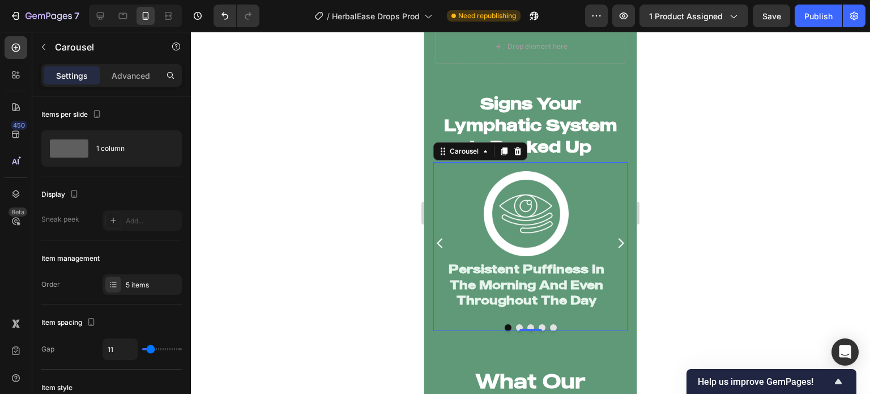
click at [363, 308] on div at bounding box center [530, 213] width 679 height 362
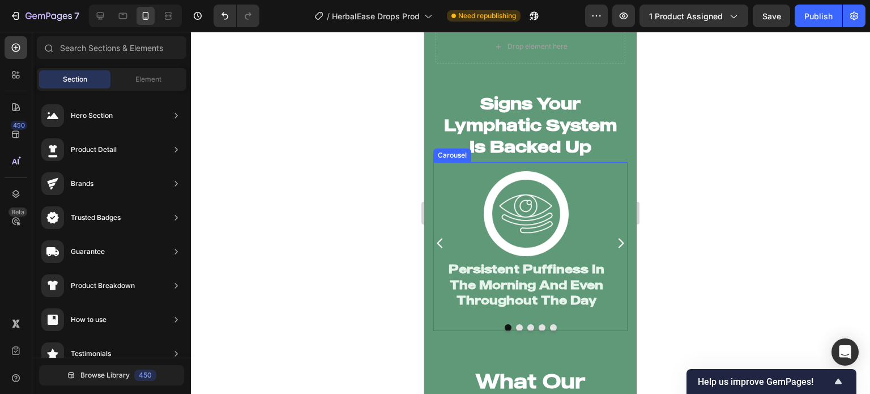
click at [516, 324] on button "Dot" at bounding box center [519, 327] width 7 height 7
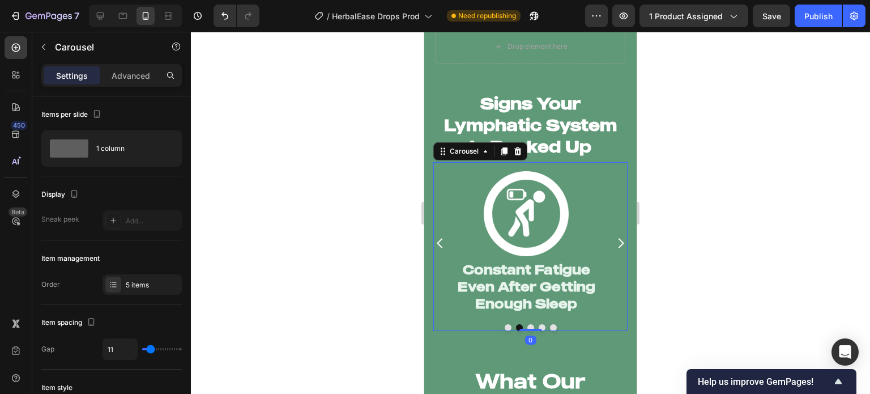
click at [528, 324] on button "Dot" at bounding box center [531, 327] width 7 height 7
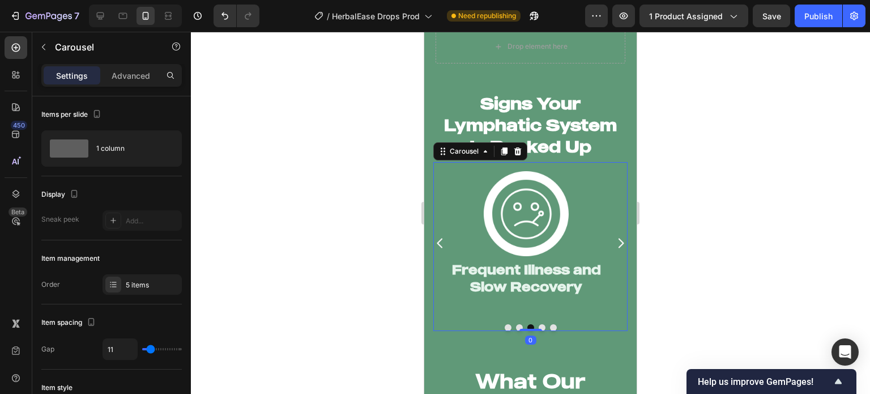
click at [539, 324] on button "Dot" at bounding box center [542, 327] width 7 height 7
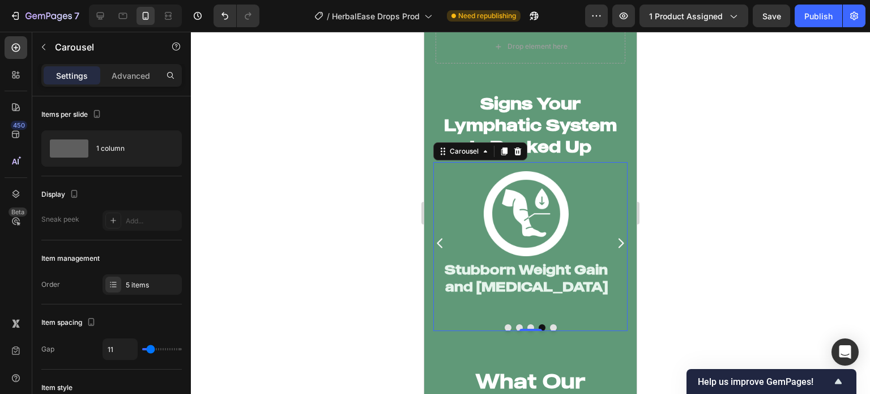
click at [529, 324] on button "Dot" at bounding box center [531, 327] width 7 height 7
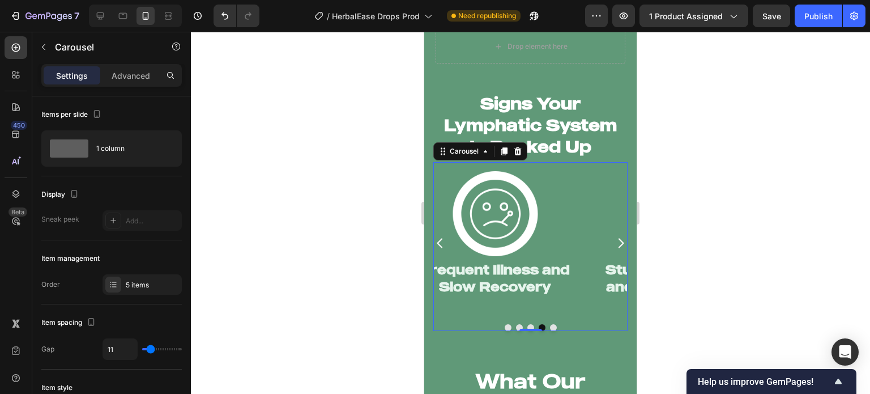
click at [525, 270] on h2 "Frequent Illness and Slow Recovery" at bounding box center [495, 278] width 168 height 36
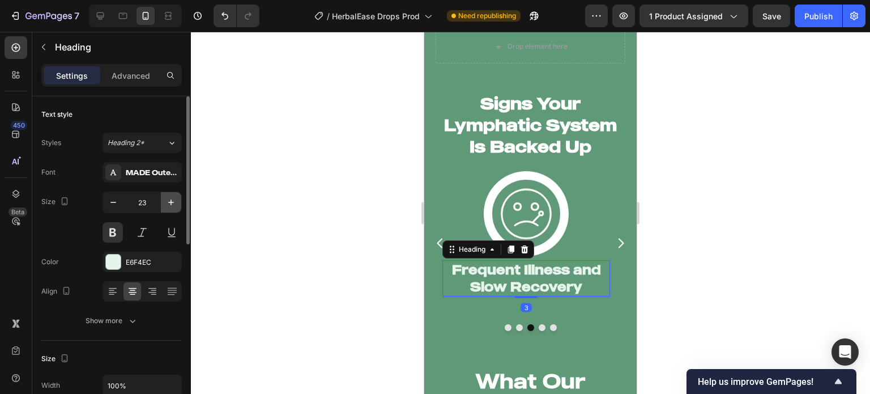
click at [170, 201] on icon "button" at bounding box center [171, 202] width 6 height 6
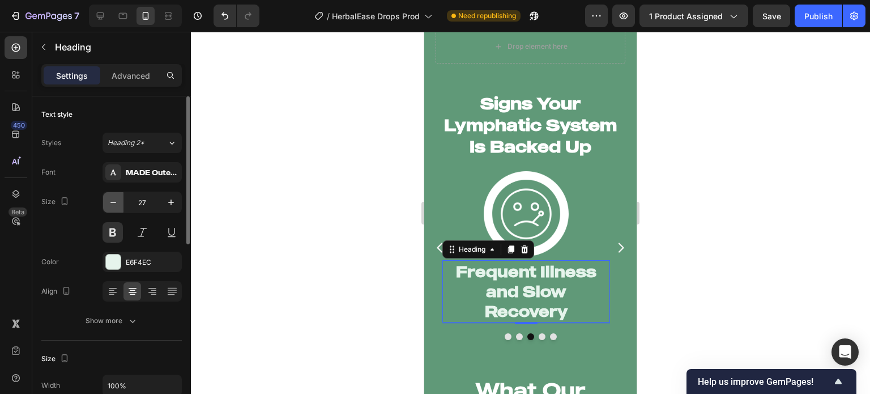
click at [116, 201] on icon "button" at bounding box center [113, 202] width 11 height 11
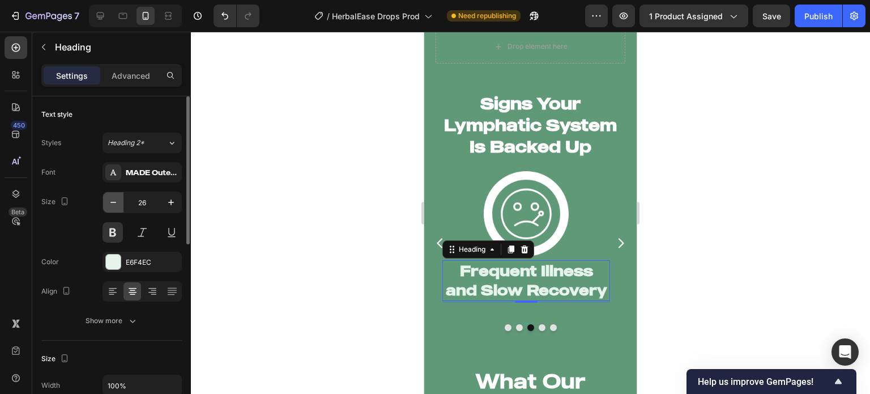
click at [116, 201] on icon "button" at bounding box center [113, 202] width 11 height 11
click at [111, 207] on icon "button" at bounding box center [113, 202] width 11 height 11
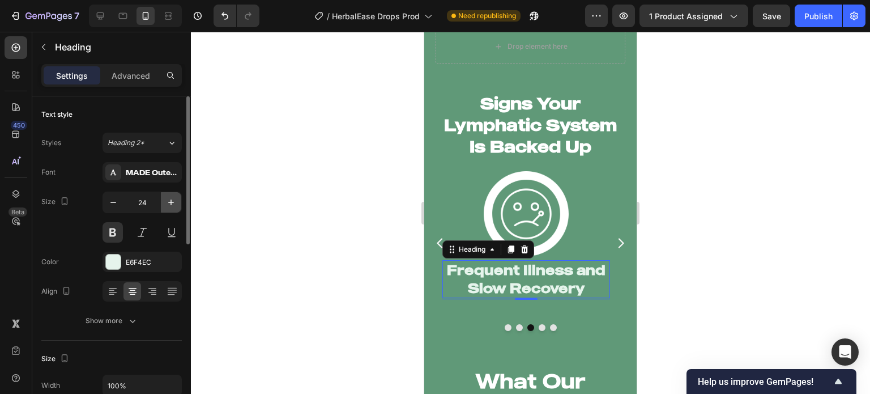
click at [168, 205] on icon "button" at bounding box center [170, 202] width 11 height 11
type input "25"
click at [321, 257] on div at bounding box center [530, 213] width 679 height 362
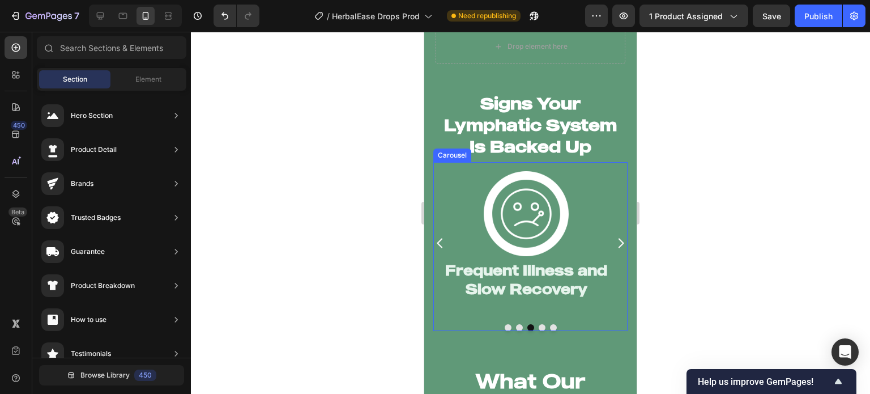
click at [516, 324] on button "Dot" at bounding box center [519, 327] width 7 height 7
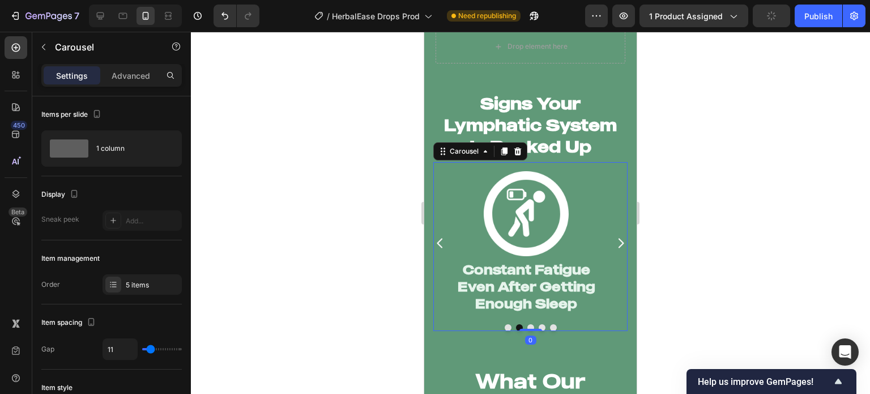
click at [528, 324] on button "Dot" at bounding box center [531, 327] width 7 height 7
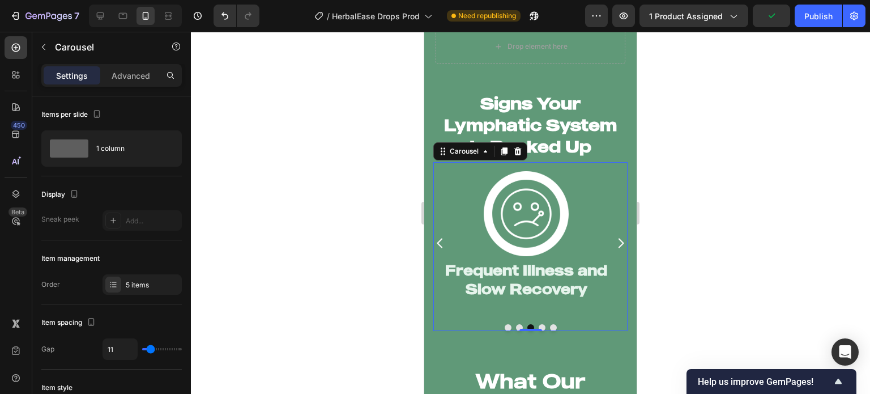
click at [539, 324] on button "Dot" at bounding box center [542, 327] width 7 height 7
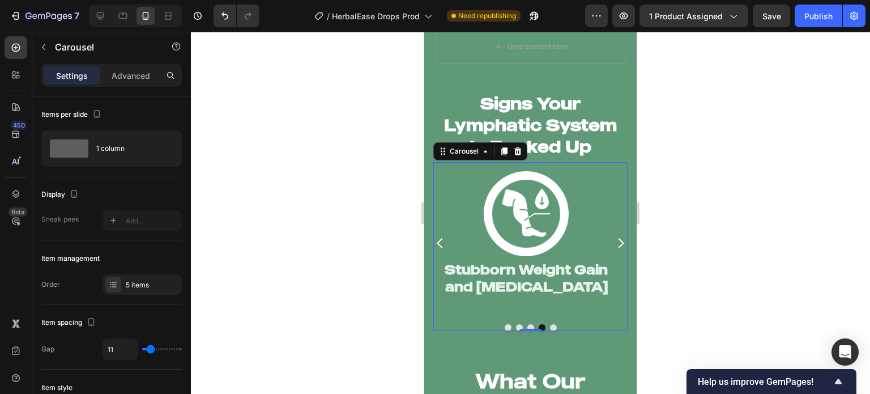
click at [528, 324] on button "Dot" at bounding box center [531, 327] width 7 height 7
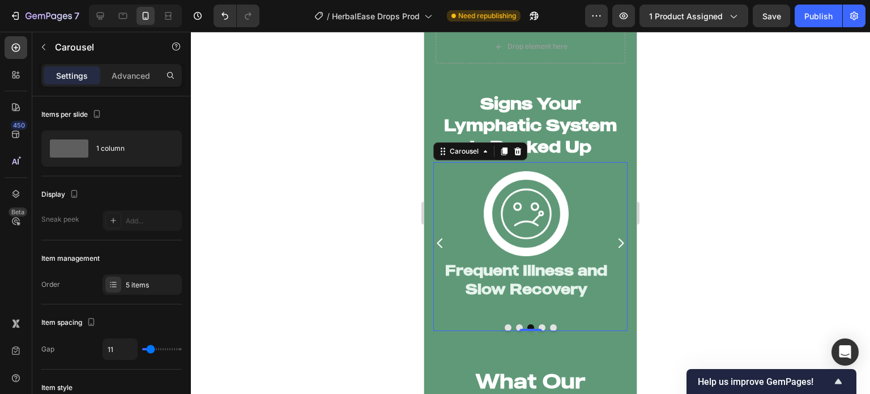
click at [511, 275] on h2 "Frequent Illness and Slow Recovery" at bounding box center [527, 279] width 168 height 39
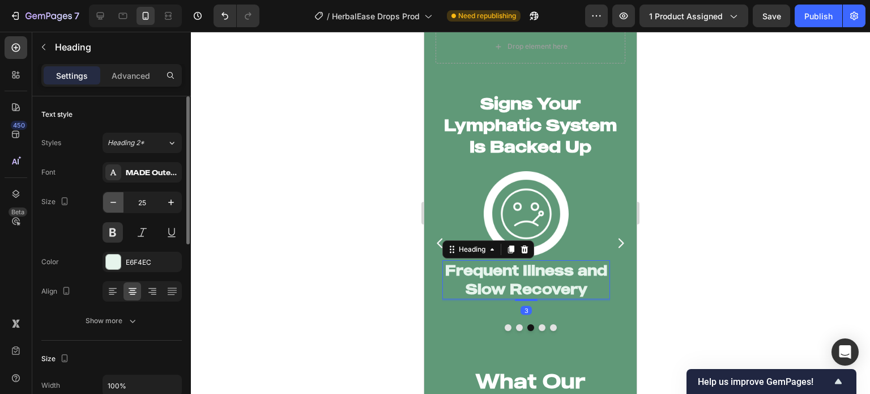
click at [117, 206] on icon "button" at bounding box center [113, 202] width 11 height 11
type input "23"
click at [297, 219] on div at bounding box center [530, 213] width 679 height 362
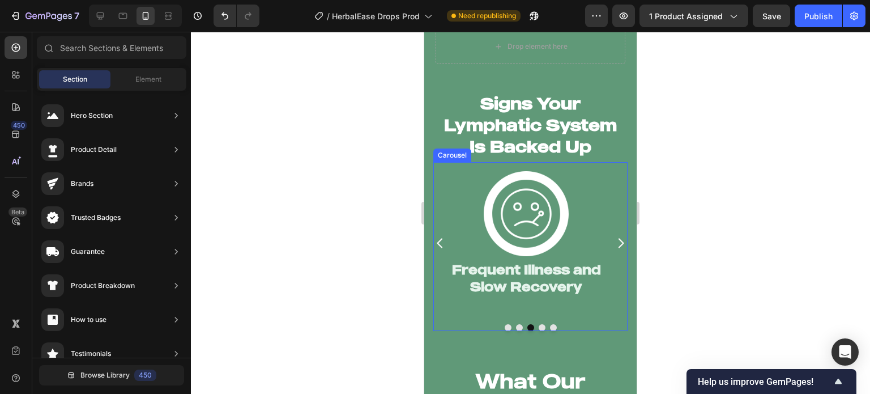
click at [539, 324] on button "Dot" at bounding box center [542, 327] width 7 height 7
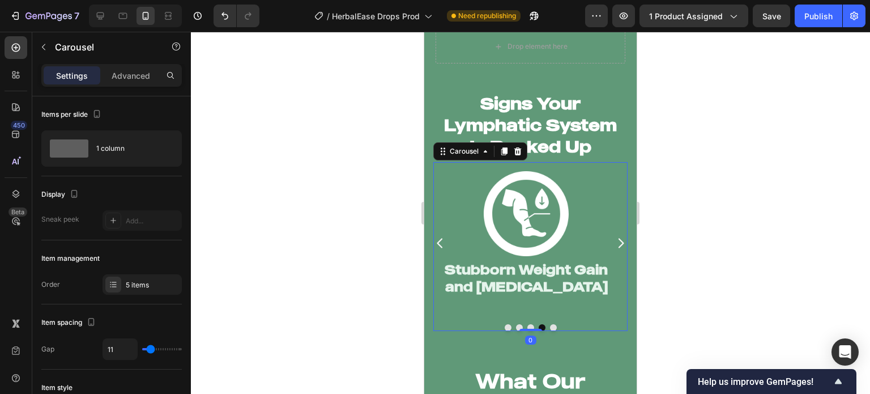
click at [521, 278] on h2 "Stubborn Weight Gain and Fluid Retention" at bounding box center [527, 278] width 168 height 36
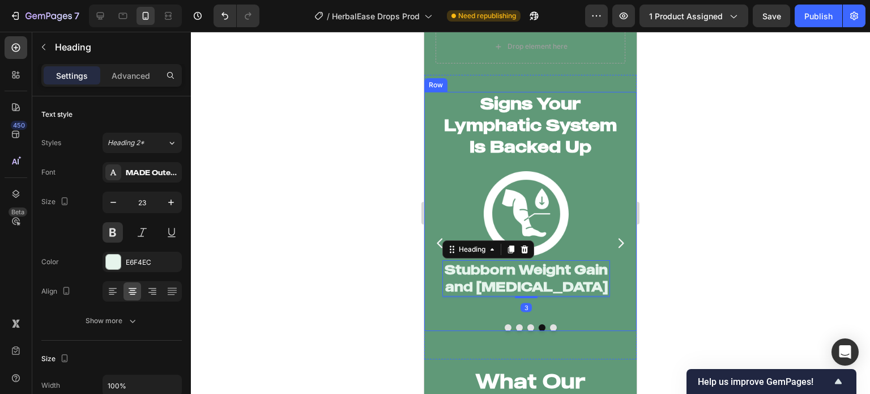
click at [361, 277] on div at bounding box center [530, 213] width 679 height 362
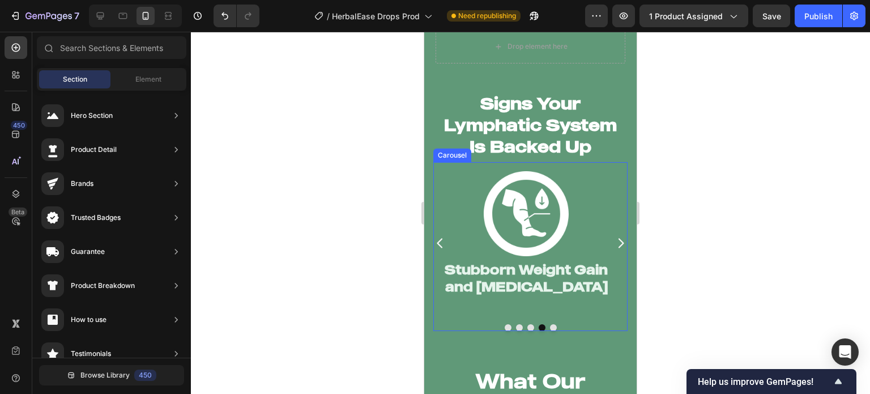
click at [505, 324] on button "Dot" at bounding box center [508, 327] width 7 height 7
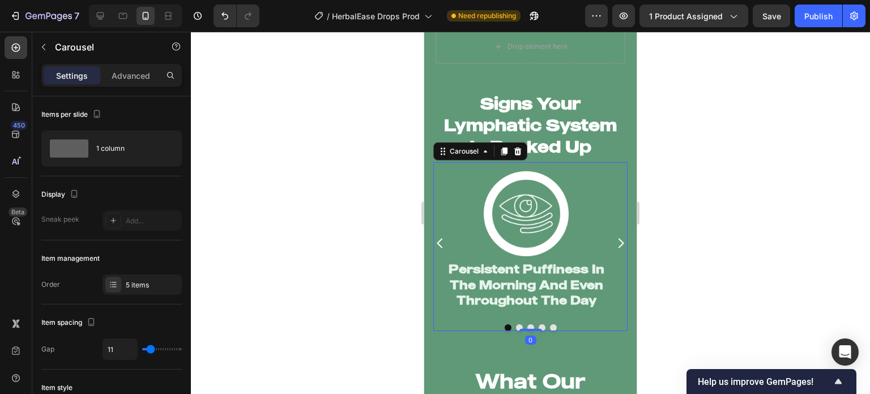
click at [347, 282] on div at bounding box center [530, 213] width 679 height 362
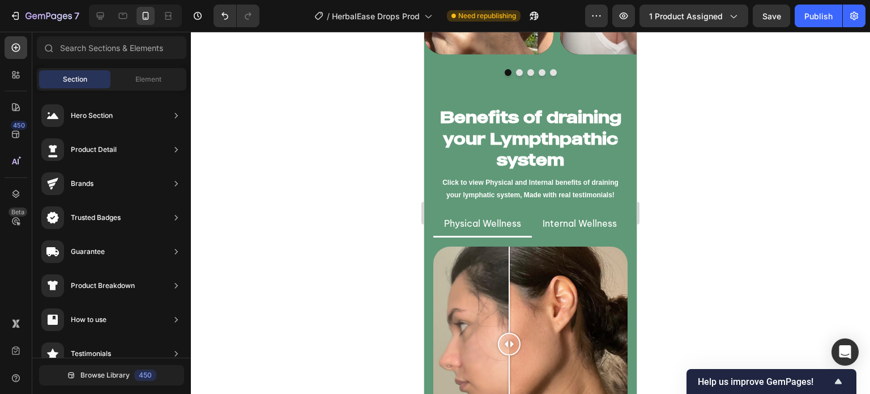
scroll to position [2906, 0]
click at [572, 190] on p "Click to view Physical and Internal benefits of draining your lymphatic system,…" at bounding box center [531, 188] width 192 height 24
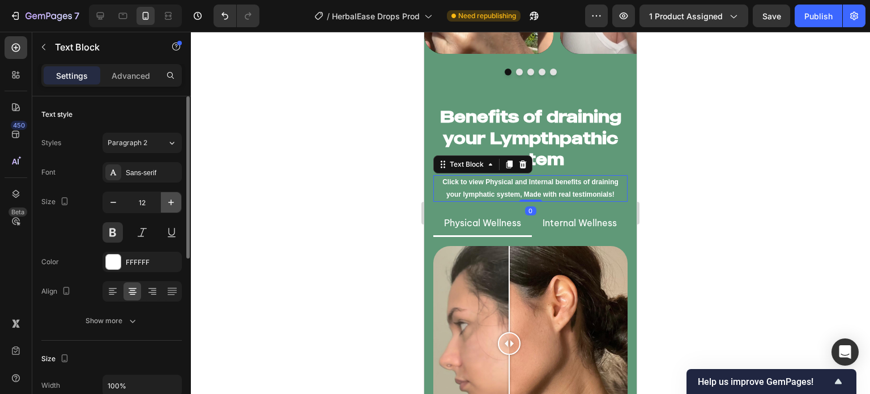
click at [167, 203] on icon "button" at bounding box center [170, 202] width 11 height 11
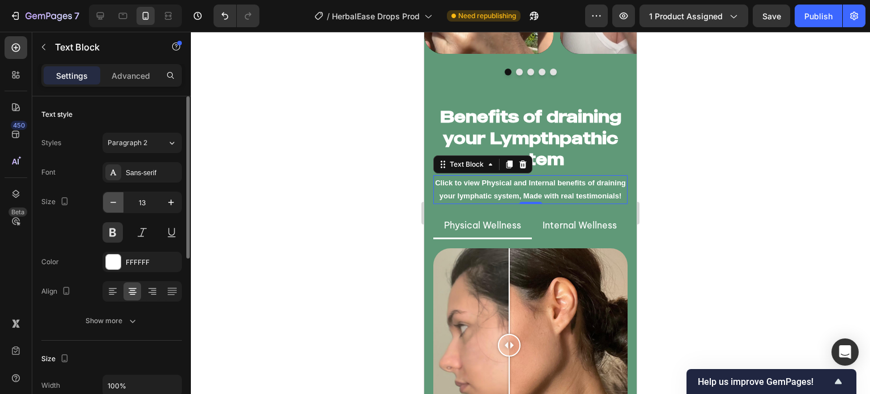
drag, startPoint x: 115, startPoint y: 202, endPoint x: 120, endPoint y: 194, distance: 9.4
click at [114, 202] on icon "button" at bounding box center [114, 202] width 6 height 1
type input "12"
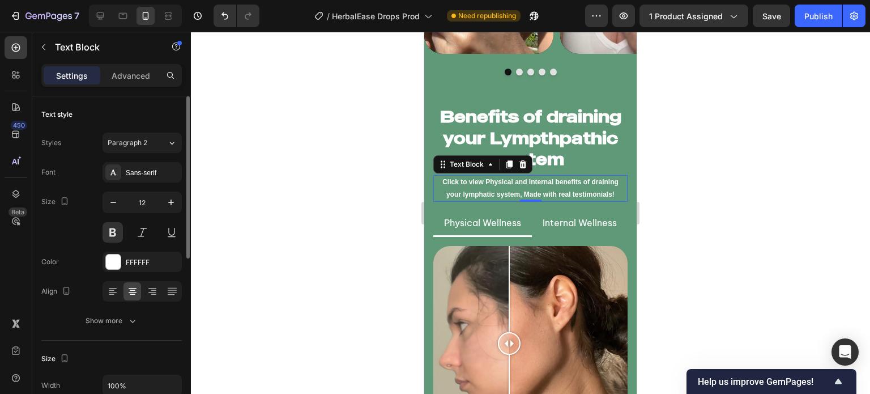
click at [128, 183] on div "Font Sans-serif Size 12 Color FFFFFF Align Show more" at bounding box center [111, 246] width 141 height 169
click at [129, 177] on div "Sans-serif" at bounding box center [142, 172] width 79 height 20
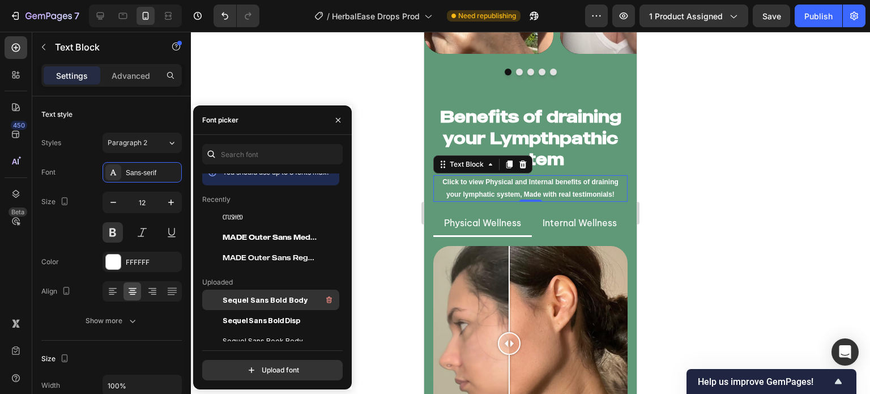
scroll to position [11, 0]
click at [252, 306] on div "Sequel Sans Bold Body" at bounding box center [280, 300] width 114 height 14
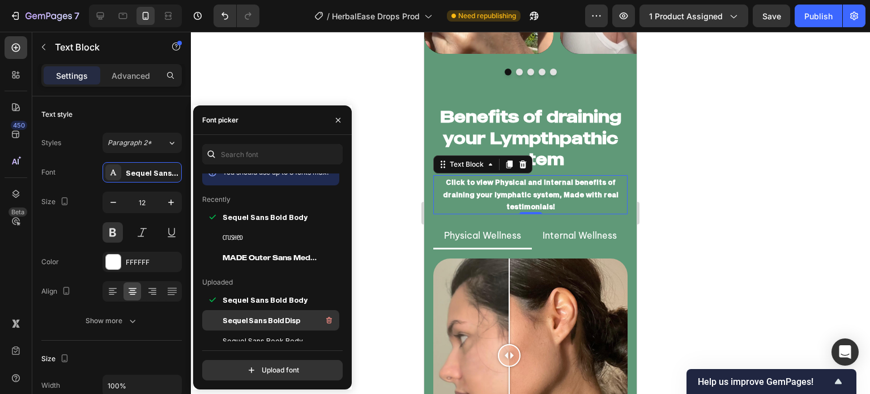
click at [252, 321] on span "Sequel Sans Bold Disp" at bounding box center [262, 320] width 78 height 10
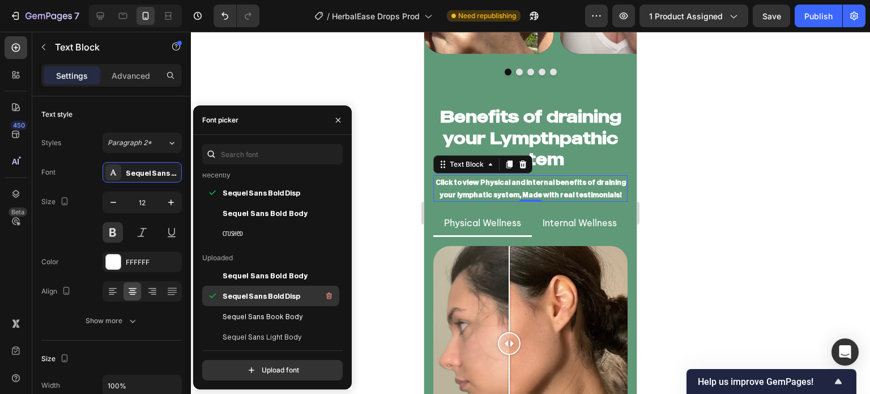
scroll to position [36, 0]
click at [341, 122] on icon "button" at bounding box center [338, 120] width 9 height 9
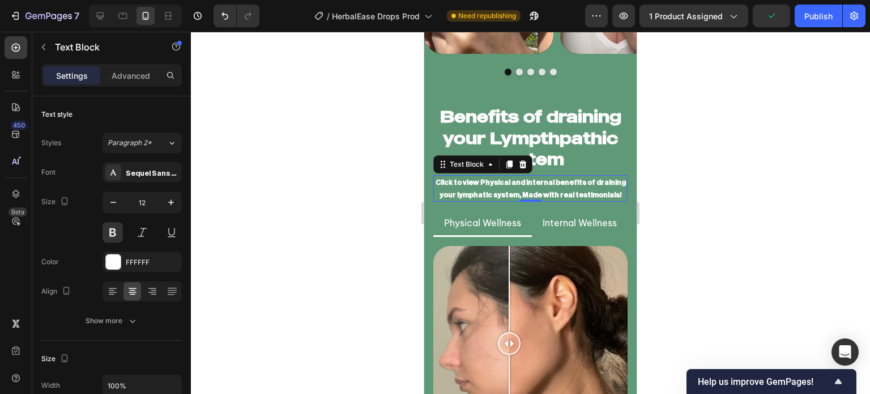
click at [299, 160] on div at bounding box center [530, 213] width 679 height 362
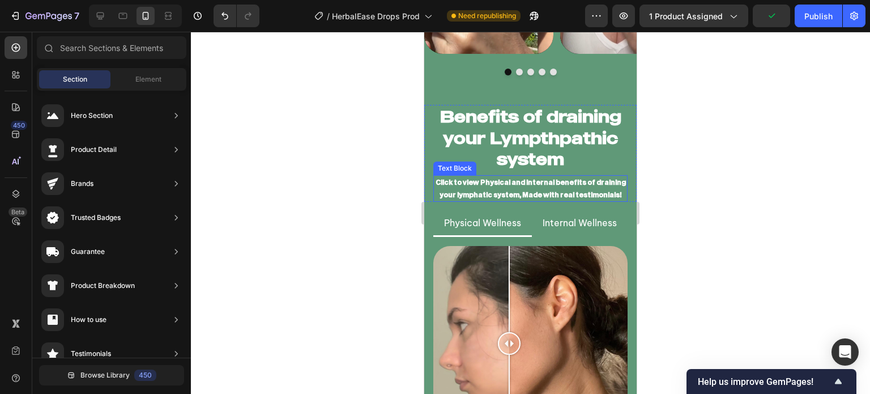
click at [458, 187] on p "Click to view Physical and Internal benefits of draining your lymphatic system,…" at bounding box center [531, 188] width 192 height 24
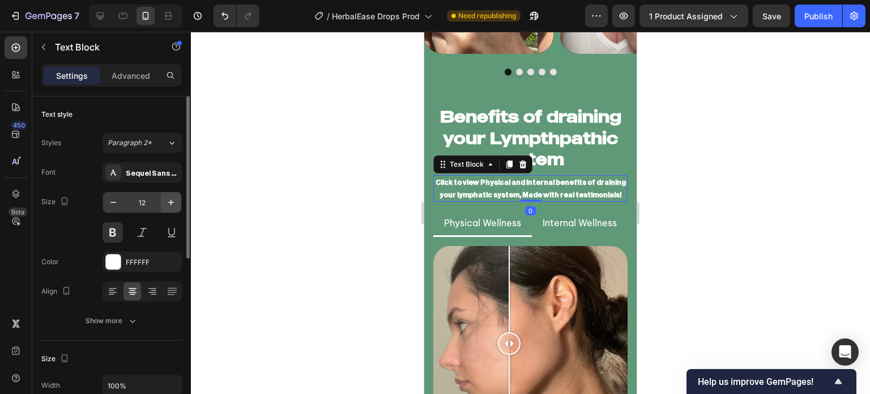
click at [179, 194] on button "button" at bounding box center [171, 202] width 20 height 20
click at [178, 196] on button "button" at bounding box center [171, 202] width 20 height 20
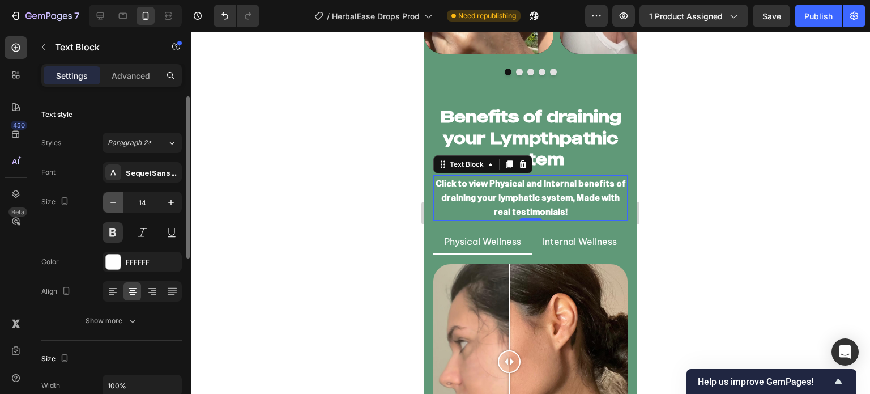
click at [117, 203] on icon "button" at bounding box center [113, 202] width 11 height 11
type input "13"
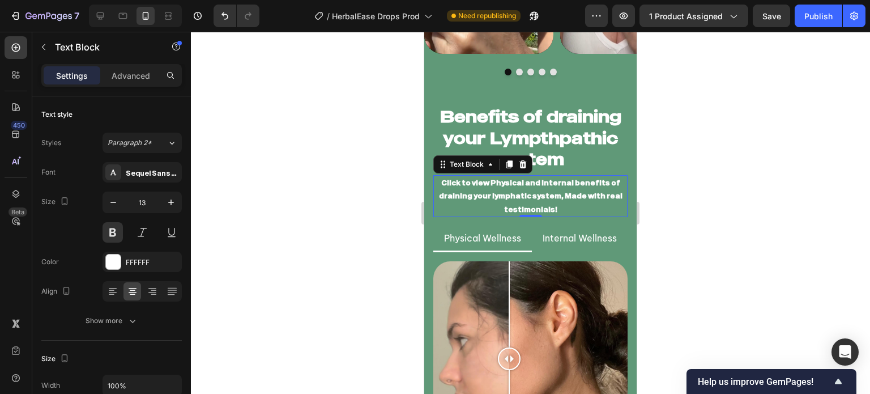
click at [322, 203] on div at bounding box center [530, 213] width 679 height 362
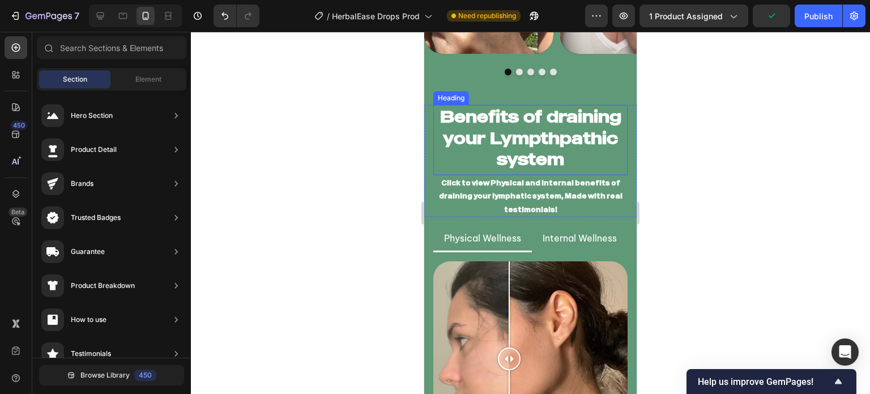
click at [526, 157] on h2 "Benefits of draining your Lympthpathic system" at bounding box center [531, 138] width 194 height 66
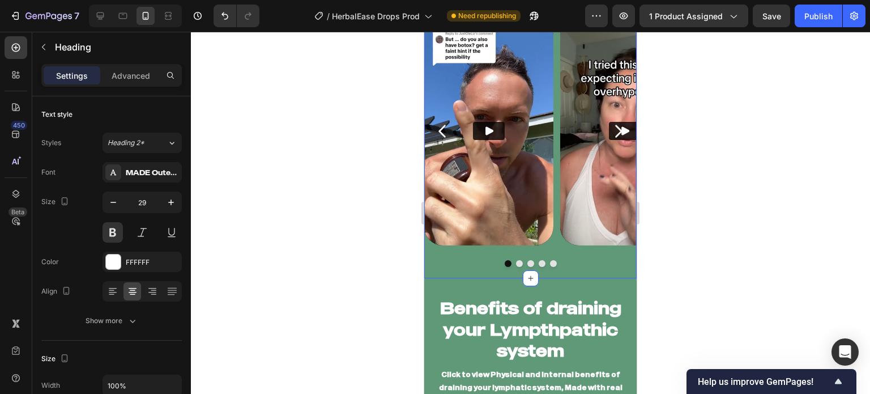
scroll to position [2723, 0]
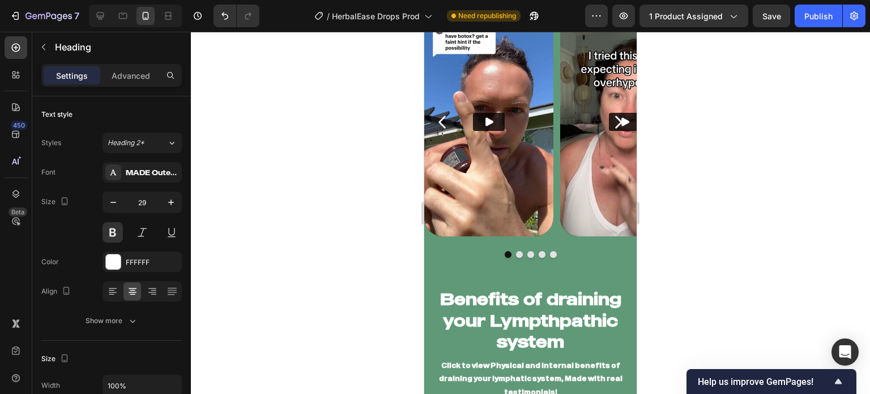
click at [401, 303] on div at bounding box center [530, 213] width 679 height 362
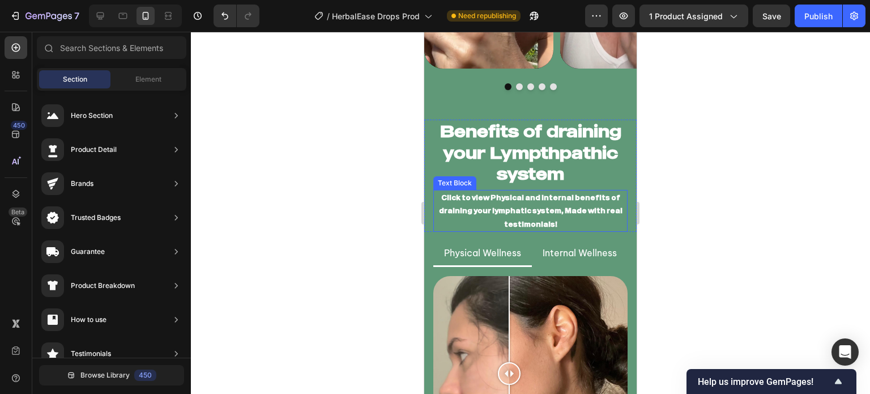
scroll to position [2890, 0]
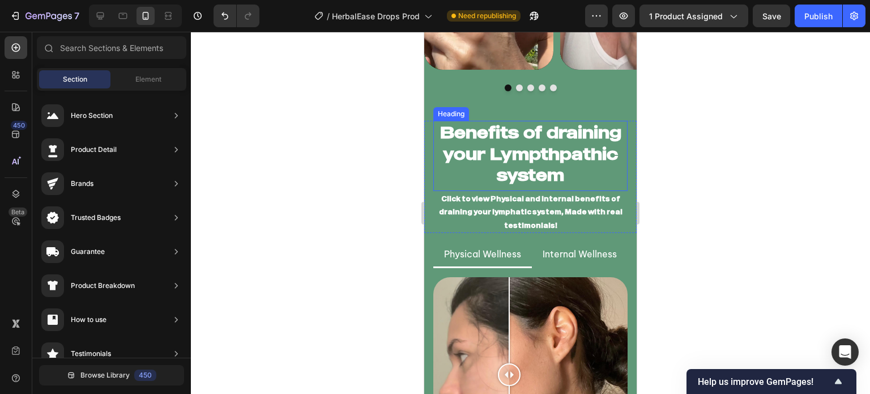
click at [372, 147] on div at bounding box center [530, 213] width 679 height 362
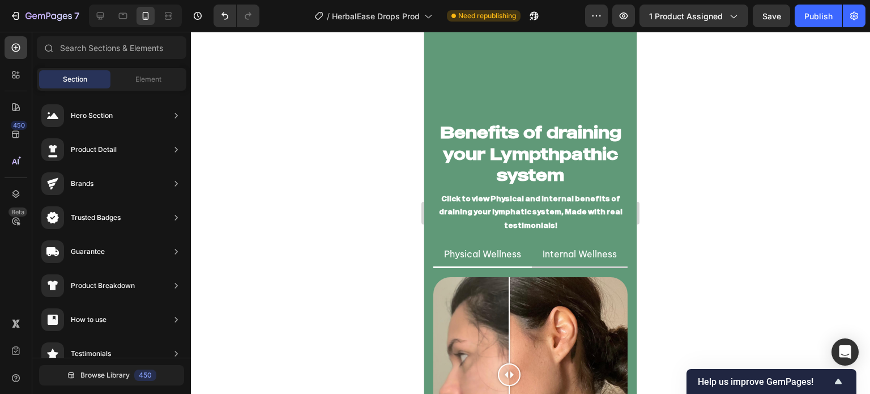
scroll to position [2965, 0]
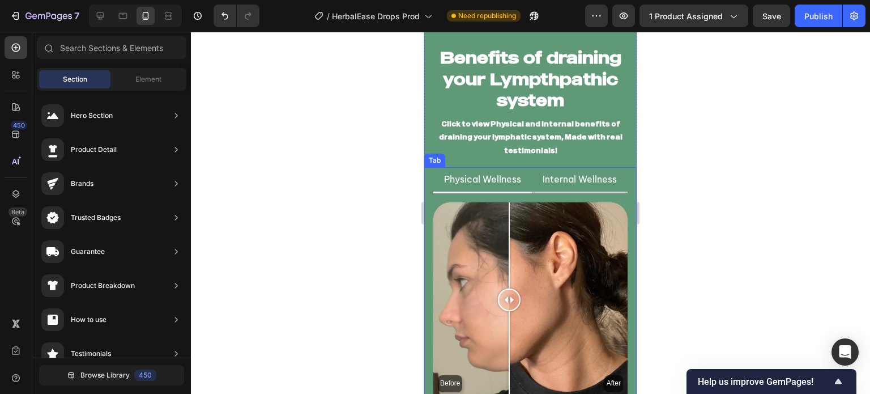
click at [618, 173] on li "Internal Wellness" at bounding box center [580, 180] width 96 height 26
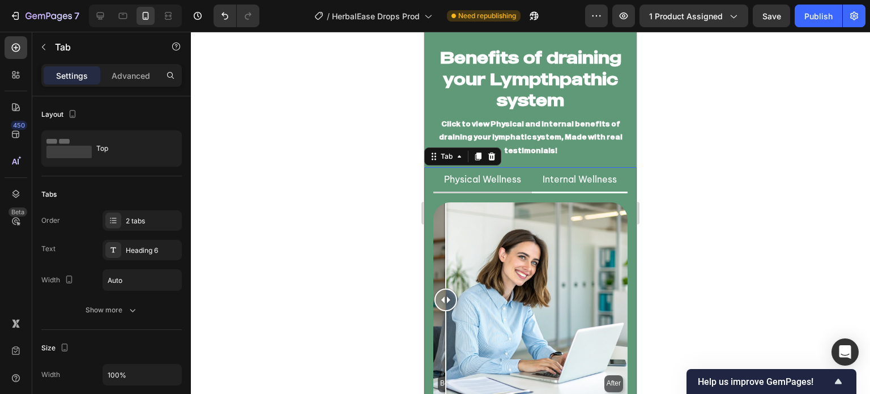
click at [516, 173] on li "Physical Wellness" at bounding box center [483, 180] width 99 height 26
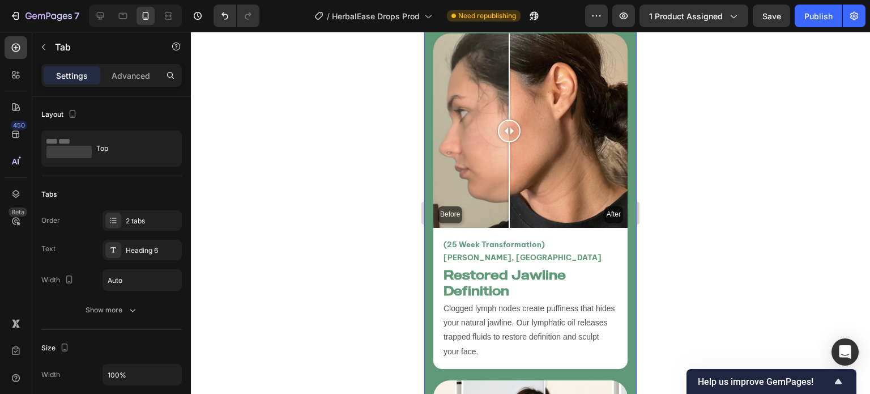
scroll to position [3062, 0]
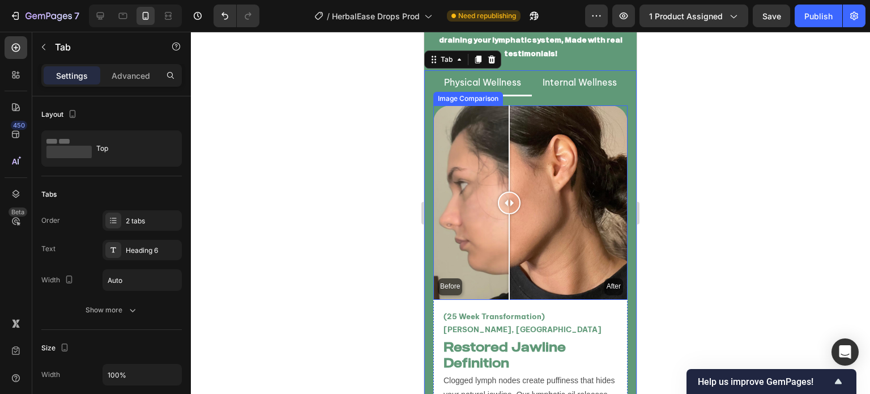
click at [551, 186] on div "Before After" at bounding box center [531, 202] width 194 height 194
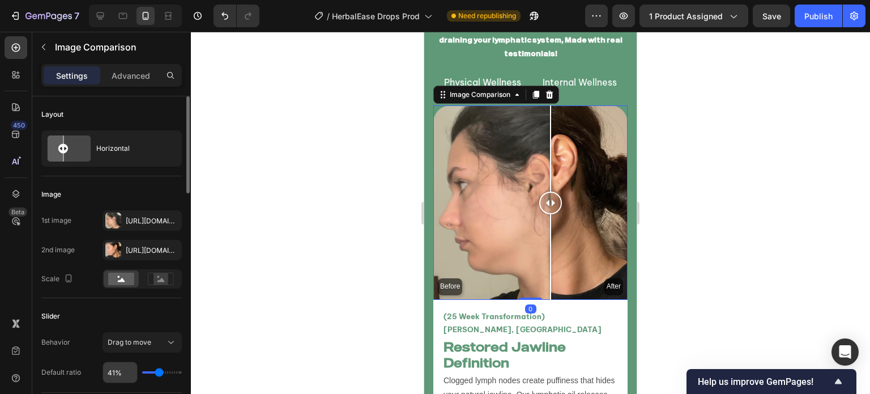
click at [118, 373] on input "41%" at bounding box center [120, 372] width 34 height 20
type input "6%"
type input "6"
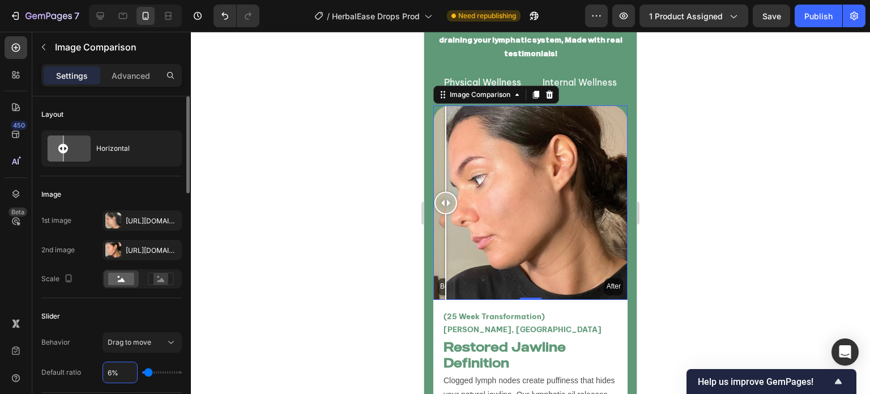
type input "65%"
type input "65"
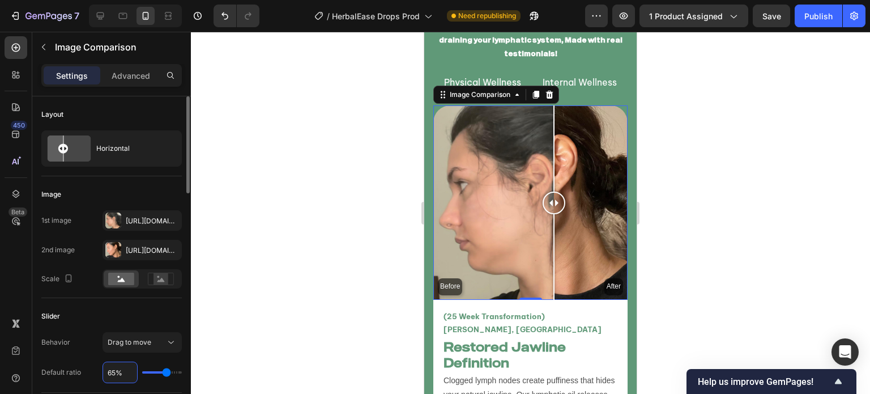
type input "65%"
click at [148, 317] on div "Slider" at bounding box center [111, 316] width 141 height 18
click at [333, 316] on div at bounding box center [530, 213] width 679 height 362
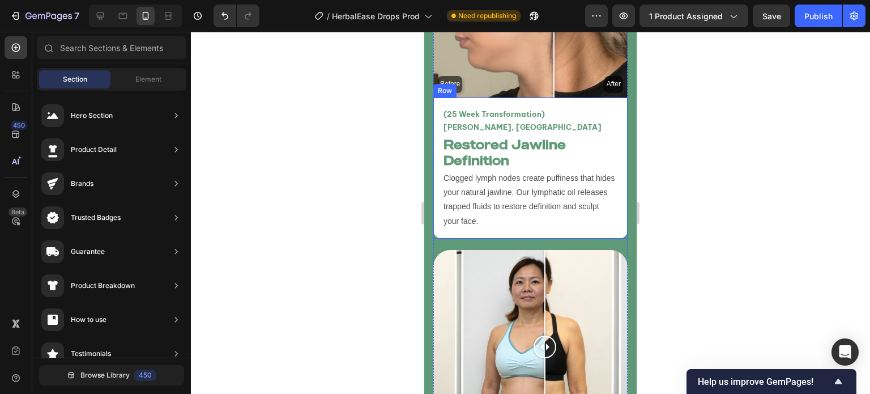
scroll to position [3269, 0]
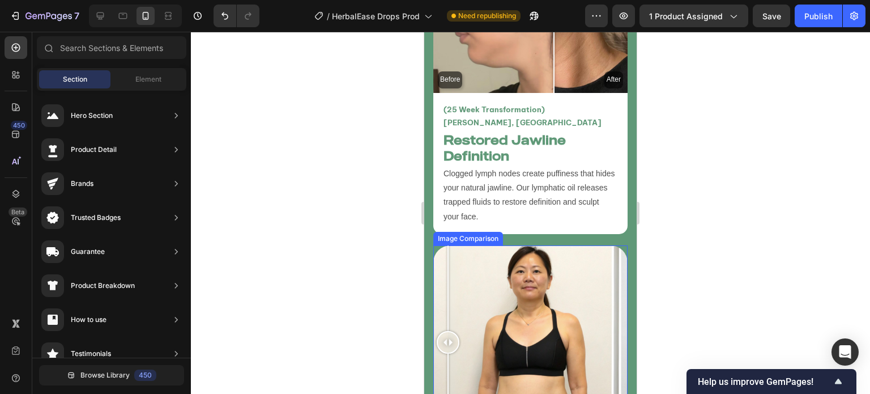
click at [448, 257] on div "Before After" at bounding box center [531, 342] width 194 height 194
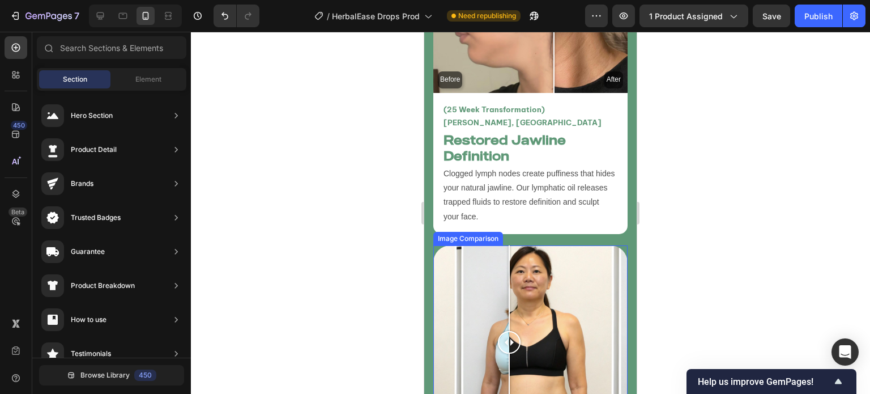
click at [509, 266] on div "Before After" at bounding box center [531, 342] width 194 height 194
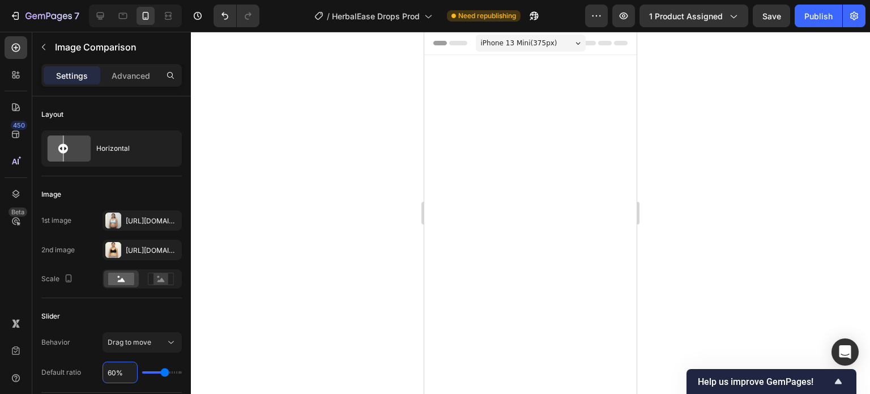
scroll to position [3269, 0]
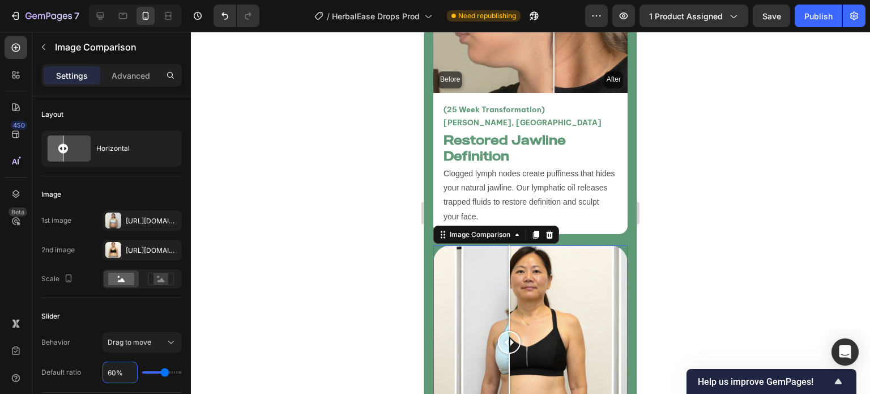
type input "6%"
type input "6"
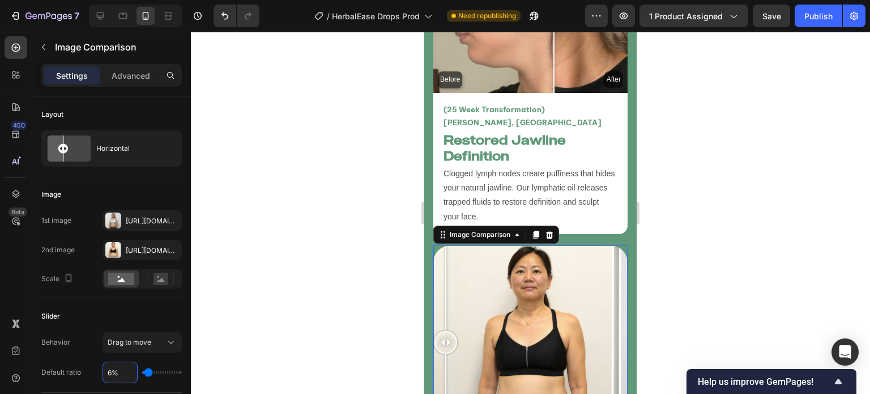
type input "60%"
type input "60"
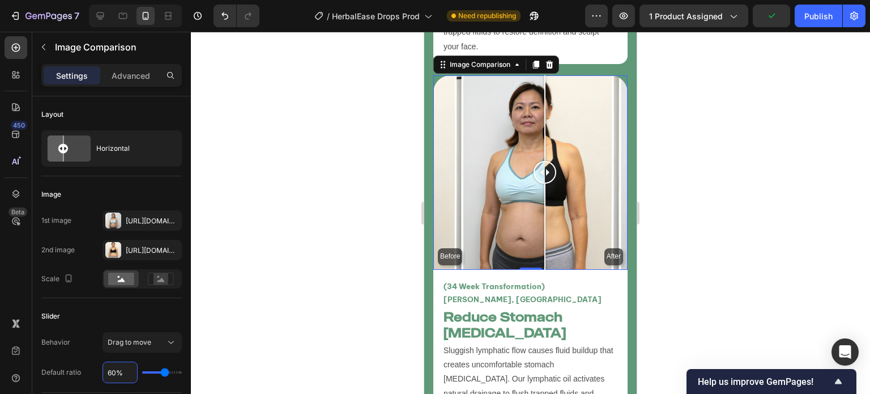
scroll to position [3622, 0]
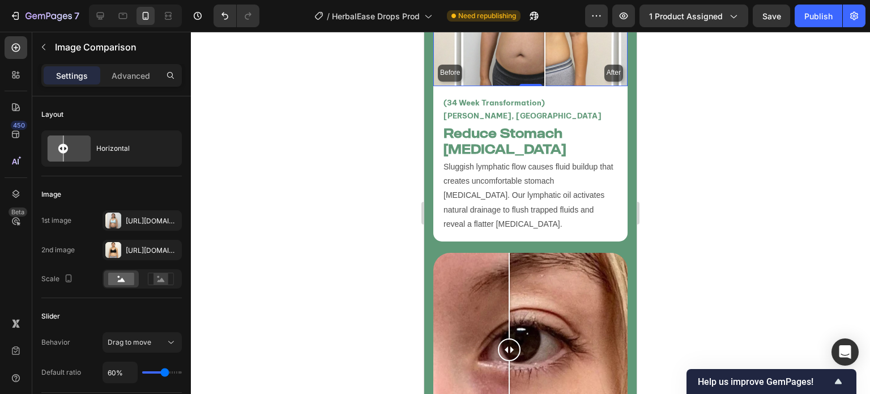
click at [359, 281] on div at bounding box center [530, 213] width 679 height 362
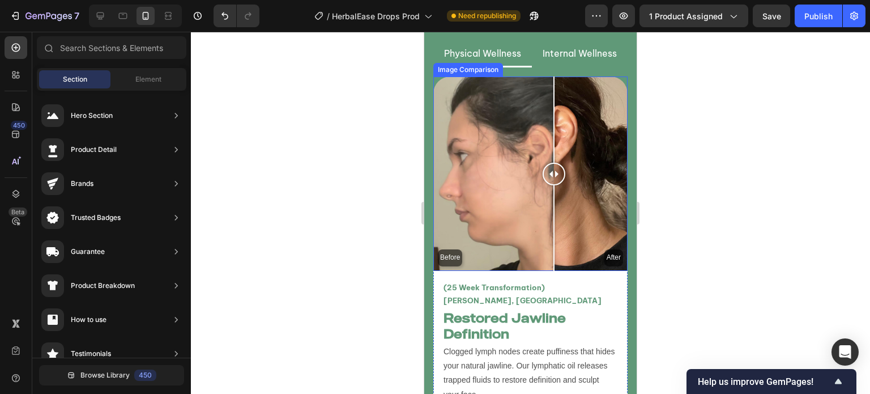
scroll to position [3090, 0]
click at [601, 309] on h2 "Restored Jawline Definition" at bounding box center [531, 326] width 176 height 35
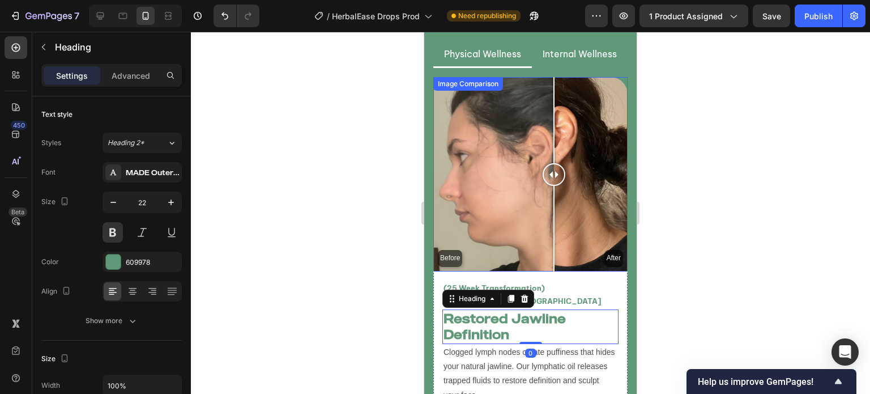
click at [603, 248] on div "Before After" at bounding box center [531, 174] width 194 height 194
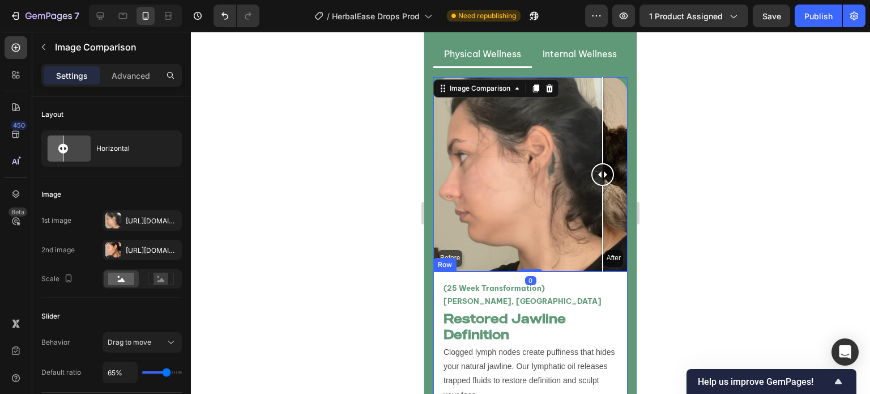
click at [606, 271] on div "(25 Week Transformation) Vanessa T, USA Text Block Restored Jawline Definition …" at bounding box center [531, 341] width 194 height 141
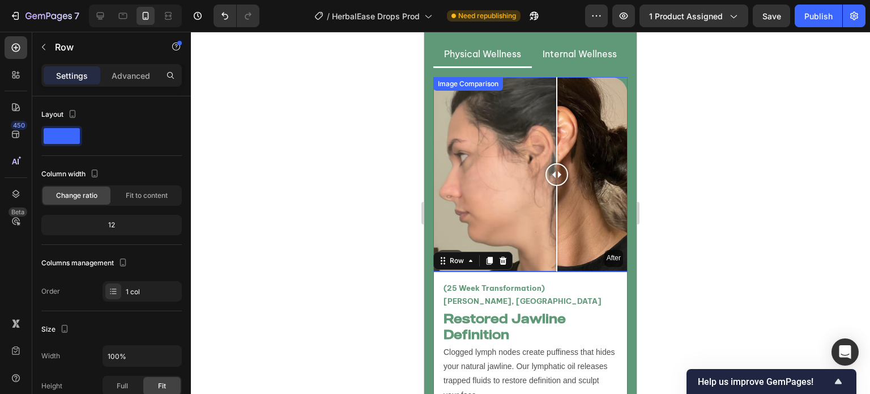
click at [557, 198] on div "Before After" at bounding box center [531, 174] width 194 height 194
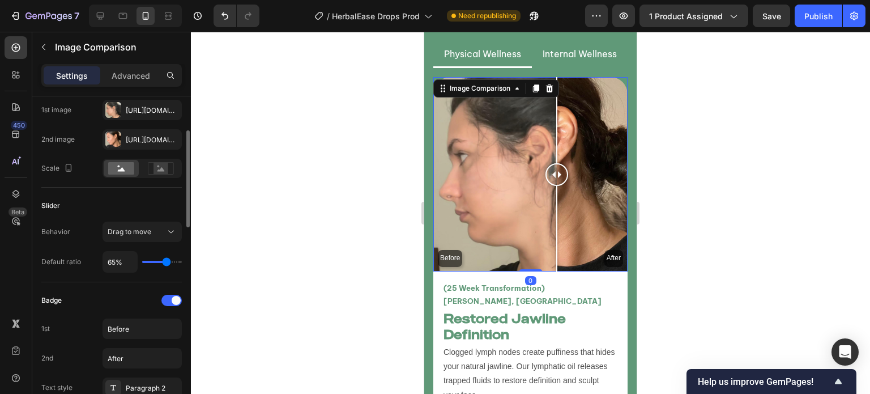
scroll to position [113, 0]
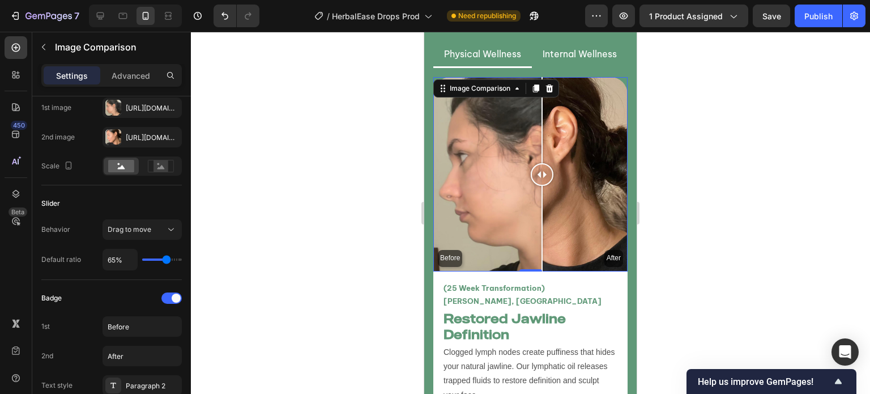
drag, startPoint x: 471, startPoint y: 163, endPoint x: 539, endPoint y: 169, distance: 68.3
click at [540, 170] on div "Before After" at bounding box center [531, 174] width 194 height 194
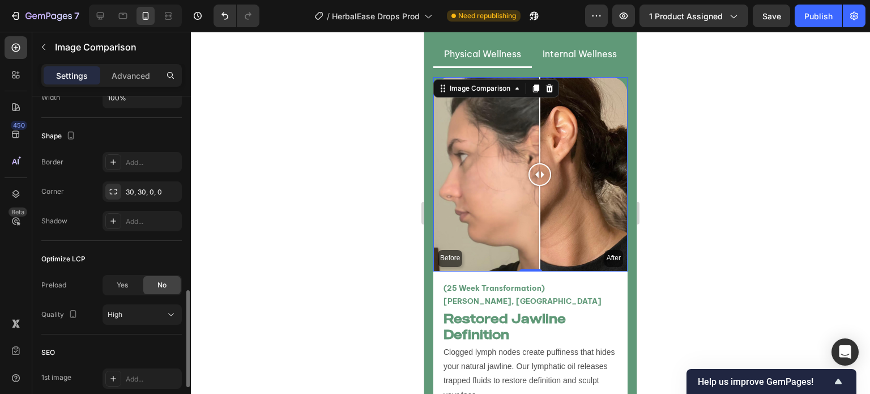
scroll to position [682, 0]
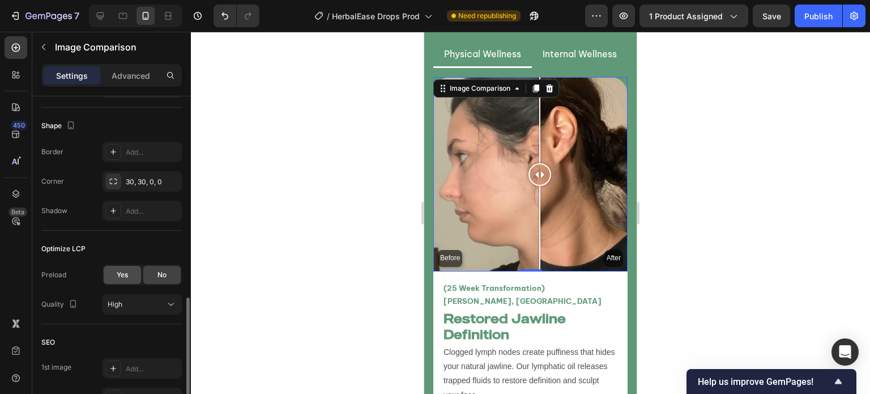
click at [124, 281] on div "Yes" at bounding box center [122, 275] width 37 height 18
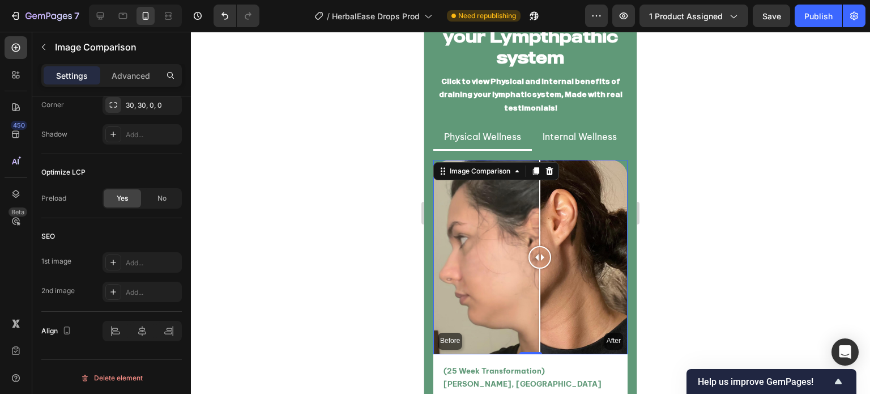
scroll to position [3007, 0]
click at [177, 136] on div "Add..." at bounding box center [152, 135] width 53 height 10
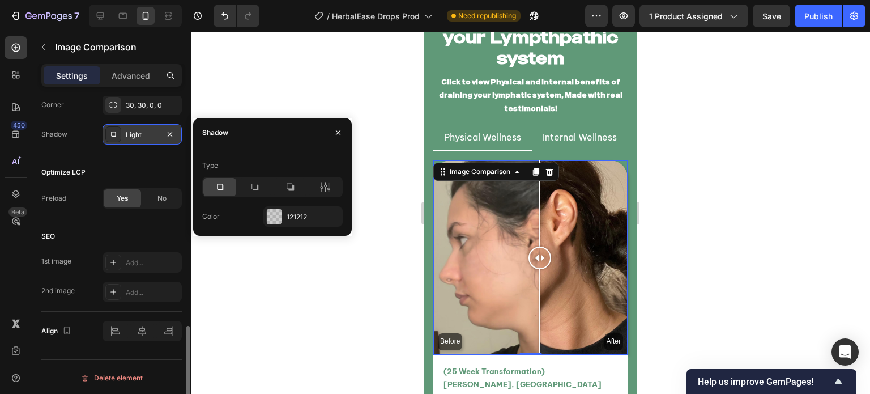
click at [172, 133] on icon "button" at bounding box center [169, 134] width 9 height 9
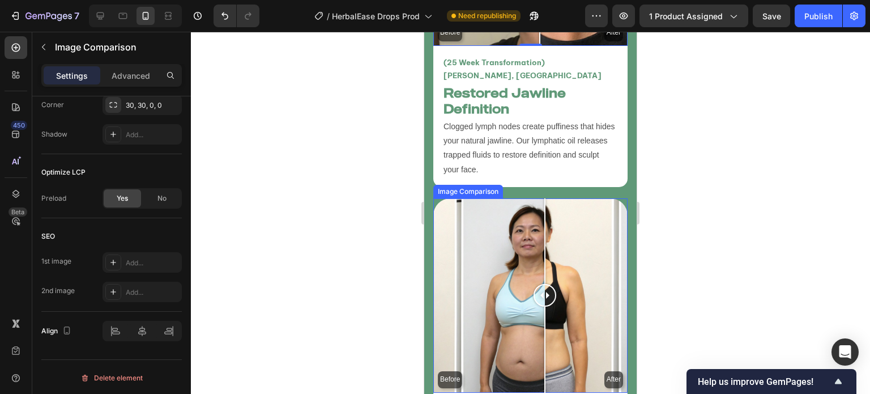
scroll to position [3315, 0]
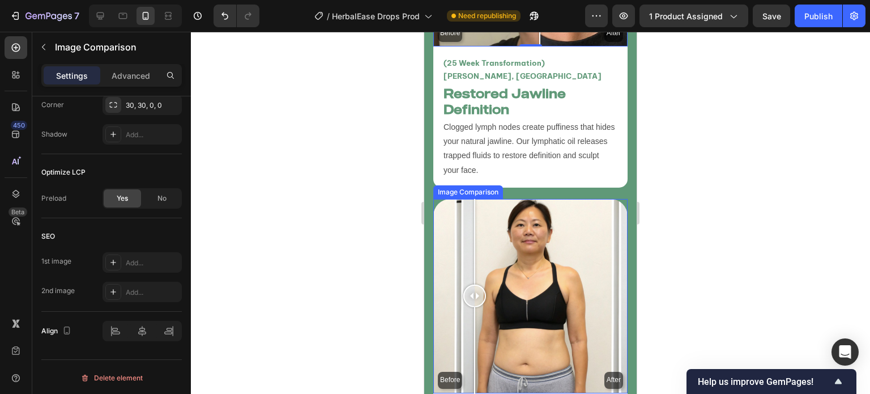
click at [475, 281] on div "Before After" at bounding box center [531, 296] width 194 height 194
click at [466, 266] on div at bounding box center [475, 296] width 23 height 194
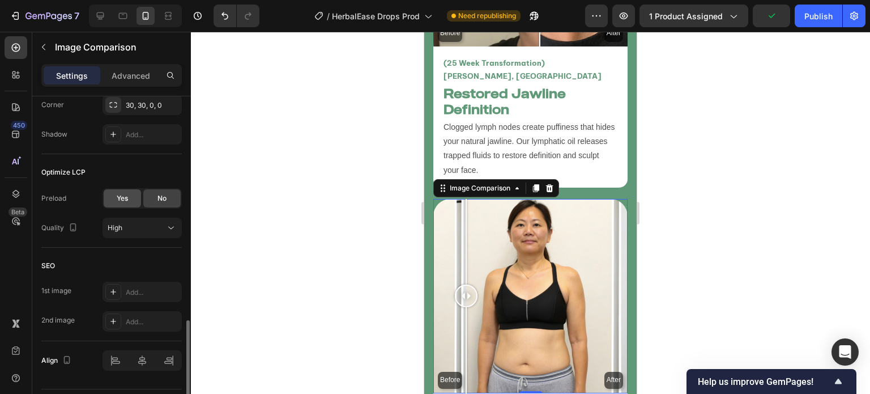
click at [113, 203] on div "Yes" at bounding box center [122, 198] width 37 height 18
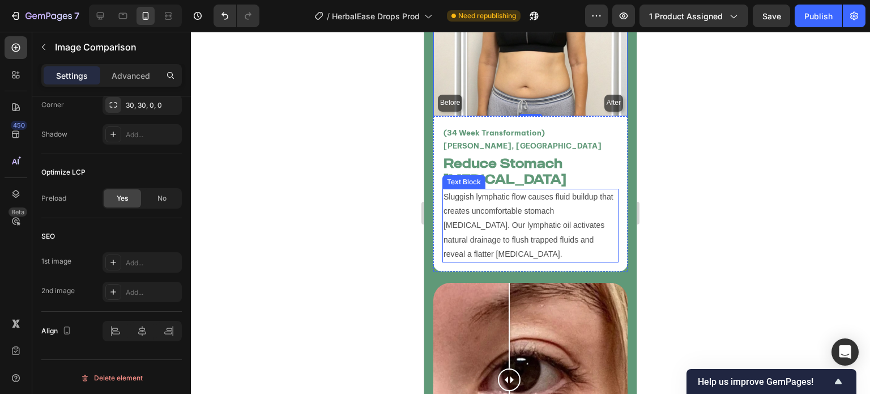
scroll to position [3592, 0]
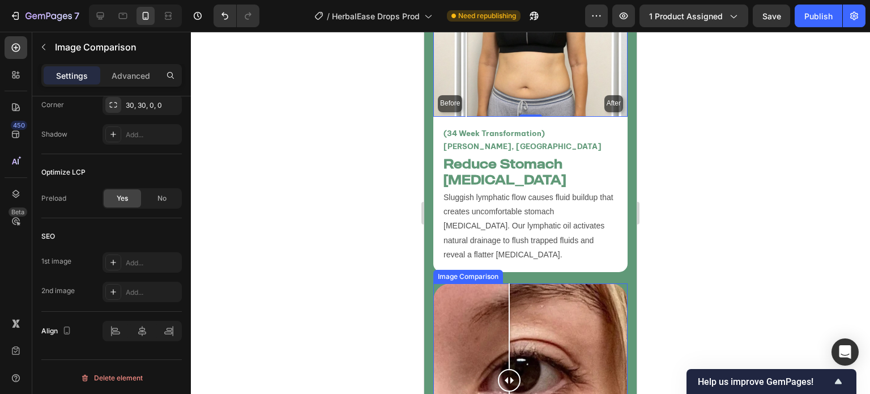
click at [497, 300] on div "Before After" at bounding box center [531, 380] width 194 height 194
click at [497, 300] on div at bounding box center [496, 326] width 1 height 86
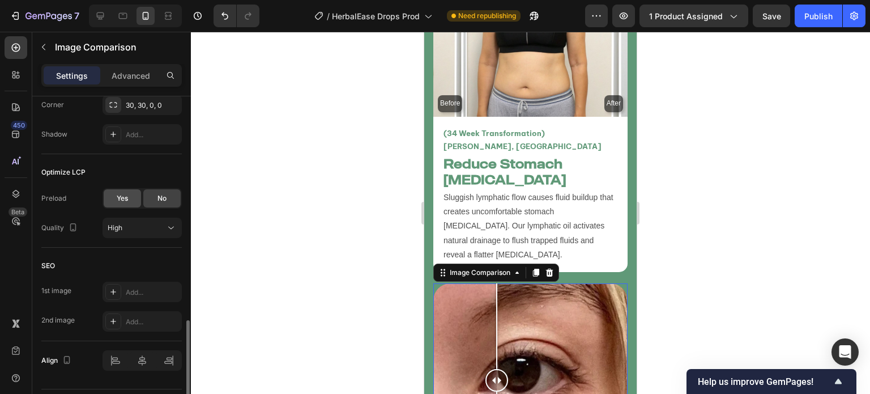
click at [120, 204] on div "Yes" at bounding box center [122, 198] width 37 height 18
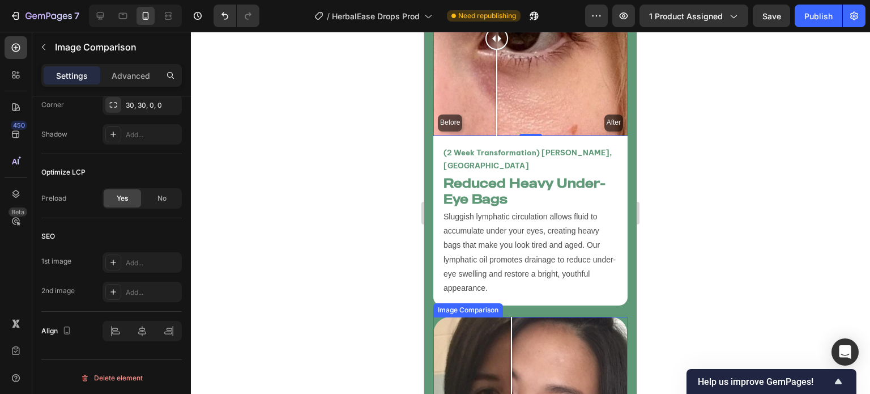
scroll to position [3932, 0]
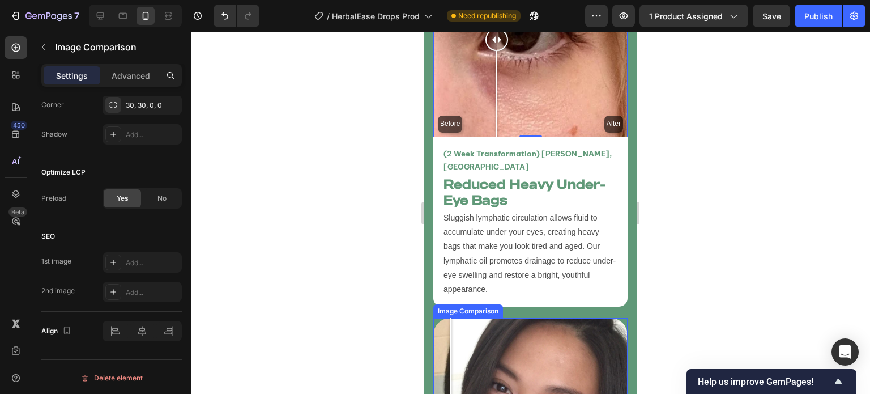
click at [451, 318] on div at bounding box center [451, 361] width 1 height 86
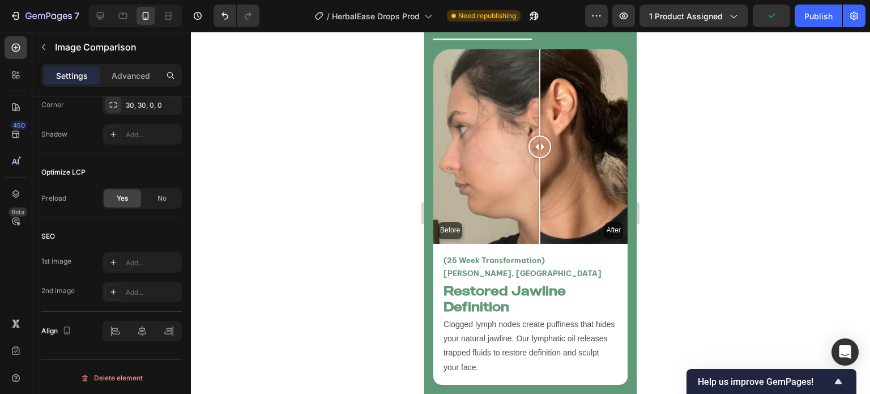
scroll to position [3109, 0]
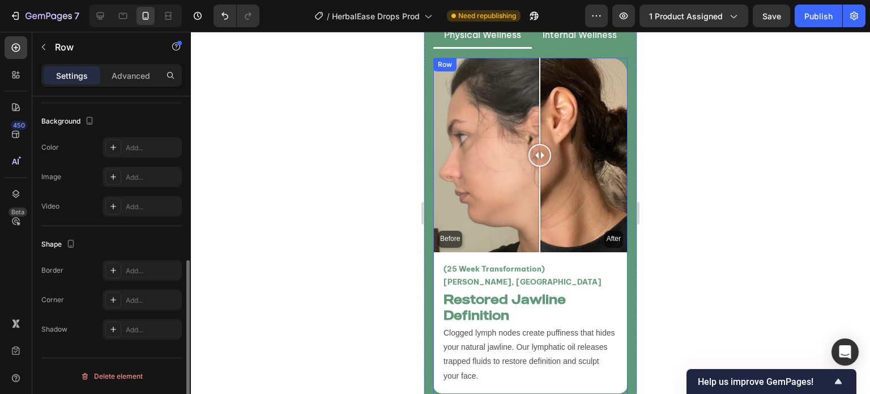
scroll to position [0, 0]
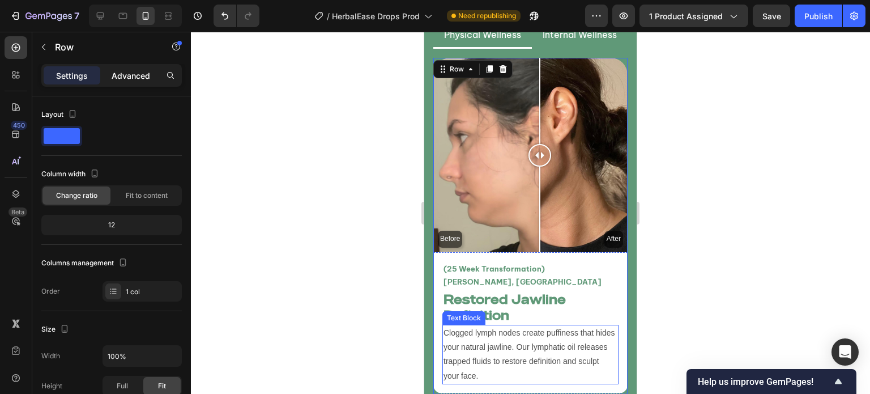
click at [128, 78] on p "Advanced" at bounding box center [131, 76] width 39 height 12
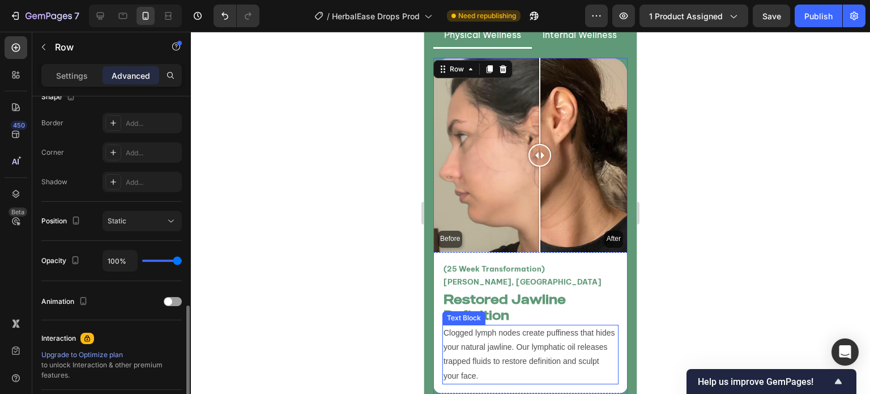
scroll to position [424, 0]
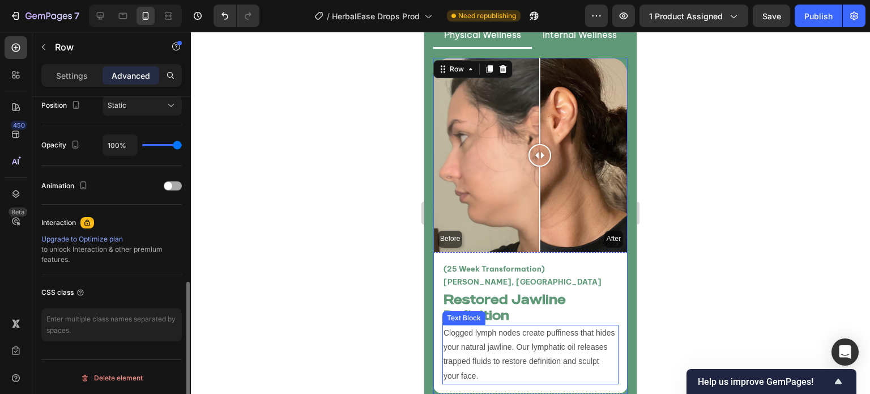
click at [170, 182] on span at bounding box center [168, 186] width 8 height 8
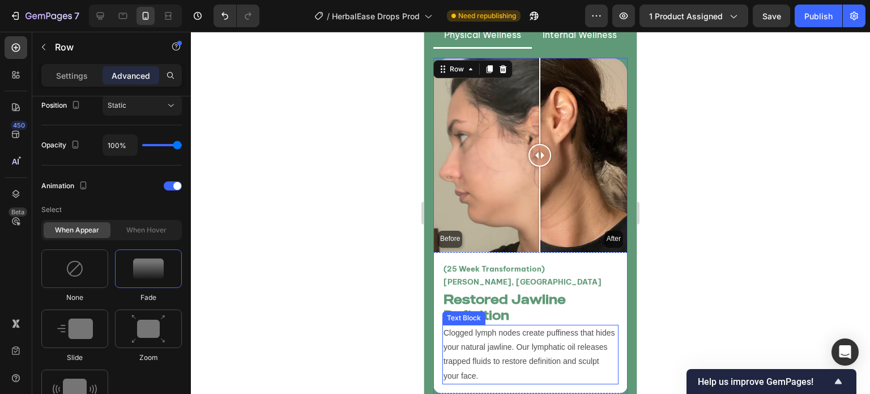
click at [295, 278] on div at bounding box center [530, 213] width 679 height 362
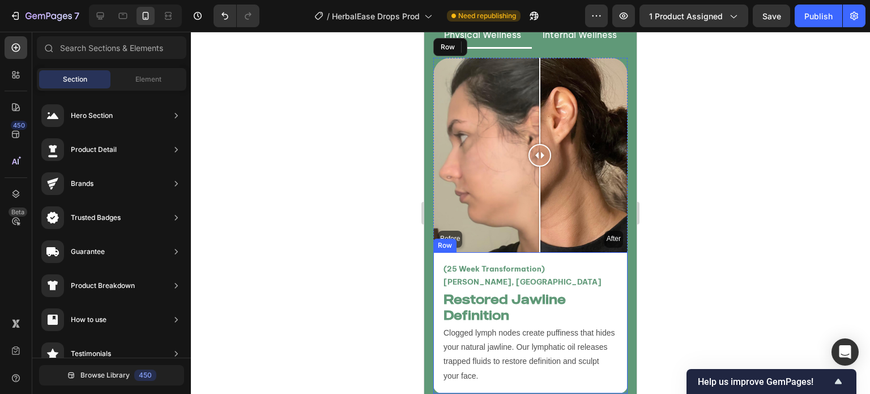
click at [439, 252] on div "(25 Week Transformation) Vanessa T, USA Text Block Restored Jawline Definition …" at bounding box center [531, 322] width 194 height 141
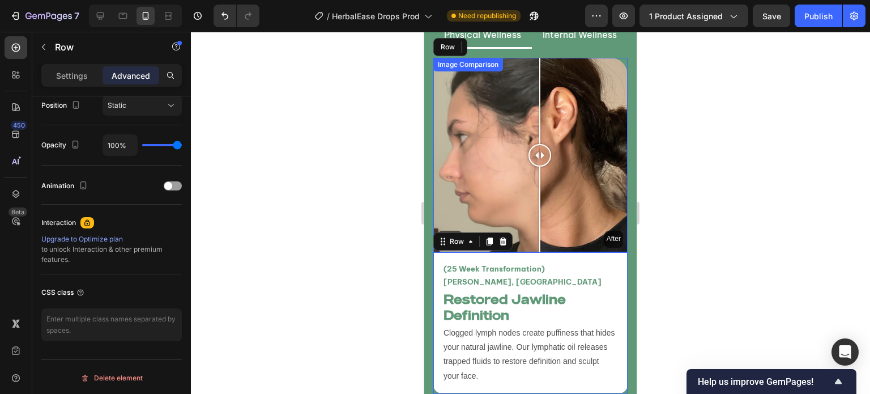
click at [478, 135] on div "Before After" at bounding box center [531, 155] width 194 height 194
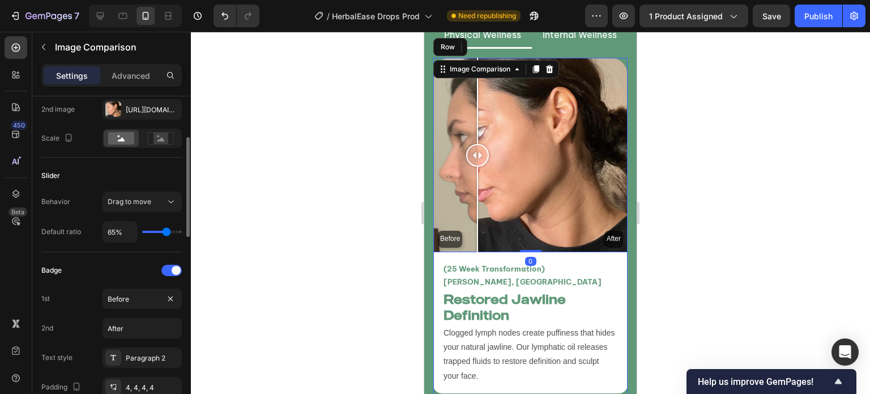
scroll to position [139, 0]
click at [122, 71] on p "Advanced" at bounding box center [131, 76] width 39 height 12
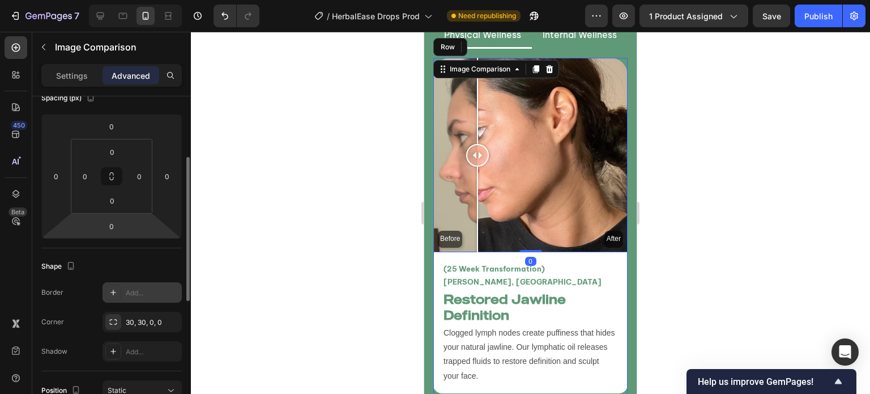
scroll to position [424, 0]
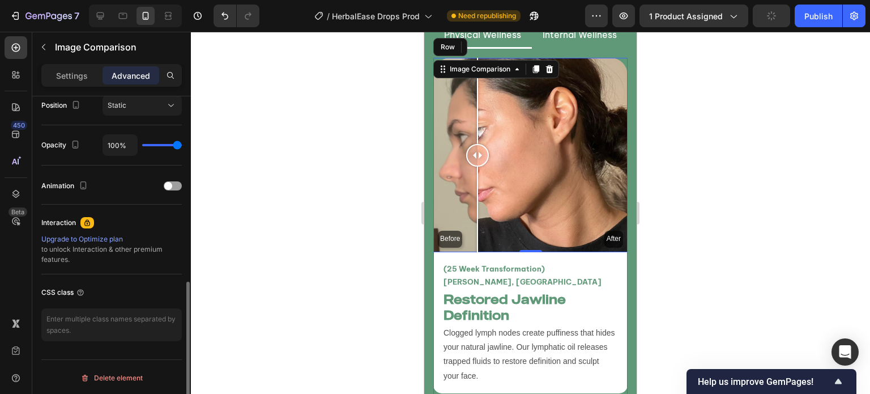
click at [280, 217] on div at bounding box center [530, 213] width 679 height 362
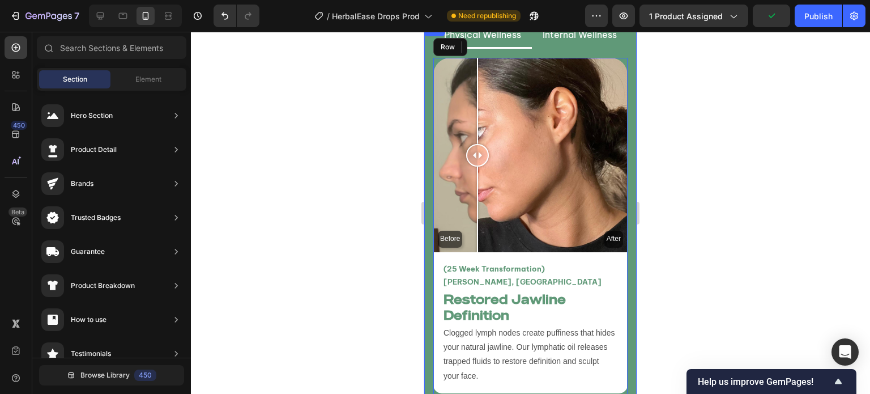
scroll to position [3027, 0]
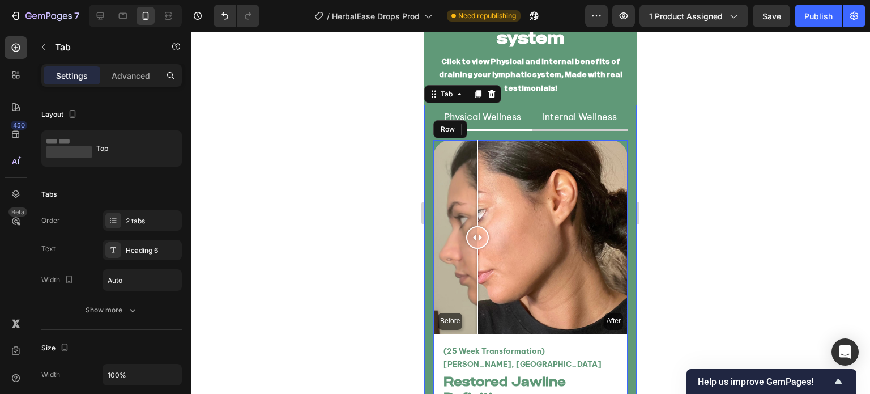
click at [611, 111] on li "Internal Wellness" at bounding box center [580, 118] width 96 height 26
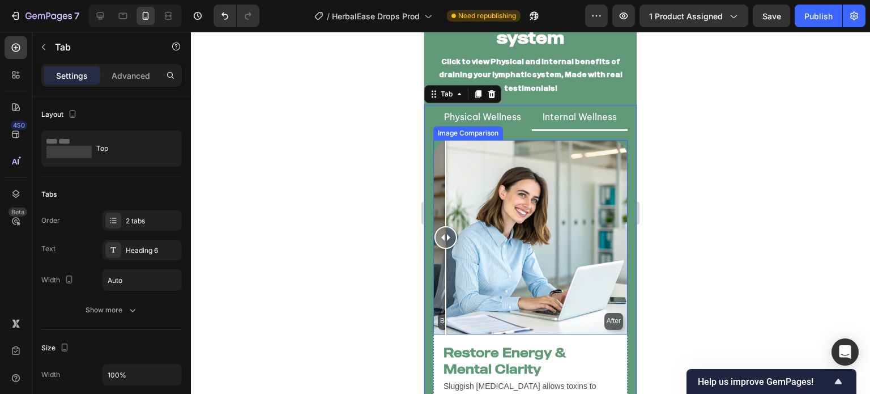
scroll to position [3188, 0]
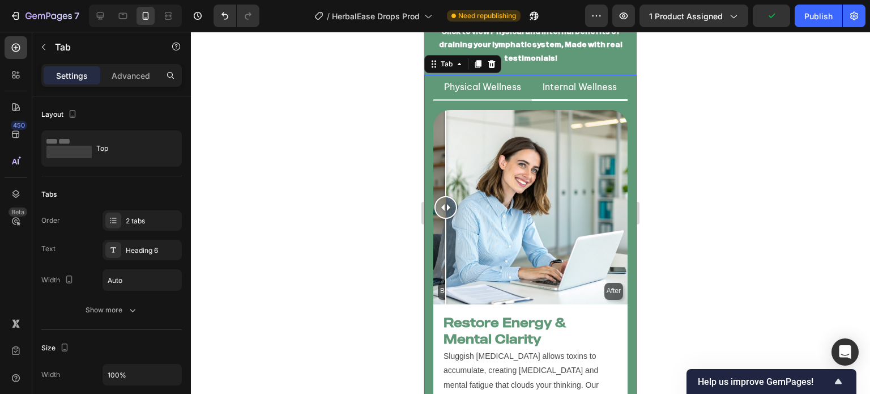
click at [494, 81] on p "Physical Wellness" at bounding box center [482, 87] width 77 height 12
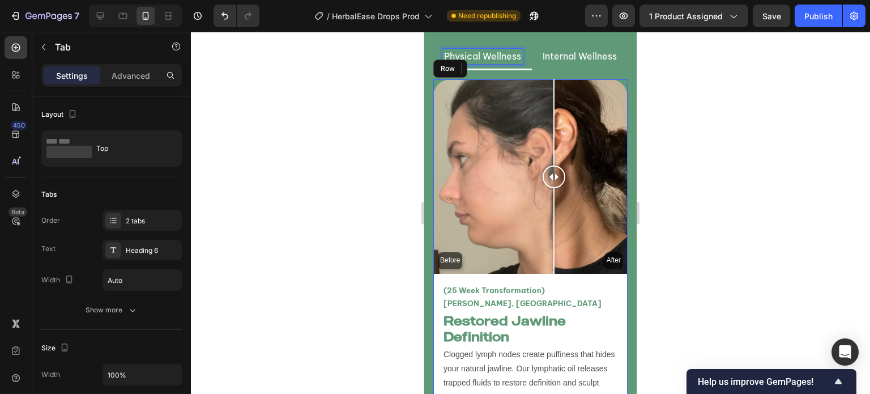
scroll to position [3092, 0]
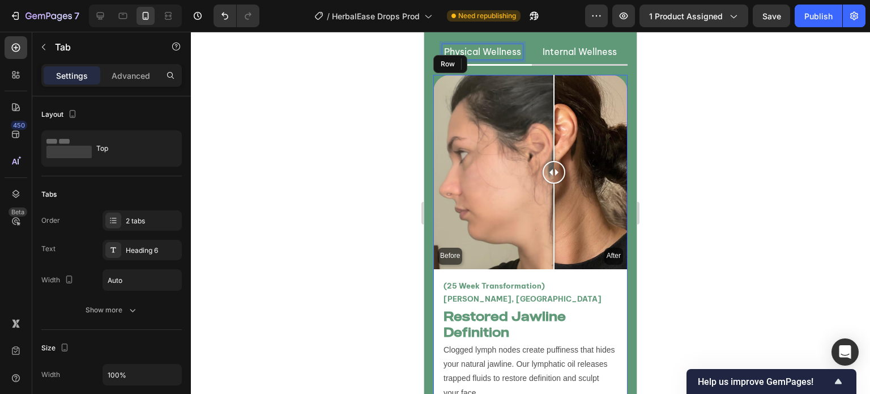
click at [555, 46] on li "Internal Wellness" at bounding box center [580, 53] width 96 height 26
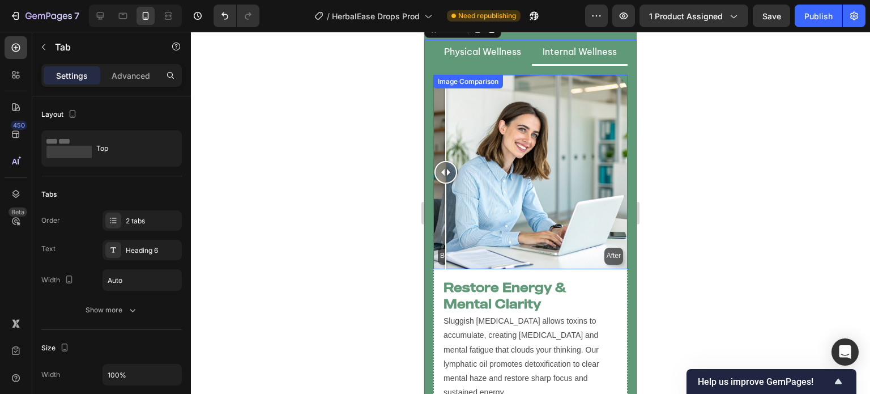
scroll to position [3125, 0]
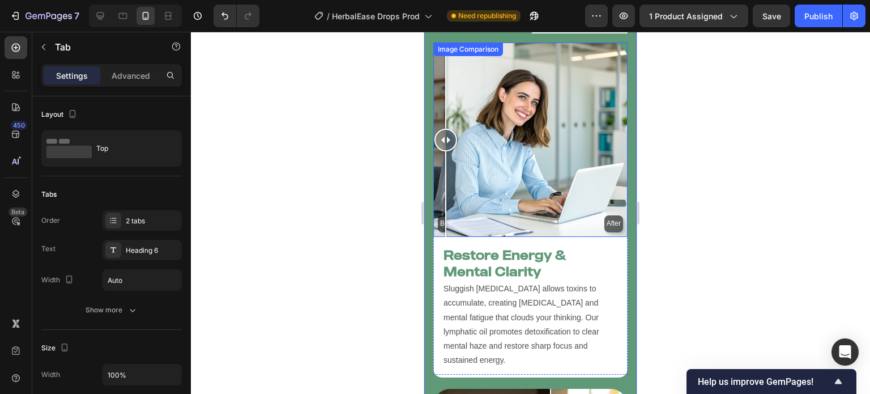
click at [618, 169] on div "After" at bounding box center [531, 140] width 194 height 194
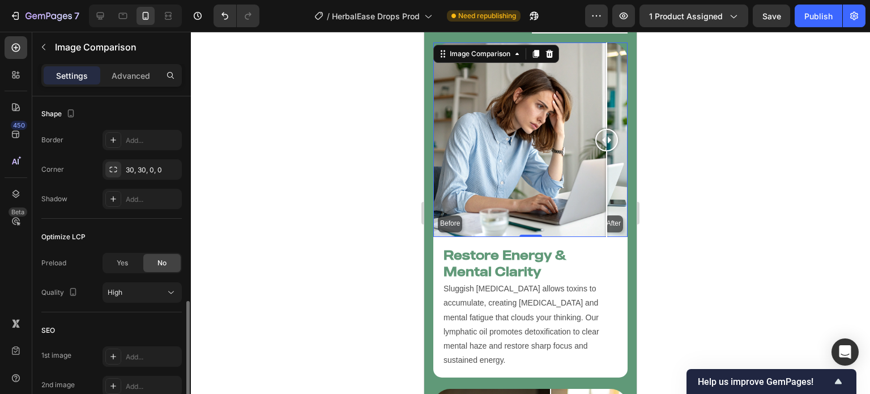
scroll to position [788, 0]
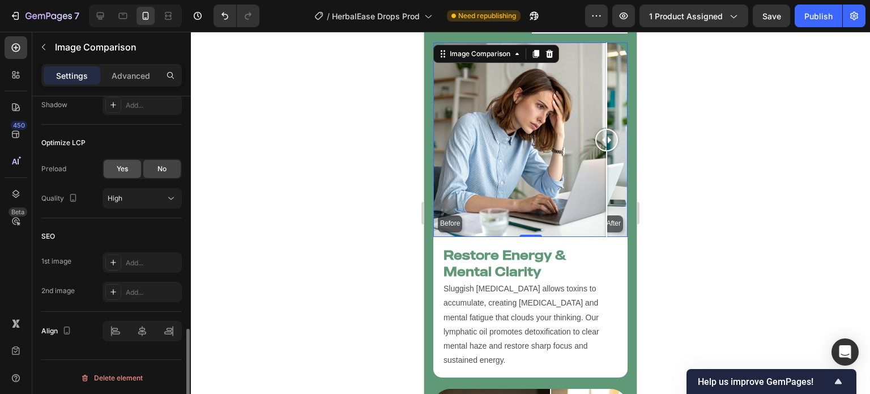
click at [118, 177] on div "Preload Yes No Quality High" at bounding box center [111, 184] width 141 height 50
click at [127, 169] on span "Yes" at bounding box center [122, 169] width 11 height 10
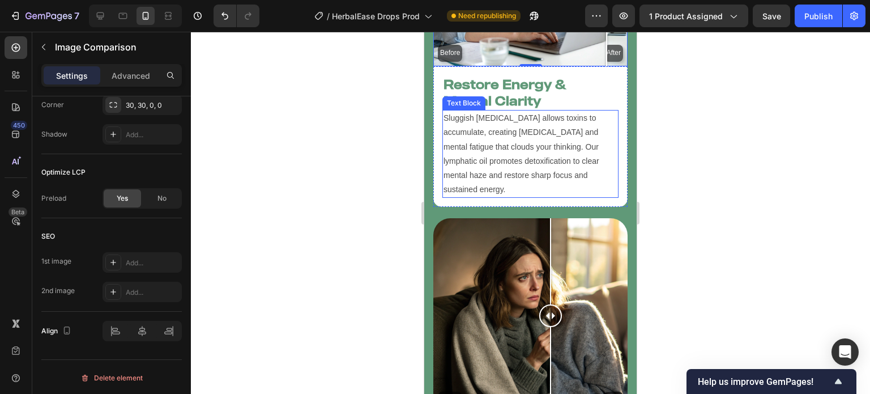
scroll to position [3295, 0]
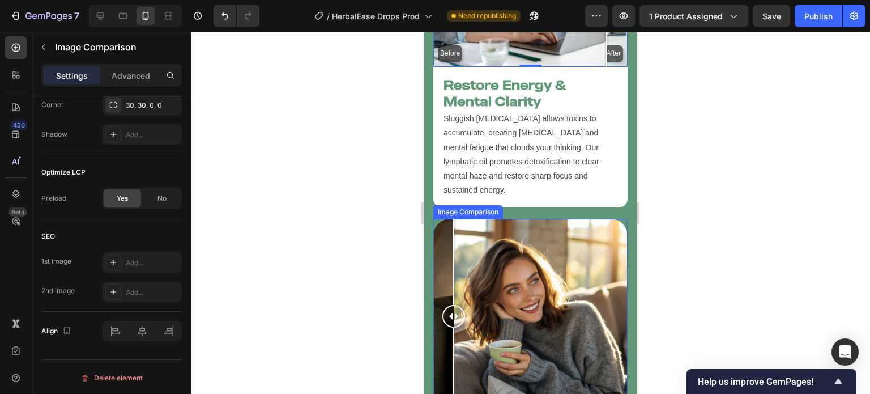
click at [454, 285] on div "Before After" at bounding box center [531, 316] width 194 height 194
click at [454, 305] on div at bounding box center [454, 316] width 23 height 23
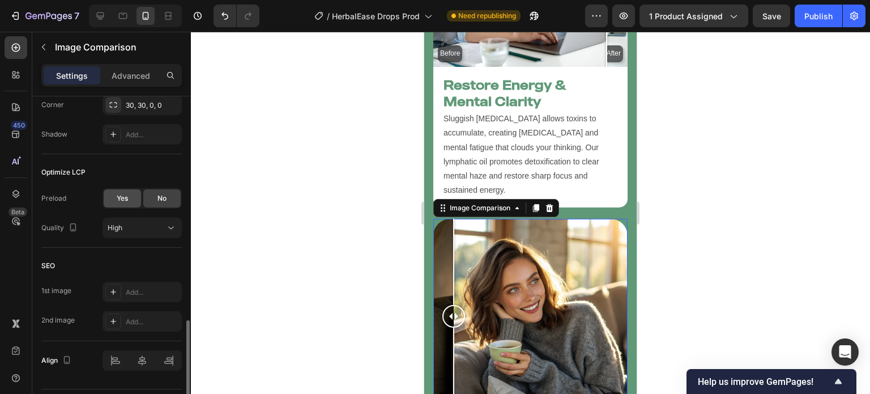
click at [111, 198] on div "Yes" at bounding box center [122, 198] width 37 height 18
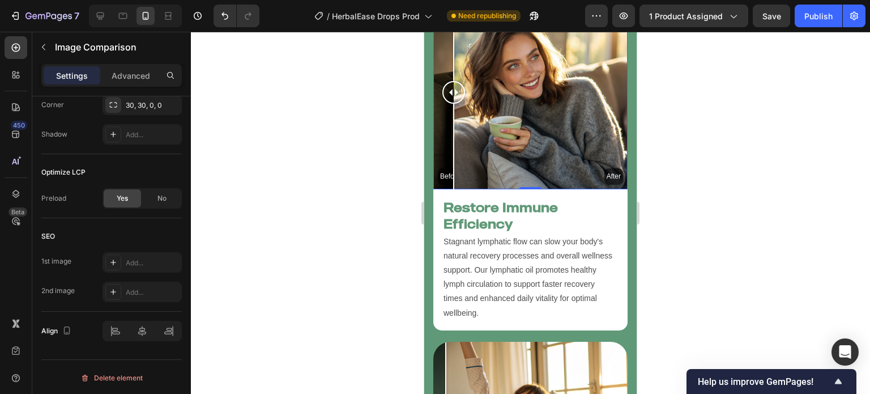
scroll to position [3633, 0]
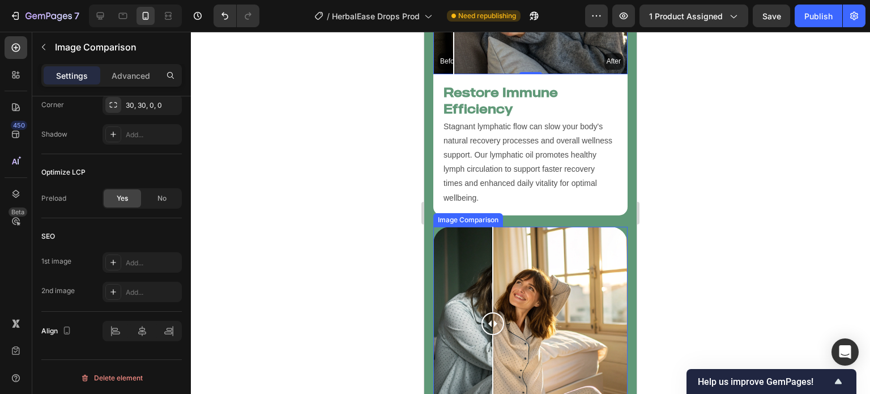
click at [493, 286] on div "Before After" at bounding box center [531, 324] width 194 height 194
click at [493, 312] on div at bounding box center [493, 323] width 23 height 23
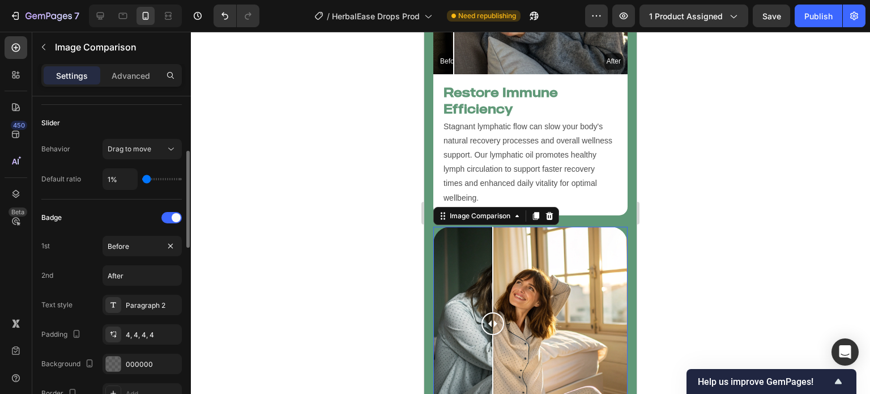
scroll to position [192, 0]
type input "31%"
type input "31"
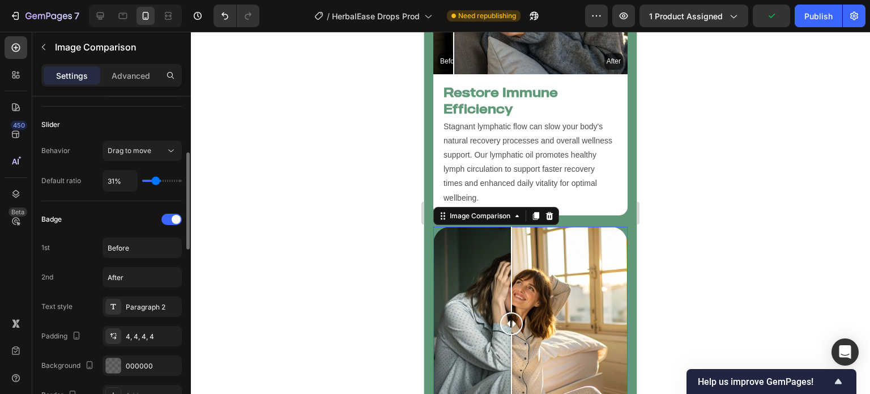
type input "42%"
type input "42"
type input "50%"
type input "50"
type input "53%"
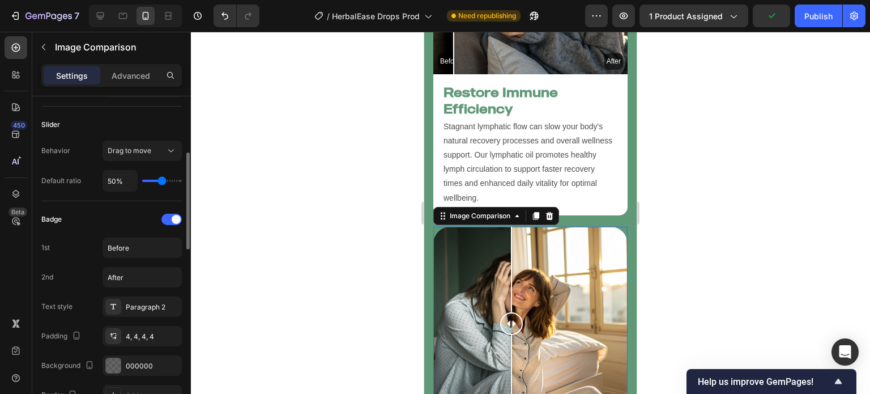
type input "53"
type input "57%"
type input "57"
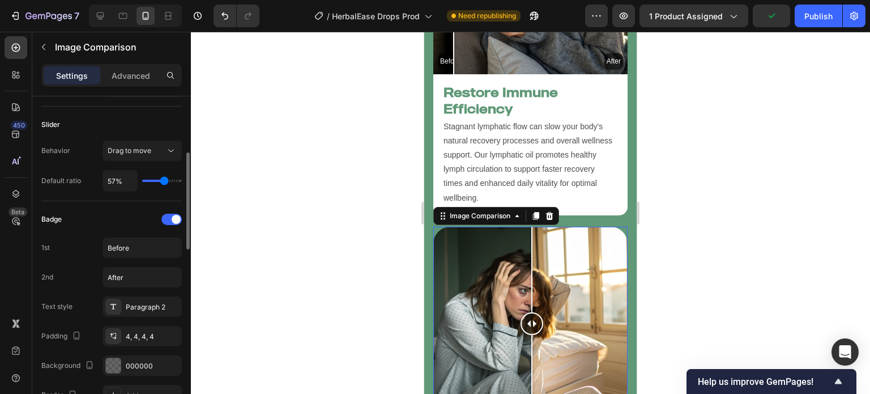
type input "62%"
type input "62"
type input "63%"
type input "63"
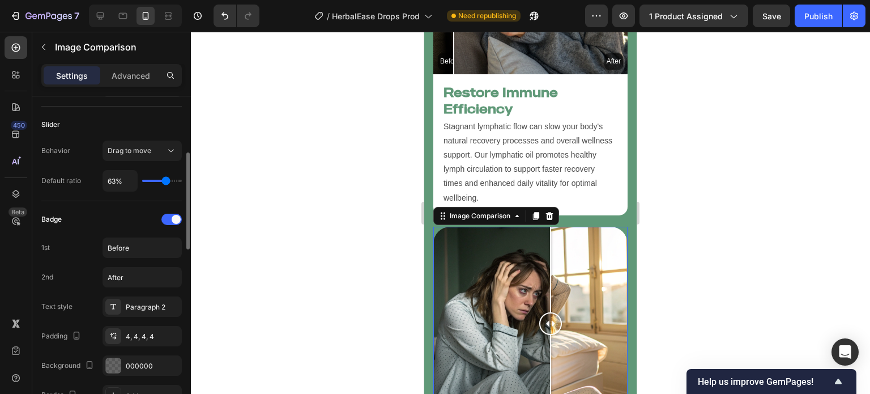
type input "59%"
type input "59"
type input "54%"
type input "54"
type input "53%"
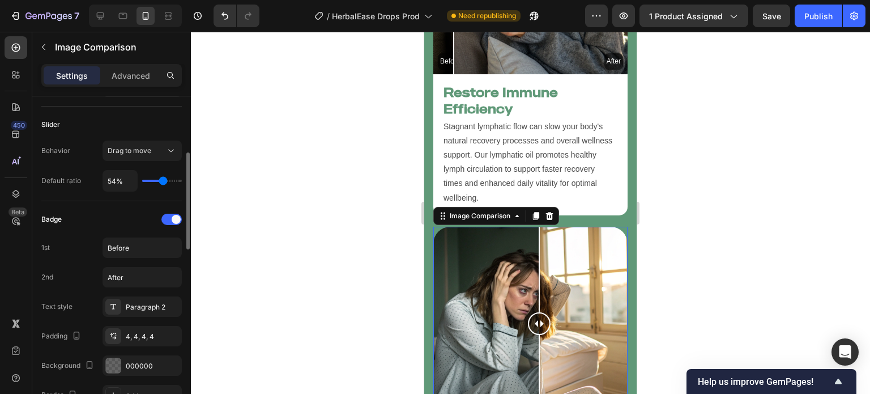
type input "53"
type input "51%"
type input "51"
type input "53%"
type input "53"
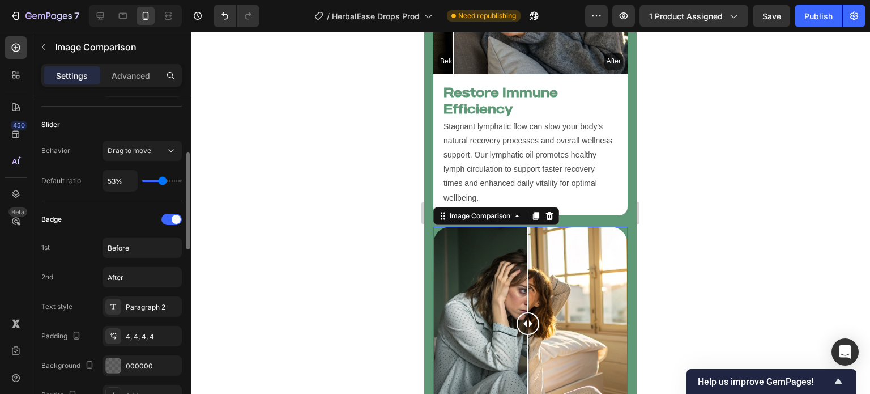
type input "54%"
type input "54"
type input "57%"
type input "57"
type input "60%"
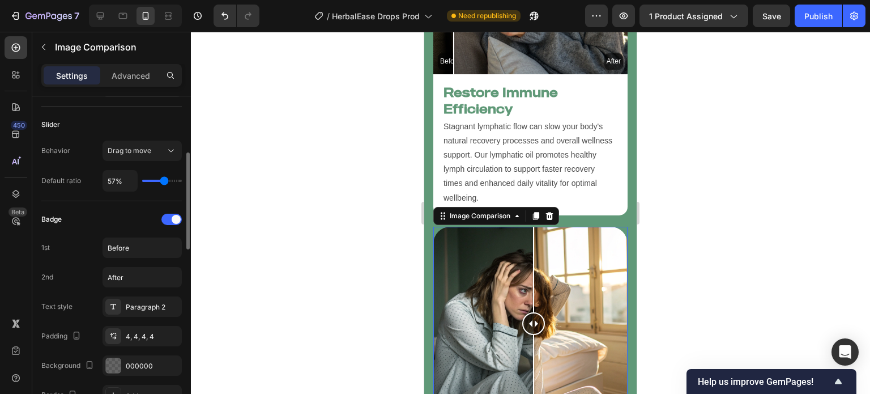
type input "60"
type input "62%"
drag, startPoint x: 148, startPoint y: 179, endPoint x: 165, endPoint y: 179, distance: 17.6
type input "62"
click at [165, 180] on input "range" at bounding box center [162, 181] width 40 height 2
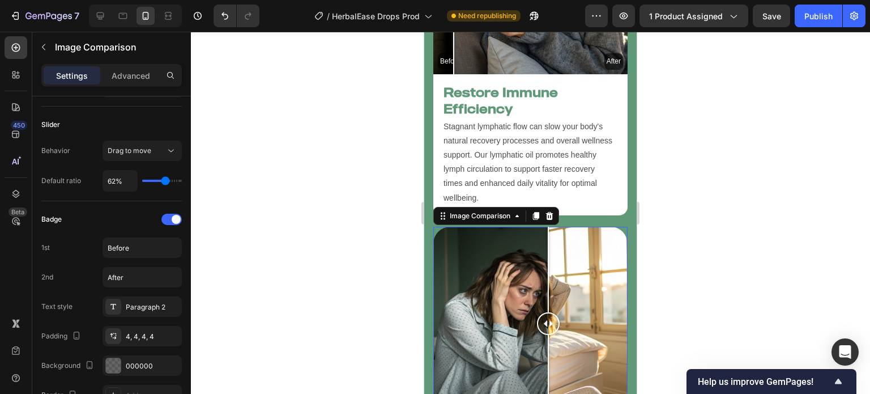
click at [357, 260] on div at bounding box center [530, 213] width 679 height 362
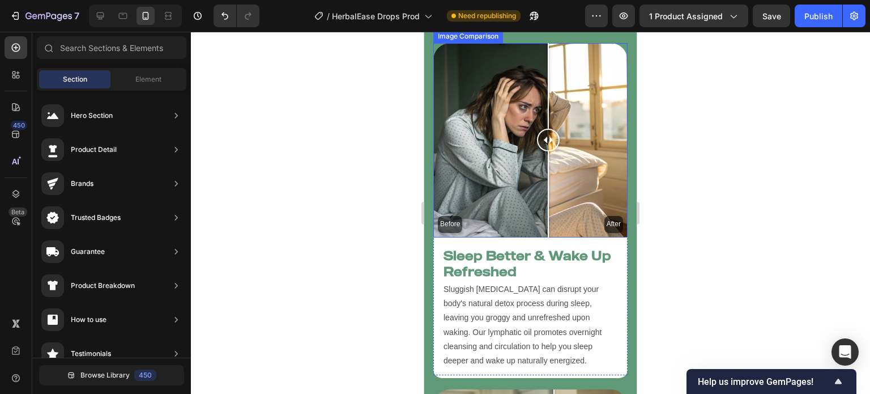
scroll to position [3977, 0]
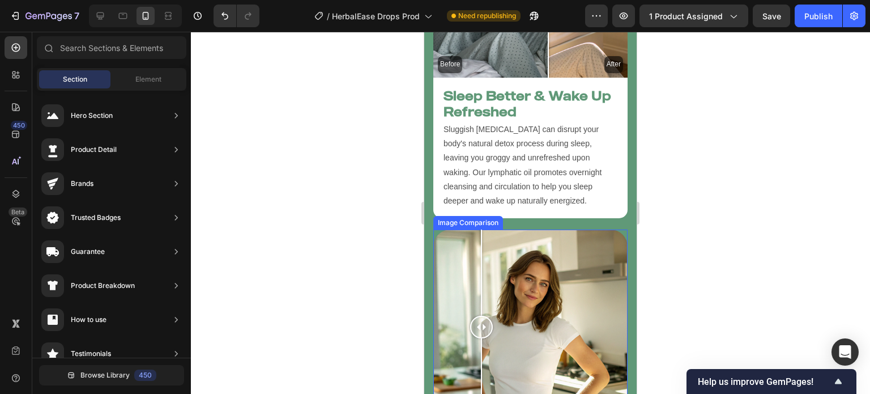
click at [482, 283] on div "Before After" at bounding box center [531, 327] width 194 height 194
click at [482, 316] on div at bounding box center [481, 327] width 23 height 23
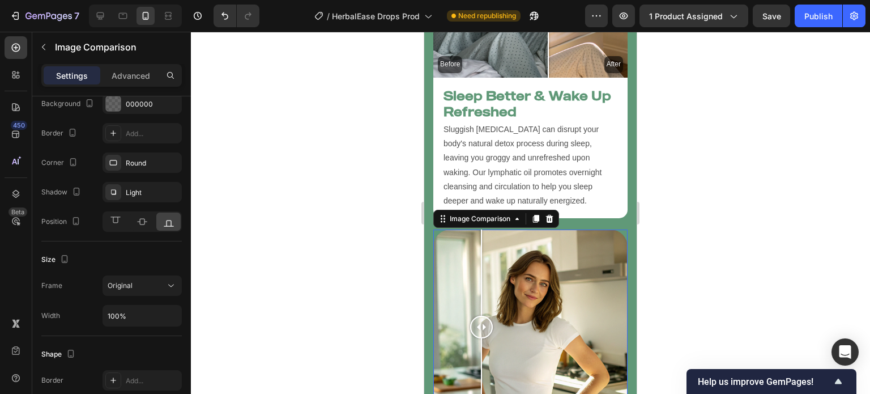
scroll to position [788, 0]
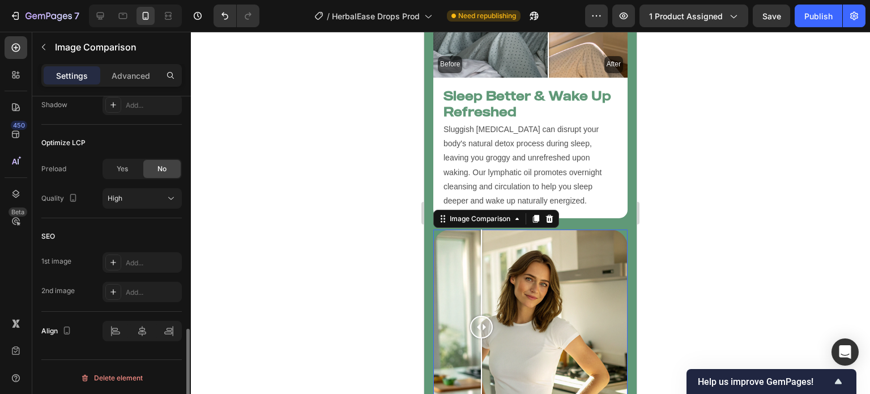
click at [117, 172] on span "Yes" at bounding box center [122, 169] width 11 height 10
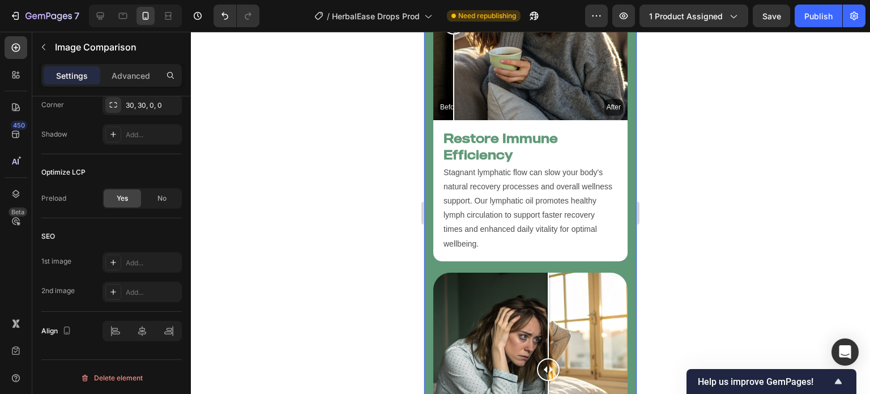
scroll to position [3640, 0]
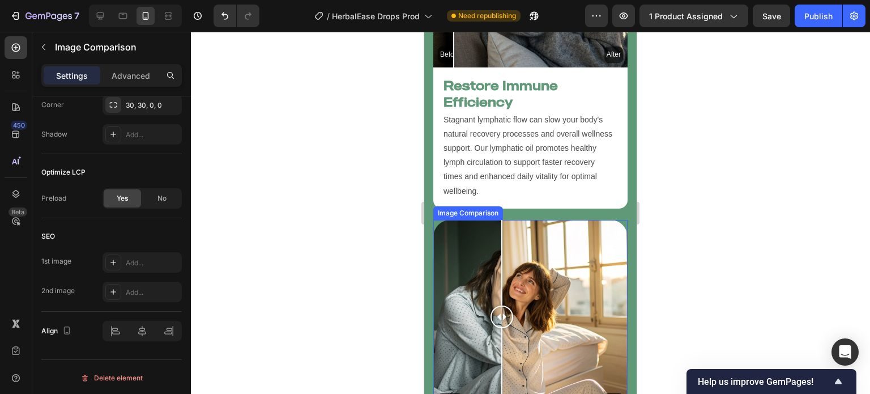
click at [502, 251] on div "Before After" at bounding box center [531, 317] width 194 height 194
click at [502, 251] on div at bounding box center [502, 263] width 1 height 86
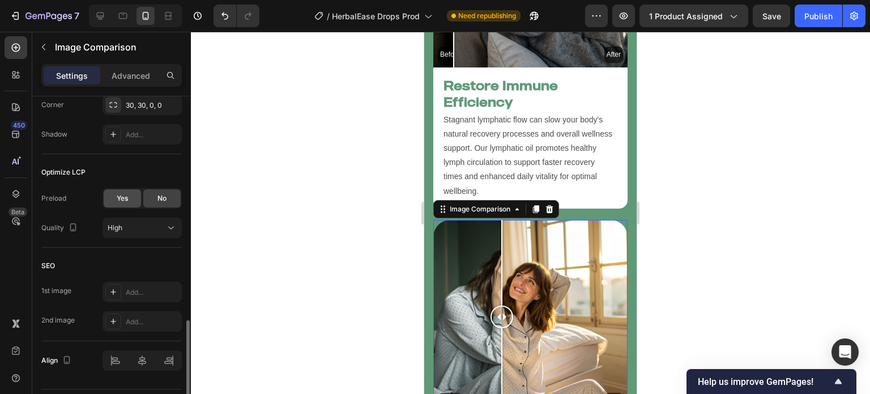
click at [133, 202] on div "Yes" at bounding box center [122, 198] width 37 height 18
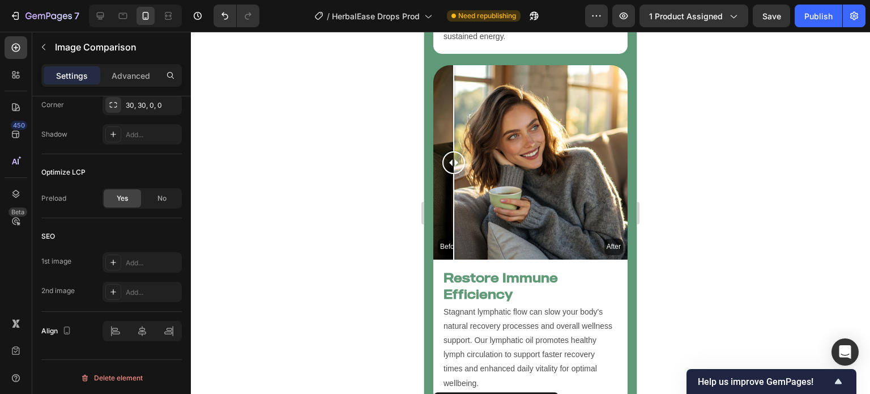
scroll to position [3372, 0]
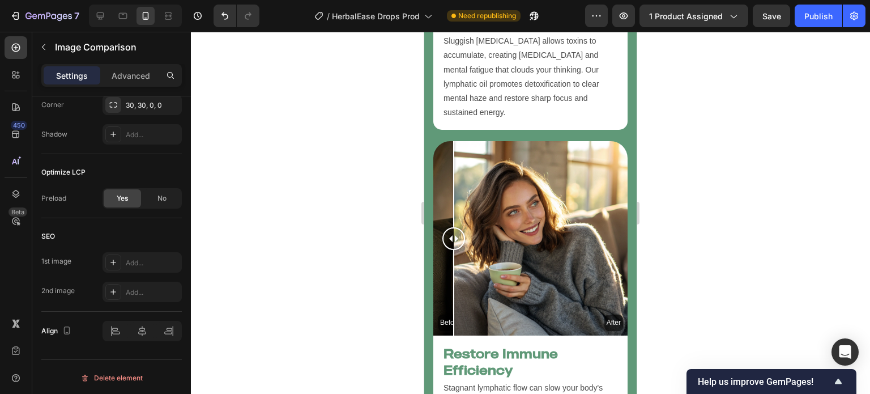
click at [520, 261] on div "Before After" at bounding box center [531, 238] width 194 height 194
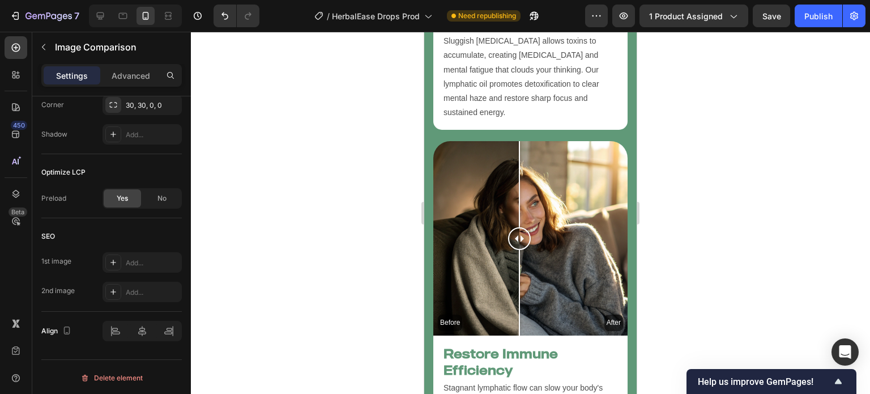
click at [520, 261] on div at bounding box center [519, 293] width 1 height 86
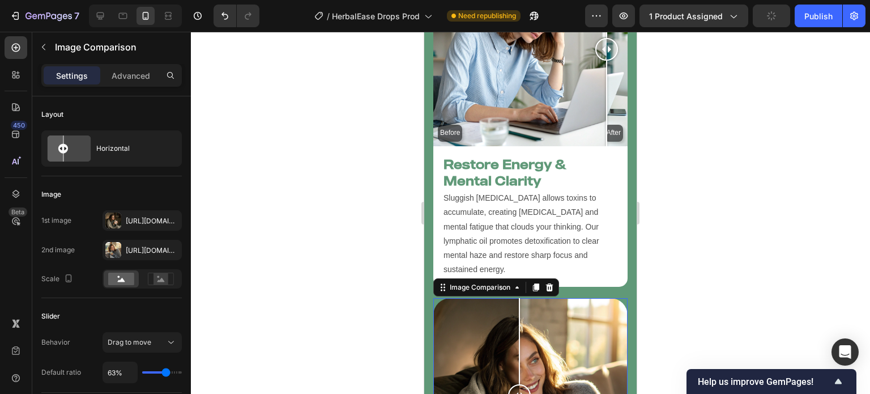
scroll to position [3211, 0]
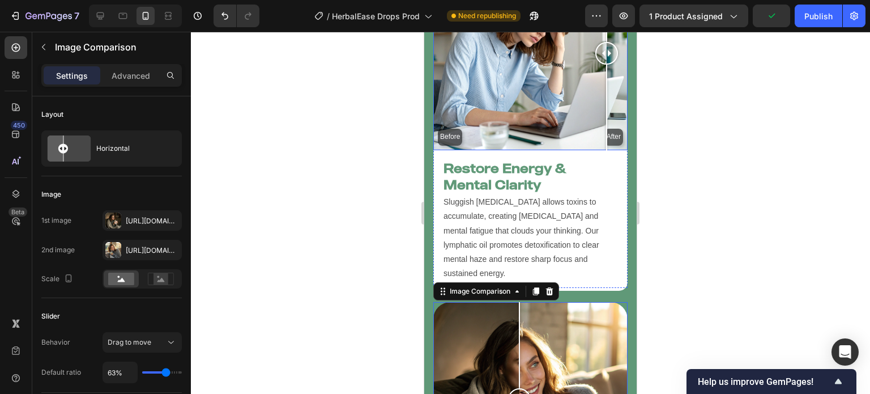
click at [502, 63] on div "Before After" at bounding box center [531, 53] width 194 height 194
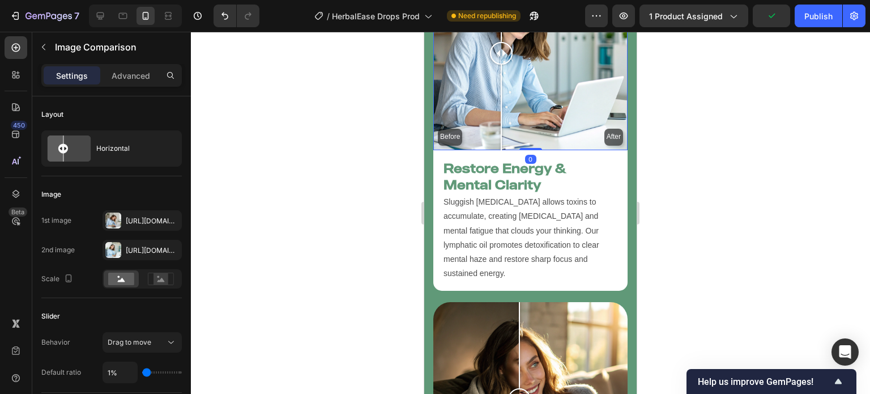
click at [502, 65] on div at bounding box center [501, 108] width 1 height 86
type input "20%"
type input "20"
type input "37%"
type input "37"
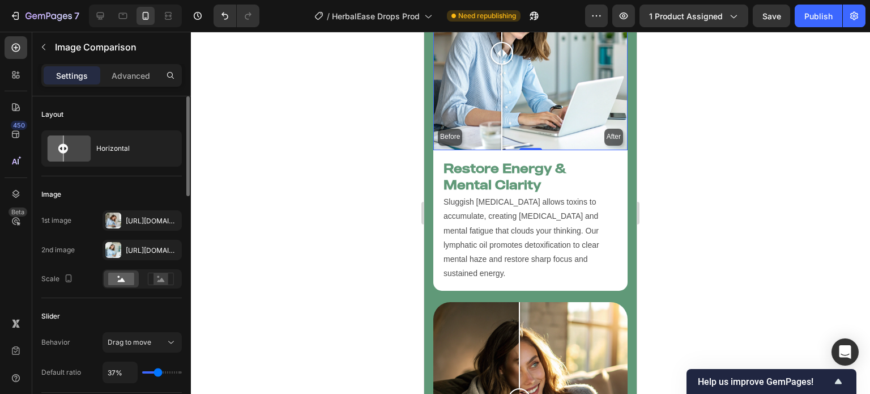
type input "42%"
type input "42"
type input "45%"
type input "45"
type input "47%"
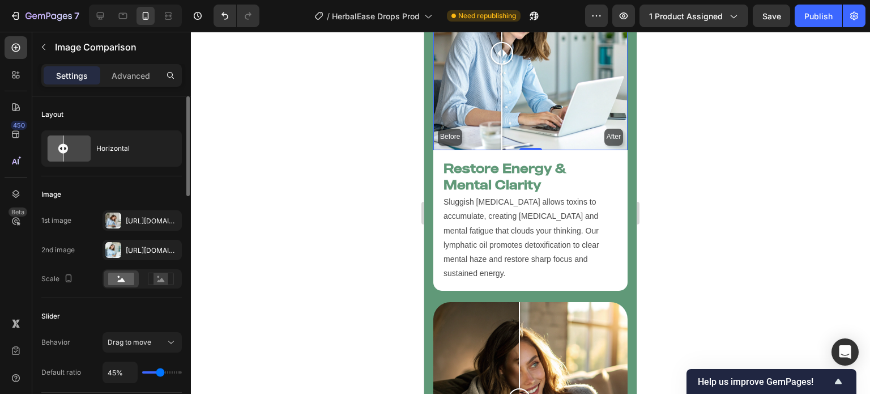
type input "47"
type input "50%"
type input "50"
type input "51%"
type input "51"
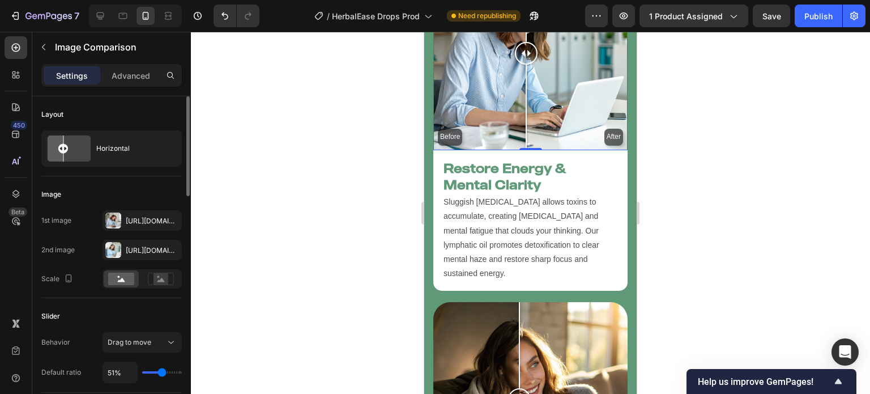
type input "54%"
type input "54"
type input "56%"
type input "56"
type input "53%"
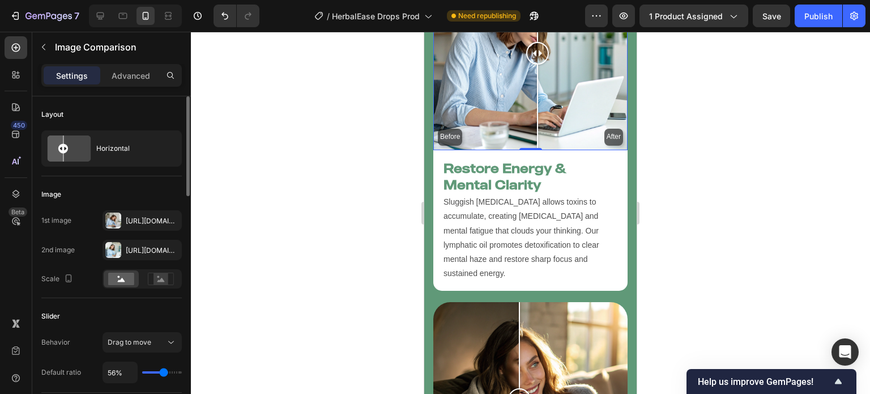
type input "53"
type input "42%"
type input "42"
type input "34%"
type input "34"
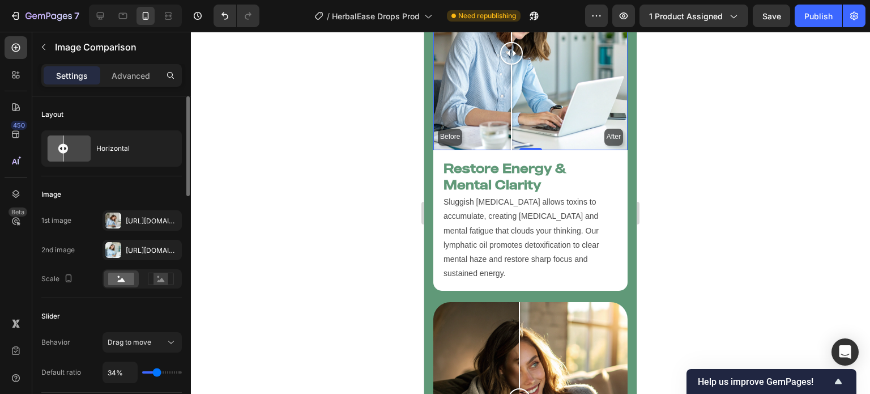
type input "32%"
type input "32"
type input "29%"
type input "29"
type input "23%"
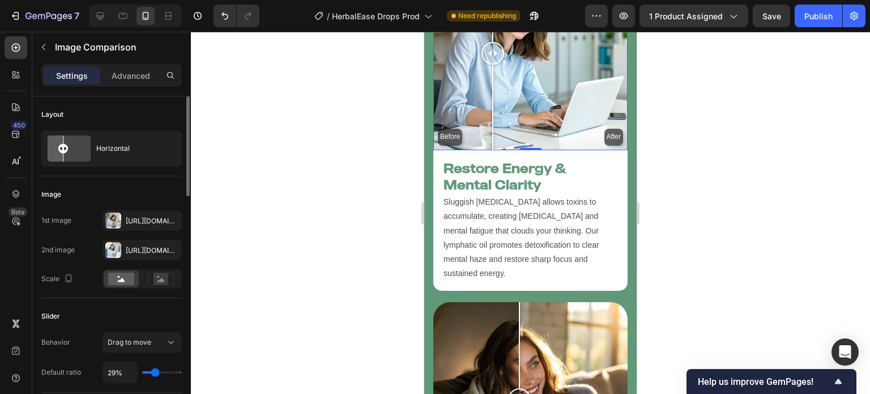
type input "23"
type input "15%"
type input "15"
type input "20%"
type input "20"
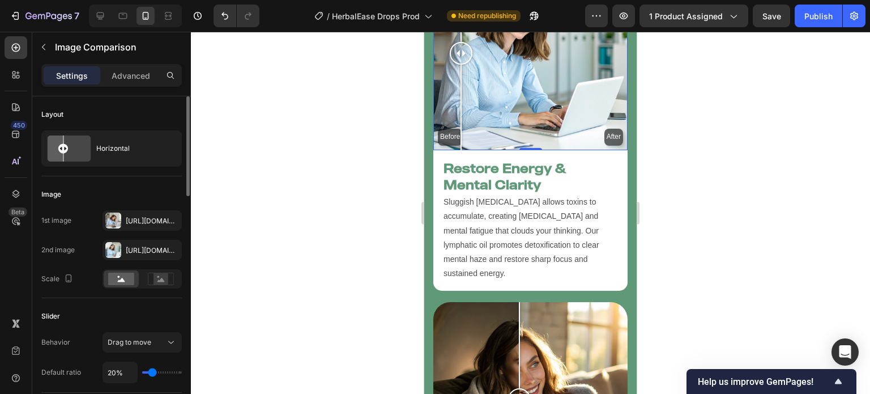
type input "23%"
type input "23"
type input "29%"
type input "29"
type input "32%"
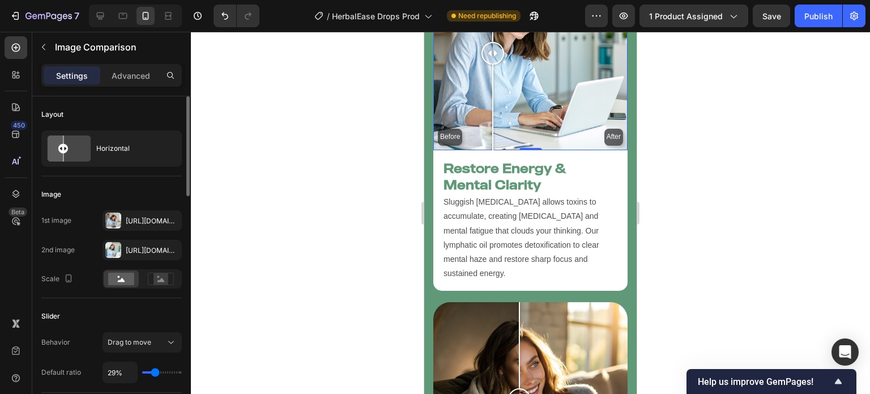
type input "32"
type input "35%"
type input "35"
type input "37%"
type input "37"
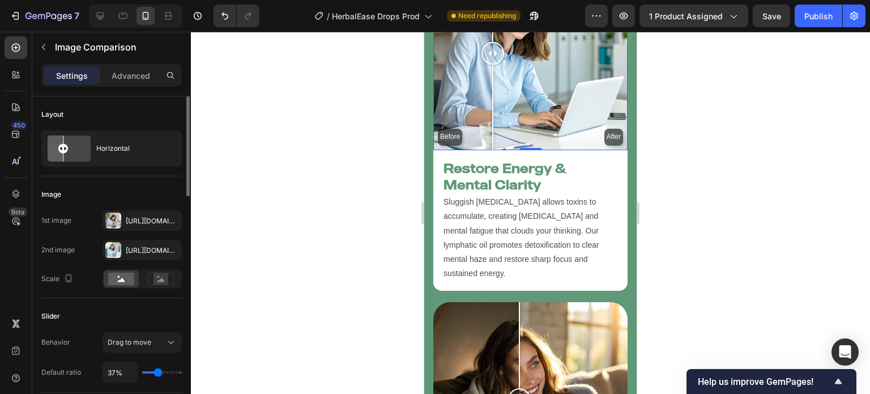
type input "40%"
type input "40"
type input "41%"
drag, startPoint x: 149, startPoint y: 369, endPoint x: 159, endPoint y: 369, distance: 9.6
click at [159, 371] on input "range" at bounding box center [162, 372] width 40 height 2
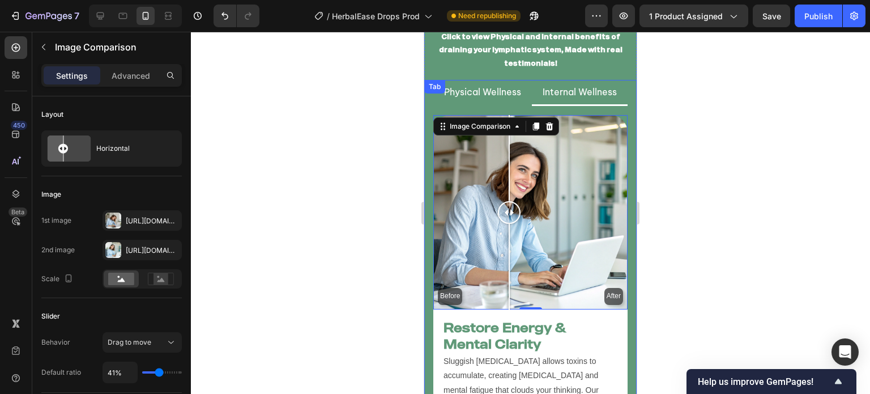
scroll to position [3053, 0]
click at [158, 371] on input "range" at bounding box center [162, 372] width 40 height 2
type input "42"
type input "42%"
type input "43"
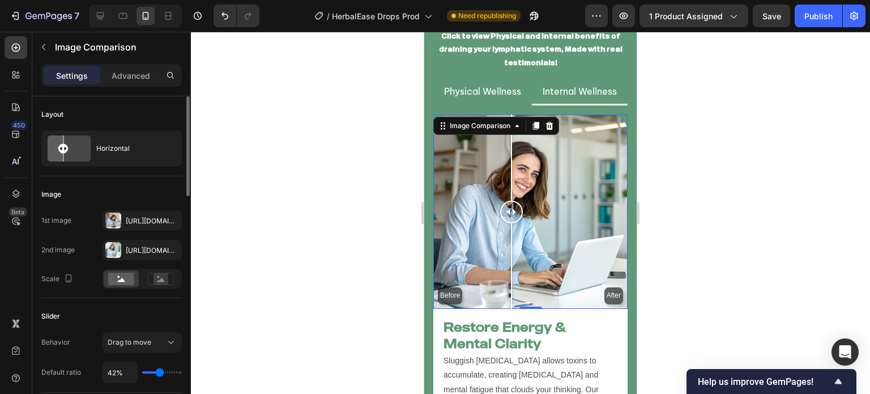
type input "43%"
type input "47"
type input "47%"
type input "51"
type input "51%"
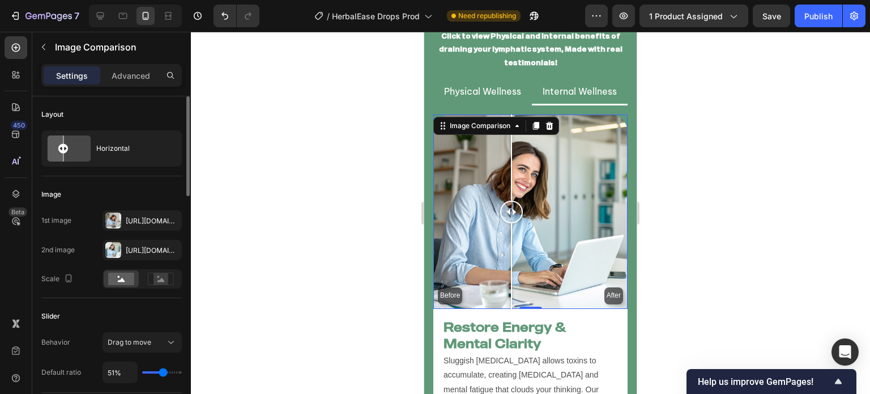
type input "55"
type input "55%"
type input "59"
type input "59%"
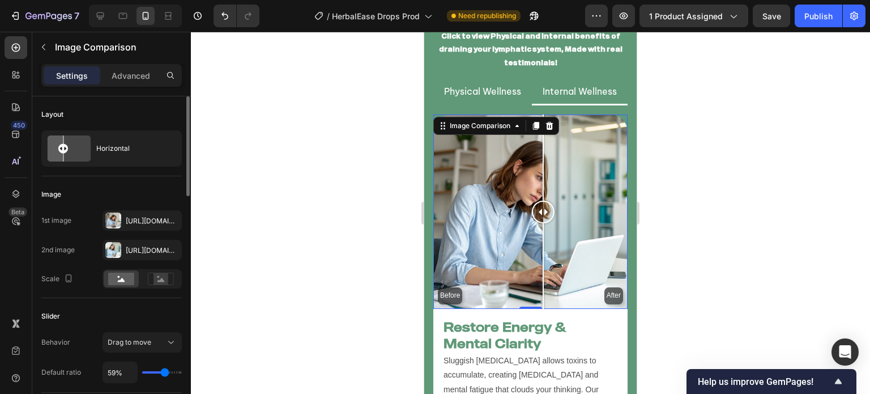
type input "58"
type input "58%"
type input "59"
type input "59%"
type input "60"
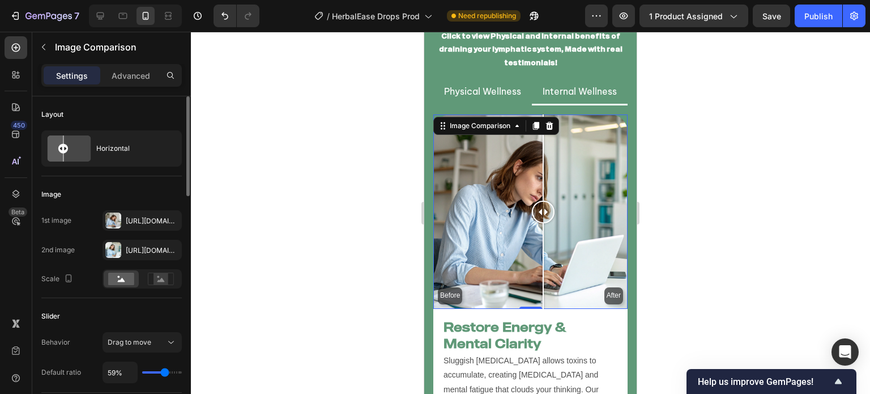
type input "60%"
type input "64"
type input "64%"
type input "67"
type input "67%"
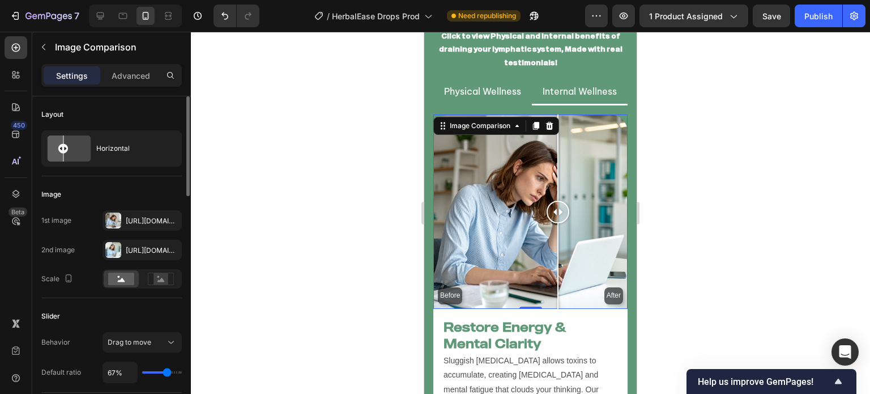
type input "68"
type input "68%"
type input "69"
type input "69%"
type input "70"
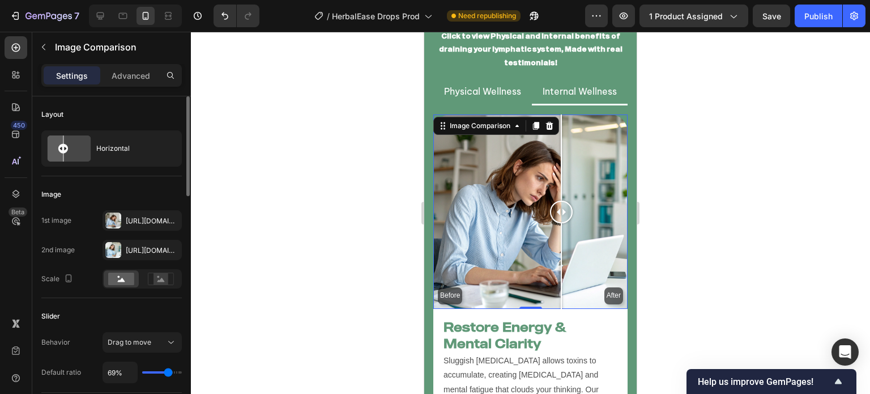
type input "70%"
type input "71"
type input "71%"
type input "75"
type input "75%"
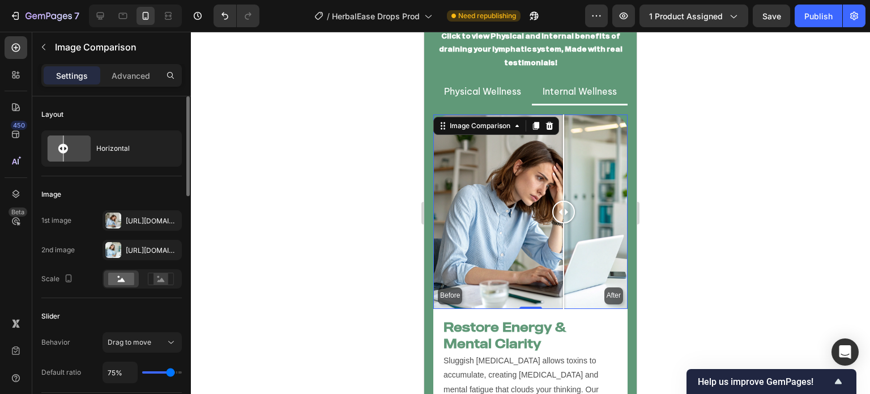
type input "79"
type input "79%"
type input "83"
type input "83%"
type input "84"
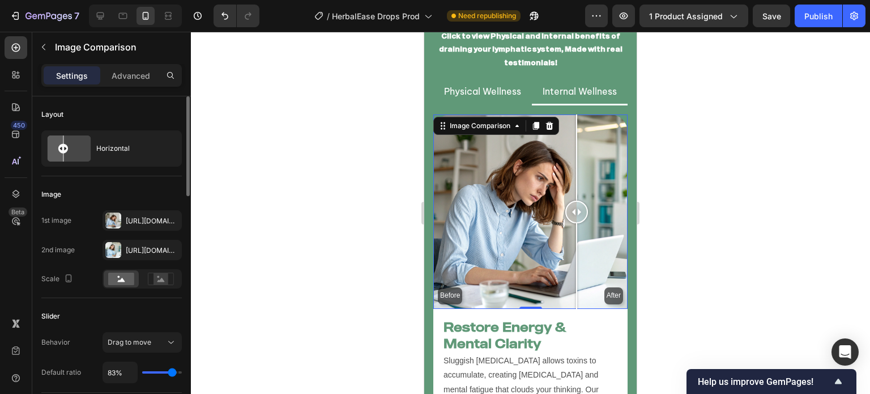
type input "84%"
click at [417, 253] on div at bounding box center [530, 213] width 679 height 362
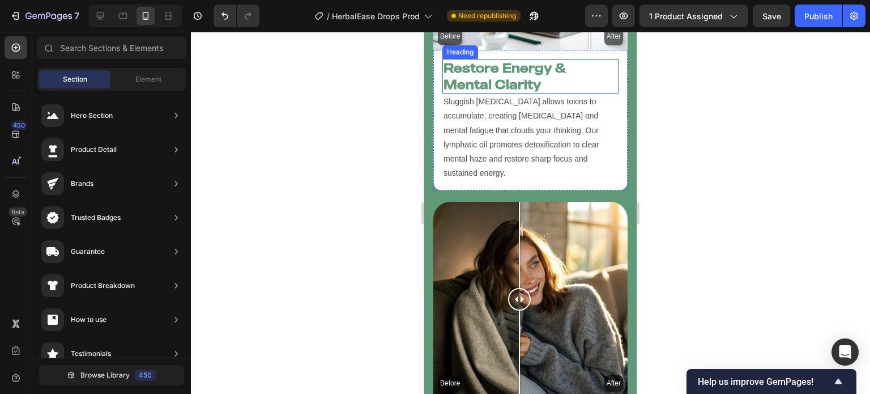
scroll to position [3320, 0]
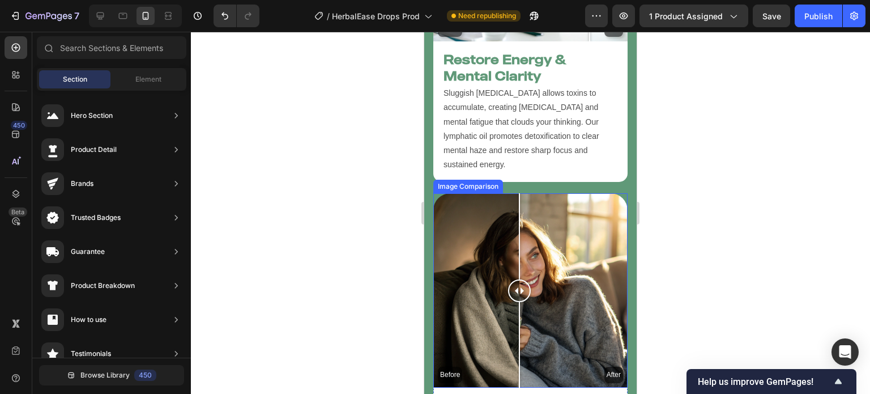
click at [560, 307] on div "Before After" at bounding box center [531, 290] width 194 height 194
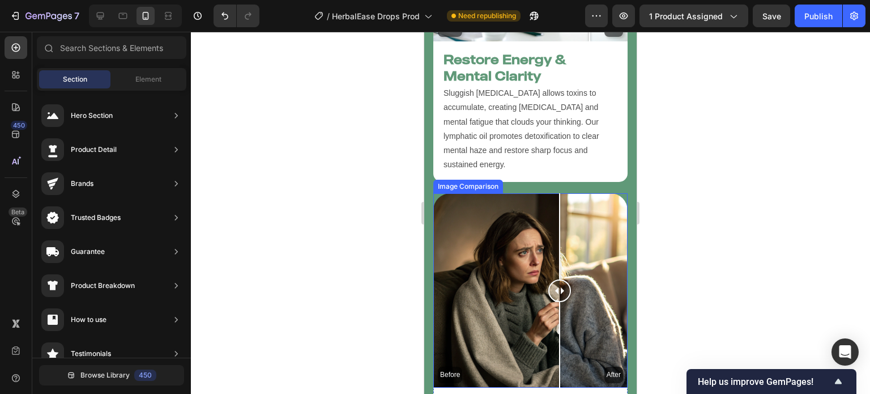
click at [560, 307] on div at bounding box center [559, 345] width 1 height 86
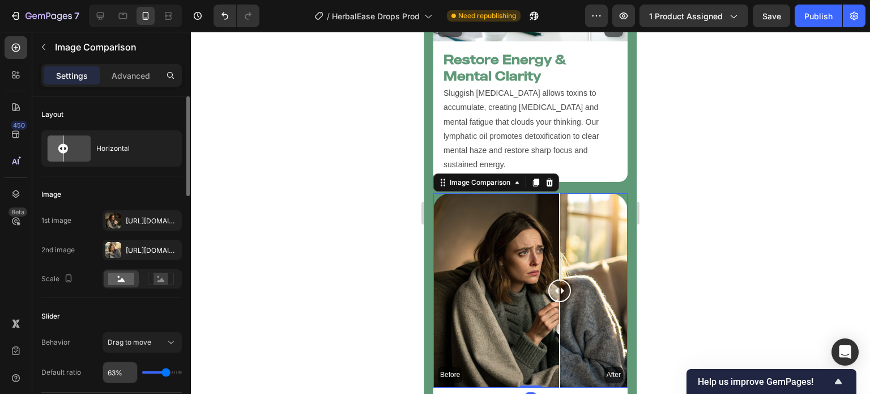
click at [117, 367] on input "63%" at bounding box center [120, 372] width 34 height 20
click at [83, 371] on div "Default ratio 63%" at bounding box center [111, 373] width 141 height 22
click at [96, 377] on div "Default ratio 63%" at bounding box center [111, 373] width 141 height 22
click at [111, 373] on input "63%" at bounding box center [120, 372] width 34 height 20
type input "64%"
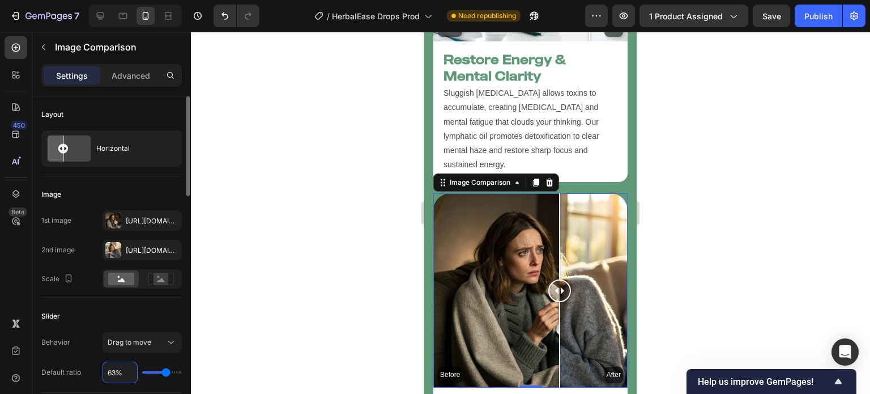
type input "64"
type input "63%"
type input "63"
type input "64%"
type input "64"
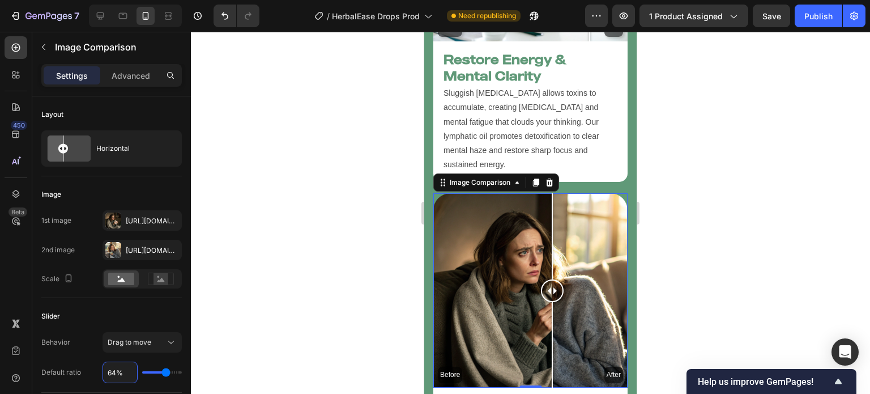
click at [367, 213] on div at bounding box center [530, 213] width 679 height 362
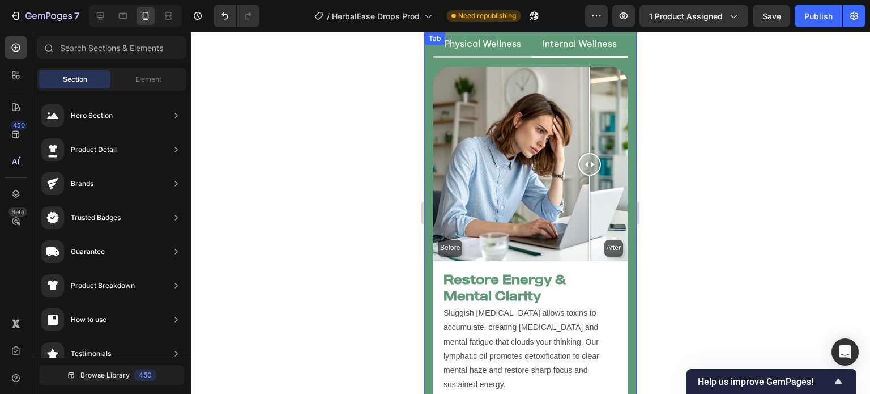
scroll to position [2897, 0]
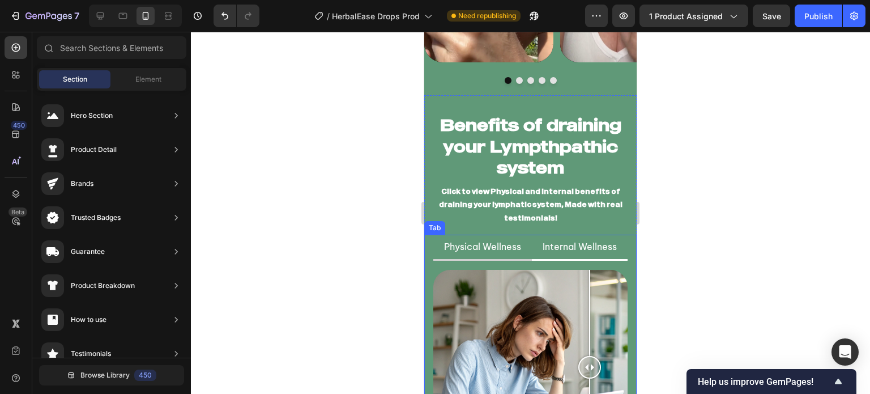
click at [485, 245] on li "Physical Wellness" at bounding box center [483, 248] width 99 height 26
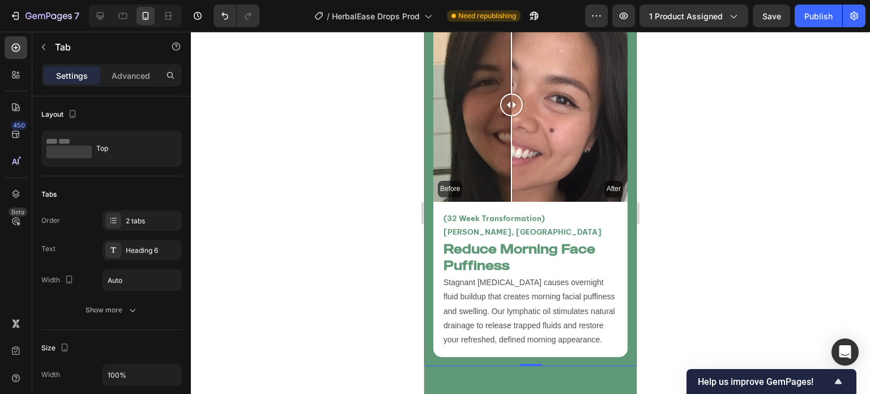
scroll to position [4374, 0]
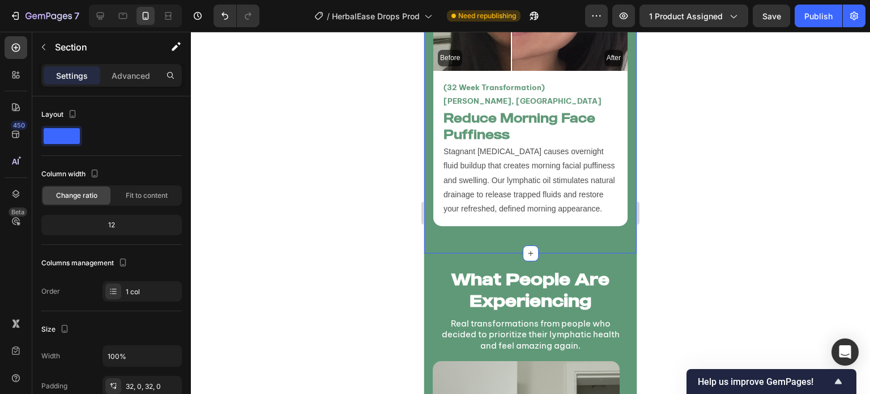
click at [333, 213] on div at bounding box center [530, 213] width 679 height 362
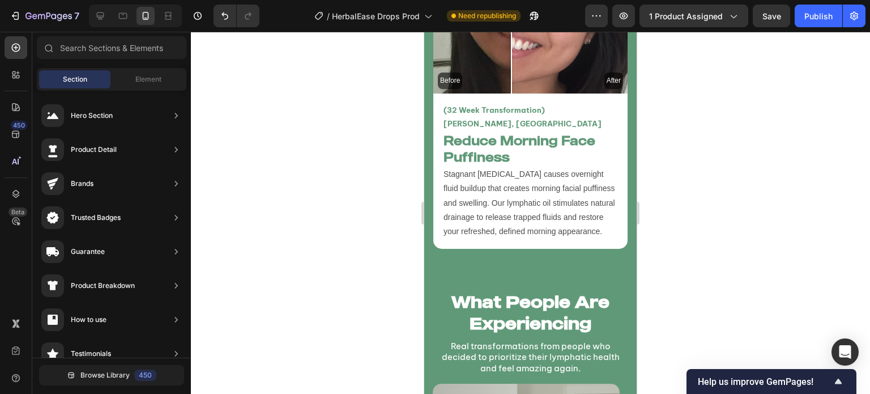
scroll to position [4351, 0]
click at [590, 290] on h2 "What People Are Experiencing" at bounding box center [531, 312] width 196 height 45
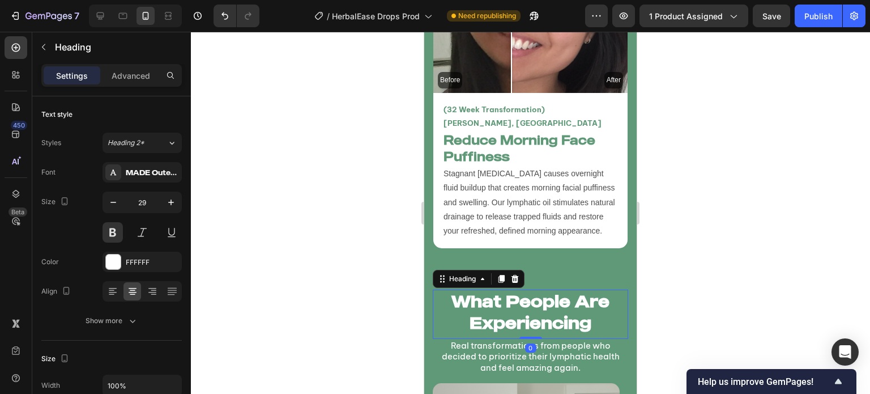
click at [340, 240] on div at bounding box center [530, 213] width 679 height 362
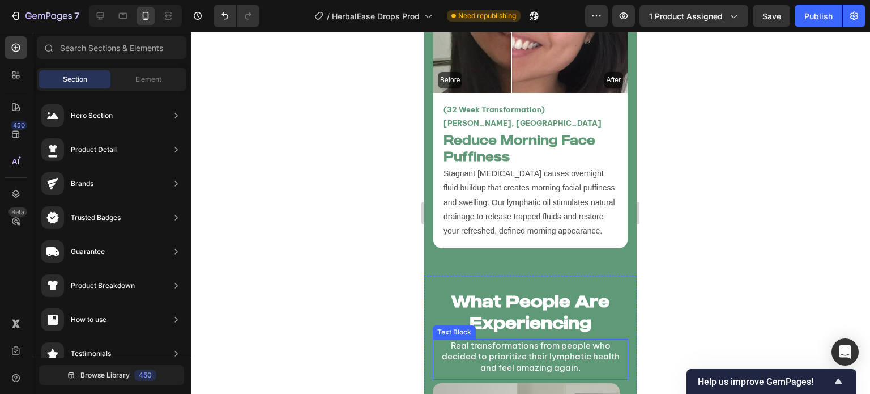
click at [547, 340] on p "Real transformations from people who decided to prioritize their lymphatic heal…" at bounding box center [530, 356] width 193 height 33
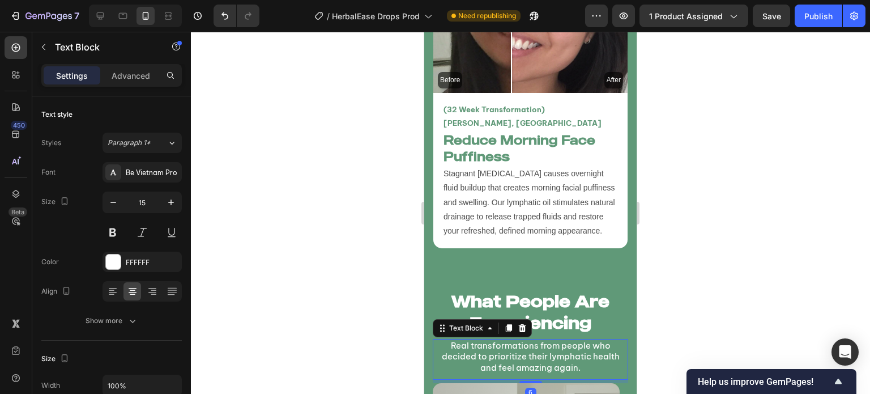
click at [313, 247] on div at bounding box center [530, 213] width 679 height 362
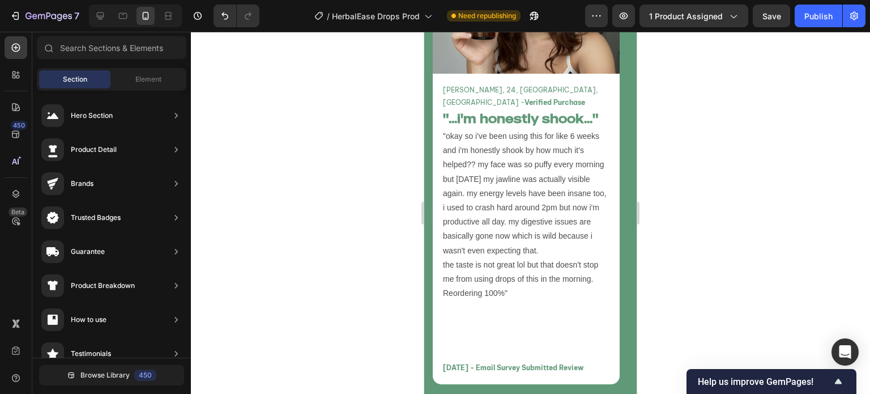
scroll to position [4810, 0]
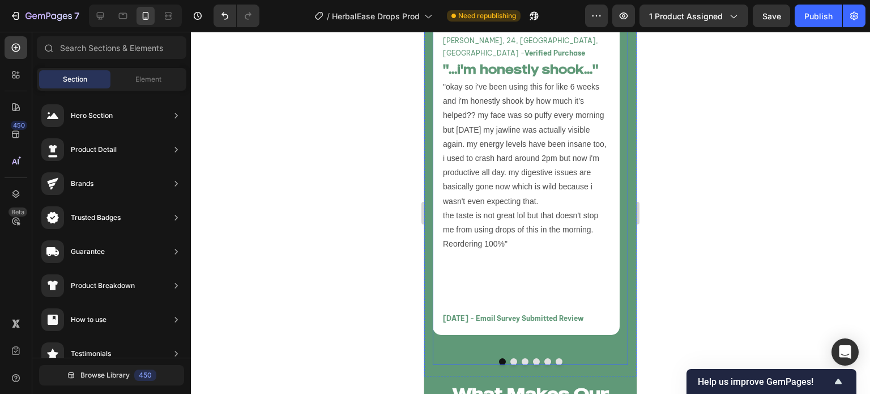
click at [511, 358] on button "Dot" at bounding box center [514, 361] width 7 height 7
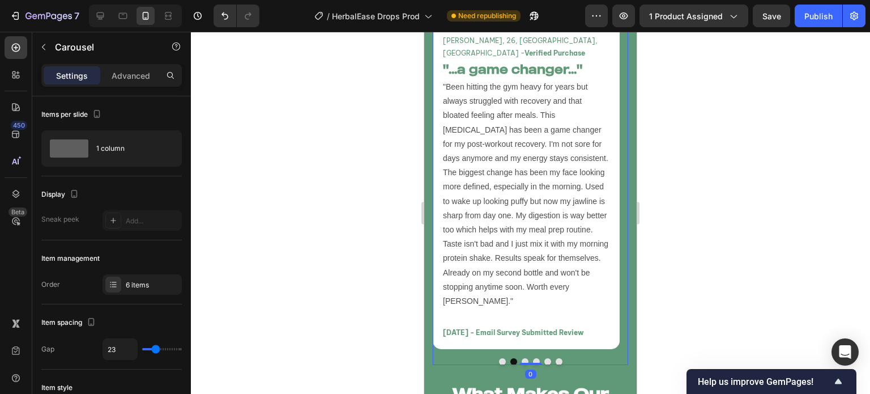
click at [522, 358] on button "Dot" at bounding box center [525, 361] width 7 height 7
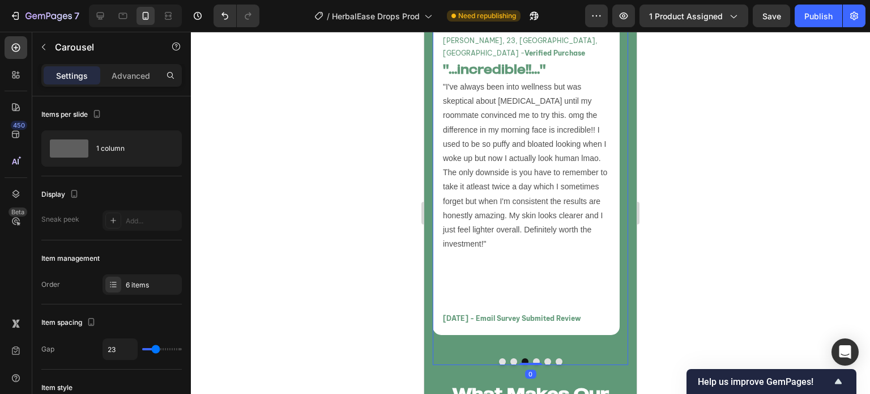
click at [533, 358] on button "Dot" at bounding box center [536, 361] width 7 height 7
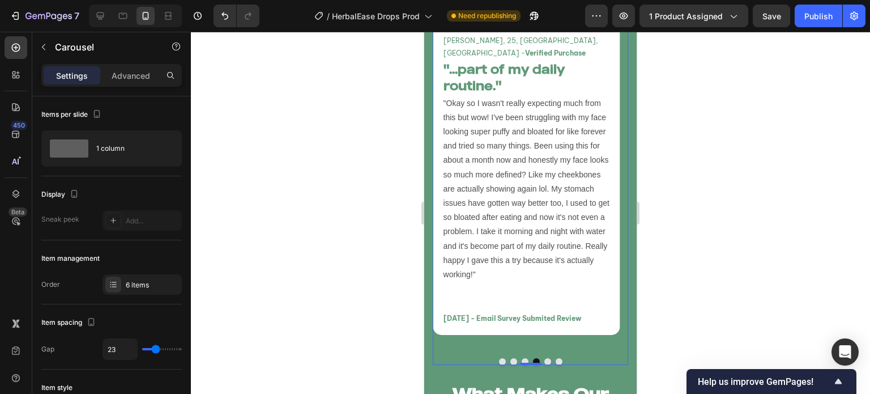
click at [545, 358] on button "Dot" at bounding box center [548, 361] width 7 height 7
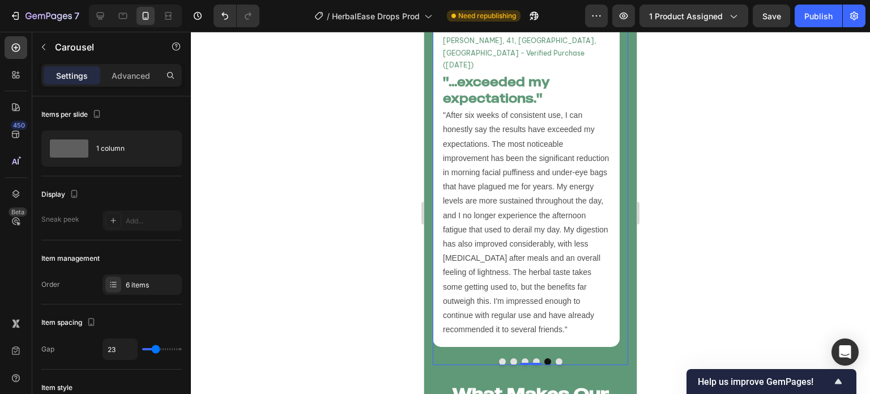
click at [556, 358] on button "Dot" at bounding box center [559, 361] width 7 height 7
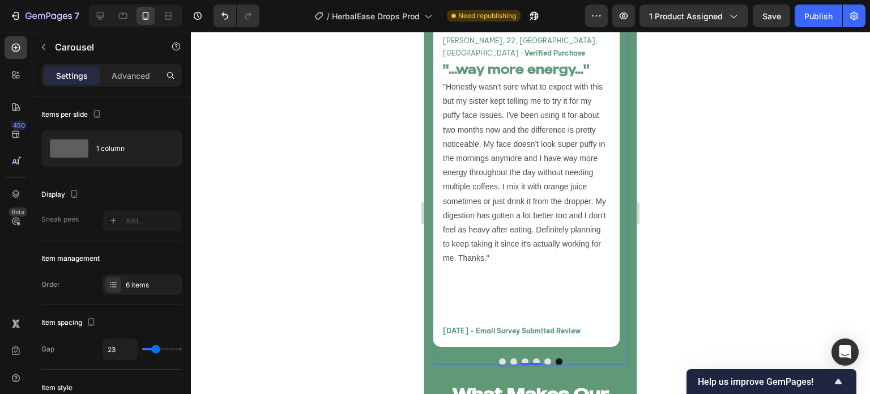
click at [499, 358] on button "Dot" at bounding box center [502, 361] width 7 height 7
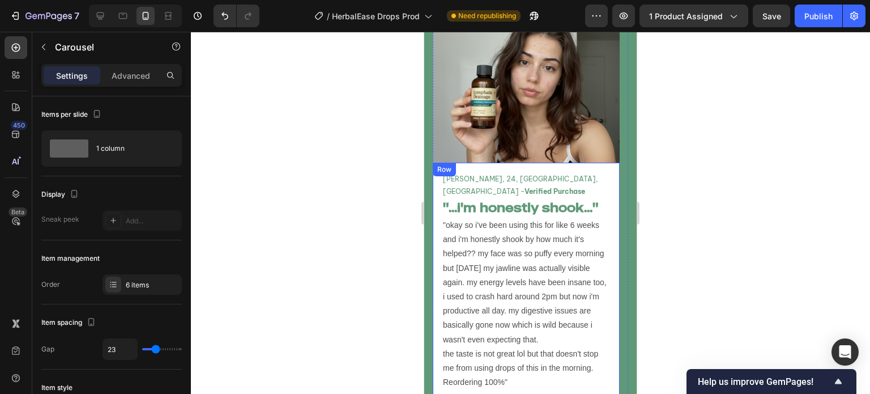
scroll to position [4558, 0]
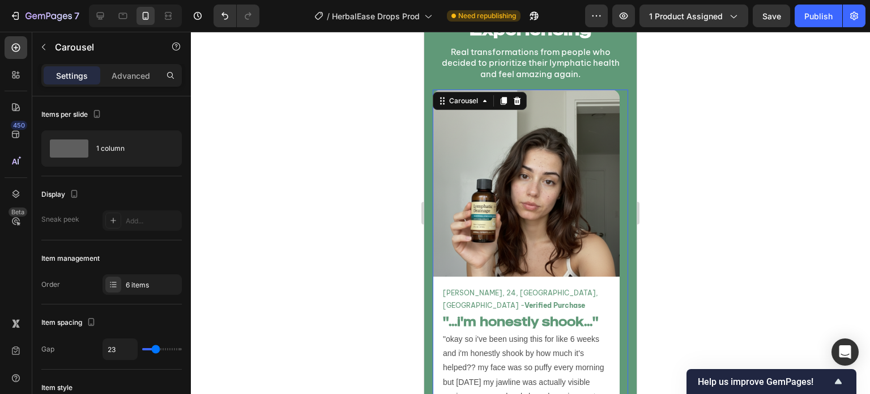
click at [352, 178] on div at bounding box center [530, 213] width 679 height 362
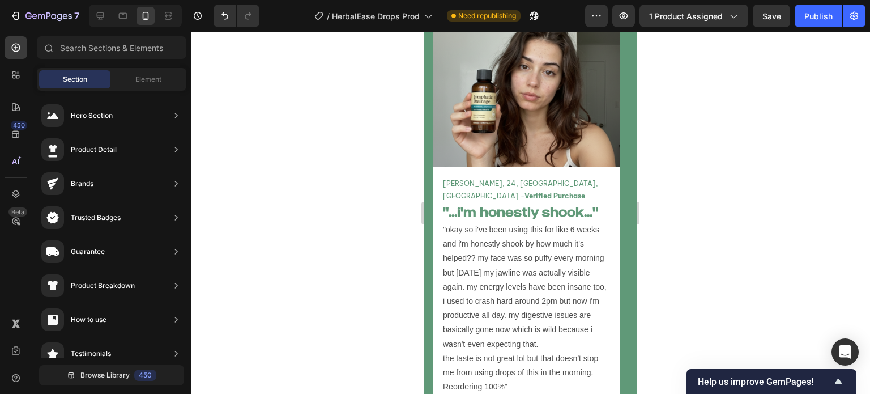
scroll to position [4948, 0]
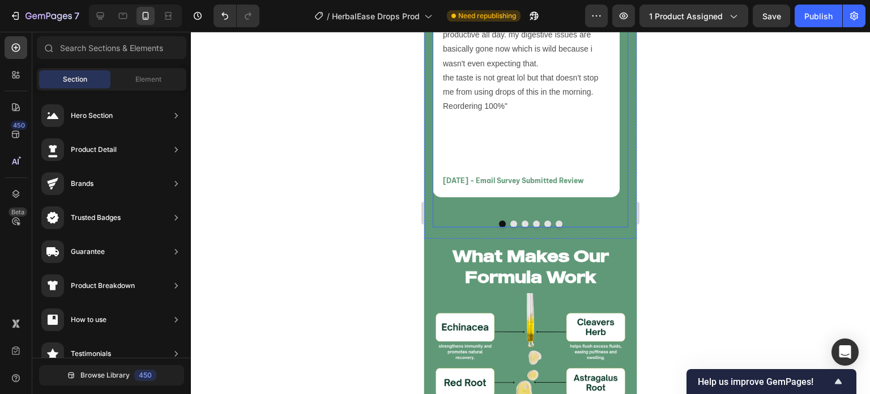
click at [460, 220] on div at bounding box center [531, 223] width 196 height 7
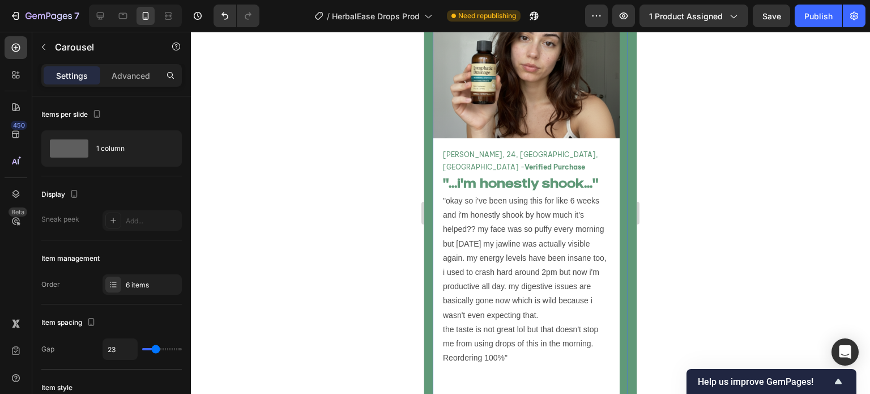
scroll to position [4609, 0]
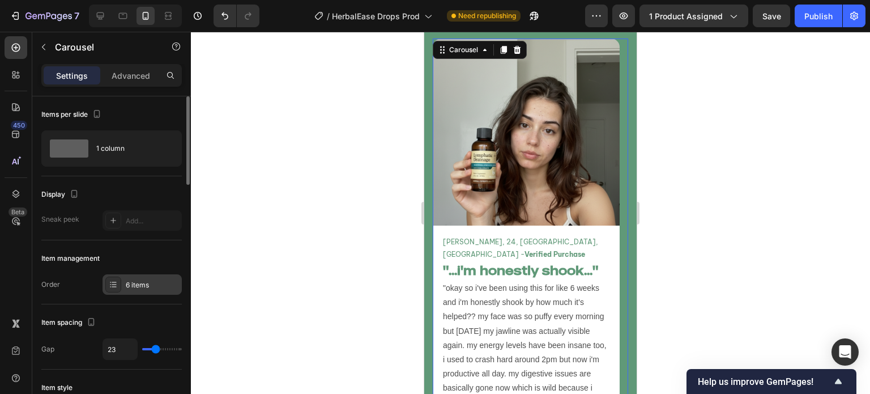
click at [145, 277] on div "6 items" at bounding box center [142, 284] width 79 height 20
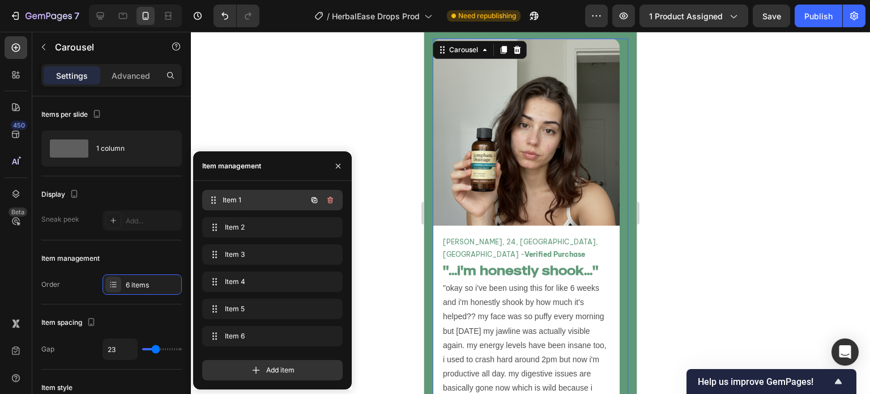
click at [234, 195] on span "Item 1" at bounding box center [265, 200] width 84 height 10
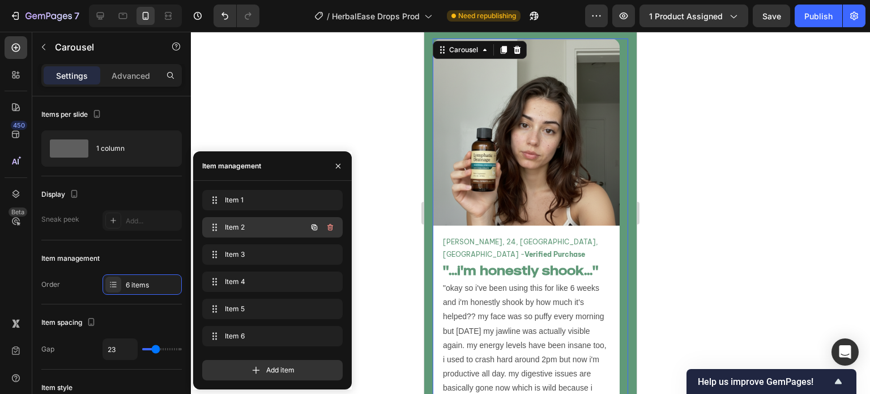
click at [230, 224] on span "Item 2" at bounding box center [257, 227] width 64 height 10
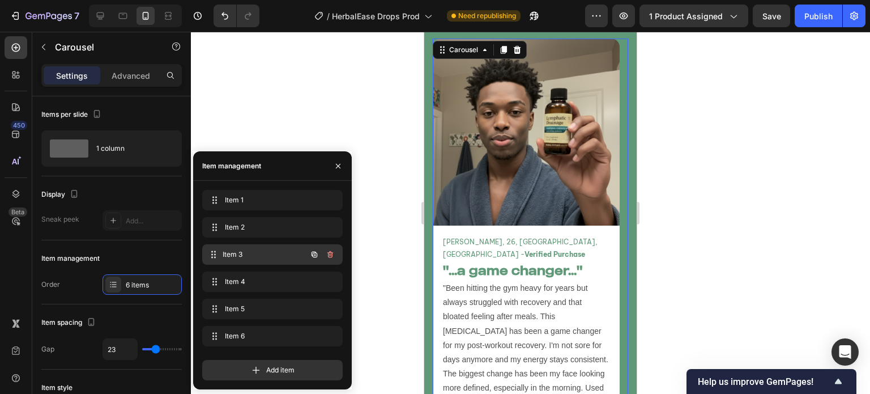
click at [230, 247] on div "Item 3 Item 3" at bounding box center [257, 255] width 100 height 16
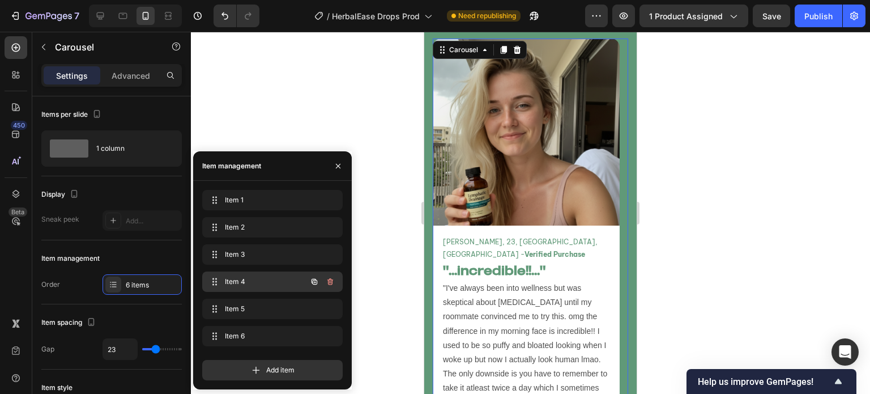
click at [231, 283] on span "Item 4" at bounding box center [257, 282] width 64 height 10
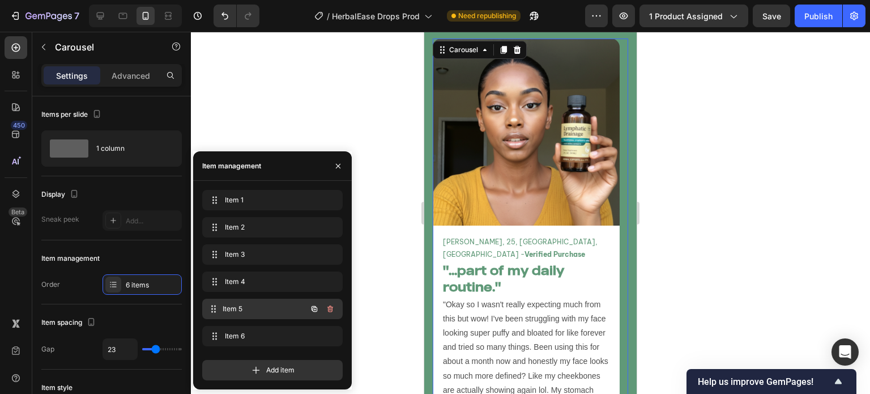
click at [229, 301] on div "Item 5 Item 5" at bounding box center [257, 309] width 100 height 16
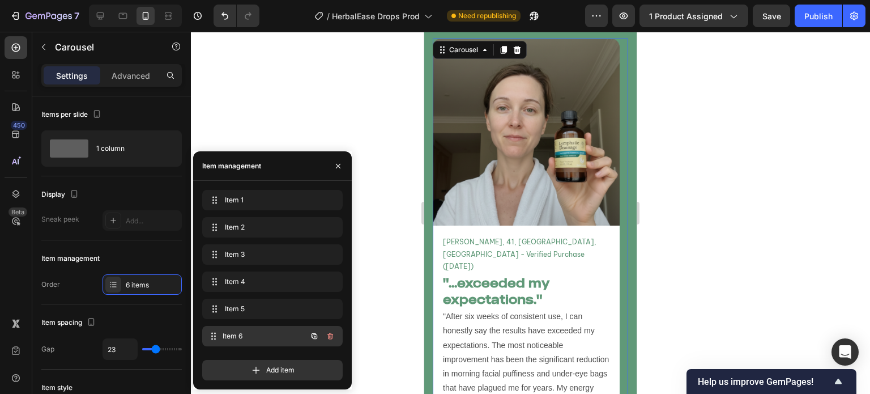
click at [233, 339] on span "Item 6" at bounding box center [265, 336] width 84 height 10
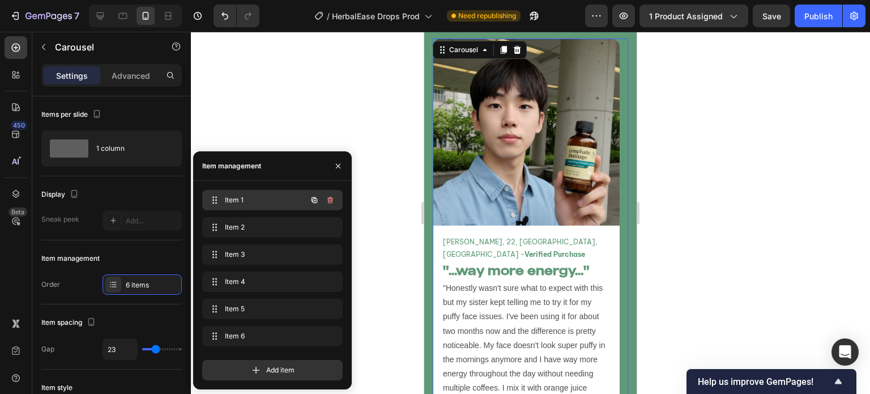
click at [259, 197] on span "Item 1" at bounding box center [257, 200] width 64 height 10
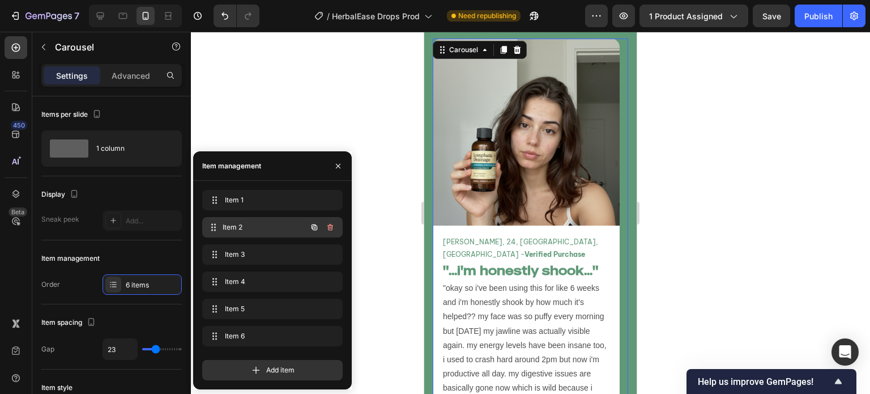
click at [254, 218] on div "Item 2 Item 2" at bounding box center [272, 227] width 141 height 20
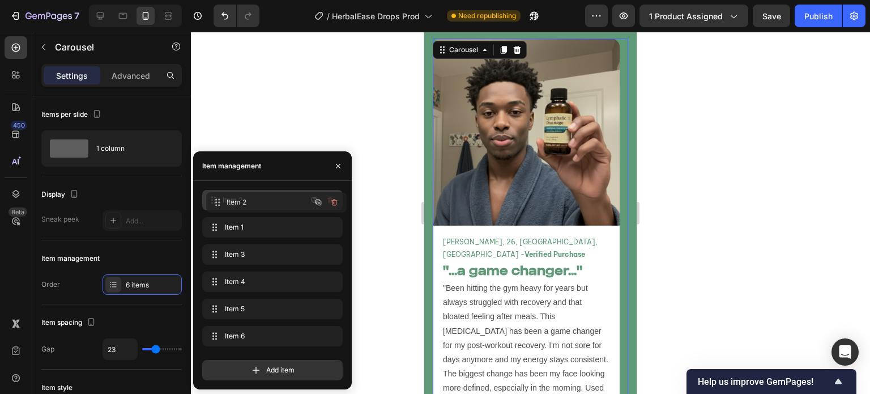
drag, startPoint x: 254, startPoint y: 218, endPoint x: 258, endPoint y: 193, distance: 25.3
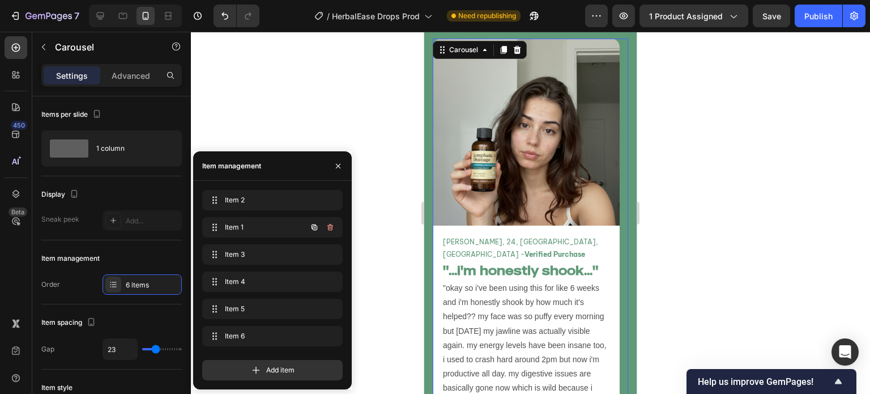
click at [251, 230] on span "Item 1" at bounding box center [257, 227] width 64 height 10
drag, startPoint x: 245, startPoint y: 226, endPoint x: 240, endPoint y: 252, distance: 26.5
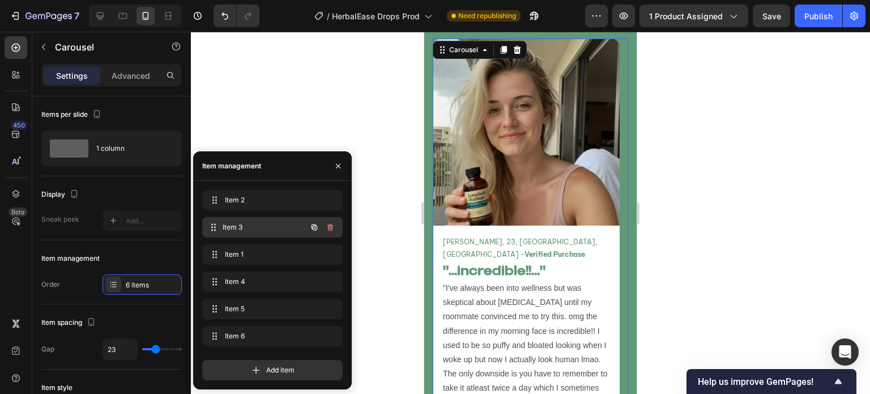
click at [252, 228] on span "Item 3" at bounding box center [265, 227] width 84 height 10
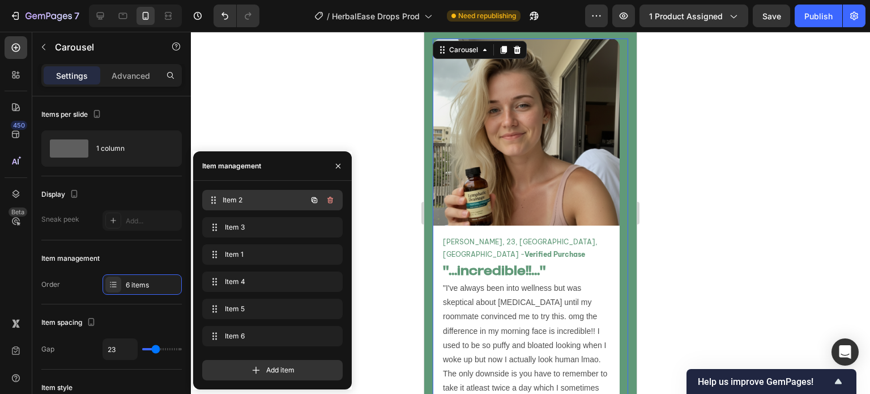
click at [258, 203] on span "Item 2" at bounding box center [265, 200] width 84 height 10
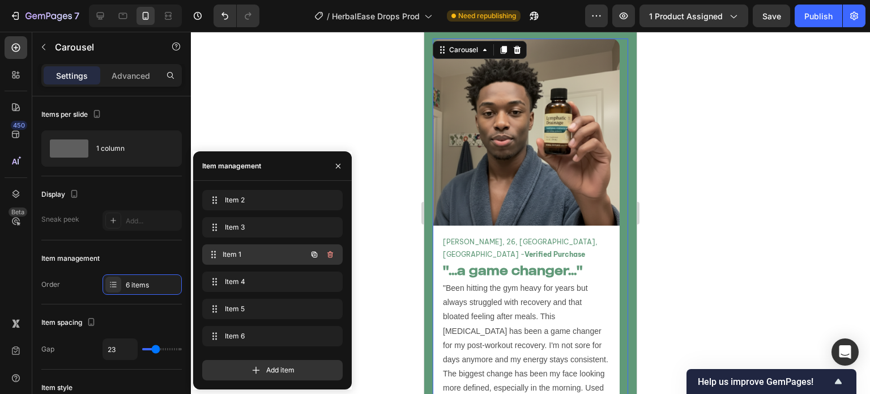
click at [265, 244] on div "Item 1 Item 1" at bounding box center [272, 254] width 141 height 20
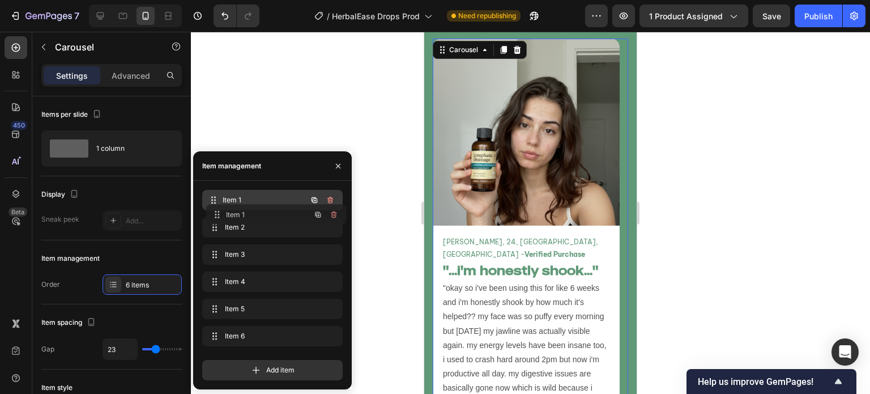
drag, startPoint x: 265, startPoint y: 246, endPoint x: 268, endPoint y: 205, distance: 41.5
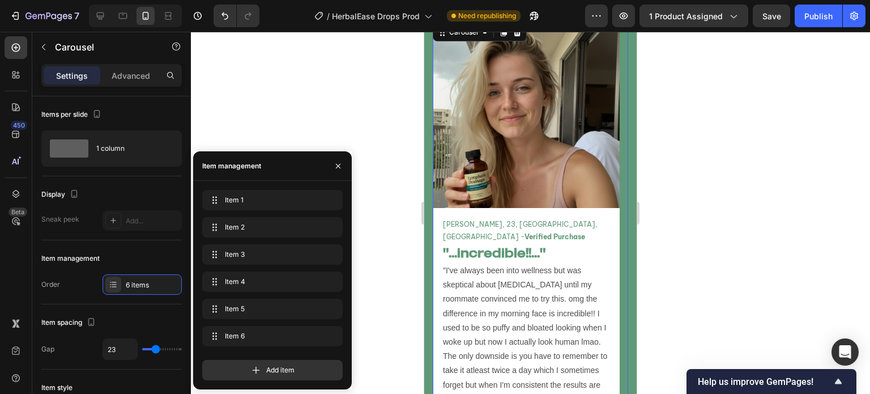
scroll to position [4626, 0]
click at [253, 204] on span "Item 1" at bounding box center [265, 200] width 84 height 10
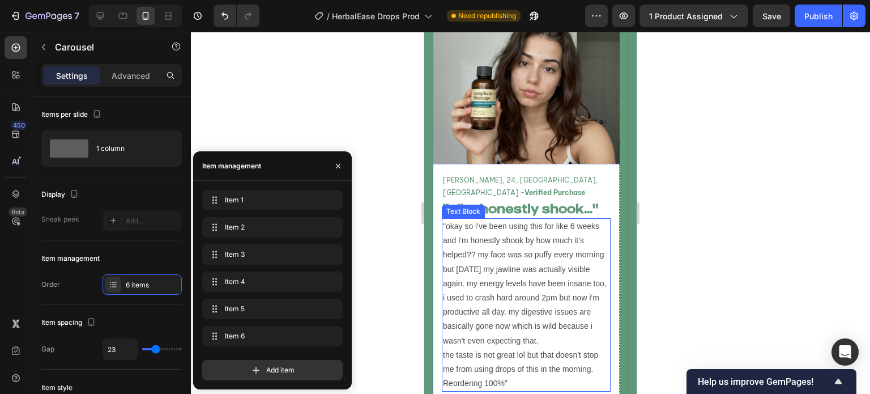
scroll to position [4676, 0]
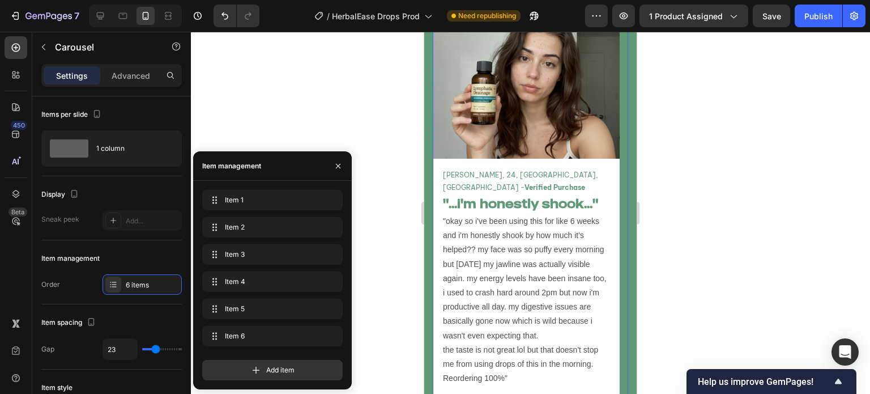
click at [364, 234] on div at bounding box center [530, 213] width 679 height 362
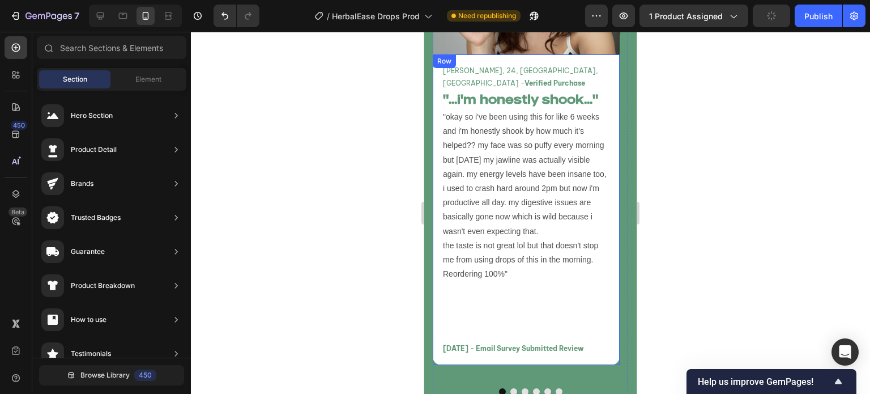
scroll to position [4818, 0]
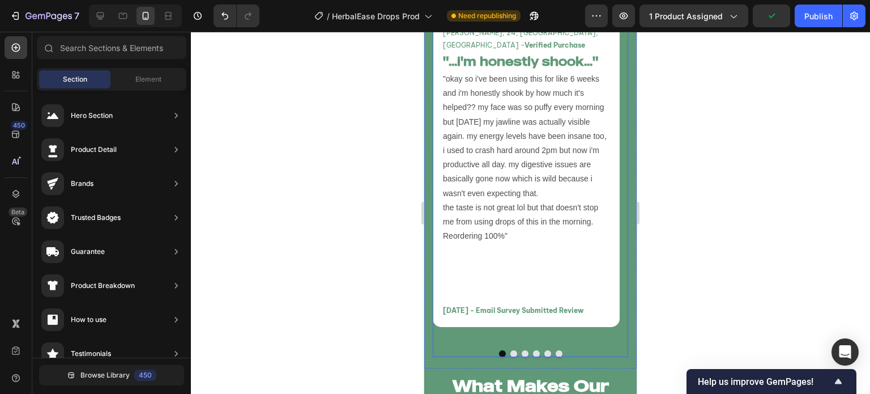
click at [511, 350] on button "Dot" at bounding box center [514, 353] width 7 height 7
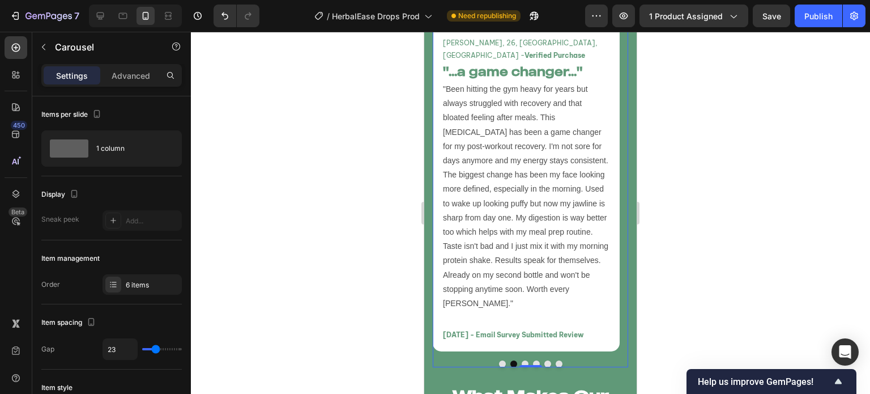
scroll to position [4809, 0]
click at [522, 360] on button "Dot" at bounding box center [525, 363] width 7 height 7
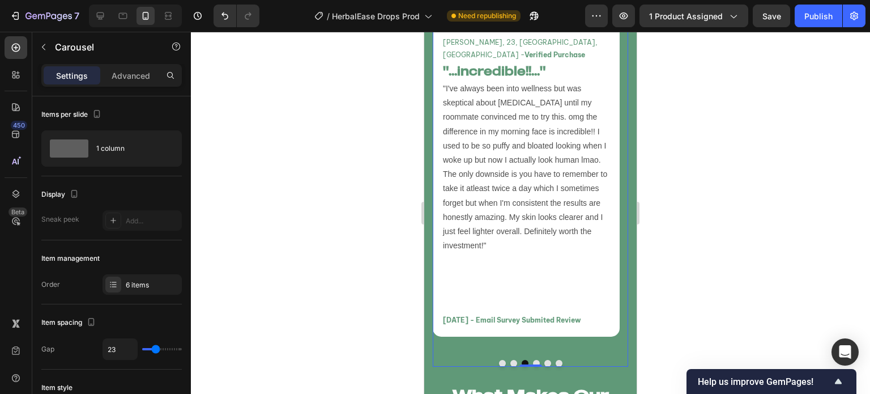
click at [534, 360] on button "Dot" at bounding box center [536, 363] width 7 height 7
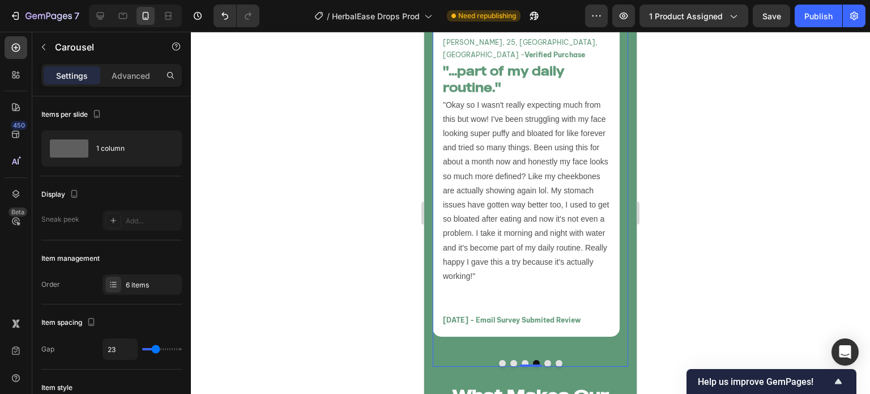
click at [545, 360] on button "Dot" at bounding box center [548, 363] width 7 height 7
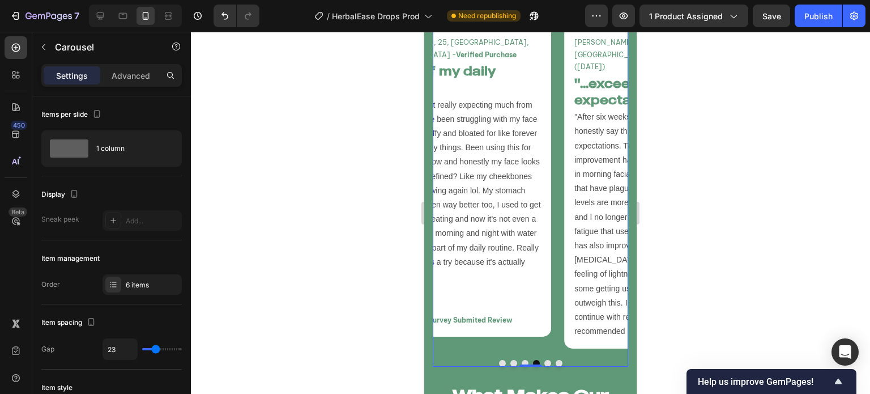
click at [556, 360] on button "Dot" at bounding box center [559, 363] width 7 height 7
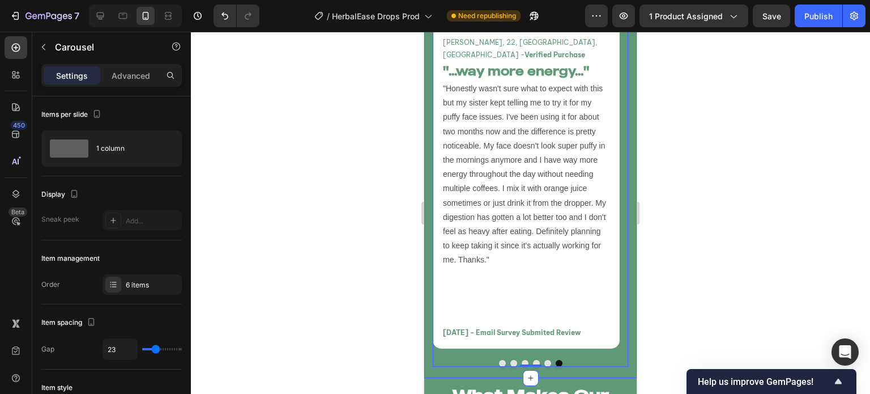
click at [624, 241] on div "What People Are Experiencing Heading Real transformations from people who decid…" at bounding box center [530, 54] width 213 height 647
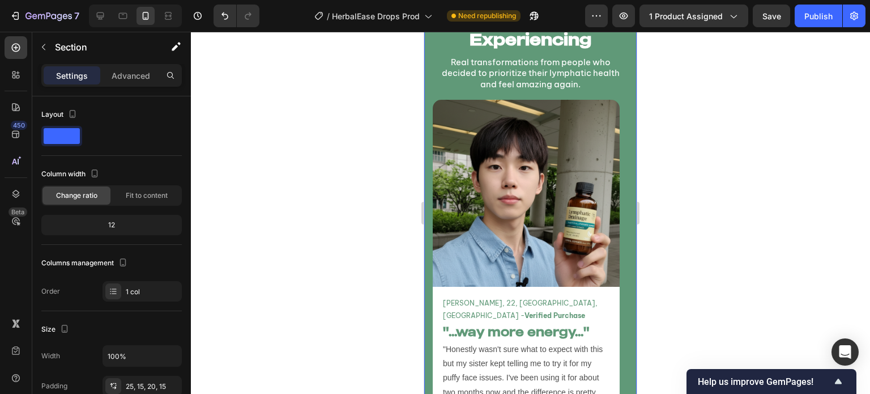
scroll to position [4429, 0]
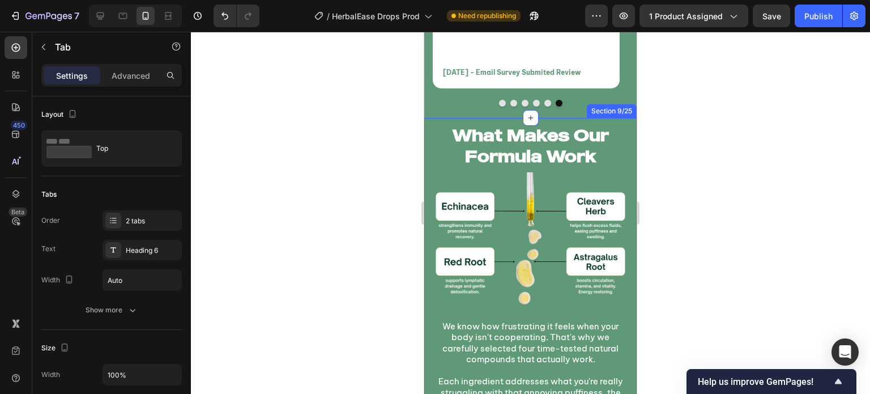
scroll to position [5068, 0]
click at [548, 146] on h2 "What Makes Our Formula Work" at bounding box center [531, 146] width 190 height 45
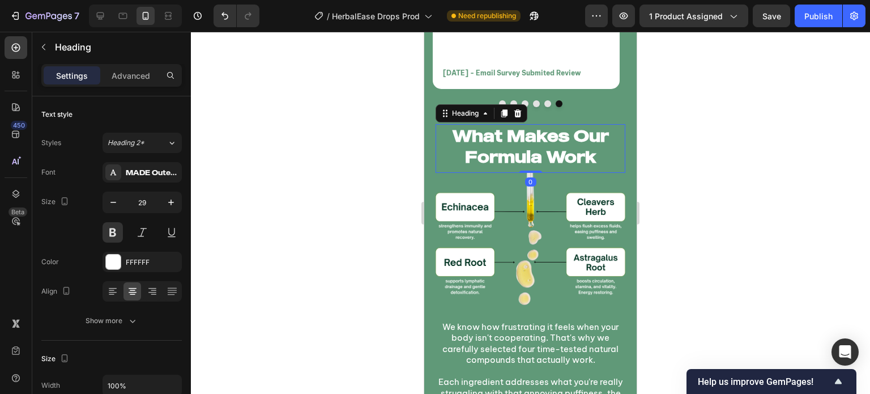
click at [346, 208] on div at bounding box center [530, 213] width 679 height 362
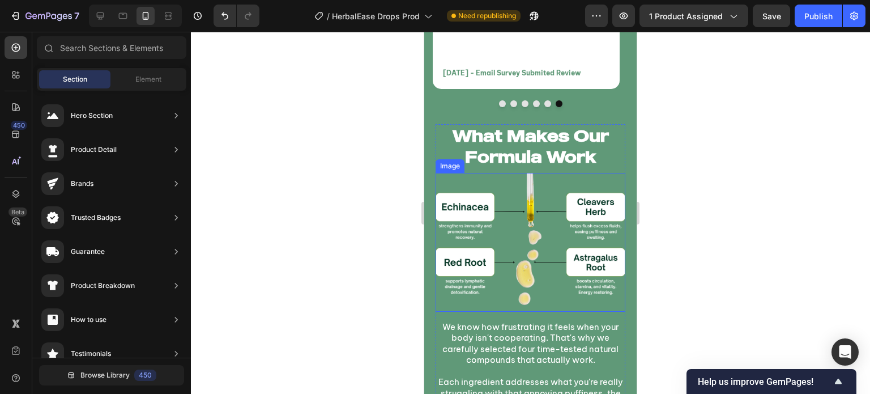
click at [451, 232] on img at bounding box center [531, 242] width 190 height 139
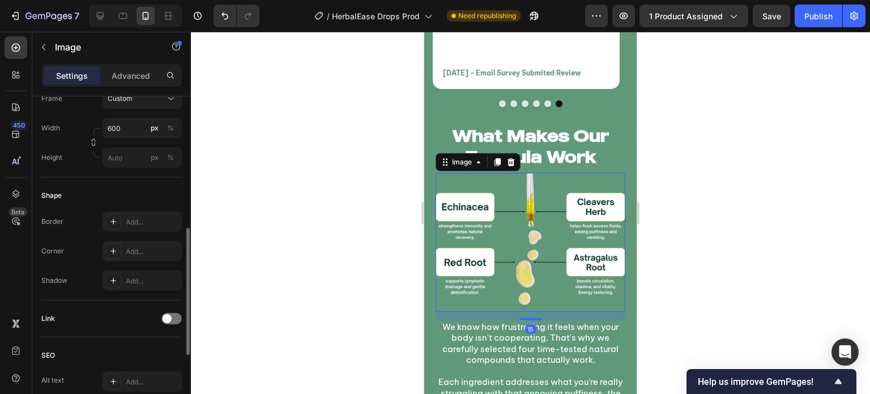
scroll to position [524, 0]
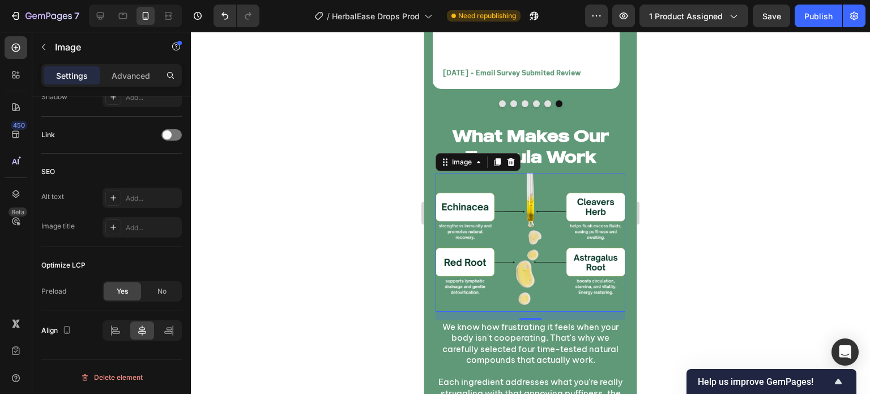
click at [323, 267] on div at bounding box center [530, 213] width 679 height 362
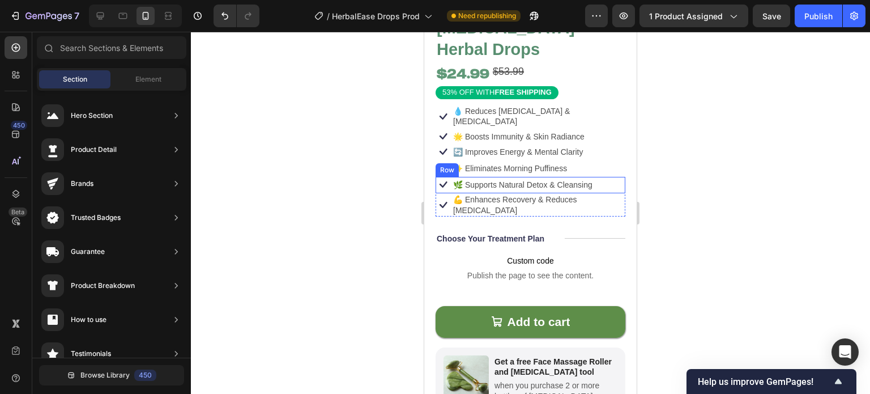
scroll to position [274, 0]
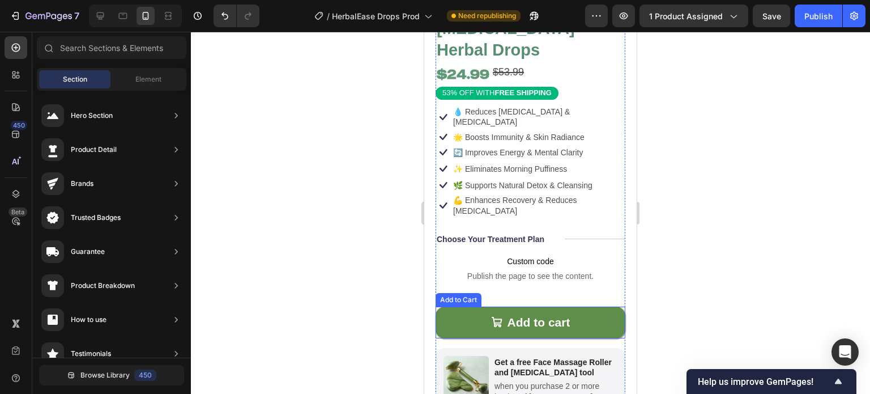
click at [563, 307] on button "Add to cart" at bounding box center [531, 323] width 190 height 32
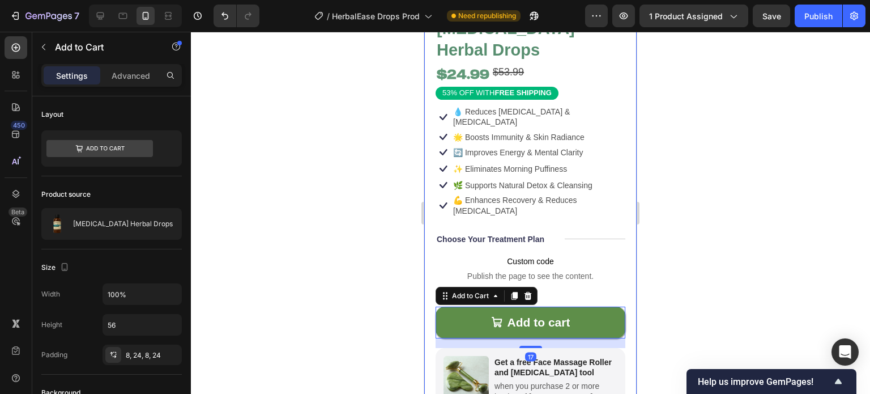
click at [623, 259] on div "Product Images Icon Icon Icon Icon Icon Icon List 4.6/5.0 122,000+ Happy Custom…" at bounding box center [530, 304] width 213 height 1046
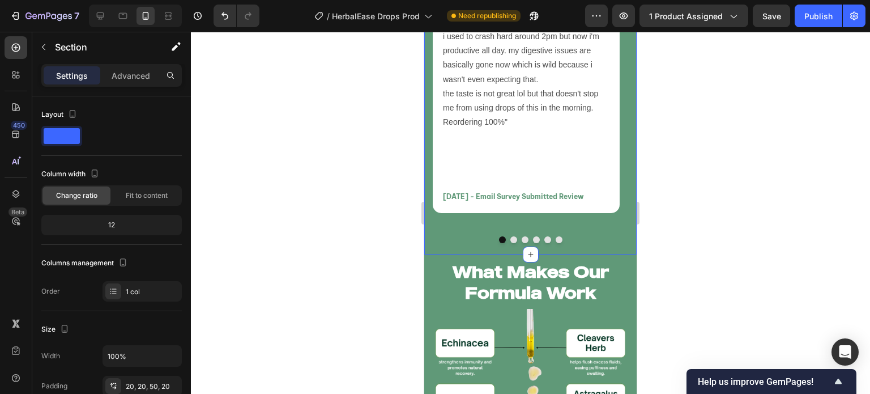
scroll to position [4935, 0]
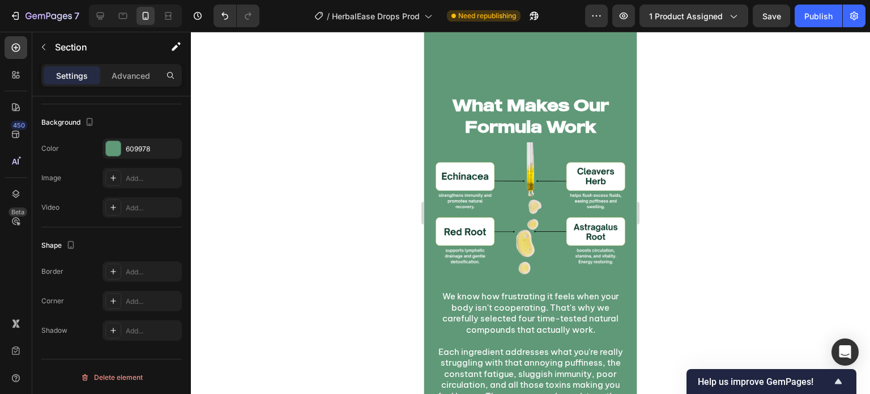
scroll to position [5233, 0]
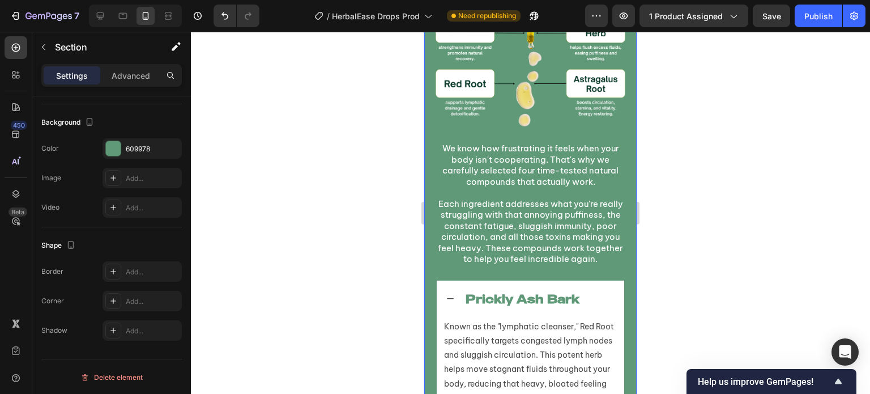
click at [433, 198] on div "What Makes Our Formula Work Heading Image We know how frustrating it feels when…" at bounding box center [530, 393] width 213 height 906
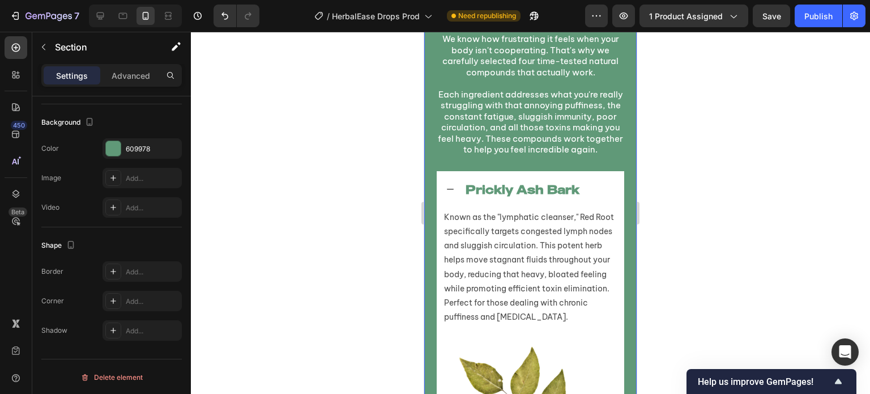
scroll to position [5343, 0]
click at [447, 189] on icon at bounding box center [450, 188] width 7 height 1
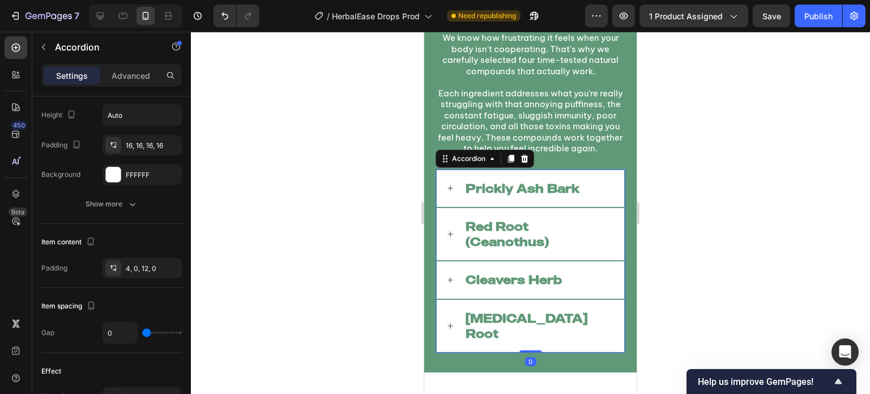
scroll to position [0, 0]
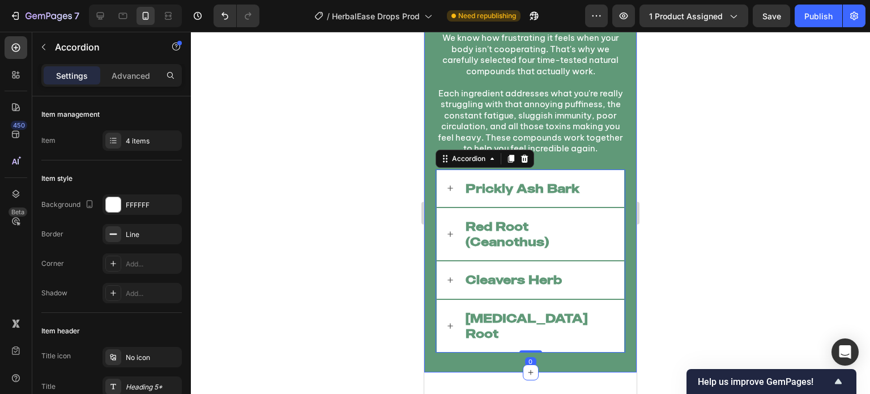
click at [625, 240] on div "What Makes Our Formula Work Heading Image We know how frustrating it feels when…" at bounding box center [530, 100] width 213 height 543
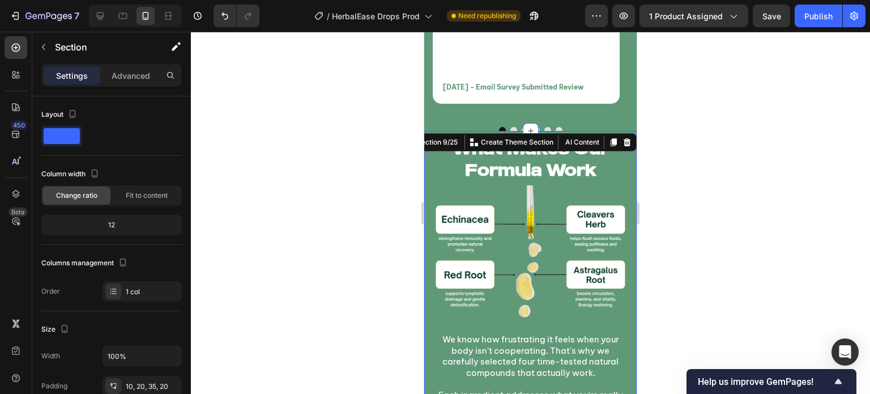
scroll to position [5041, 0]
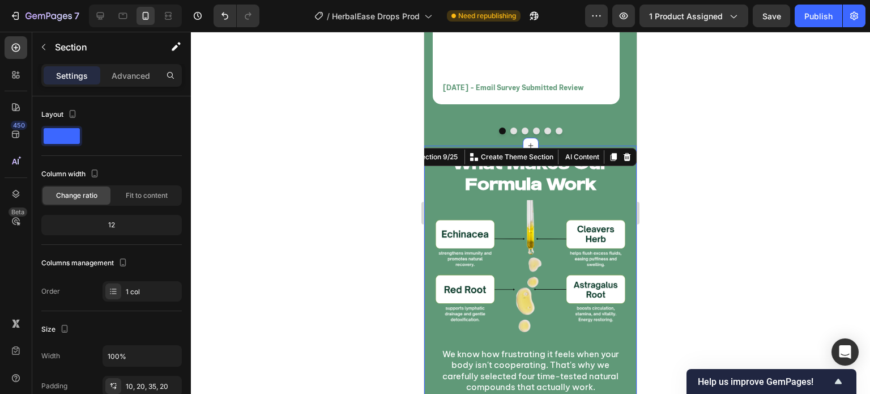
click at [339, 190] on div at bounding box center [530, 213] width 679 height 362
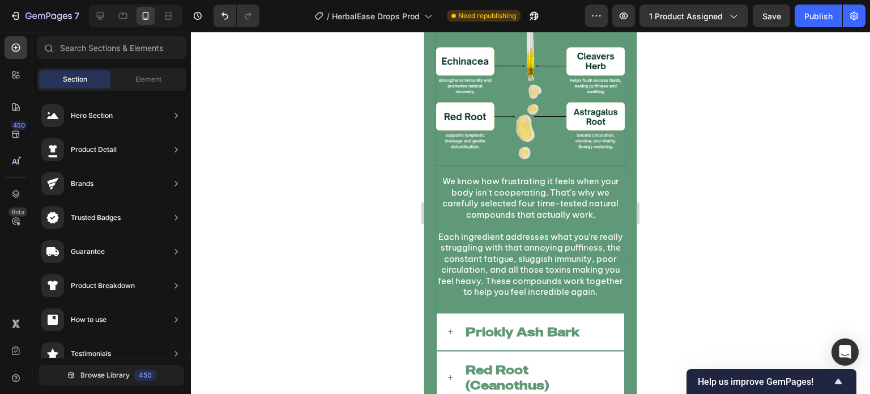
scroll to position [5199, 0]
click at [442, 337] on div "Prickly Ash Bark" at bounding box center [531, 332] width 188 height 37
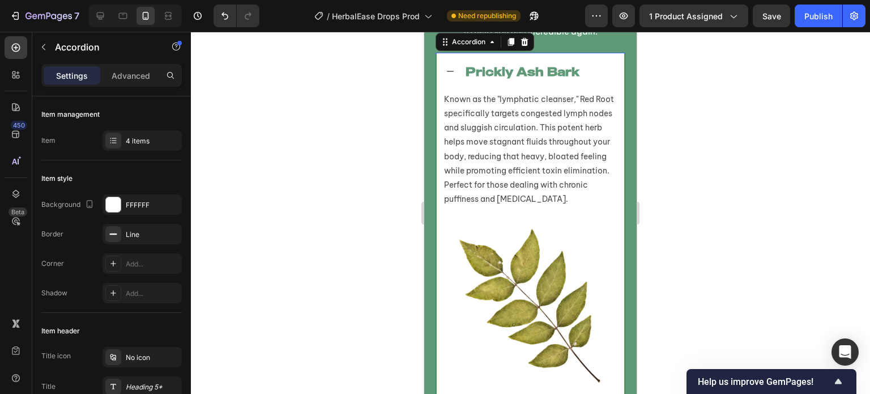
scroll to position [5459, 0]
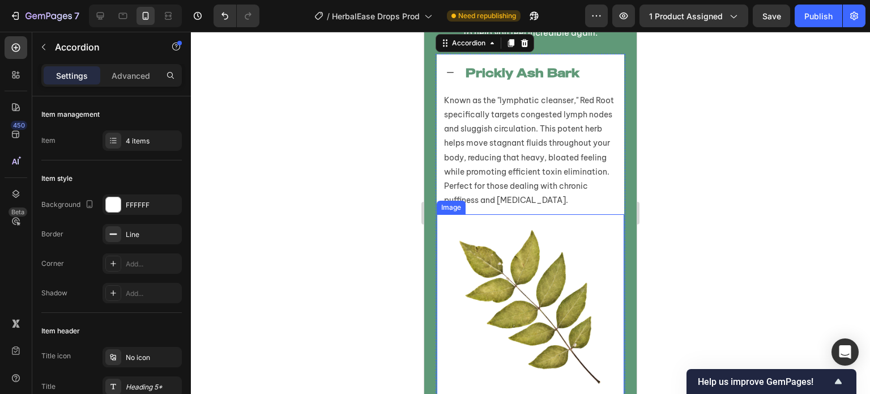
click at [516, 358] on img at bounding box center [531, 308] width 188 height 188
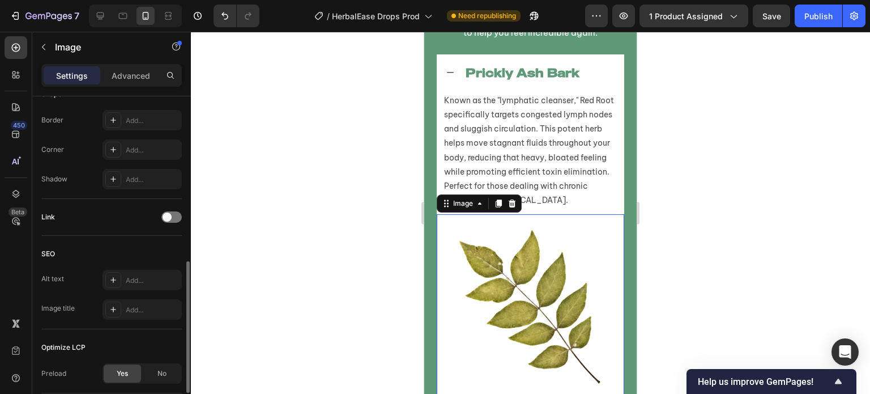
scroll to position [495, 0]
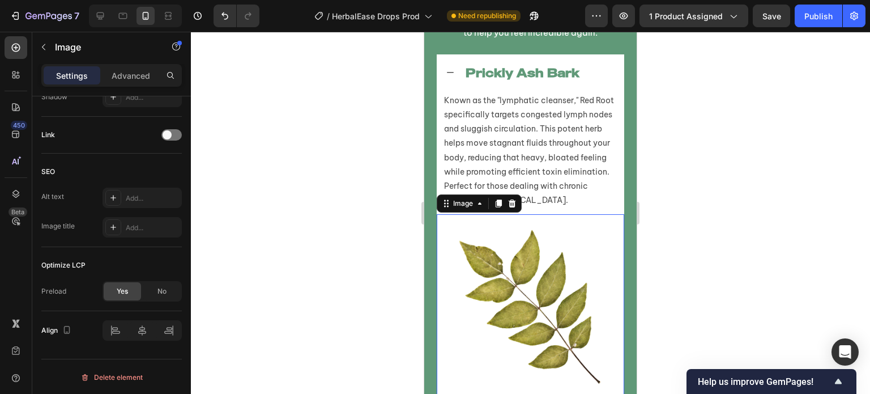
click at [267, 264] on div at bounding box center [530, 213] width 679 height 362
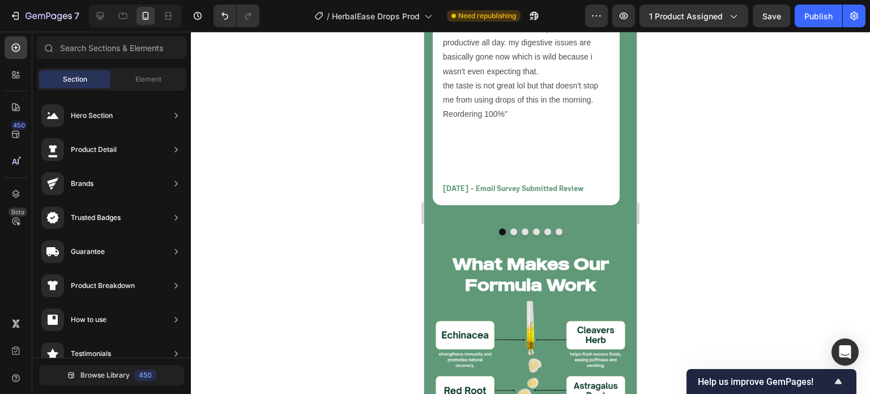
scroll to position [4940, 0]
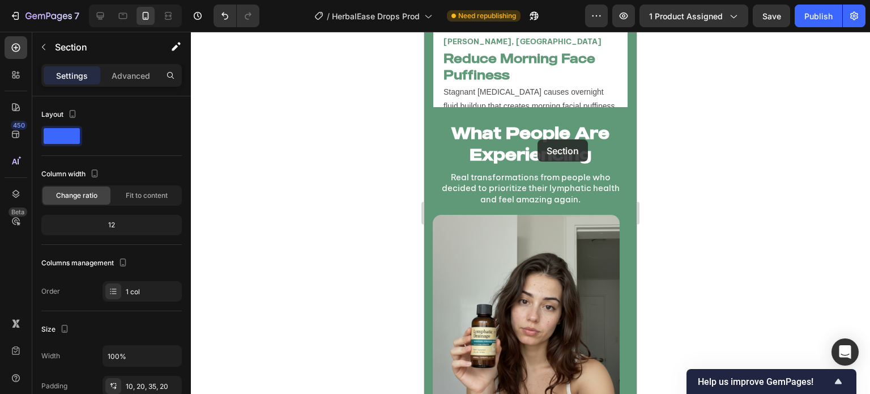
scroll to position [4383, 0]
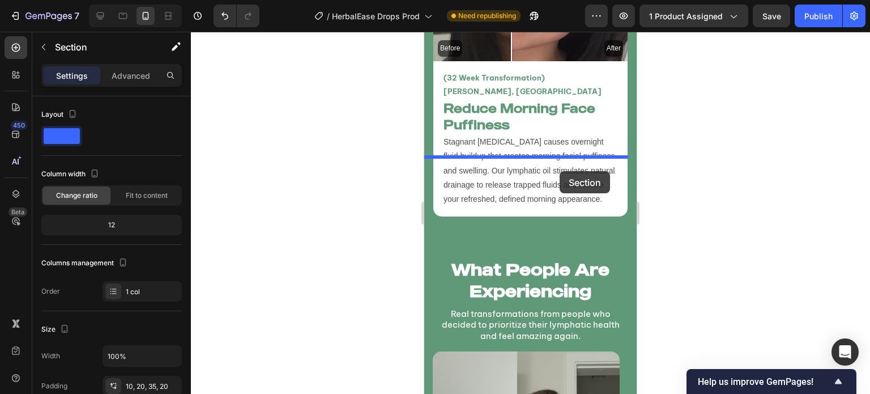
drag, startPoint x: 442, startPoint y: 226, endPoint x: 560, endPoint y: 171, distance: 130.1
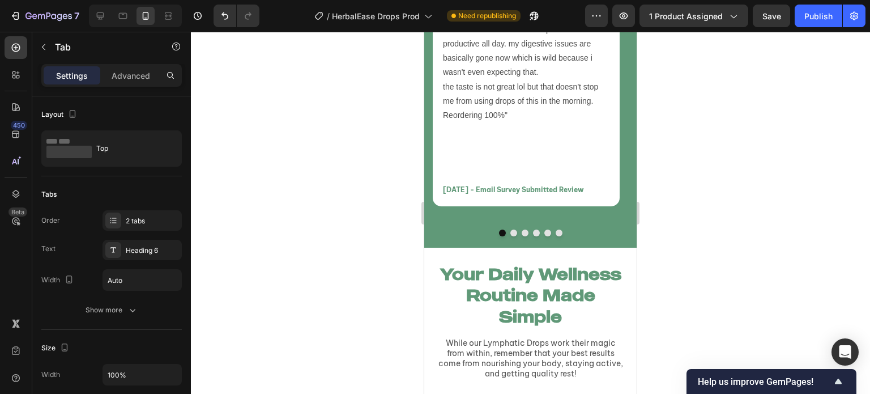
scroll to position [5915, 0]
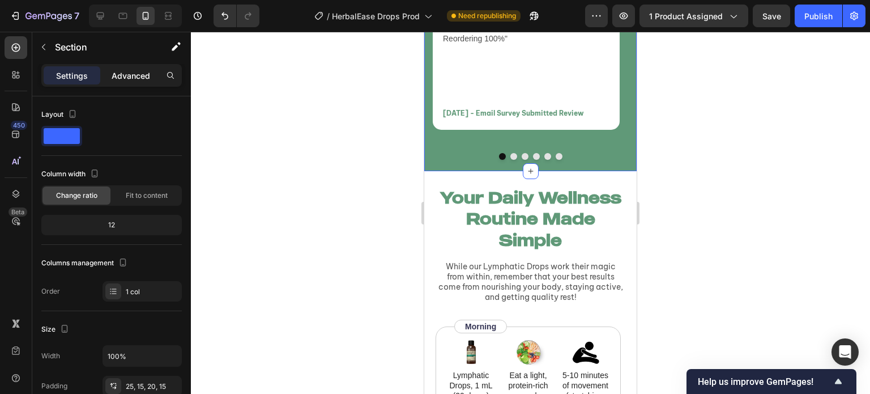
click at [129, 79] on p "Advanced" at bounding box center [131, 76] width 39 height 12
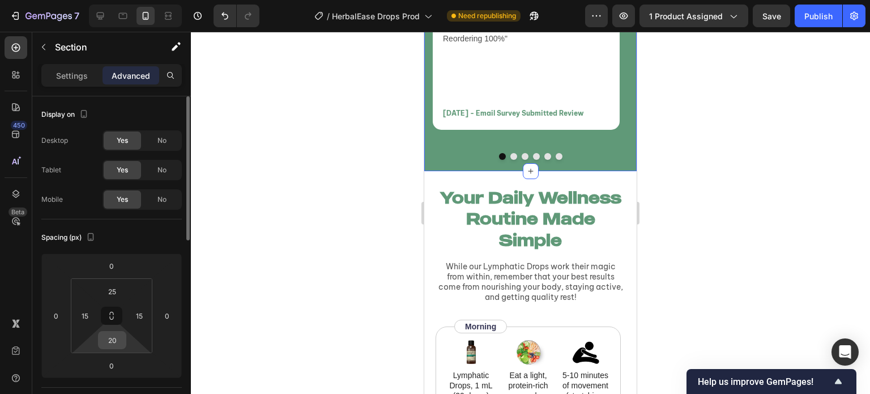
click at [116, 337] on input "20" at bounding box center [112, 340] width 23 height 17
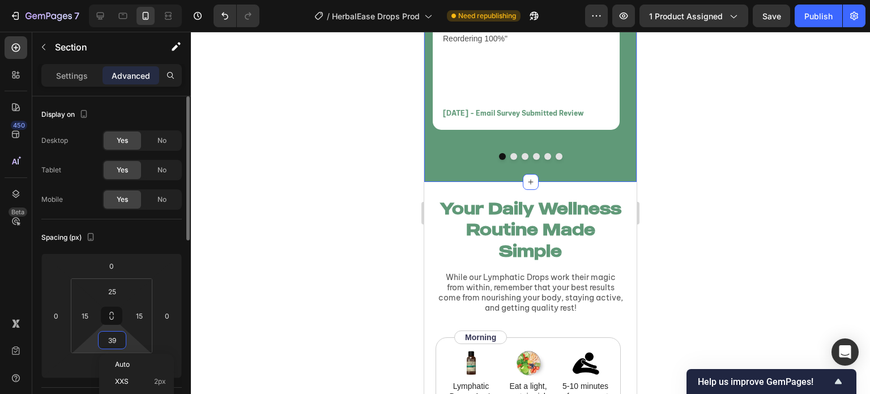
type input "40"
click at [294, 279] on div at bounding box center [530, 213] width 679 height 362
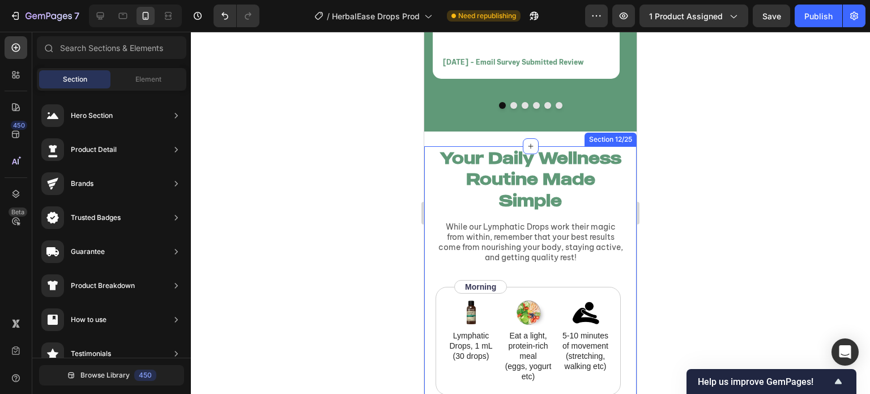
scroll to position [5966, 0]
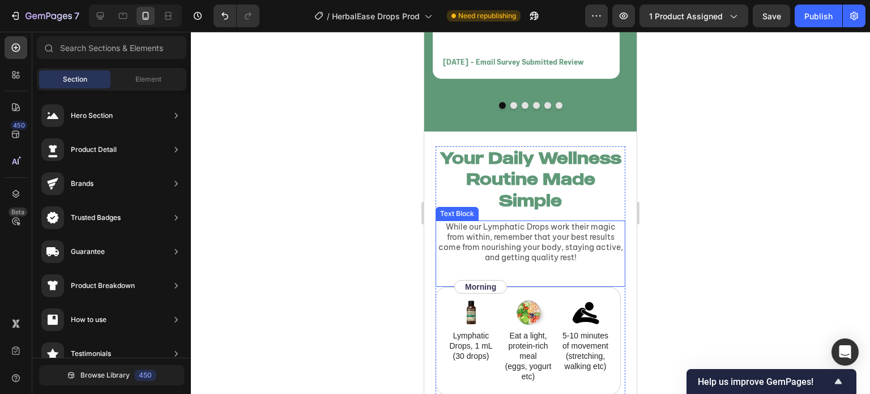
click at [608, 237] on p "While our Lymphatic Drops work their magic from within, remember that your best…" at bounding box center [531, 242] width 188 height 41
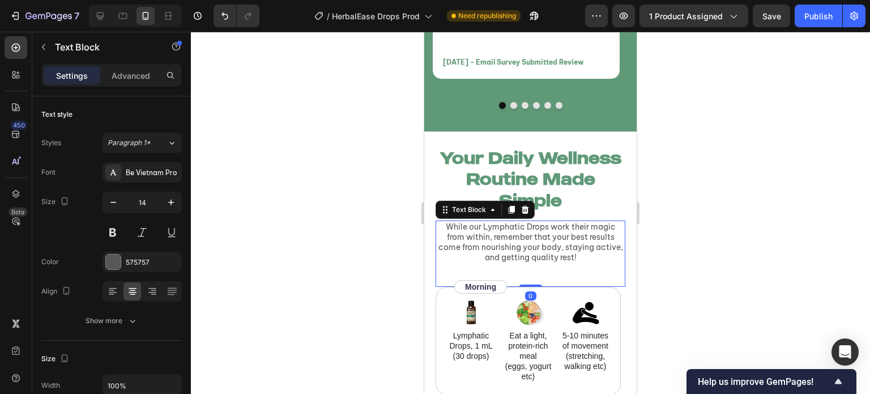
click at [593, 258] on div "While our Lymphatic Drops work their magic from within, remember that your best…" at bounding box center [531, 253] width 190 height 66
click at [552, 252] on div "While our Lymphatic Drops work their magic from within, remember that your best…" at bounding box center [531, 253] width 190 height 66
click at [589, 247] on p "While our Lymphatic Drops work their magic from within, remember that your best…" at bounding box center [531, 242] width 188 height 41
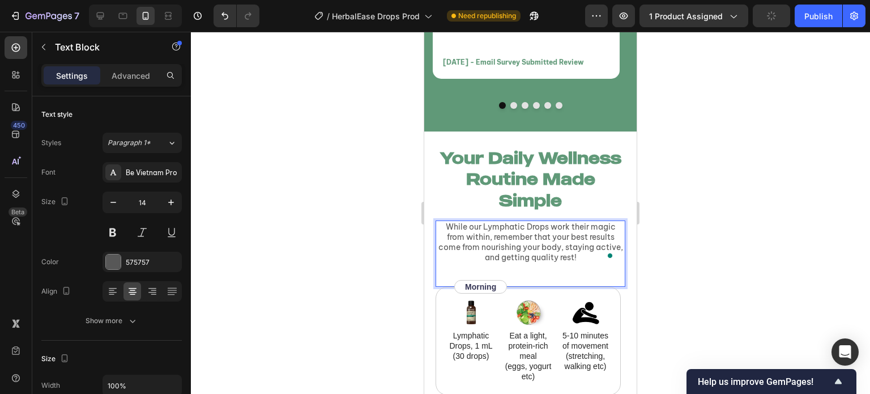
click at [362, 258] on div at bounding box center [530, 213] width 679 height 362
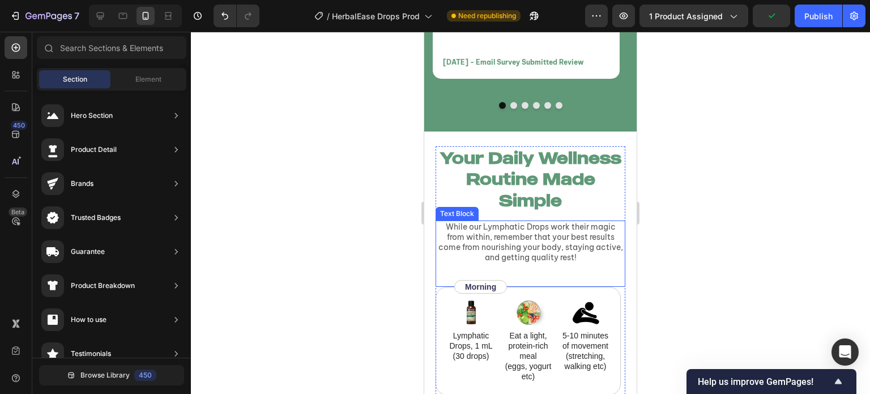
click at [475, 223] on p "While our Lymphatic Drops work their magic from within, remember that your best…" at bounding box center [531, 242] width 188 height 41
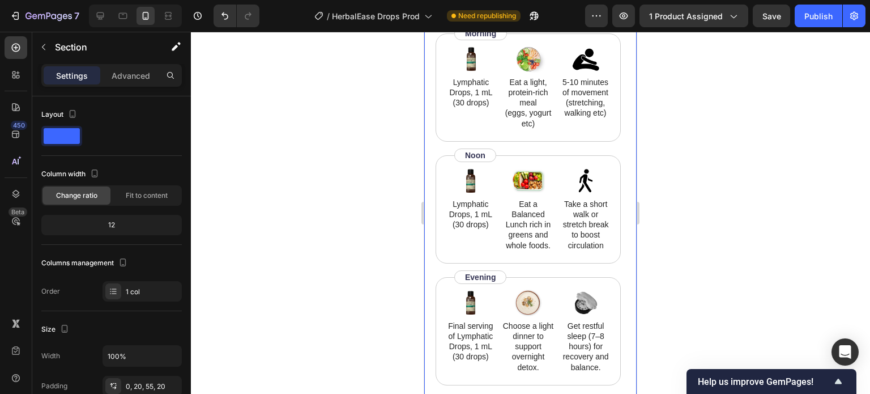
scroll to position [6206, 0]
click at [471, 307] on img at bounding box center [471, 301] width 34 height 27
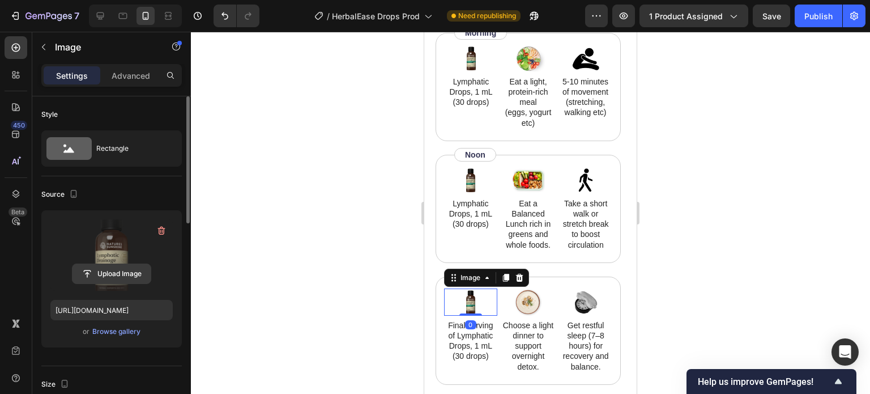
click at [127, 274] on input "file" at bounding box center [112, 273] width 78 height 19
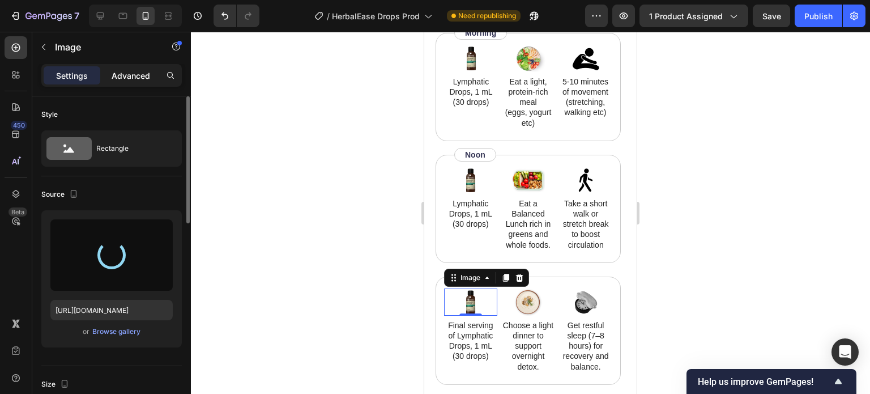
type input "https://cdn.shopify.com/s/files/1/0749/2934/0644/files/gempages_576523428912169…"
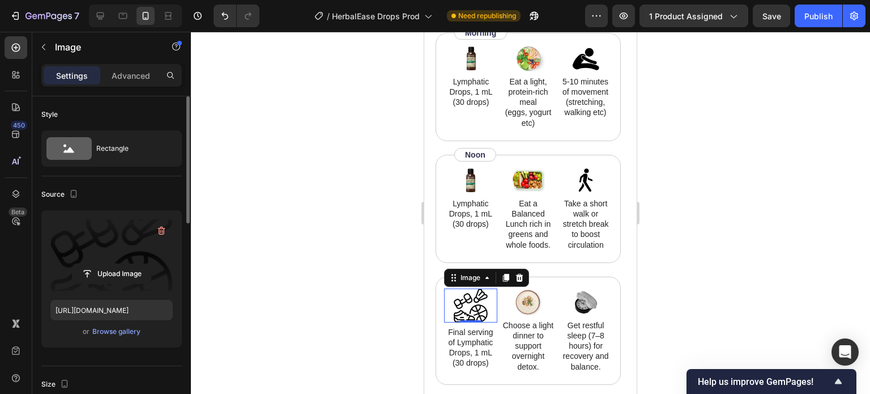
click at [230, 165] on div at bounding box center [530, 213] width 679 height 362
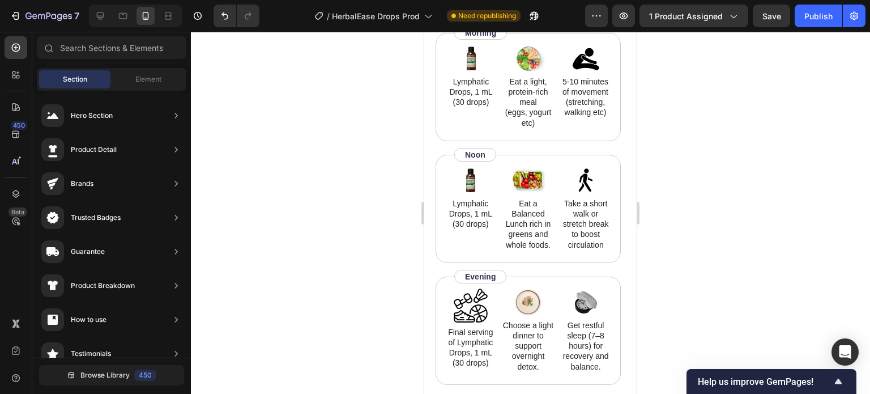
click at [457, 310] on img at bounding box center [471, 305] width 34 height 34
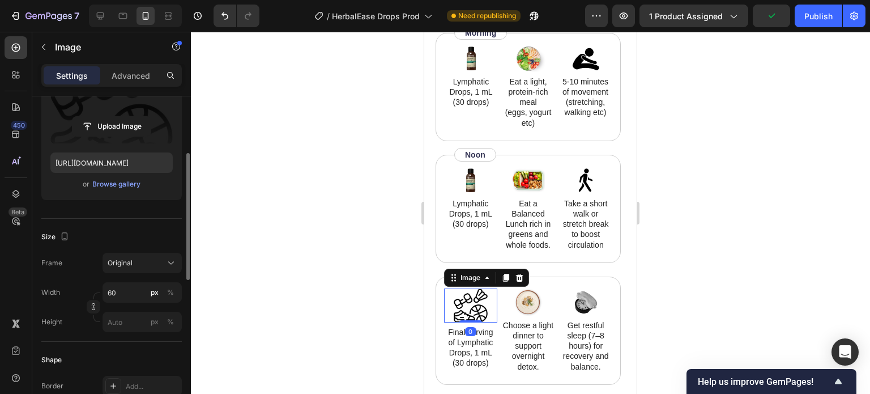
scroll to position [147, 0]
click at [117, 285] on input "60" at bounding box center [142, 292] width 79 height 20
type input "50"
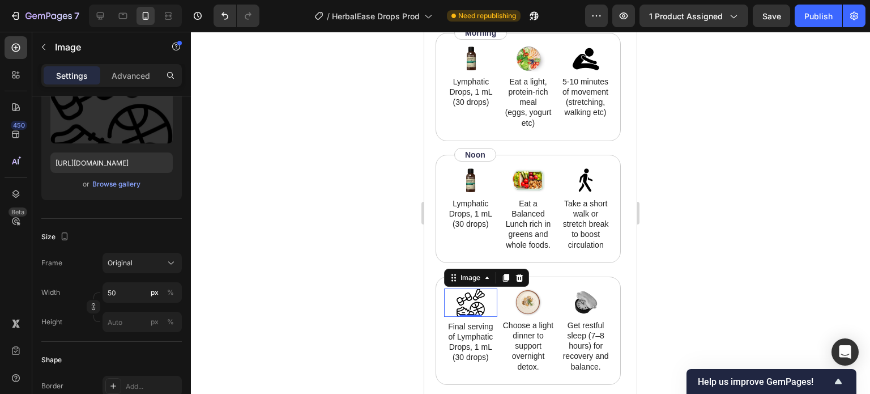
click at [292, 286] on div at bounding box center [530, 213] width 679 height 362
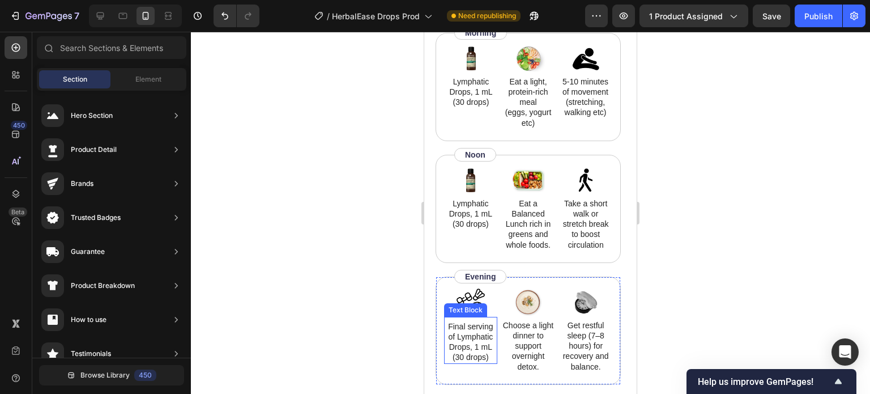
click at [469, 339] on p "Final serving of Lymphatic Drops, 1 mL (30 drops)" at bounding box center [470, 341] width 51 height 41
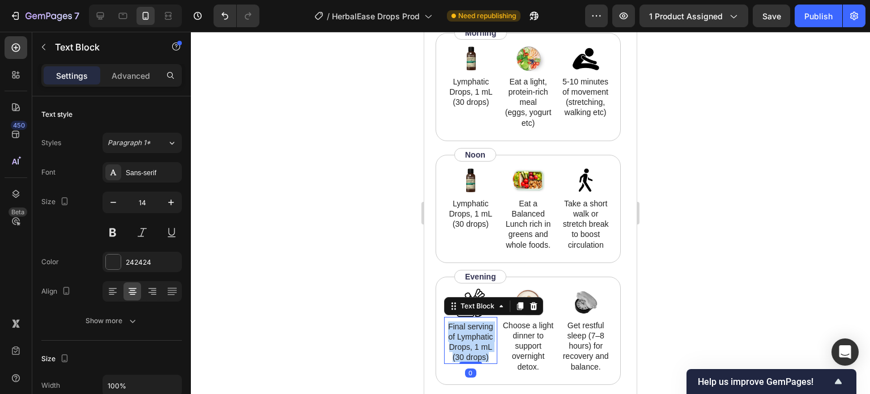
click at [469, 339] on p "Final serving of Lymphatic Drops, 1 mL (30 drops)" at bounding box center [470, 341] width 51 height 41
click at [313, 135] on div at bounding box center [530, 213] width 679 height 362
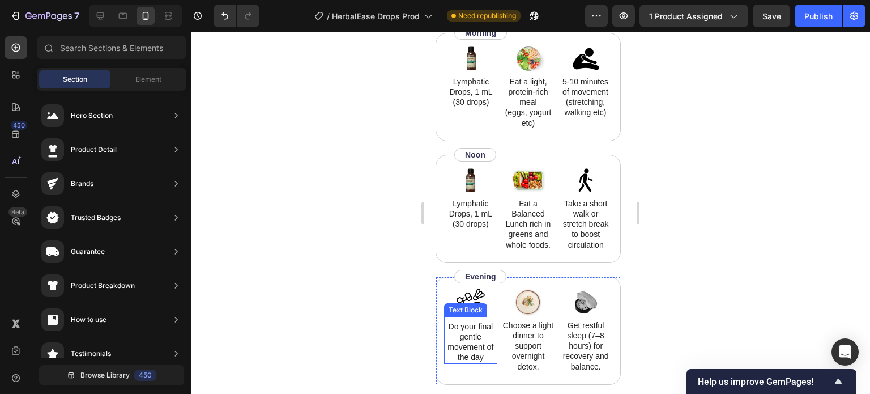
click at [462, 338] on p "Do your final gentle movement of the day" at bounding box center [470, 341] width 51 height 41
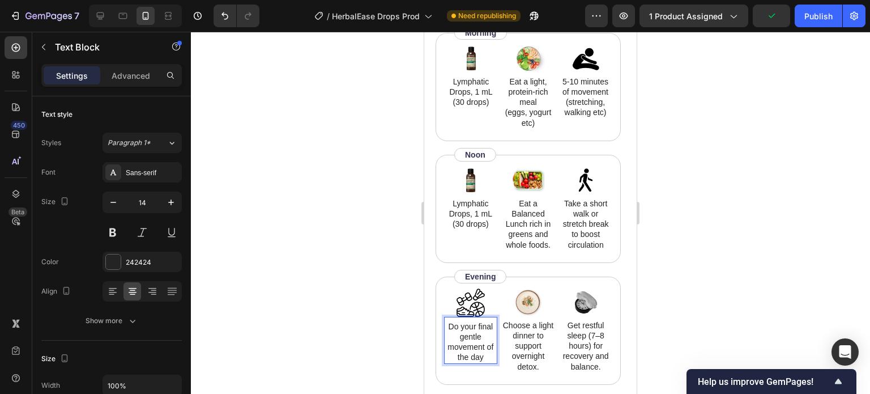
click at [479, 325] on p "Do your final gentle movement of the day" at bounding box center [470, 341] width 51 height 41
click at [330, 312] on div at bounding box center [530, 213] width 679 height 362
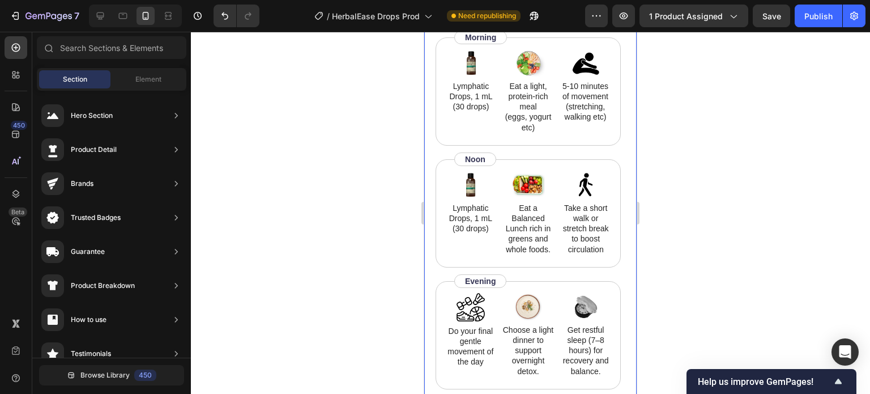
scroll to position [6208, 0]
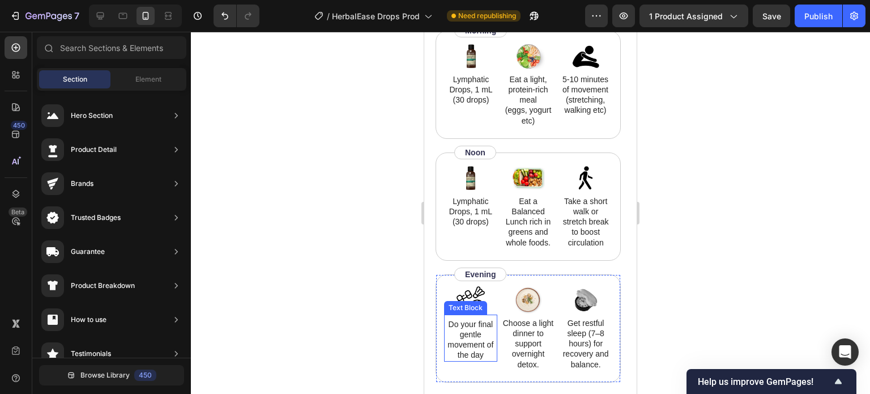
click at [478, 325] on p "Do your final gentle movement of the day" at bounding box center [470, 339] width 51 height 41
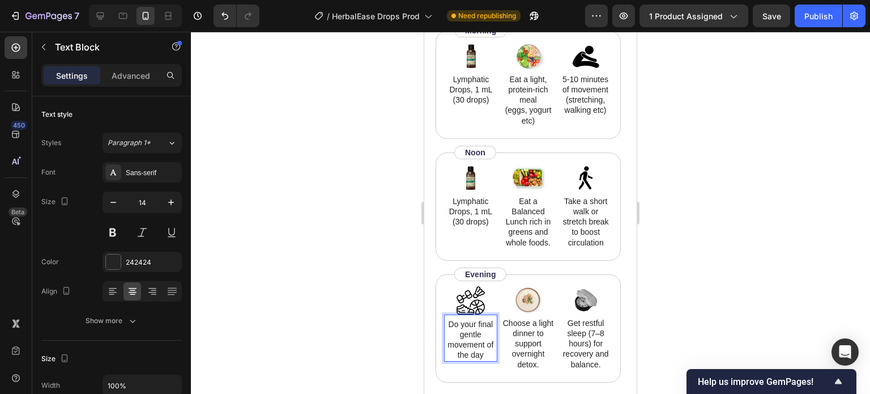
click at [478, 323] on p "Do your final gentle movement of the day" at bounding box center [470, 339] width 51 height 41
click at [399, 325] on div at bounding box center [530, 213] width 679 height 362
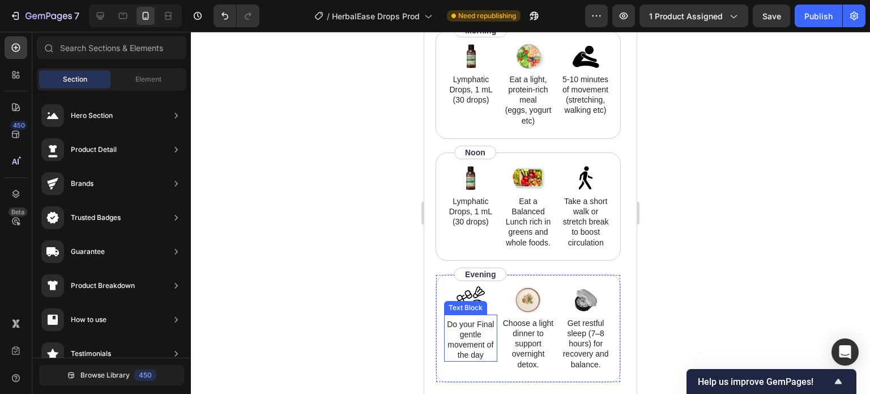
click at [481, 327] on p "Do your Final gentle movement of the day" at bounding box center [470, 339] width 51 height 41
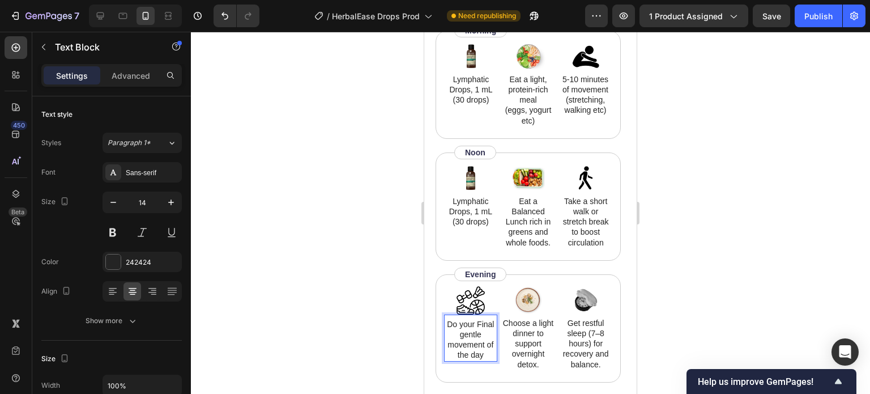
click at [482, 322] on p "Do your Final gentle movement of the day" at bounding box center [470, 339] width 51 height 41
click at [486, 325] on p "Do your final gentle movement of the day" at bounding box center [470, 339] width 51 height 41
click at [347, 205] on div at bounding box center [530, 213] width 679 height 362
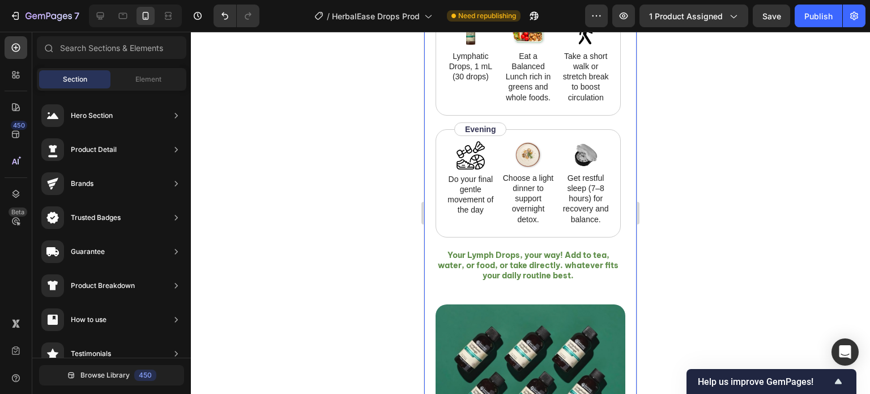
scroll to position [6353, 0]
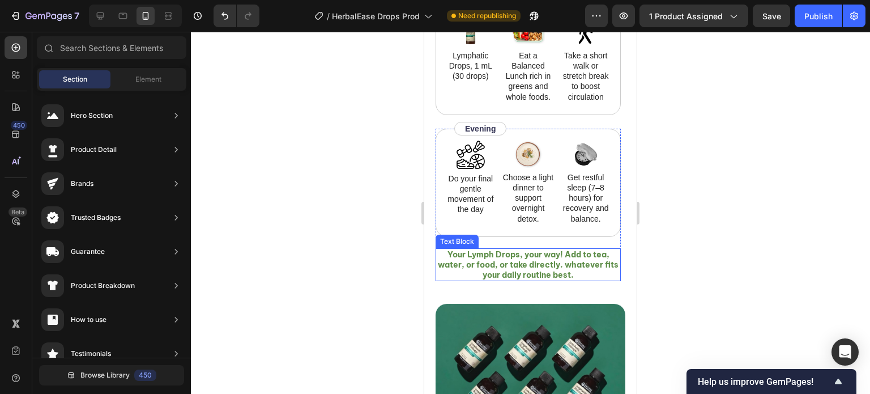
click at [555, 262] on p "Your Lymph Drops, your way! Add to tea, water, or food, or take directly. whate…" at bounding box center [528, 264] width 183 height 31
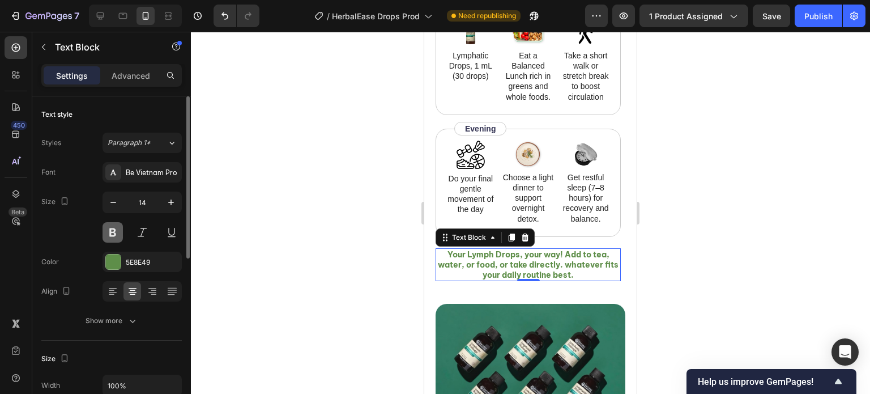
click at [120, 224] on button at bounding box center [113, 232] width 20 height 20
click at [121, 224] on button at bounding box center [113, 232] width 20 height 20
click at [328, 235] on div at bounding box center [530, 213] width 679 height 362
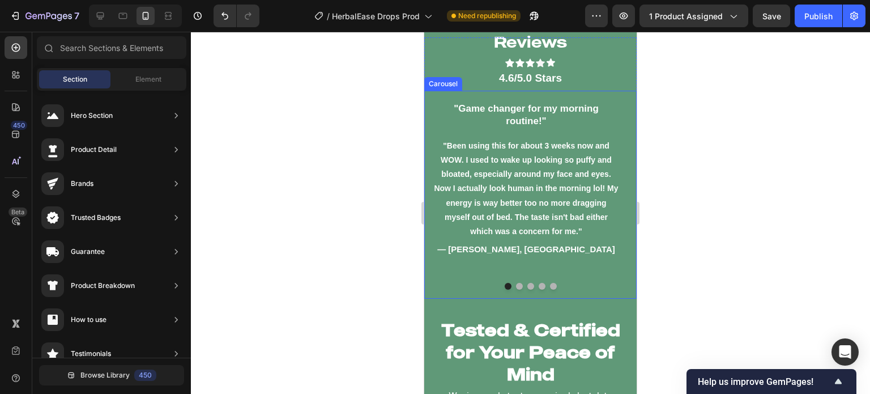
scroll to position [6843, 0]
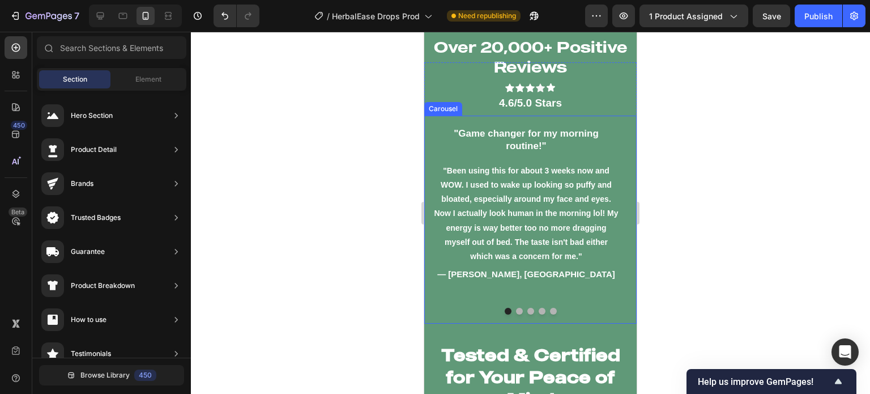
click at [516, 309] on button "Dot" at bounding box center [519, 311] width 7 height 7
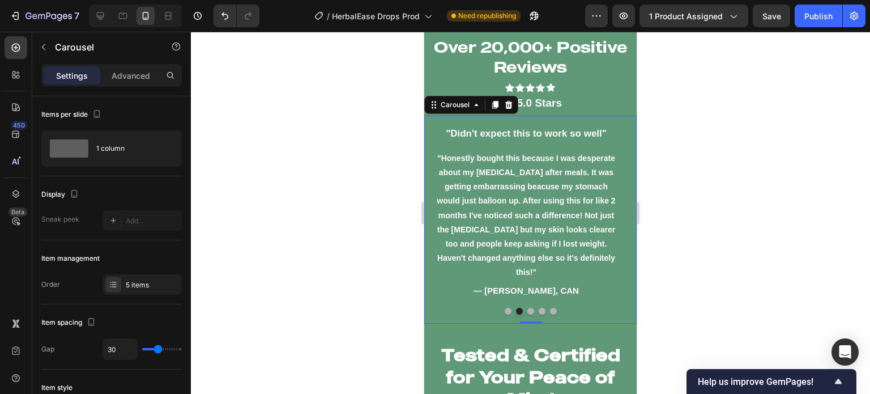
click at [528, 308] on div at bounding box center [530, 311] width 213 height 7
click at [528, 308] on button "Dot" at bounding box center [531, 311] width 7 height 7
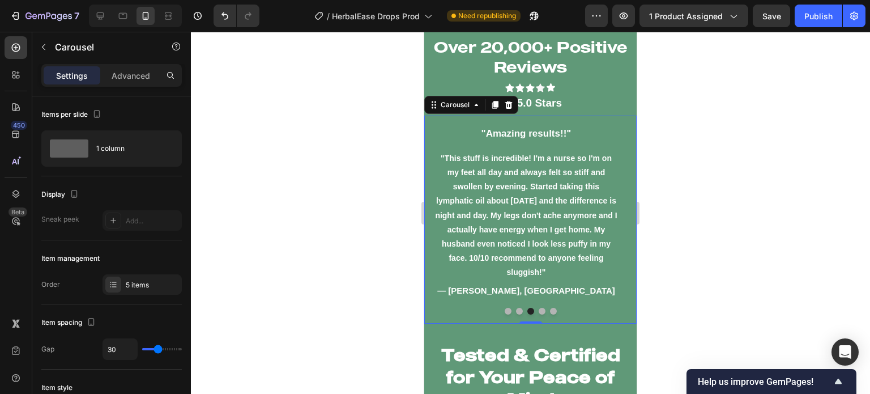
click at [539, 312] on button "Dot" at bounding box center [542, 311] width 7 height 7
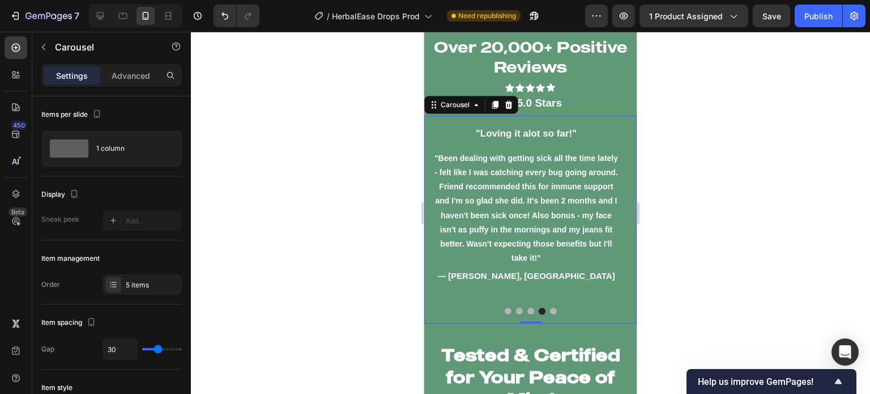
click at [523, 308] on div at bounding box center [530, 311] width 213 height 7
click at [528, 308] on button "Dot" at bounding box center [531, 311] width 7 height 7
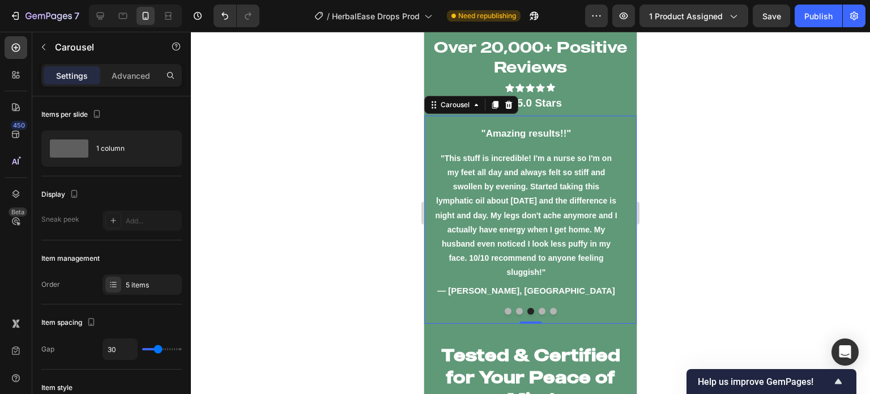
click at [539, 308] on button "Dot" at bounding box center [542, 311] width 7 height 7
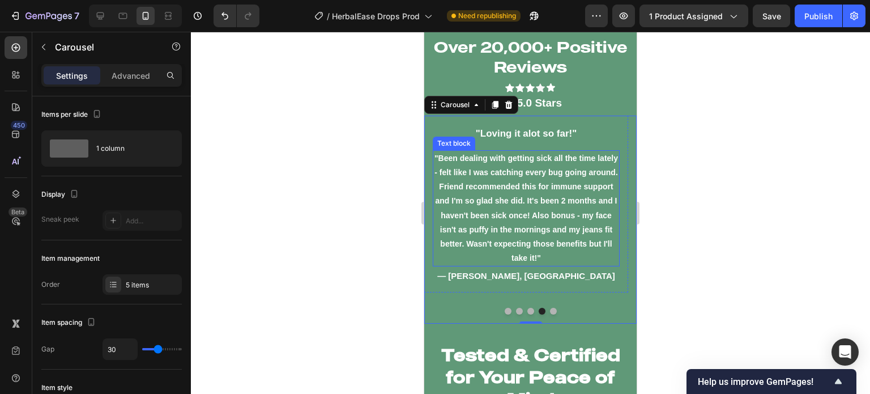
click at [441, 169] on div ""Been dealing with getting sick all the time lately - felt like I was catching …" at bounding box center [526, 208] width 187 height 117
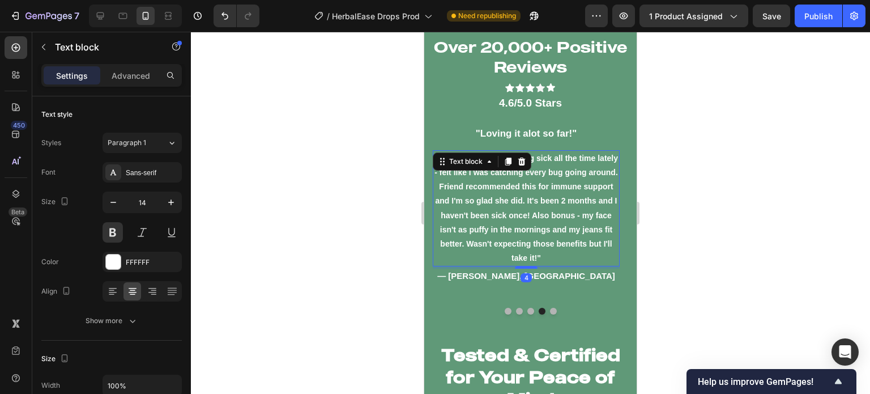
click at [441, 172] on p ""Been dealing with getting sick all the time lately - felt like I was catching …" at bounding box center [526, 208] width 185 height 114
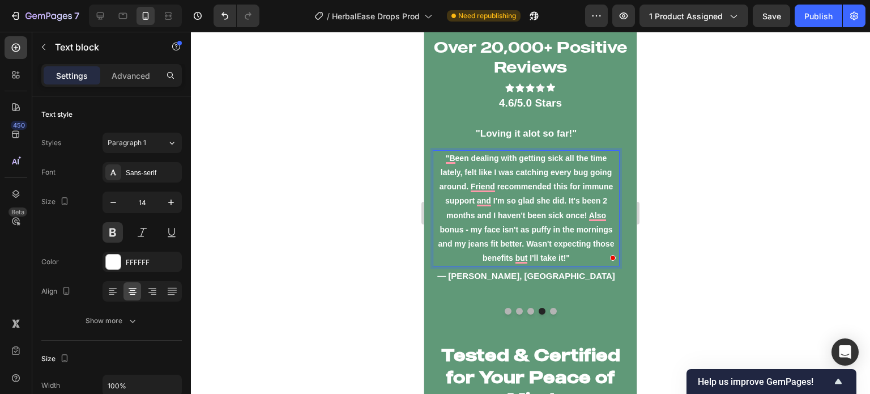
click at [394, 207] on div at bounding box center [530, 213] width 679 height 362
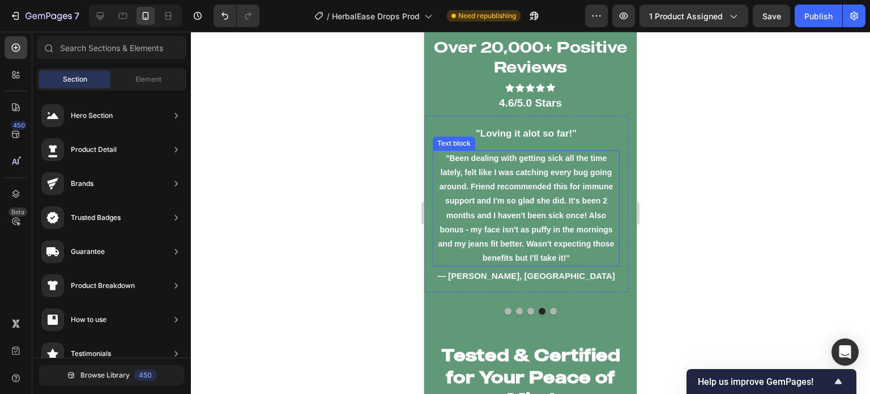
click at [471, 230] on p ""Been dealing with getting sick all the time lately, felt like I was catching e…" at bounding box center [526, 208] width 185 height 114
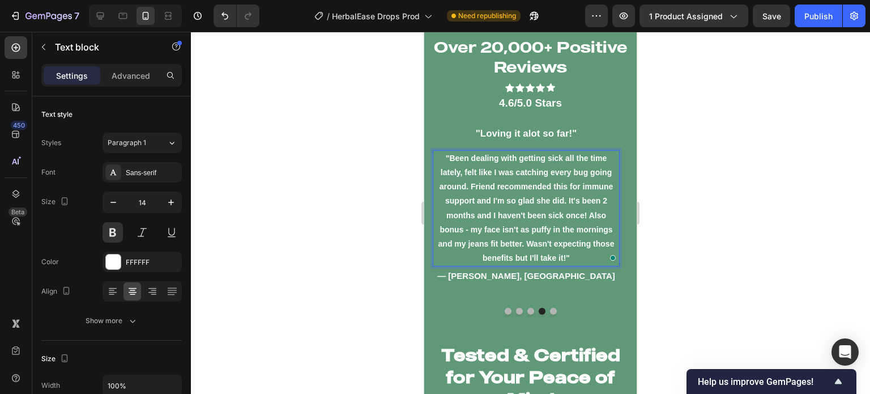
click at [471, 232] on p ""Been dealing with getting sick all the time lately, felt like I was catching e…" at bounding box center [526, 208] width 185 height 114
click at [451, 274] on p "— Ashley T, AUS" at bounding box center [526, 276] width 185 height 13
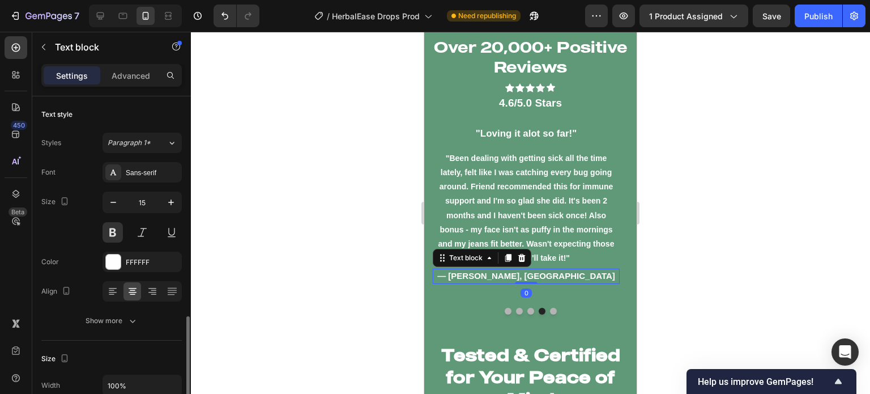
scroll to position [147, 0]
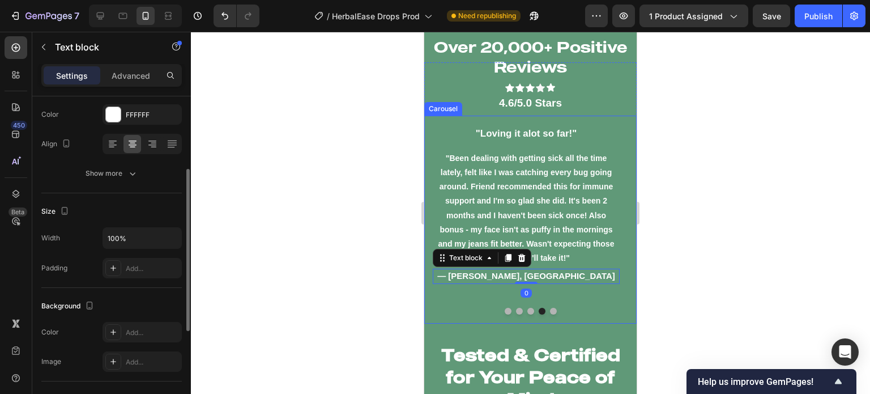
click at [461, 316] on div ""Game changer for my morning routine!" Text block "Been using this for about 3 …" at bounding box center [530, 220] width 213 height 208
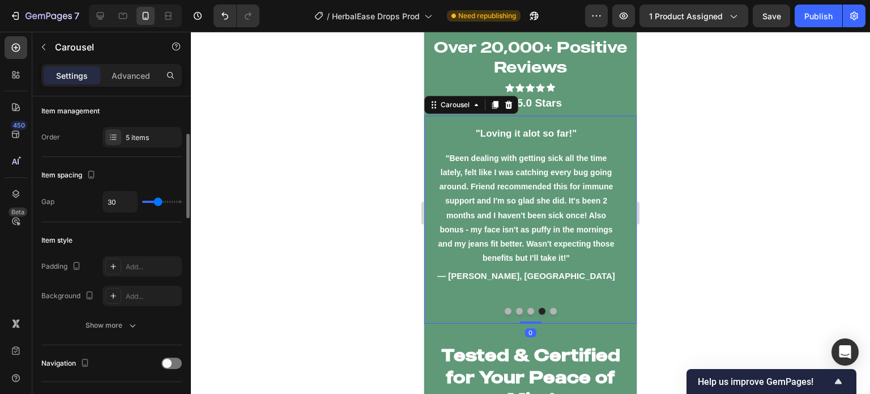
scroll to position [0, 0]
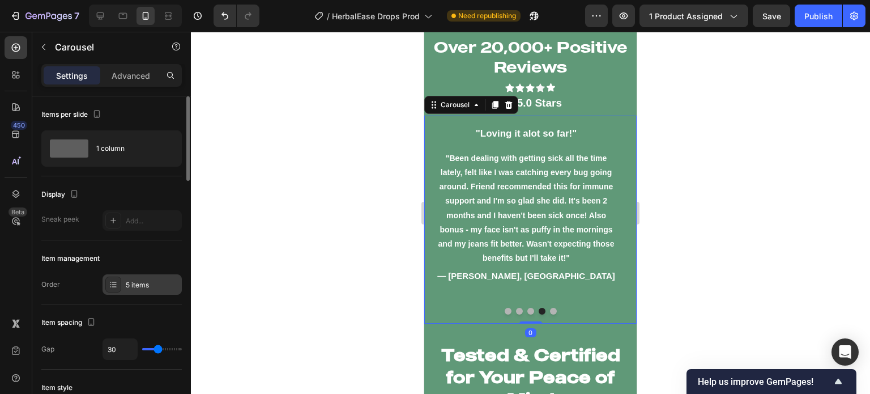
click at [125, 294] on div "5 items" at bounding box center [142, 284] width 79 height 20
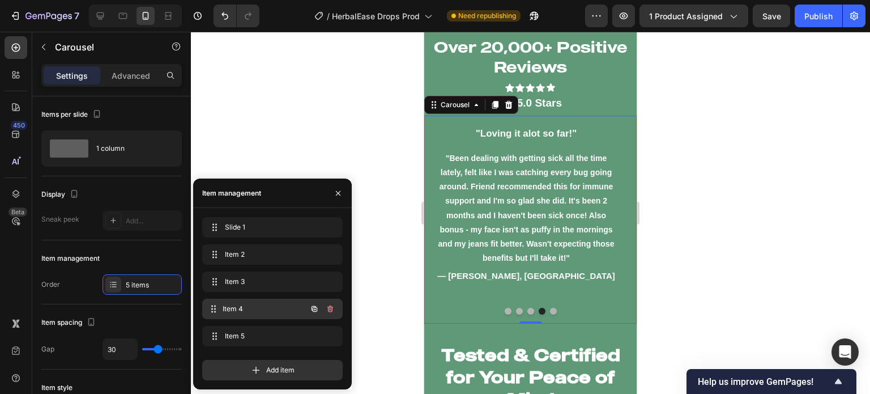
click at [244, 304] on span "Item 4" at bounding box center [265, 309] width 84 height 10
click at [244, 305] on span "Item 4" at bounding box center [257, 309] width 64 height 10
click at [264, 286] on span "Item 3" at bounding box center [265, 282] width 84 height 10
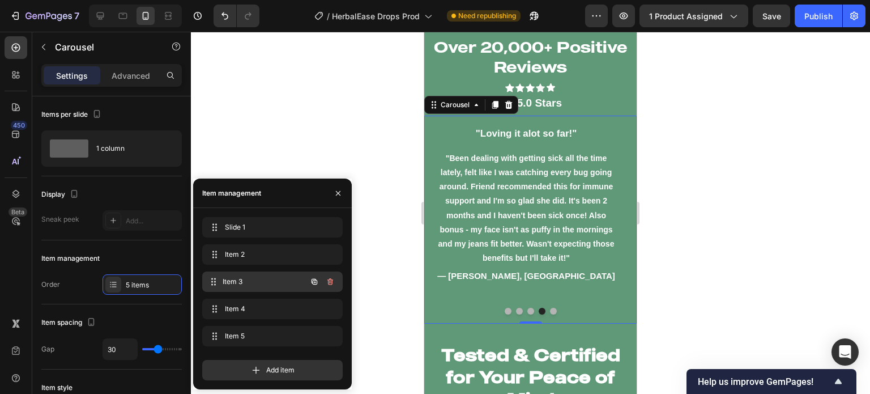
click at [261, 287] on div "Item 3 Item 3" at bounding box center [257, 282] width 100 height 16
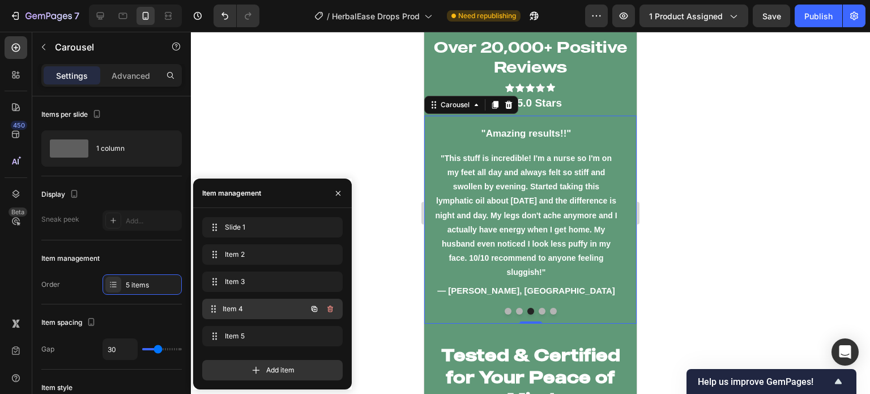
click at [258, 308] on span "Item 4" at bounding box center [265, 309] width 84 height 10
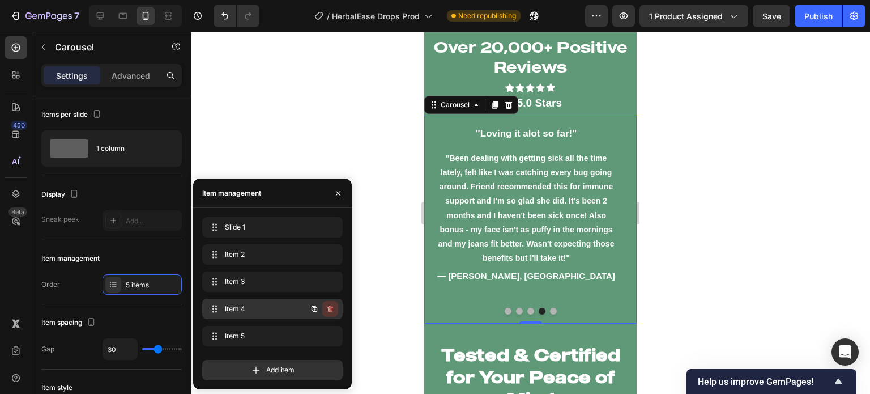
click at [329, 305] on icon "button" at bounding box center [331, 308] width 6 height 7
click at [329, 305] on div "Delete" at bounding box center [322, 309] width 21 height 10
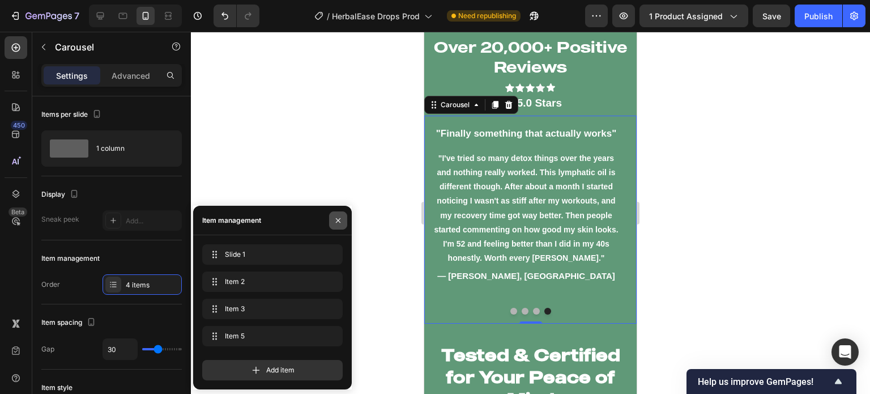
click at [339, 220] on icon "button" at bounding box center [338, 220] width 5 height 5
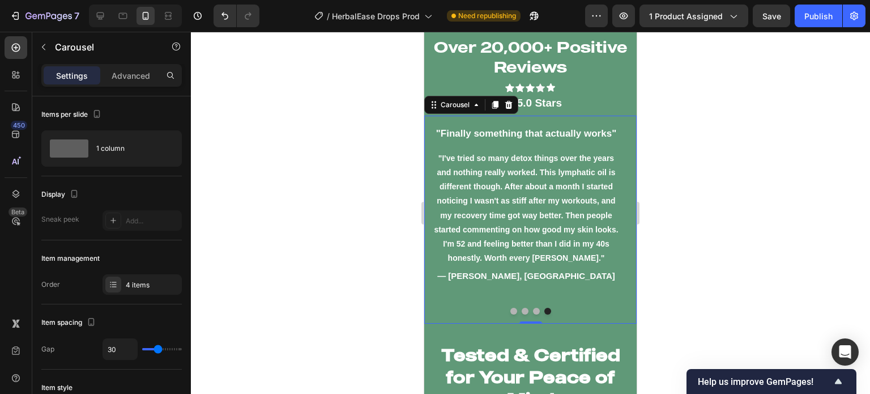
click at [306, 226] on div at bounding box center [530, 213] width 679 height 362
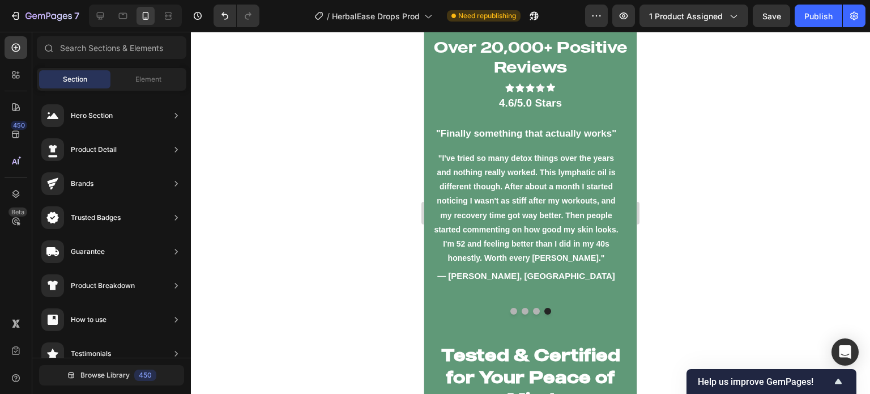
click at [404, 267] on div at bounding box center [530, 213] width 679 height 362
click at [511, 310] on button "Dot" at bounding box center [514, 311] width 7 height 7
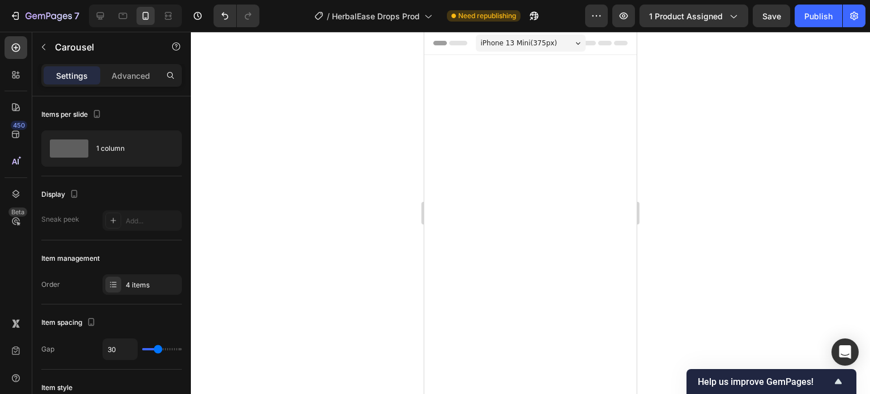
scroll to position [6843, 0]
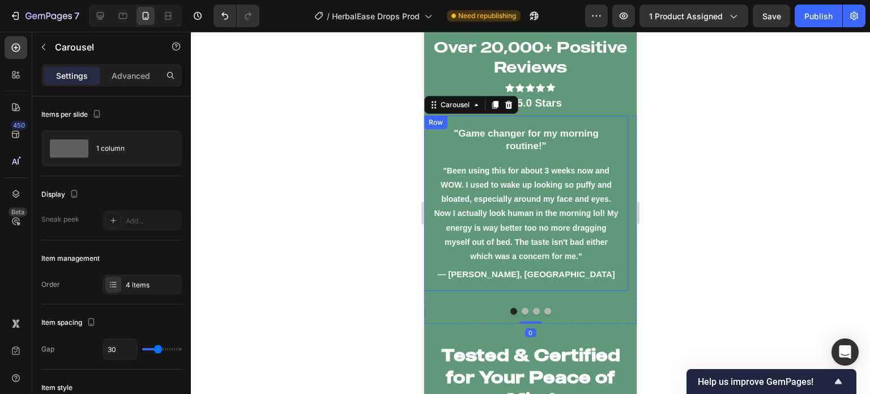
click at [390, 208] on div at bounding box center [530, 213] width 679 height 362
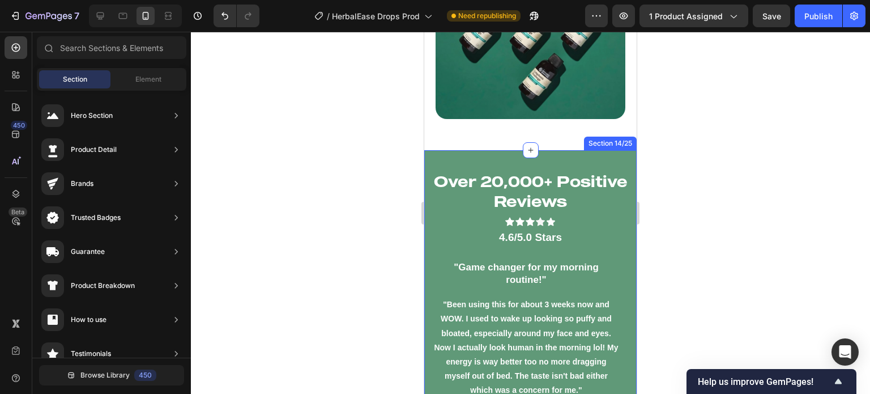
scroll to position [6717, 0]
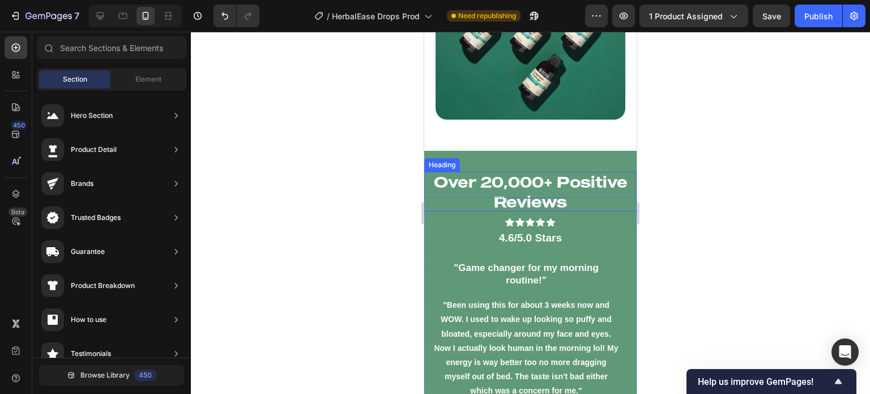
click at [595, 183] on h2 "Over 20,000+ Positive Reviews" at bounding box center [530, 192] width 213 height 40
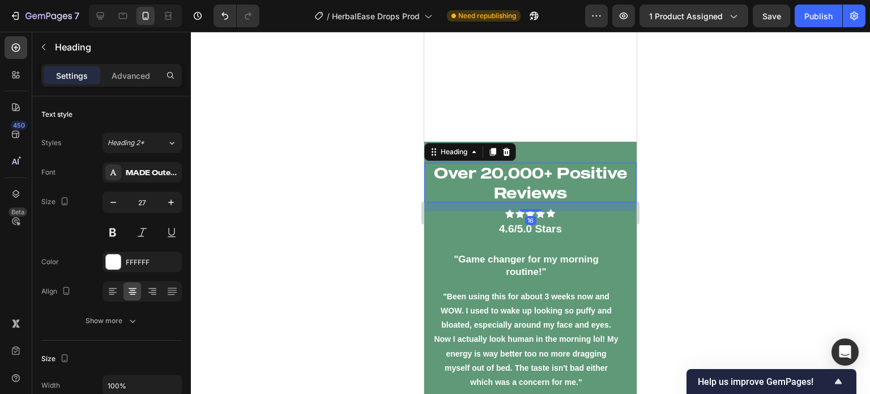
scroll to position [6894, 0]
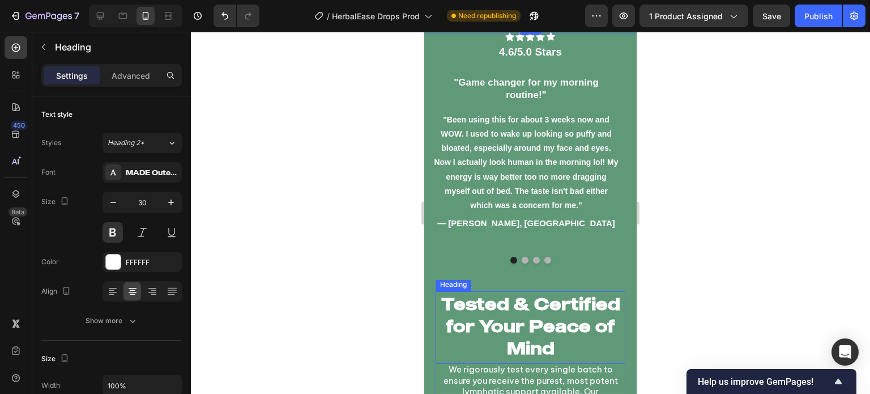
click at [604, 317] on h2 "Tested & Certified for Your Peace of Mind" at bounding box center [531, 325] width 190 height 69
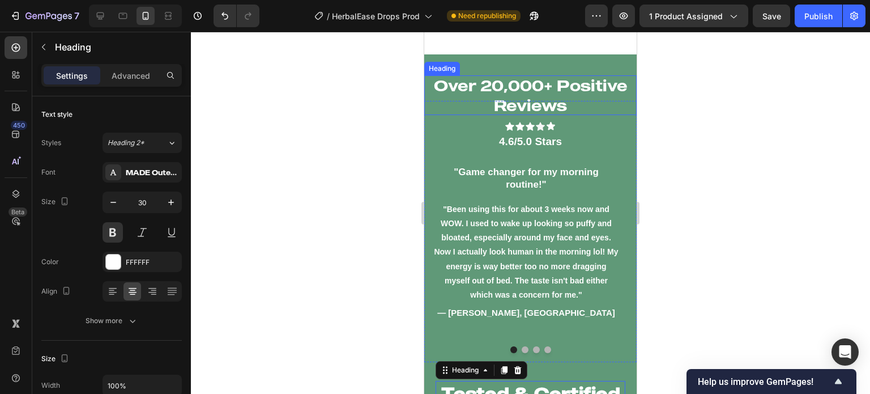
scroll to position [6799, 0]
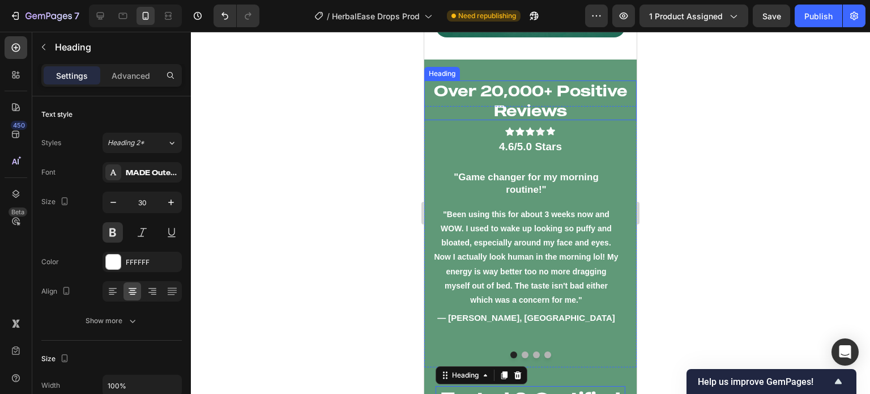
click at [547, 88] on h2 "Over 20,000+ Positive Reviews" at bounding box center [530, 100] width 213 height 40
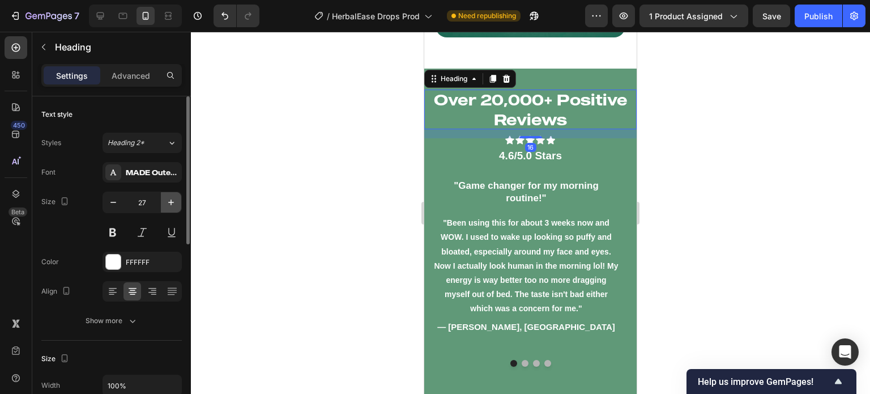
click at [172, 197] on icon "button" at bounding box center [170, 202] width 11 height 11
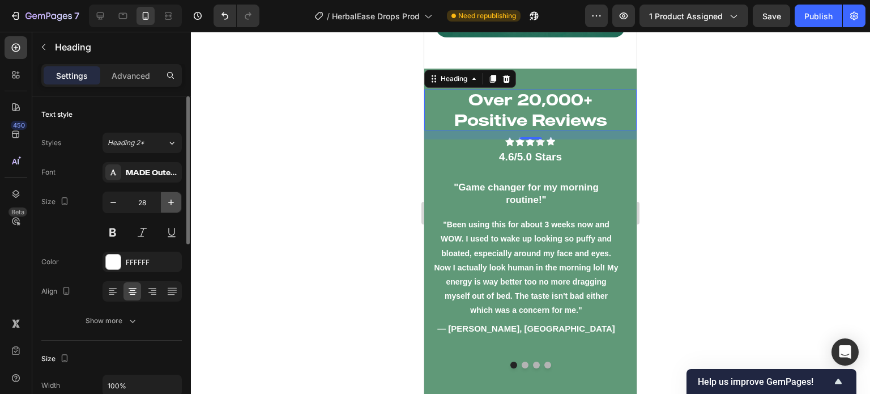
click at [172, 197] on icon "button" at bounding box center [170, 202] width 11 height 11
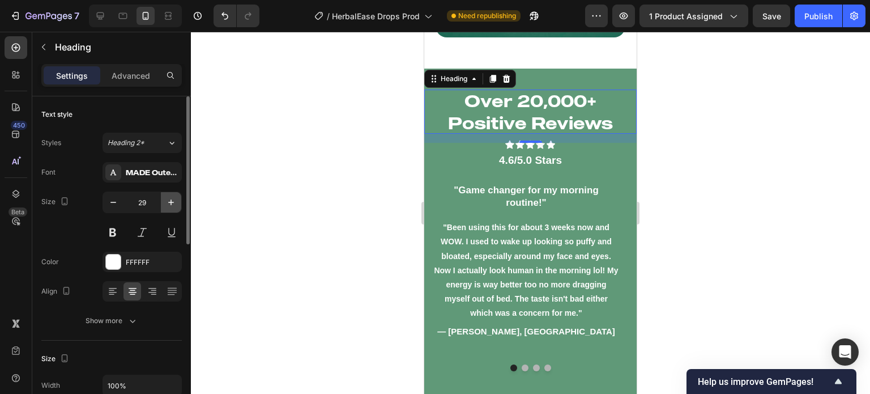
type input "30"
click at [105, 230] on button at bounding box center [113, 232] width 20 height 20
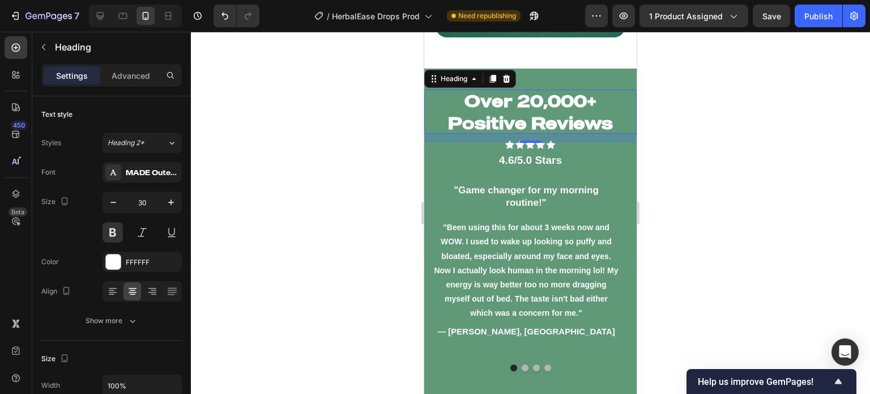
click at [346, 245] on div at bounding box center [530, 213] width 679 height 362
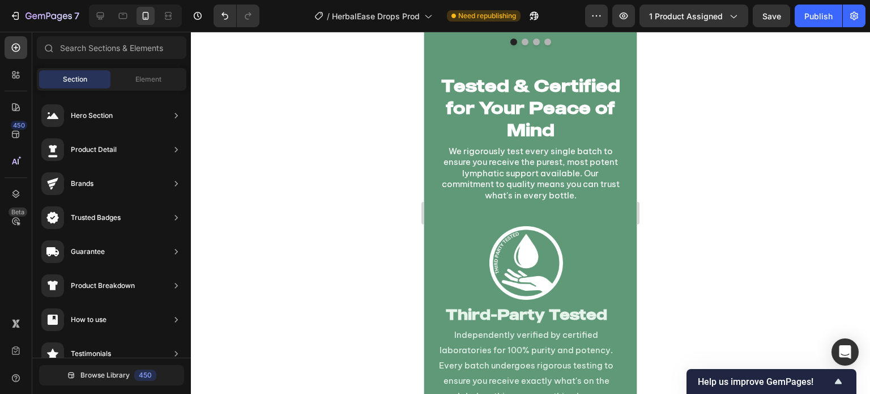
scroll to position [7116, 0]
click at [577, 185] on p "We rigorously test every single batch to ensure you receive the purest, most po…" at bounding box center [531, 174] width 190 height 56
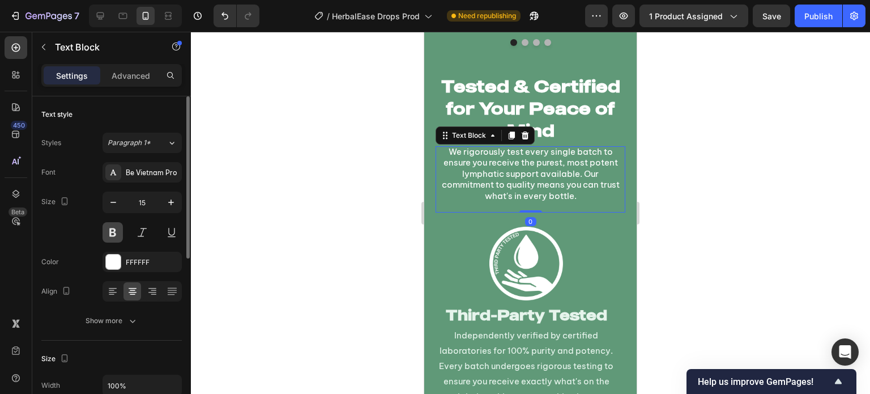
click at [105, 231] on button at bounding box center [113, 232] width 20 height 20
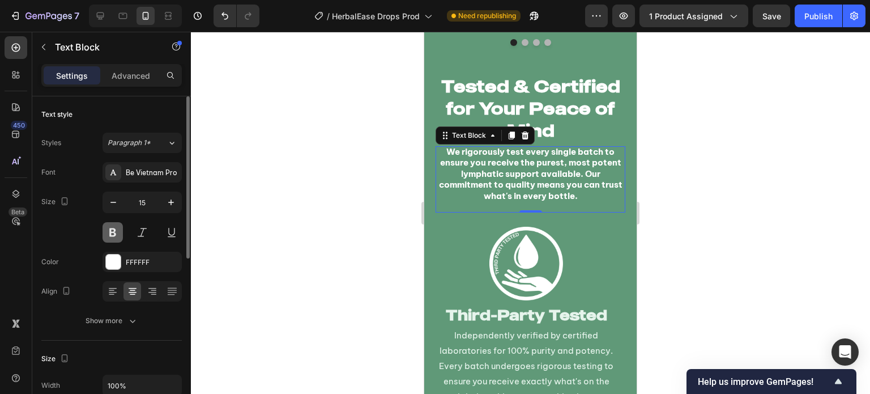
click at [106, 231] on button at bounding box center [113, 232] width 20 height 20
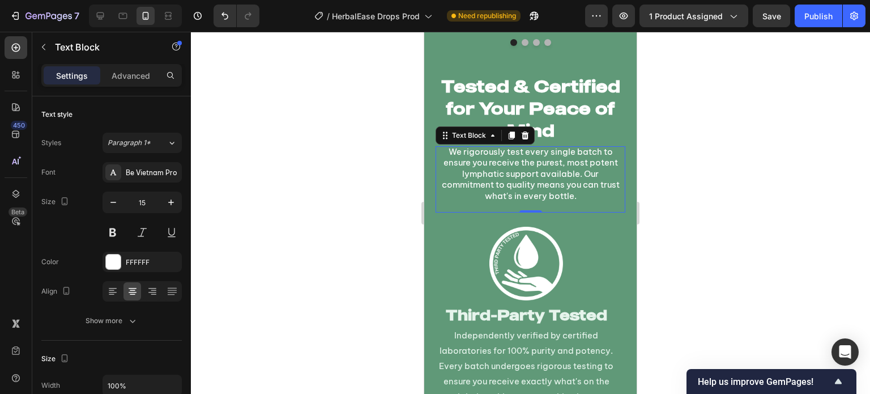
click at [338, 203] on div at bounding box center [530, 213] width 679 height 362
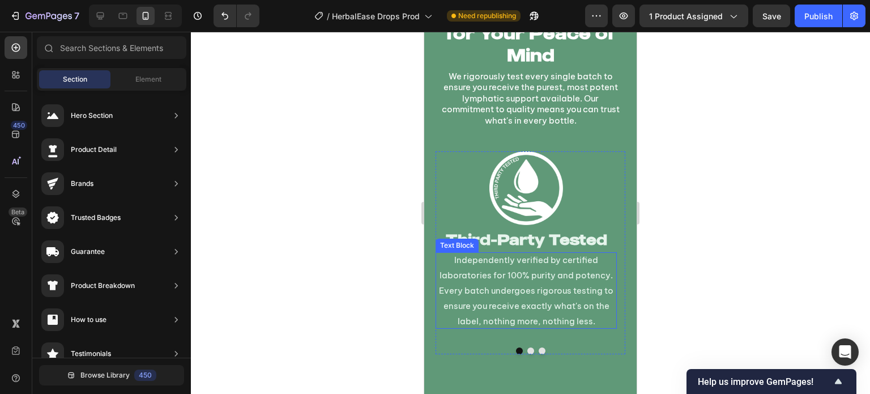
scroll to position [7193, 0]
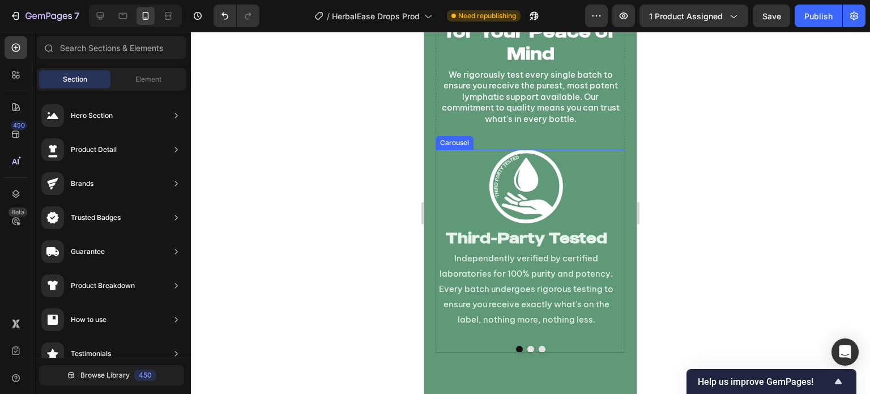
click at [529, 347] on button "Dot" at bounding box center [531, 349] width 7 height 7
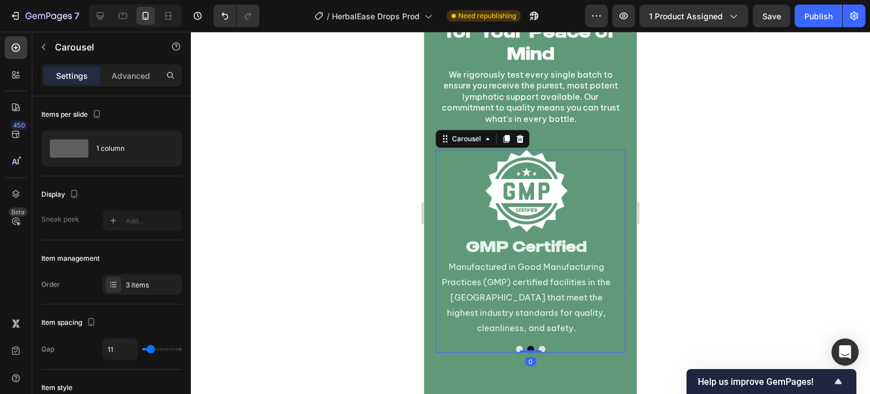
click at [539, 349] on button "Dot" at bounding box center [542, 349] width 7 height 7
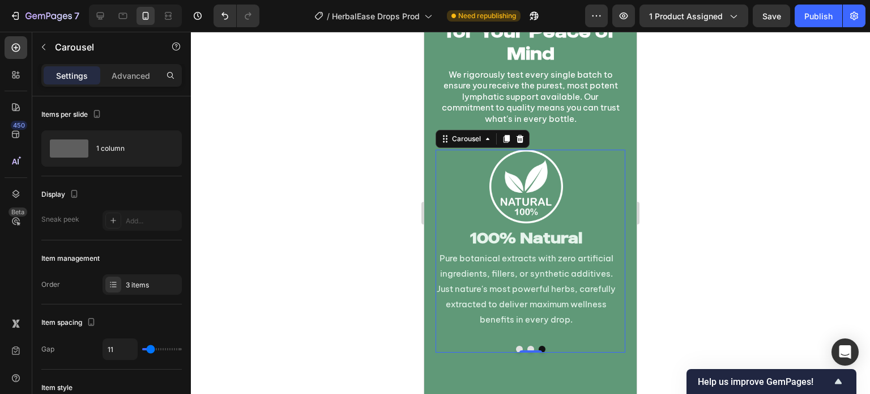
click at [528, 346] on button "Dot" at bounding box center [531, 349] width 7 height 7
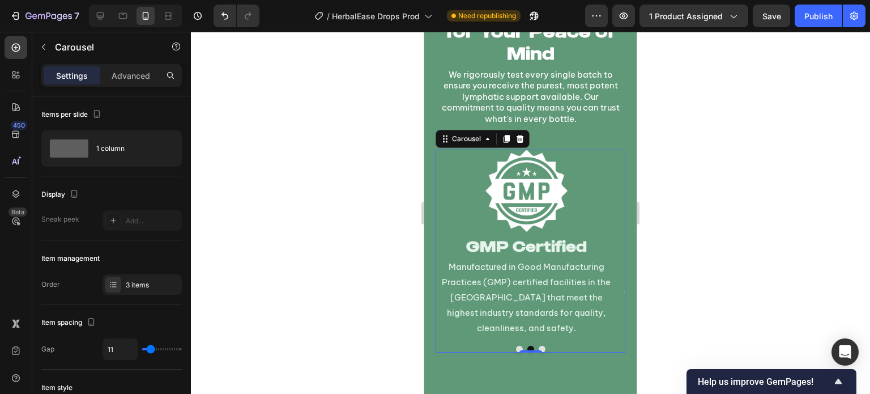
click at [516, 349] on button "Dot" at bounding box center [519, 349] width 7 height 7
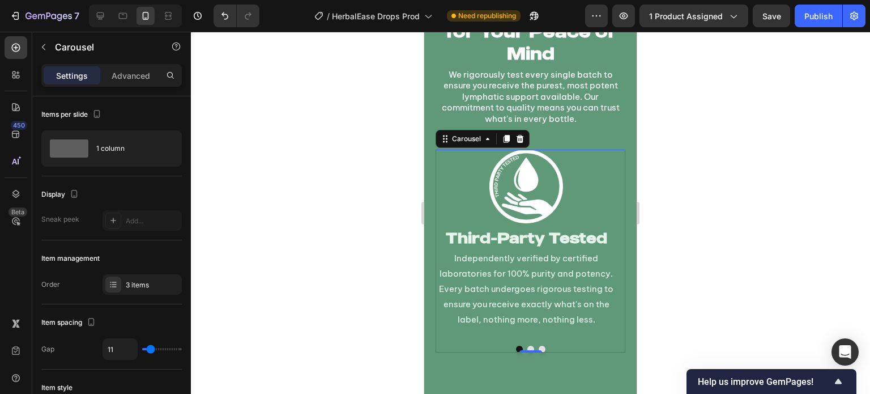
click at [404, 276] on div at bounding box center [530, 213] width 679 height 362
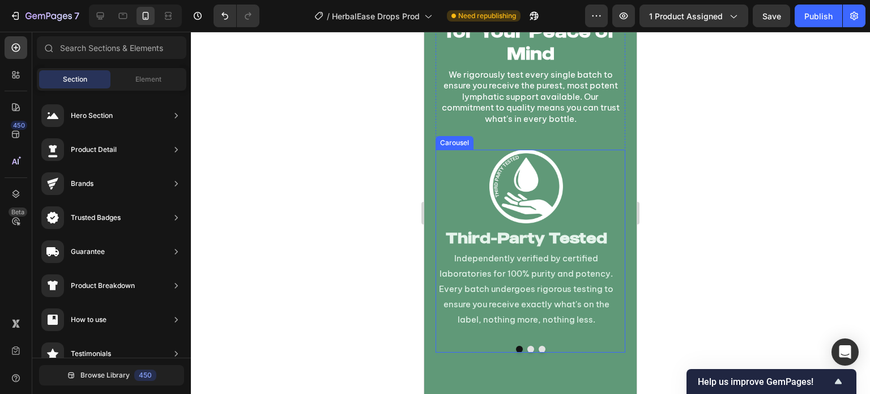
click at [528, 350] on button "Dot" at bounding box center [531, 349] width 7 height 7
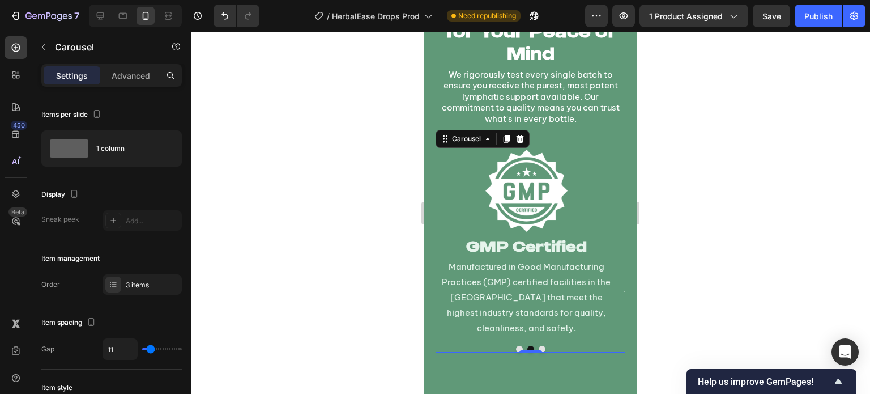
click at [539, 350] on button "Dot" at bounding box center [542, 349] width 7 height 7
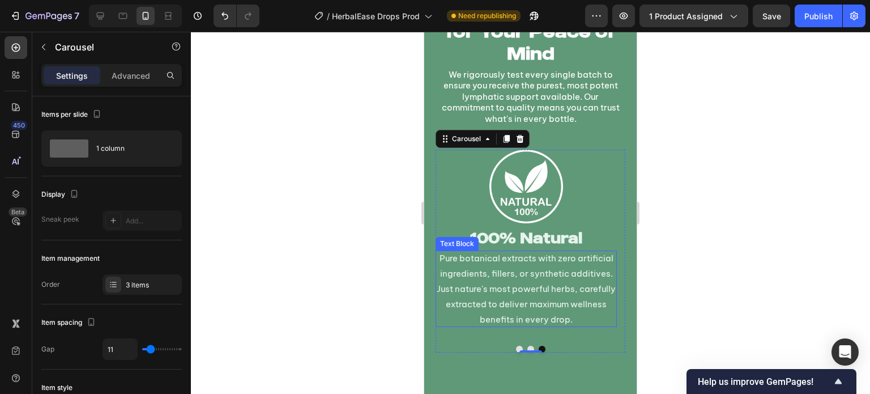
click at [508, 271] on p "Pure botanical extracts with zero artificial ingredients, fillers, or synthetic…" at bounding box center [526, 288] width 181 height 77
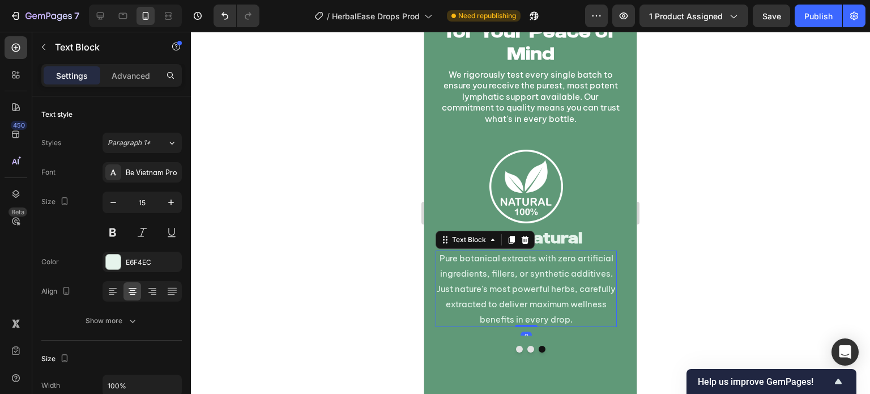
click at [508, 271] on p "Pure botanical extracts with zero artificial ingredients, fillers, or synthetic…" at bounding box center [526, 288] width 181 height 77
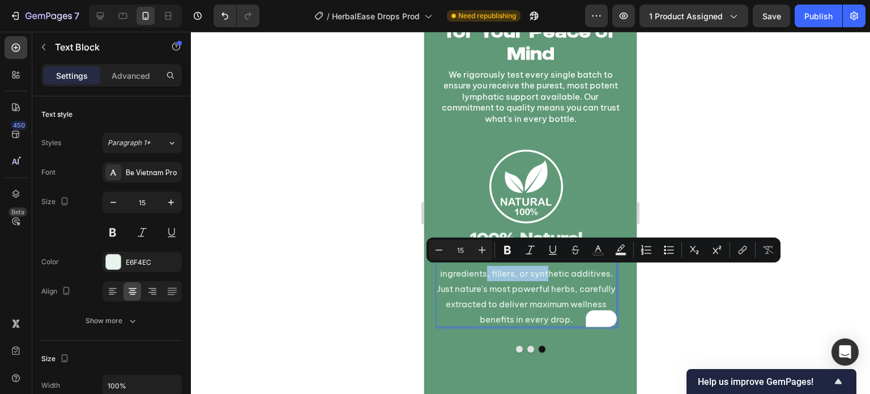
drag, startPoint x: 486, startPoint y: 276, endPoint x: 546, endPoint y: 273, distance: 60.1
click at [546, 273] on p "Pure botanical extracts with zero artificial ingredients, fillers, or synthetic…" at bounding box center [526, 288] width 181 height 77
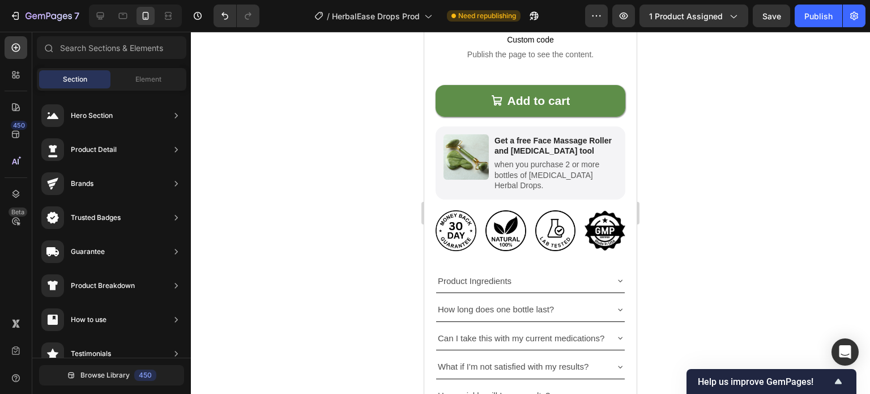
scroll to position [651, 0]
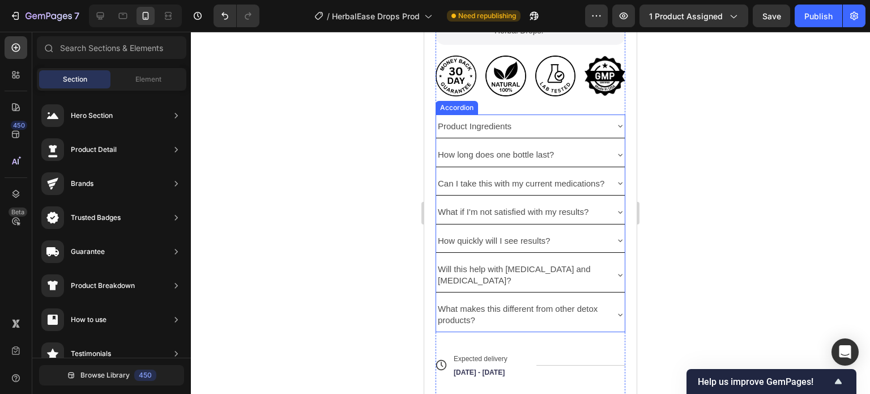
click at [600, 114] on div "Product Ingredients" at bounding box center [530, 126] width 189 height 24
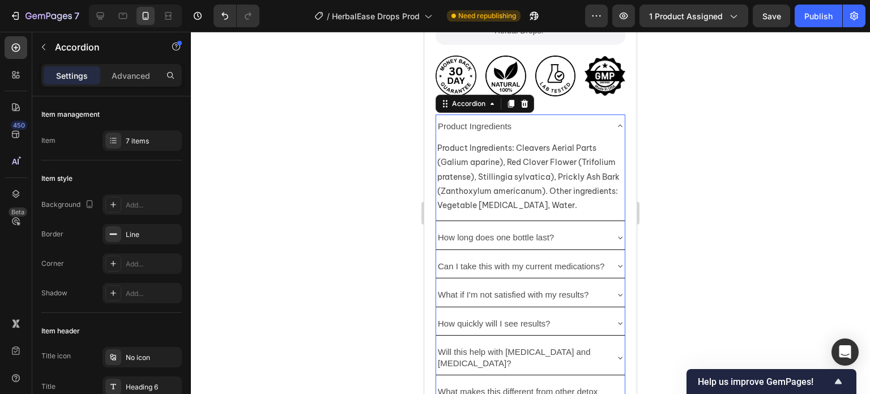
click at [599, 114] on div "Product Ingredients" at bounding box center [530, 126] width 189 height 24
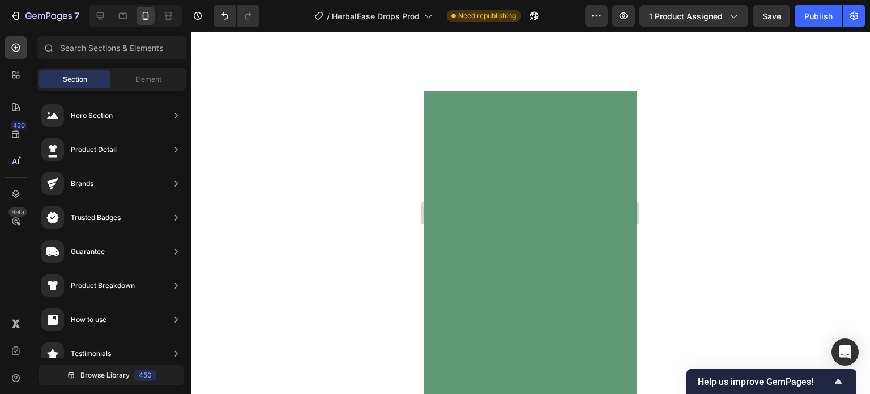
scroll to position [6896, 0]
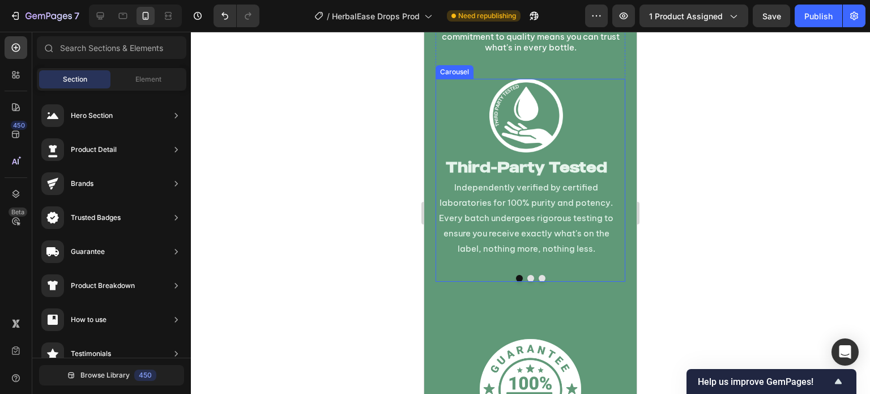
click at [528, 277] on button "Dot" at bounding box center [531, 278] width 7 height 7
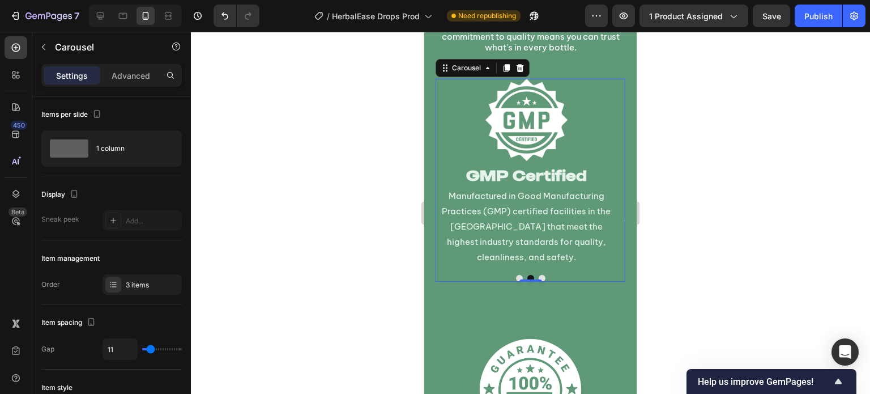
click at [539, 277] on button "Dot" at bounding box center [542, 278] width 7 height 7
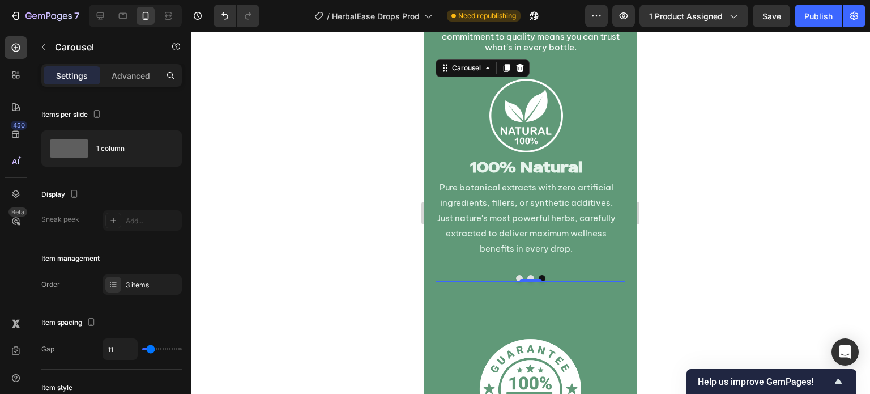
click at [410, 140] on div at bounding box center [530, 213] width 679 height 362
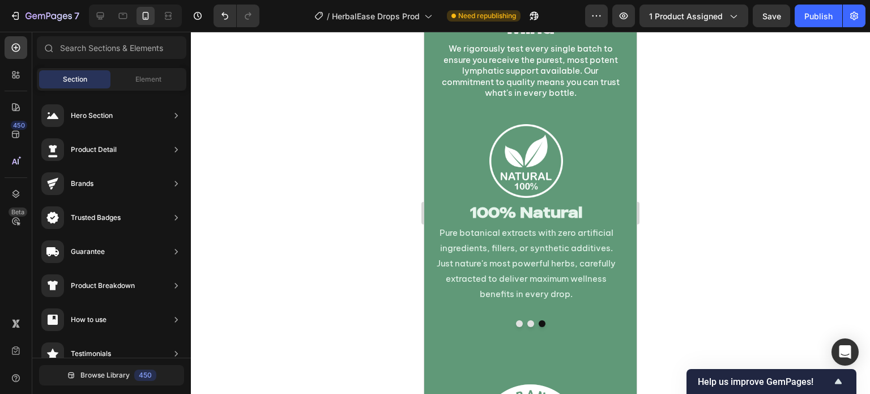
scroll to position [6918, 0]
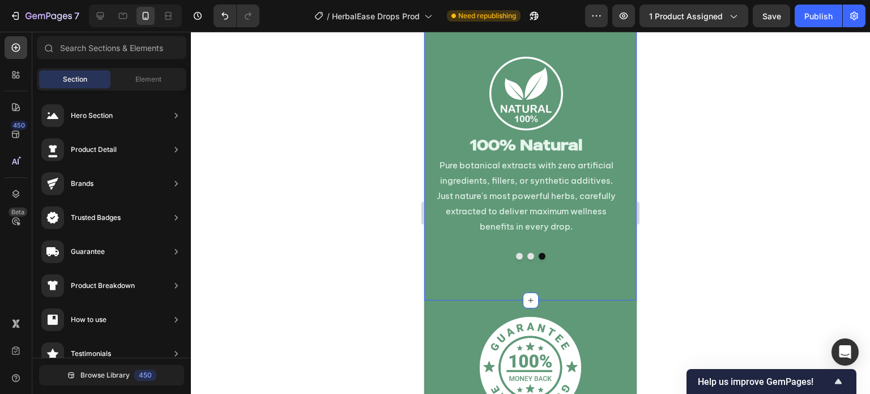
click at [576, 278] on div "Tested & Certified for Your Peace of Mind Heading We rigorously test every sing…" at bounding box center [530, 96] width 213 height 408
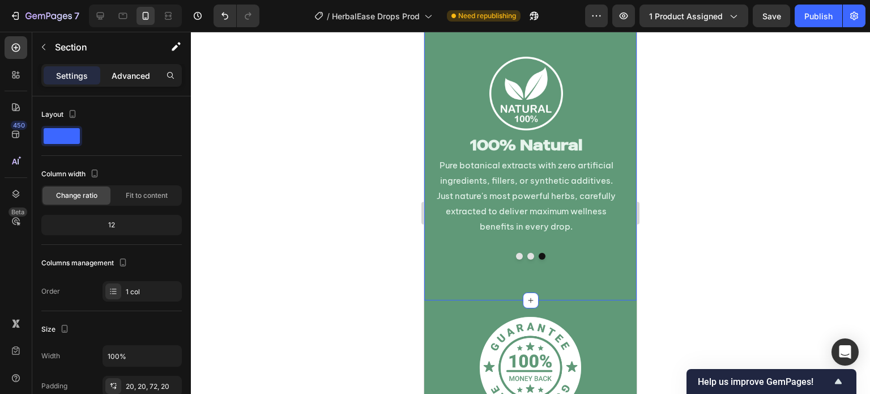
click at [129, 74] on p "Advanced" at bounding box center [131, 76] width 39 height 12
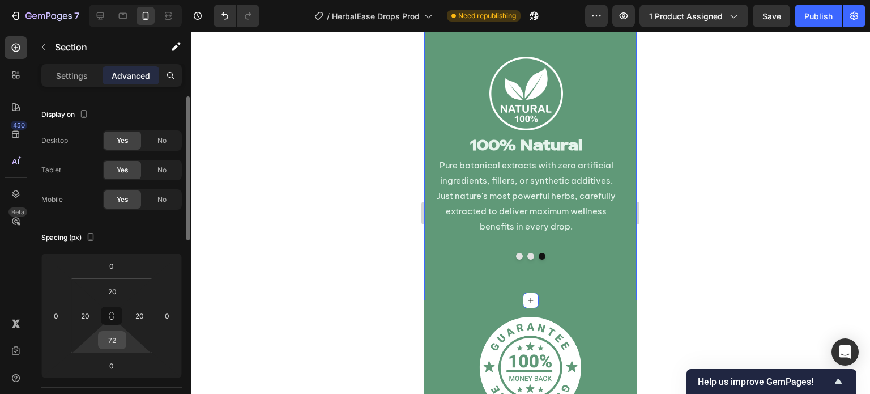
click at [111, 341] on input "72" at bounding box center [112, 340] width 23 height 17
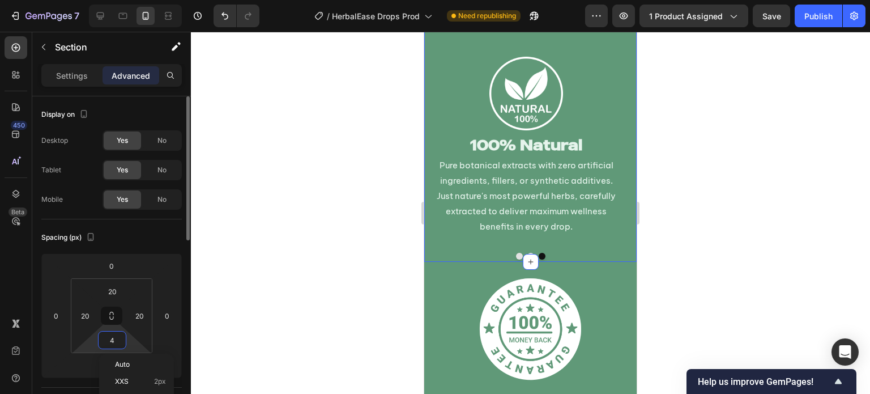
type input "40"
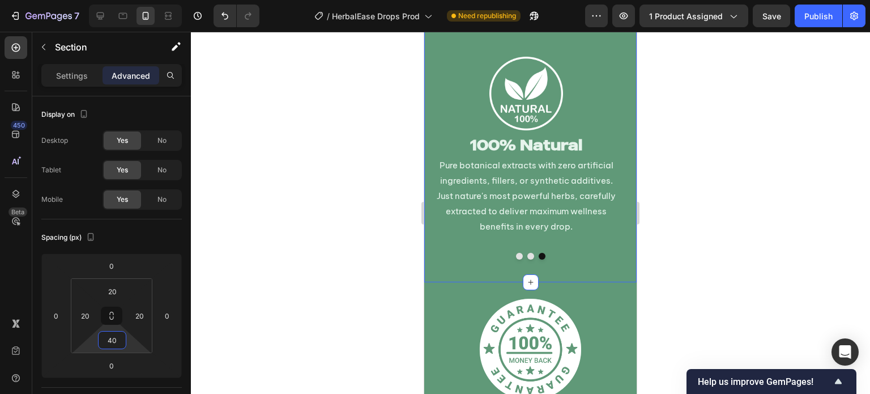
click at [388, 309] on div at bounding box center [530, 213] width 679 height 362
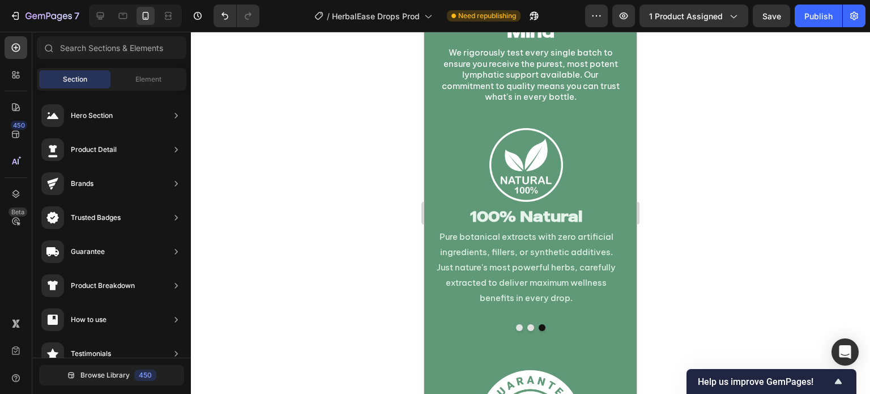
scroll to position [6868, 0]
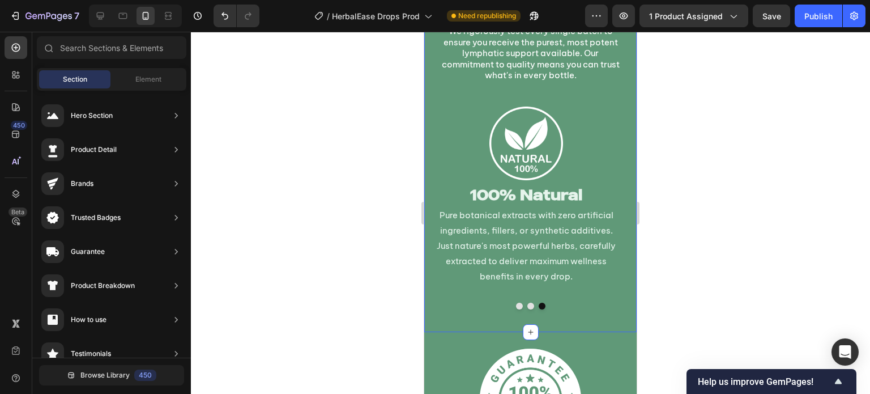
click at [573, 318] on div "Tested & Certified for Your Peace of Mind Heading We rigorously test every sing…" at bounding box center [530, 137] width 213 height 390
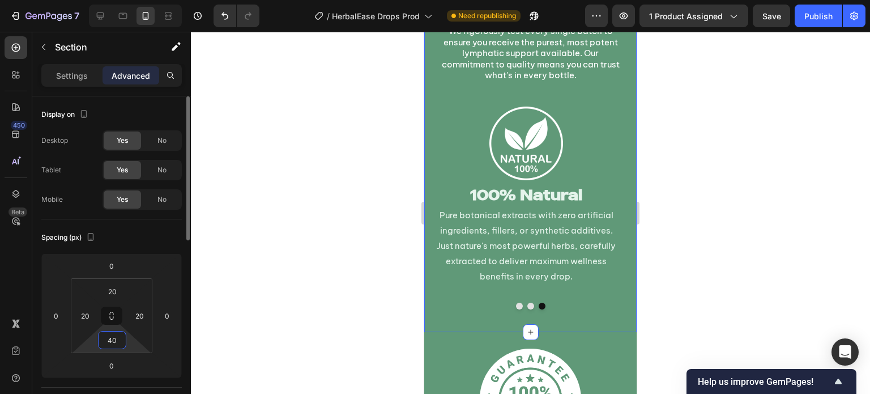
click at [112, 338] on input "40" at bounding box center [112, 340] width 23 height 17
type input "30"
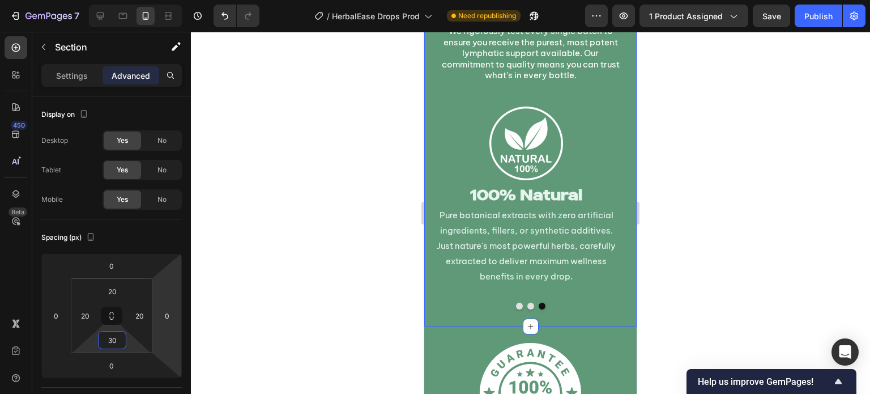
click at [354, 285] on div at bounding box center [530, 213] width 679 height 362
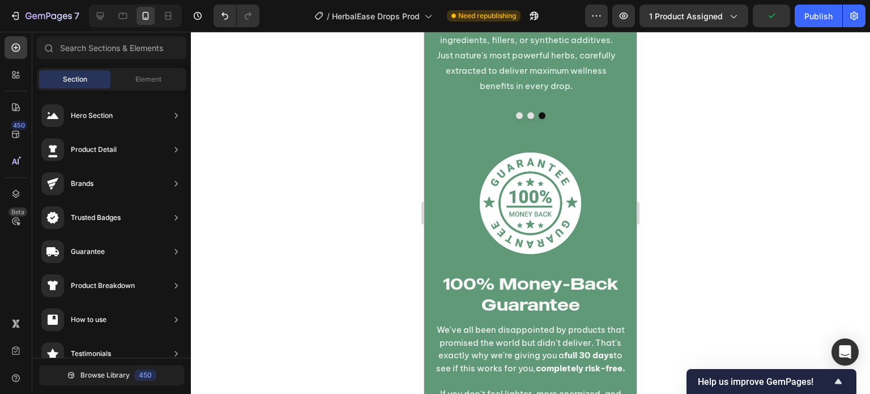
scroll to position [7056, 0]
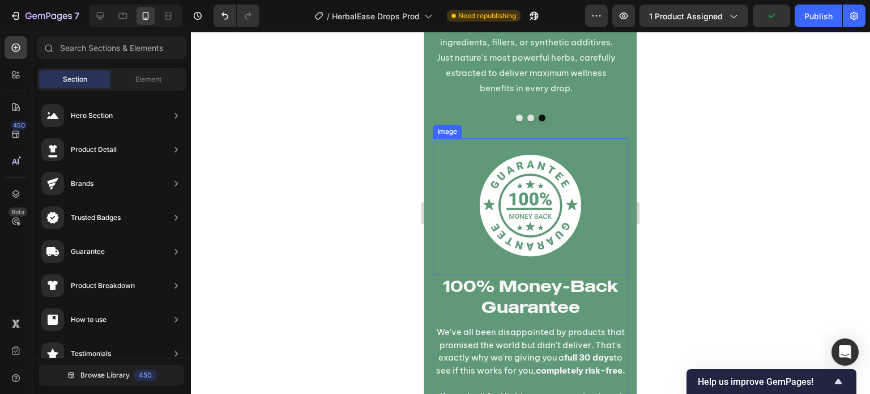
click at [543, 217] on img at bounding box center [530, 206] width 113 height 113
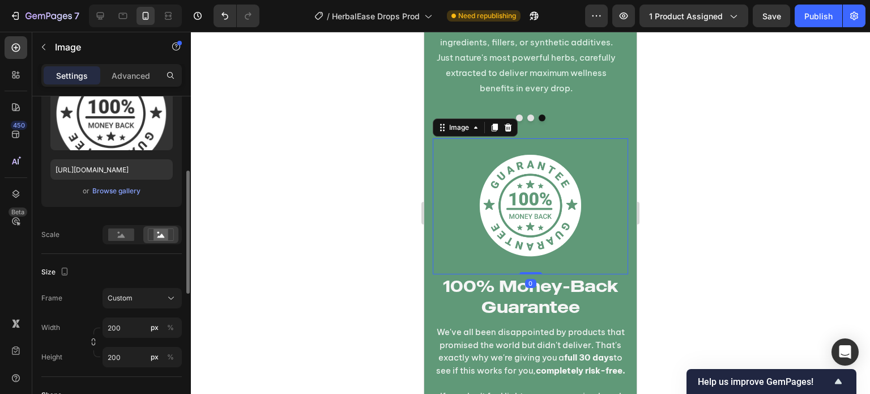
scroll to position [157, 0]
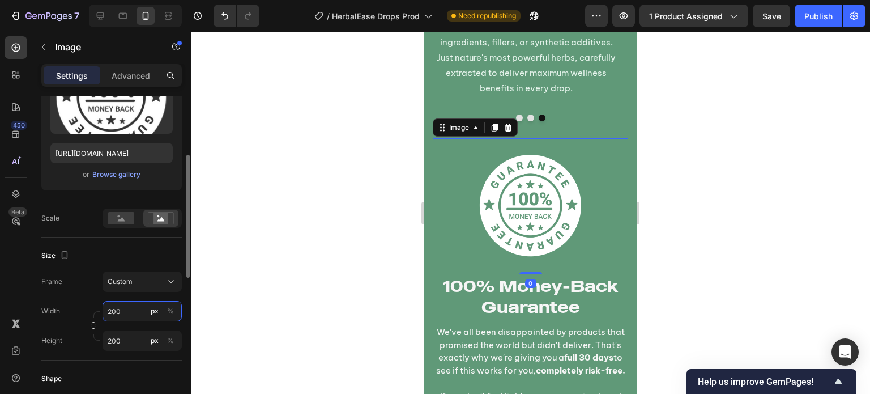
click at [118, 312] on input "200" at bounding box center [142, 311] width 79 height 20
type input "200"
click at [335, 266] on div at bounding box center [530, 213] width 679 height 362
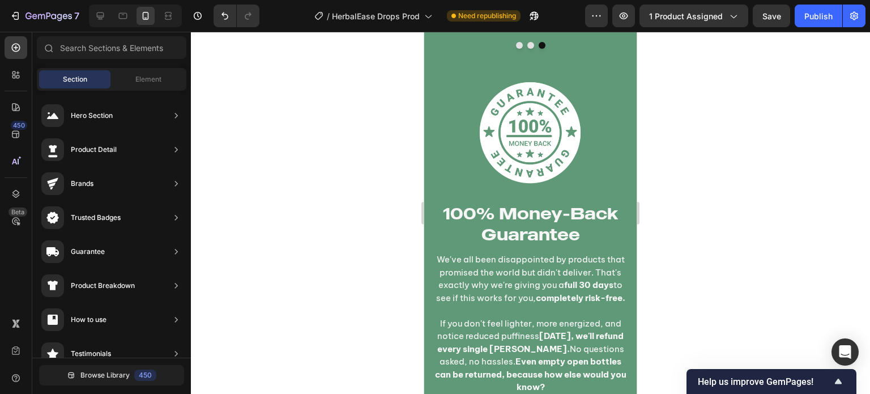
scroll to position [7129, 0]
click at [572, 164] on img at bounding box center [530, 133] width 113 height 113
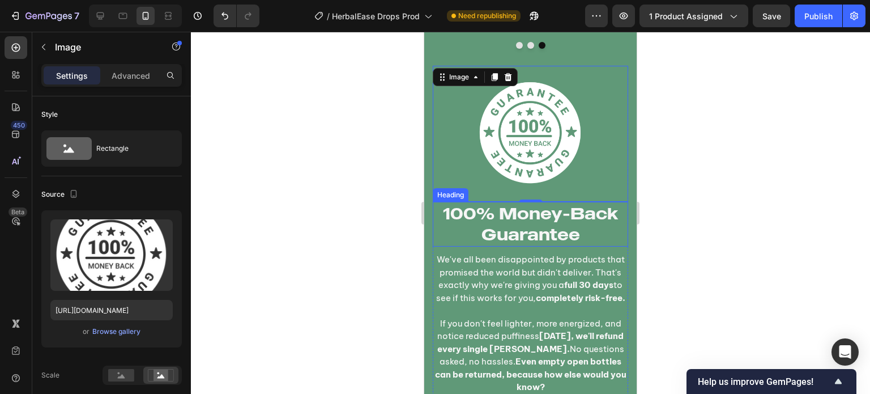
click at [458, 221] on h2 "100% Money-Back Guarantee" at bounding box center [531, 224] width 196 height 45
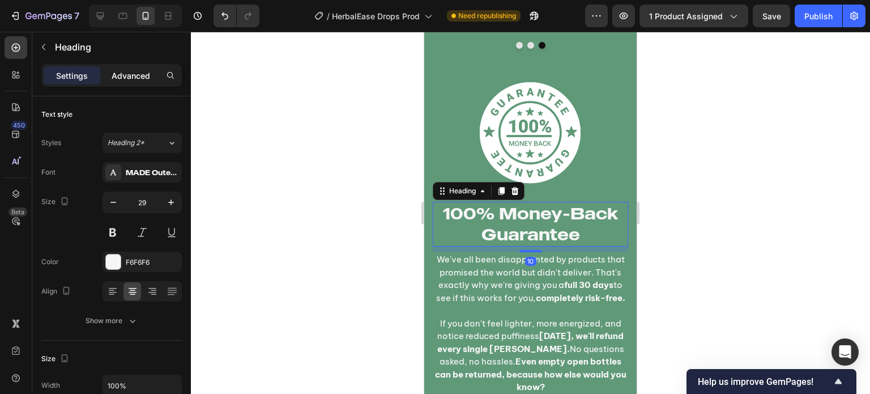
click at [139, 73] on p "Advanced" at bounding box center [131, 76] width 39 height 12
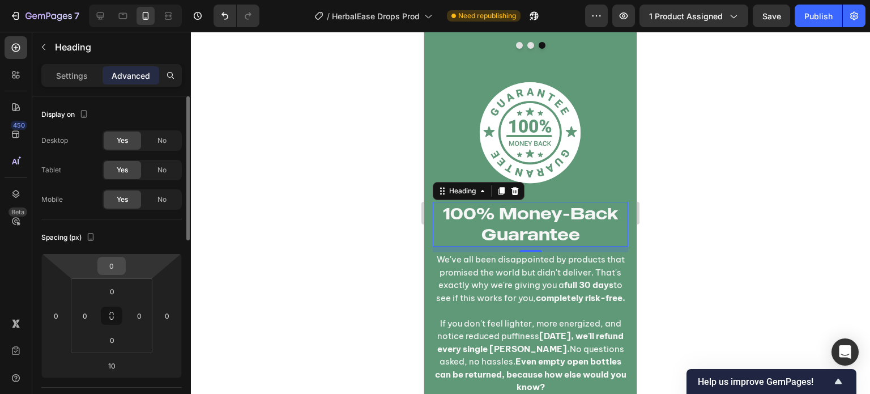
click at [117, 270] on input "0" at bounding box center [111, 265] width 23 height 17
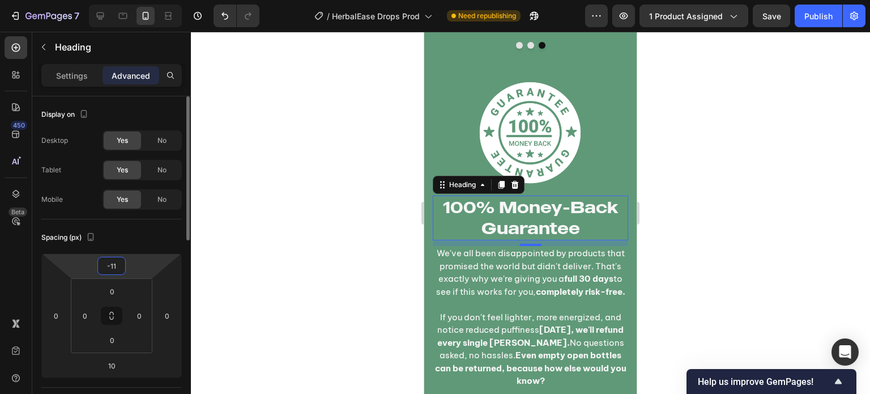
type input "-10"
click at [323, 249] on div at bounding box center [530, 213] width 679 height 362
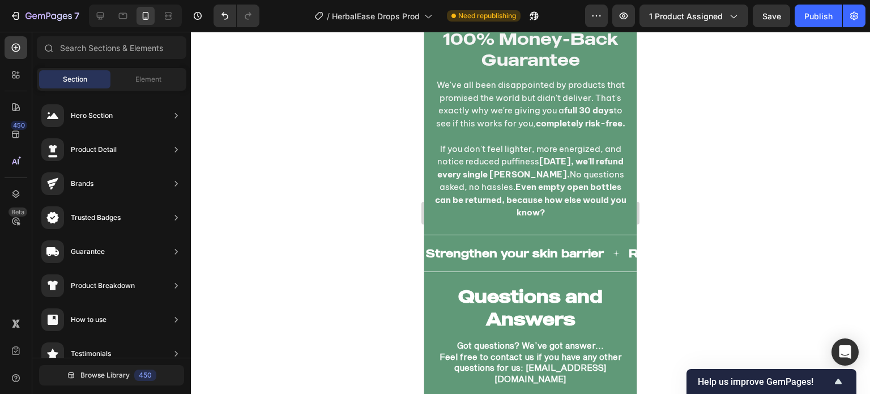
scroll to position [7303, 0]
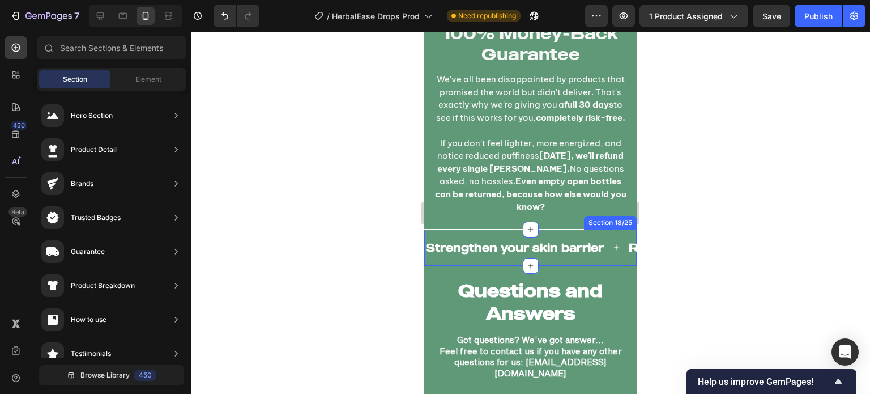
click at [601, 244] on div "Strengthen your skin barrier Text Reduce Redness, Flaking and irritation Text M…" at bounding box center [530, 247] width 213 height 37
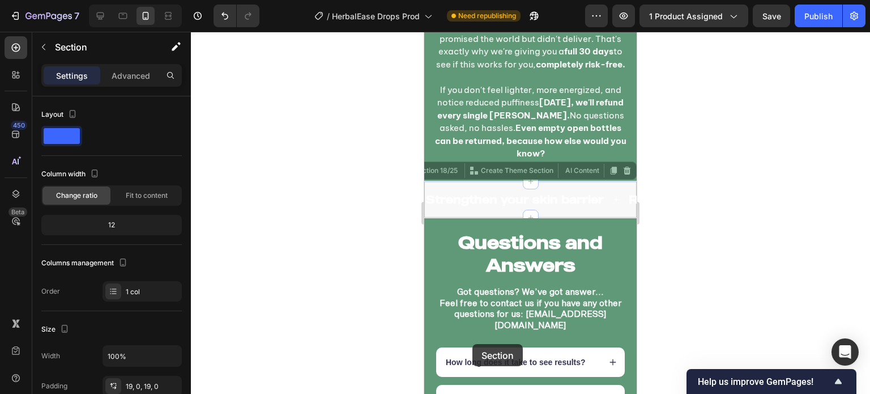
scroll to position [7410, 0]
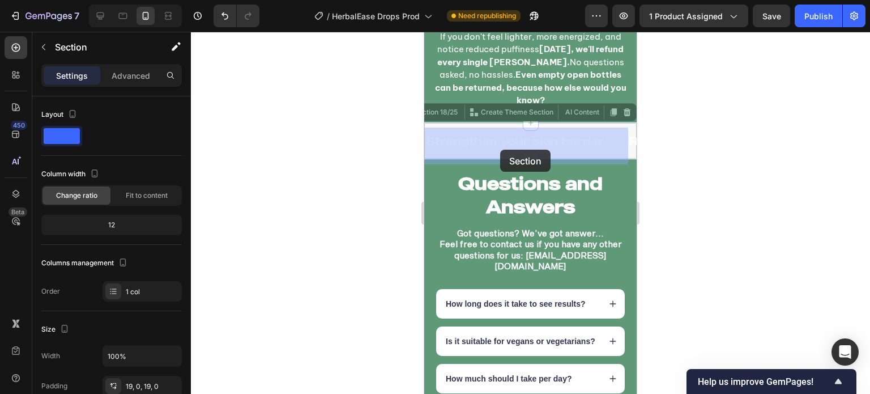
drag, startPoint x: 444, startPoint y: 224, endPoint x: 500, endPoint y: 150, distance: 93.5
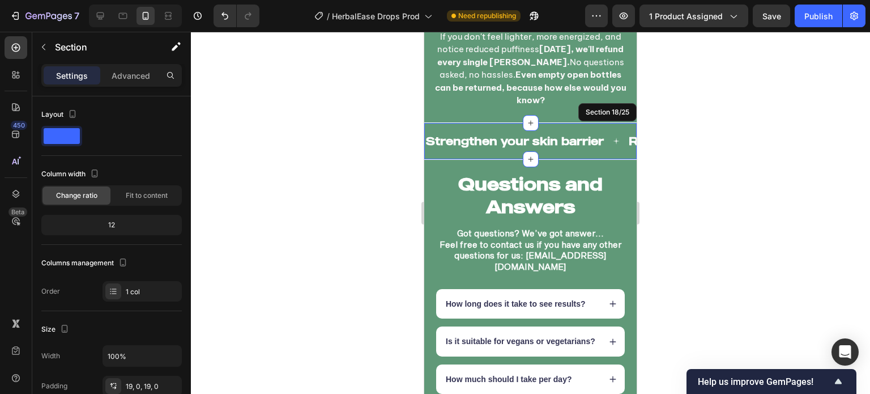
click at [500, 132] on div "Strengthen your skin barrier Text Reduce Redness, Flaking and irritation Text M…" at bounding box center [530, 140] width 213 height 37
click at [356, 171] on div at bounding box center [530, 213] width 679 height 362
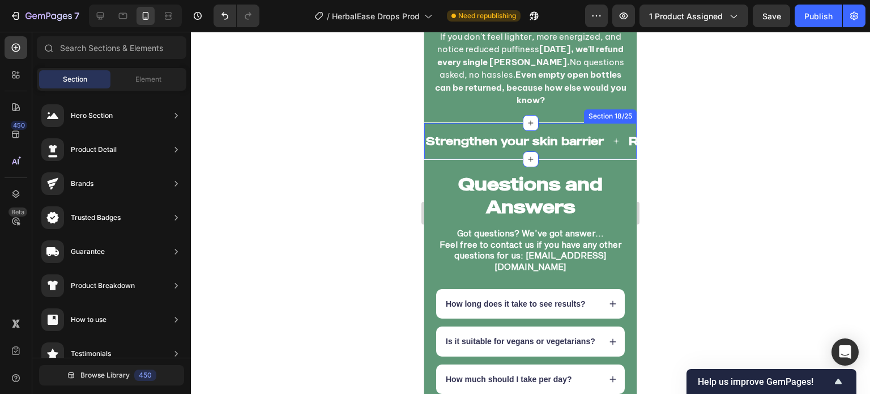
click at [458, 131] on div "Strengthen your skin barrier Text Reduce Redness, Flaking and irritation Text M…" at bounding box center [530, 140] width 213 height 37
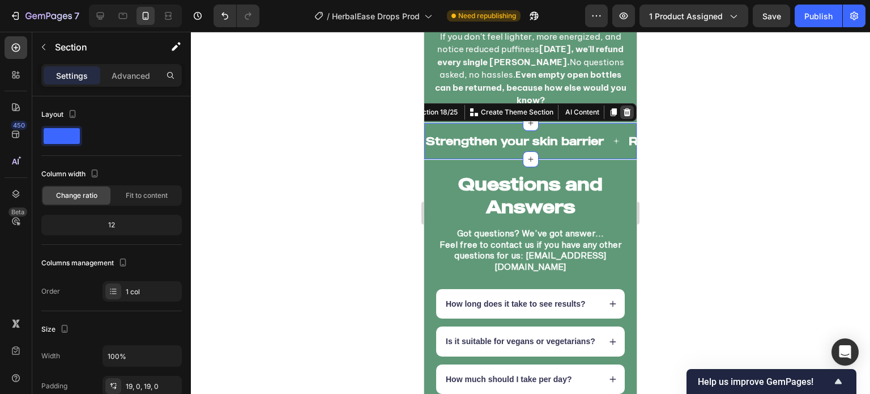
click at [621, 119] on div at bounding box center [628, 112] width 14 height 14
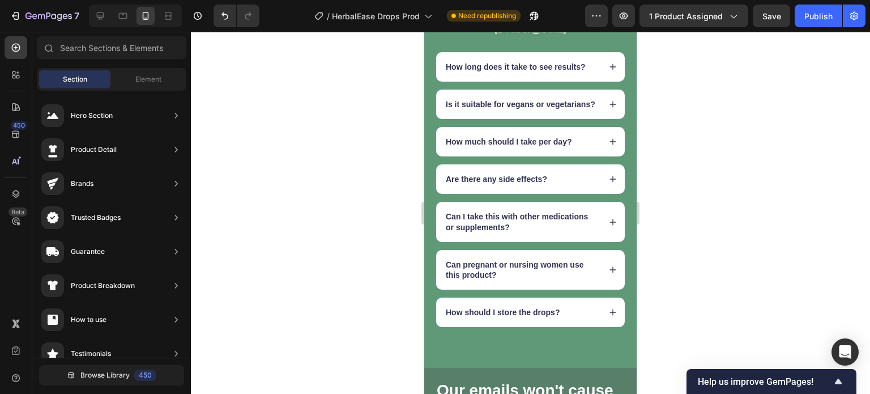
scroll to position [7612, 0]
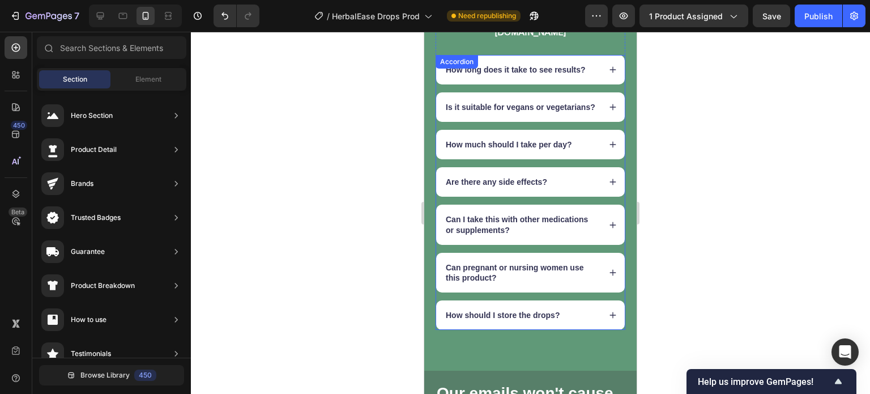
click at [609, 319] on icon at bounding box center [613, 315] width 8 height 8
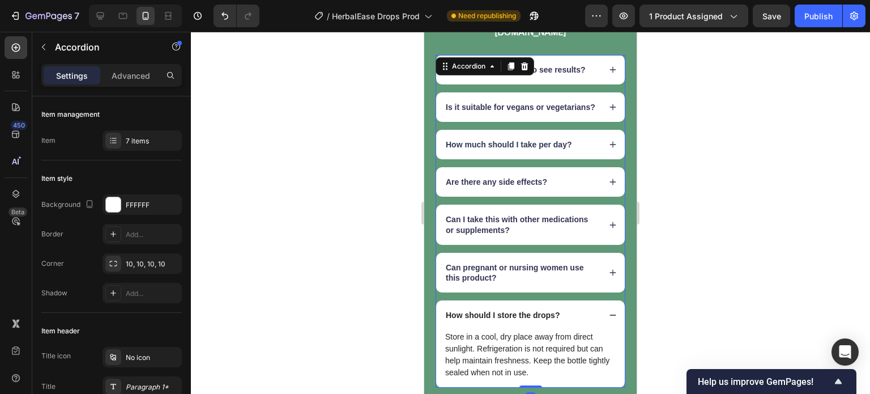
click at [609, 277] on icon at bounding box center [613, 273] width 8 height 8
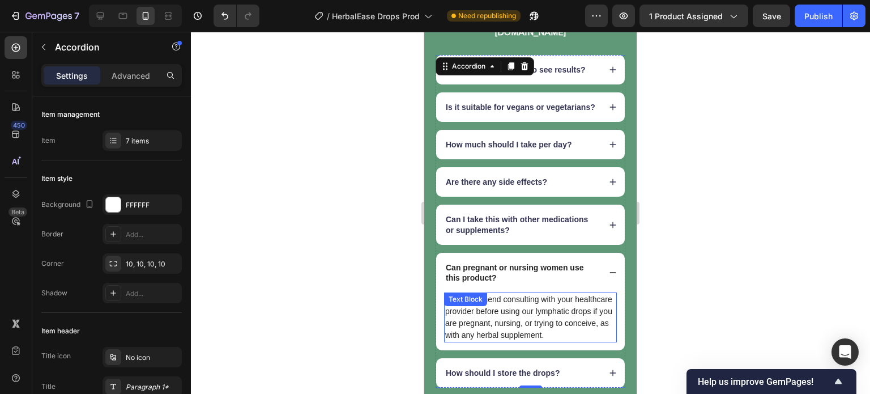
click at [553, 310] on p "We recommend consulting with your healthcare provider before using our lymphati…" at bounding box center [530, 318] width 171 height 48
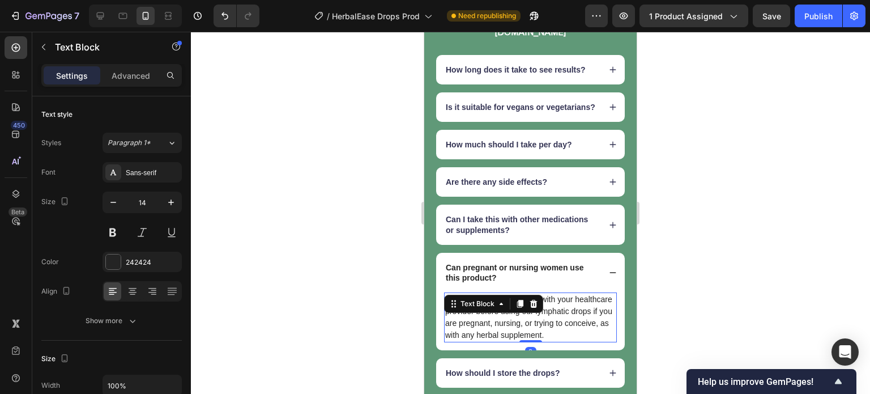
click at [553, 310] on p "We recommend consulting with your healthcare provider before using our lymphati…" at bounding box center [530, 318] width 171 height 48
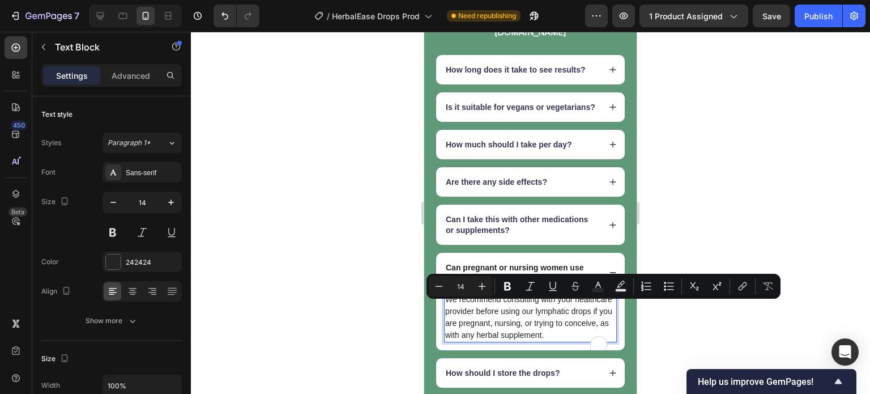
click at [521, 310] on p "We recommend consulting with your healthcare provider before using our lymphati…" at bounding box center [530, 318] width 171 height 48
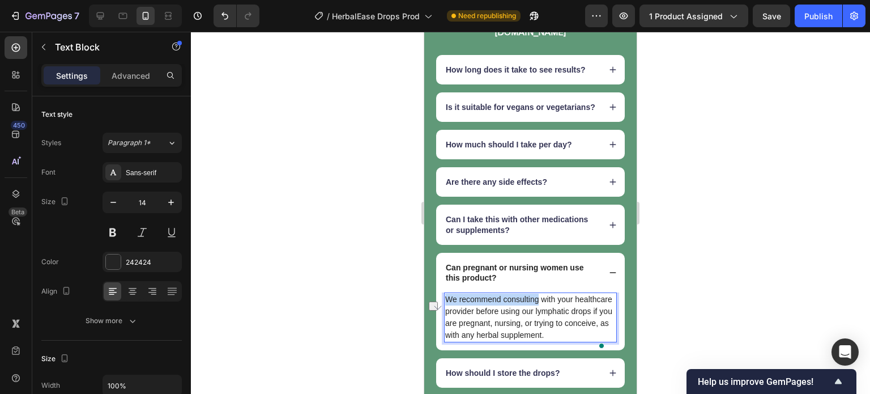
drag, startPoint x: 539, startPoint y: 307, endPoint x: 444, endPoint y: 303, distance: 94.7
click at [444, 303] on div "We recommend consulting with your healthcare provider before using our lymphati…" at bounding box center [530, 317] width 173 height 50
click at [401, 317] on div at bounding box center [530, 213] width 679 height 362
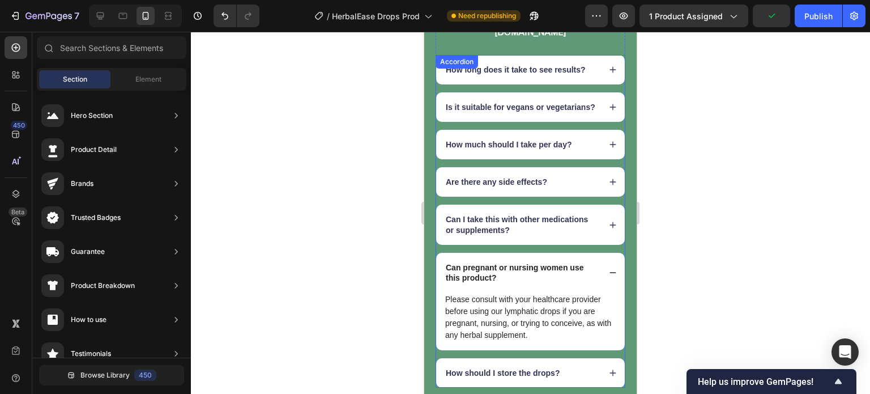
click at [601, 275] on div "Can pregnant or nursing women use this product?" at bounding box center [530, 273] width 189 height 40
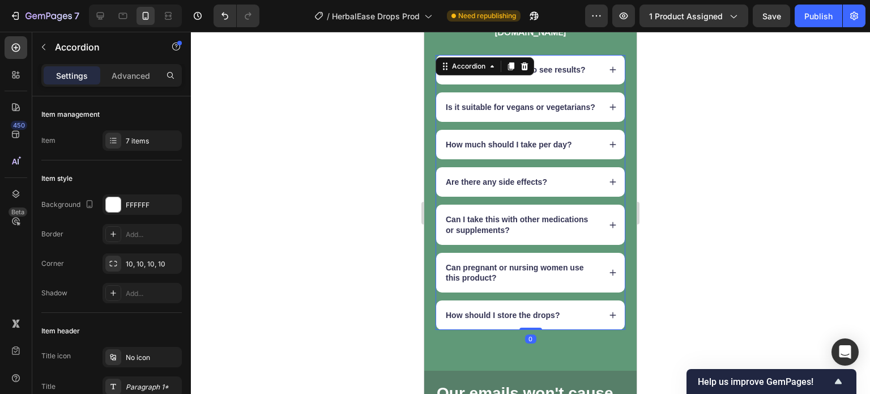
click at [609, 229] on icon at bounding box center [613, 225] width 8 height 8
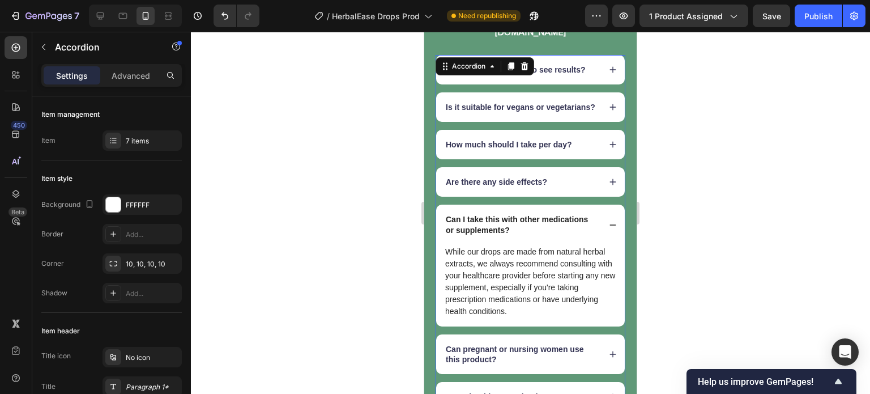
click at [609, 229] on icon at bounding box center [613, 225] width 8 height 8
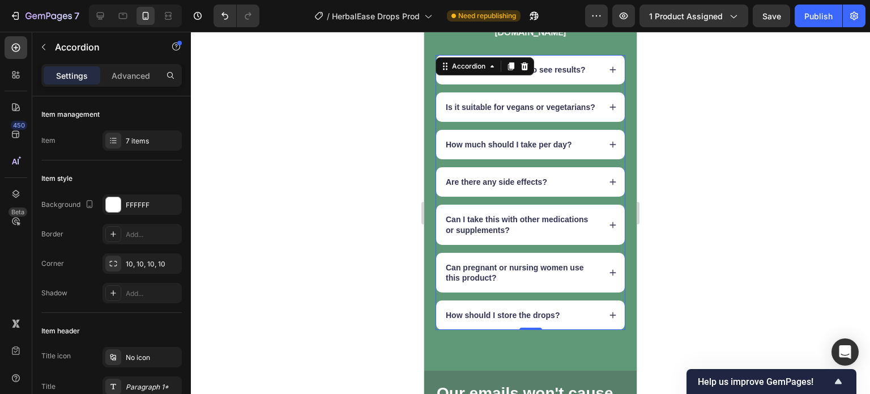
click at [609, 186] on icon at bounding box center [613, 182] width 8 height 8
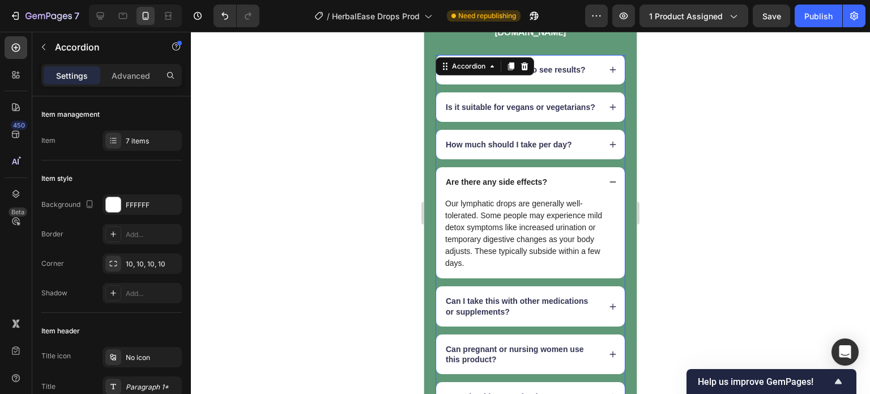
click at [609, 148] on icon at bounding box center [613, 145] width 8 height 8
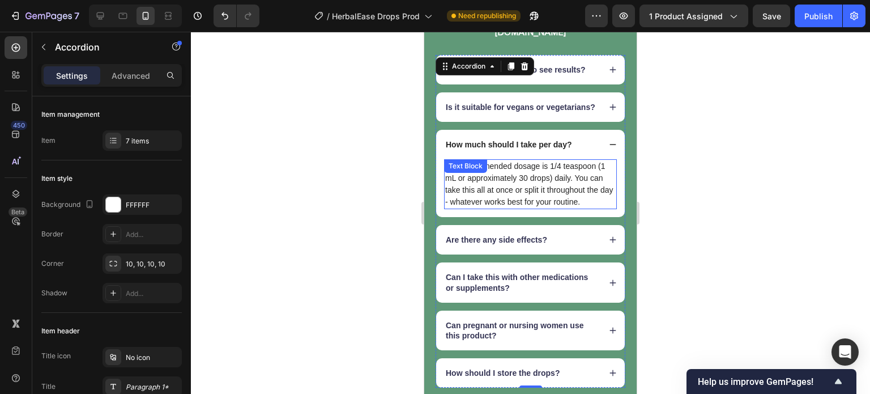
click at [581, 188] on p "The recommended dosage is 1/4 teaspoon (1 mL or approximately 30 drops) daily. …" at bounding box center [530, 184] width 171 height 48
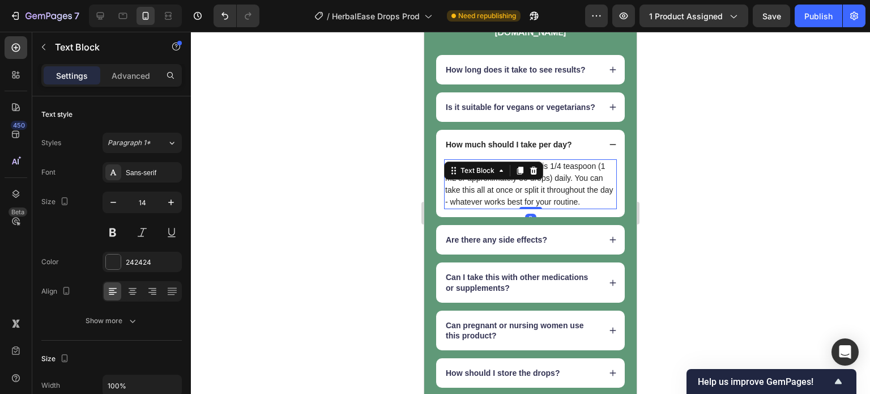
click at [582, 188] on p "The recommended dosage is 1/4 teaspoon (1 mL or approximately 30 drops) daily. …" at bounding box center [530, 184] width 171 height 48
click at [555, 190] on p "The recommended dosage is 1/4 teaspoon (1 mL or approximately 30 drops) daily. …" at bounding box center [530, 184] width 171 height 48
click at [367, 201] on div at bounding box center [530, 213] width 679 height 362
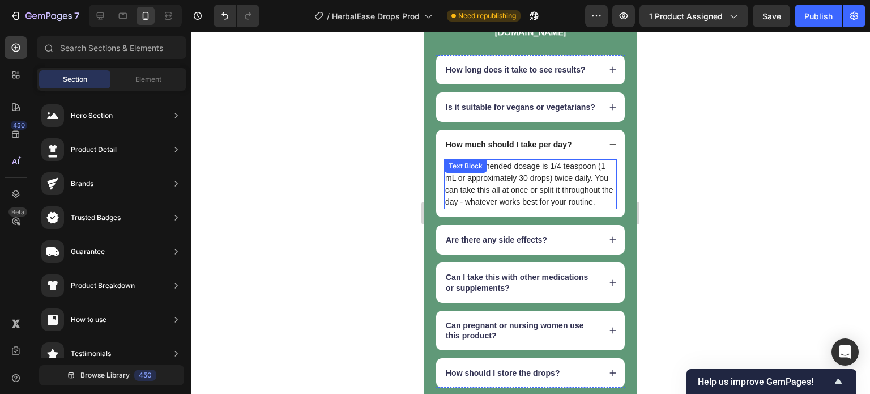
click at [518, 208] on p "The recommended dosage is 1/4 teaspoon (1 mL or approximately 30 drops) twice d…" at bounding box center [530, 184] width 171 height 48
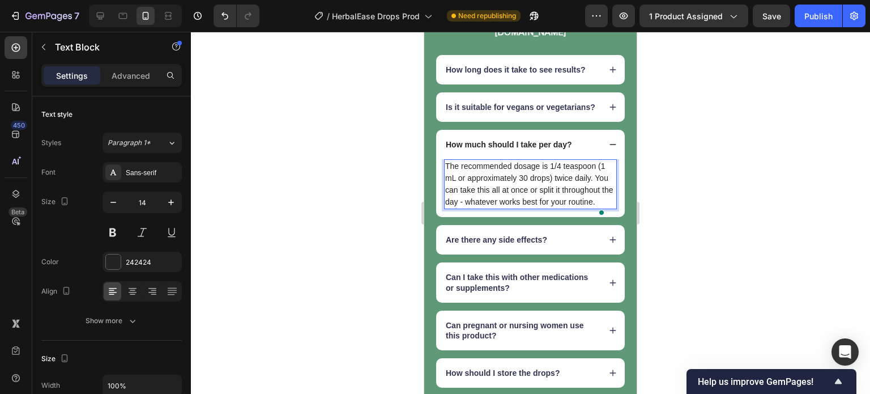
click at [518, 208] on p "The recommended dosage is 1/4 teaspoon (1 mL or approximately 30 drops) twice d…" at bounding box center [530, 184] width 171 height 48
click at [347, 201] on div at bounding box center [530, 213] width 679 height 362
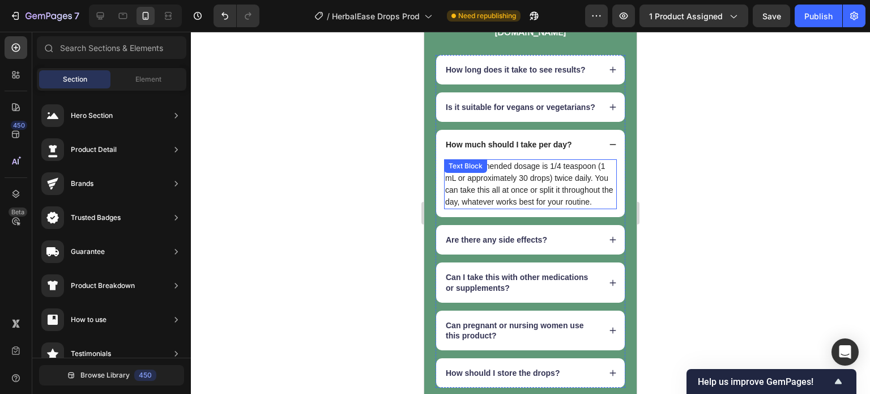
scroll to position [7585, 0]
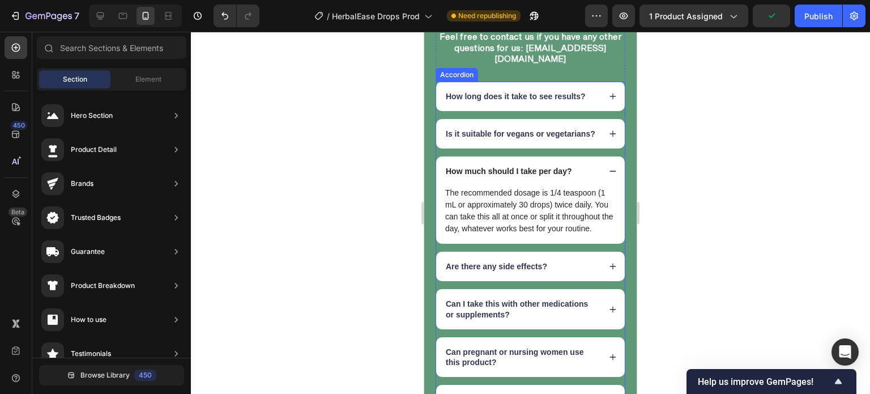
click at [605, 186] on div "How much should I take per day?" at bounding box center [530, 170] width 189 height 29
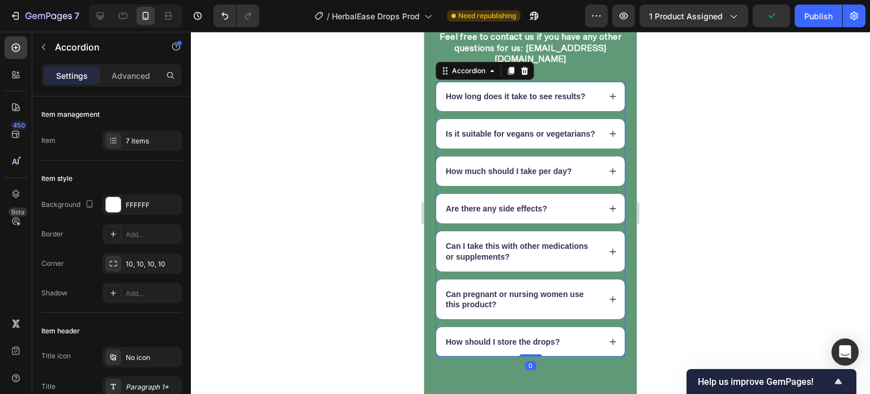
click at [605, 147] on div "Is it suitable for vegans or vegetarians?" at bounding box center [530, 133] width 189 height 29
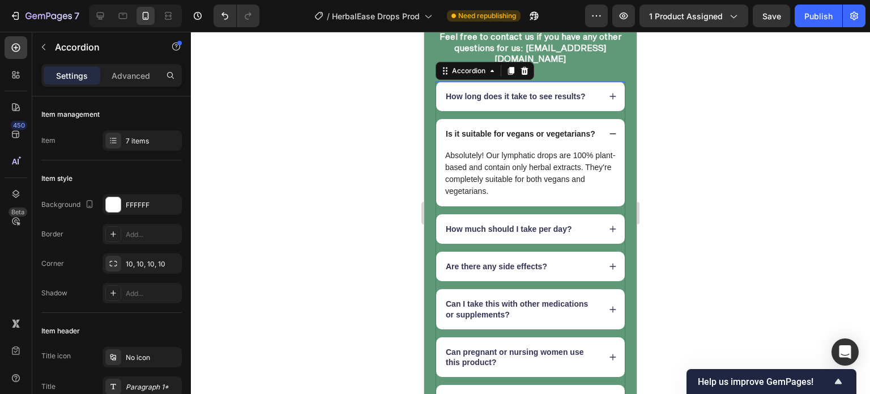
click at [607, 100] on div "How long does it take to see results?" at bounding box center [530, 96] width 189 height 29
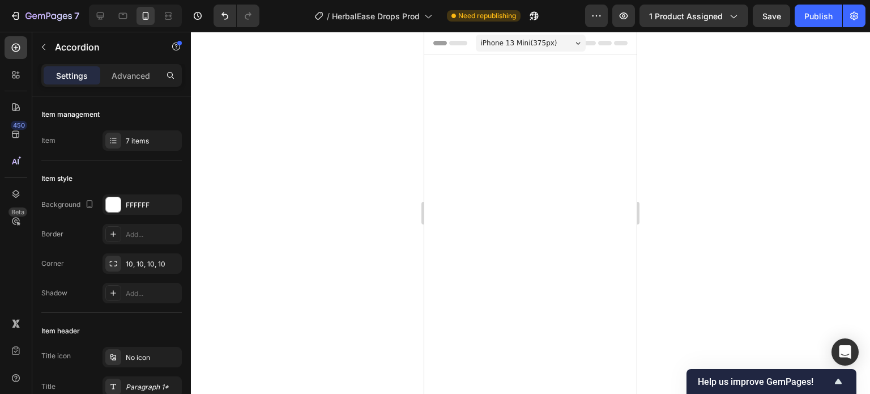
scroll to position [7585, 0]
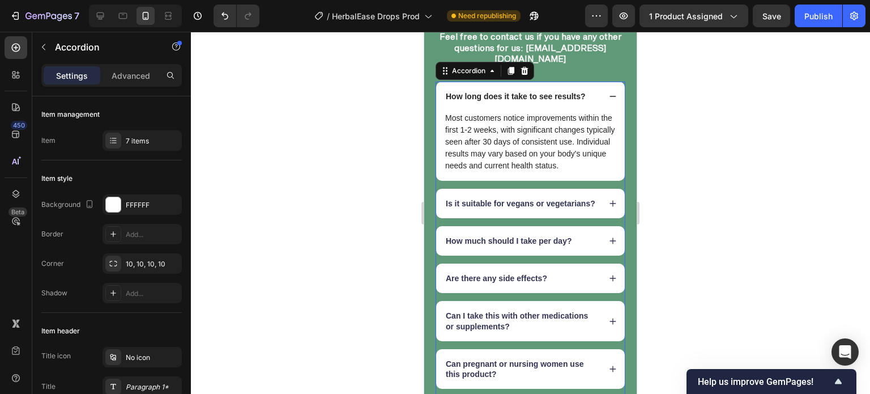
click at [604, 104] on div "How long does it take to see results?" at bounding box center [530, 96] width 189 height 29
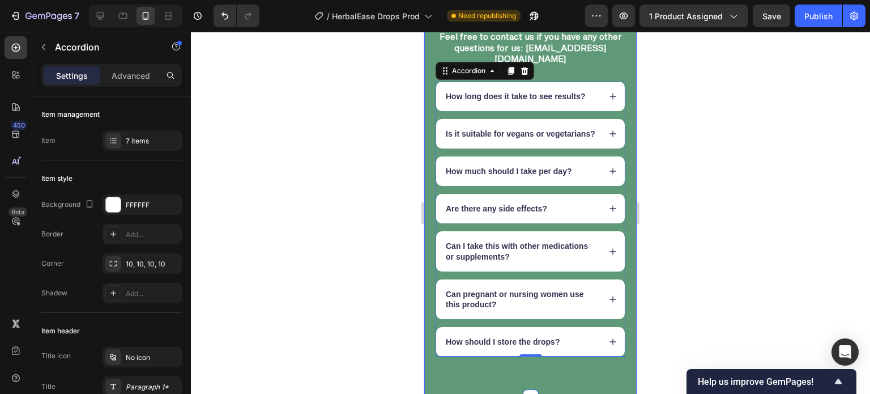
click at [623, 103] on div "Questions and Answers Heading Got questions? We’ve got answer... Feel free to c…" at bounding box center [530, 174] width 213 height 445
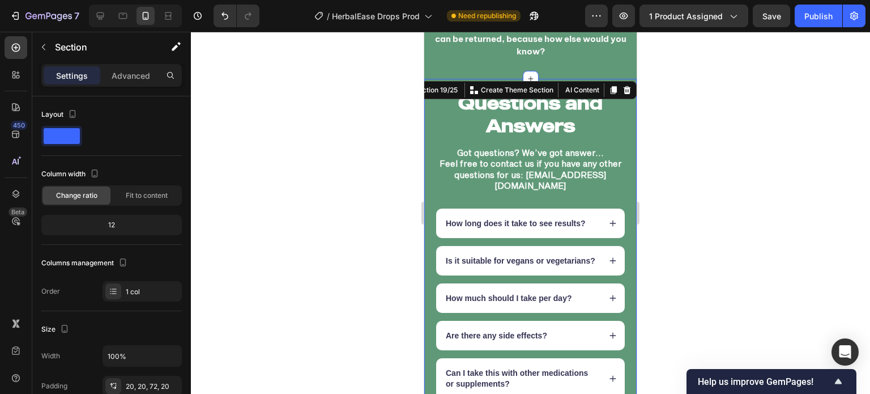
scroll to position [7457, 0]
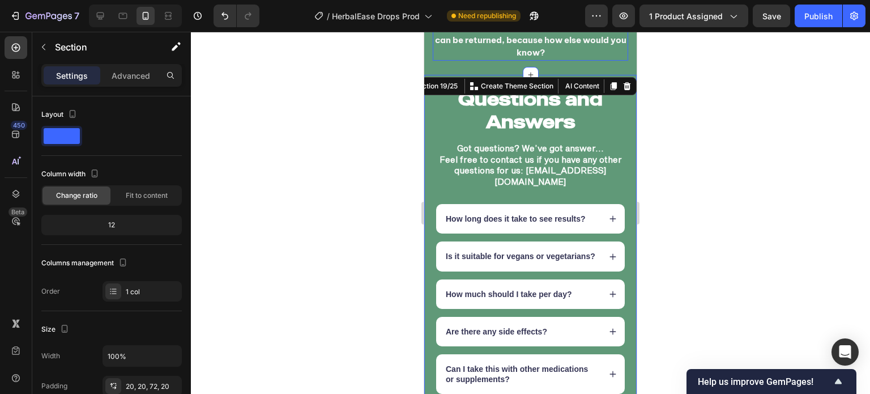
click at [610, 60] on p "If you don't feel lighter, more energized, and notice reduced puffiness [DATE],…" at bounding box center [530, 21] width 193 height 77
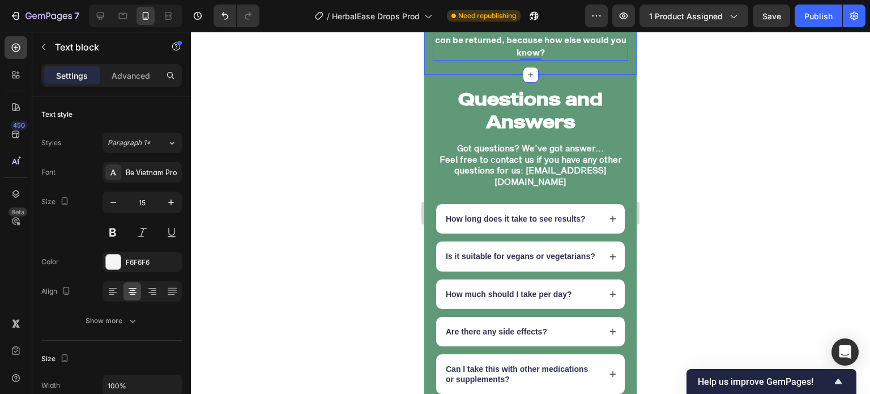
drag, startPoint x: 614, startPoint y: 72, endPoint x: 616, endPoint y: 80, distance: 8.8
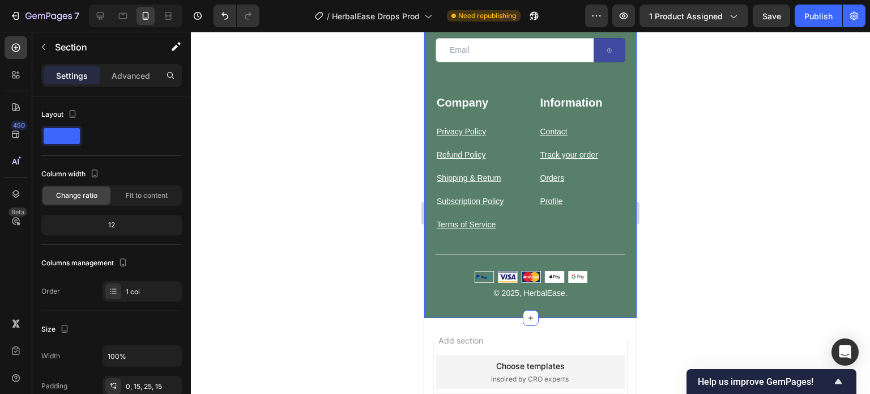
scroll to position [7974, 0]
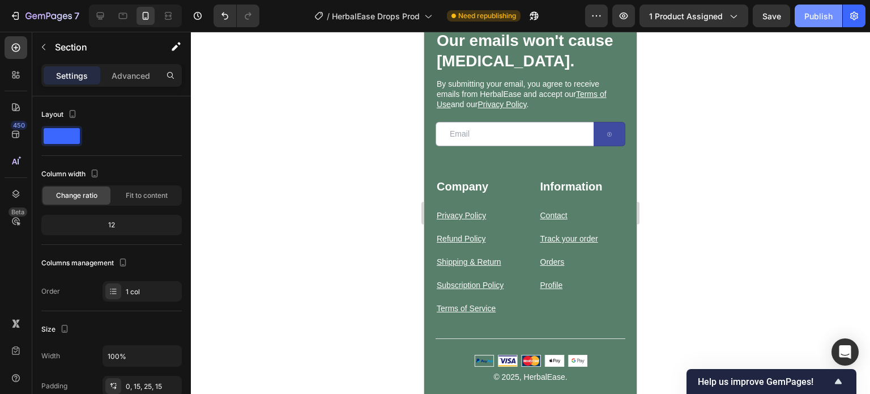
click at [821, 13] on div "Publish" at bounding box center [819, 16] width 28 height 12
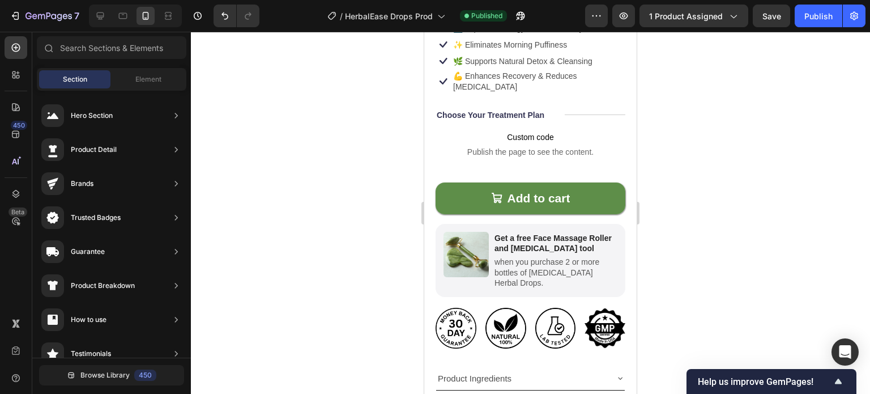
scroll to position [573, 0]
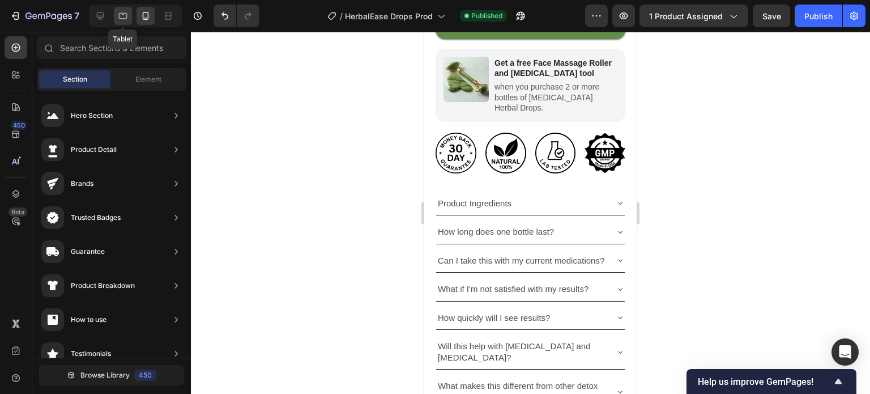
drag, startPoint x: 118, startPoint y: 18, endPoint x: 125, endPoint y: 23, distance: 8.1
click at [120, 19] on icon at bounding box center [122, 15] width 11 height 11
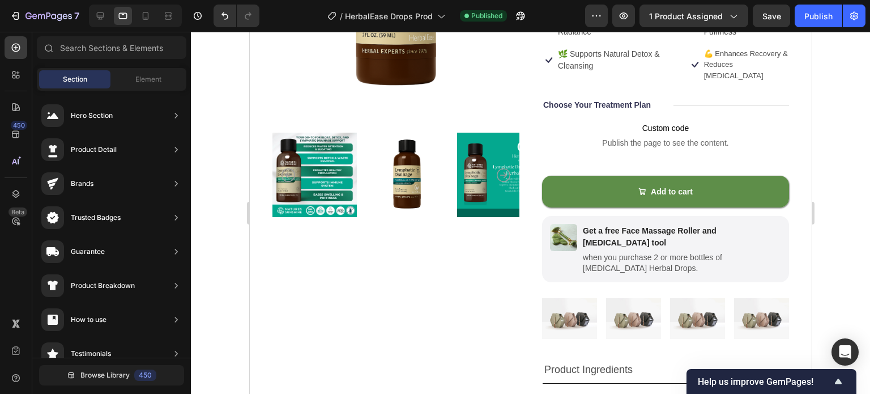
scroll to position [231, 0]
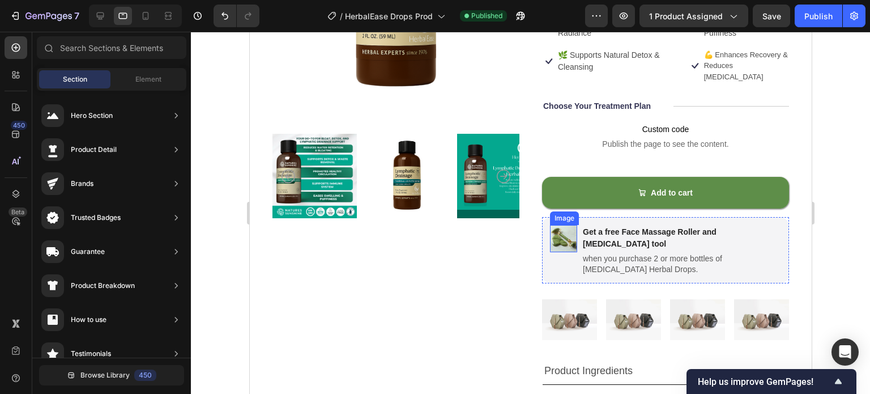
click at [563, 228] on img at bounding box center [563, 238] width 27 height 27
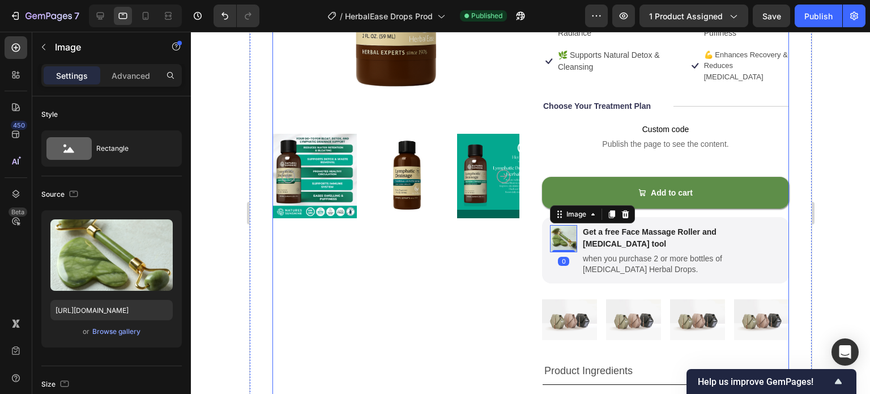
click at [479, 244] on div "Product Images" at bounding box center [395, 270] width 247 height 810
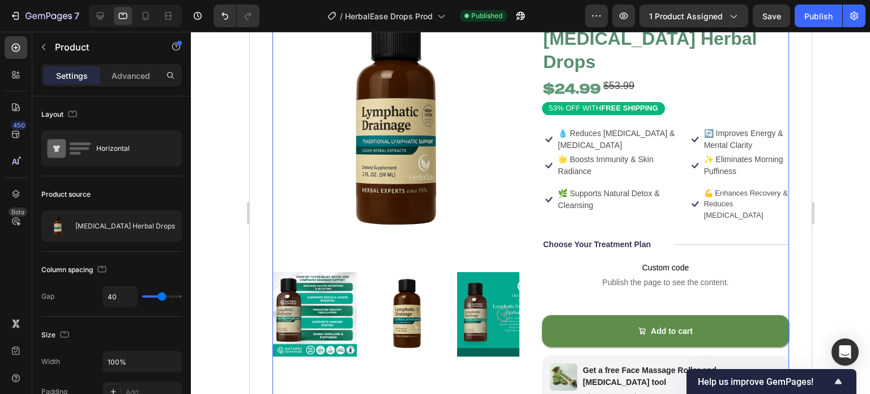
scroll to position [93, 0]
click at [233, 283] on div at bounding box center [530, 213] width 679 height 362
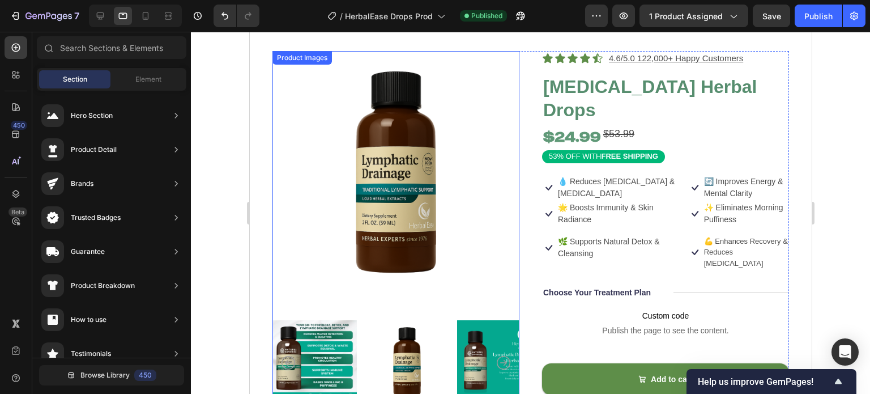
scroll to position [45, 0]
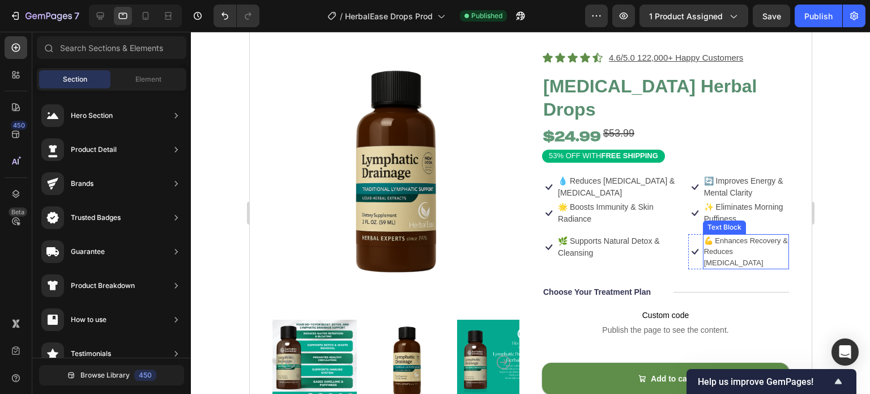
click at [767, 243] on p "💪 Enhances Recovery & Reduces [MEDICAL_DATA]" at bounding box center [746, 251] width 84 height 33
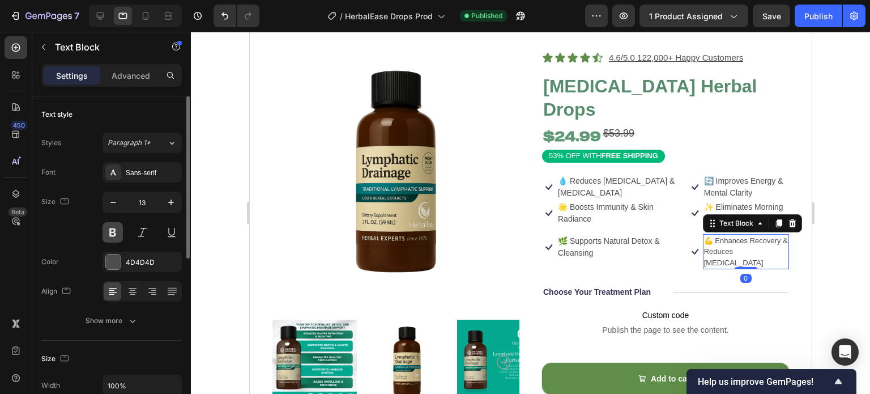
click at [109, 234] on button at bounding box center [113, 232] width 20 height 20
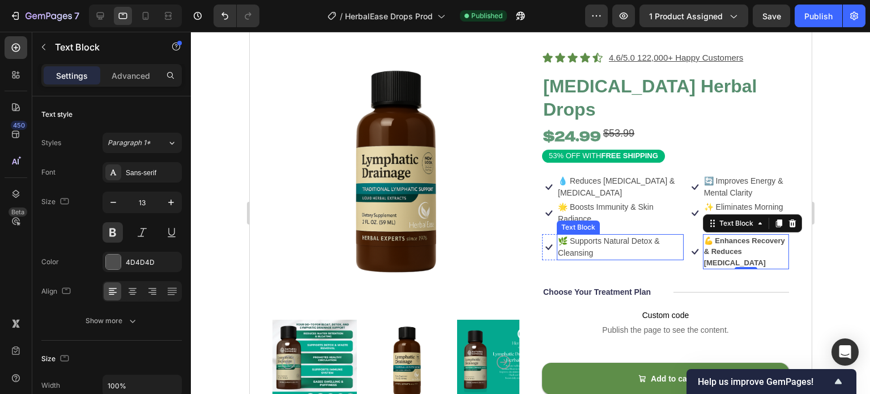
click at [582, 253] on p "🌿 Supports Natural Detox & Cleansing" at bounding box center [620, 247] width 125 height 24
click at [581, 253] on p "🌿 Supports Natural Detox & Cleansing" at bounding box center [620, 247] width 125 height 24
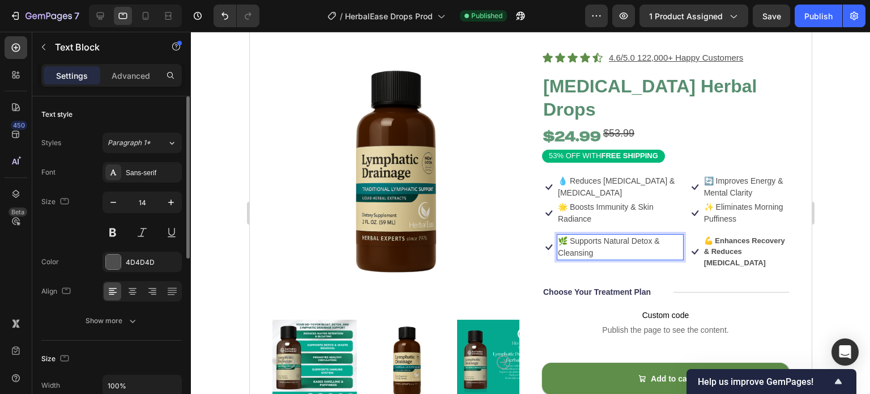
scroll to position [0, 0]
click at [706, 247] on p "💪 Enhances Recovery & Reduces [MEDICAL_DATA]" at bounding box center [746, 251] width 84 height 33
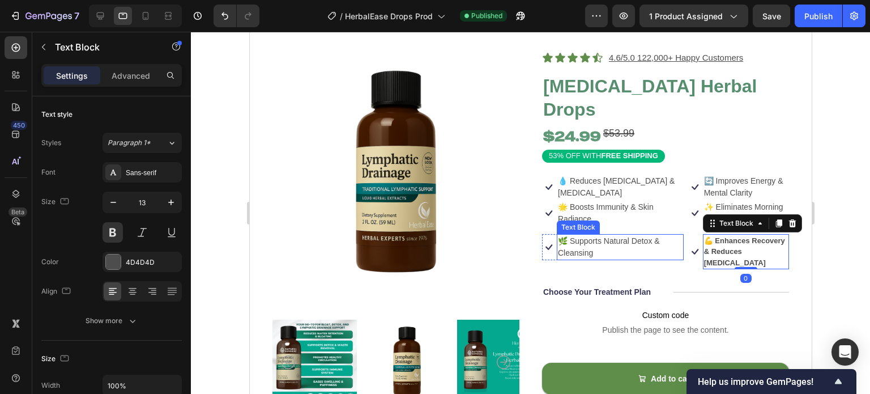
click at [602, 246] on p "🌿 Supports Natural Detox & Cleansing" at bounding box center [620, 247] width 125 height 24
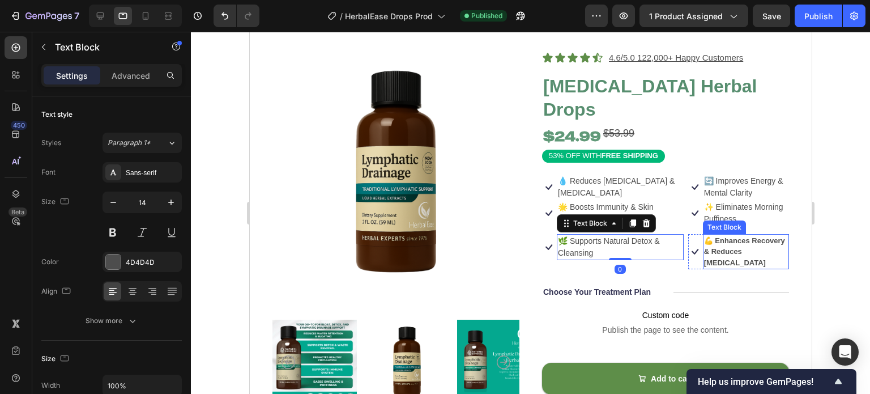
click at [730, 247] on p "💪 Enhances Recovery & Reduces [MEDICAL_DATA]" at bounding box center [746, 251] width 84 height 33
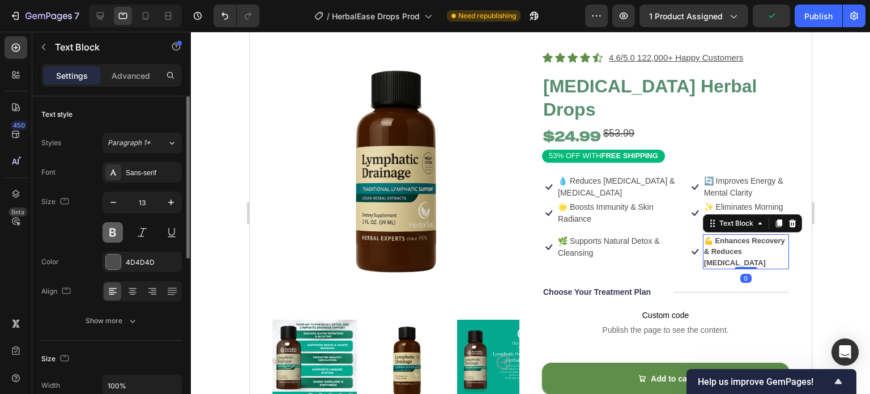
click at [114, 235] on button at bounding box center [113, 232] width 20 height 20
click at [166, 203] on icon "button" at bounding box center [170, 202] width 11 height 11
type input "14"
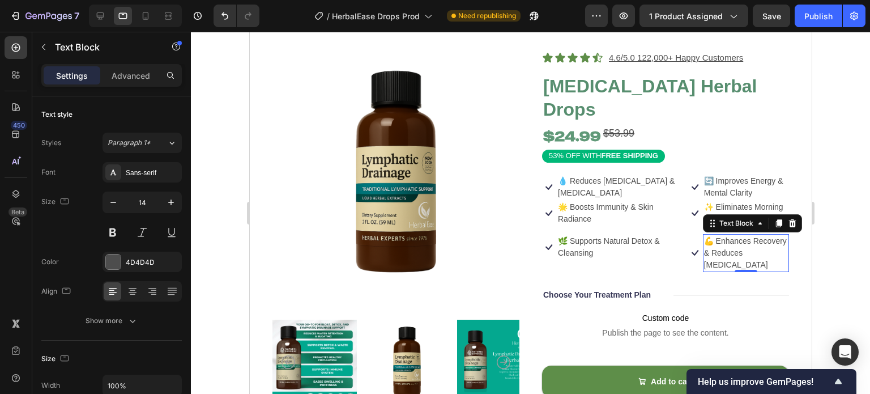
click at [212, 204] on div at bounding box center [530, 213] width 679 height 362
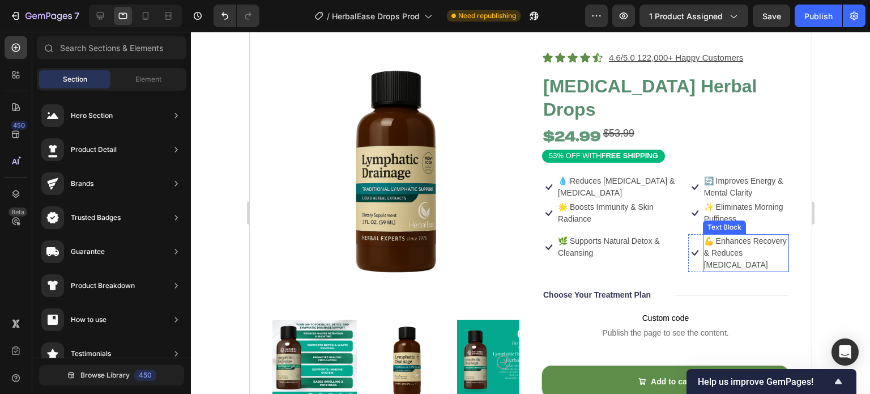
click at [742, 260] on p "💪 Enhances Recovery & Reduces [MEDICAL_DATA]" at bounding box center [746, 253] width 84 height 36
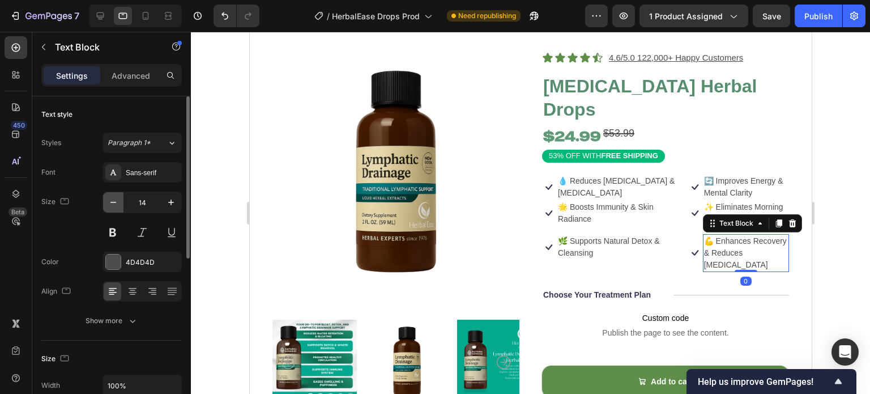
click at [116, 209] on button "button" at bounding box center [113, 202] width 20 height 20
type input "13"
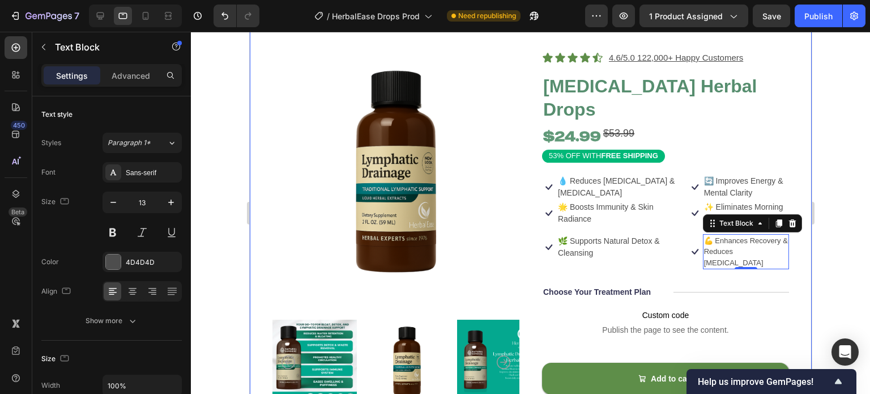
click at [218, 215] on div at bounding box center [530, 213] width 679 height 362
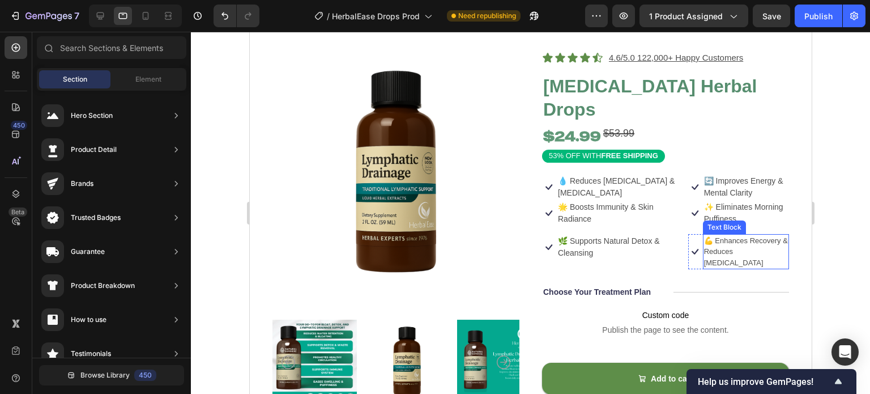
click at [729, 253] on p "💪 Enhances Recovery & Reduces [MEDICAL_DATA]" at bounding box center [746, 251] width 84 height 33
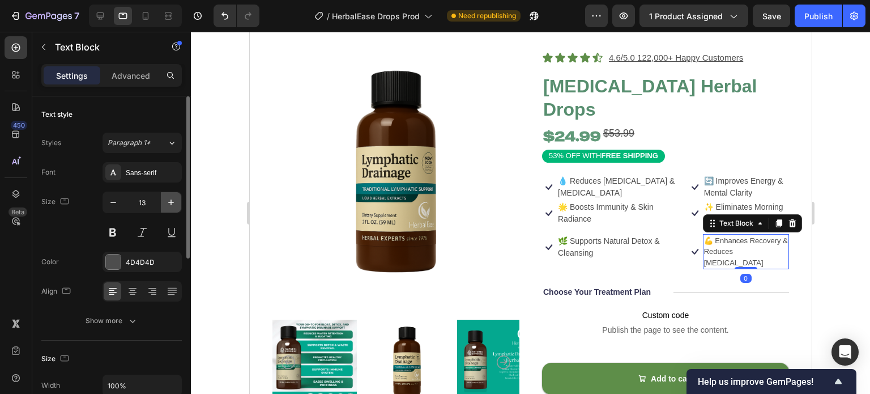
click at [166, 196] on button "button" at bounding box center [171, 202] width 20 height 20
type input "14"
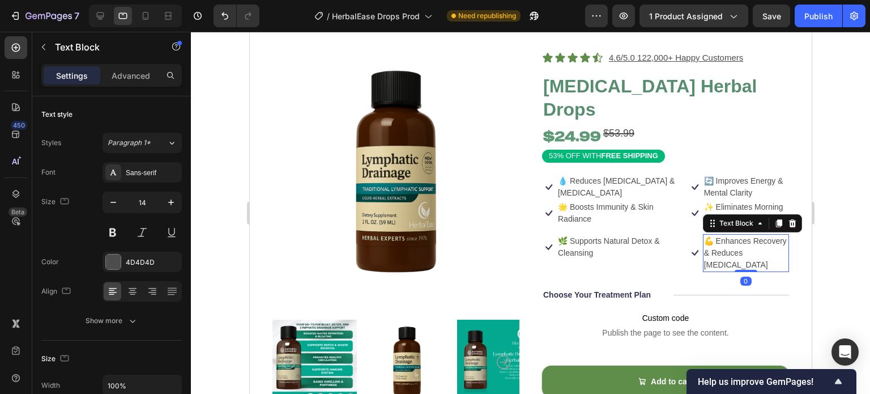
click at [210, 209] on div at bounding box center [530, 213] width 679 height 362
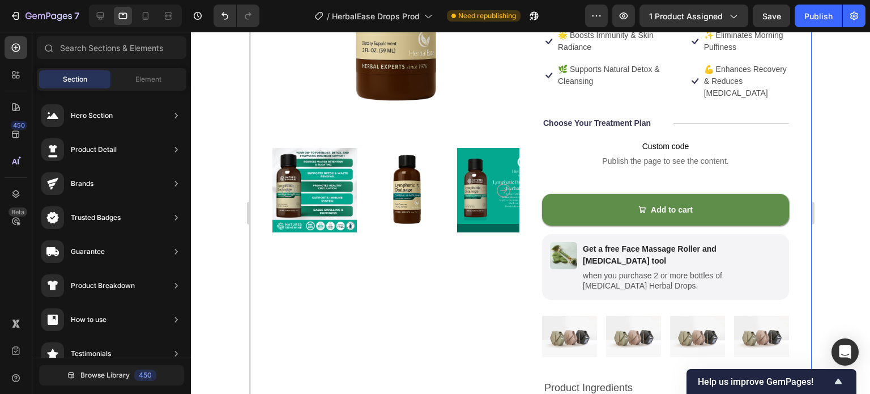
scroll to position [222, 0]
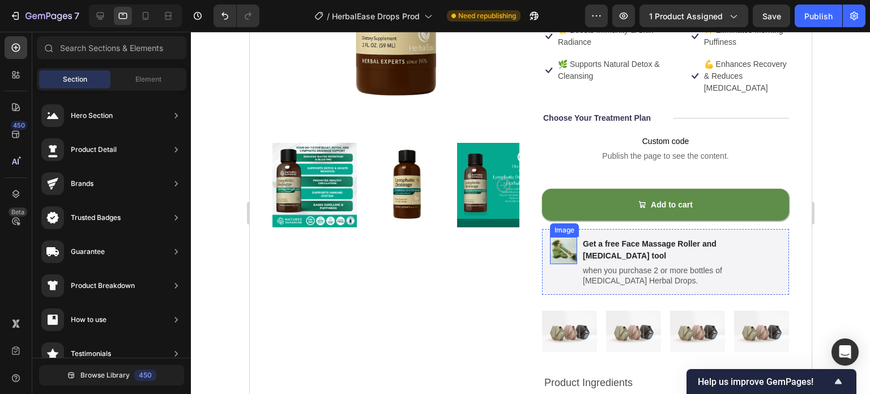
click at [558, 258] on img at bounding box center [563, 250] width 27 height 27
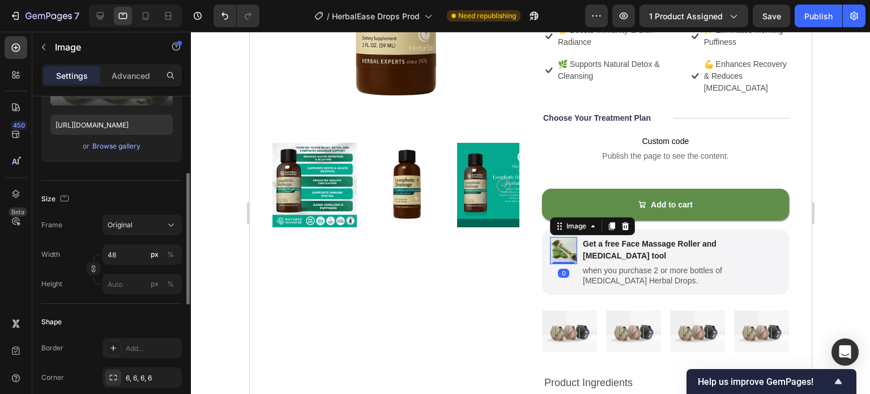
scroll to position [188, 0]
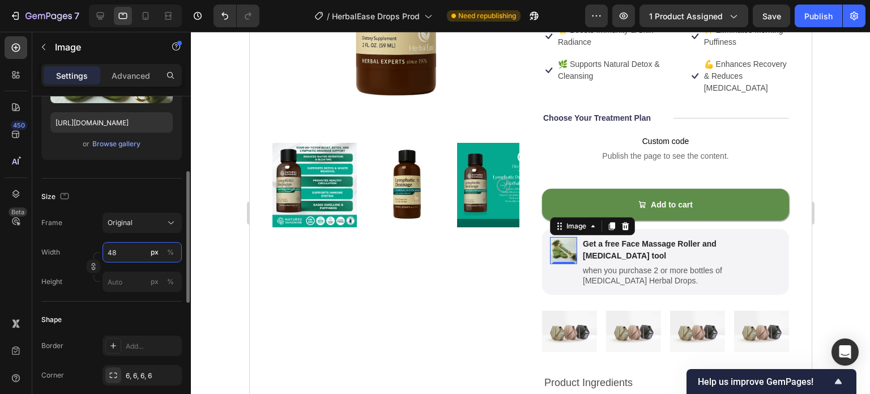
click at [122, 256] on input "48" at bounding box center [142, 252] width 79 height 20
type input "60"
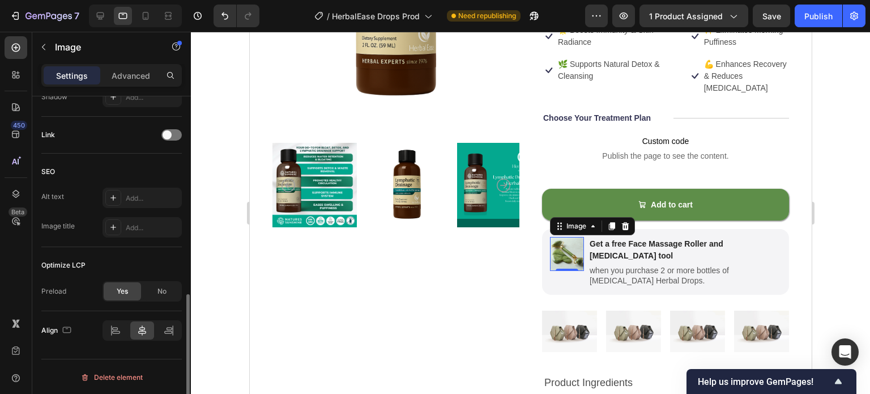
click at [209, 288] on div at bounding box center [530, 213] width 679 height 362
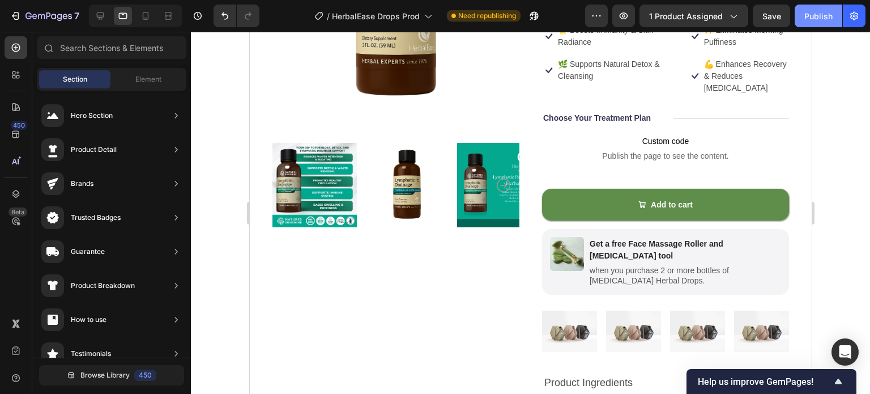
drag, startPoint x: 250, startPoint y: 1, endPoint x: 811, endPoint y: 20, distance: 561.3
click at [811, 20] on div "Publish" at bounding box center [819, 16] width 28 height 12
